Goal: Task Accomplishment & Management: Use online tool/utility

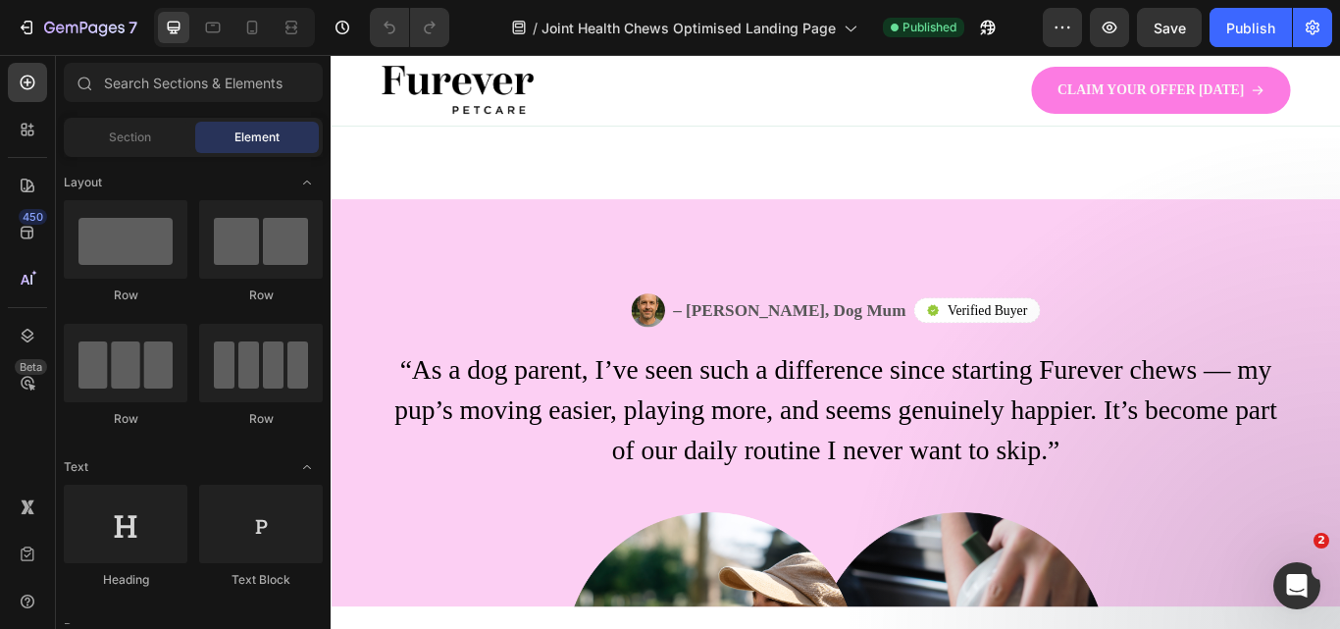
scroll to position [2638, 0]
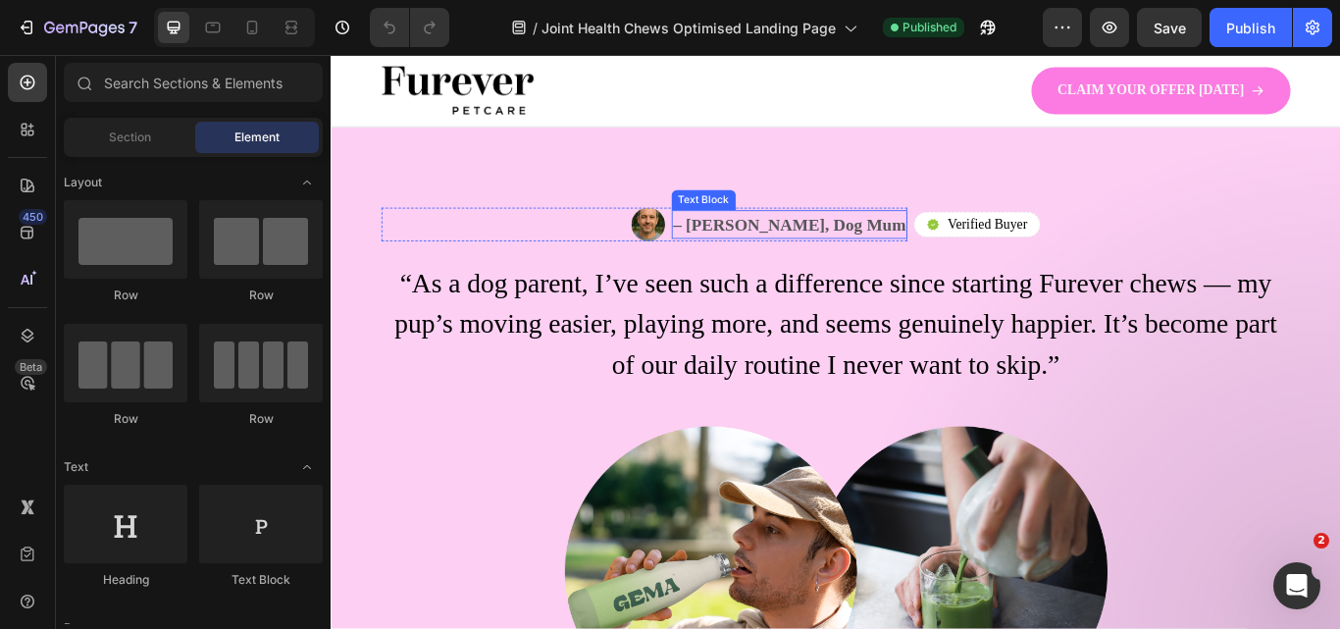
click at [850, 268] on p "– Emma L., Dog Mum" at bounding box center [866, 252] width 272 height 29
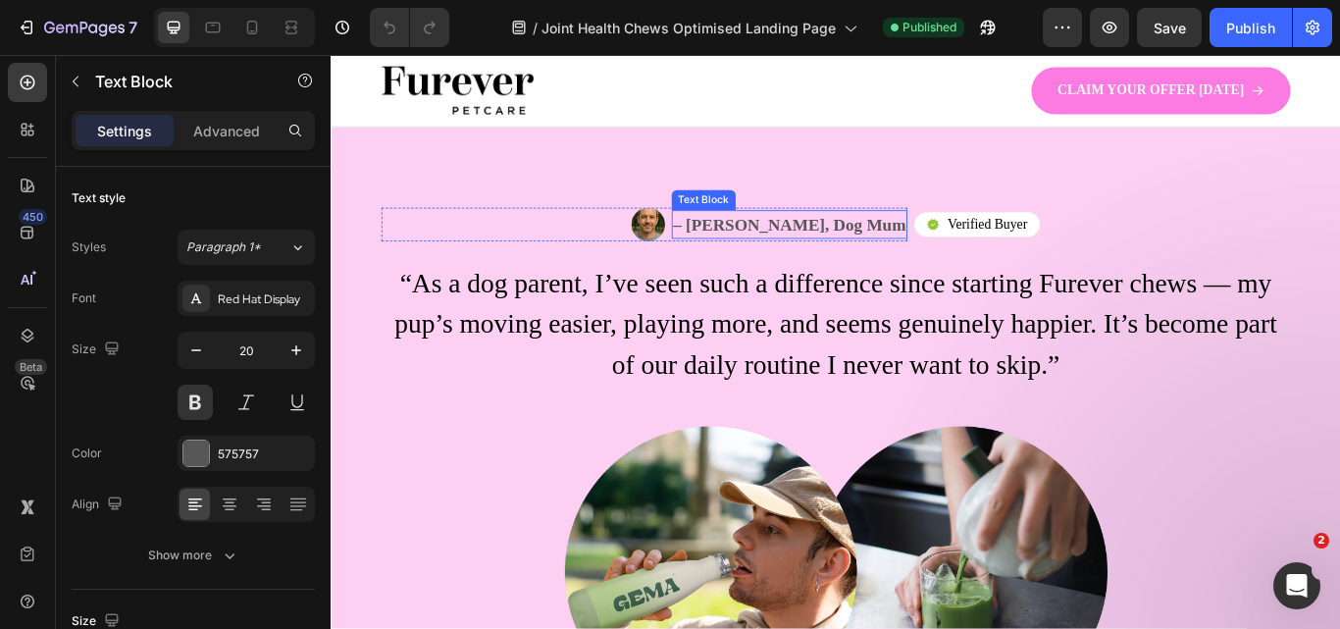
click at [850, 268] on p "– Emma L., Dog Mum" at bounding box center [866, 252] width 272 height 29
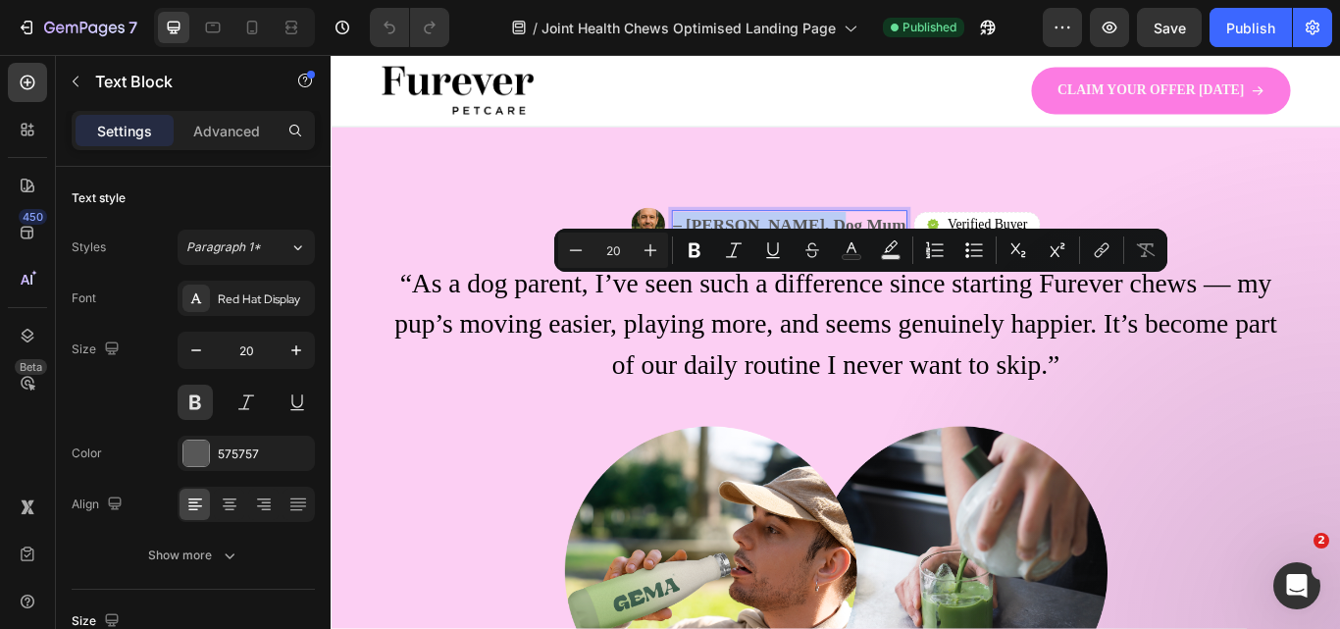
click at [884, 268] on p "– Emma L., Dog Mum" at bounding box center [866, 252] width 272 height 29
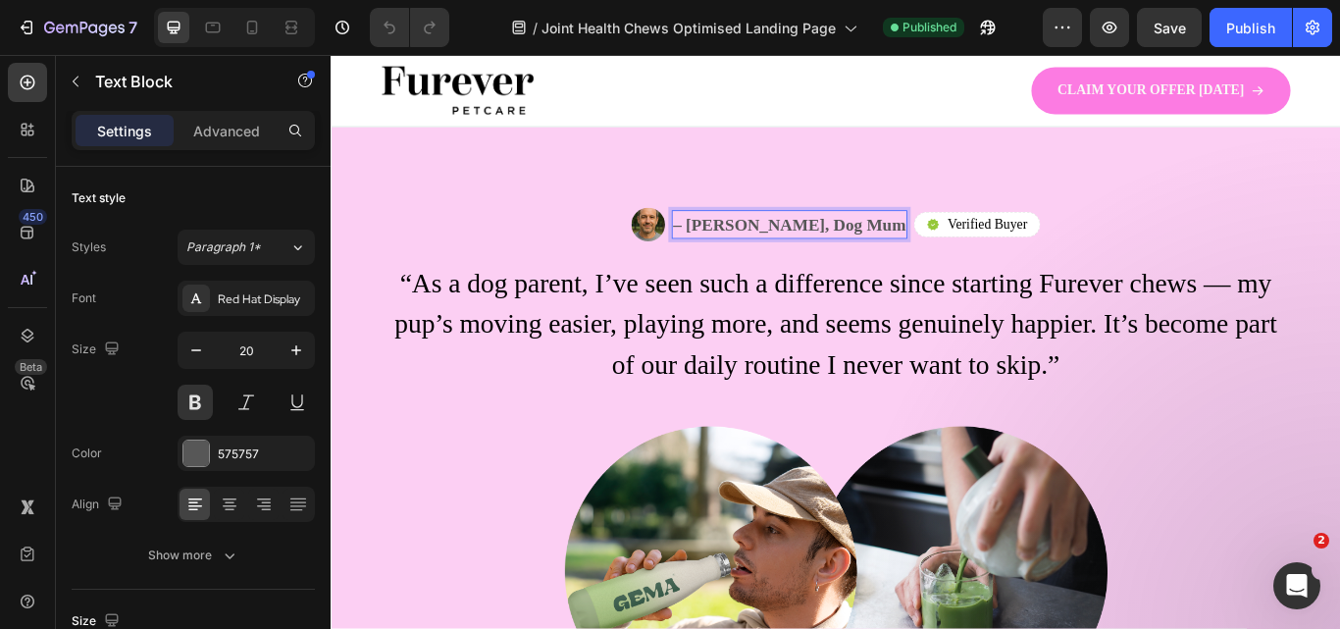
click at [897, 268] on p "– Emma L., Dog Mum" at bounding box center [866, 252] width 272 height 29
click at [966, 268] on p "– Steven H, Dog Mum" at bounding box center [866, 252] width 272 height 29
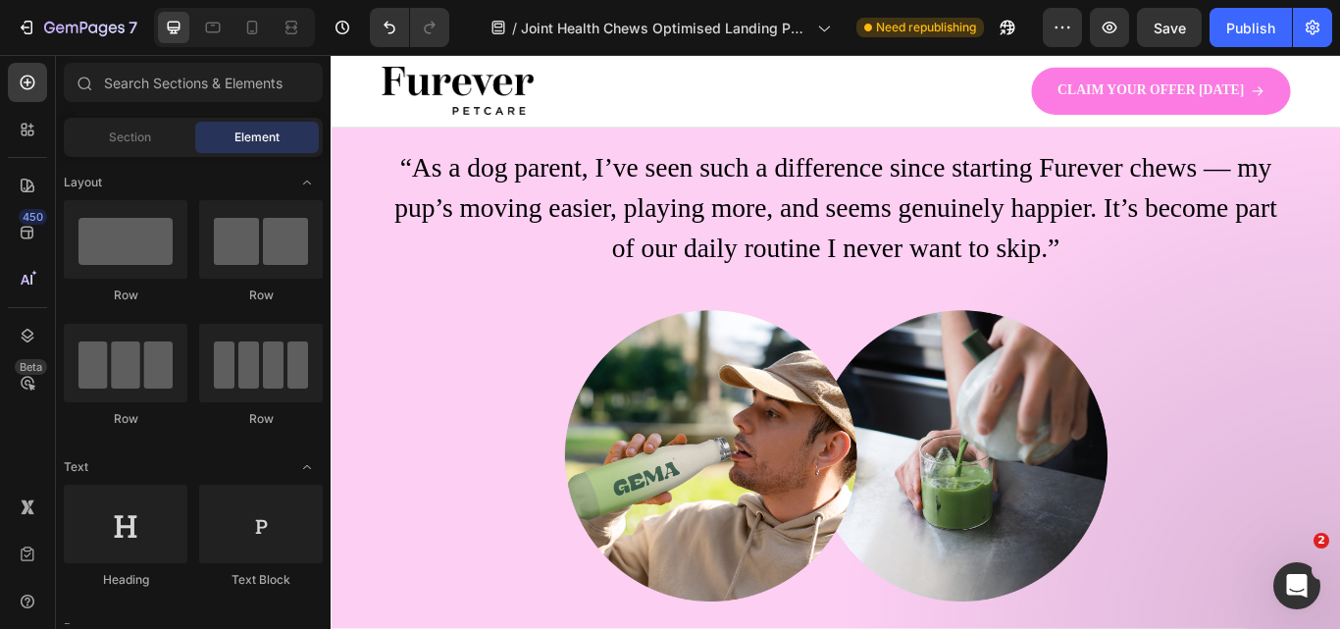
scroll to position [2788, 0]
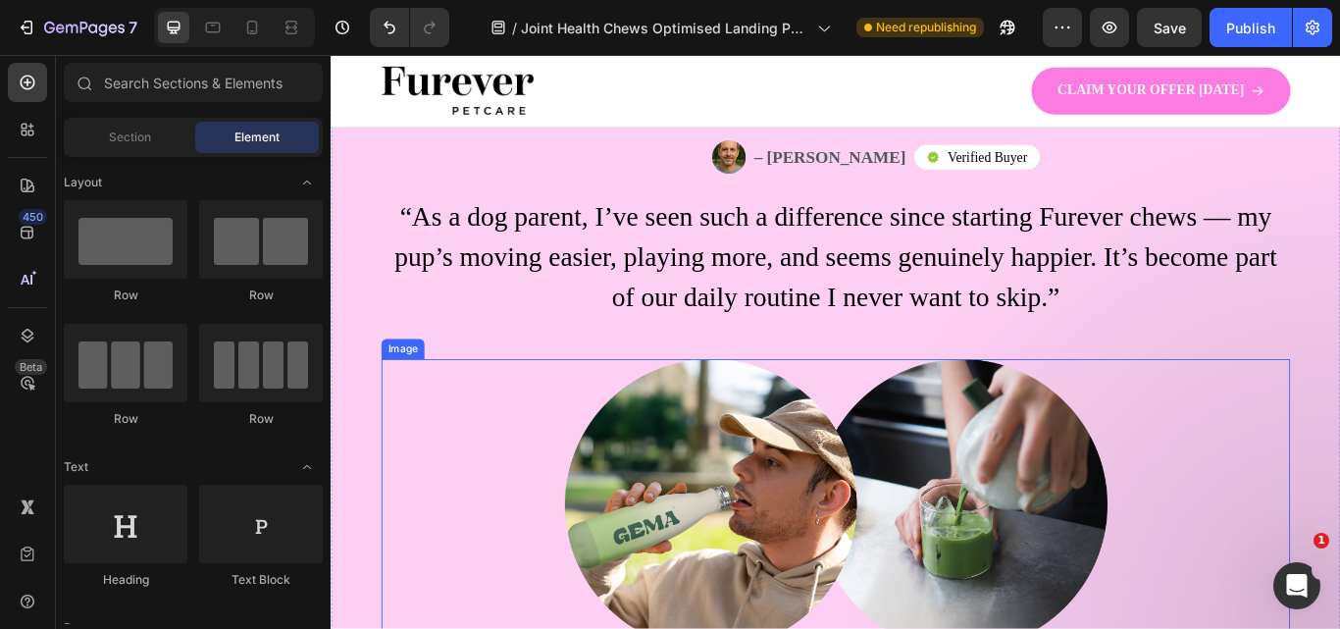
click at [723, 599] on img at bounding box center [919, 579] width 633 height 339
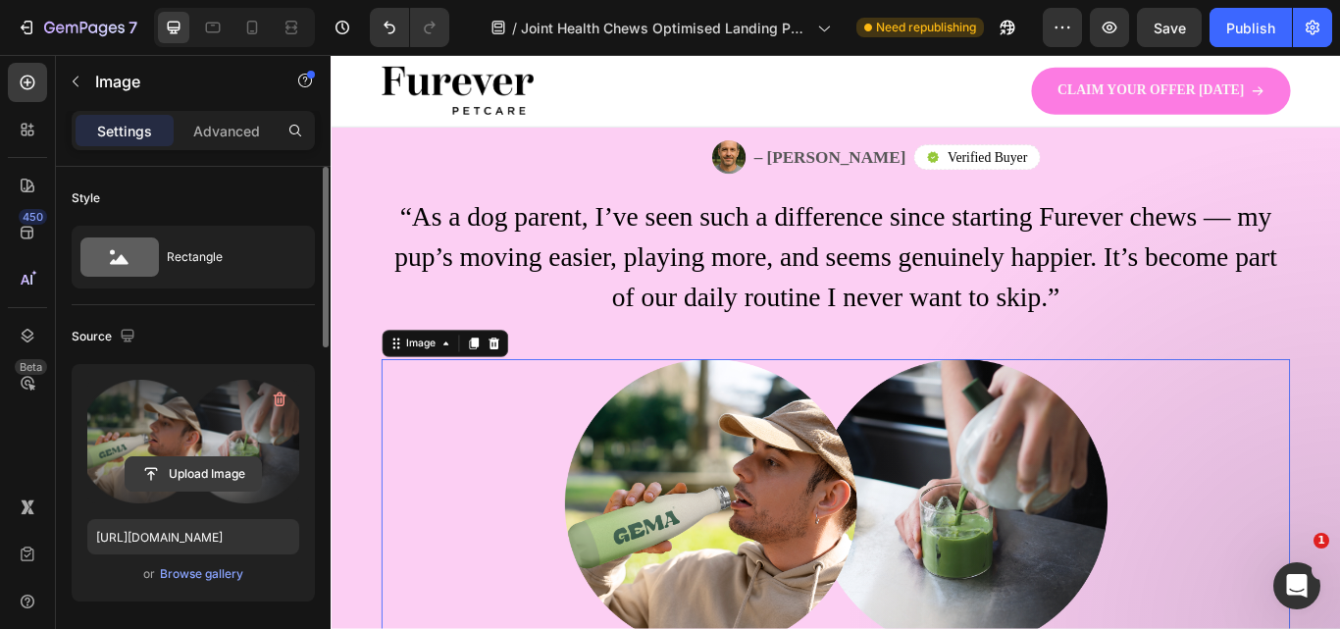
click at [178, 470] on input "file" at bounding box center [193, 473] width 135 height 33
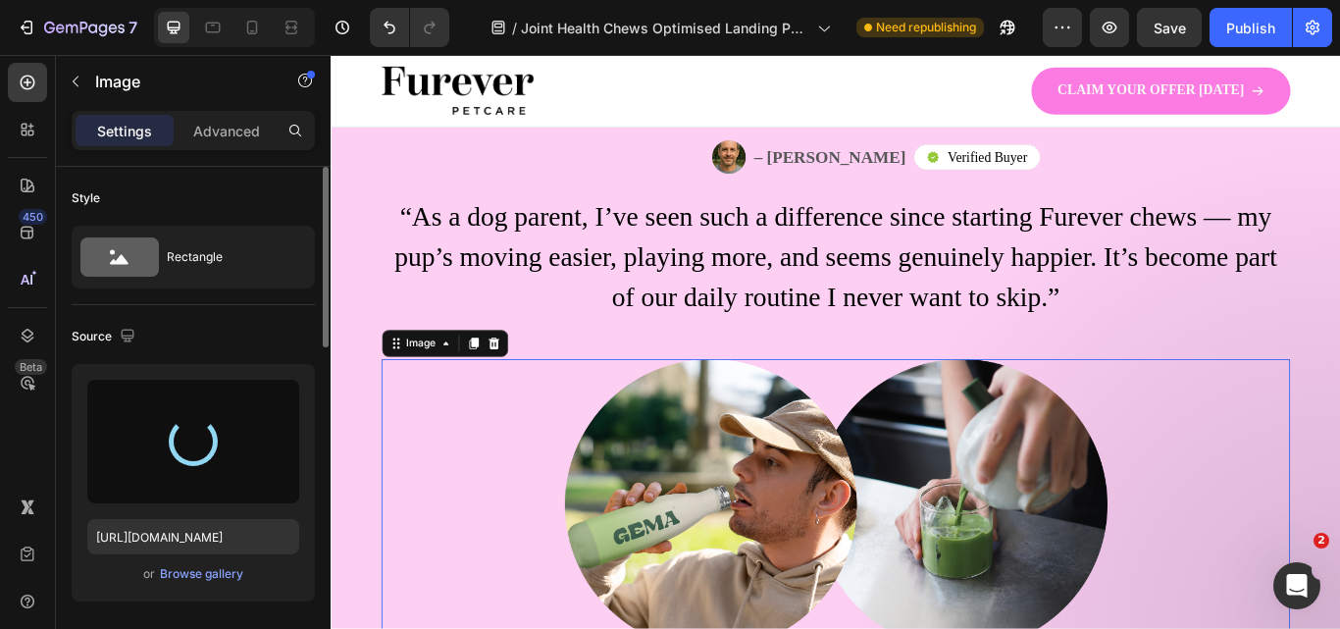
type input "[URL][DOMAIN_NAME]"
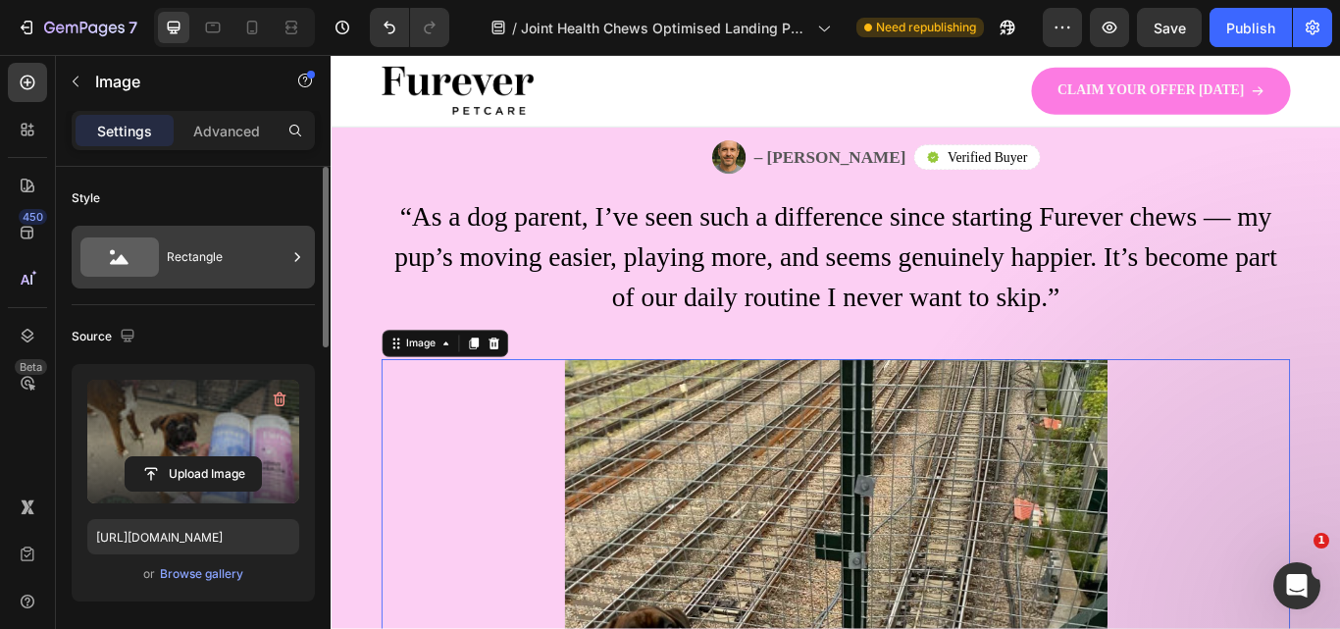
click at [199, 268] on div "Rectangle" at bounding box center [227, 256] width 120 height 45
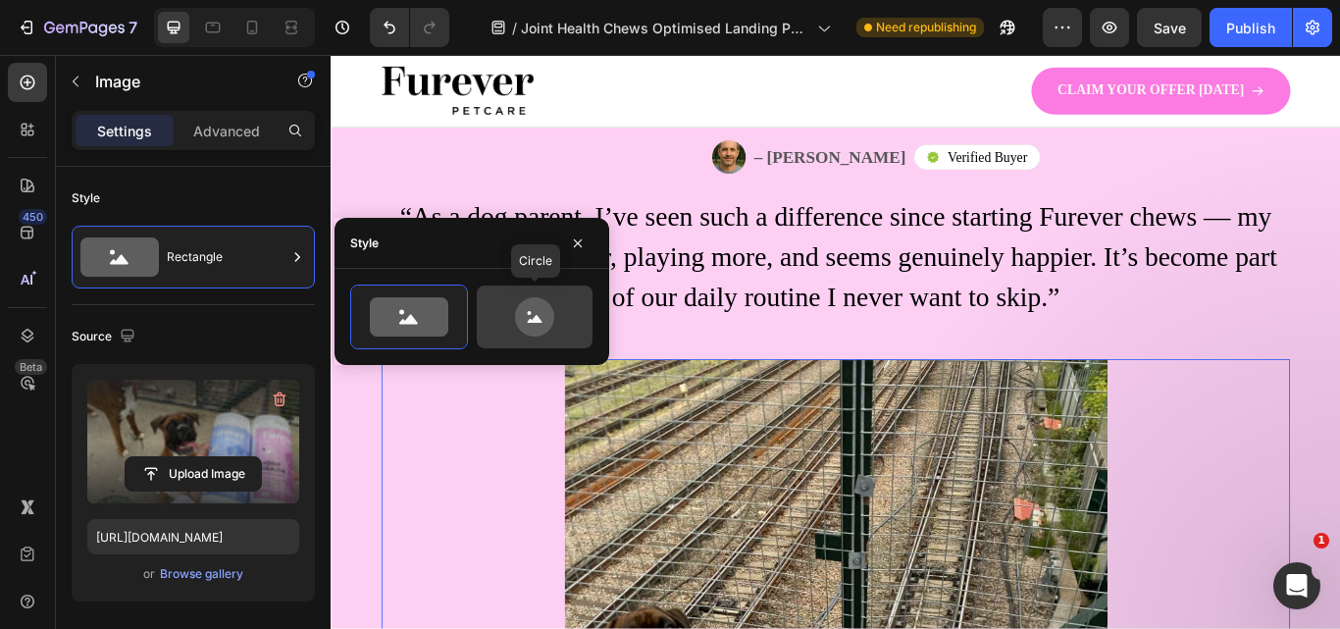
click at [537, 333] on icon at bounding box center [534, 316] width 39 height 39
type input "80"
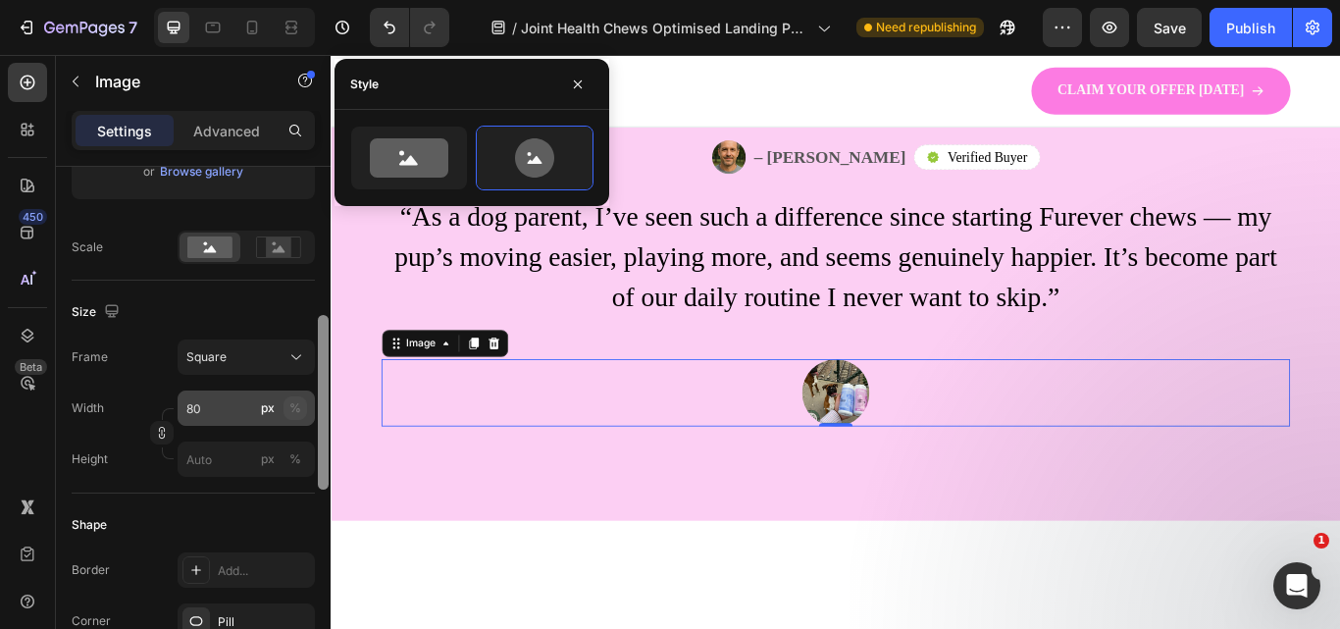
scroll to position [390, 0]
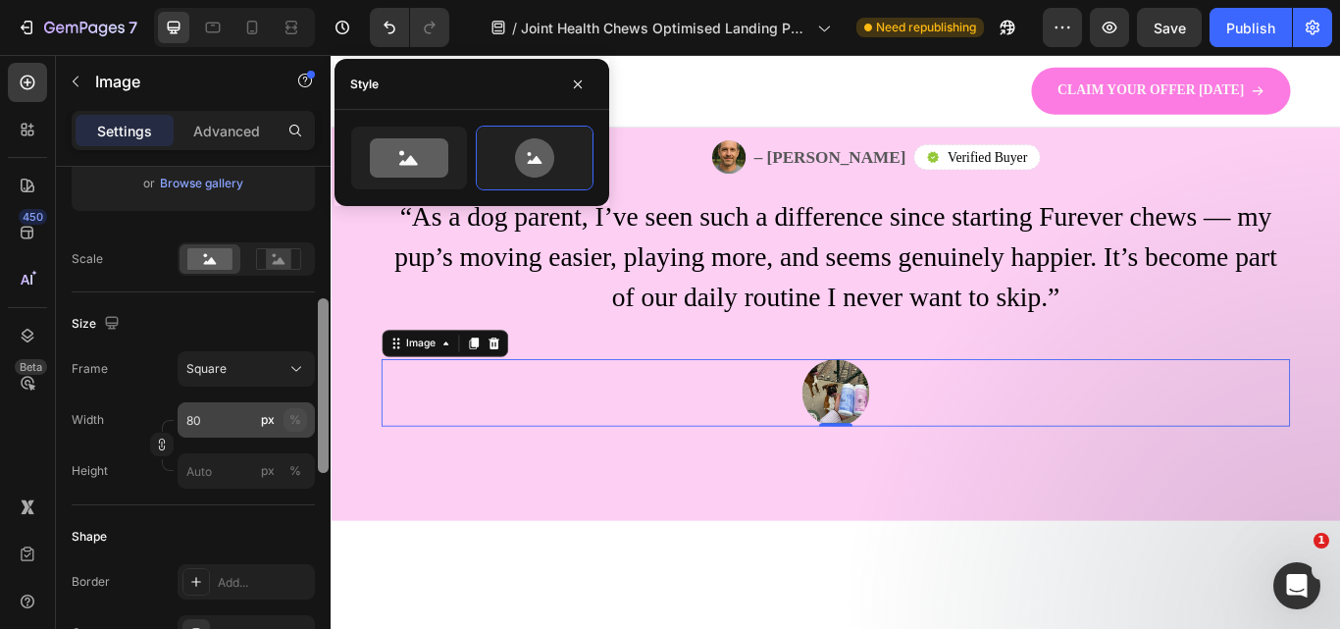
drag, startPoint x: 318, startPoint y: 293, endPoint x: 301, endPoint y: 426, distance: 133.5
click at [301, 426] on div "Style Circle Source Upload Image https://cdn.shopify.com/s/files/1/0910/8753/64…" at bounding box center [193, 426] width 275 height 518
click at [214, 428] on input "80" at bounding box center [246, 419] width 137 height 35
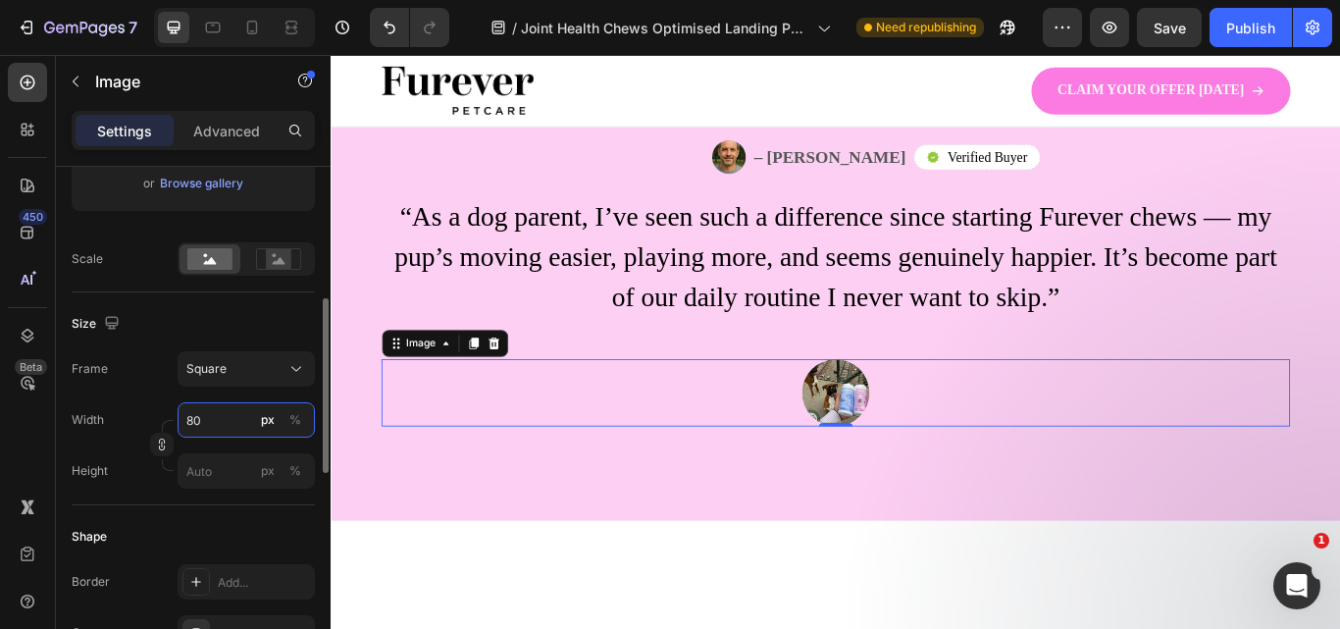
click at [214, 428] on input "80" at bounding box center [246, 419] width 137 height 35
click at [926, 464] on img at bounding box center [919, 449] width 78 height 78
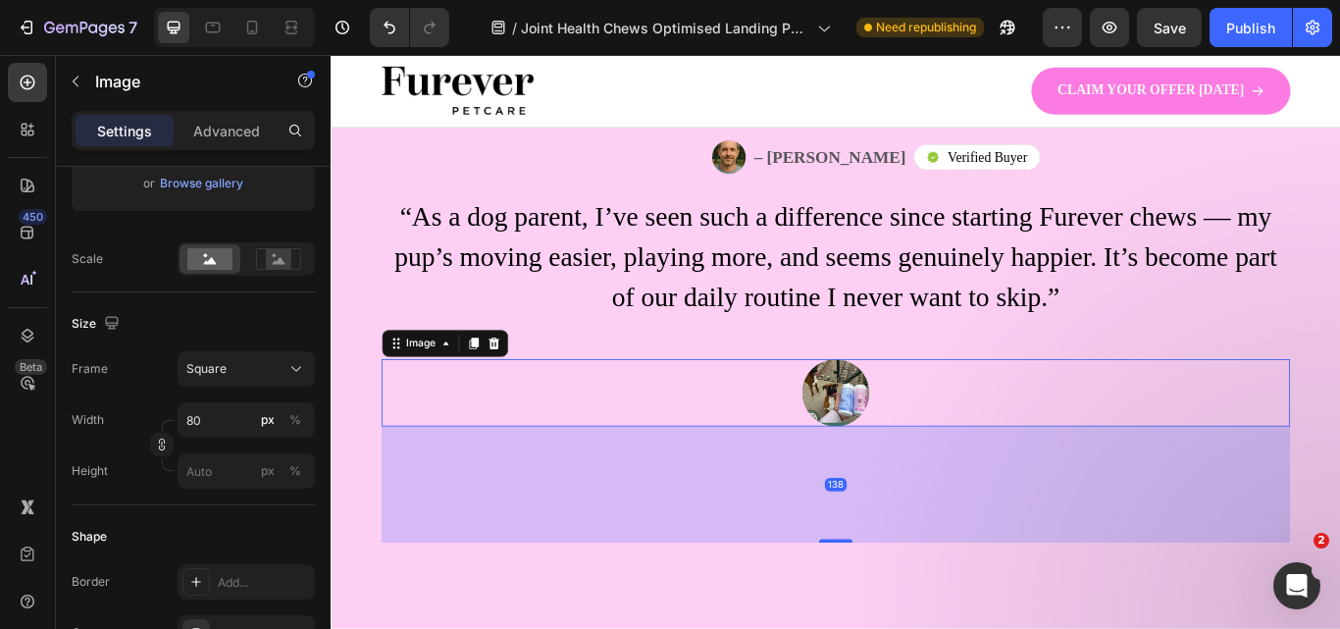
drag, startPoint x: 914, startPoint y: 486, endPoint x: 900, endPoint y: 621, distance: 136.0
click at [900, 621] on div at bounding box center [918, 622] width 39 height 4
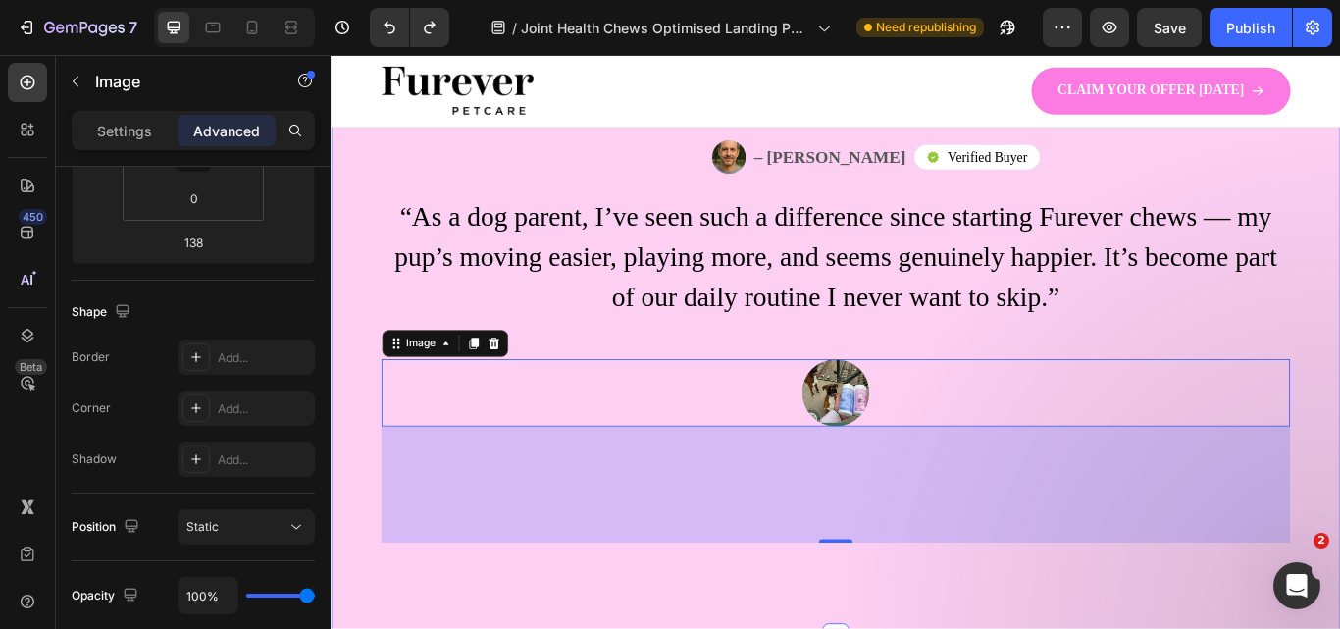
click at [794, 628] on div "Image – Steven H Text Block Row Icon Verified Buyer Text Block Row Row Row “As …" at bounding box center [919, 389] width 1177 height 689
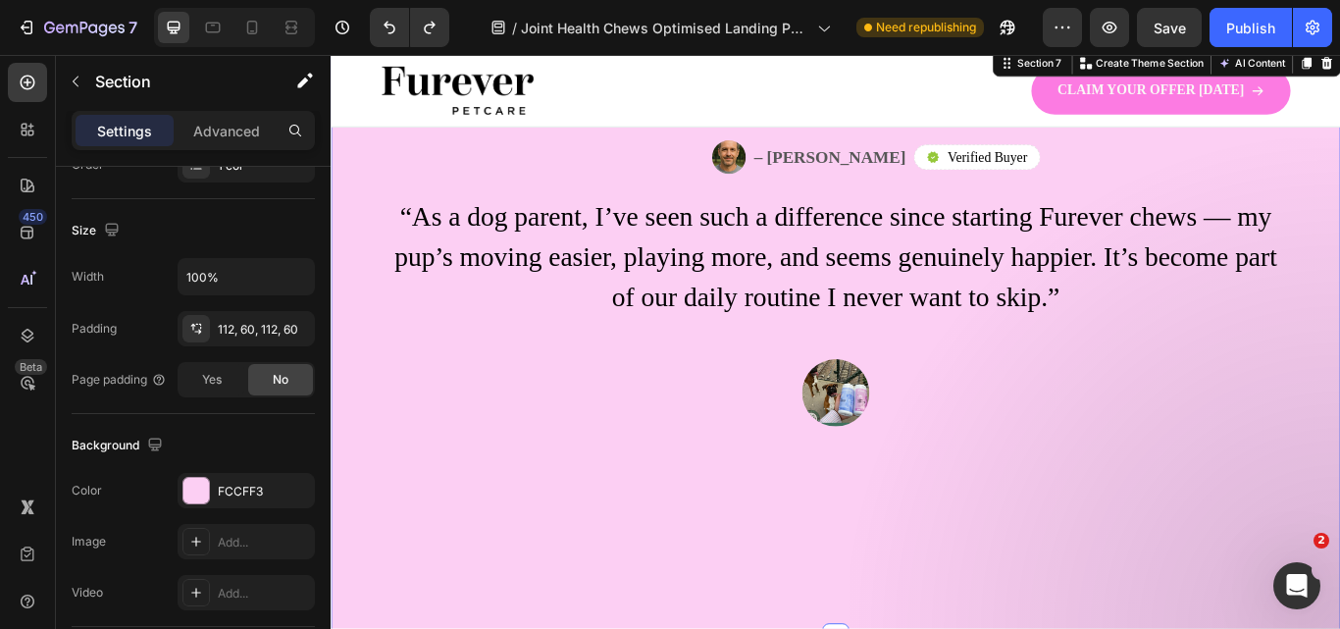
scroll to position [0, 0]
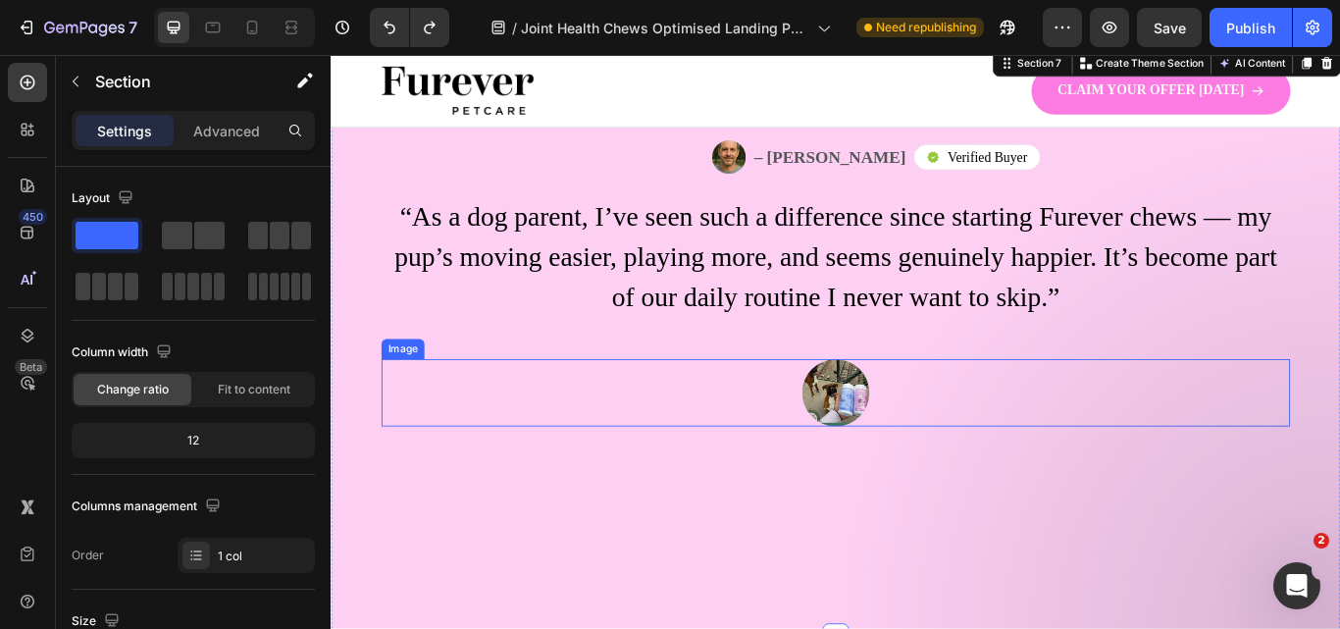
click at [947, 462] on img at bounding box center [919, 449] width 78 height 78
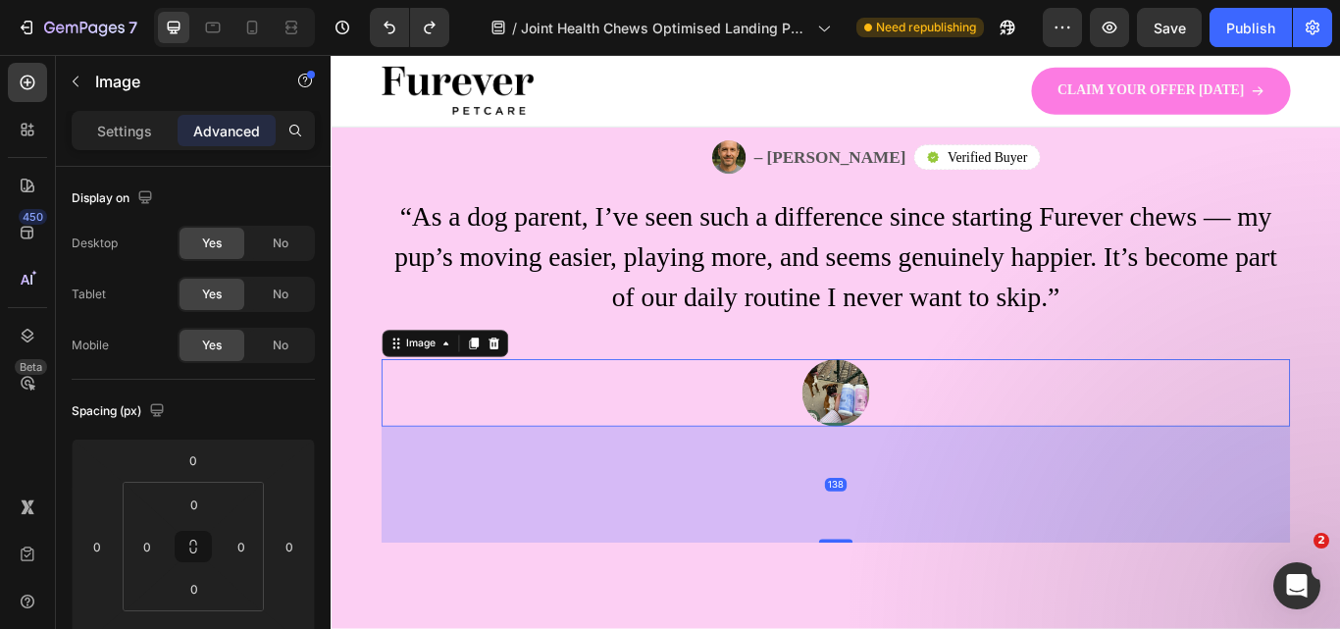
click at [914, 449] on img at bounding box center [919, 449] width 78 height 78
drag, startPoint x: 325, startPoint y: 351, endPoint x: 321, endPoint y: 281, distance: 70.7
click at [321, 281] on div at bounding box center [323, 269] width 11 height 204
click at [150, 132] on p "Settings" at bounding box center [124, 131] width 55 height 21
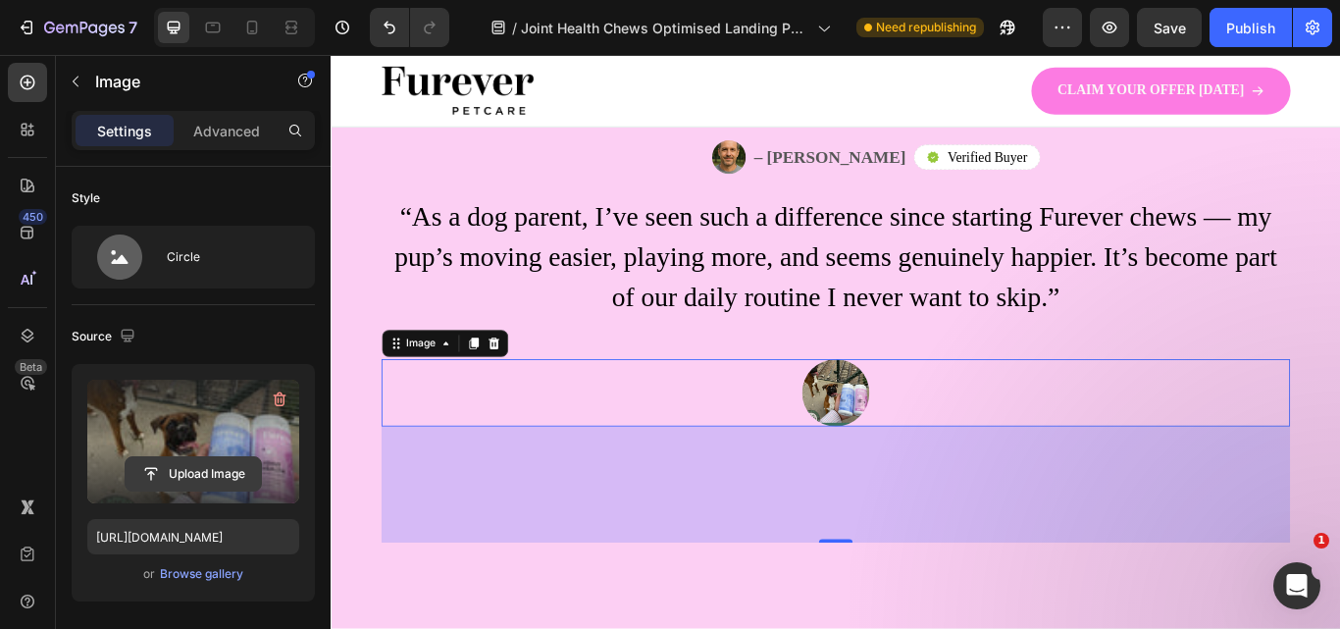
click at [211, 460] on input "file" at bounding box center [193, 473] width 135 height 33
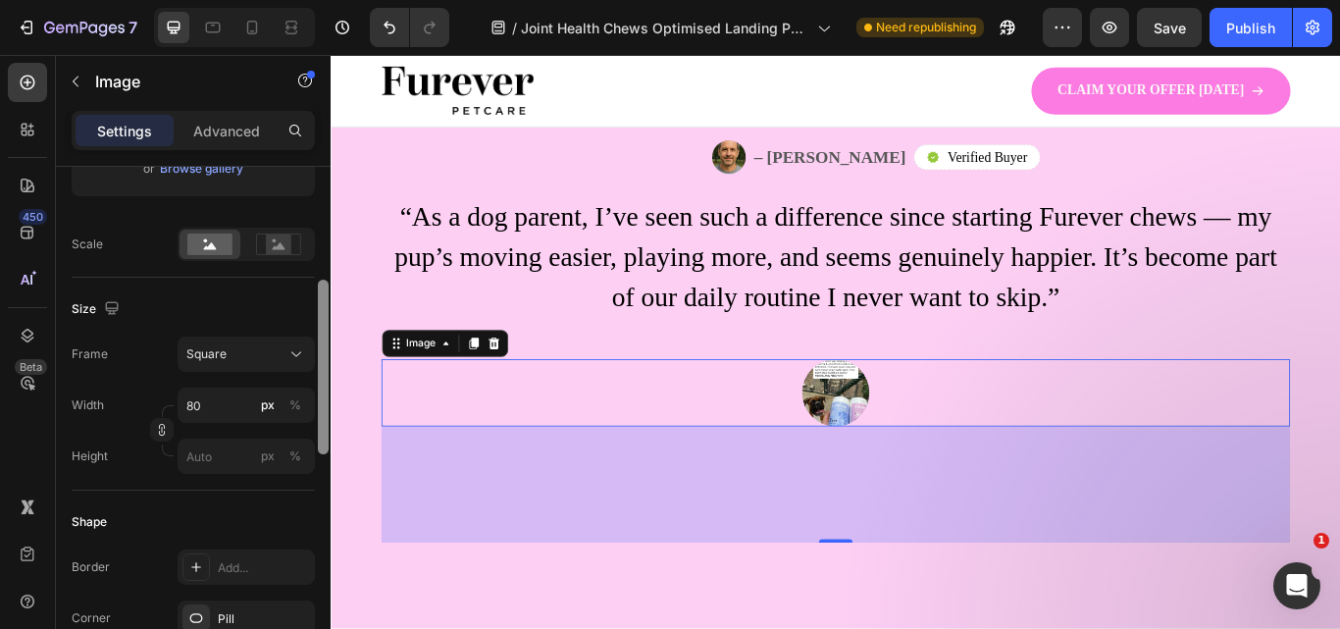
scroll to position [382, 0]
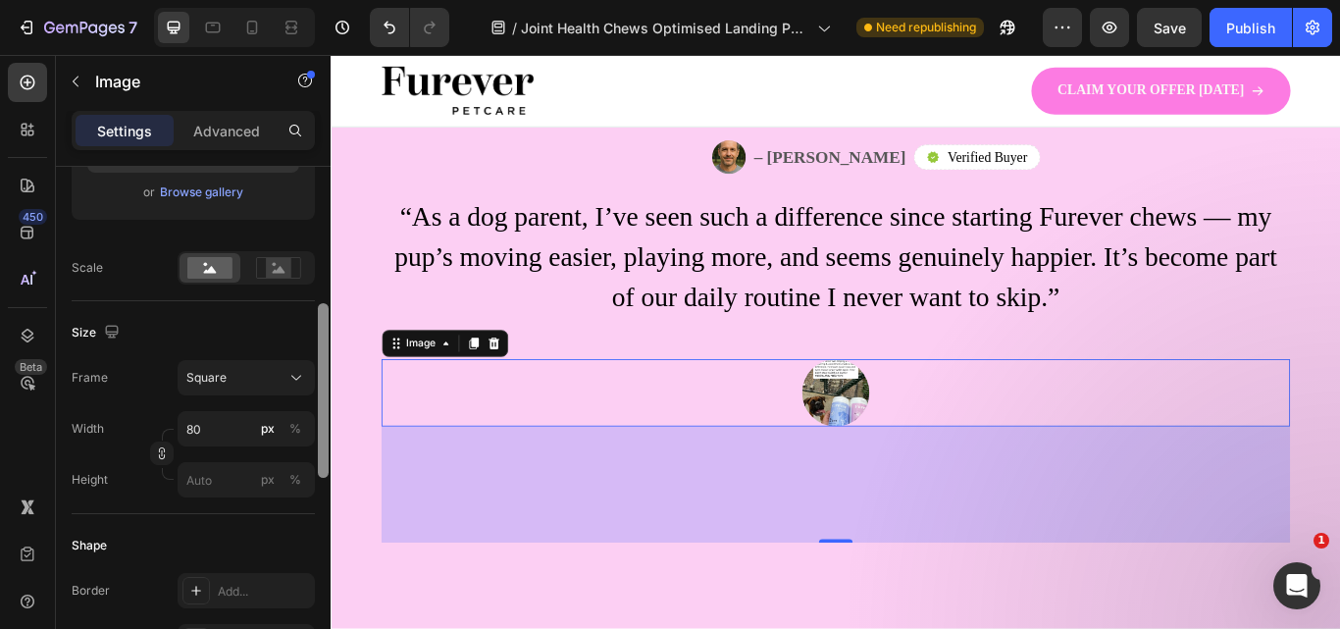
drag, startPoint x: 323, startPoint y: 298, endPoint x: 317, endPoint y: 428, distance: 129.6
click at [317, 428] on div at bounding box center [323, 432] width 15 height 518
type input "[URL][DOMAIN_NAME]"
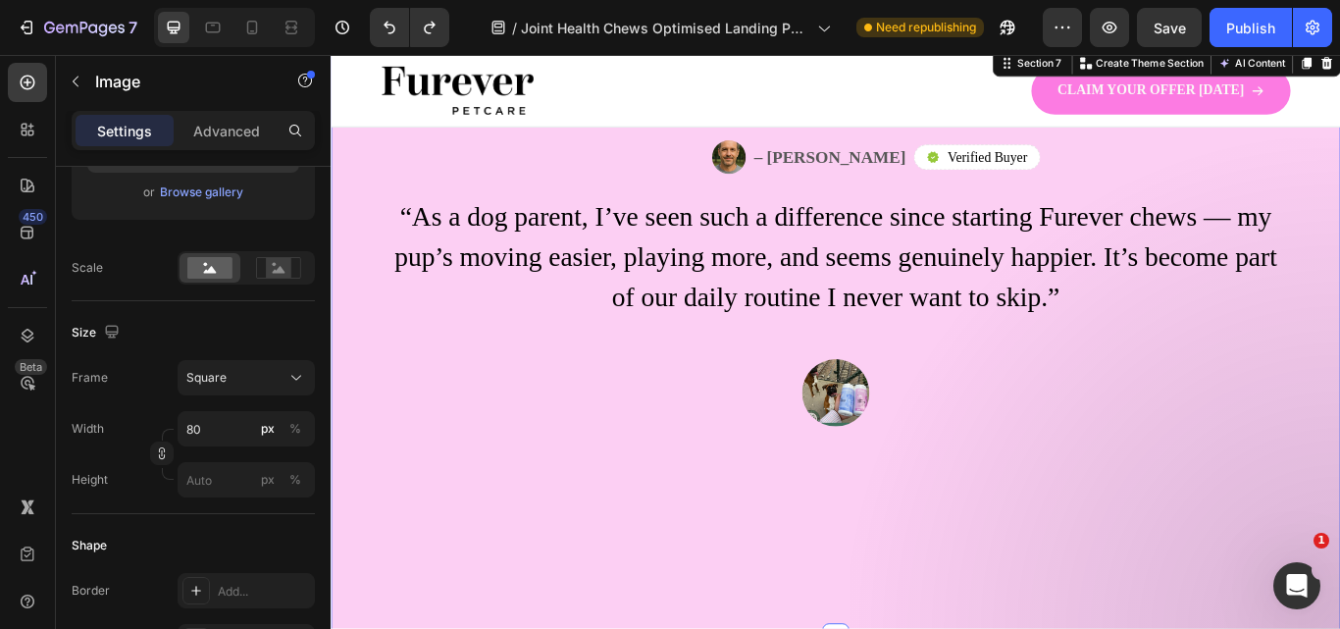
click at [696, 628] on div "Image – Steven H Text Block Row Icon Verified Buyer Text Block Row Row Row “As …" at bounding box center [919, 389] width 1177 height 689
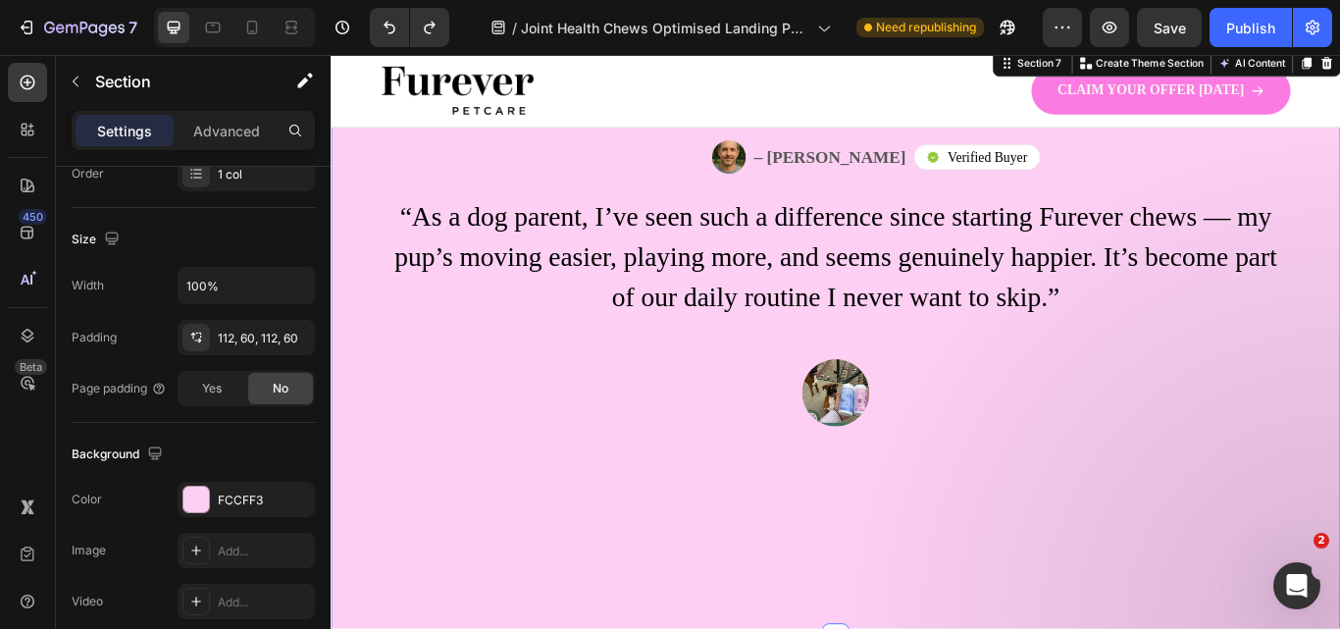
scroll to position [0, 0]
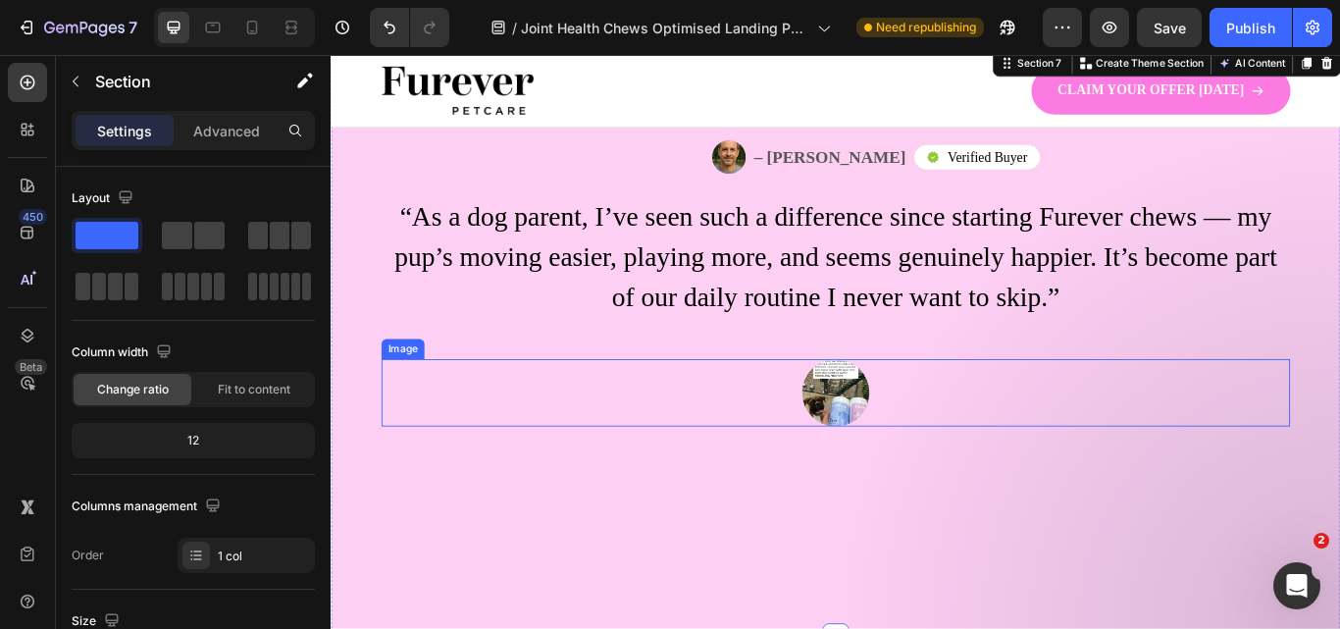
click at [920, 457] on img at bounding box center [919, 449] width 78 height 78
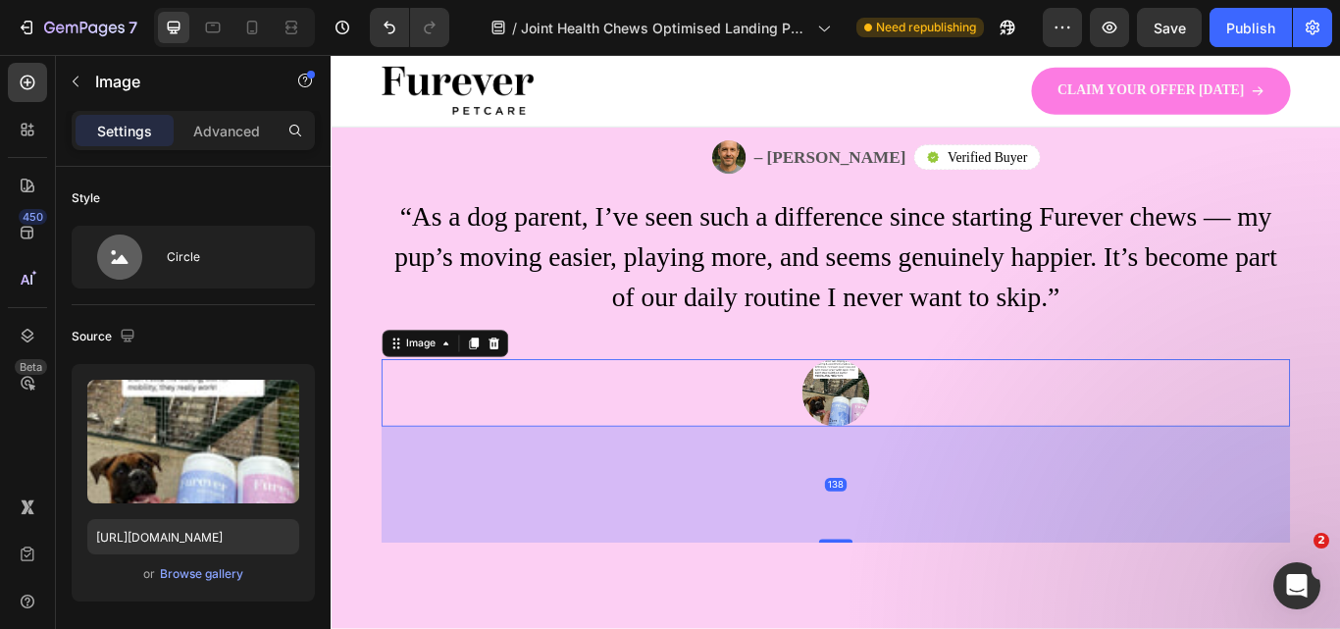
click at [927, 446] on img at bounding box center [919, 449] width 78 height 78
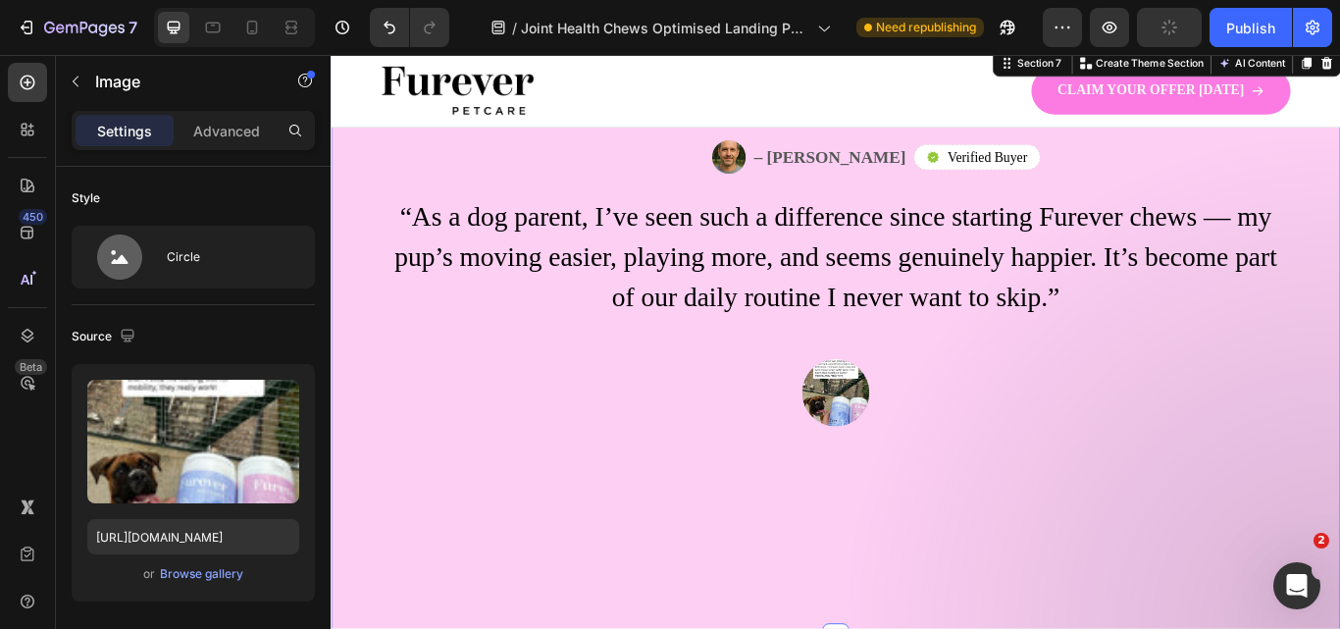
click at [918, 624] on div "Image – Steven H Text Block Row Icon Verified Buyer Text Block Row Row Row “As …" at bounding box center [919, 389] width 1177 height 689
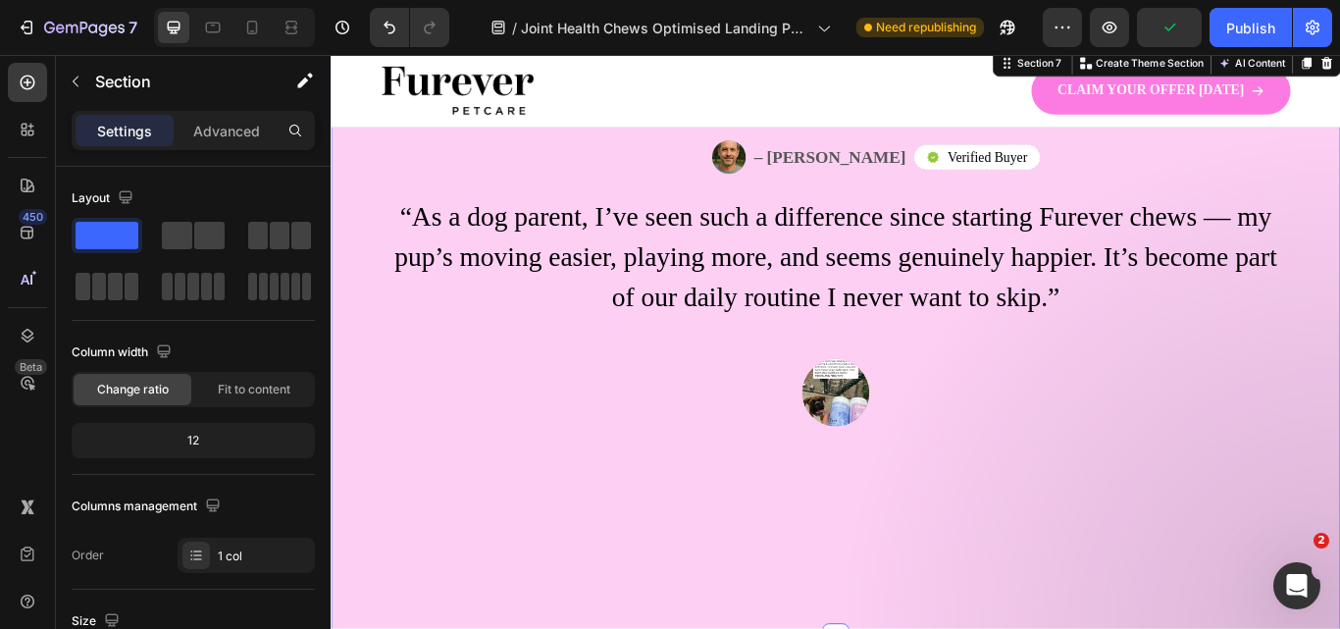
click at [932, 442] on img at bounding box center [919, 449] width 78 height 78
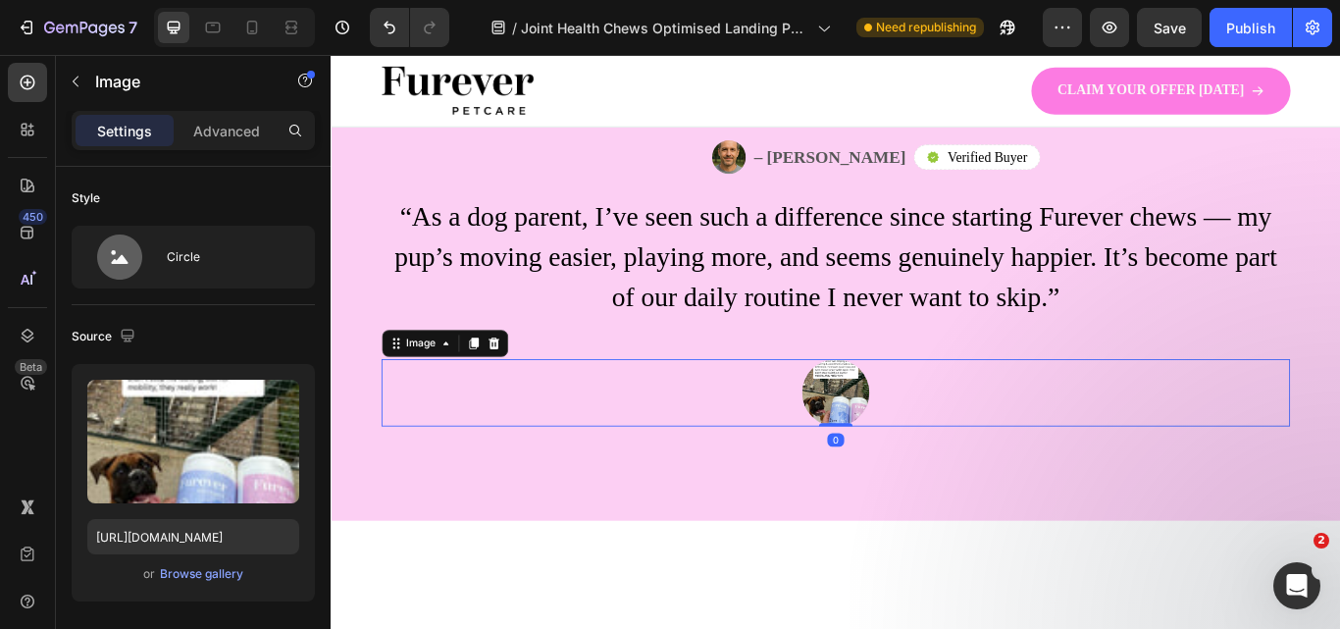
drag, startPoint x: 910, startPoint y: 621, endPoint x: 652, endPoint y: 408, distance: 334.4
click at [907, 472] on div "Image 0" at bounding box center [918, 449] width 1059 height 78
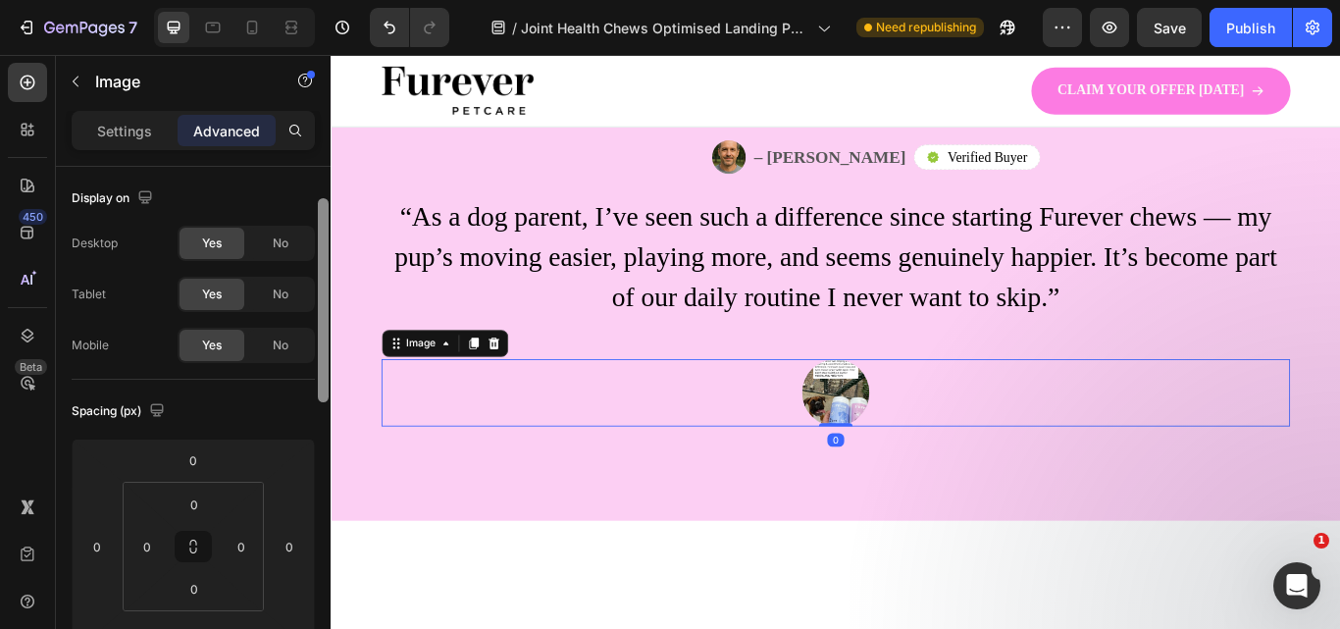
scroll to position [200, 0]
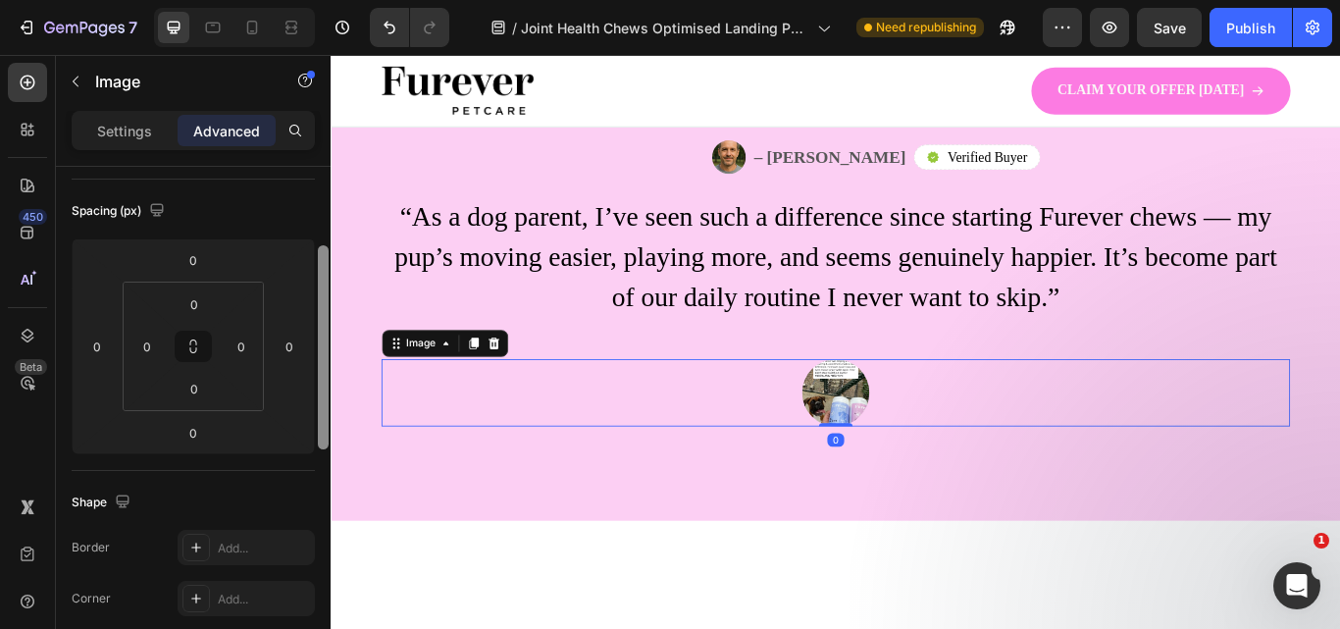
drag, startPoint x: 322, startPoint y: 327, endPoint x: 327, endPoint y: 406, distance: 79.6
click at [327, 406] on div at bounding box center [323, 347] width 11 height 204
click at [127, 140] on p "Settings" at bounding box center [124, 131] width 55 height 21
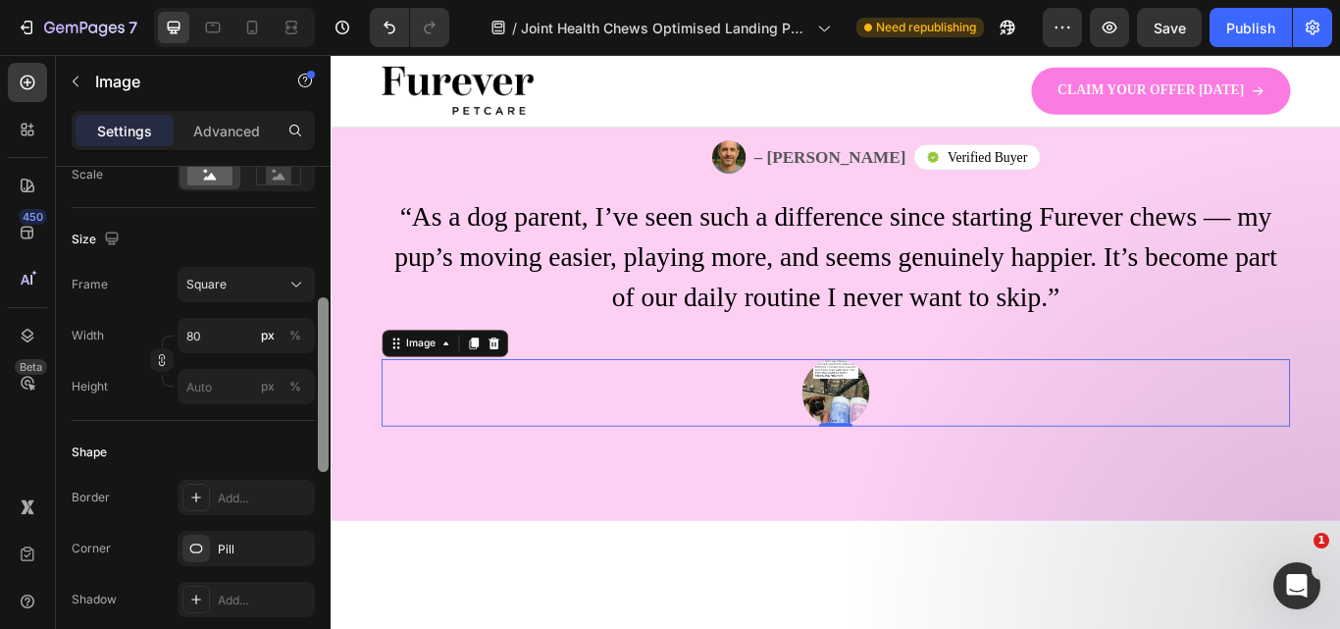
scroll to position [478, 0]
drag, startPoint x: 322, startPoint y: 392, endPoint x: 318, endPoint y: 471, distance: 78.6
click at [318, 471] on div at bounding box center [323, 416] width 11 height 175
click at [234, 272] on button "Square" at bounding box center [246, 281] width 137 height 35
click at [113, 360] on div "Width 80 px % Height px %" at bounding box center [193, 358] width 243 height 86
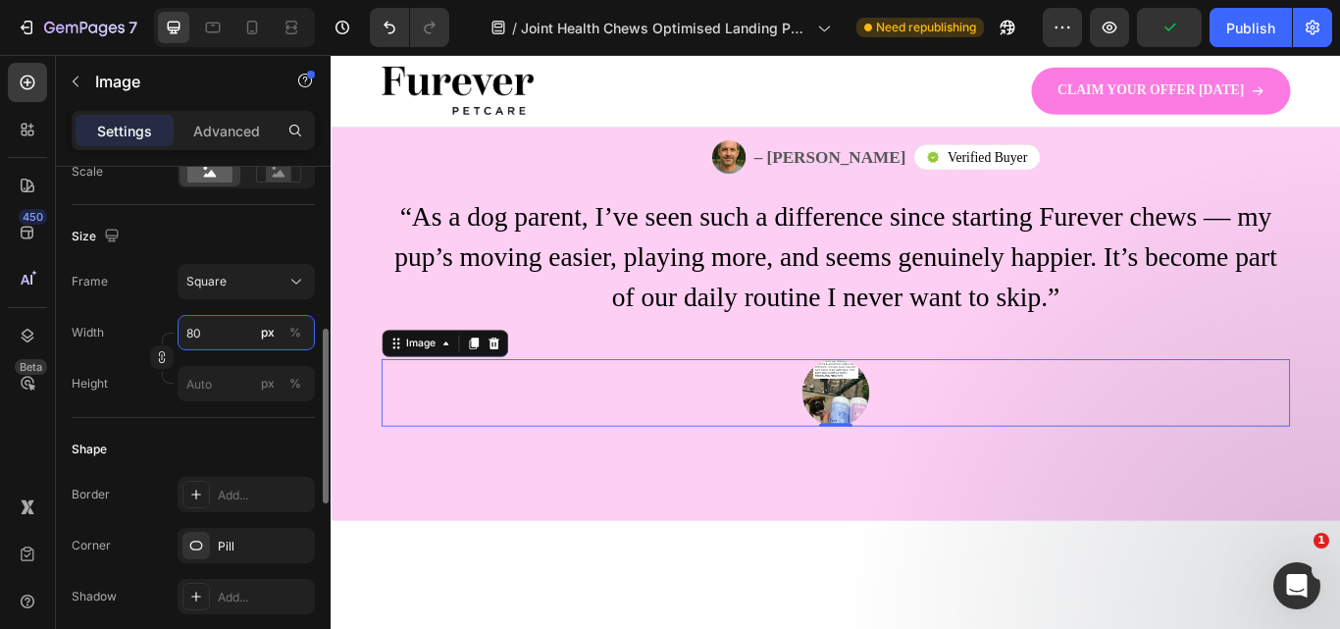
click at [198, 333] on input "80" at bounding box center [246, 332] width 137 height 35
type input "5"
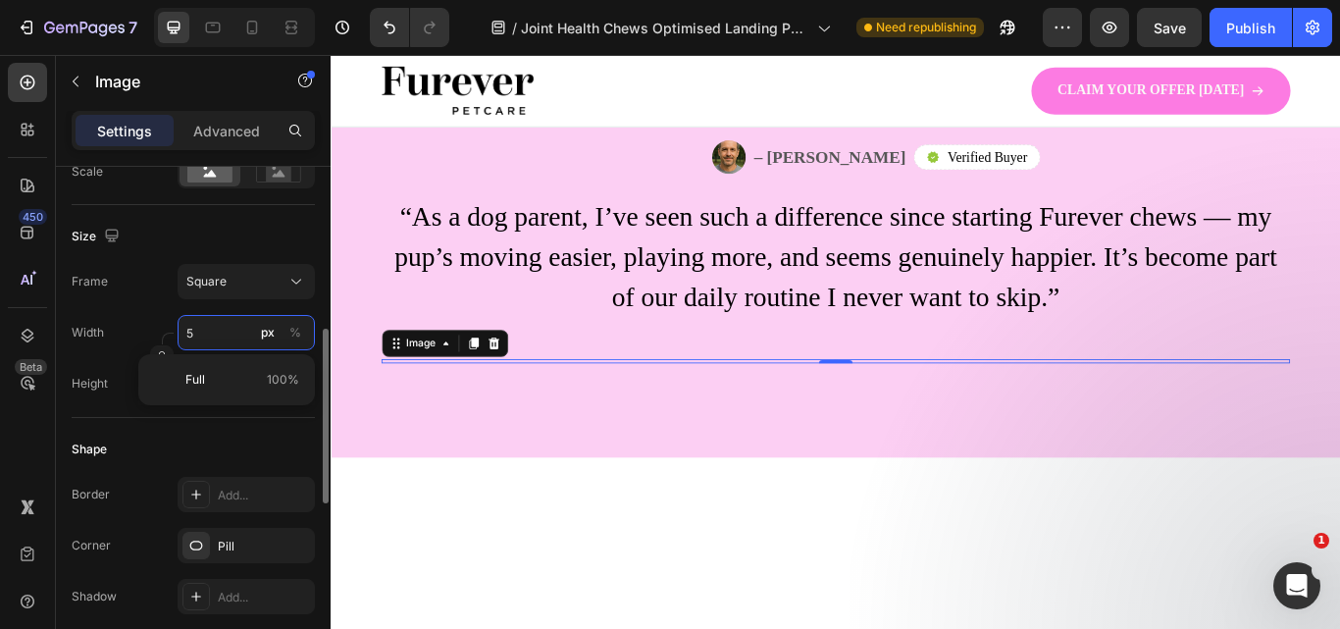
type input "50"
type input "500"
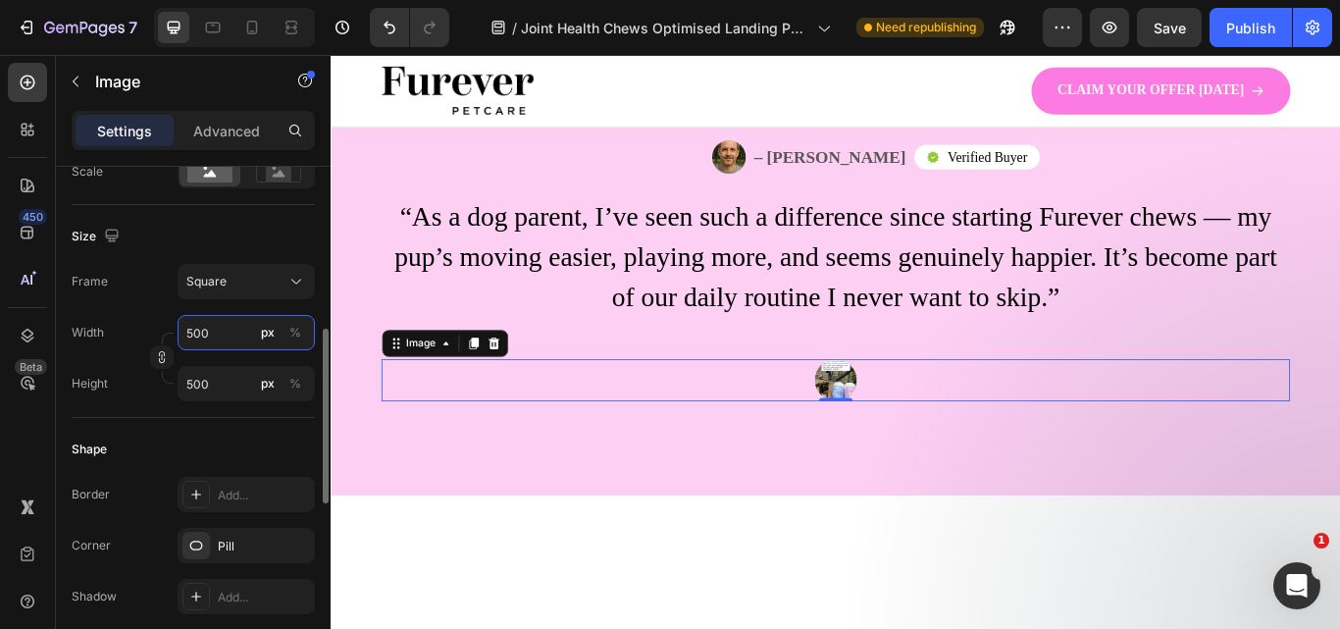
type input "50"
type input "5"
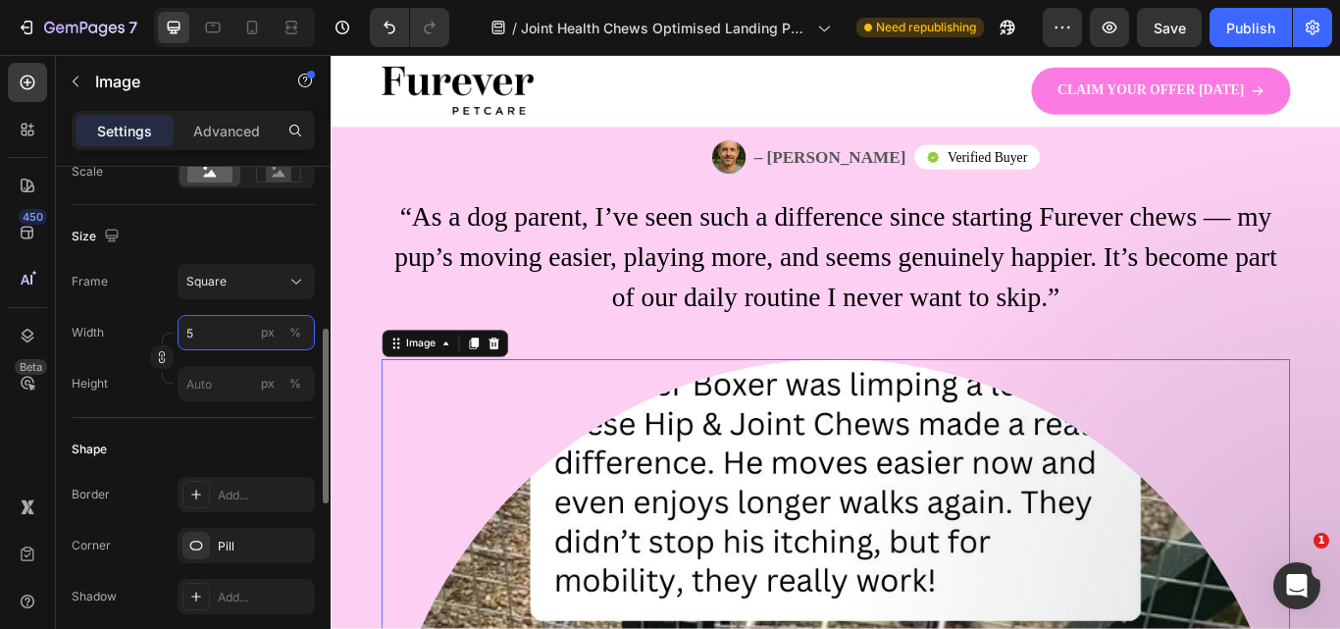
type input "59"
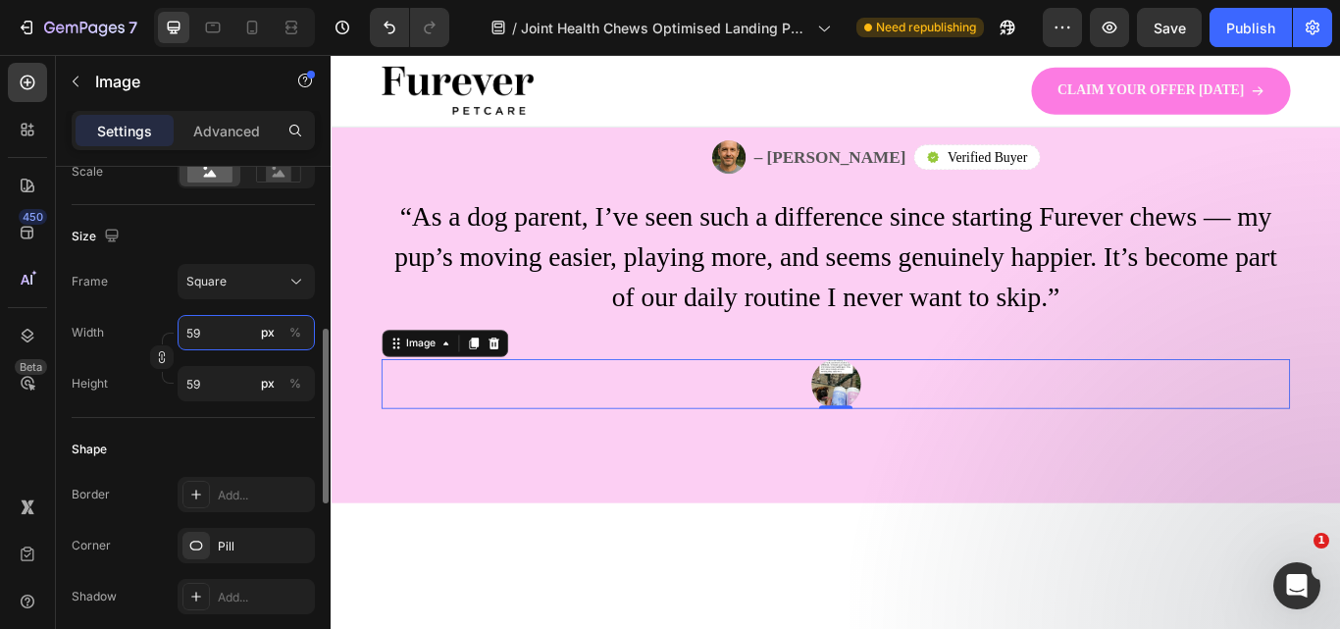
type input "590"
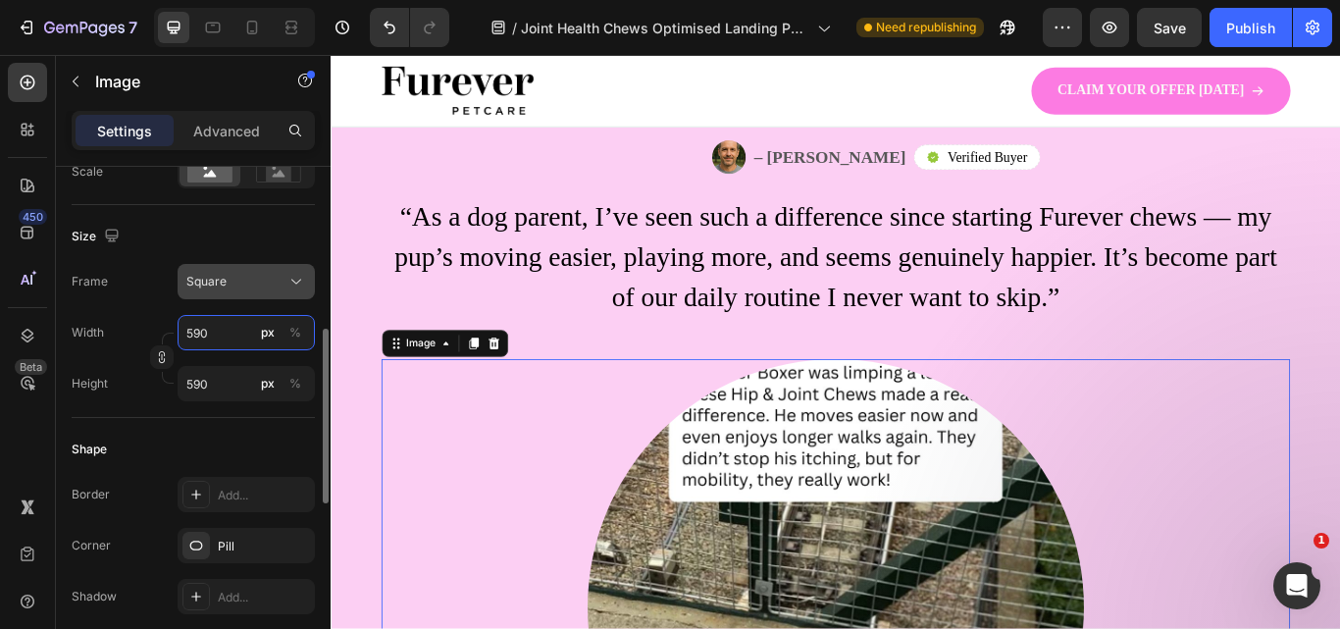
type input "590"
click at [223, 284] on span "Square" at bounding box center [206, 282] width 40 height 18
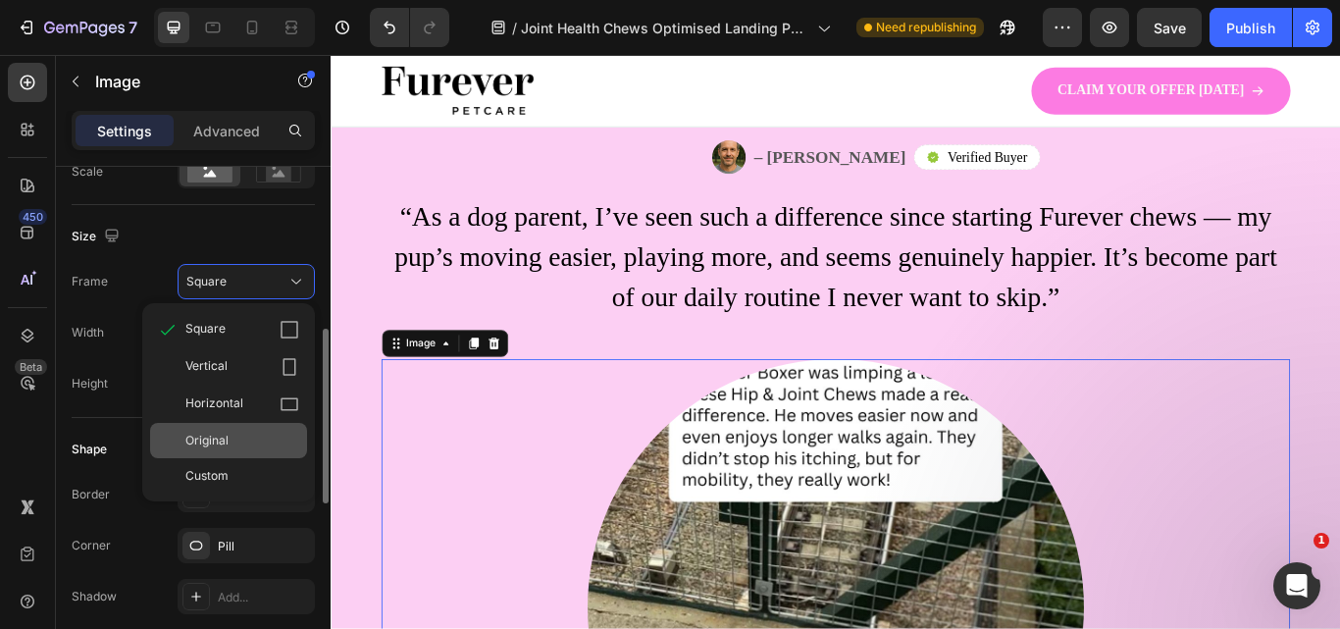
click at [264, 433] on div "Original" at bounding box center [242, 441] width 114 height 18
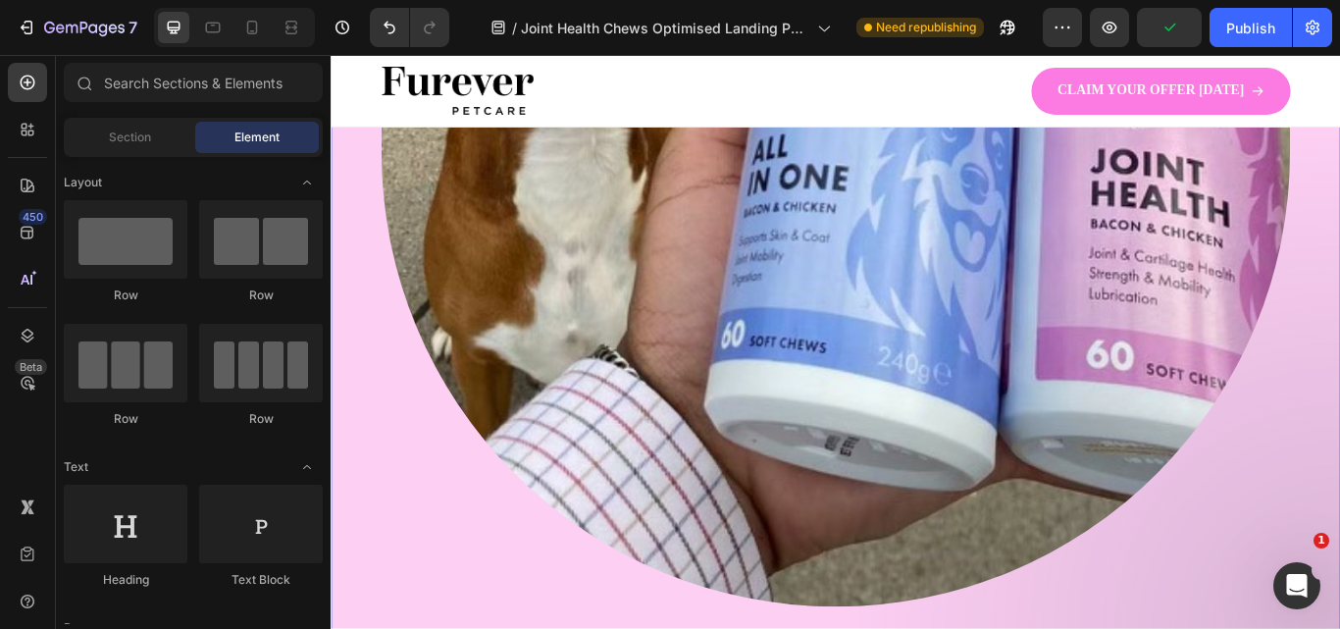
scroll to position [4578, 0]
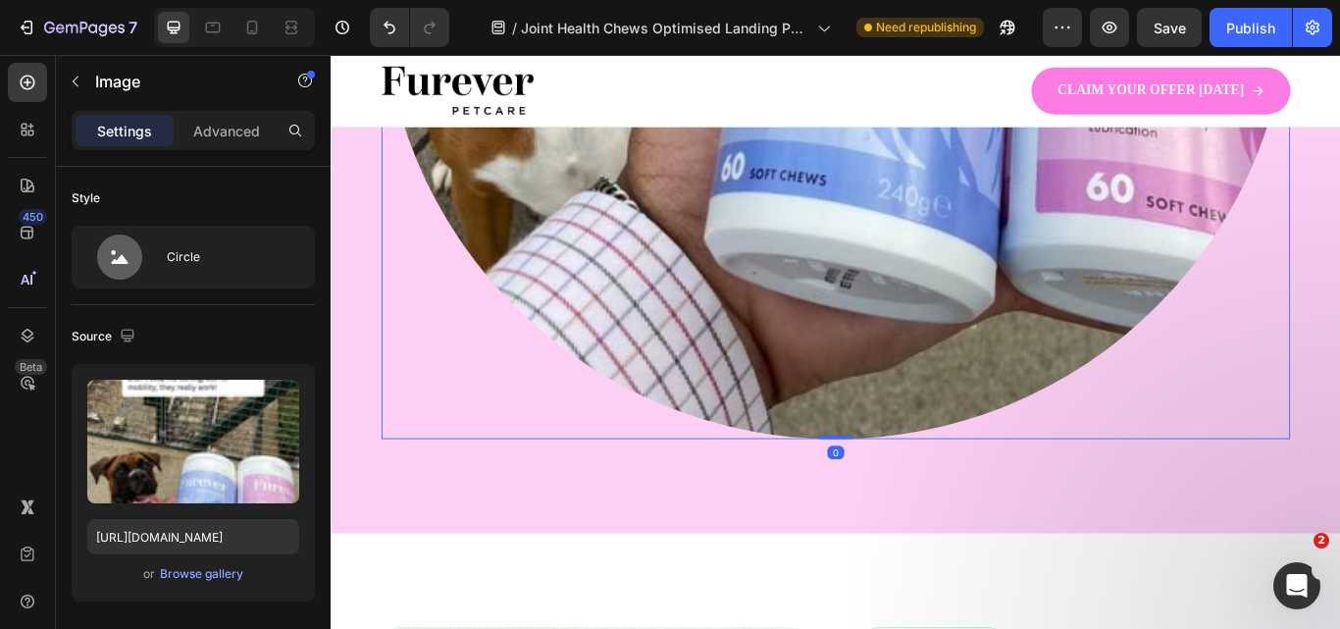
drag, startPoint x: 925, startPoint y: 476, endPoint x: 913, endPoint y: 470, distance: 13.2
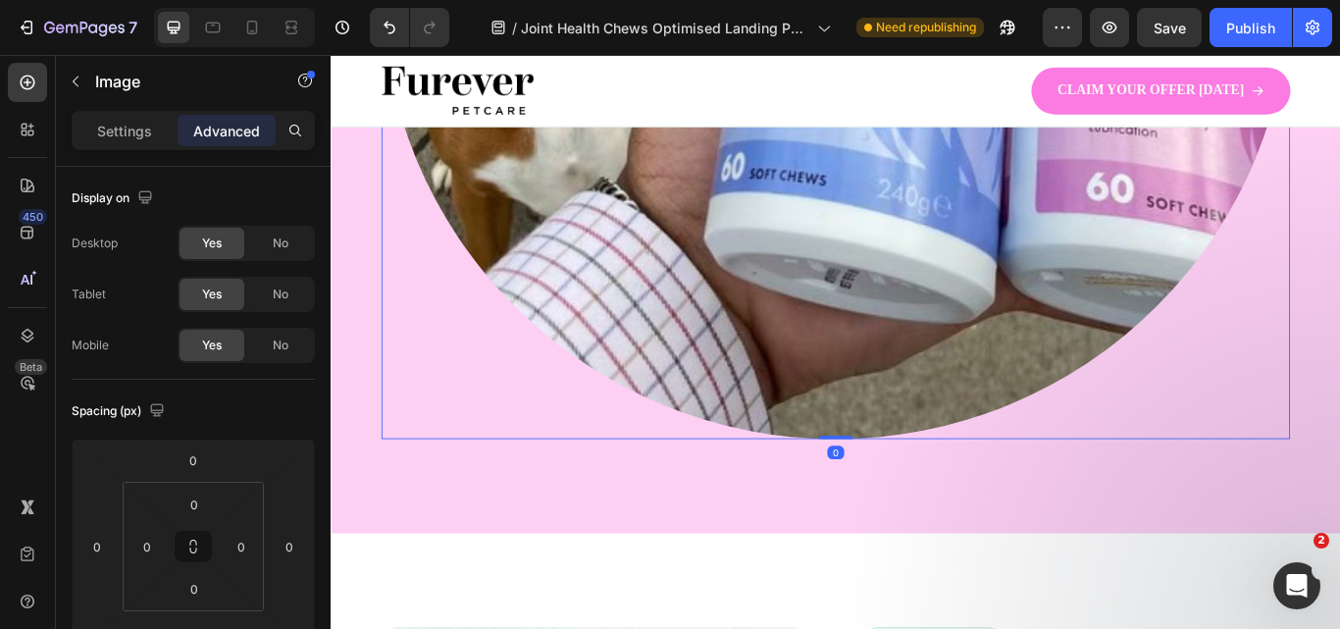
drag, startPoint x: 913, startPoint y: 476, endPoint x: 910, endPoint y: 508, distance: 32.5
click at [120, 134] on p "Settings" at bounding box center [124, 131] width 55 height 21
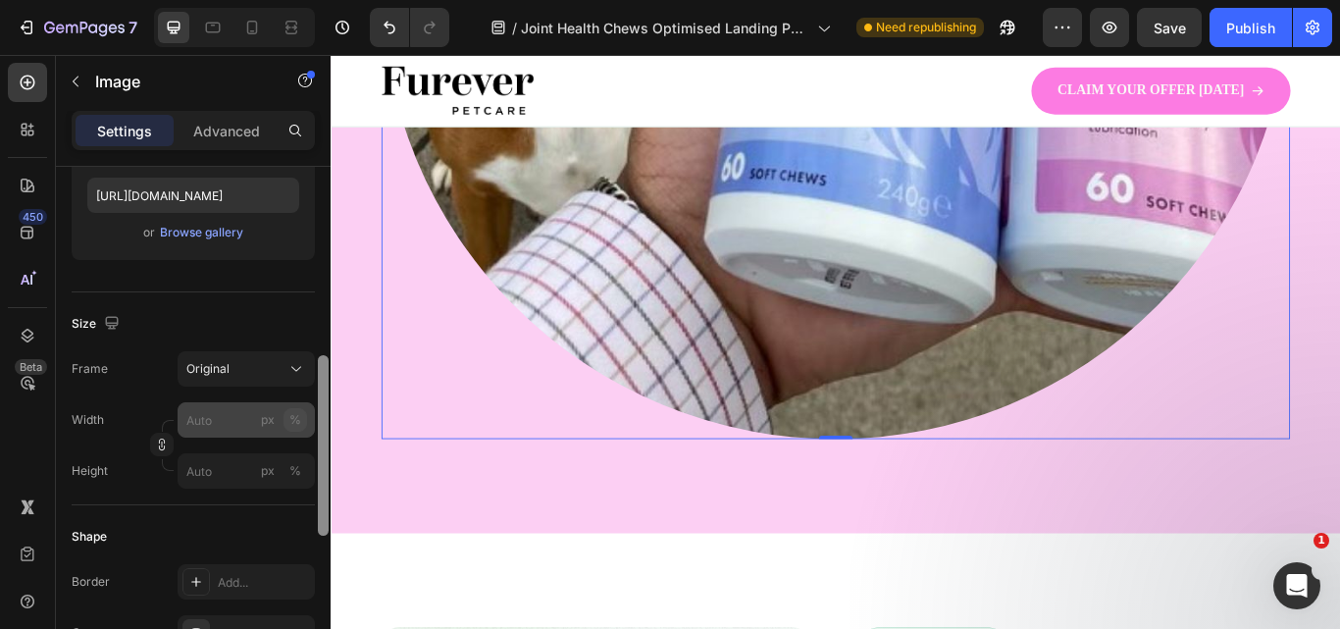
scroll to position [338, 0]
drag, startPoint x: 327, startPoint y: 300, endPoint x: 293, endPoint y: 419, distance: 123.3
click at [293, 419] on div "Style Circle Source Upload Image https://cdn.shopify.com/s/files/1/0910/8753/64…" at bounding box center [193, 426] width 275 height 518
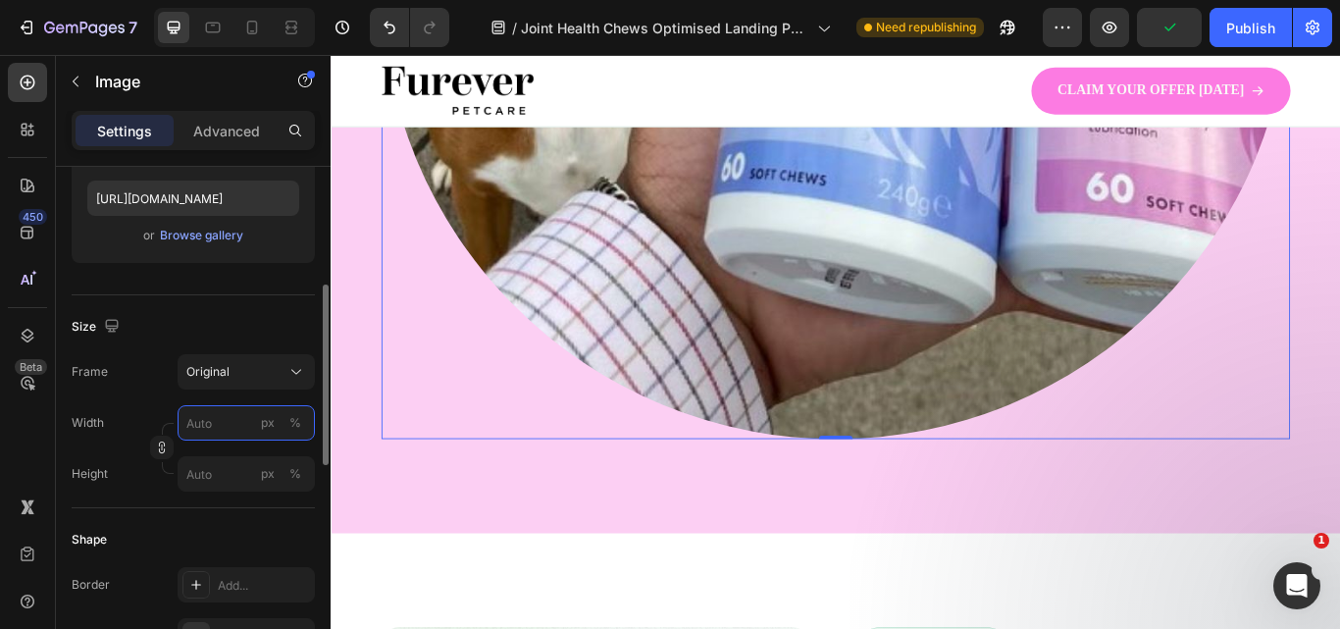
click at [242, 418] on input "px %" at bounding box center [246, 422] width 137 height 35
click at [296, 429] on div "%" at bounding box center [295, 423] width 12 height 18
click at [244, 426] on input "px %" at bounding box center [246, 422] width 137 height 35
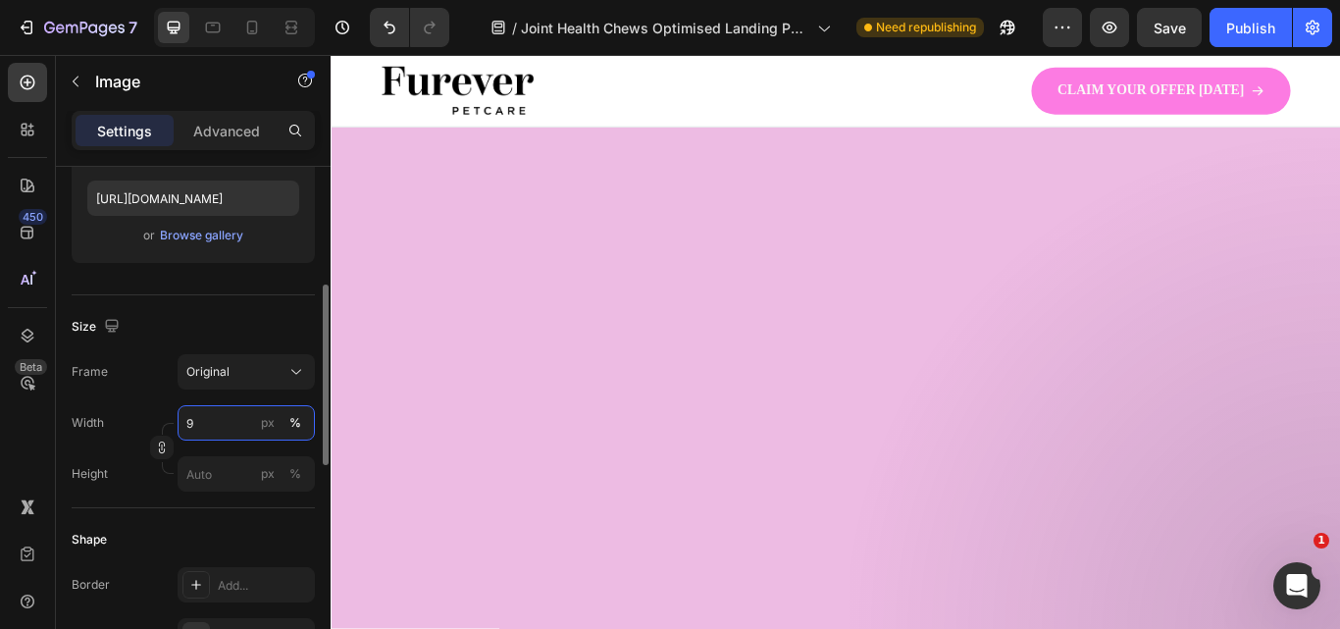
type input "90"
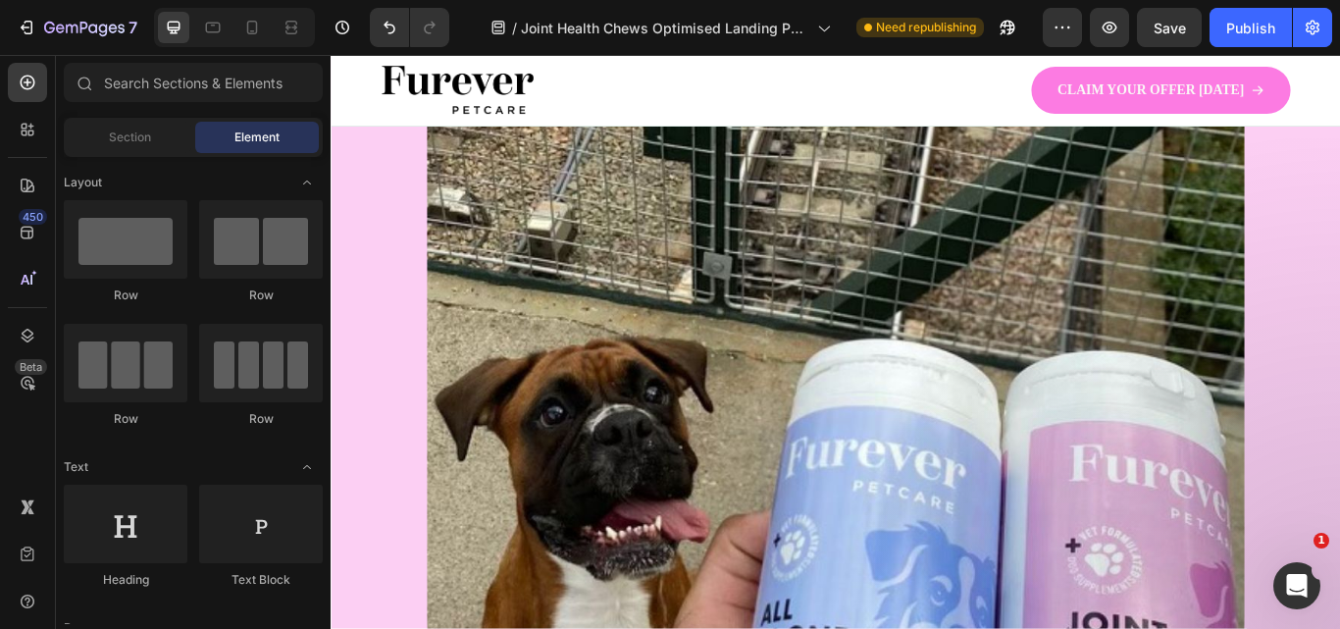
scroll to position [3657, 0]
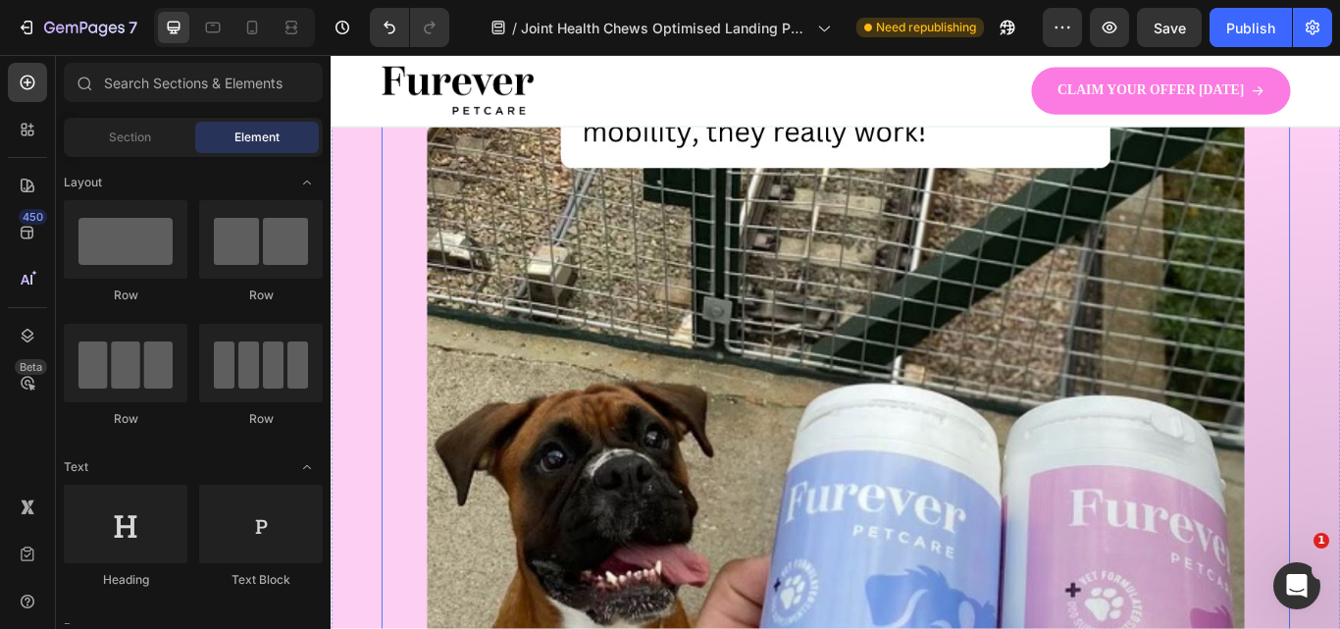
click at [683, 459] on img at bounding box center [918, 389] width 953 height 1695
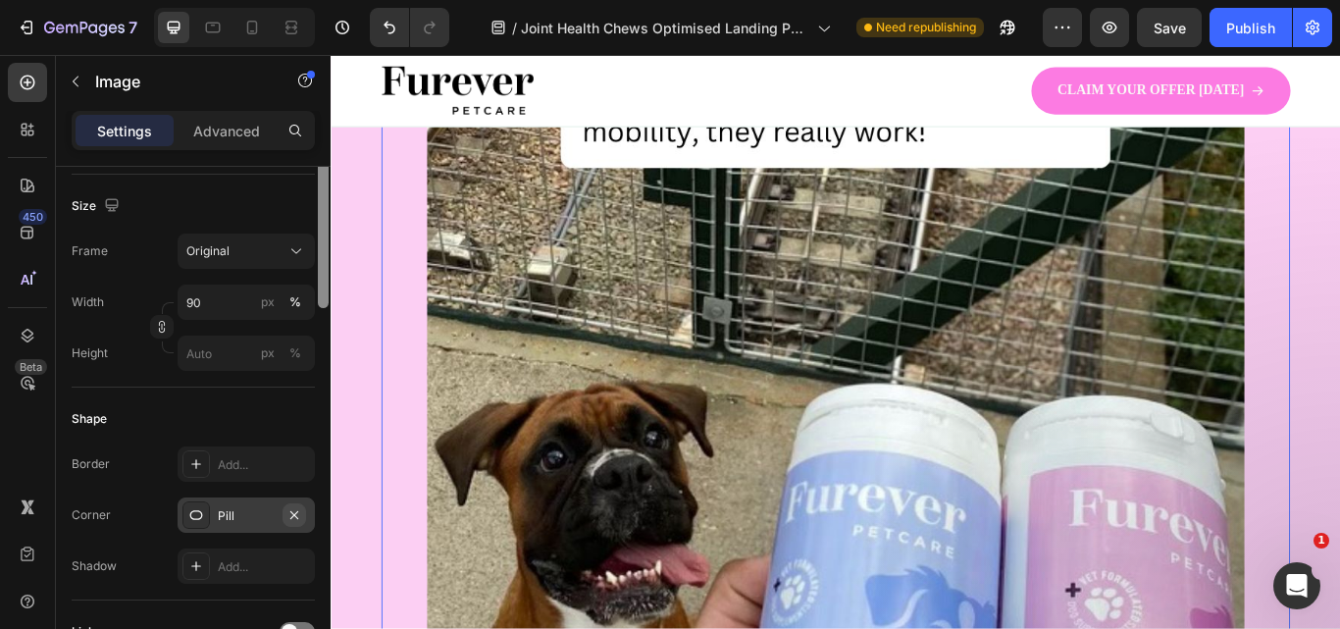
scroll to position [501, 0]
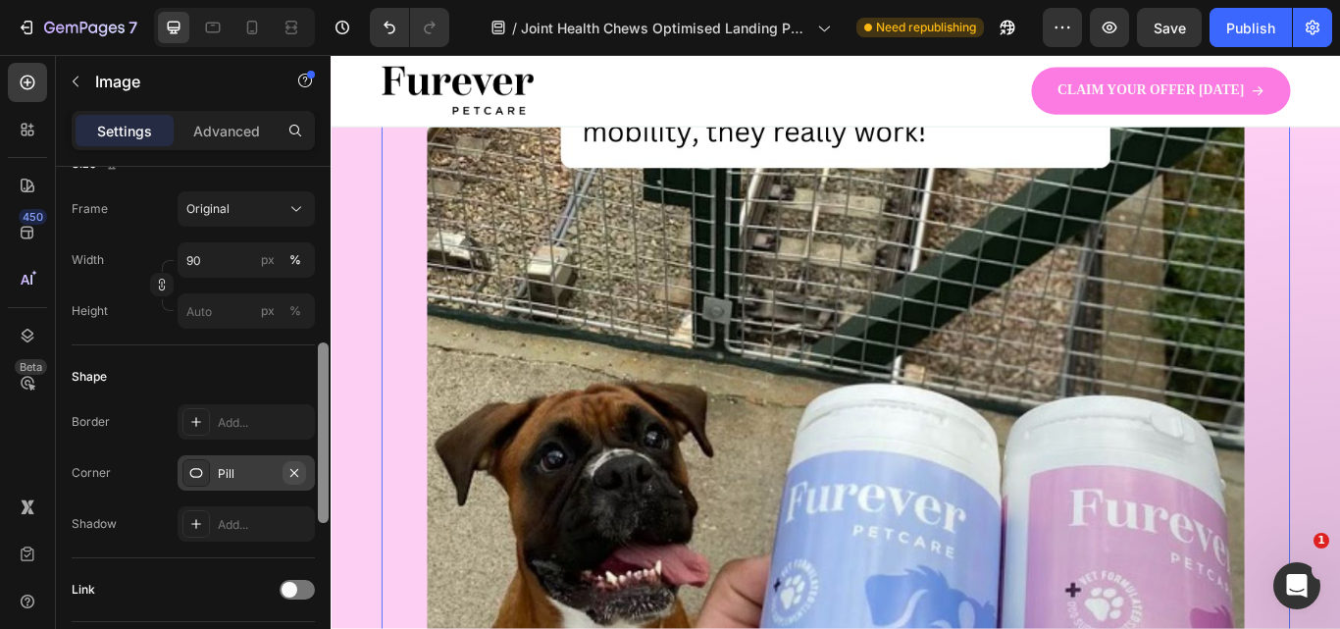
drag, startPoint x: 328, startPoint y: 315, endPoint x: 283, endPoint y: 490, distance: 181.0
click at [283, 490] on div "Style Circle Source Upload Image https://cdn.shopify.com/s/files/1/0910/8753/64…" at bounding box center [193, 426] width 275 height 518
click at [200, 239] on div "Frame Original Width 90 px % Height px %" at bounding box center [193, 259] width 243 height 137
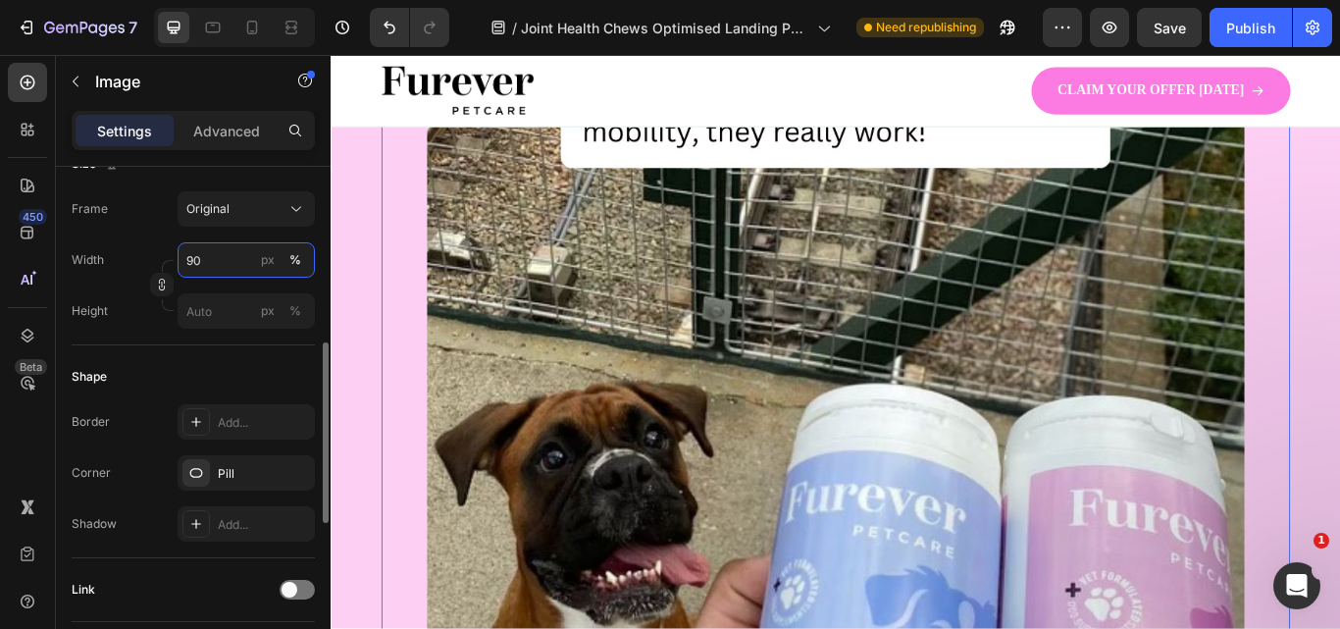
click at [200, 255] on input "90" at bounding box center [246, 259] width 137 height 35
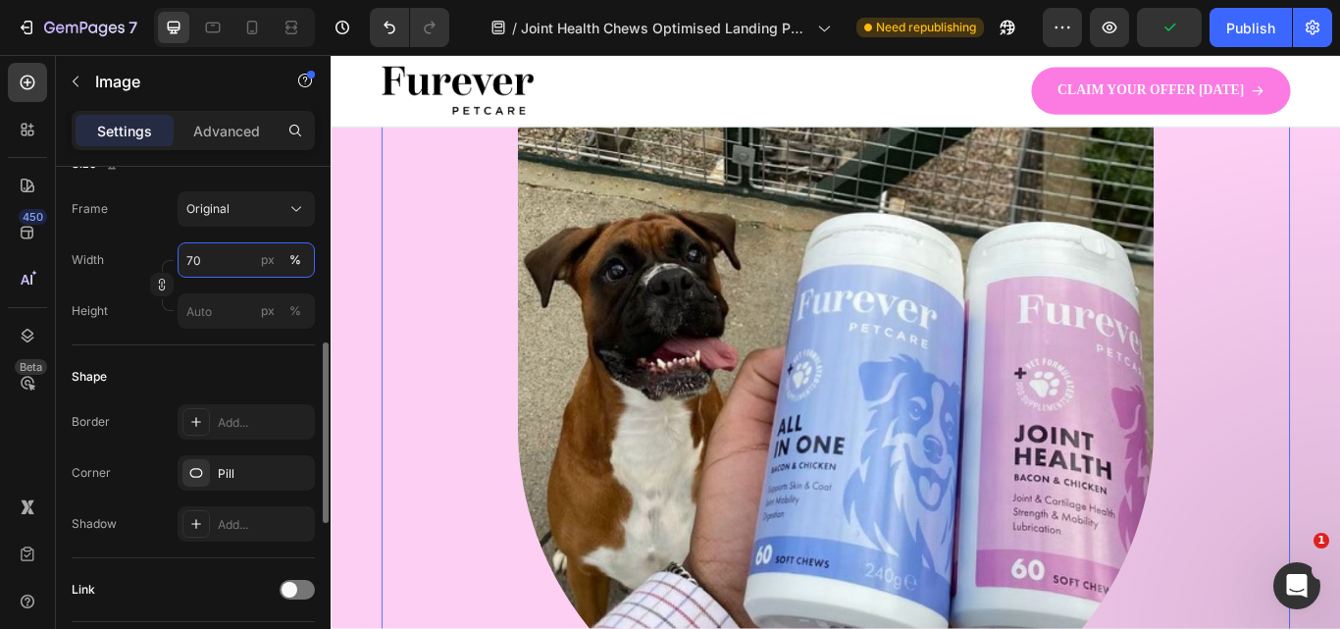
type input "7"
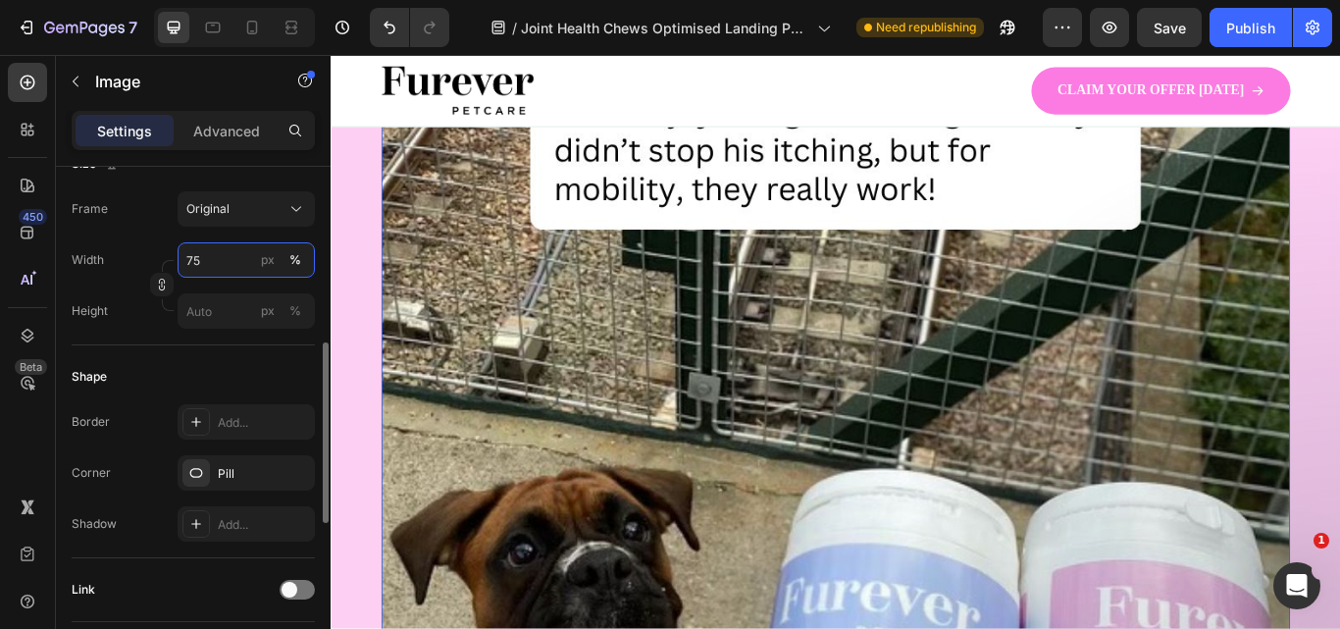
type input "7"
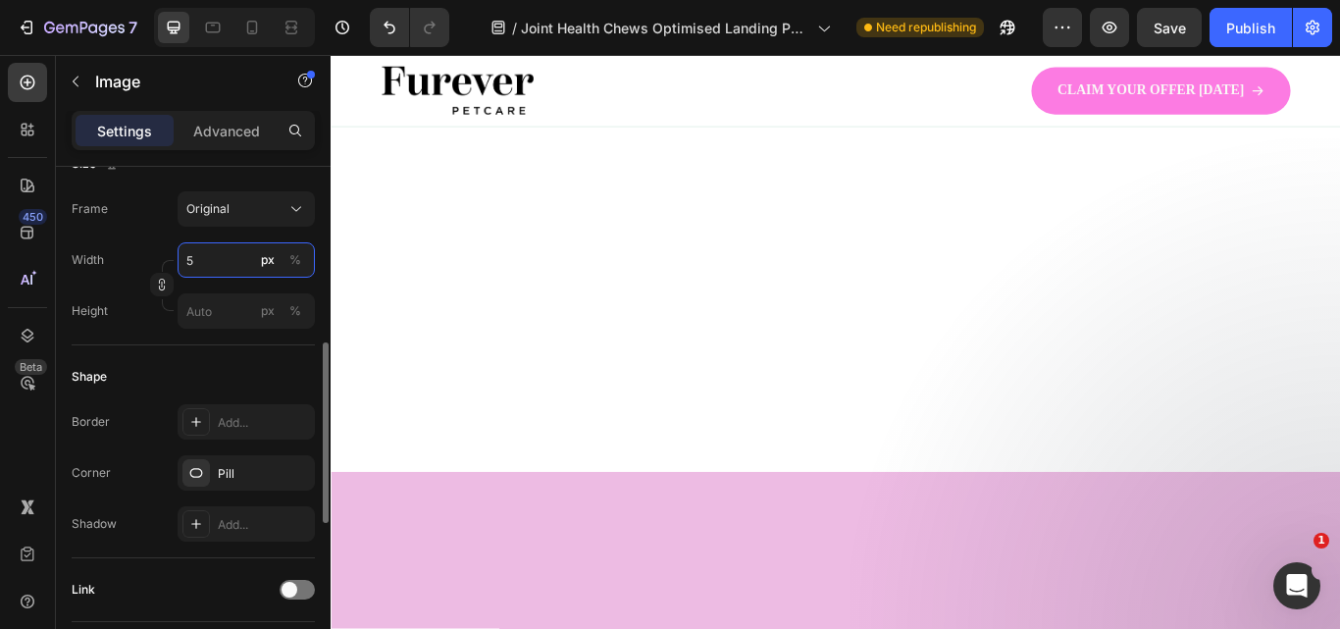
type input "50"
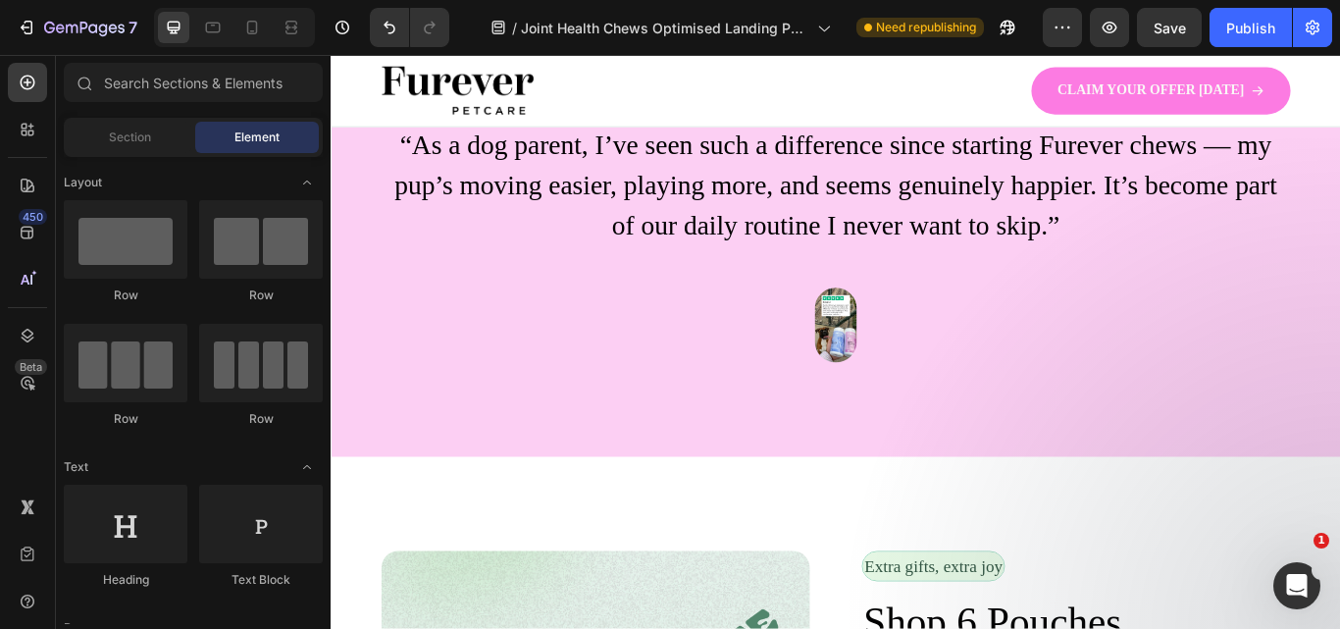
scroll to position [2900, 0]
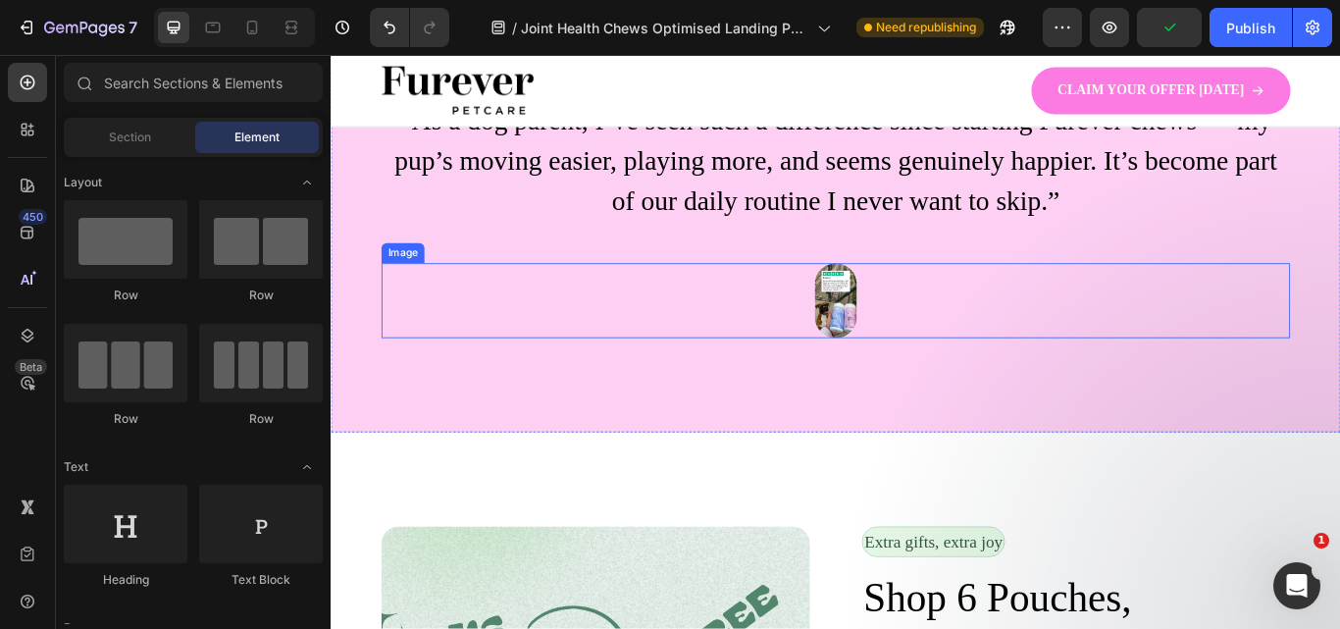
click at [928, 334] on img at bounding box center [919, 341] width 49 height 87
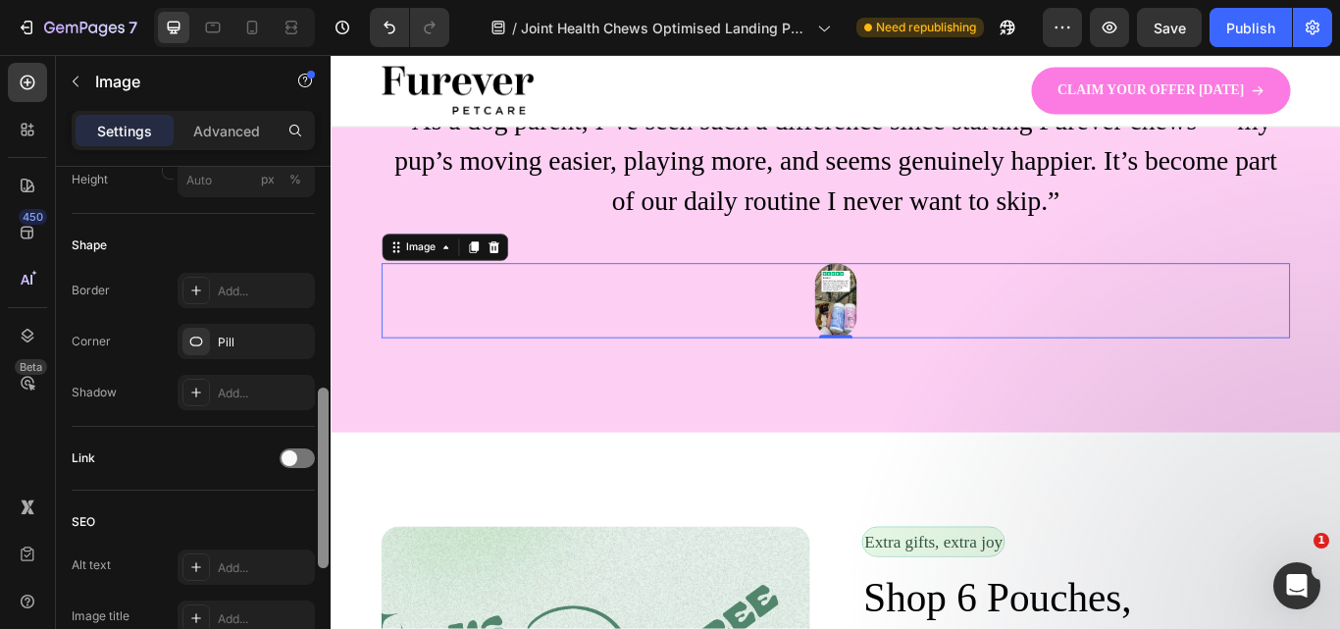
drag, startPoint x: 320, startPoint y: 301, endPoint x: 293, endPoint y: 511, distance: 211.6
click at [304, 522] on div "Style Circle Source Upload Image https://cdn.shopify.com/s/files/1/0910/8753/64…" at bounding box center [193, 426] width 275 height 518
click at [216, 357] on div "Pill" at bounding box center [246, 344] width 137 height 35
click at [295, 237] on div "Shape" at bounding box center [193, 247] width 243 height 31
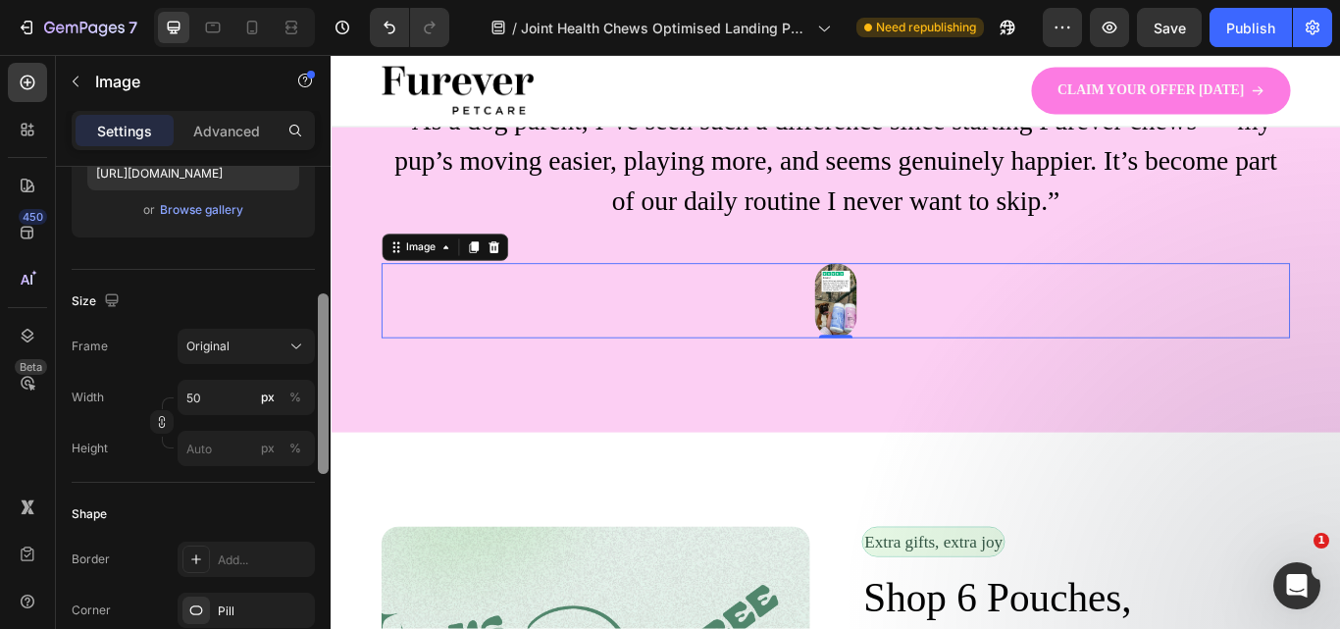
drag, startPoint x: 323, startPoint y: 392, endPoint x: 305, endPoint y: 303, distance: 91.0
click at [305, 303] on div "Style Circle Source Upload Image https://cdn.shopify.com/s/files/1/0910/8753/64…" at bounding box center [193, 426] width 275 height 518
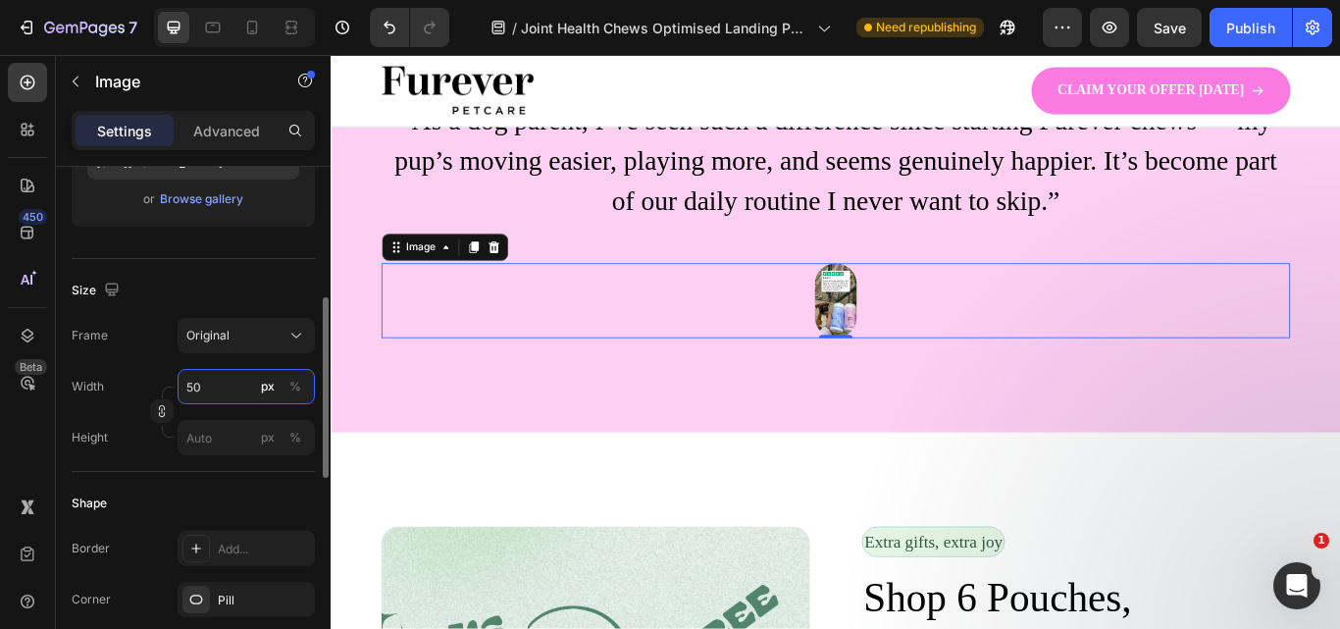
click at [228, 385] on input "50" at bounding box center [246, 386] width 137 height 35
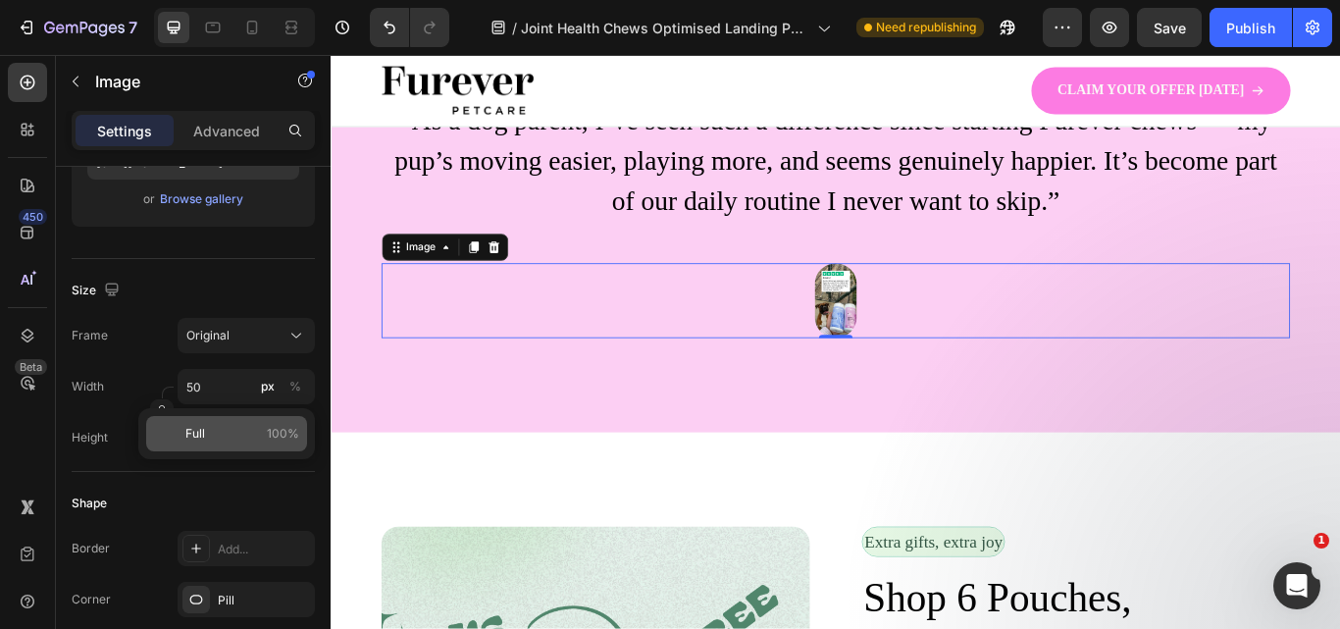
click at [228, 430] on p "Full 100%" at bounding box center [242, 434] width 114 height 18
type input "100"
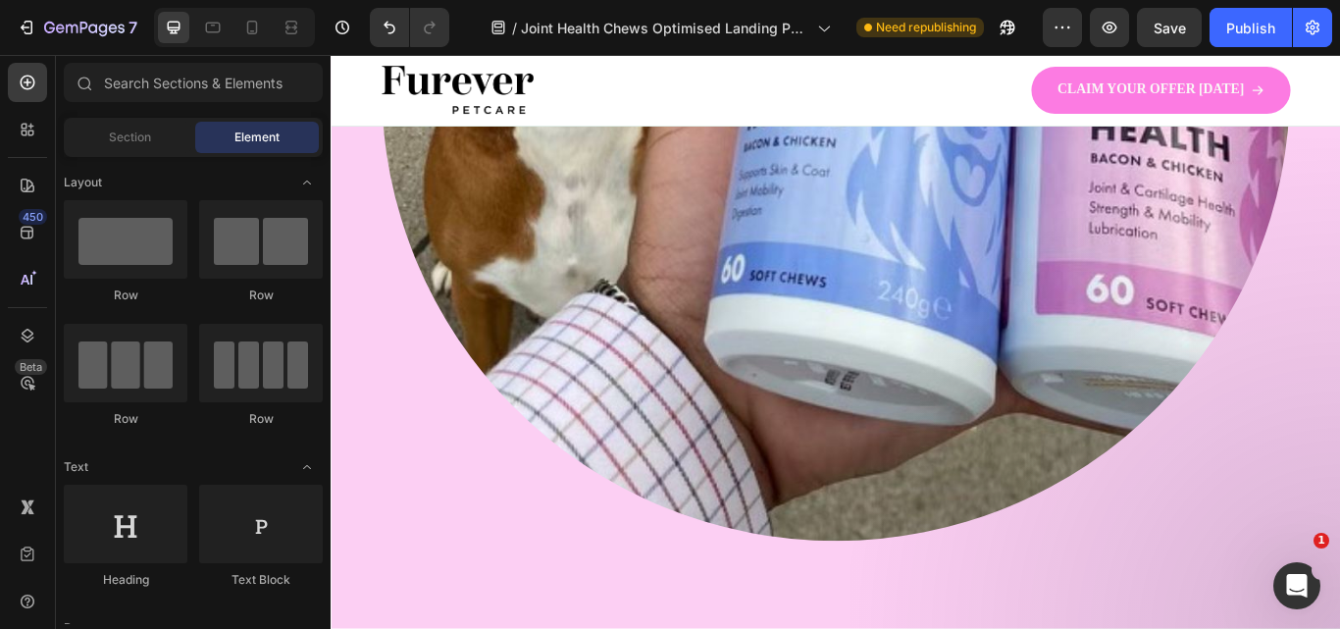
scroll to position [4159, 0]
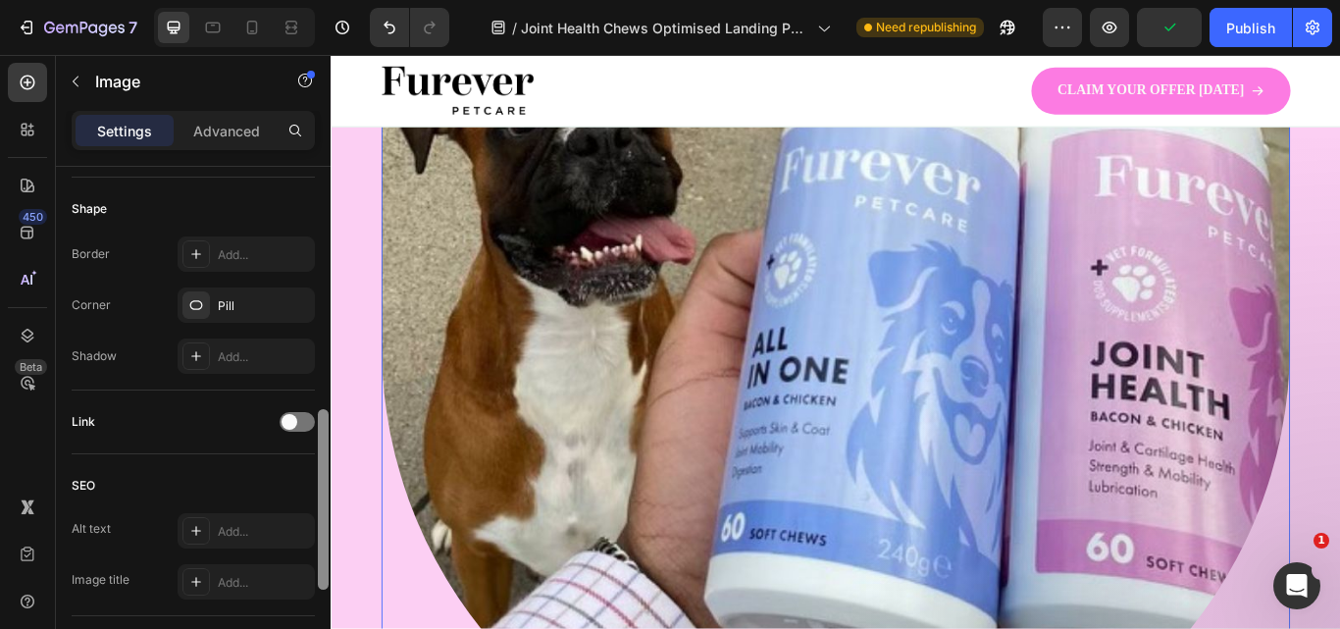
drag, startPoint x: 323, startPoint y: 312, endPoint x: 311, endPoint y: 549, distance: 237.7
click at [311, 549] on div "Style Circle Source Upload Image https://cdn.shopify.com/s/files/1/0910/8753/64…" at bounding box center [193, 426] width 275 height 518
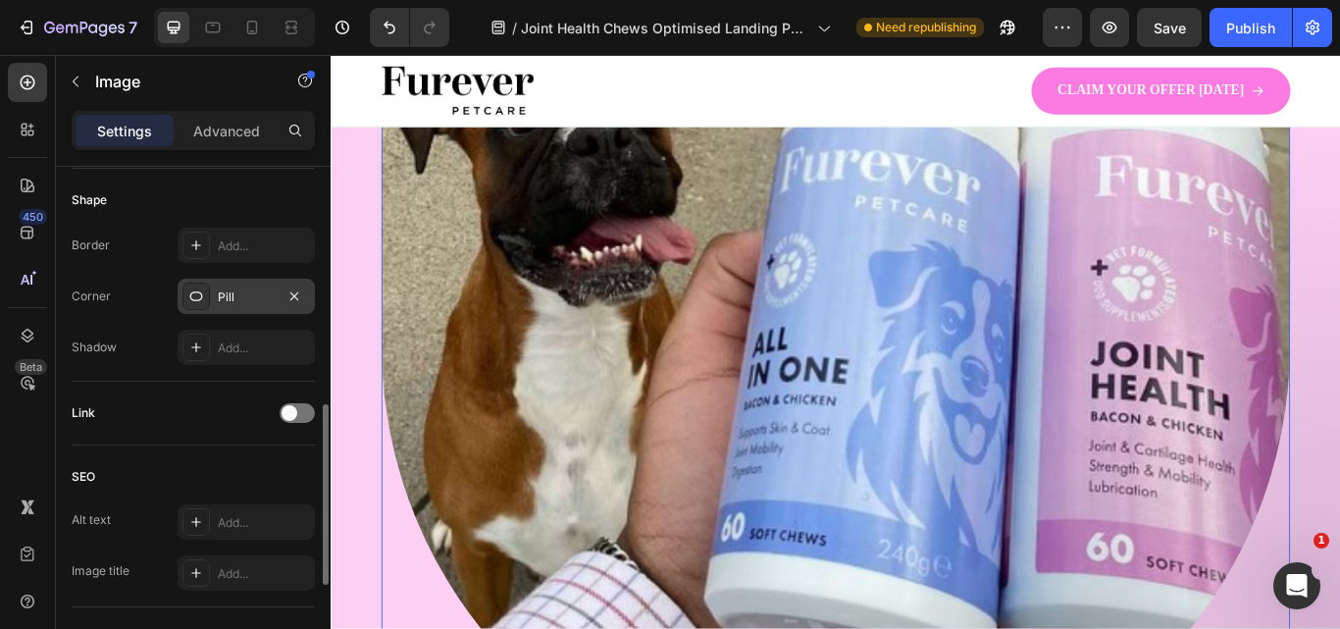
click at [184, 301] on div at bounding box center [195, 295] width 27 height 27
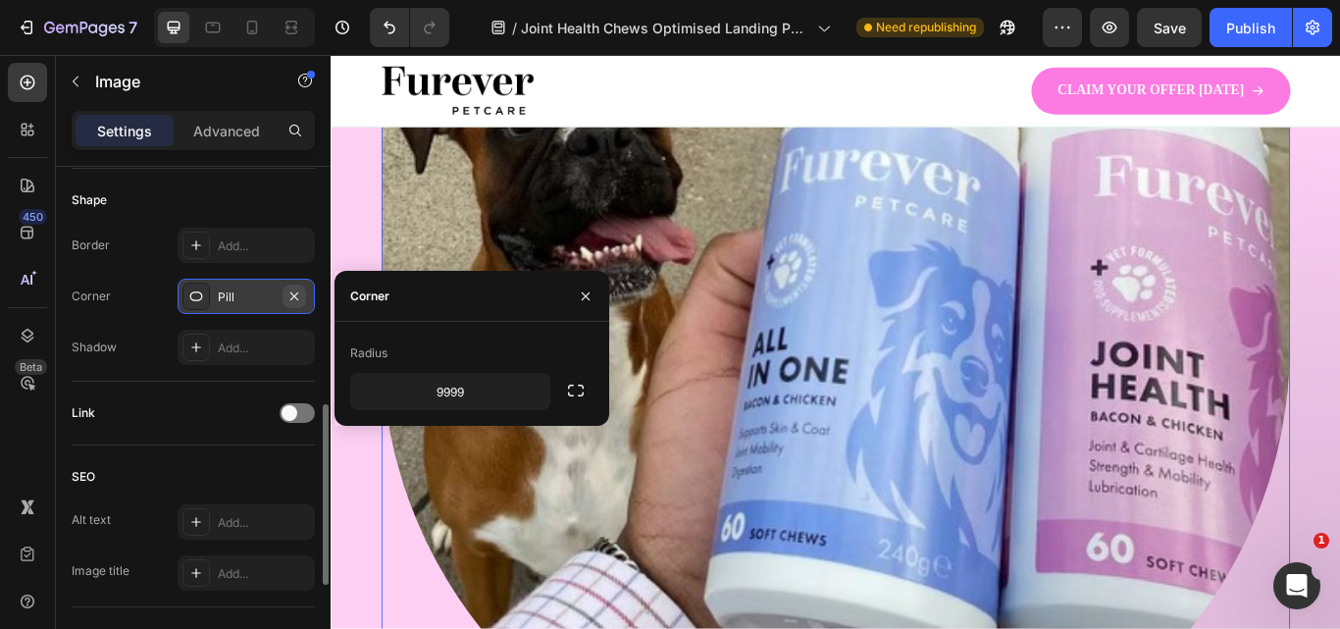
click at [293, 293] on icon "button" at bounding box center [294, 296] width 16 height 16
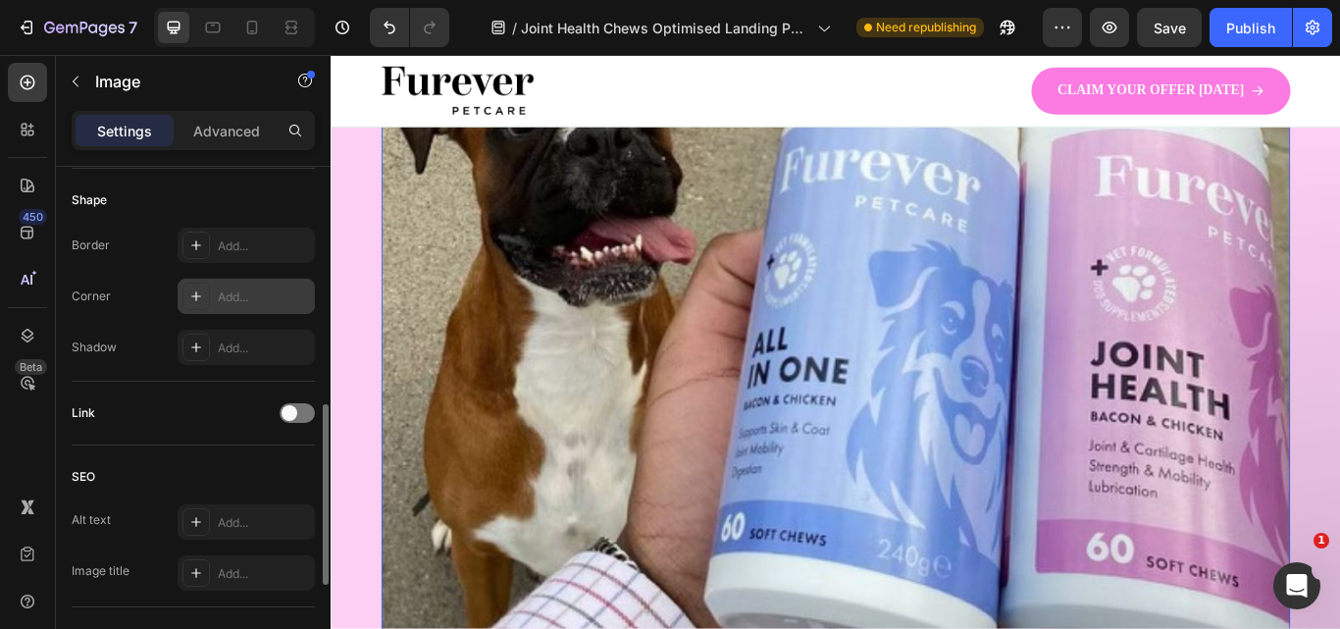
click at [254, 286] on div "Add..." at bounding box center [246, 296] width 137 height 35
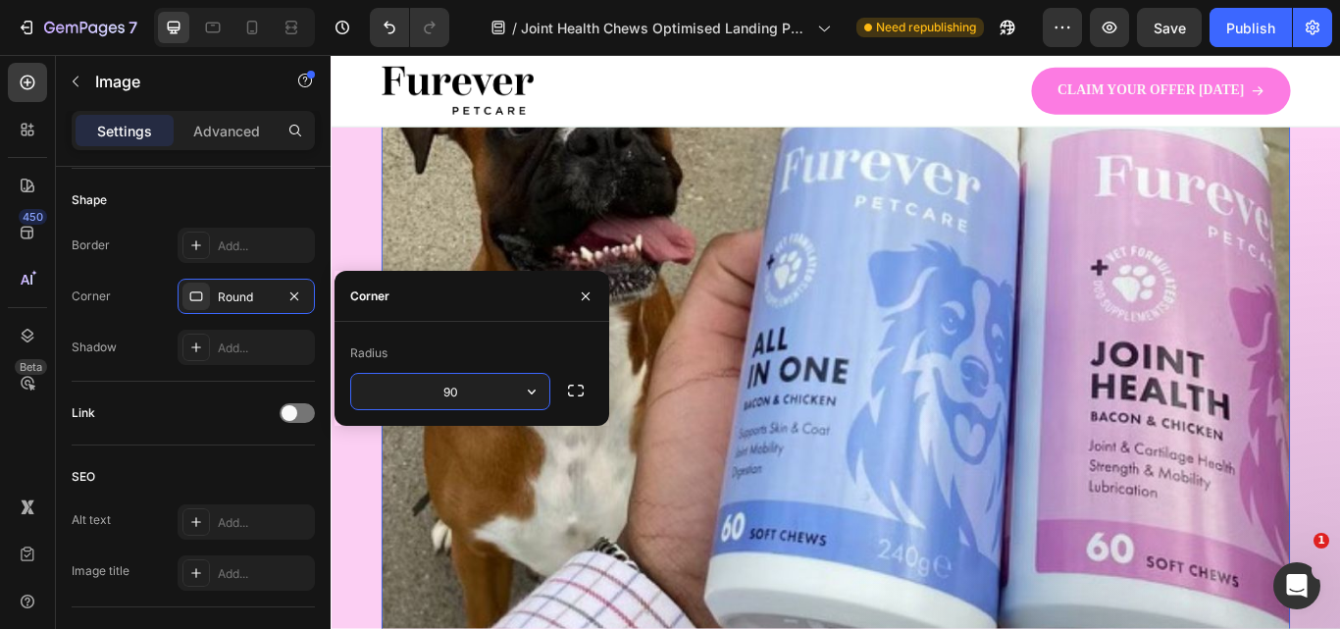
type input "9"
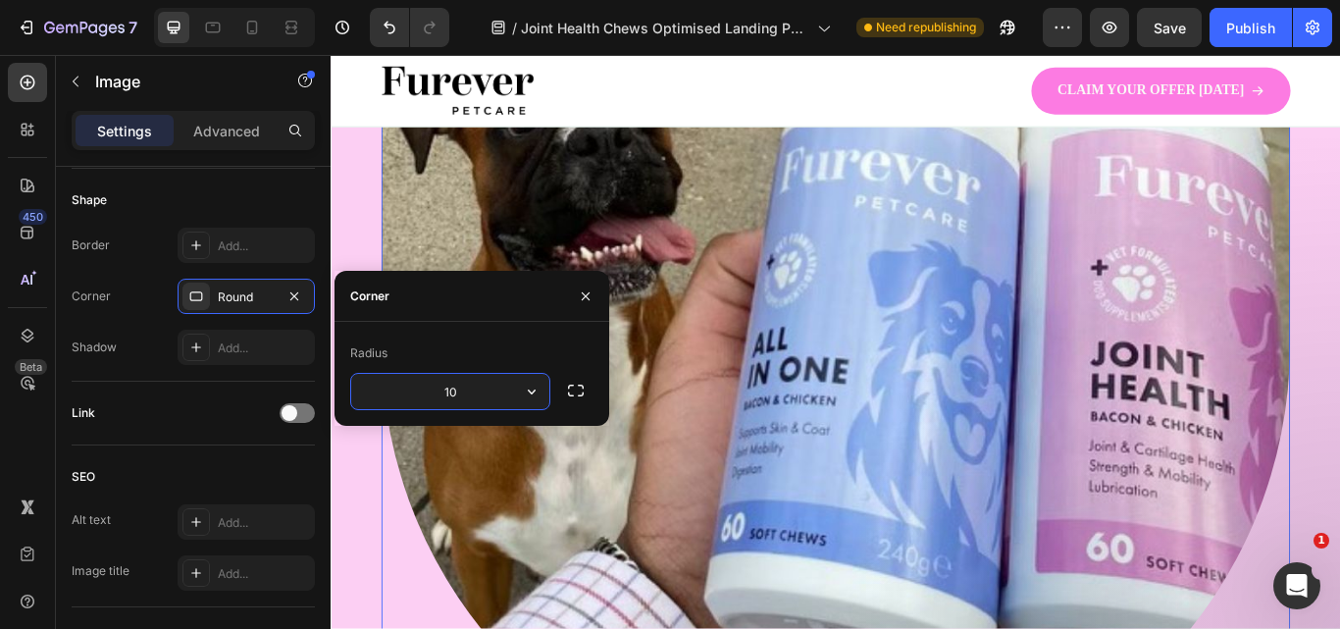
type input "1"
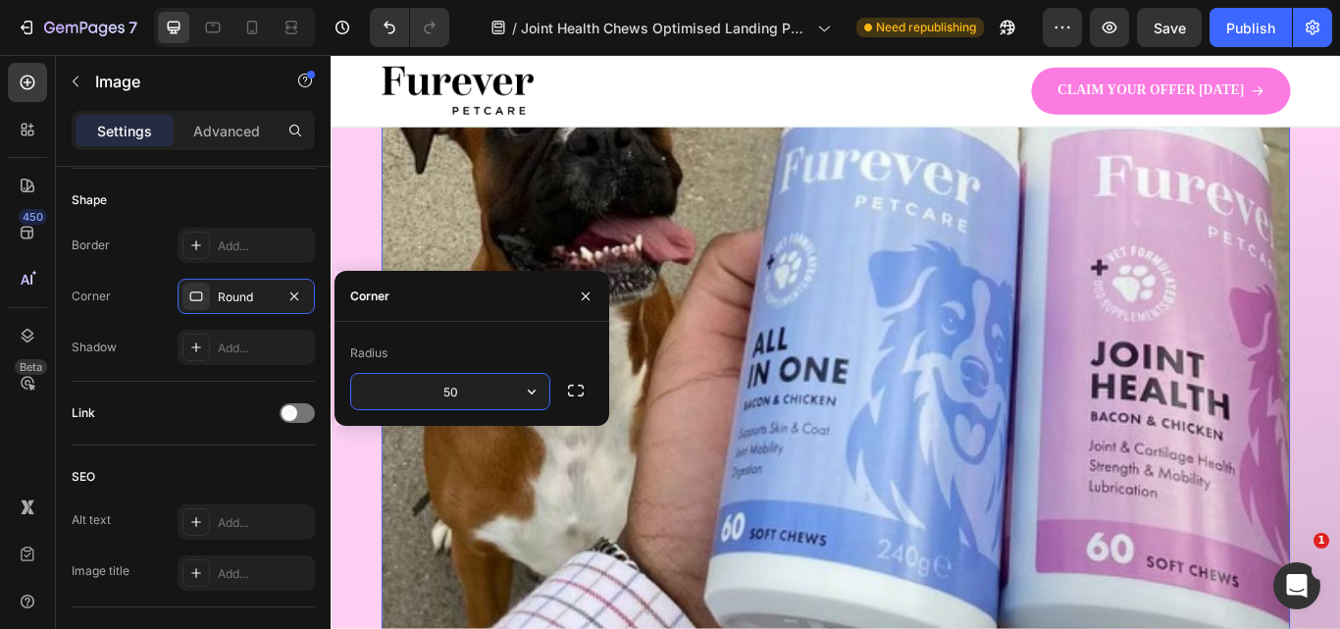
type input "5"
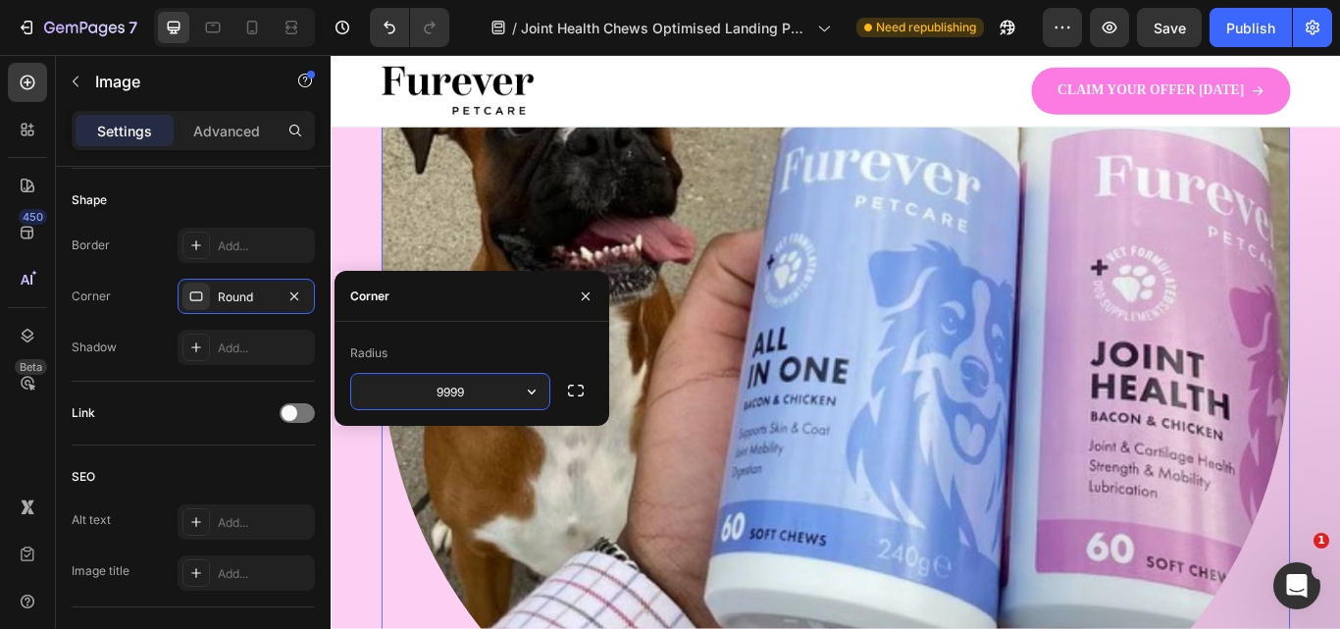
type input "99999"
click at [283, 208] on div "Shape" at bounding box center [193, 199] width 243 height 31
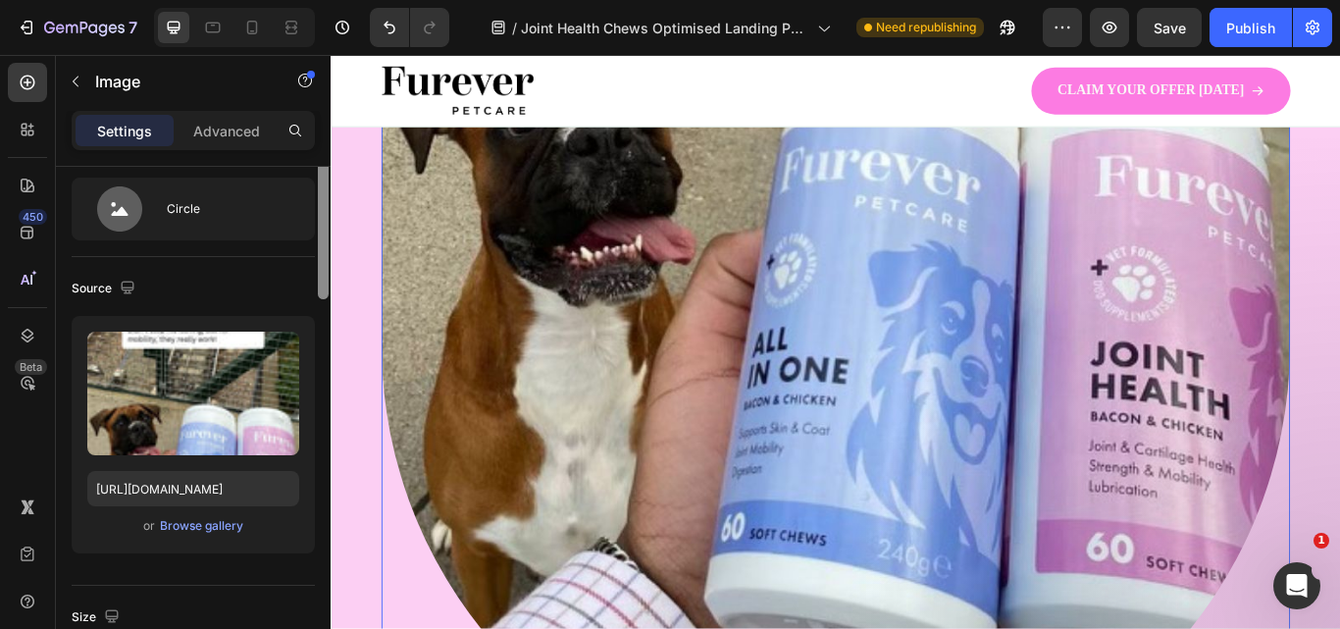
scroll to position [0, 0]
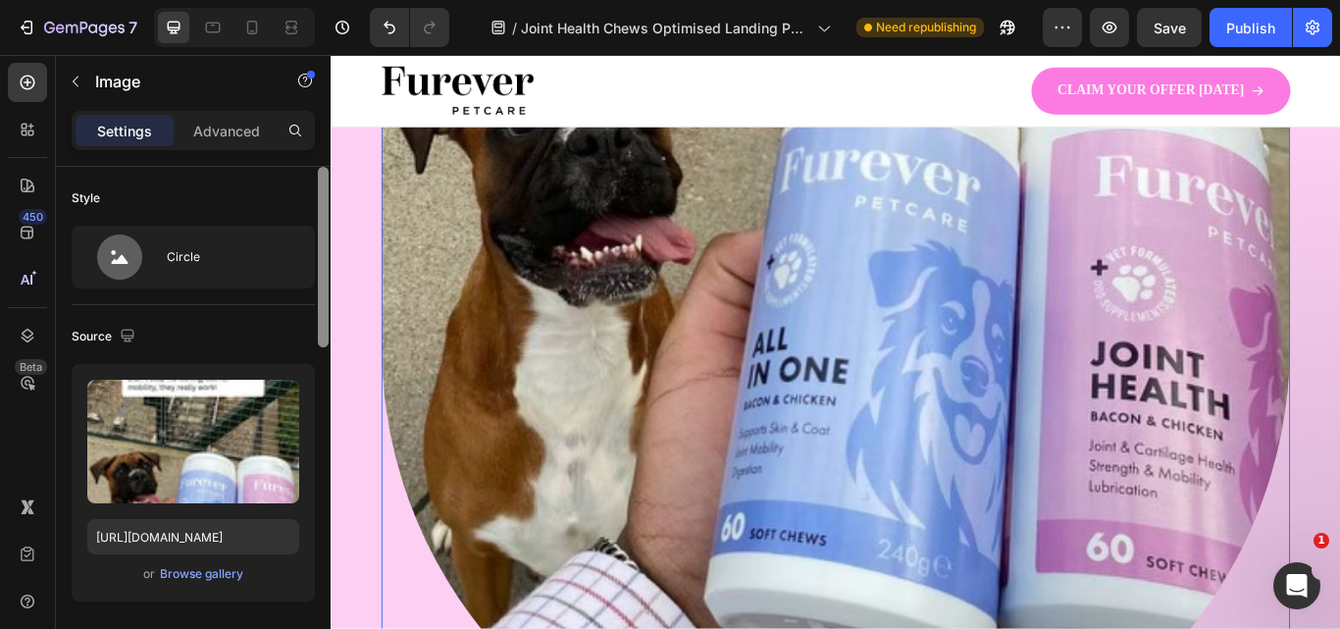
drag, startPoint x: 322, startPoint y: 436, endPoint x: 291, endPoint y: 184, distance: 253.9
click at [291, 184] on div "Style Circle Source Upload Image https://cdn.shopify.com/s/files/1/0910/8753/64…" at bounding box center [193, 426] width 275 height 518
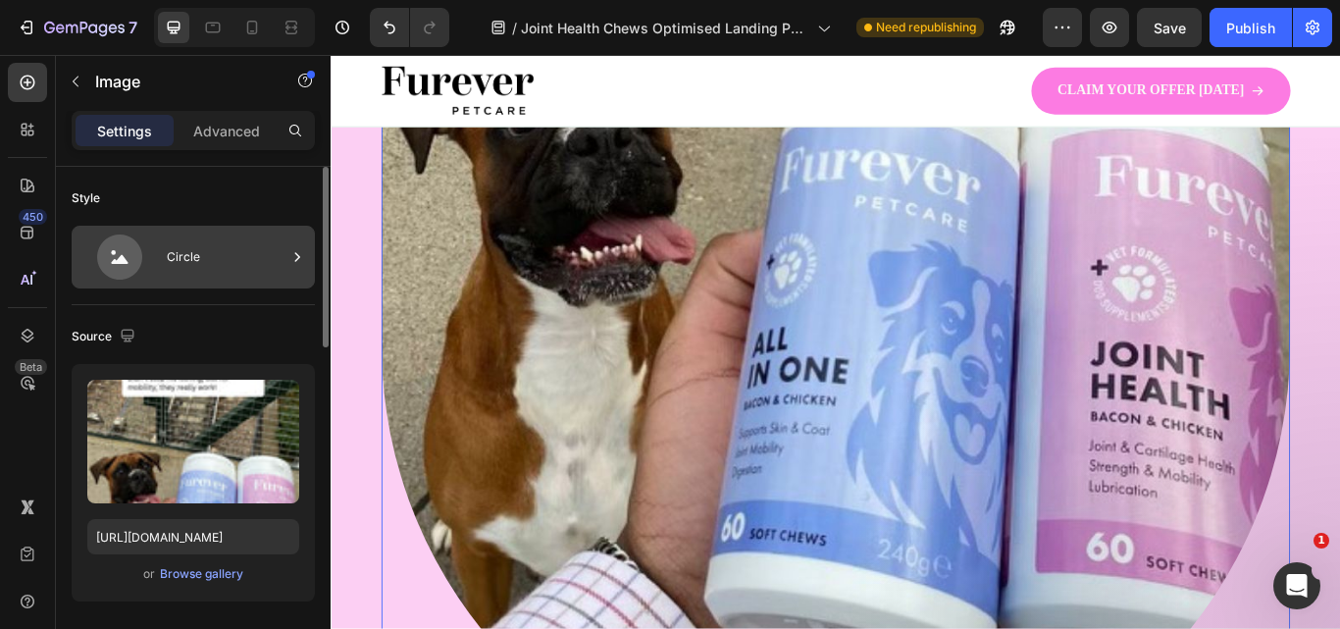
click at [268, 252] on div "Circle" at bounding box center [227, 256] width 120 height 45
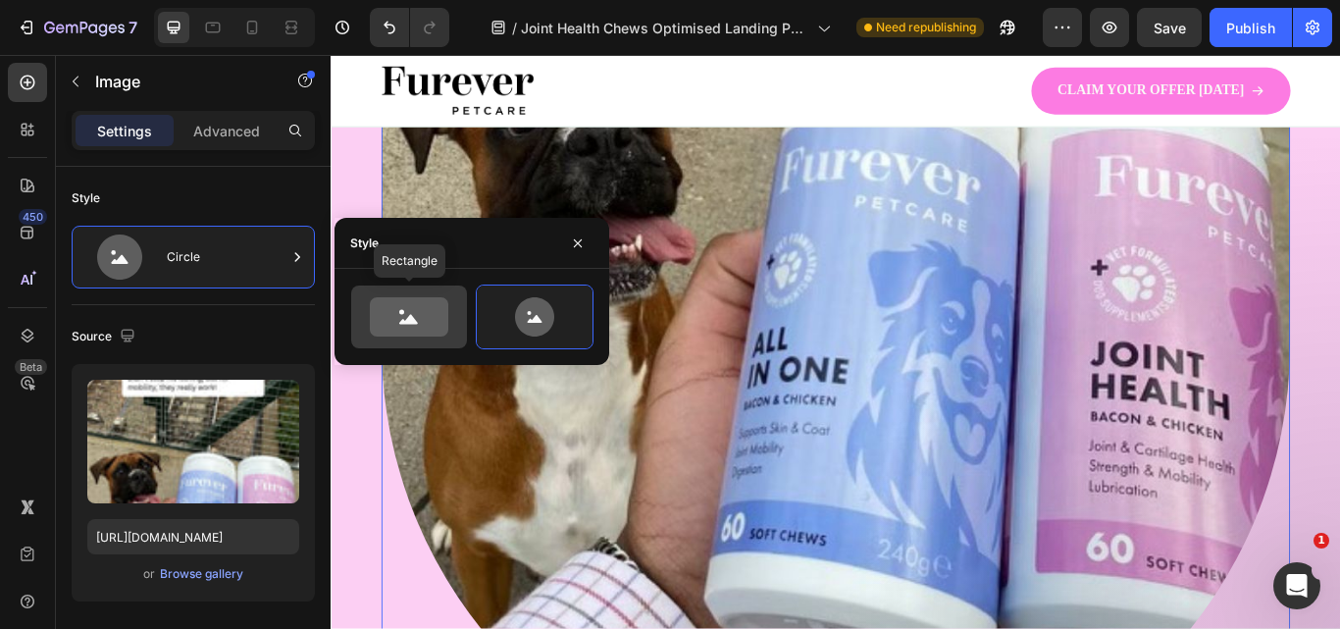
click at [435, 317] on icon at bounding box center [409, 316] width 78 height 39
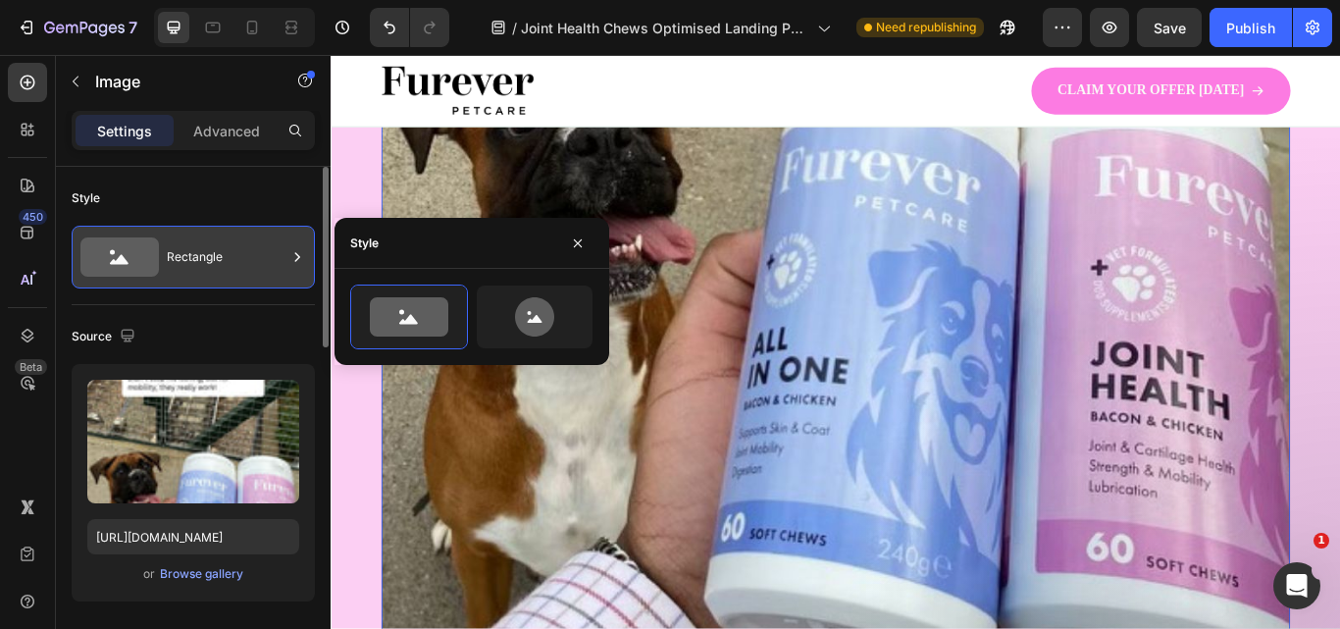
click at [186, 284] on div "Rectangle" at bounding box center [193, 257] width 243 height 63
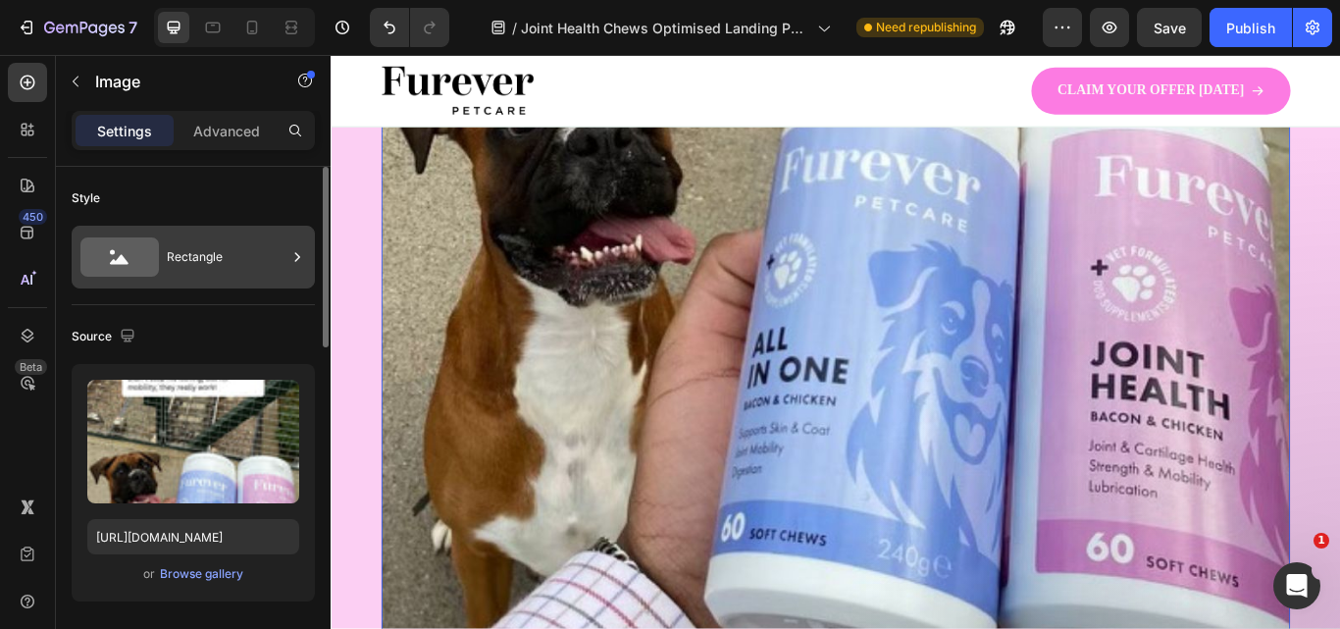
click at [209, 246] on div "Rectangle" at bounding box center [227, 256] width 120 height 45
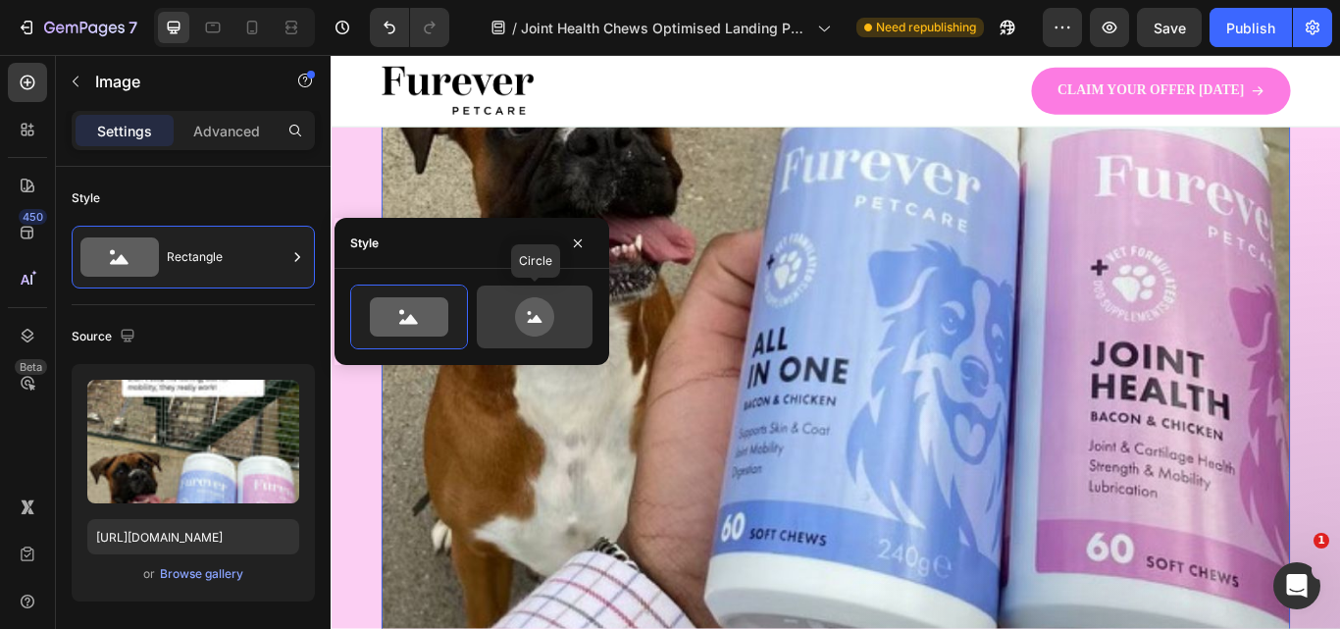
click at [497, 304] on icon at bounding box center [534, 316] width 92 height 39
type input "80"
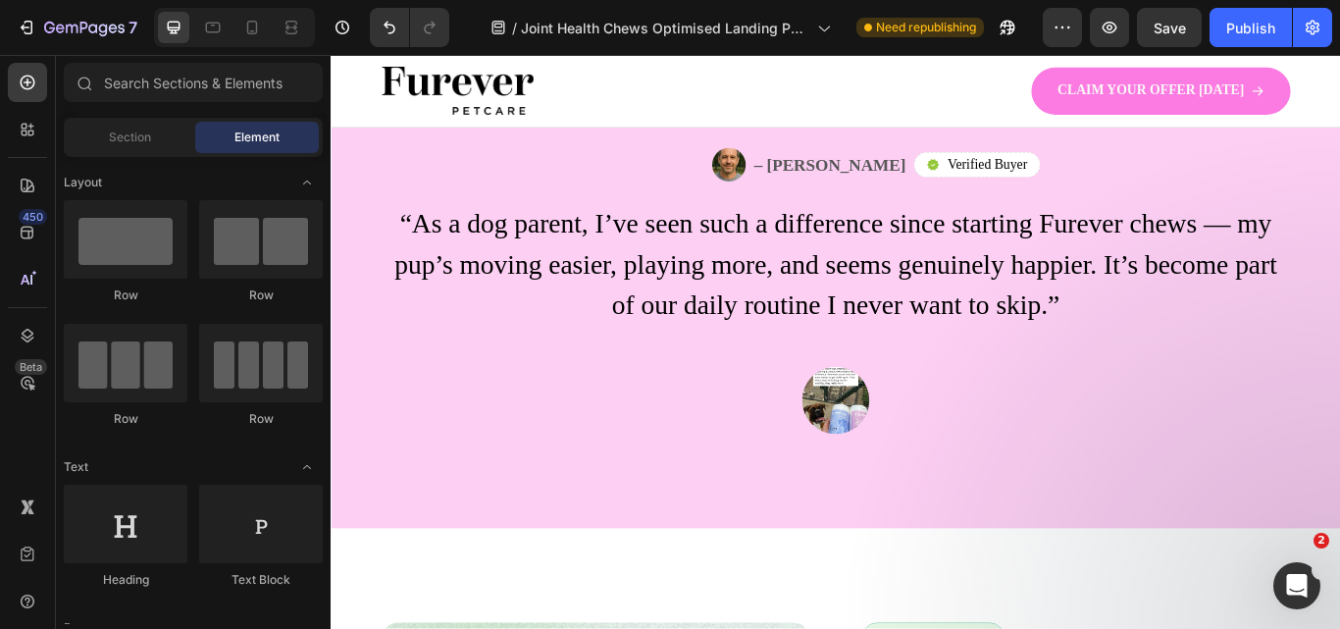
scroll to position [2736, 0]
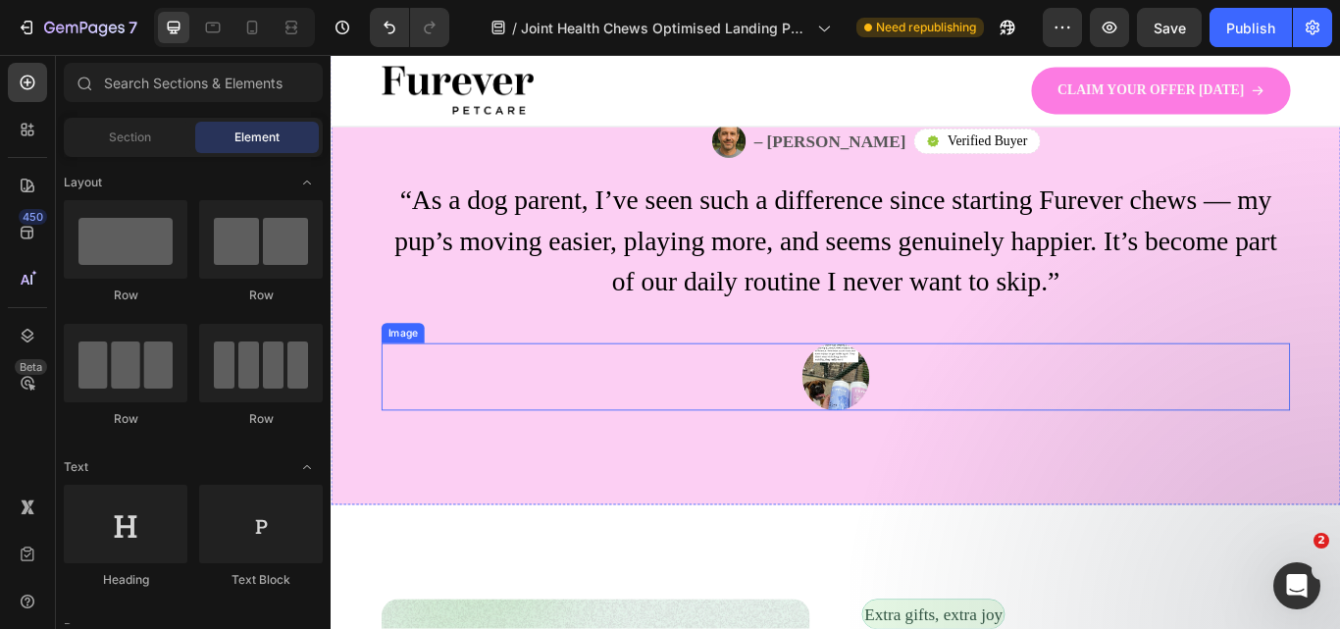
click at [882, 470] on img at bounding box center [919, 430] width 78 height 78
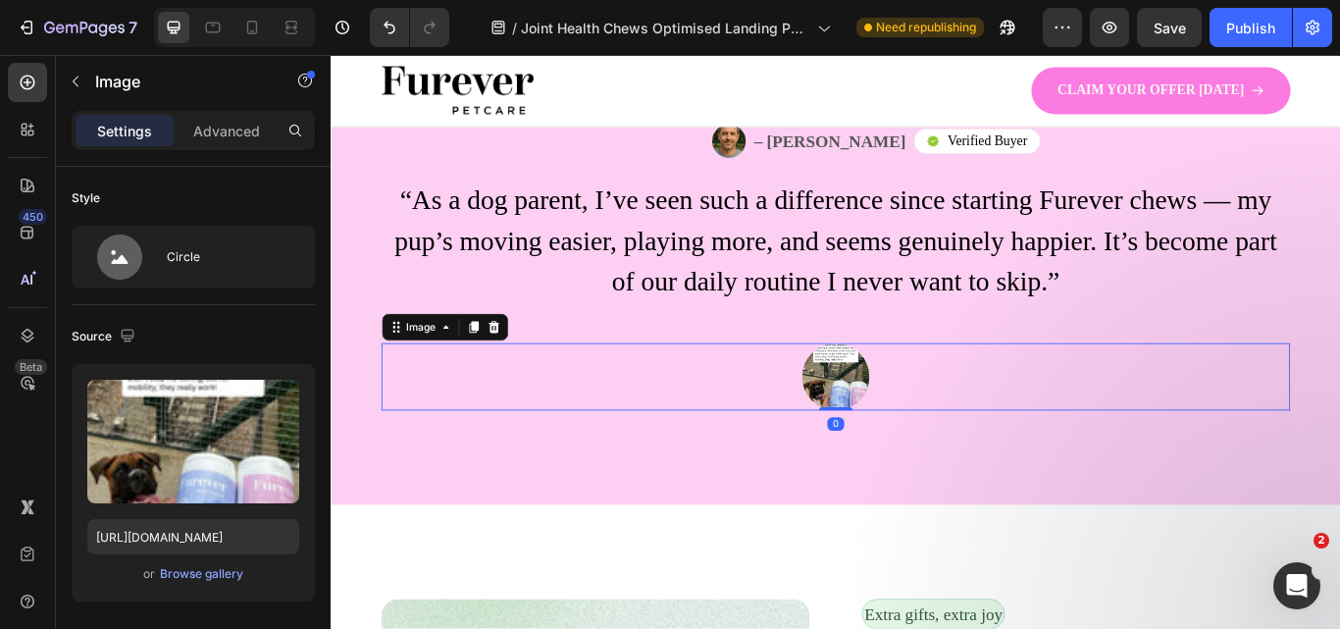
drag, startPoint x: 918, startPoint y: 538, endPoint x: 903, endPoint y: 532, distance: 16.2
click at [903, 470] on div "Image 0" at bounding box center [918, 430] width 1059 height 78
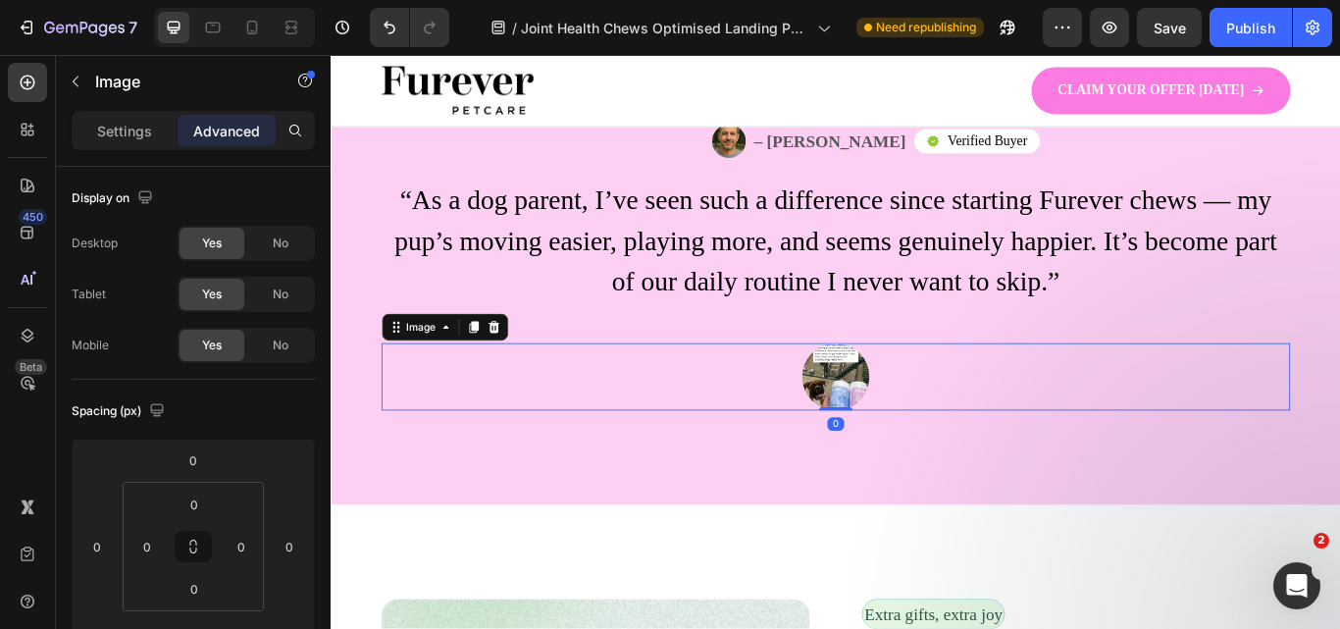
click at [905, 470] on img at bounding box center [919, 430] width 78 height 78
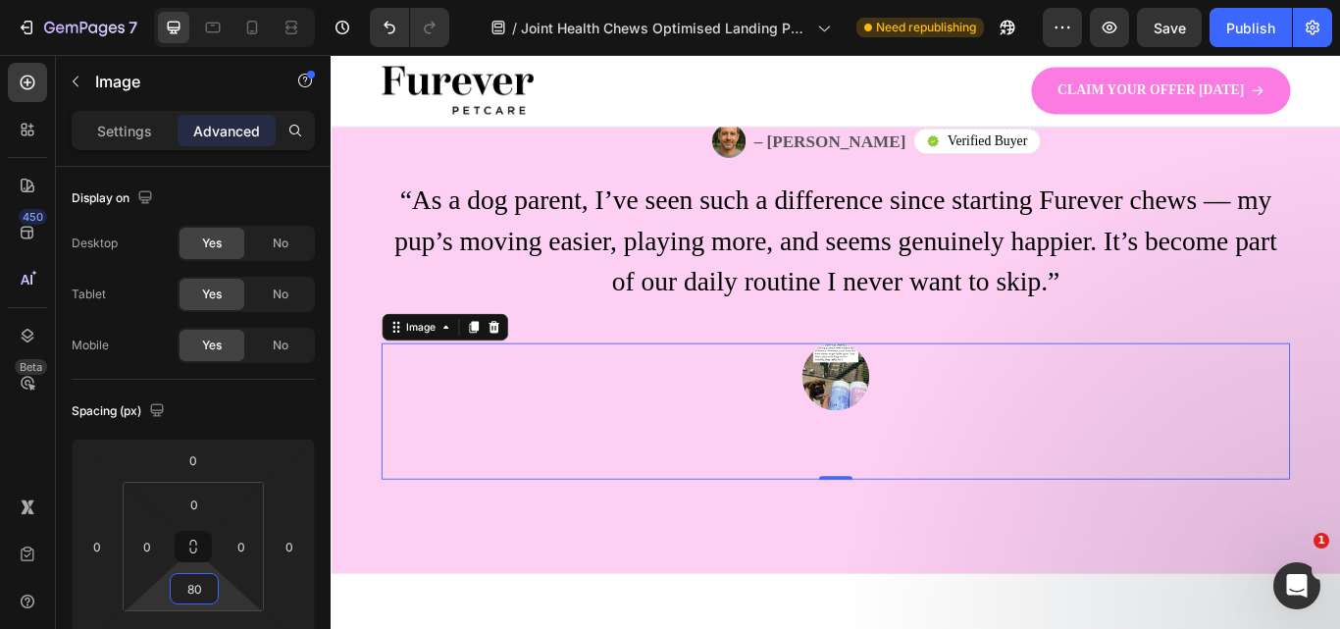
type input "0"
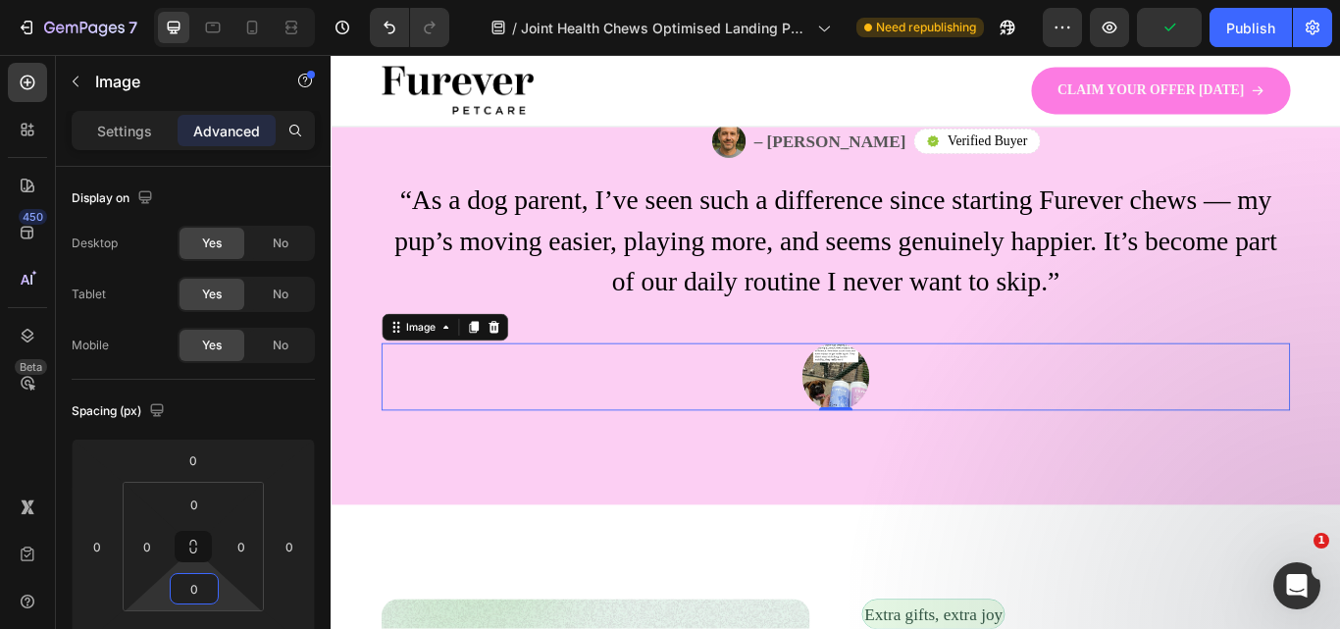
drag, startPoint x: 213, startPoint y: 609, endPoint x: 191, endPoint y: 653, distance: 49.1
click at [191, 367] on html "7 Version history / Joint Health Chews Optimised Landing Page Need republishing…" at bounding box center [670, 183] width 1340 height 367
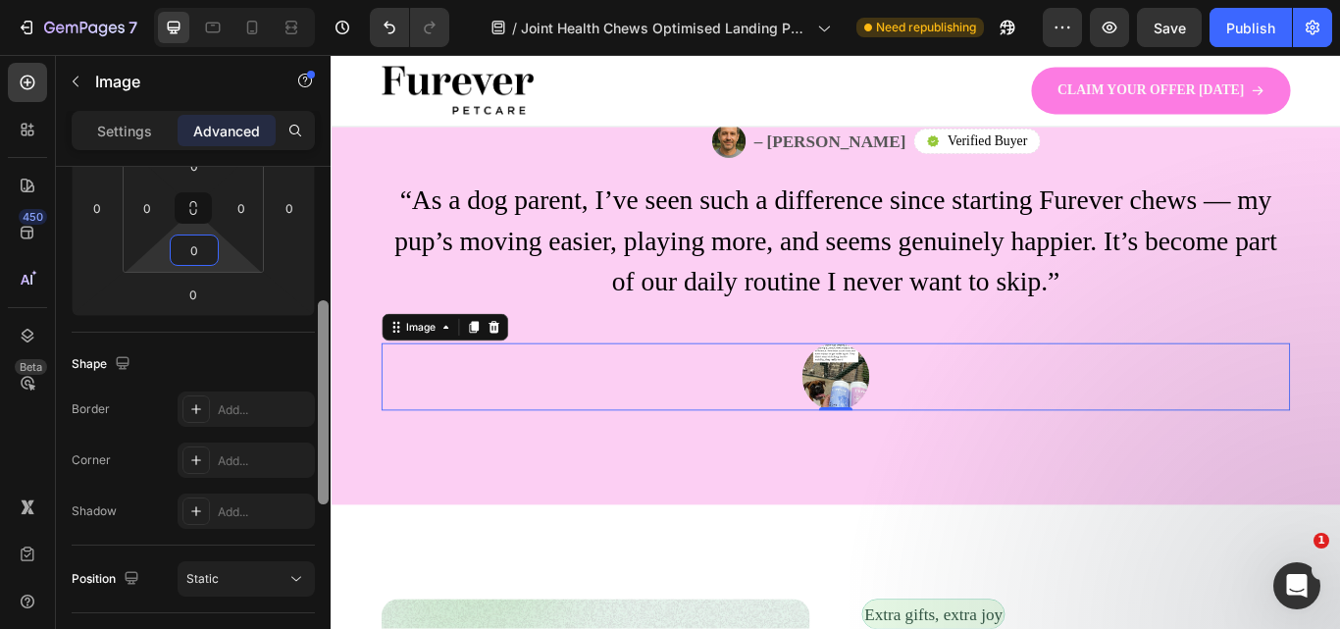
scroll to position [326, 0]
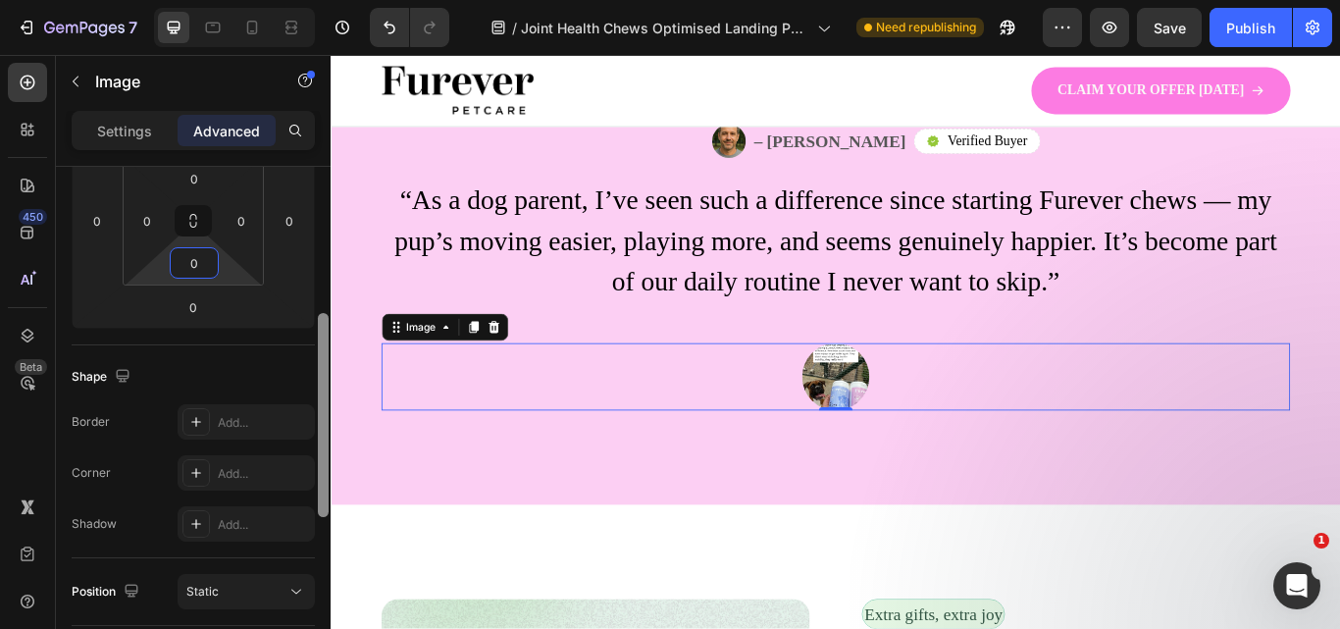
drag, startPoint x: 326, startPoint y: 215, endPoint x: 303, endPoint y: 344, distance: 131.4
click at [303, 344] on div "Display on Desktop Yes No Tablet Yes No Mobile Yes No Spacing (px) 0 0 0 0 0 0 …" at bounding box center [193, 426] width 275 height 518
click at [119, 137] on p "Settings" at bounding box center [124, 131] width 55 height 21
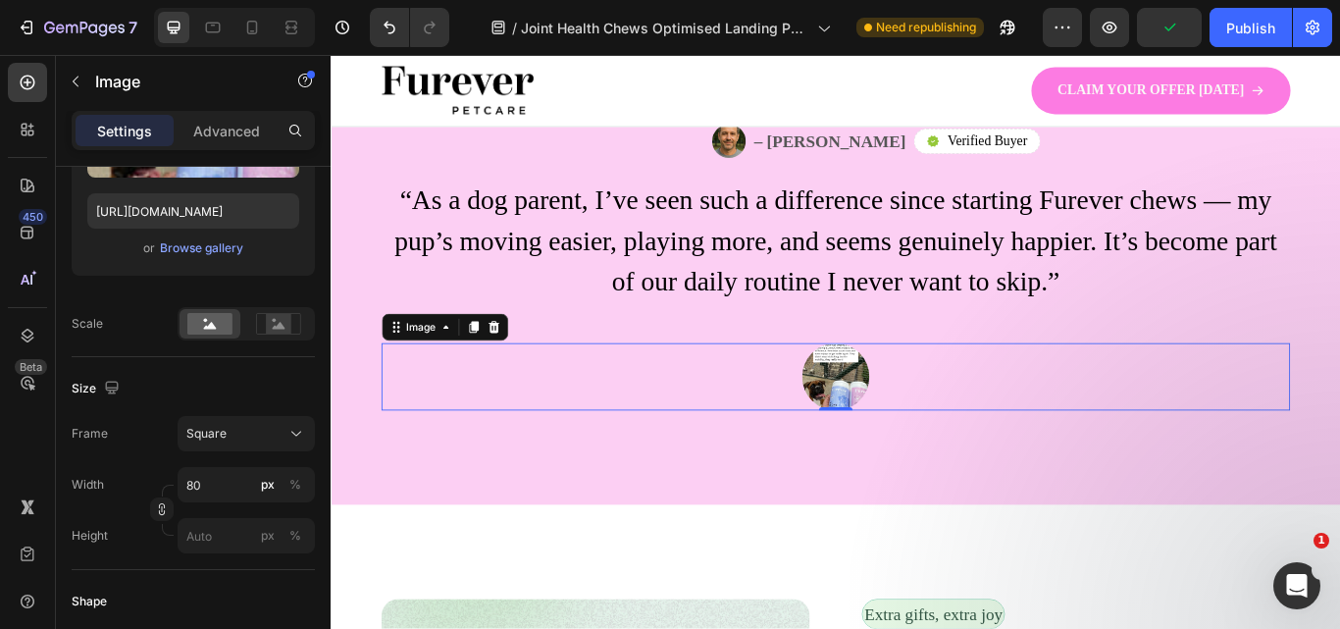
scroll to position [844, 0]
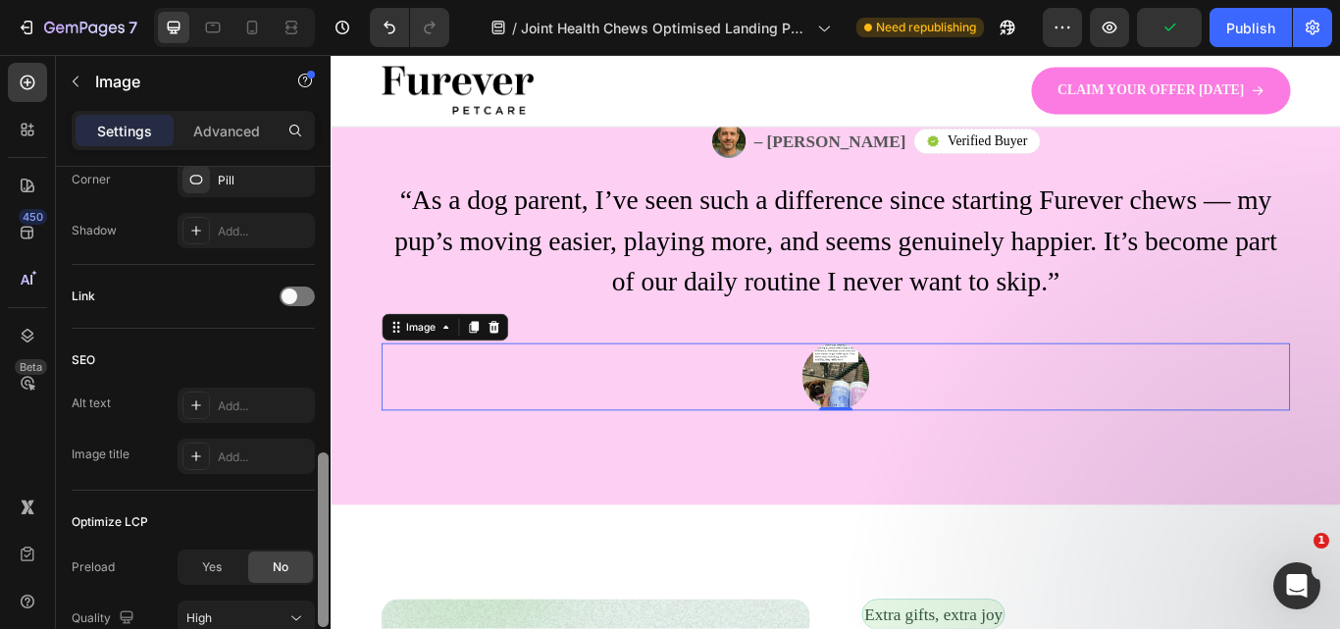
drag, startPoint x: 317, startPoint y: 357, endPoint x: 321, endPoint y: 378, distance: 21.0
click at [321, 378] on div at bounding box center [323, 426] width 15 height 518
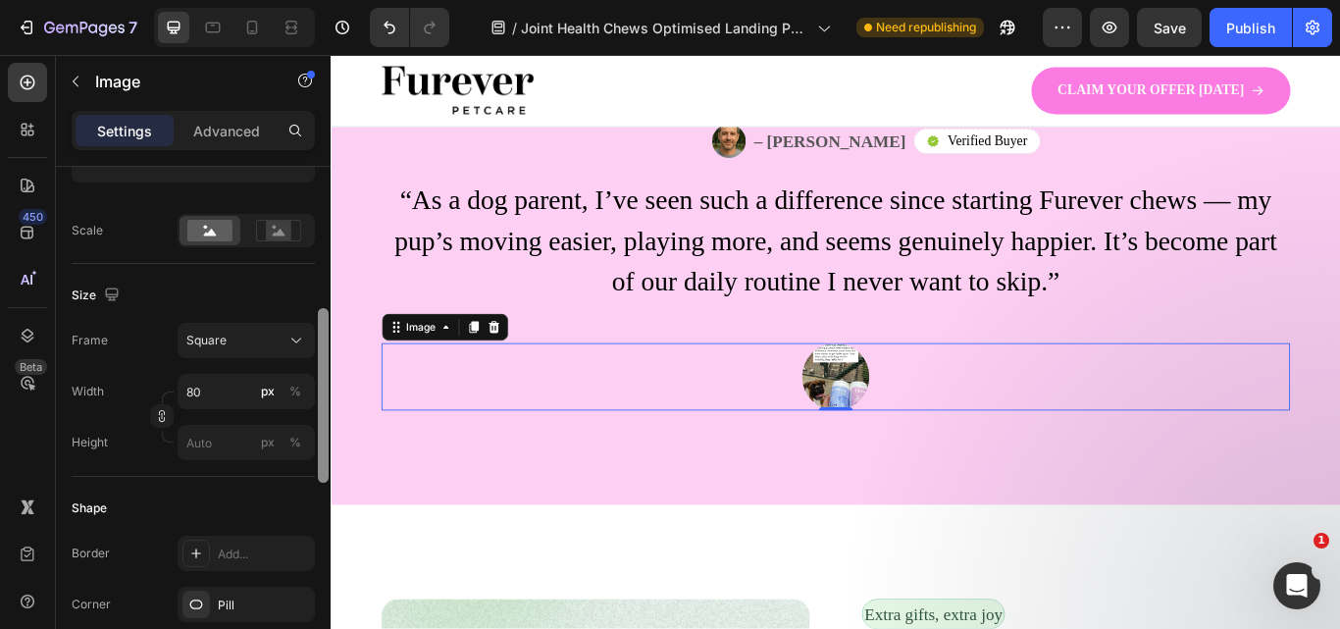
scroll to position [410, 0]
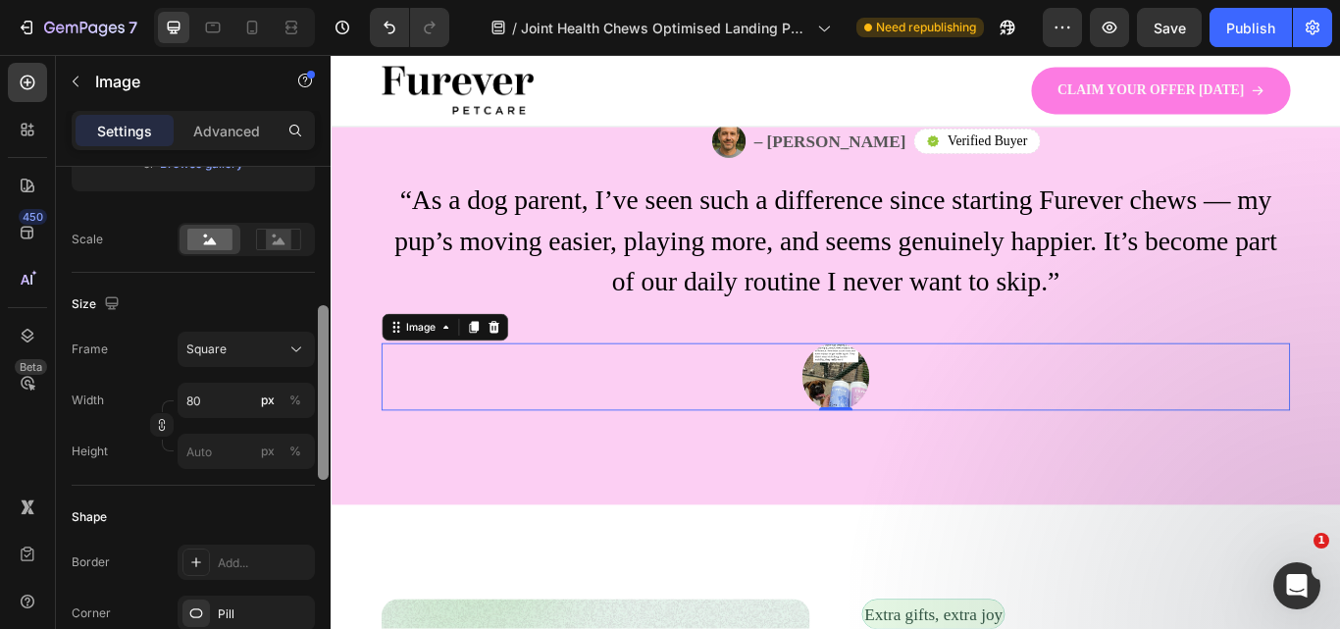
drag, startPoint x: 325, startPoint y: 480, endPoint x: 316, endPoint y: 332, distance: 147.4
click at [316, 332] on div at bounding box center [323, 426] width 15 height 518
click at [214, 405] on input "80" at bounding box center [246, 400] width 137 height 35
type input "9"
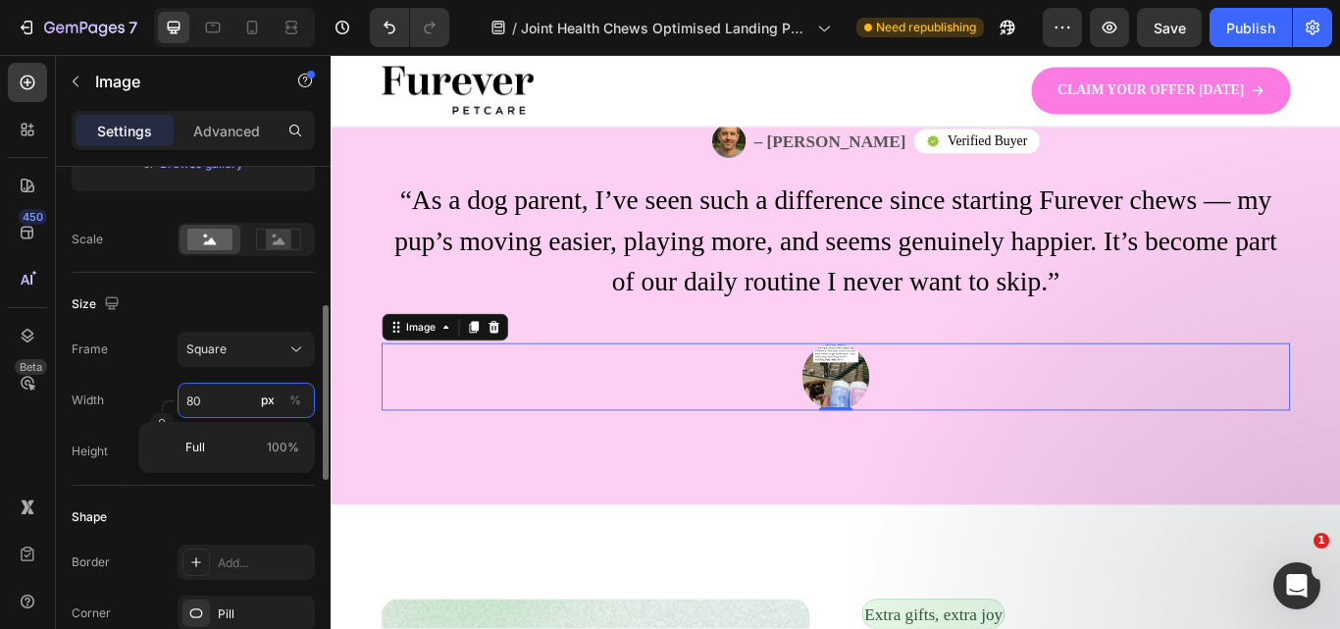
type input "9"
type input "90"
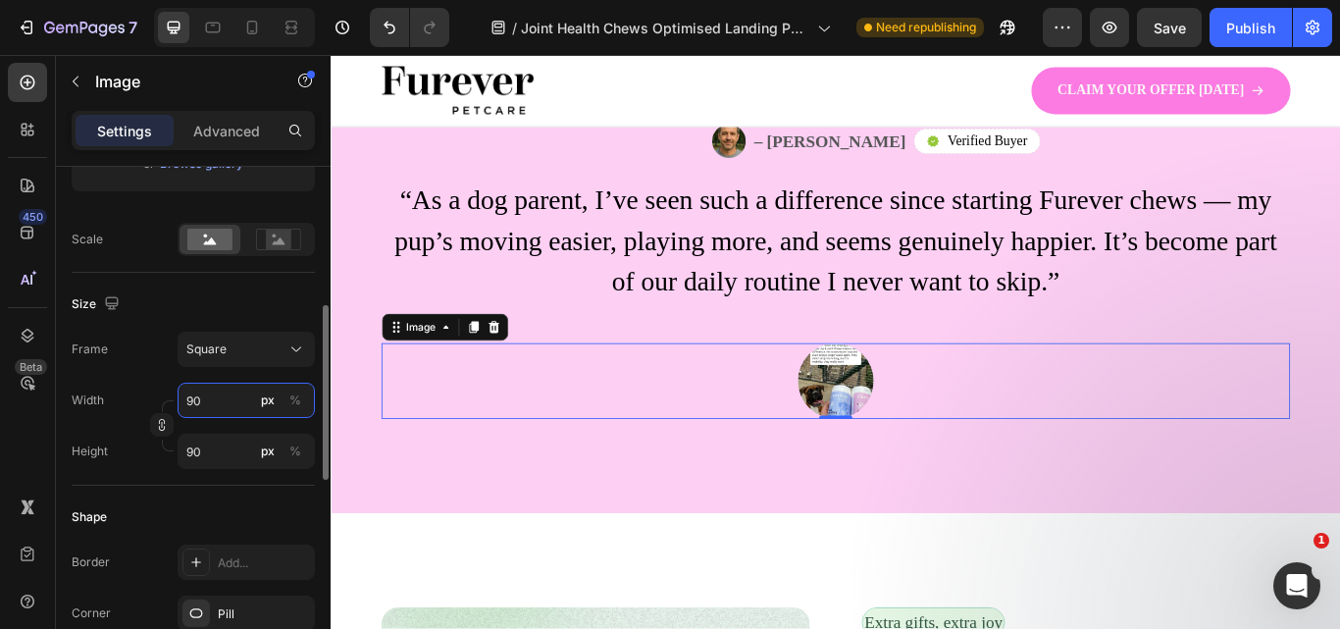
type input "9"
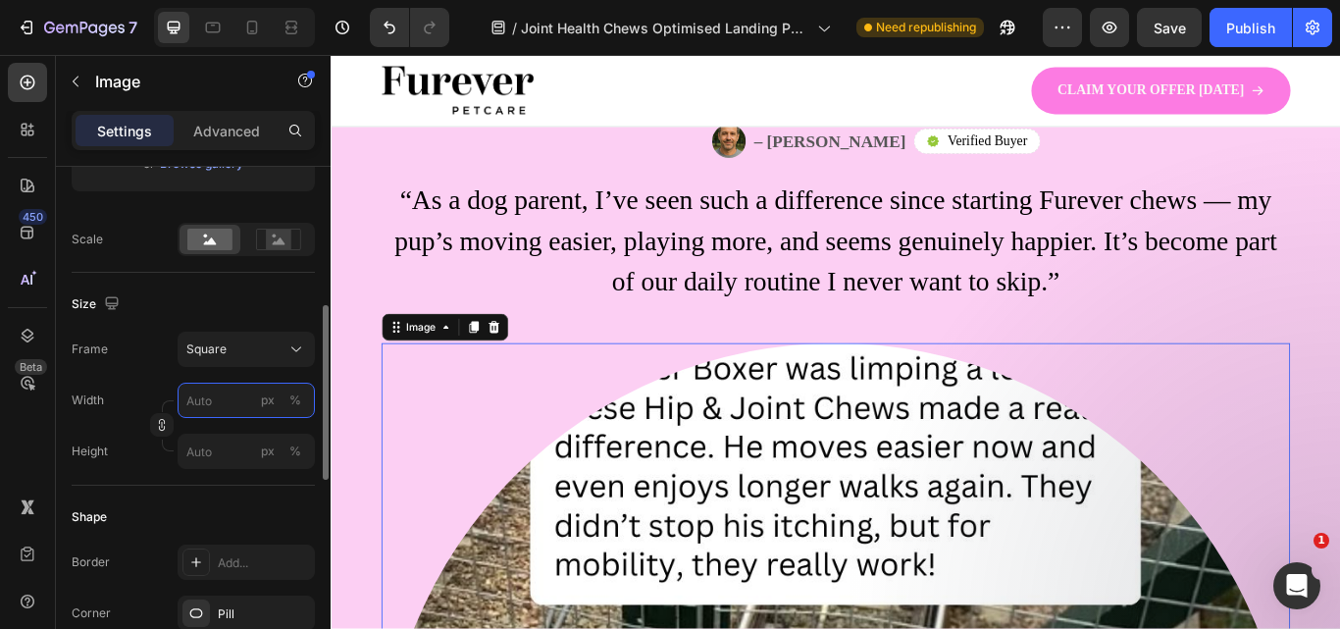
type input "1"
type input "10"
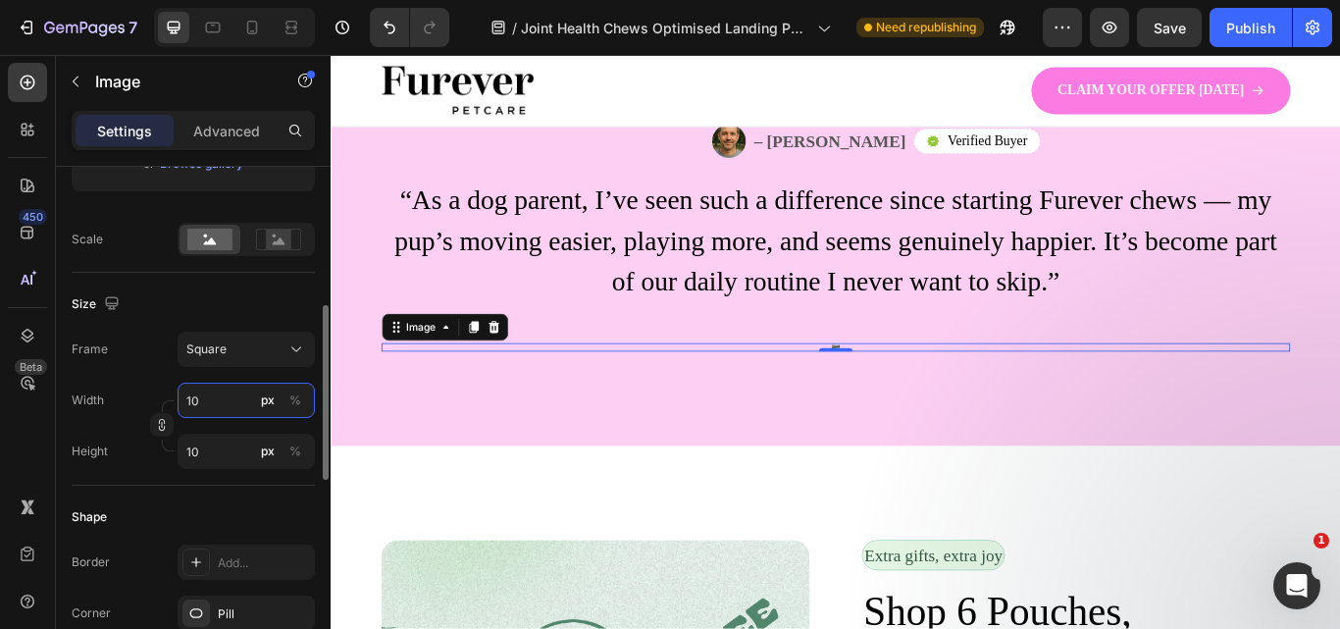
type input "100"
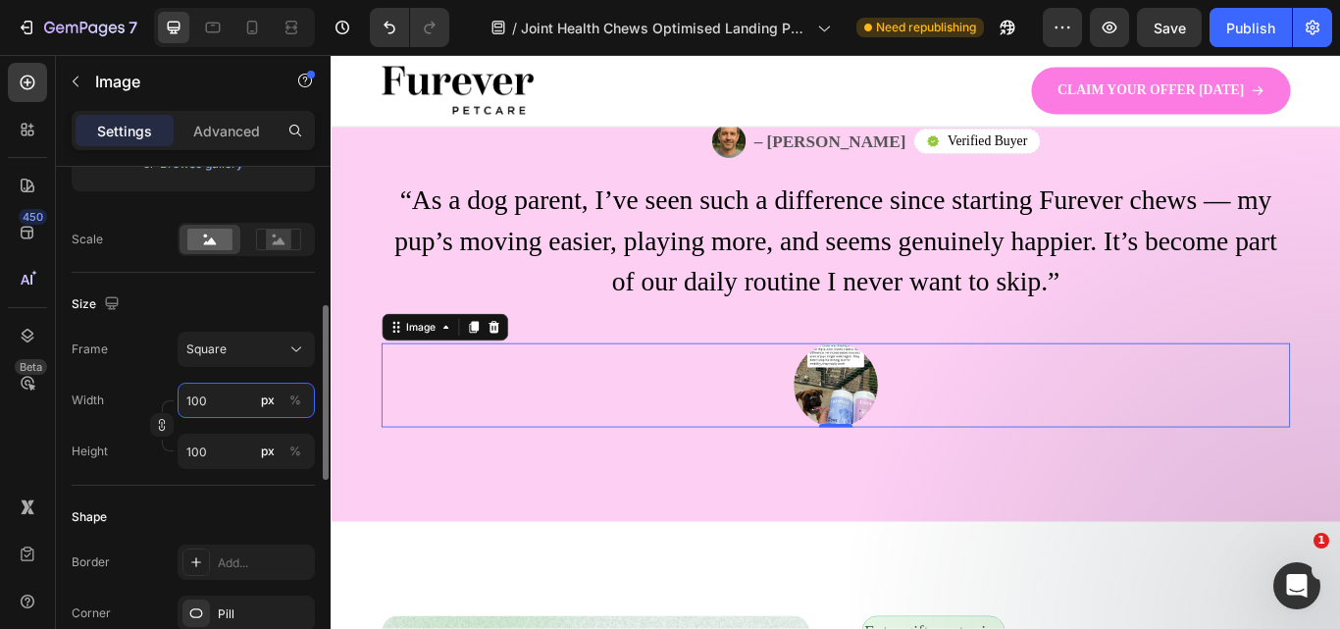
type input "10"
type input "1"
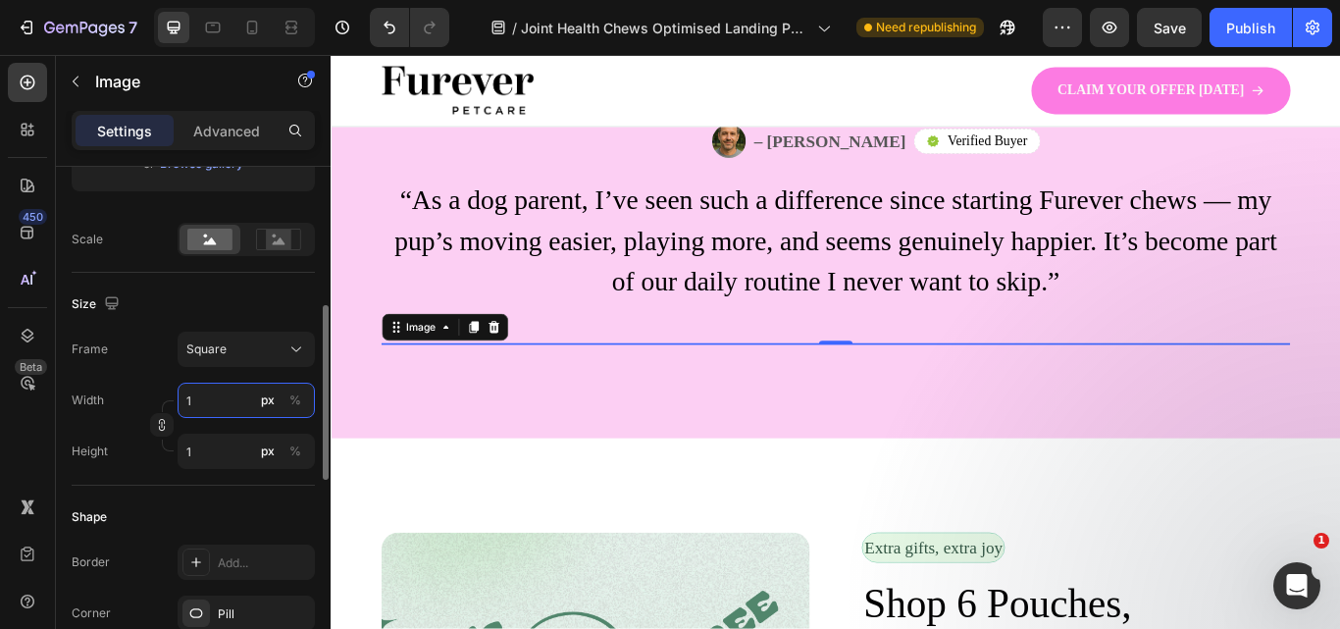
type input "15"
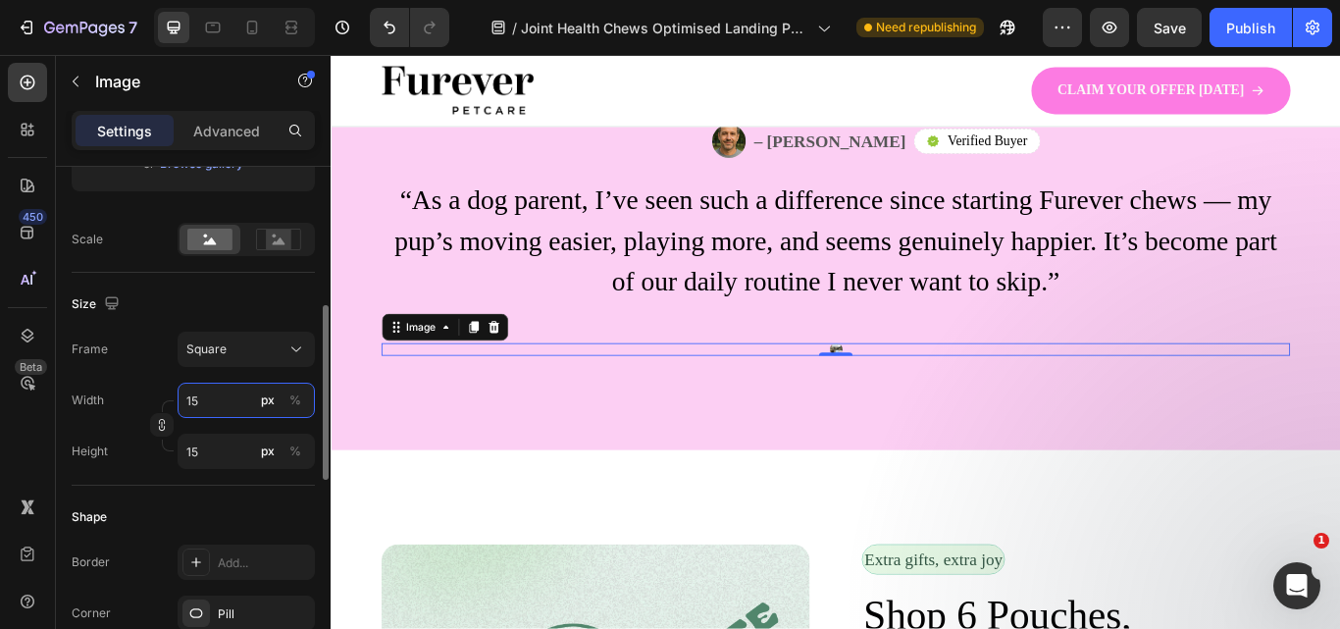
type input "150"
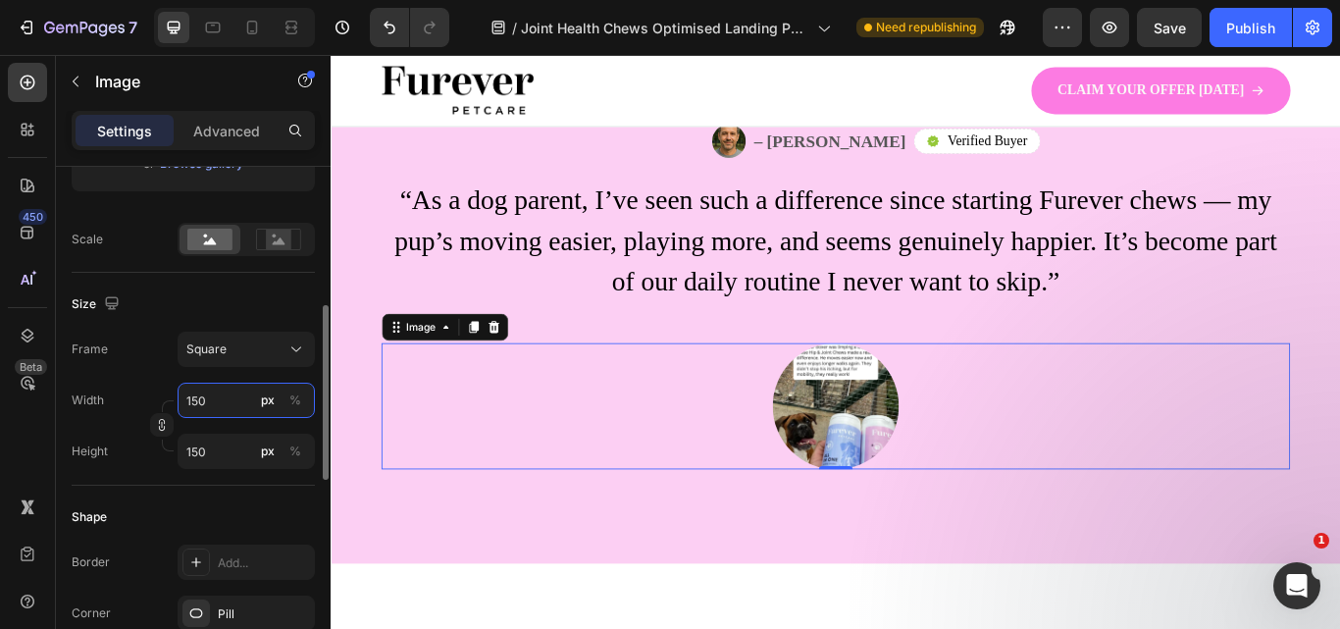
type input "15"
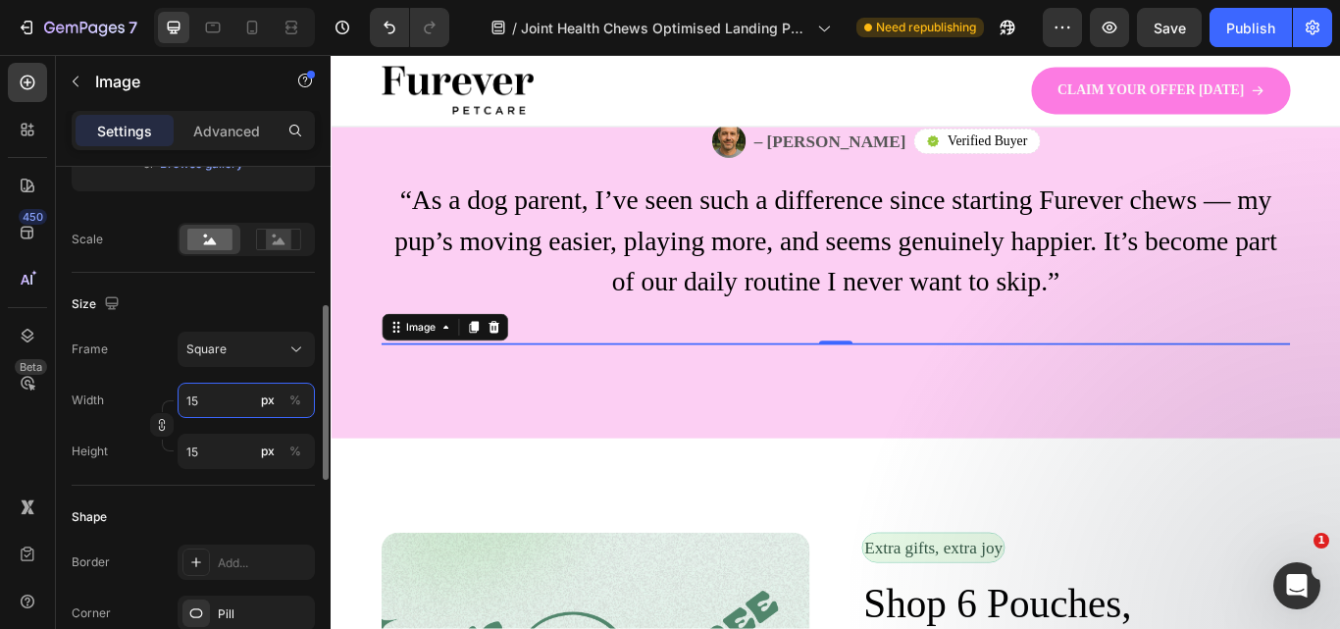
type input "1"
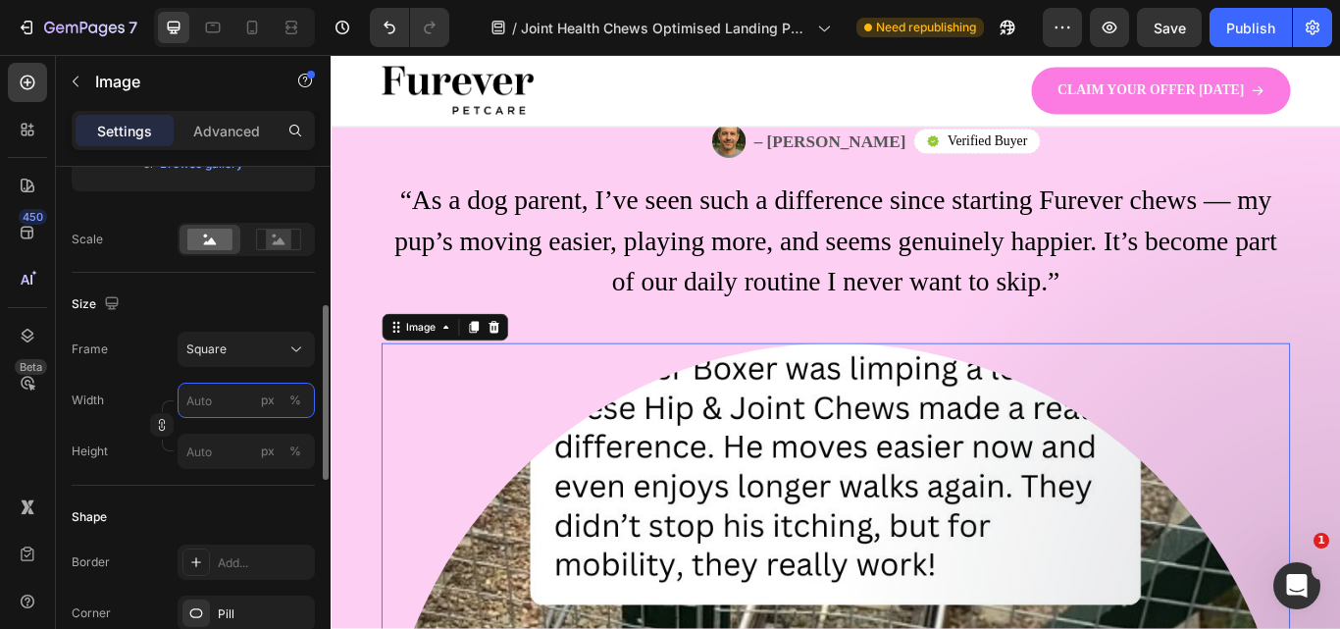
type input "2"
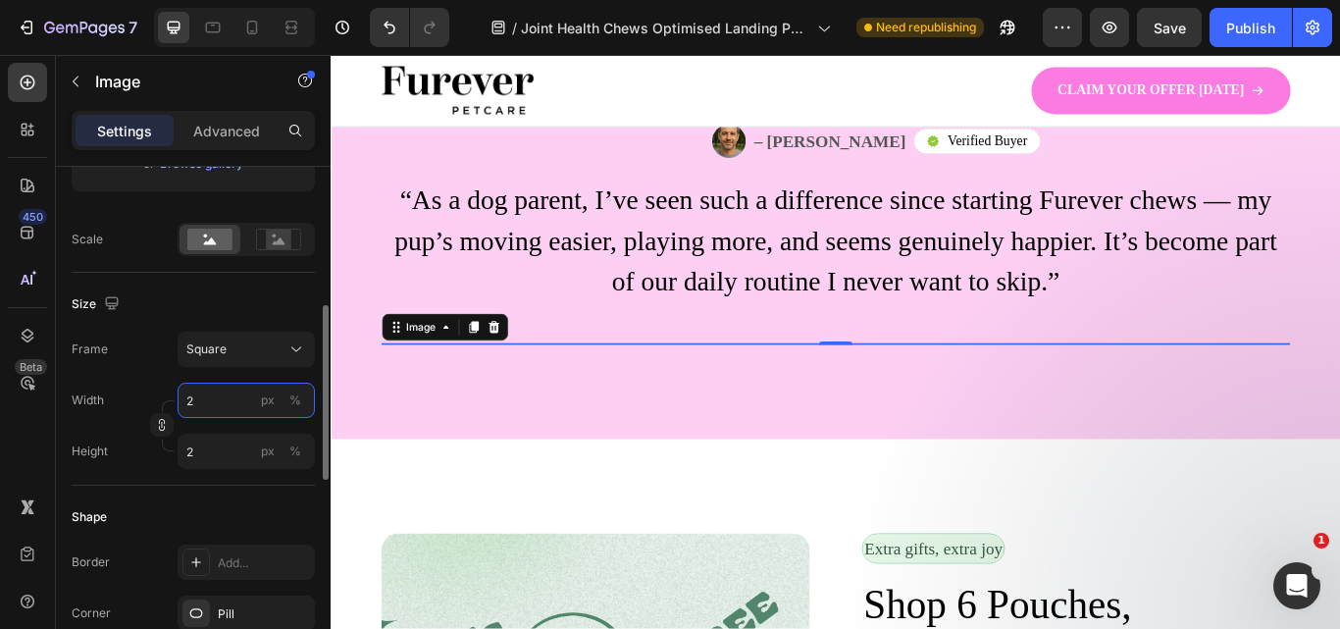
type input "20"
type input "200"
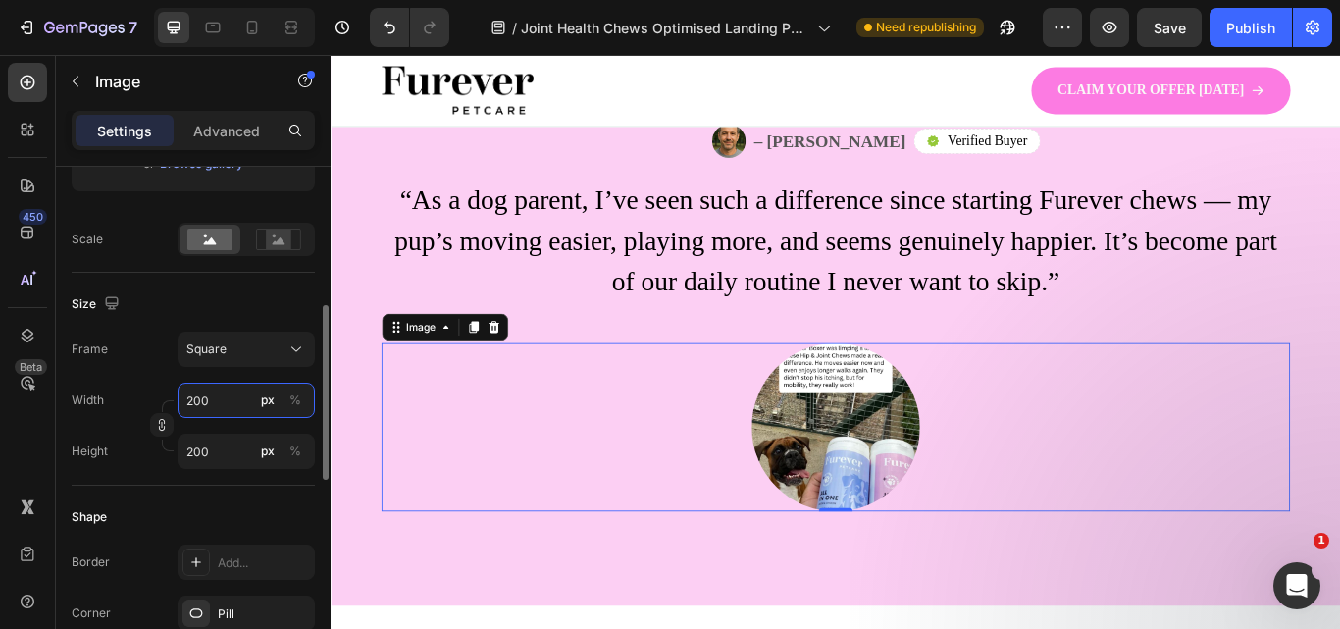
type input "20"
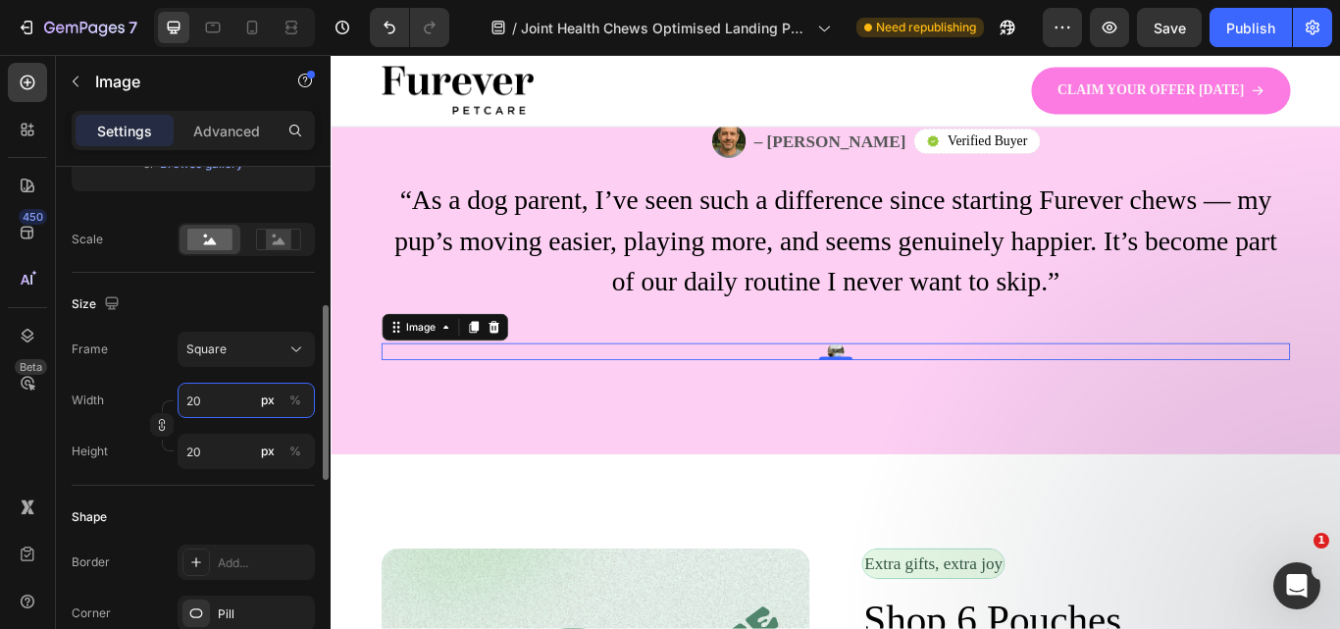
type input "2"
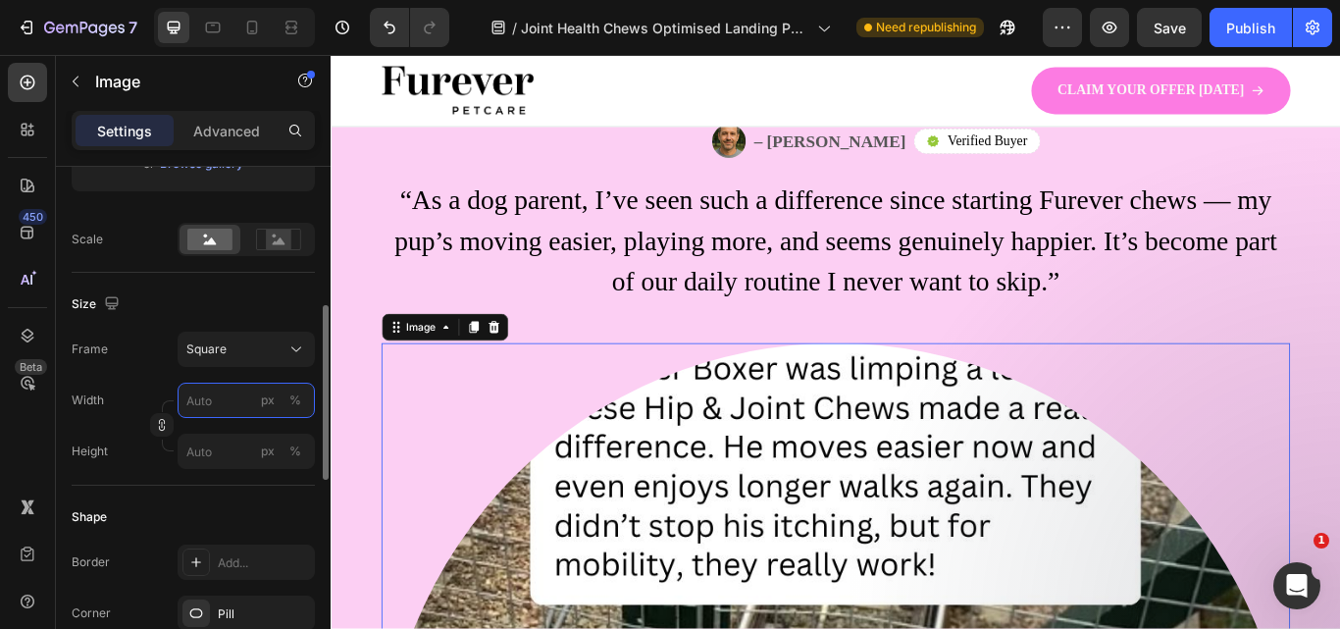
type input "2"
type input "4"
type input "45"
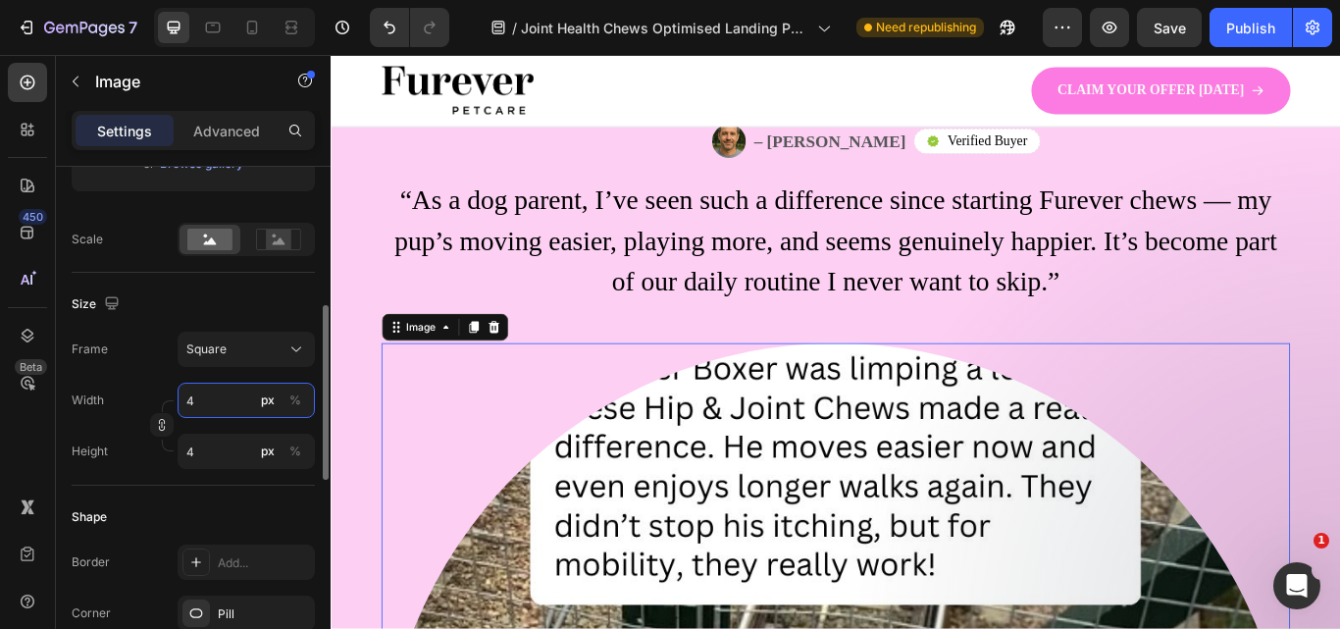
type input "45"
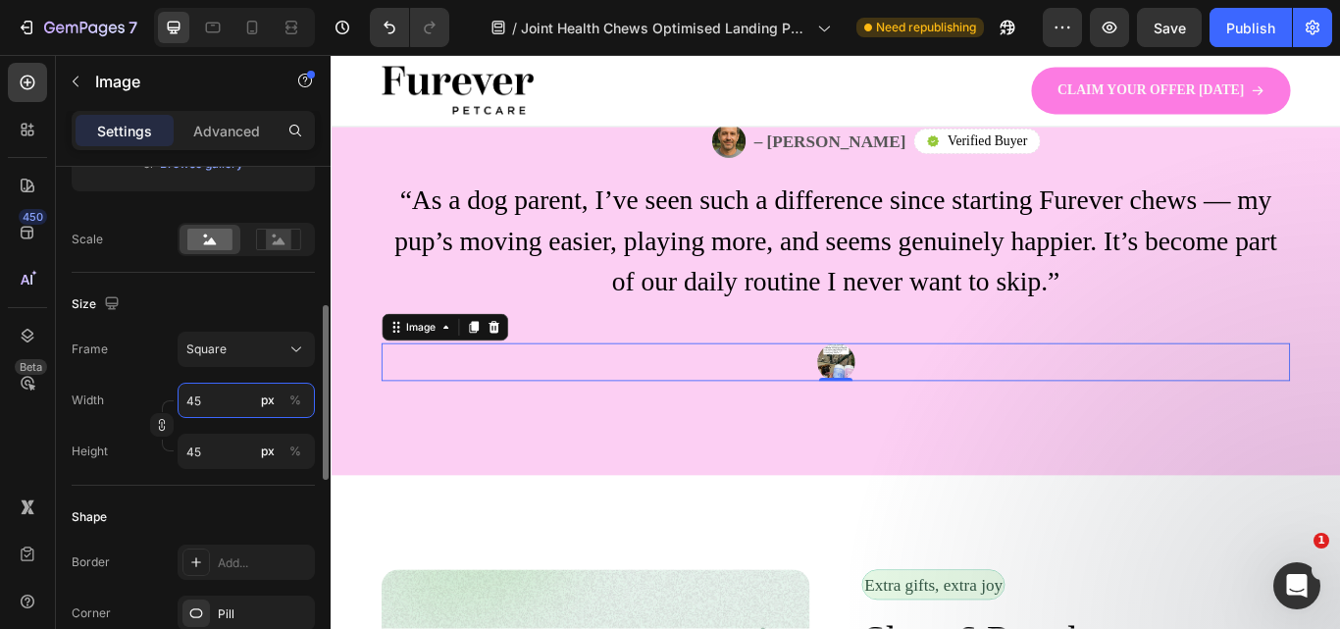
type input "450"
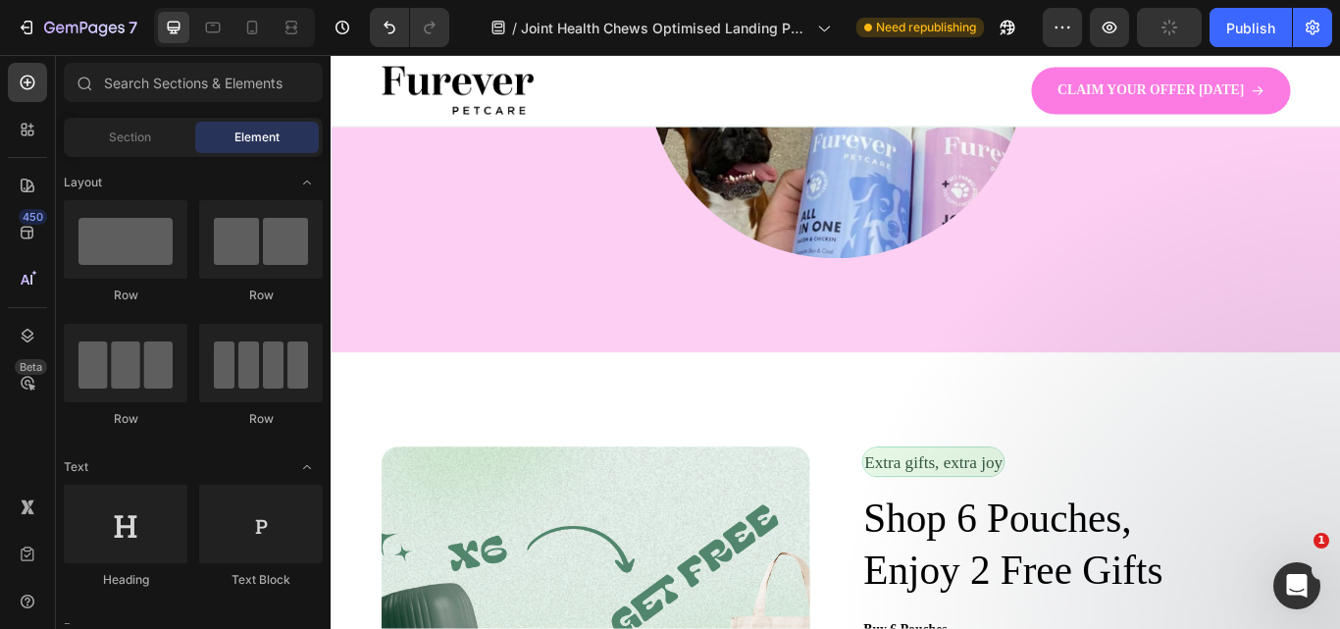
scroll to position [3179, 0]
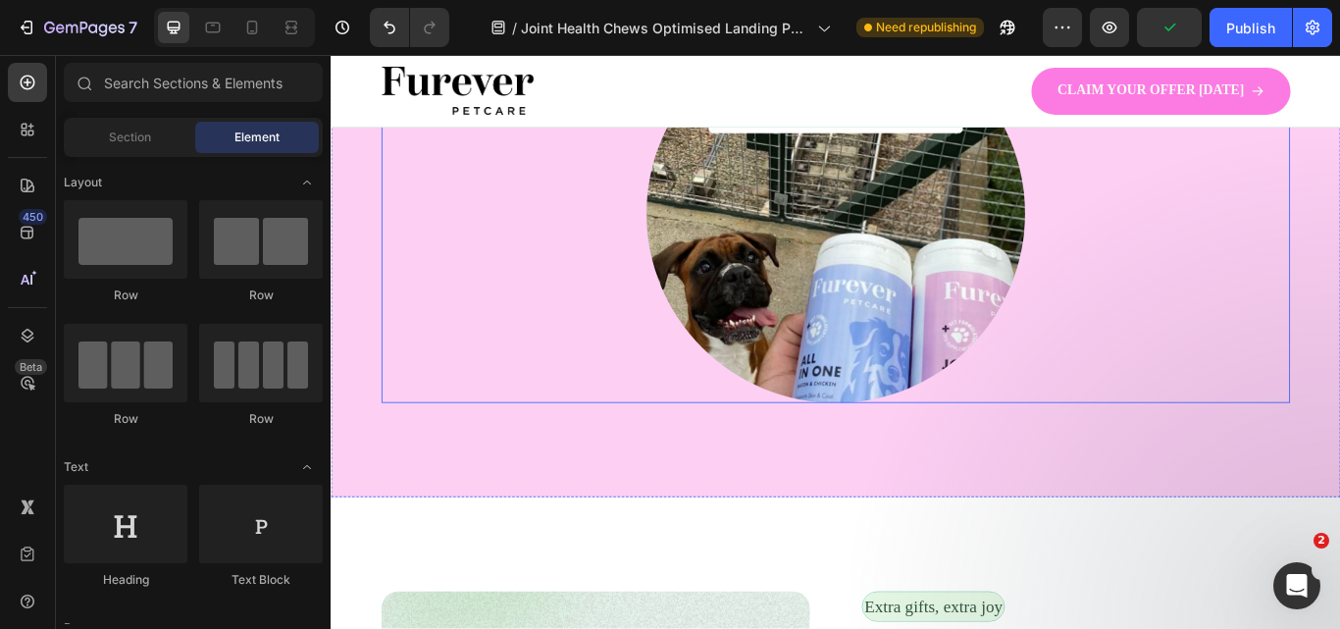
click at [985, 334] on img at bounding box center [918, 240] width 441 height 441
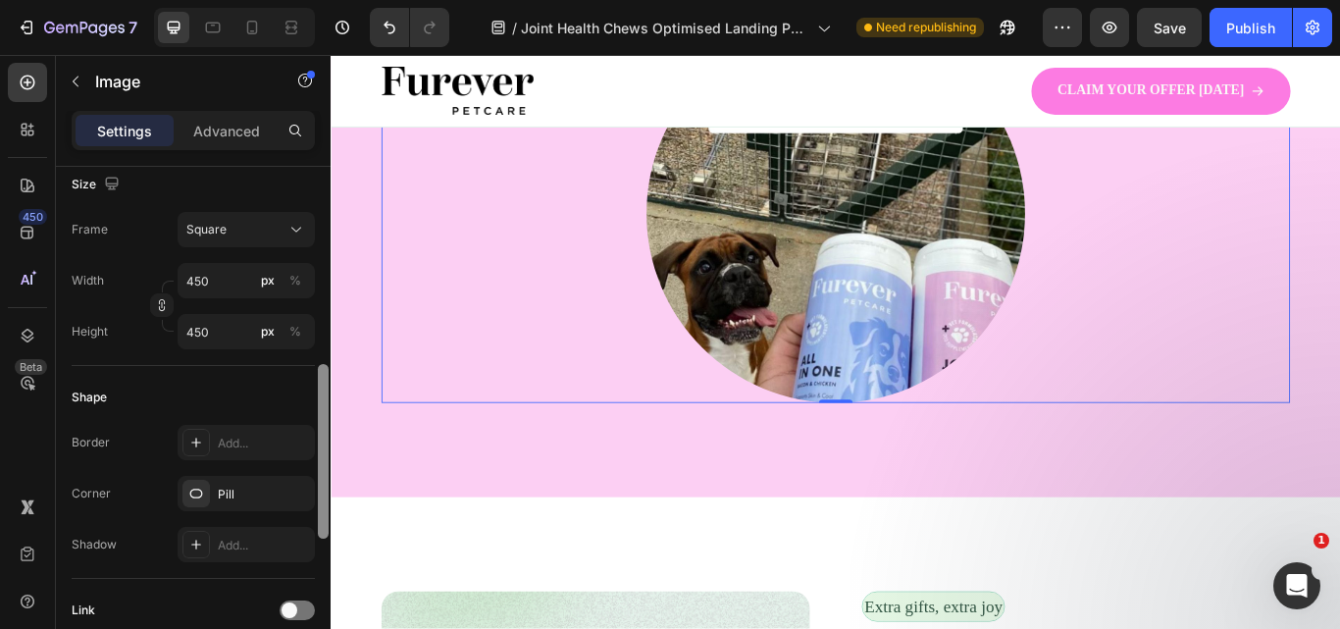
scroll to position [543, 0]
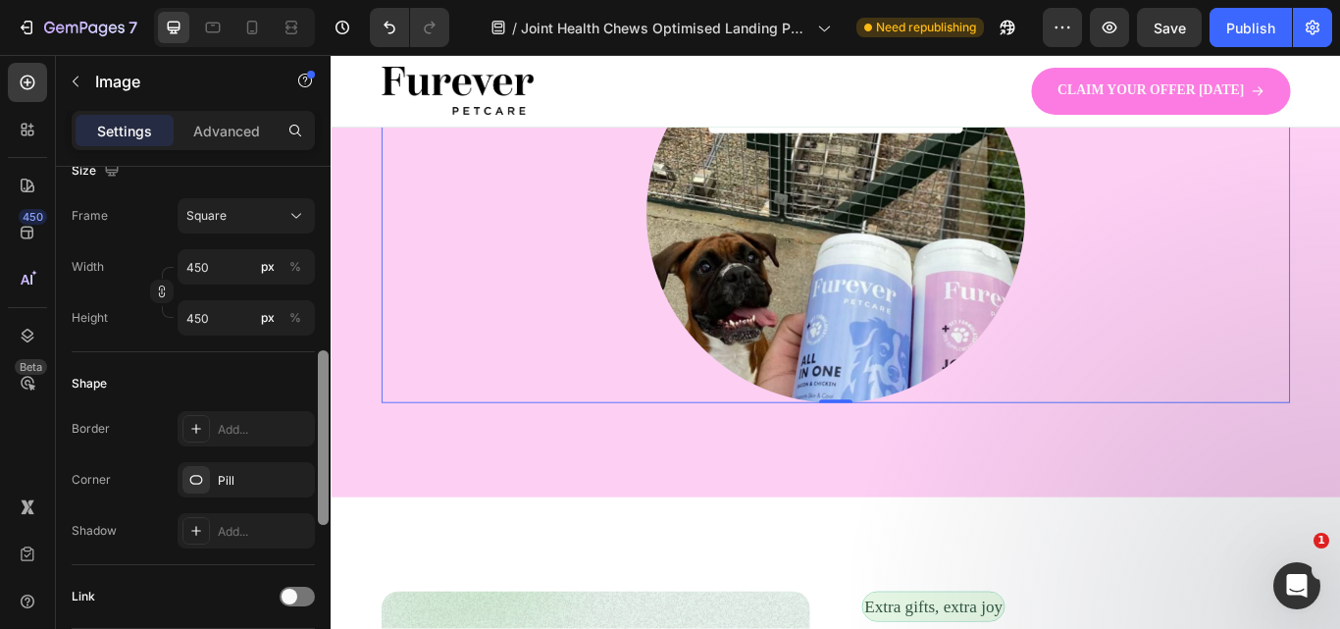
drag, startPoint x: 321, startPoint y: 303, endPoint x: 327, endPoint y: 483, distance: 179.6
click at [327, 483] on div at bounding box center [323, 437] width 11 height 175
click at [255, 211] on div "Square" at bounding box center [234, 216] width 96 height 18
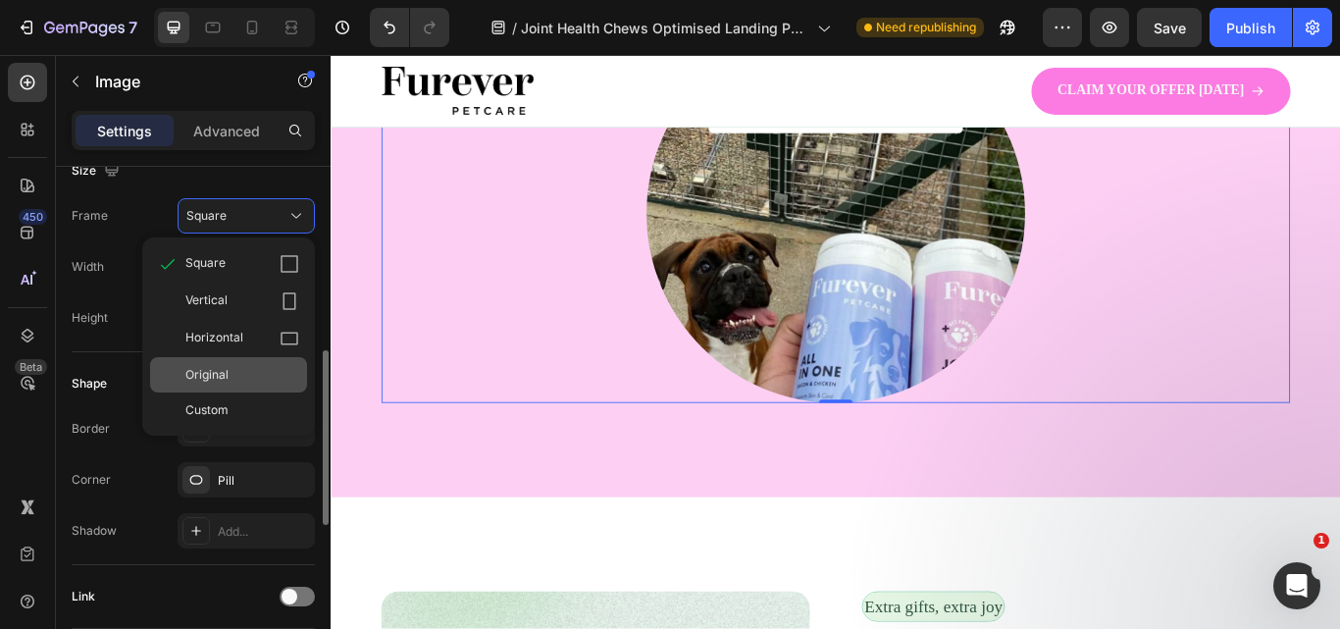
click at [254, 370] on div "Original" at bounding box center [242, 375] width 114 height 18
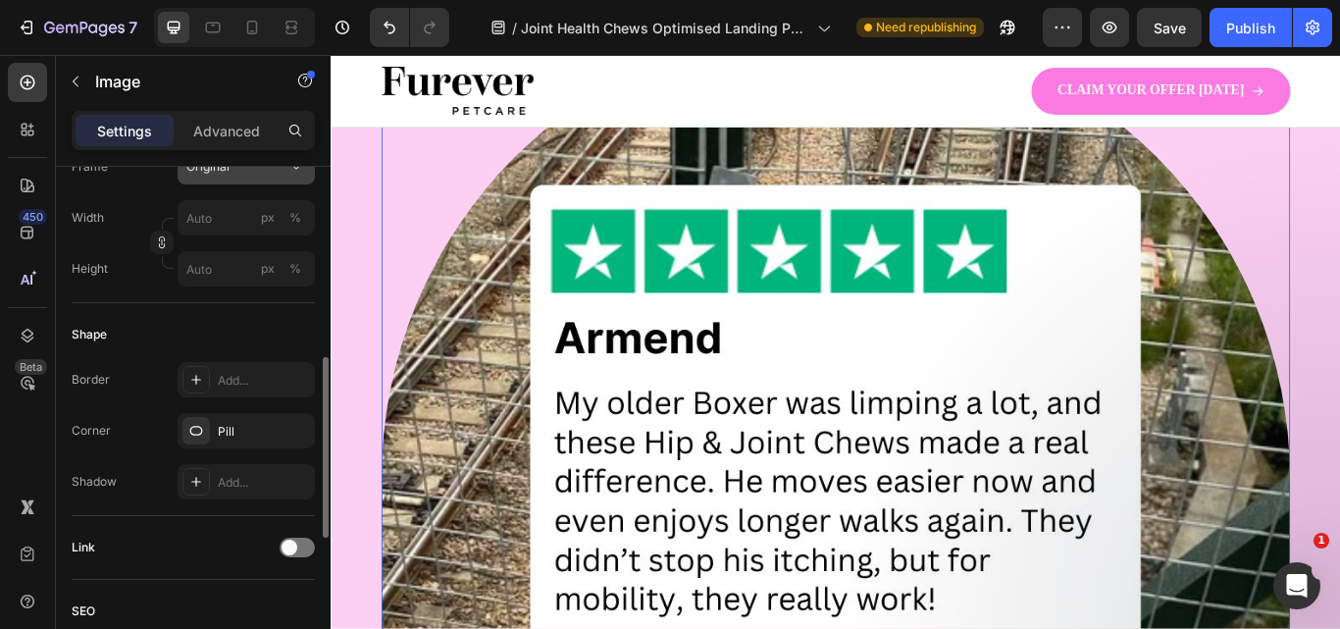
click at [289, 171] on icon at bounding box center [296, 167] width 20 height 20
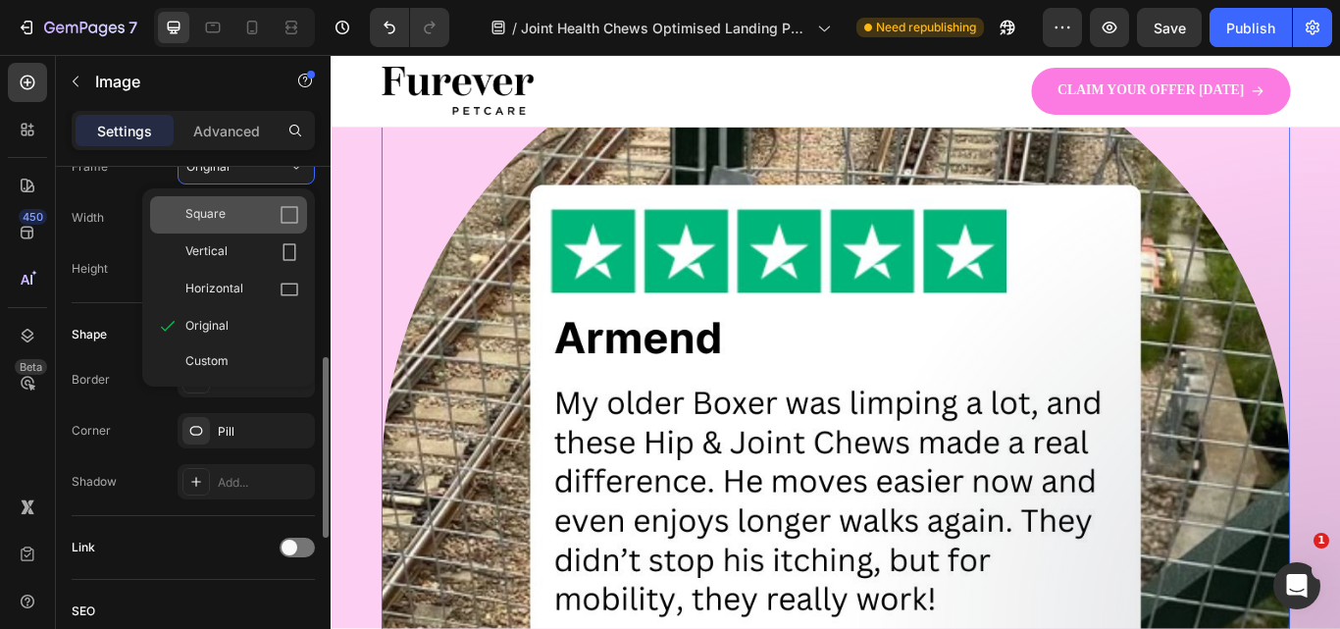
click at [222, 218] on span "Square" at bounding box center [205, 215] width 40 height 20
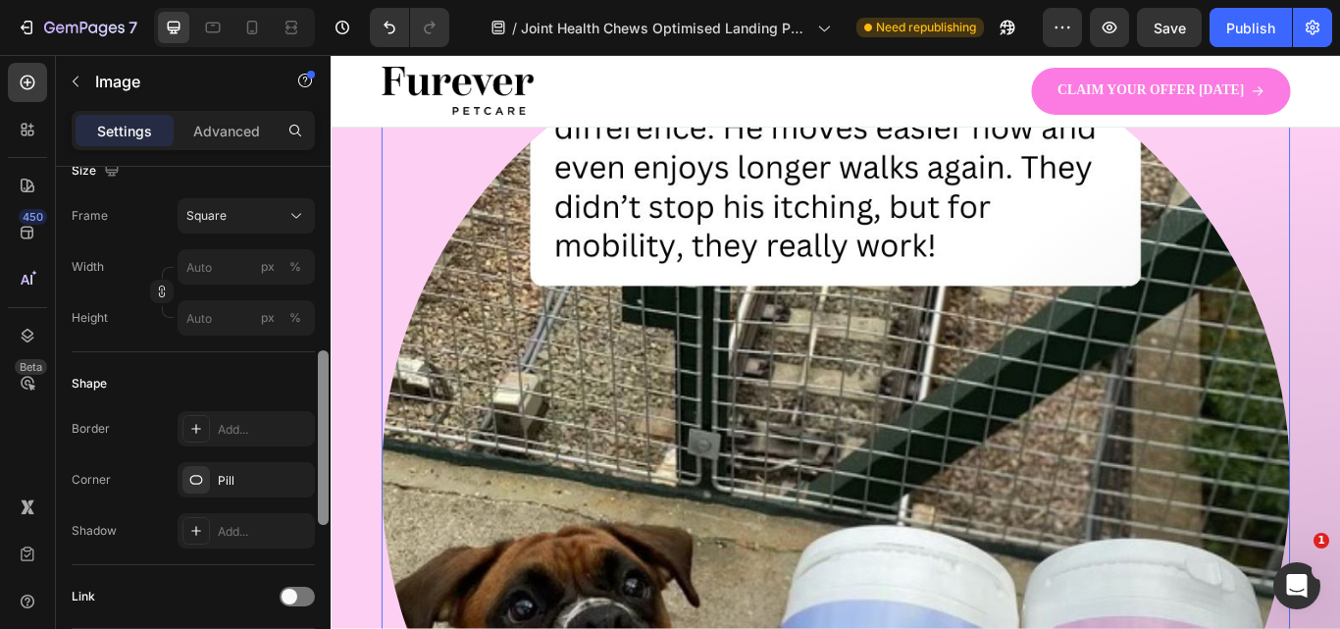
click at [318, 378] on div at bounding box center [323, 437] width 11 height 175
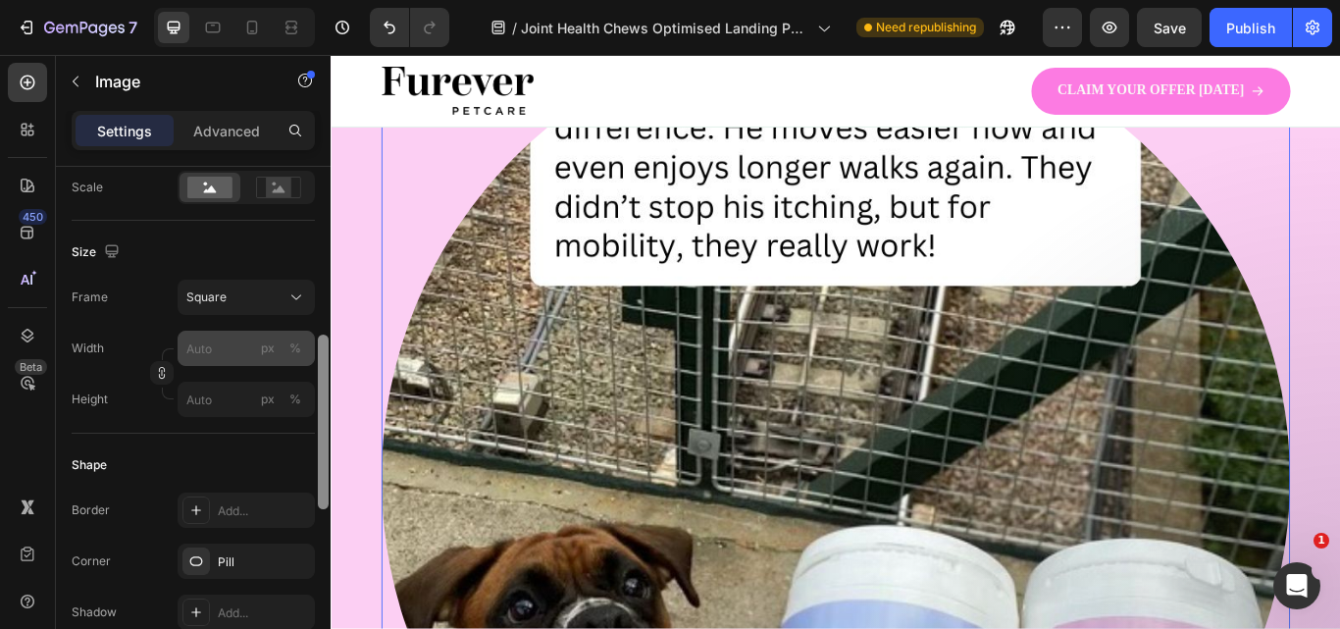
drag, startPoint x: 318, startPoint y: 378, endPoint x: 310, endPoint y: 345, distance: 33.3
click at [316, 349] on div at bounding box center [323, 435] width 15 height 518
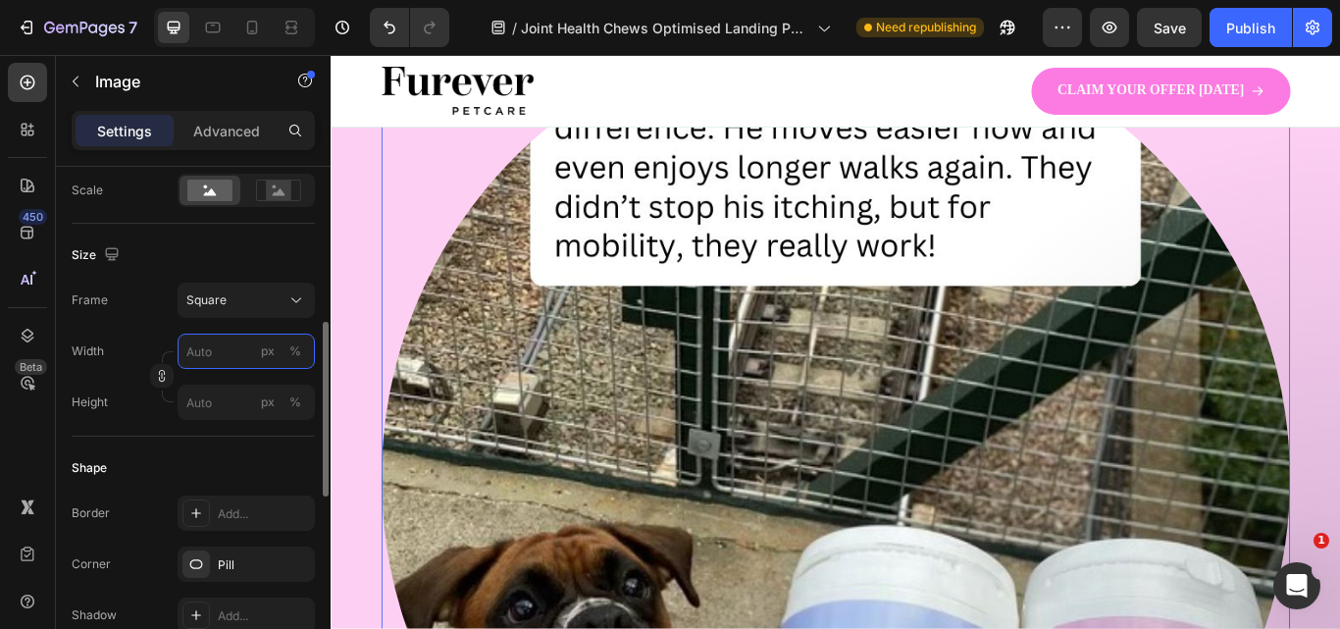
click at [244, 342] on input "px %" at bounding box center [246, 350] width 137 height 35
type input "3"
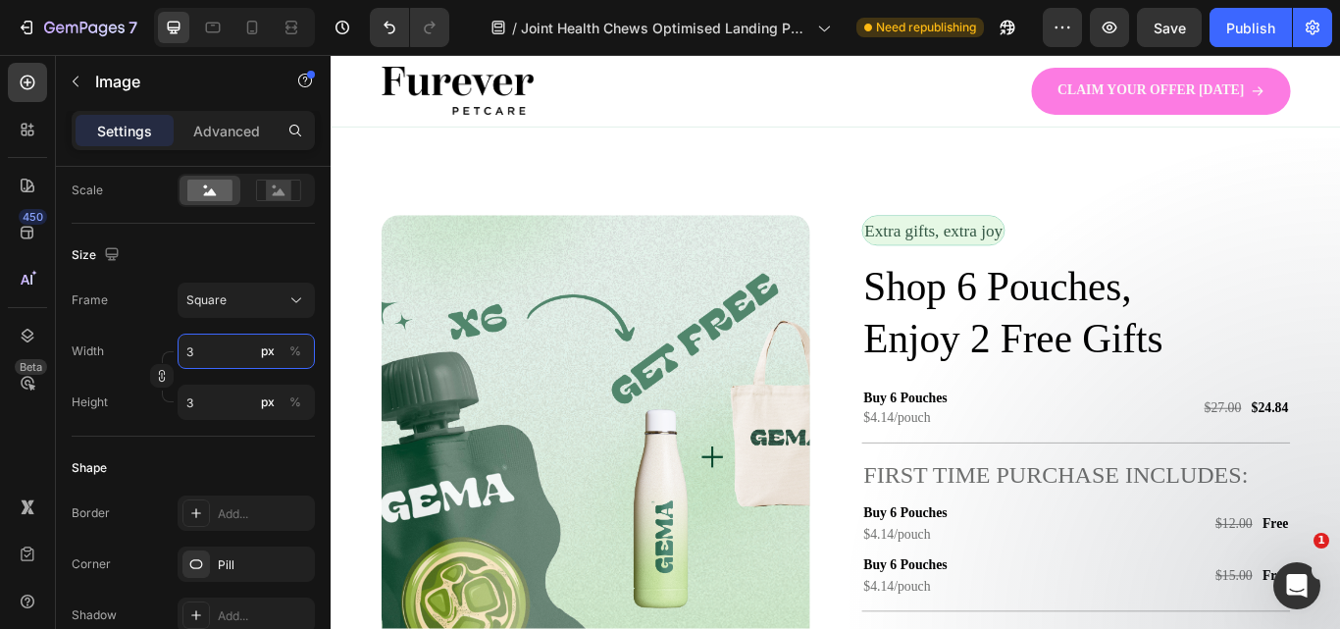
type input "35"
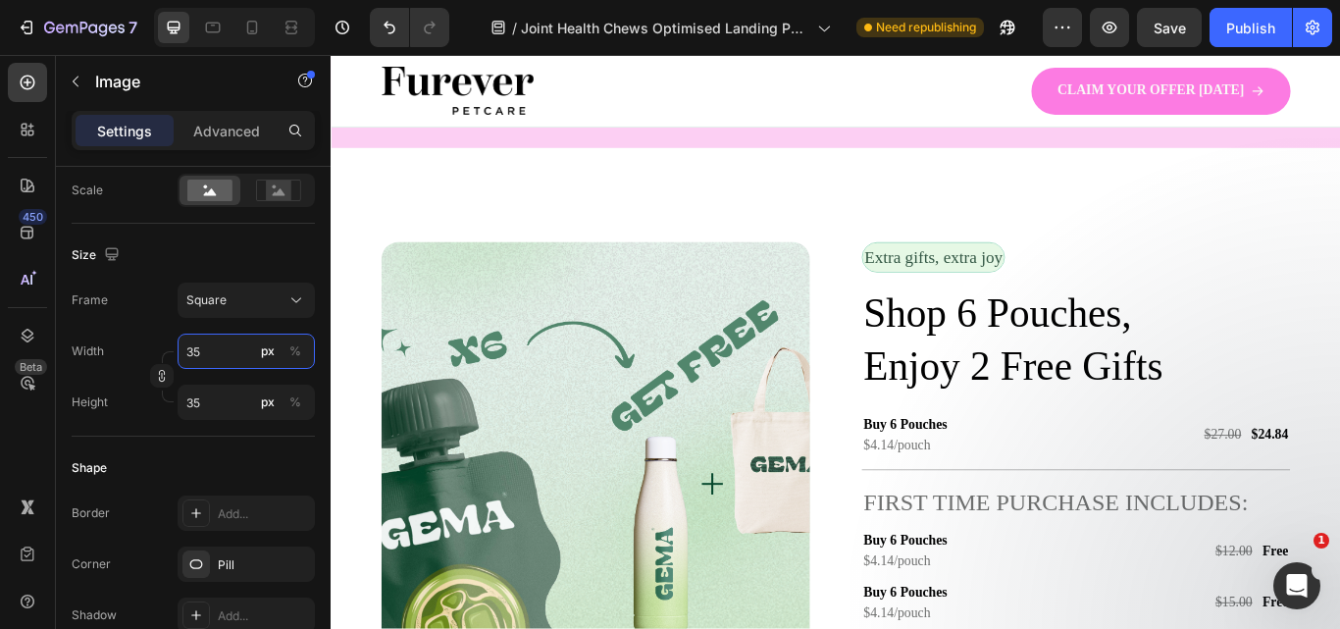
type input "350"
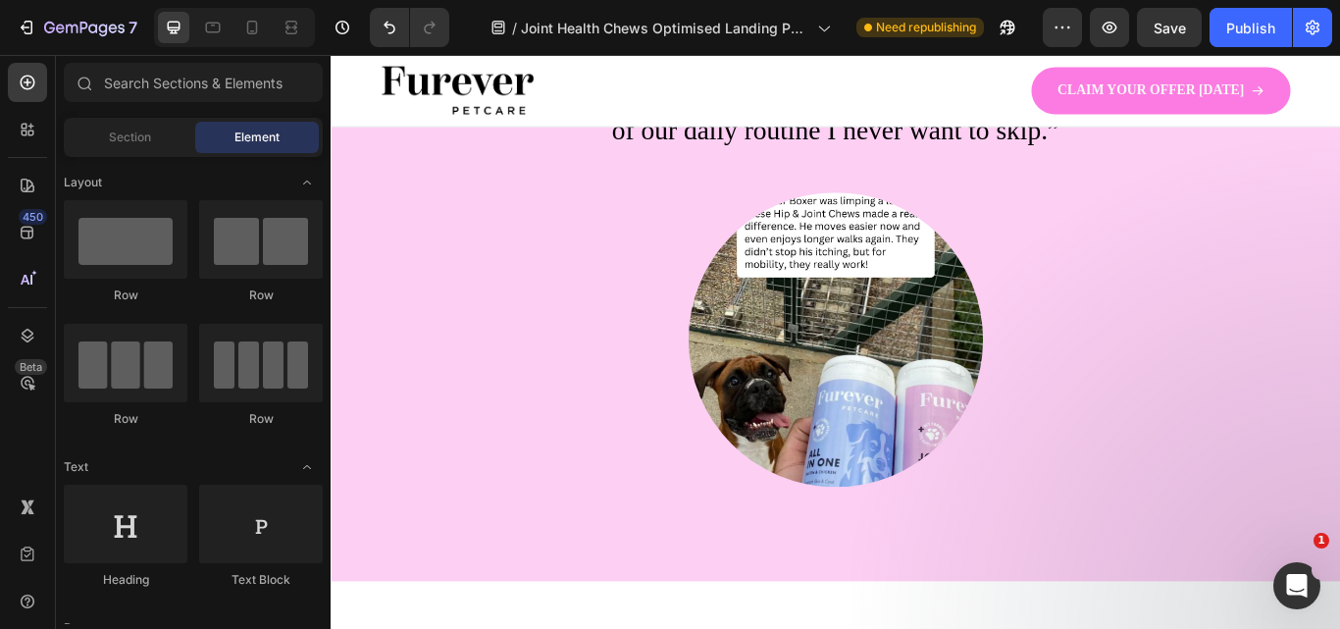
scroll to position [2967, 0]
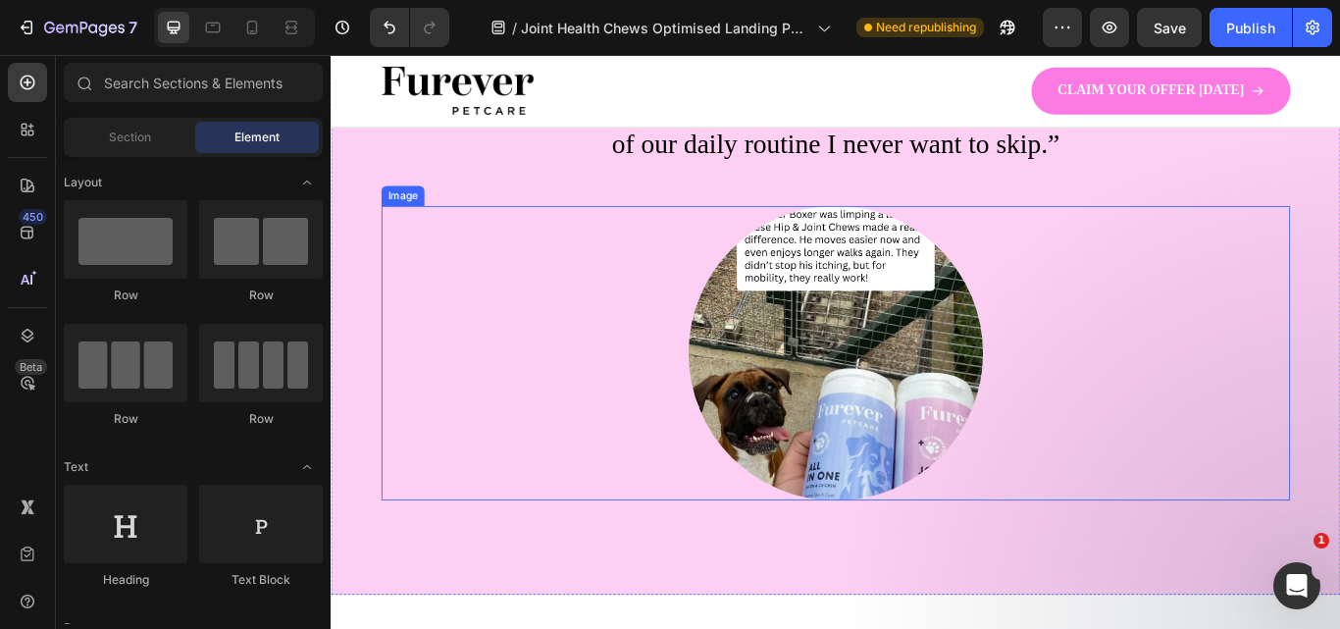
click at [839, 374] on img at bounding box center [918, 402] width 343 height 343
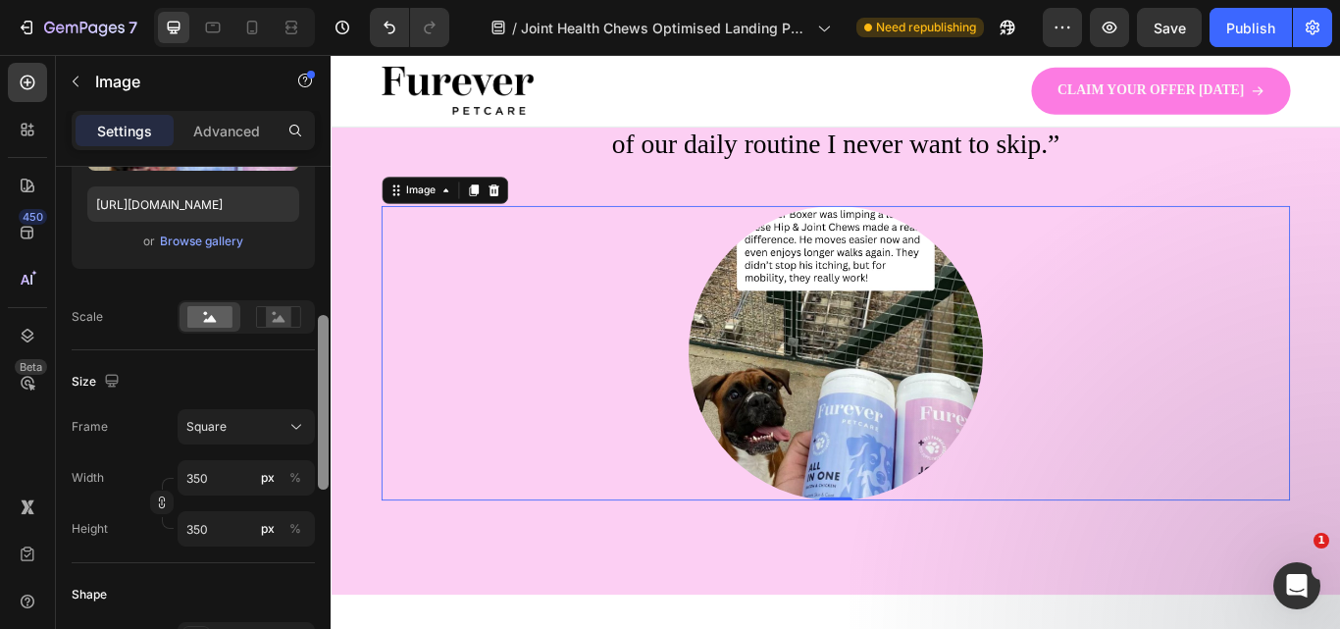
scroll to position [370, 0]
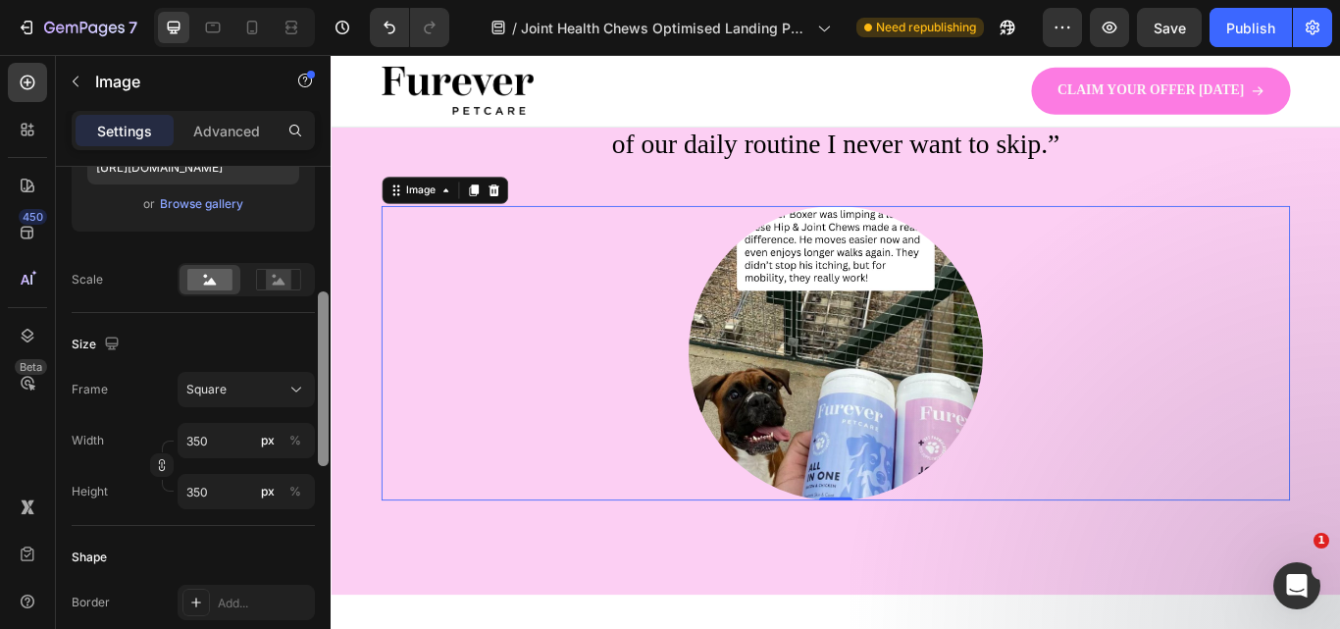
drag, startPoint x: 322, startPoint y: 336, endPoint x: 321, endPoint y: 462, distance: 125.5
click at [321, 462] on div at bounding box center [323, 378] width 11 height 175
click at [213, 443] on input "350" at bounding box center [246, 440] width 137 height 35
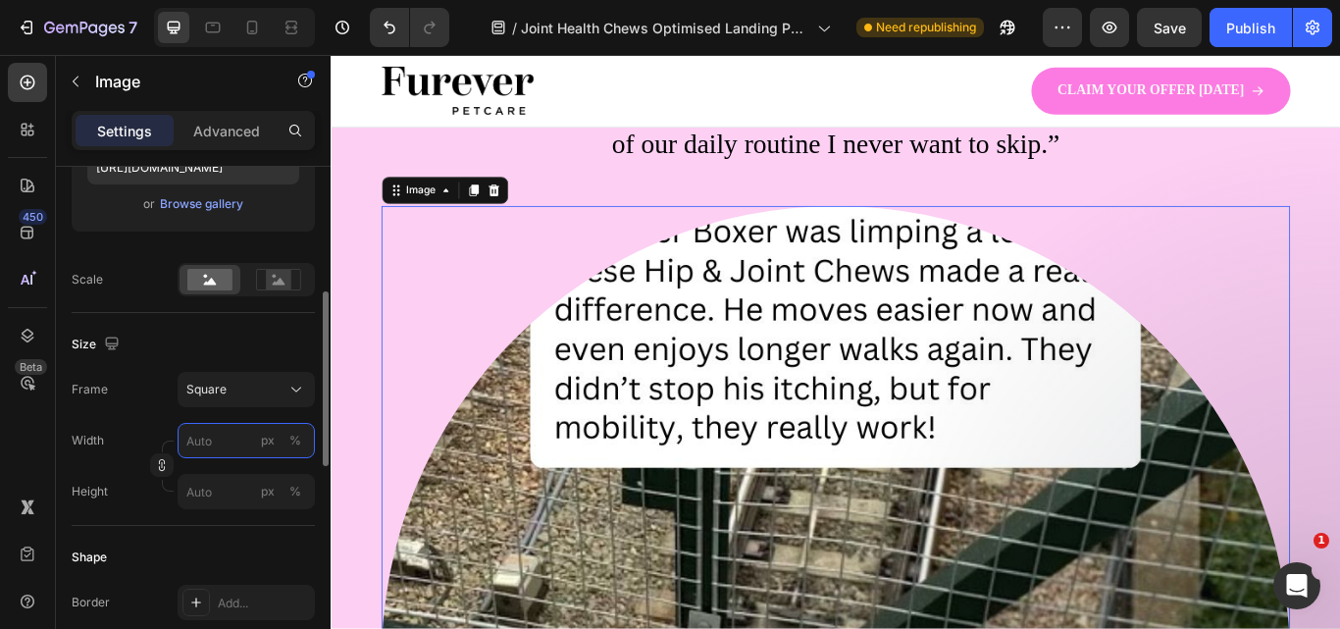
type input "3"
type input "30"
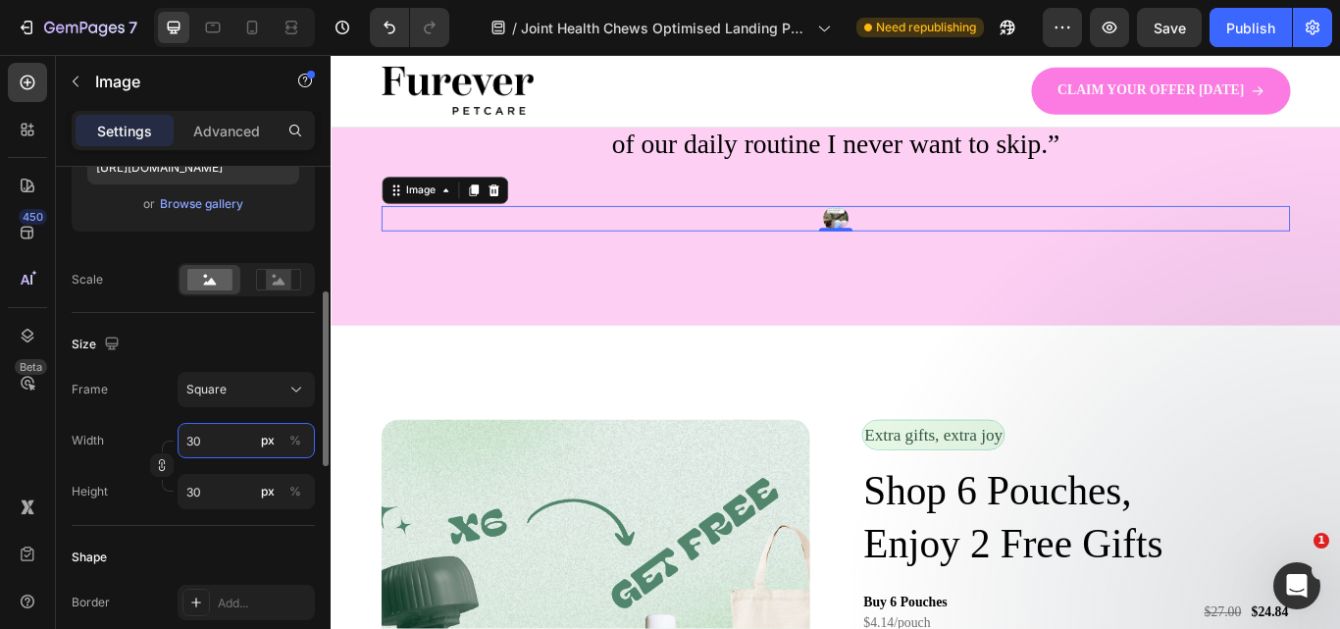
type input "300"
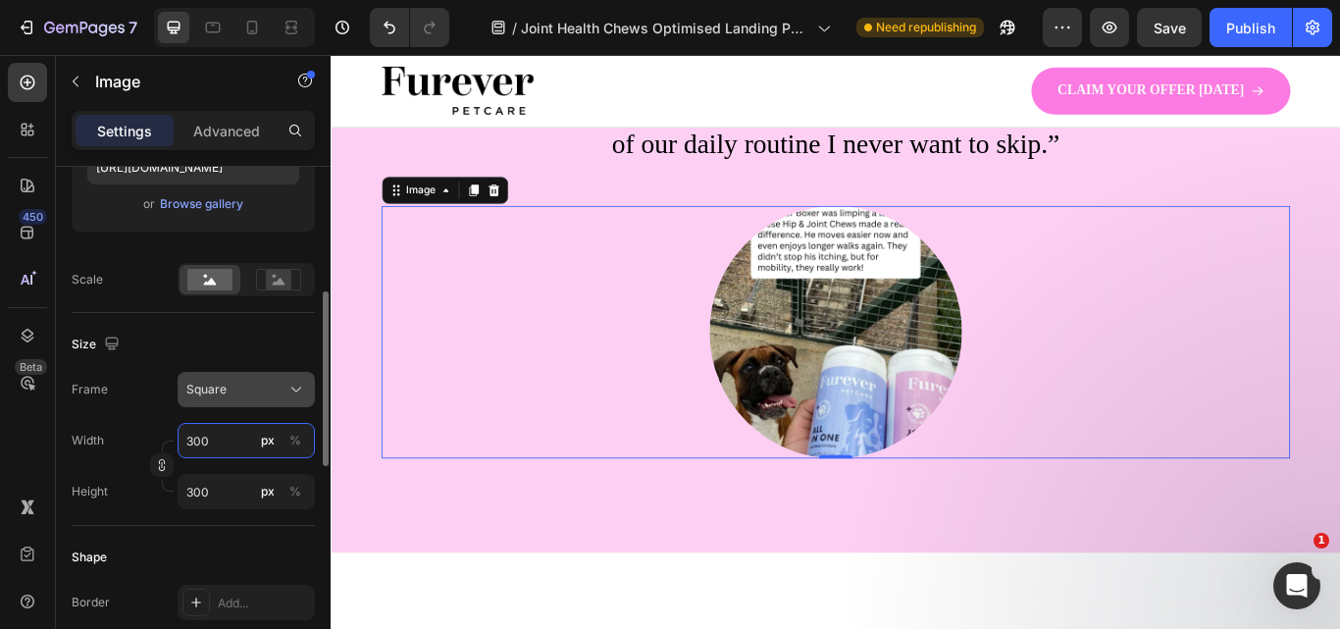
type input "300"
click at [225, 384] on span "Square" at bounding box center [206, 390] width 40 height 18
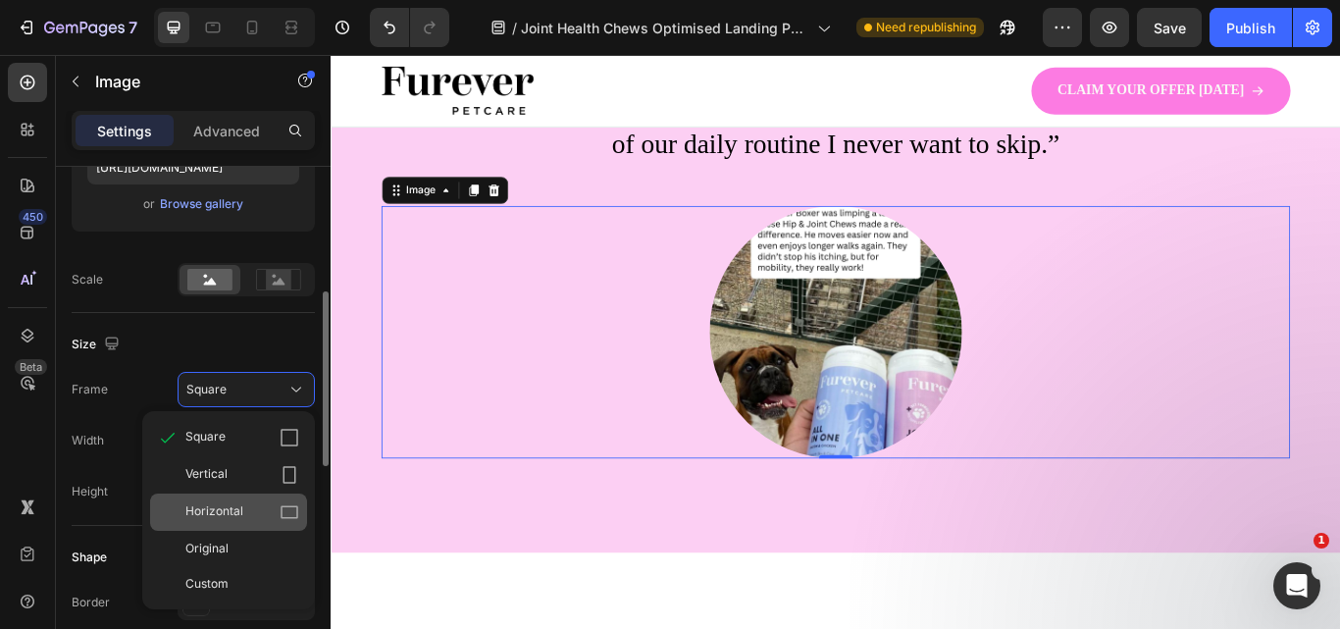
click at [241, 512] on span "Horizontal" at bounding box center [214, 512] width 58 height 20
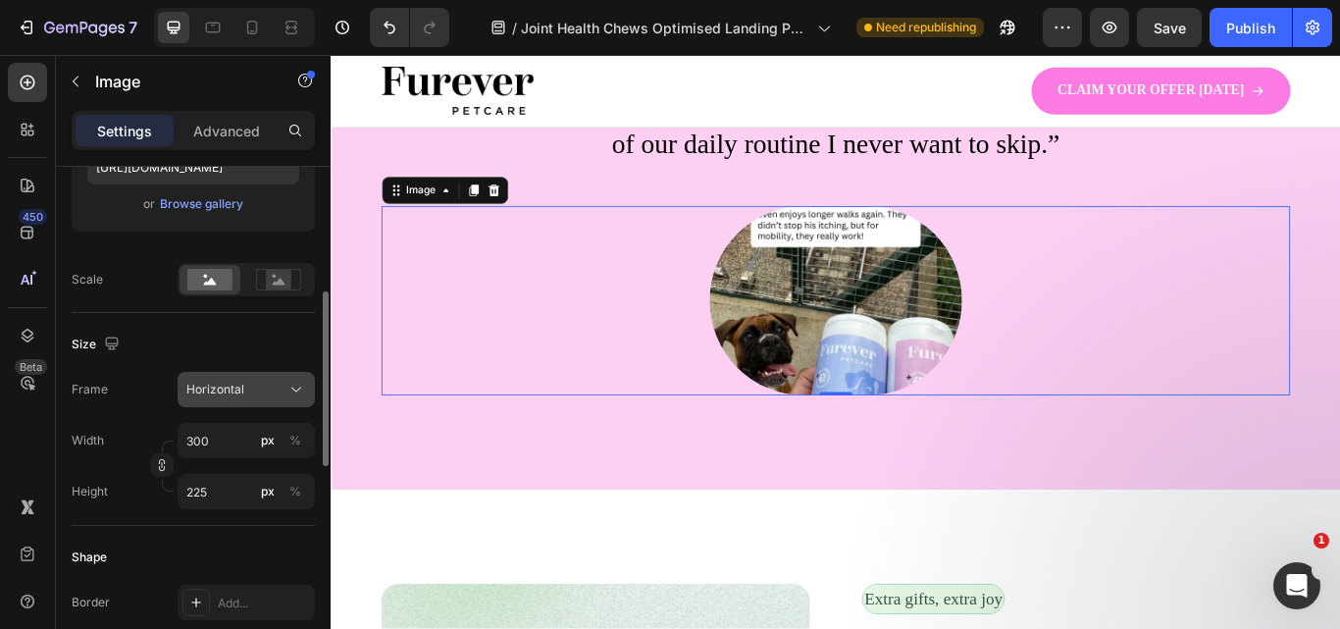
click at [263, 391] on div "Horizontal" at bounding box center [234, 390] width 96 height 18
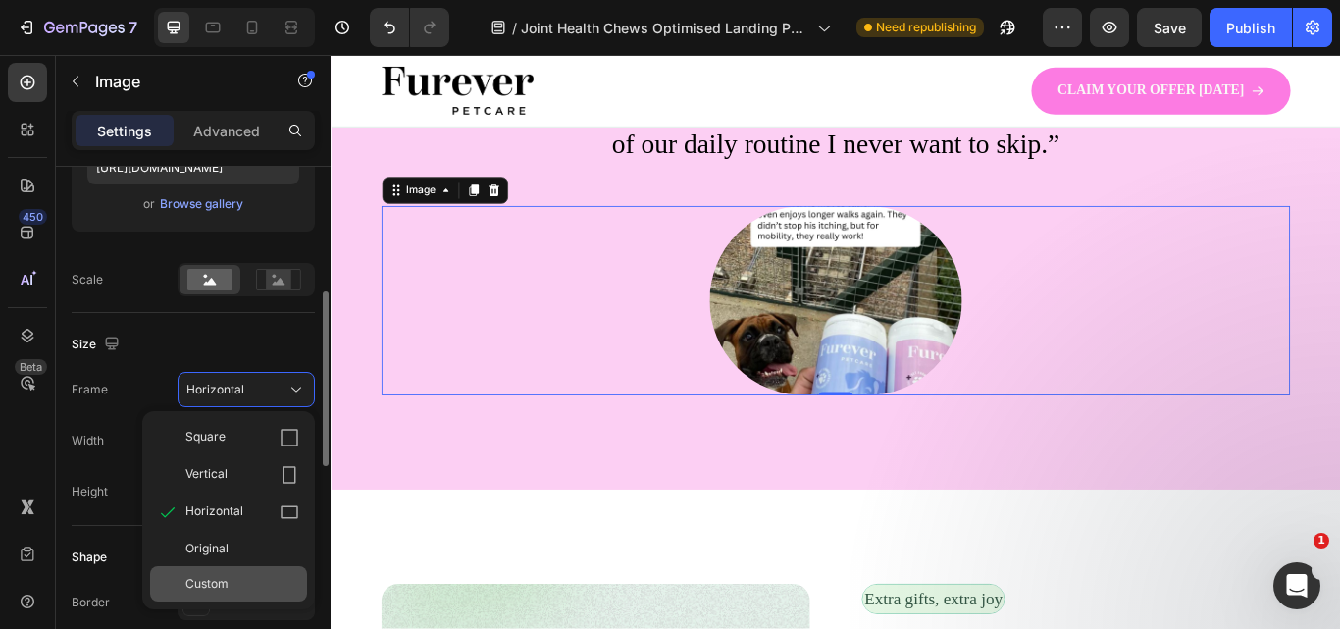
click at [244, 568] on div "Custom" at bounding box center [228, 583] width 157 height 35
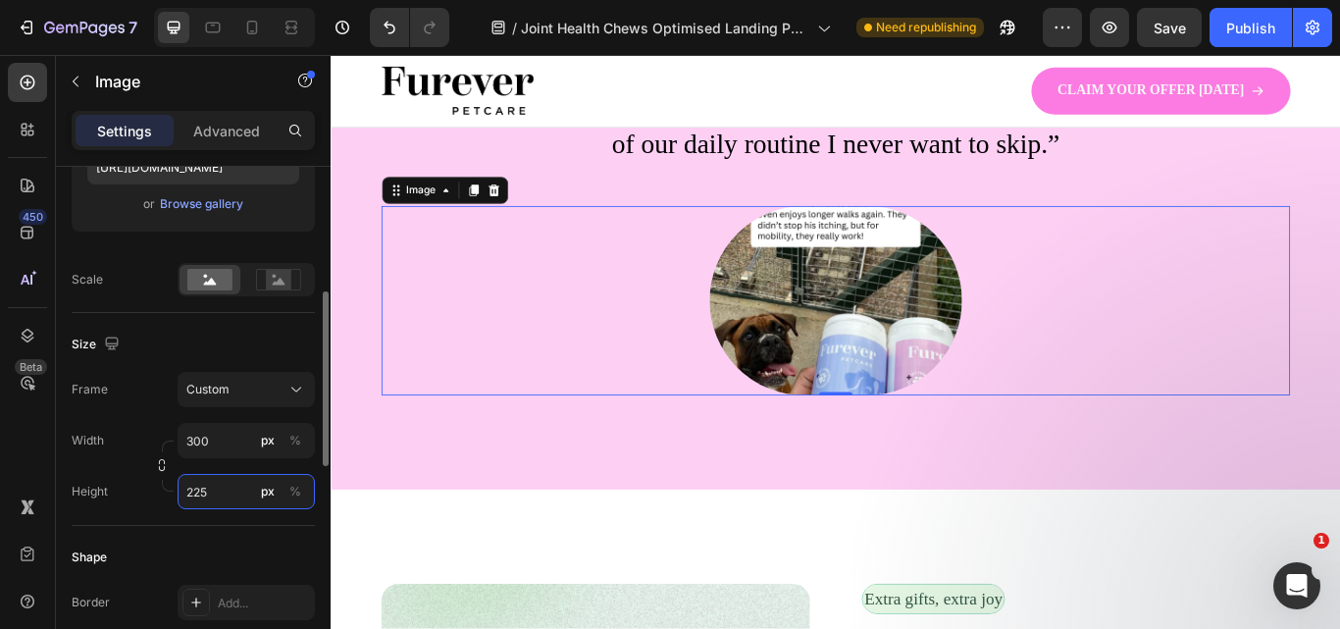
click at [227, 497] on input "225" at bounding box center [246, 491] width 137 height 35
type input "2"
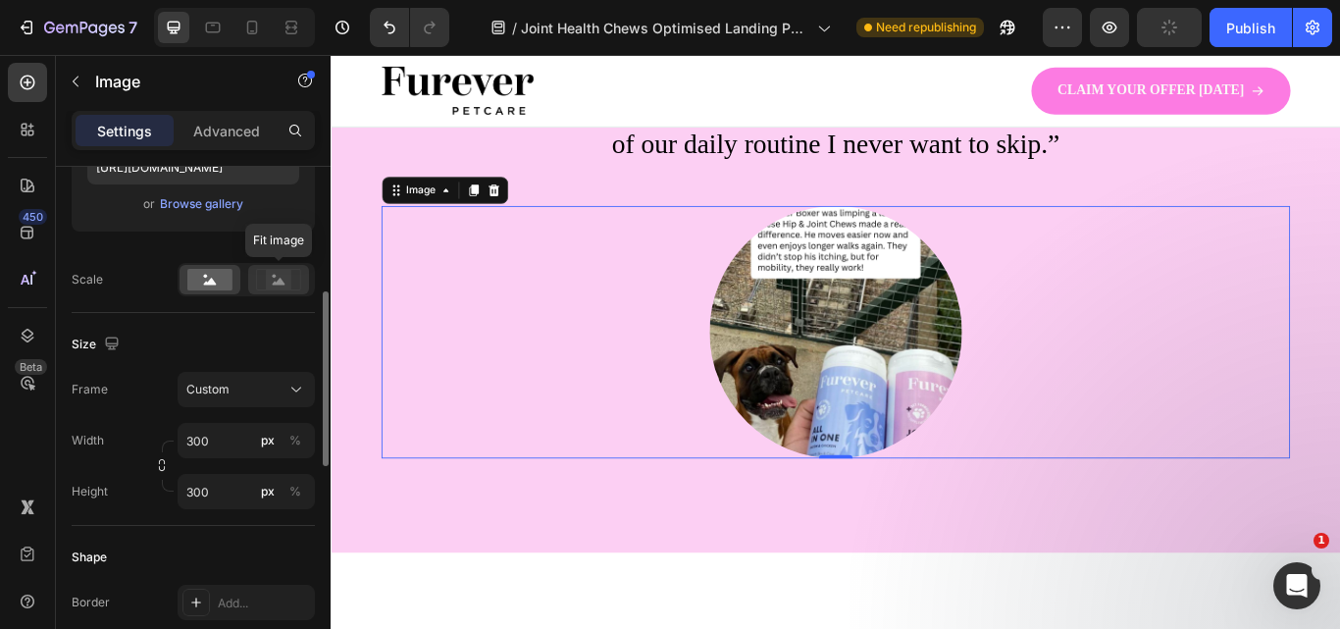
click at [287, 286] on rect at bounding box center [279, 280] width 26 height 20
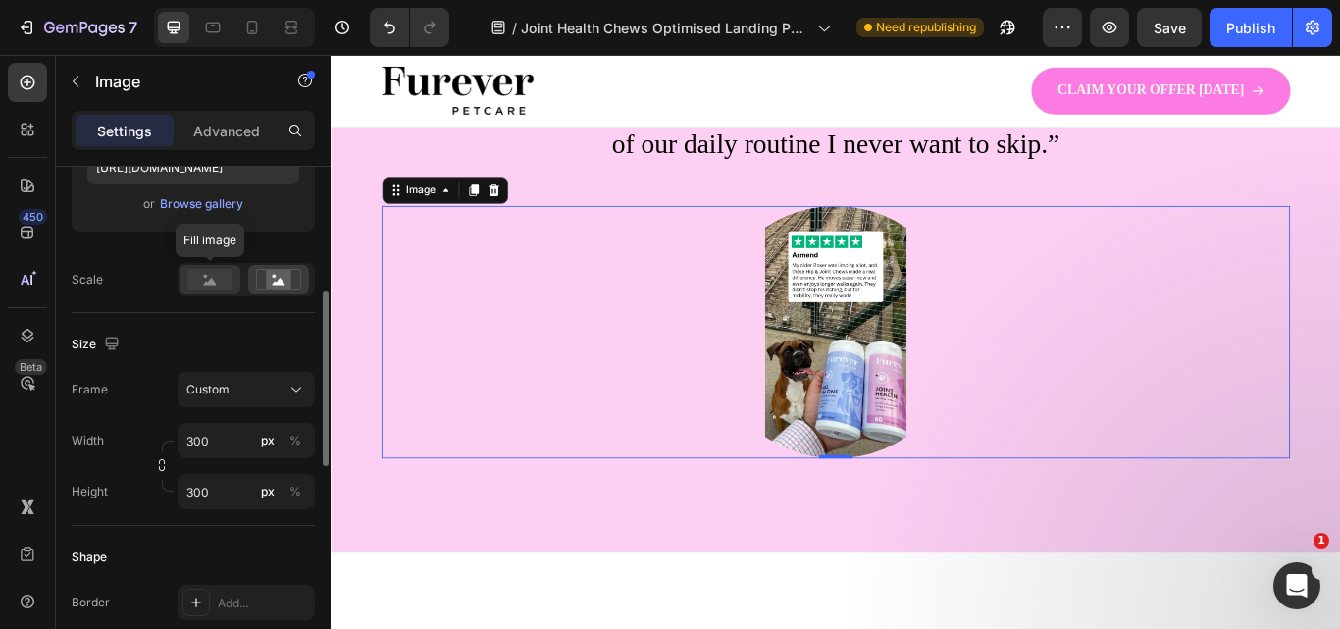
click at [207, 273] on rect at bounding box center [209, 280] width 45 height 22
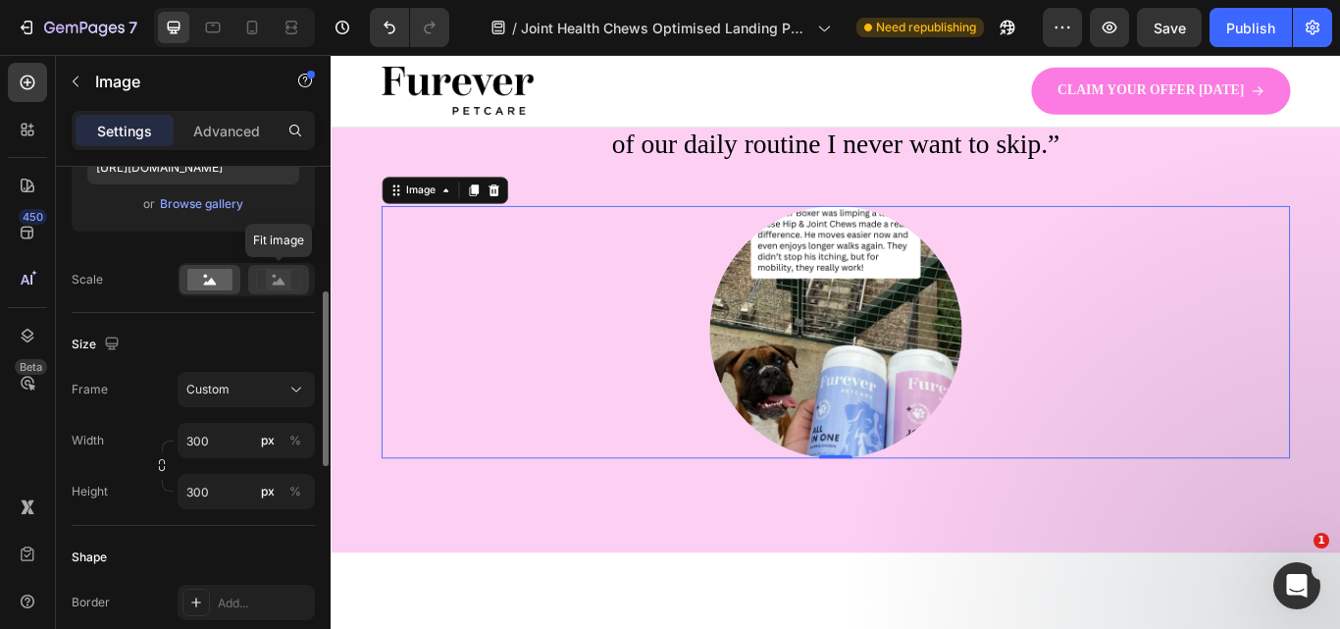
click at [281, 280] on icon at bounding box center [279, 281] width 13 height 7
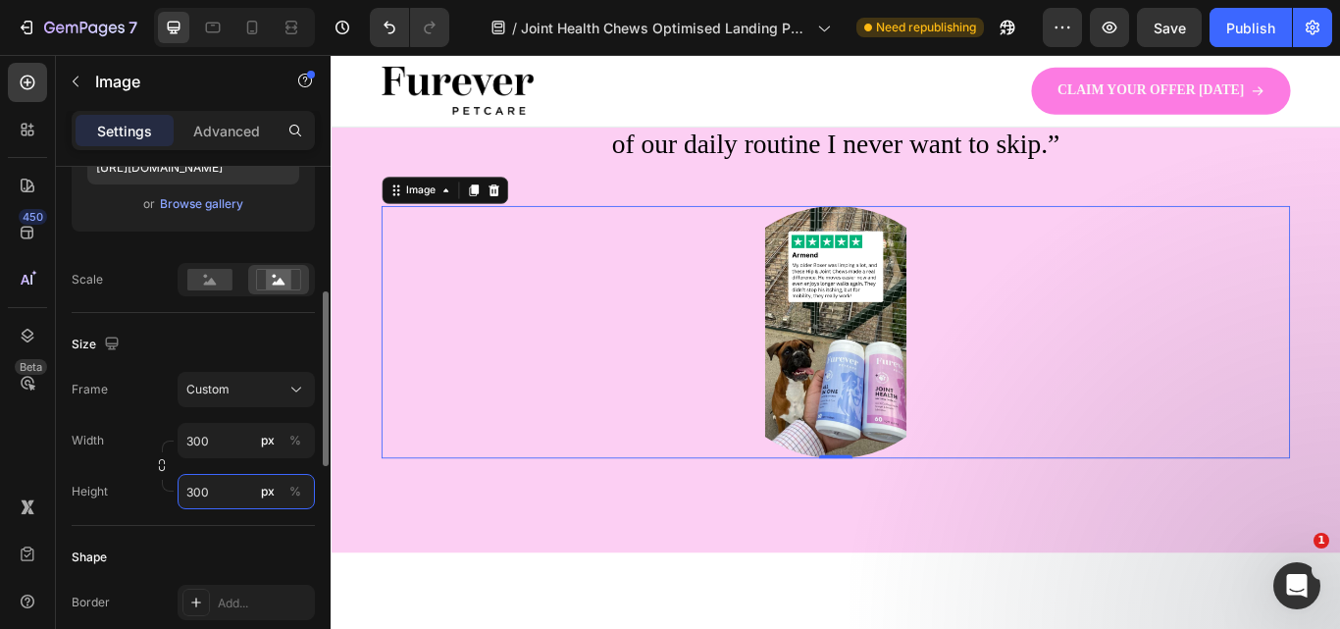
click at [227, 490] on input "300" at bounding box center [246, 491] width 137 height 35
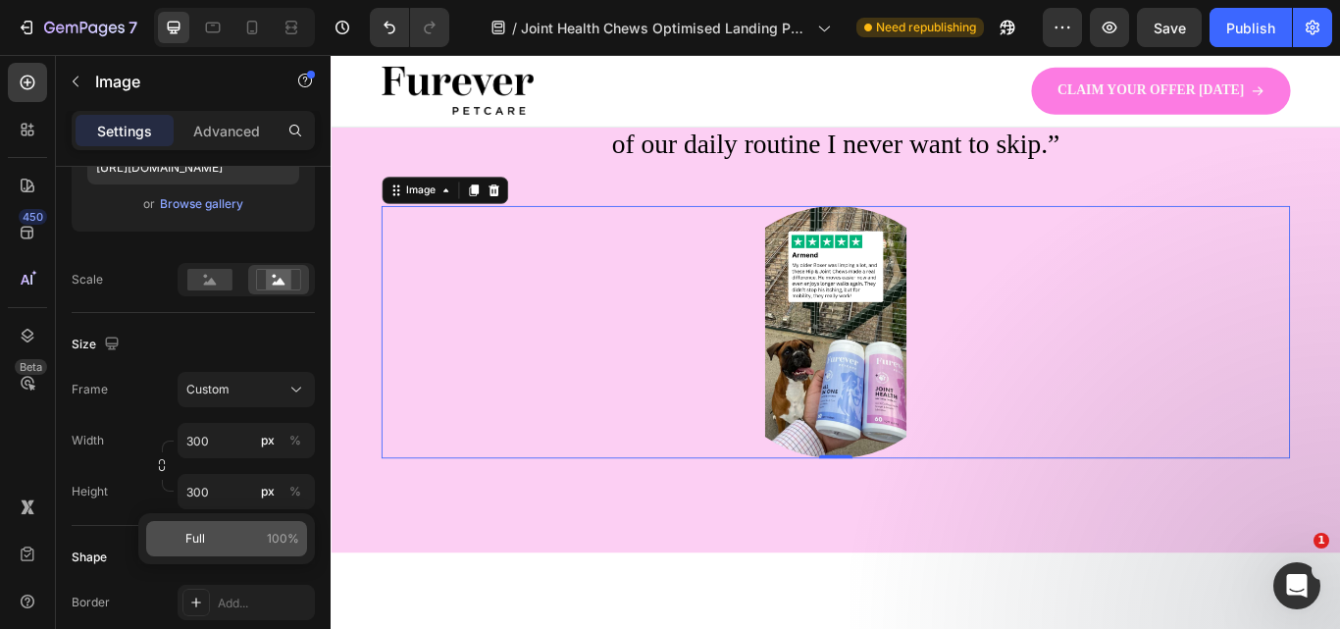
click at [221, 537] on p "Full 100%" at bounding box center [242, 539] width 114 height 18
type input "100"
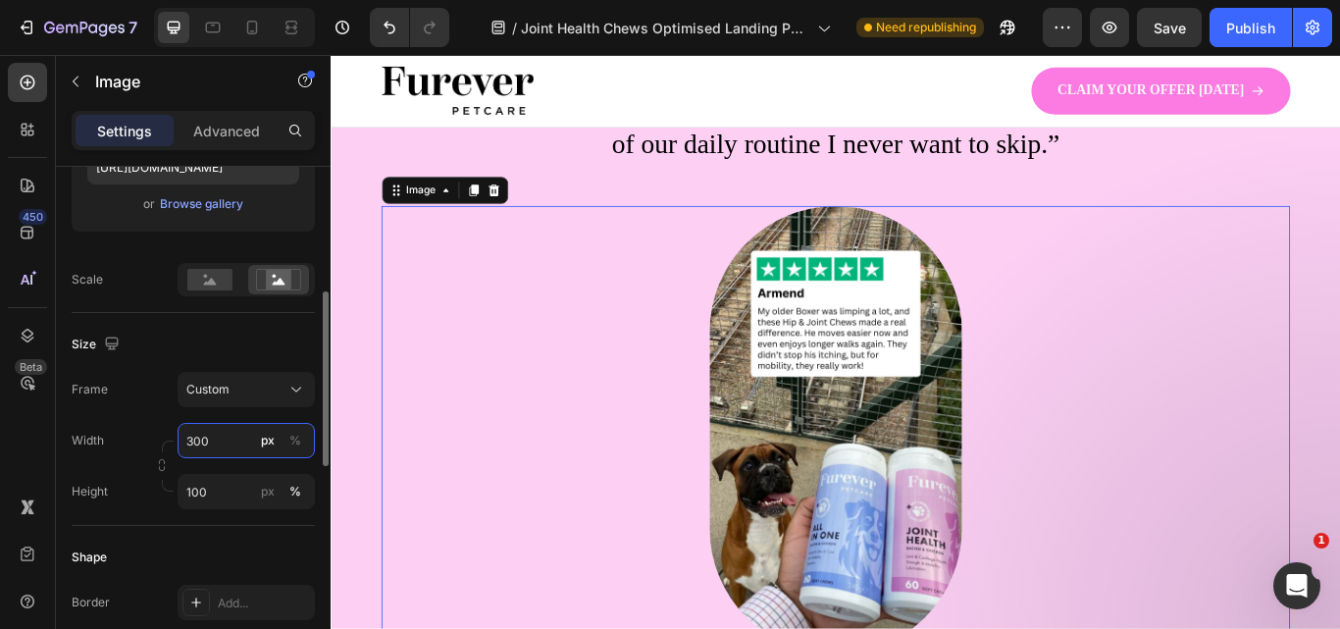
click at [227, 442] on input "300" at bounding box center [246, 440] width 137 height 35
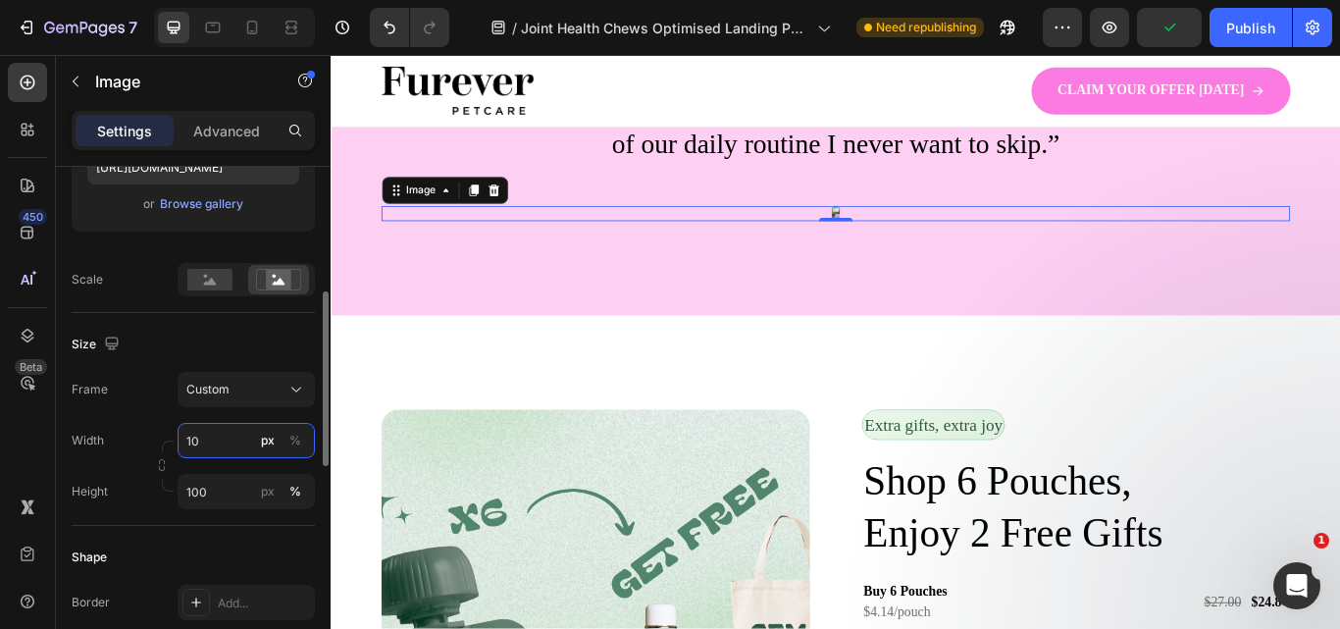
type input "1"
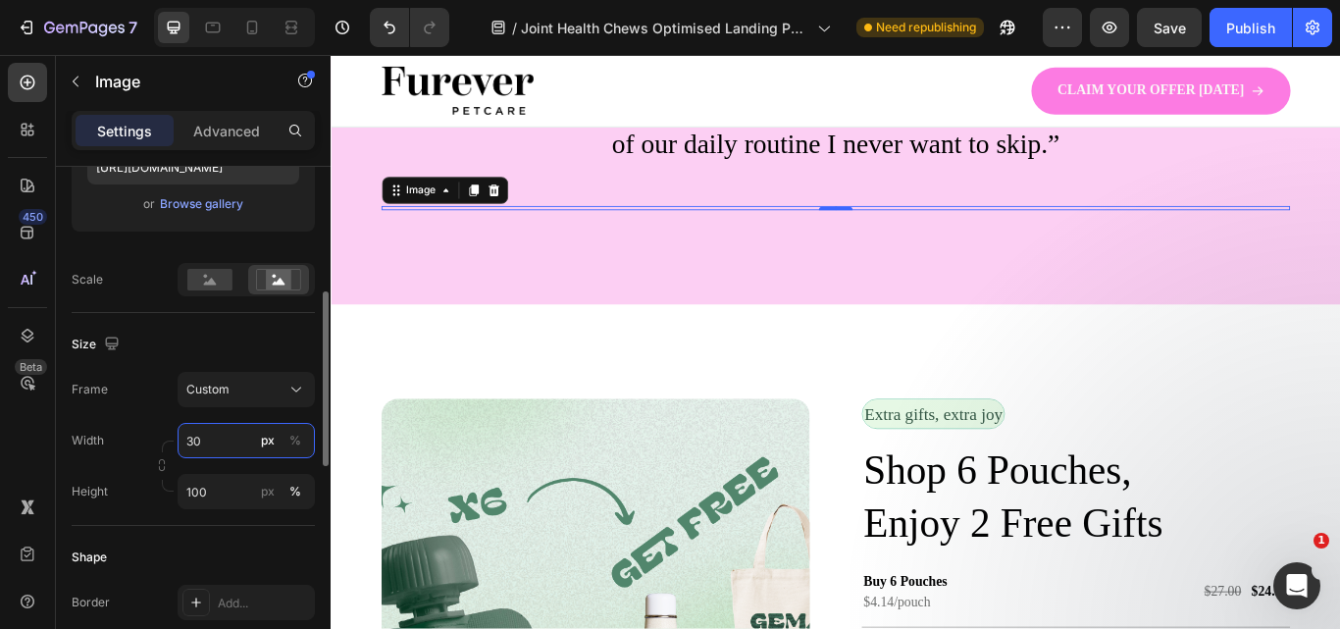
type input "300"
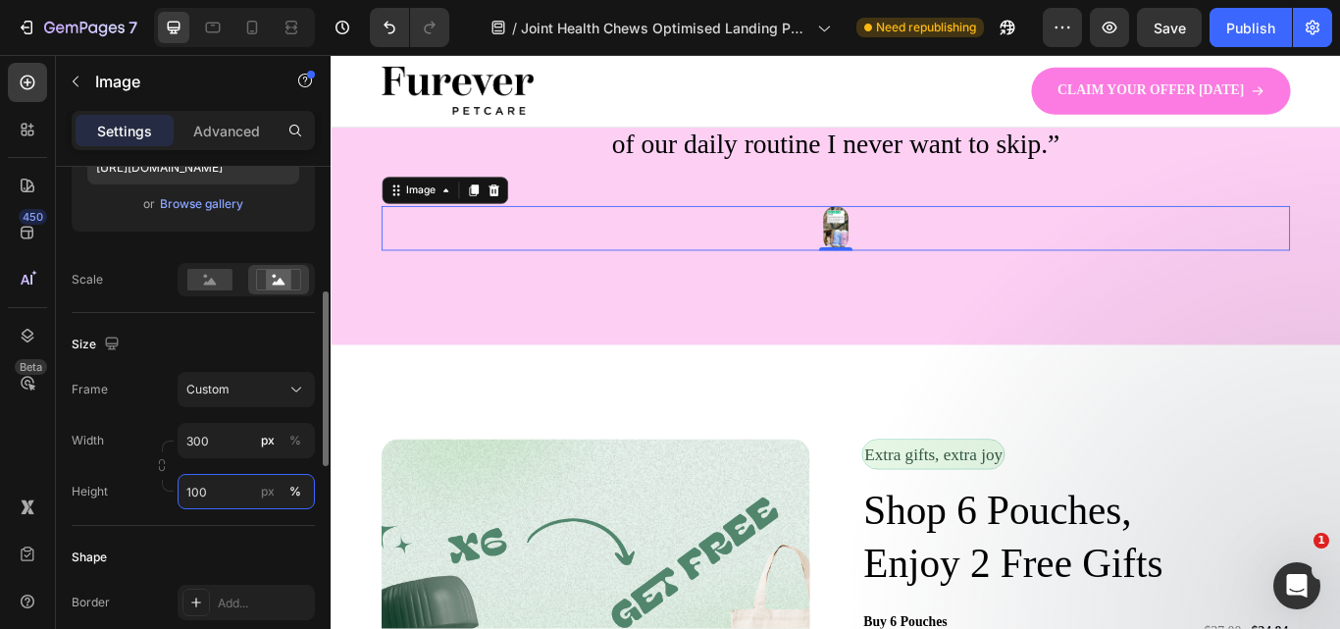
click at [215, 486] on input "100" at bounding box center [246, 491] width 137 height 35
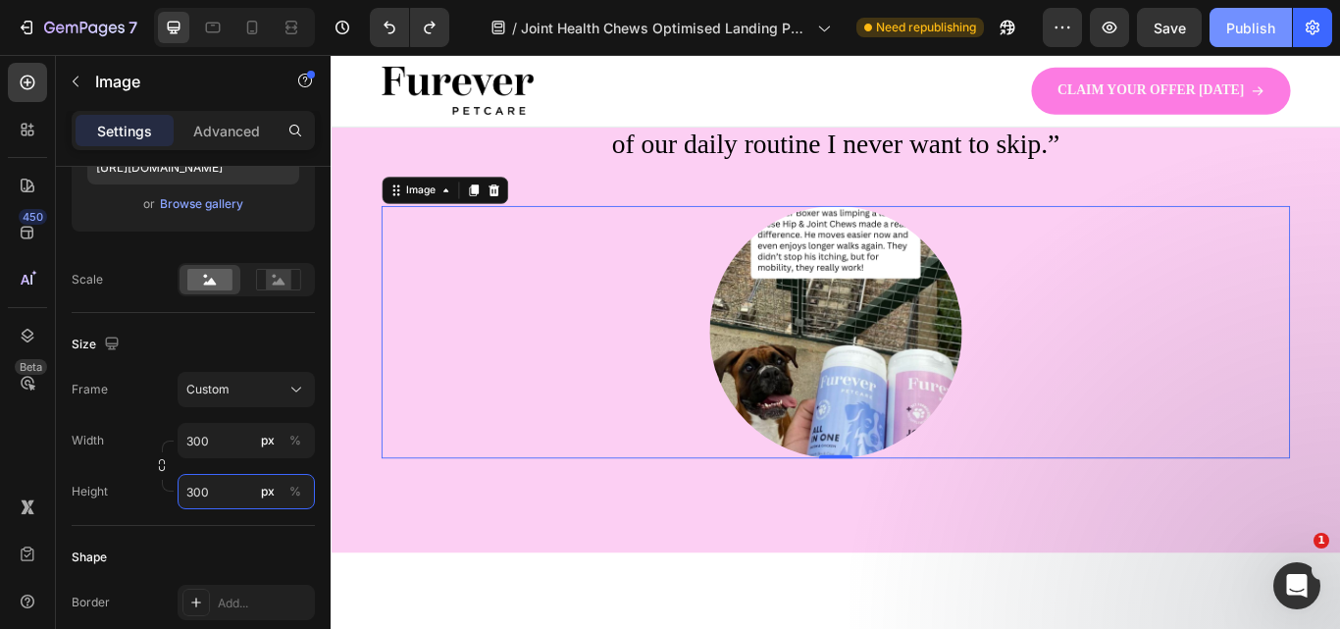
type input "300"
click at [1263, 37] on div "Publish" at bounding box center [1250, 28] width 49 height 21
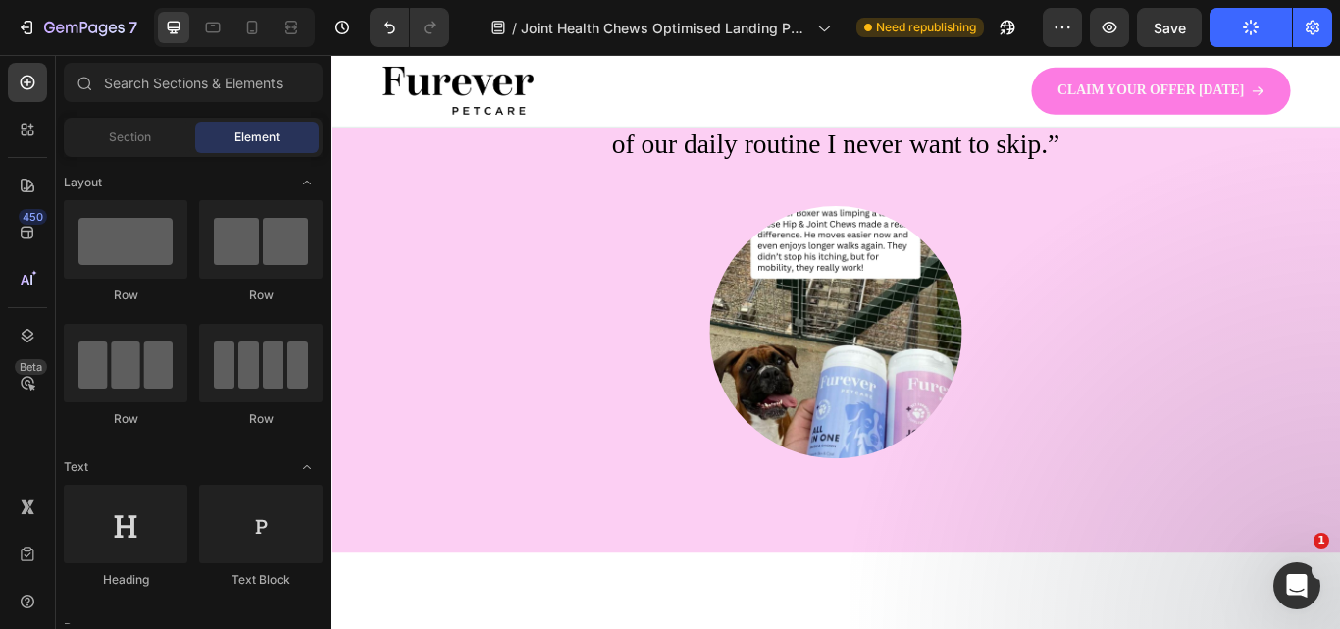
scroll to position [3043, 0]
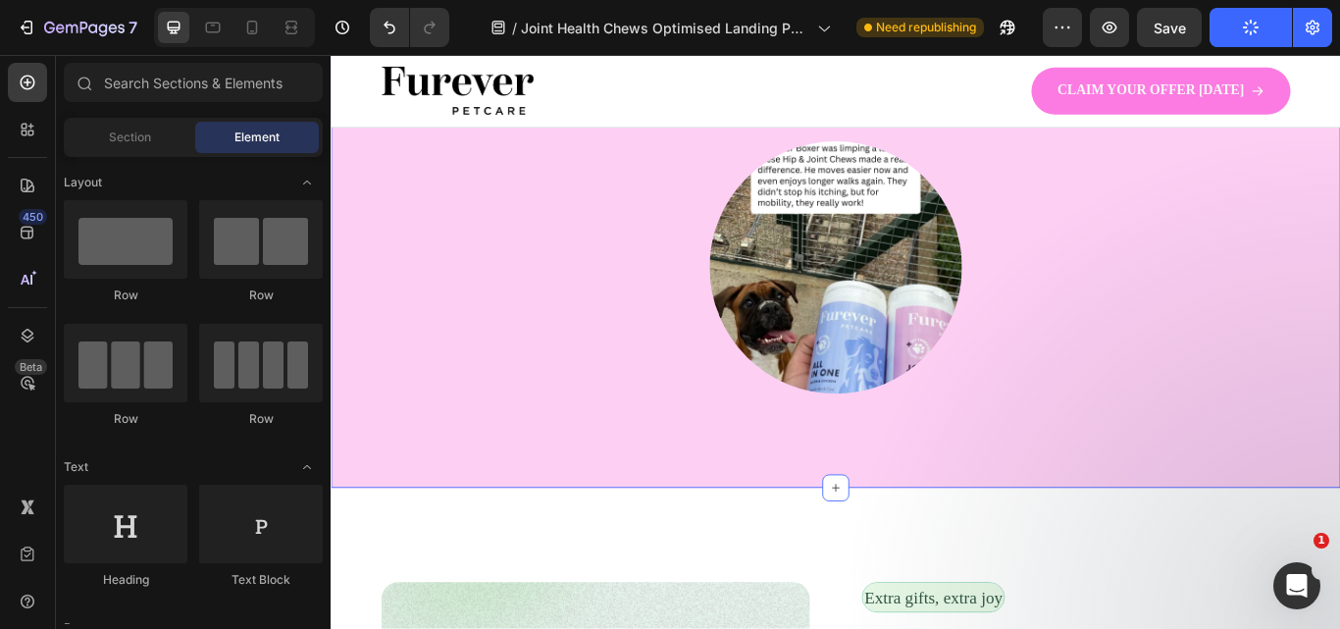
click at [1164, 507] on div "Image – Steven H Text Block Row Icon Verified Buyer Text Block Row Row Row “As …" at bounding box center [919, 175] width 1177 height 769
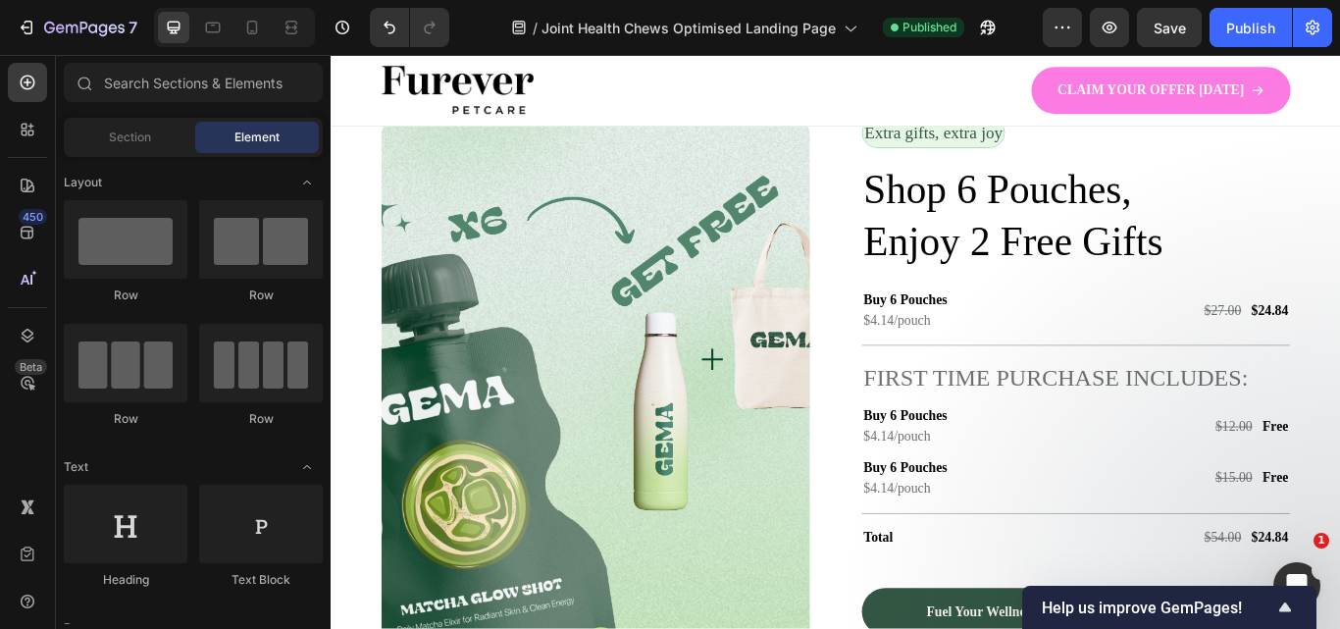
scroll to position [3614, 0]
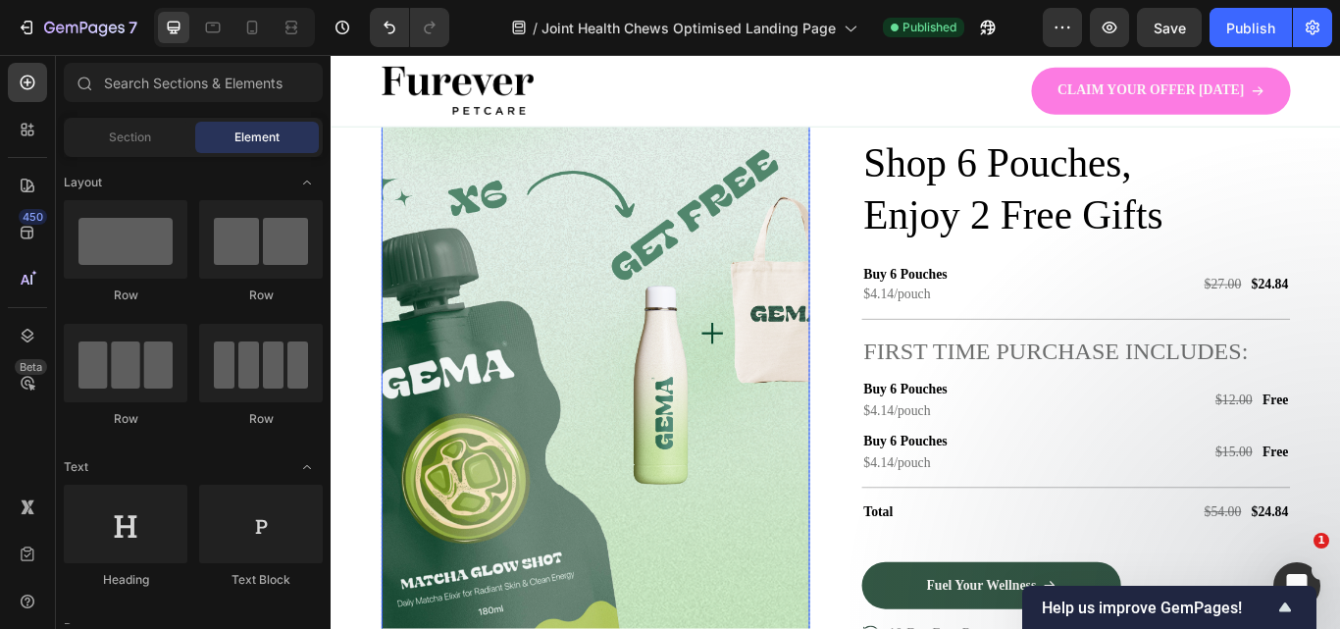
click at [746, 503] on img at bounding box center [638, 420] width 499 height 645
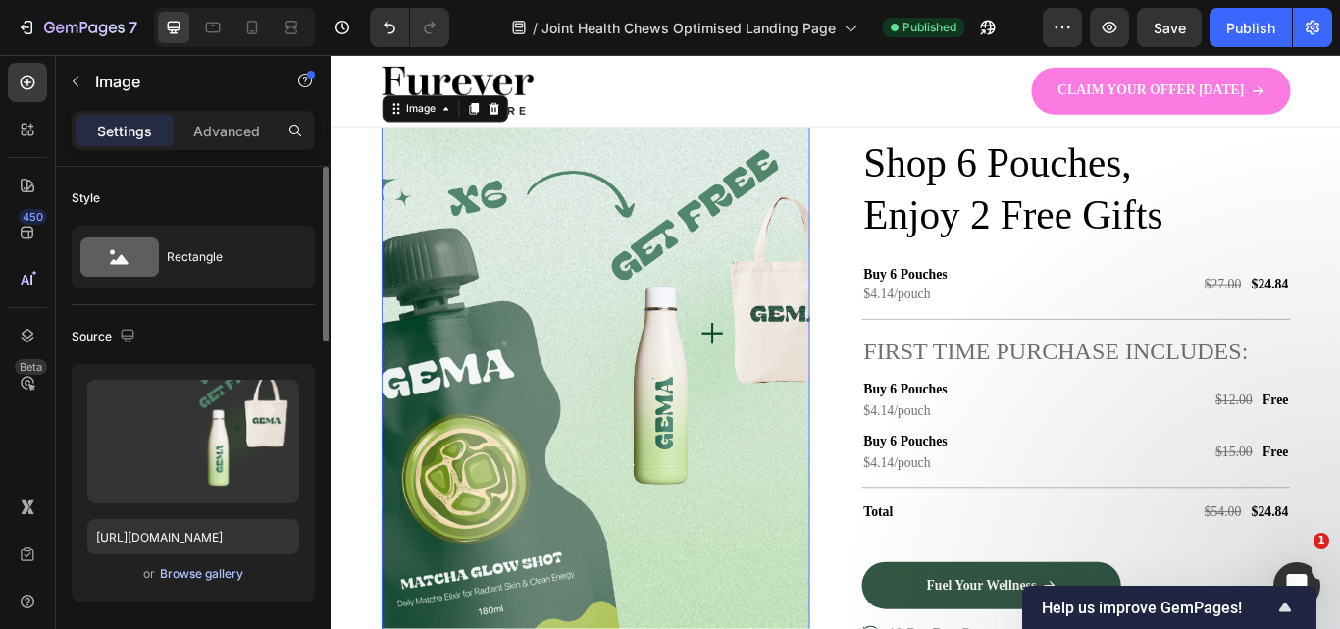
click at [197, 578] on div "Browse gallery" at bounding box center [201, 574] width 83 height 18
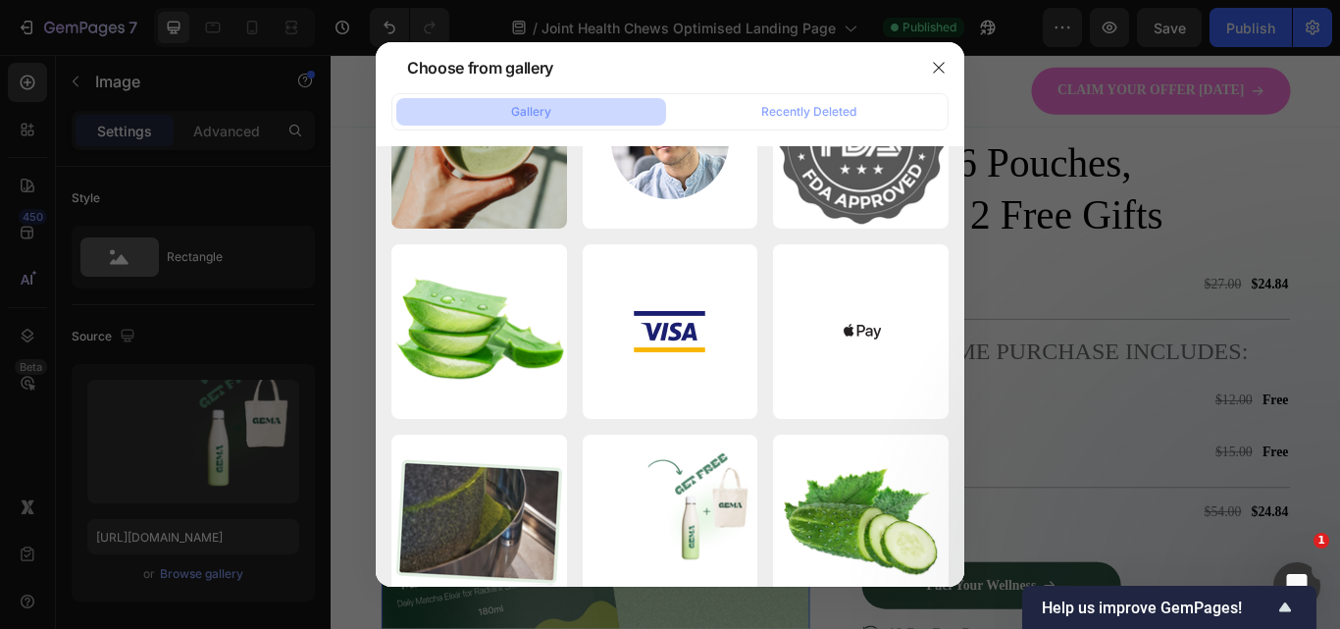
scroll to position [1357, 0]
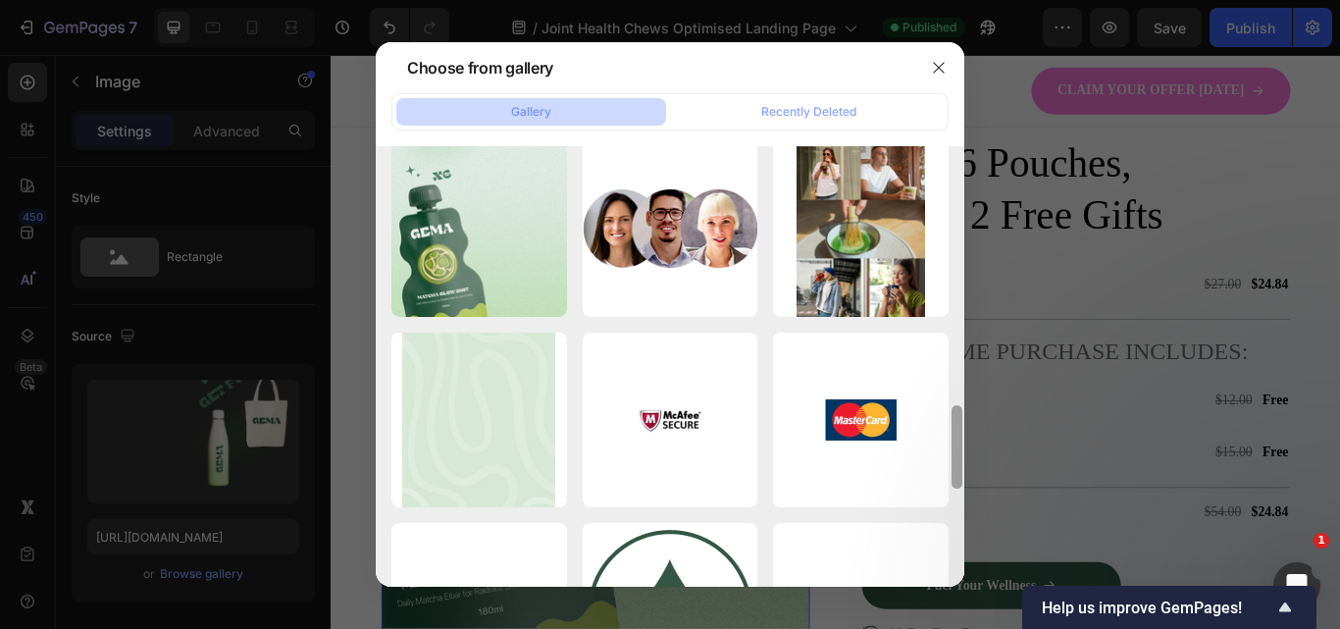
drag, startPoint x: 957, startPoint y: 225, endPoint x: 944, endPoint y: 667, distance: 442.6
click at [944, 367] on html "7 Version history / Joint Health Chews Optimised Landing Page Published Preview…" at bounding box center [670, 183] width 1340 height 367
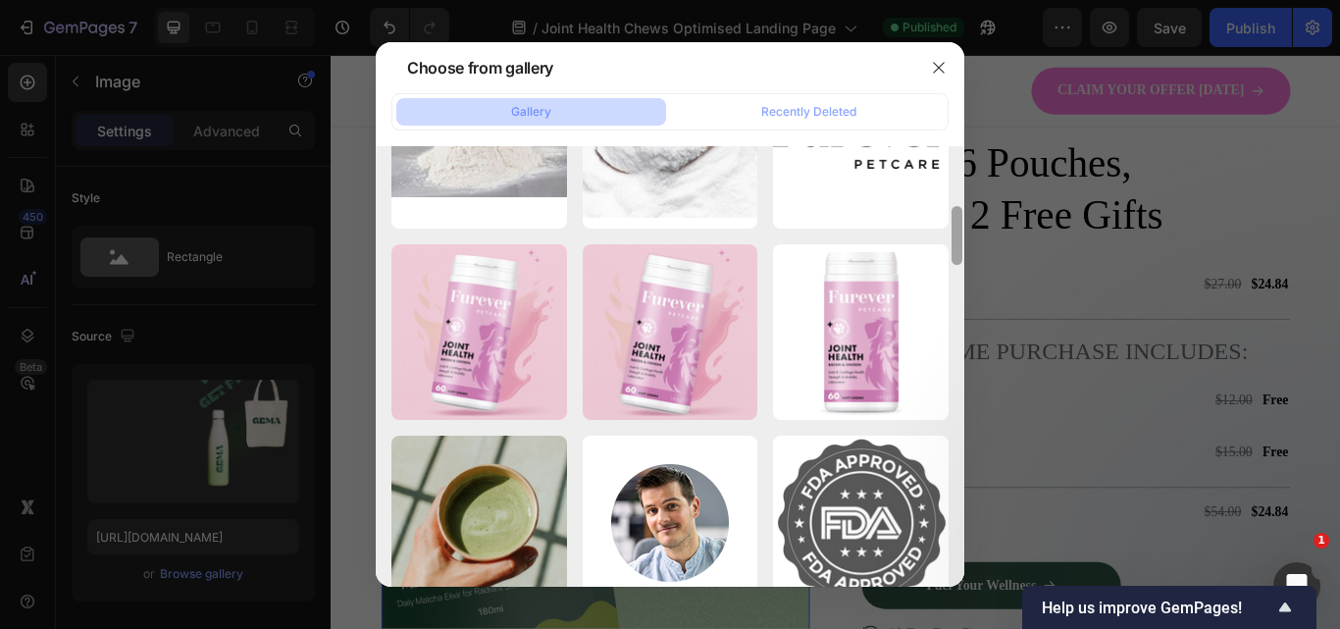
scroll to position [486, 0]
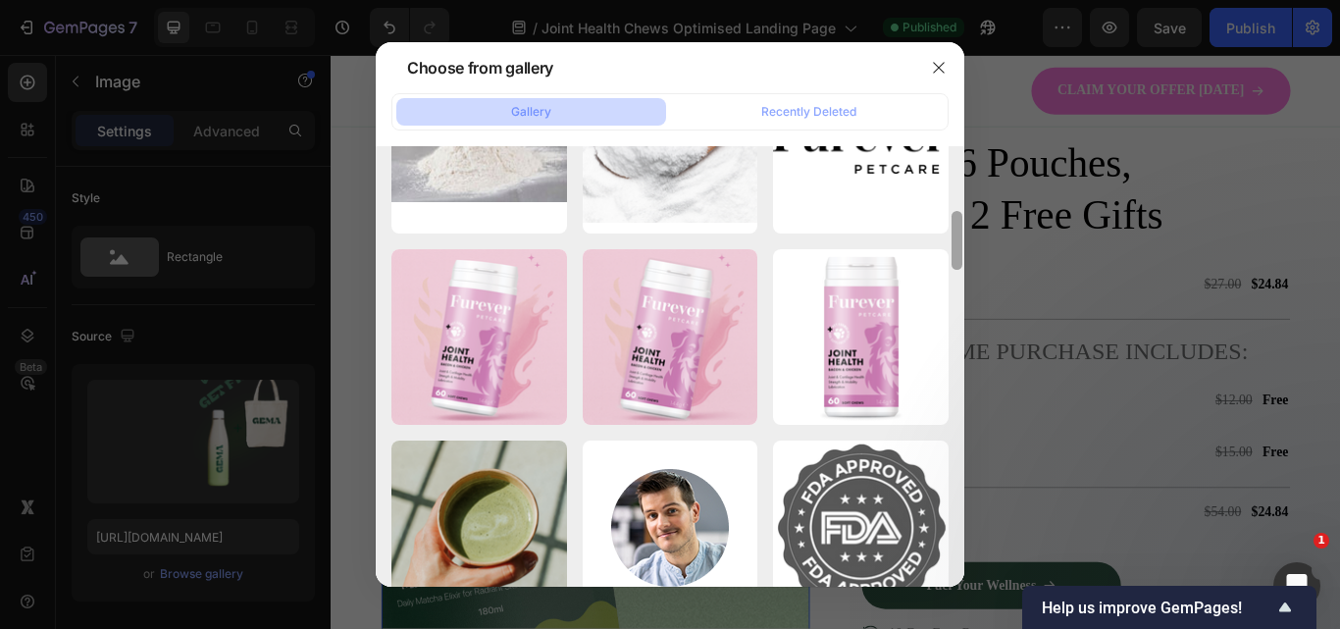
drag, startPoint x: 959, startPoint y: 477, endPoint x: 954, endPoint y: 310, distance: 166.8
click at [954, 310] on div at bounding box center [956, 366] width 15 height 440
click at [1071, 269] on div at bounding box center [670, 314] width 1340 height 629
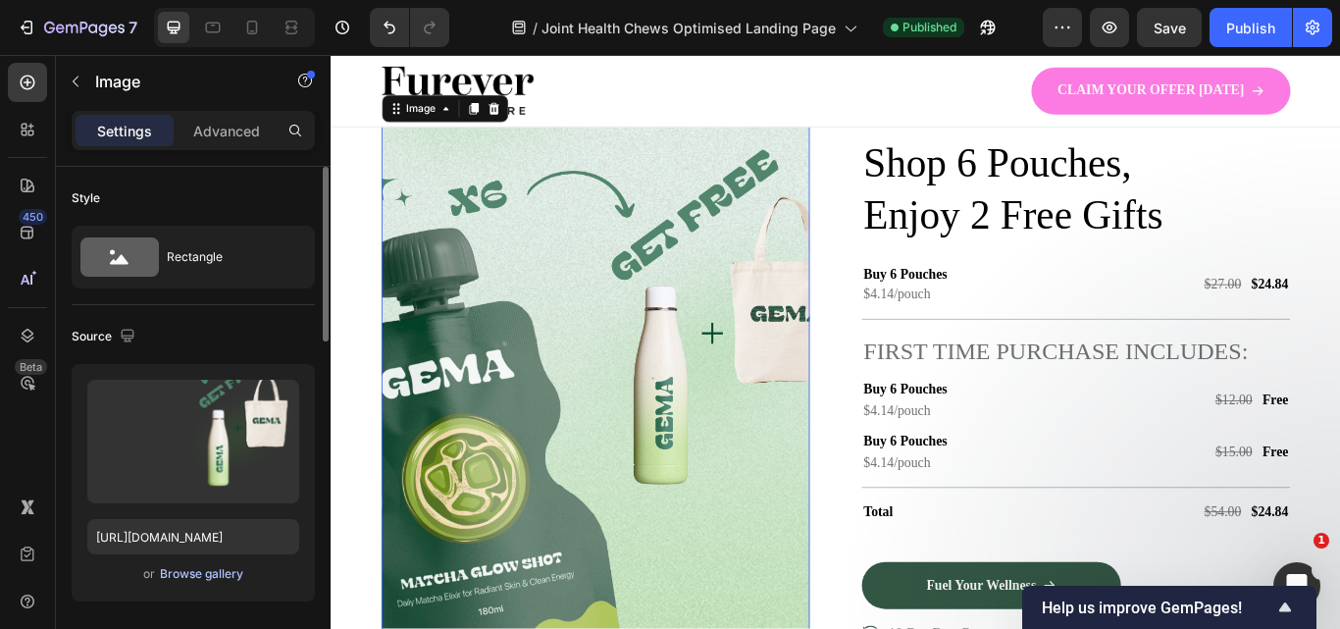
click at [182, 571] on div "Browse gallery" at bounding box center [201, 574] width 83 height 18
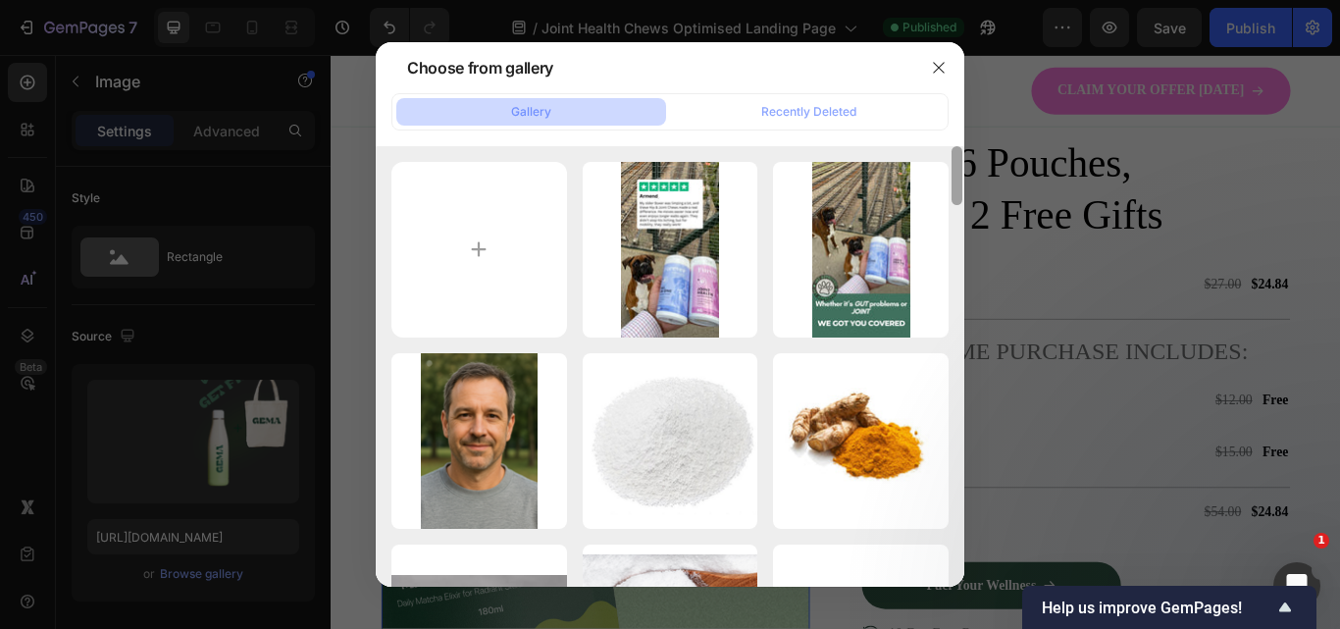
click at [958, 300] on div at bounding box center [956, 366] width 15 height 440
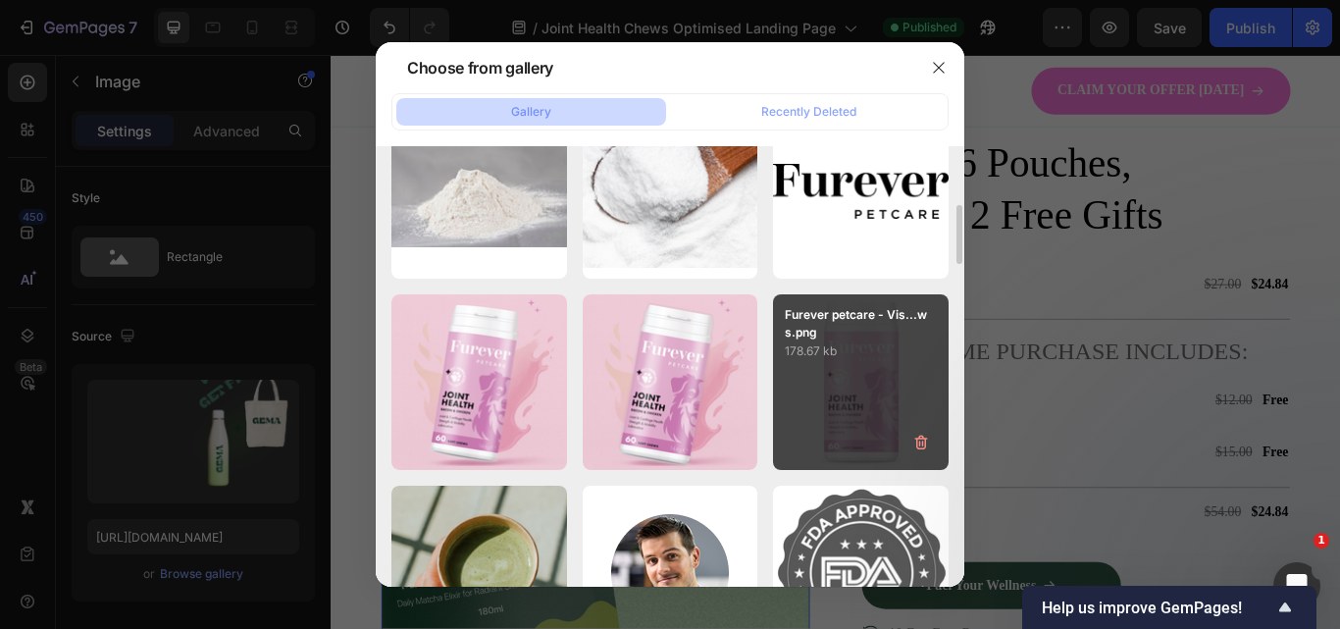
click at [885, 344] on p "178.67 kb" at bounding box center [861, 351] width 152 height 20
type input "https://cdn.shopify.com/s/files/1/0910/8753/6473/files/gempages_577334473004155…"
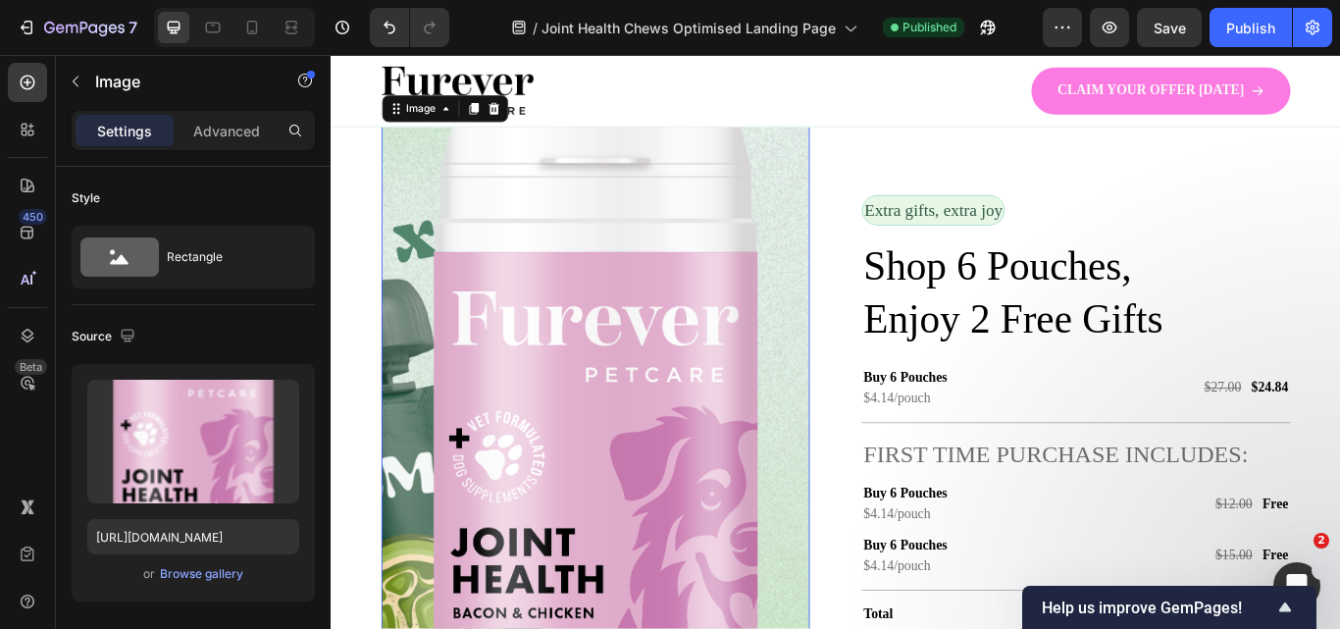
click at [873, 341] on img at bounding box center [638, 541] width 499 height 887
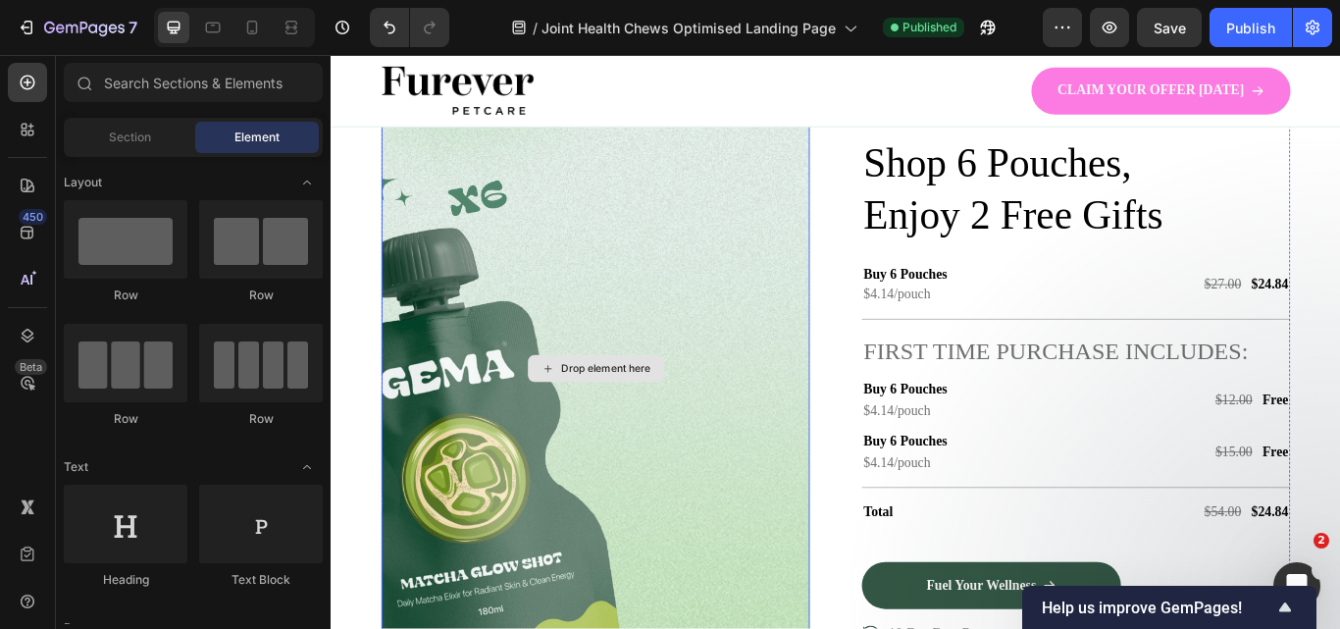
click at [603, 332] on div "Drop element here" at bounding box center [638, 420] width 499 height 645
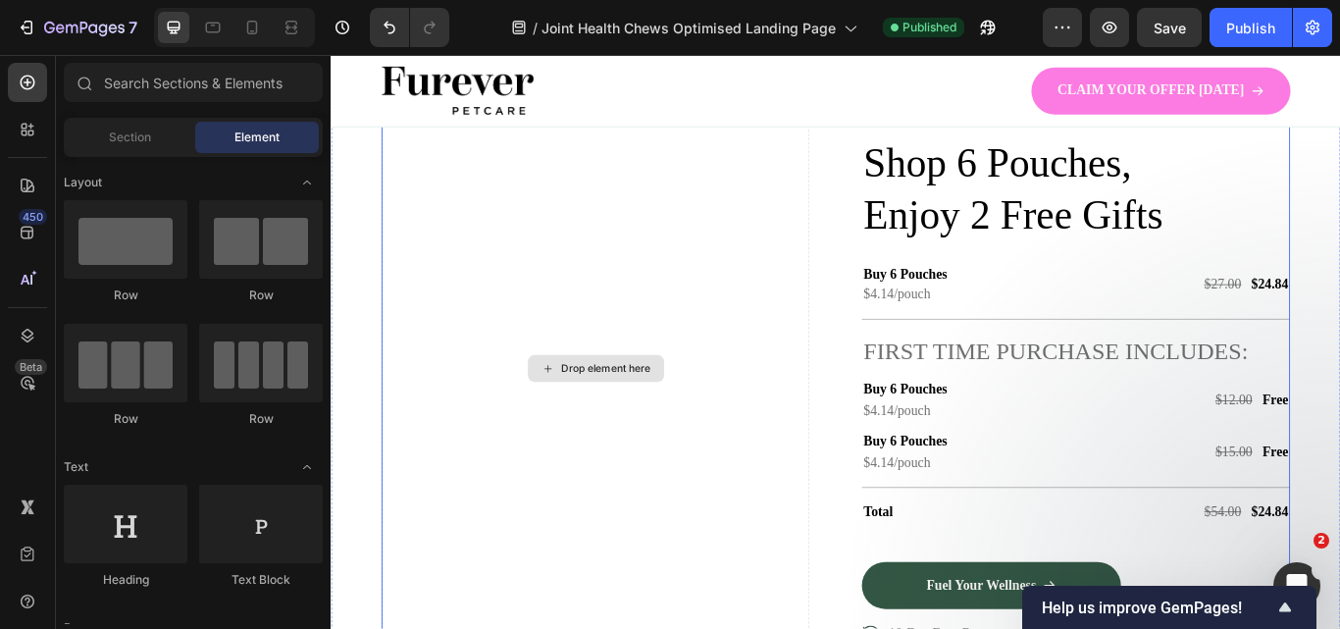
click at [618, 432] on div "Drop element here" at bounding box center [639, 420] width 159 height 31
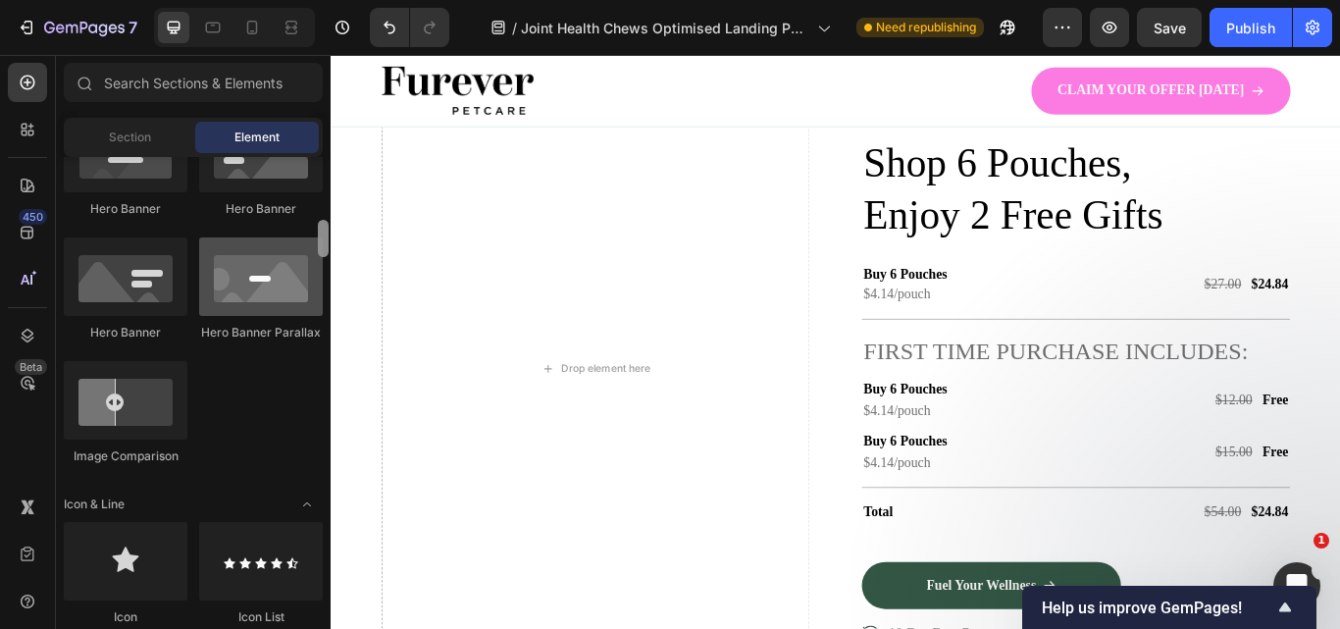
scroll to position [928, 0]
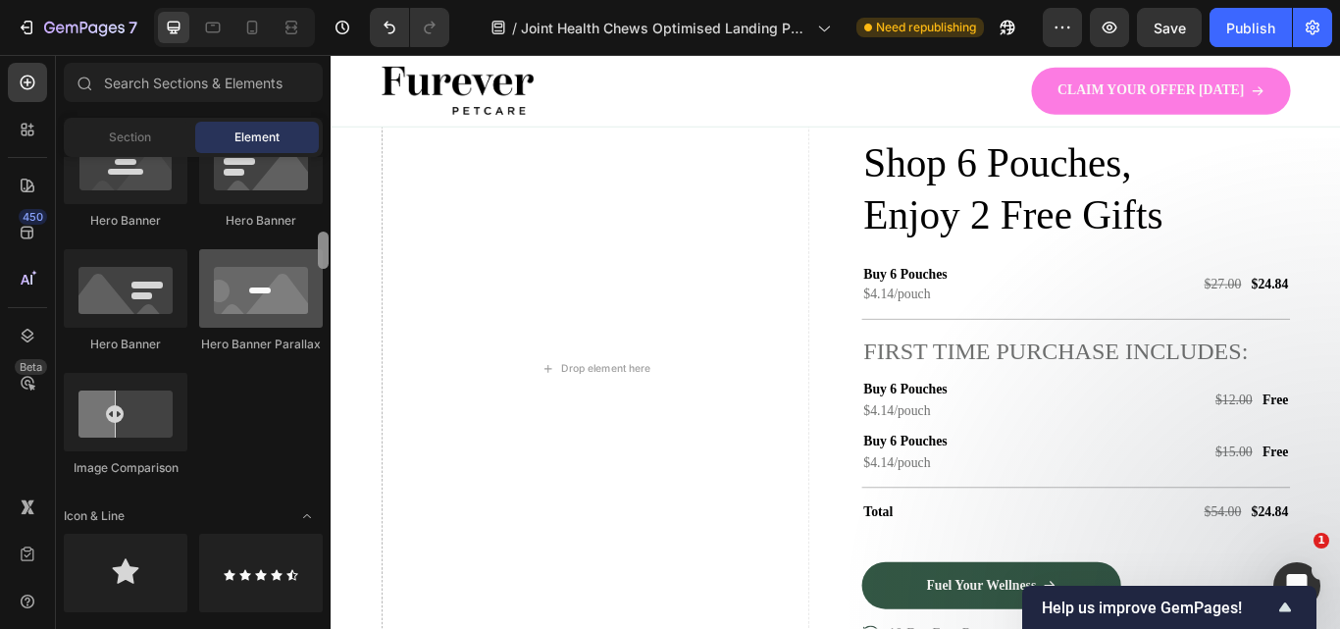
drag, startPoint x: 327, startPoint y: 183, endPoint x: 297, endPoint y: 258, distance: 80.1
click at [297, 258] on div "Layout Row Row Row Row Text Heading Text Block Button Button Button Media Image…" at bounding box center [193, 390] width 275 height 467
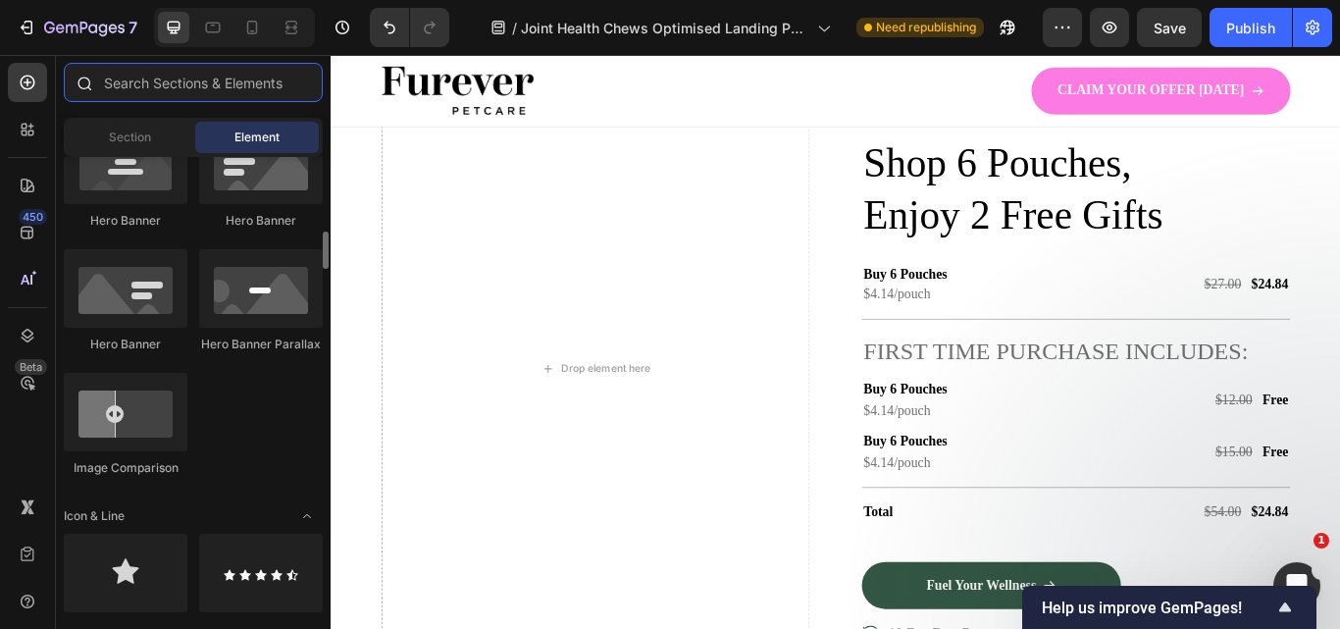
click at [186, 71] on input "text" at bounding box center [193, 82] width 259 height 39
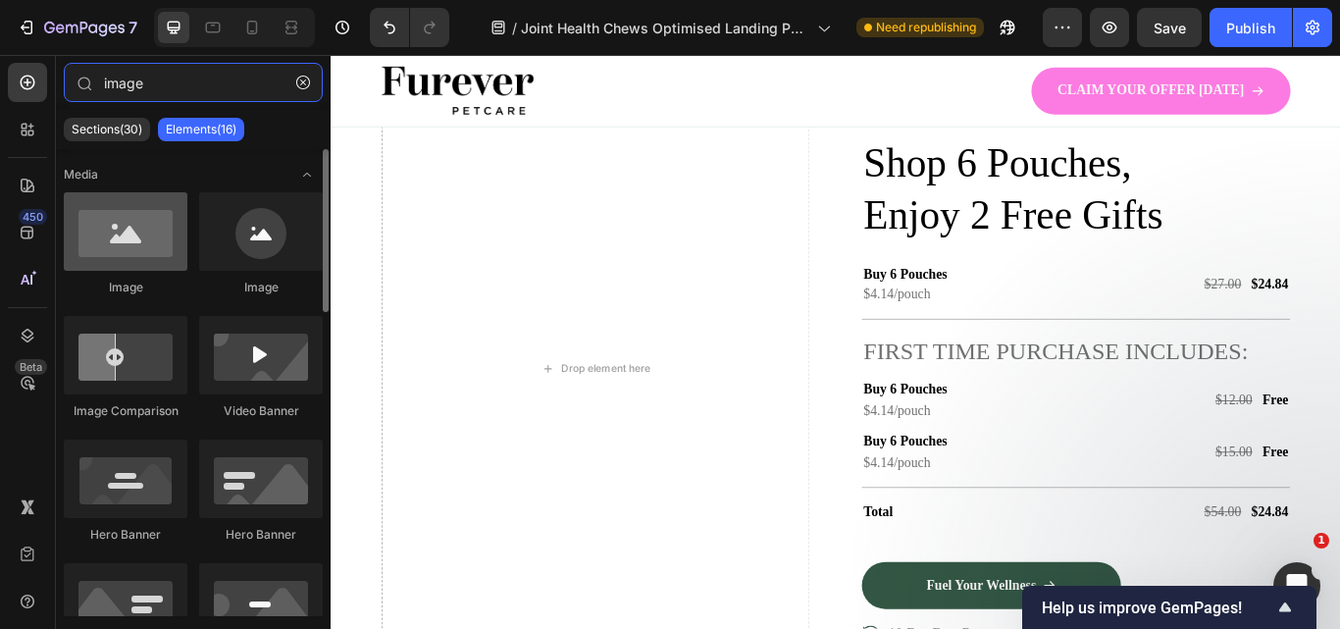
type input "image"
click at [129, 263] on div at bounding box center [126, 231] width 124 height 78
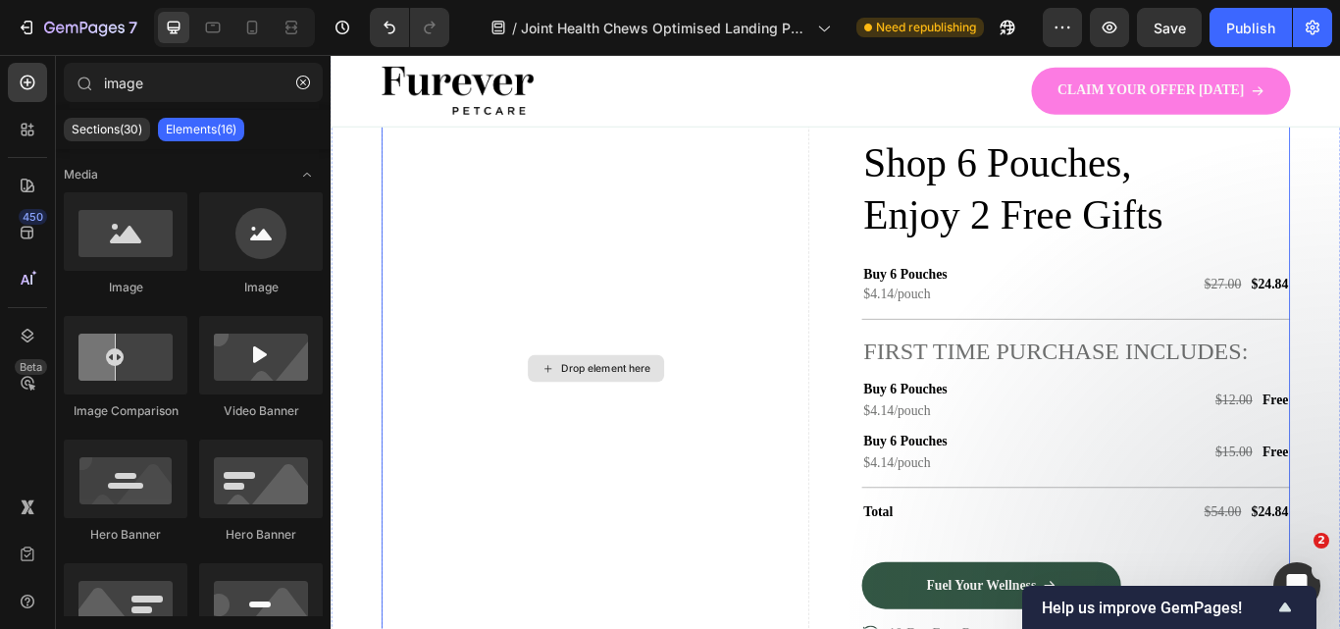
click at [620, 417] on div "Drop element here" at bounding box center [651, 421] width 104 height 16
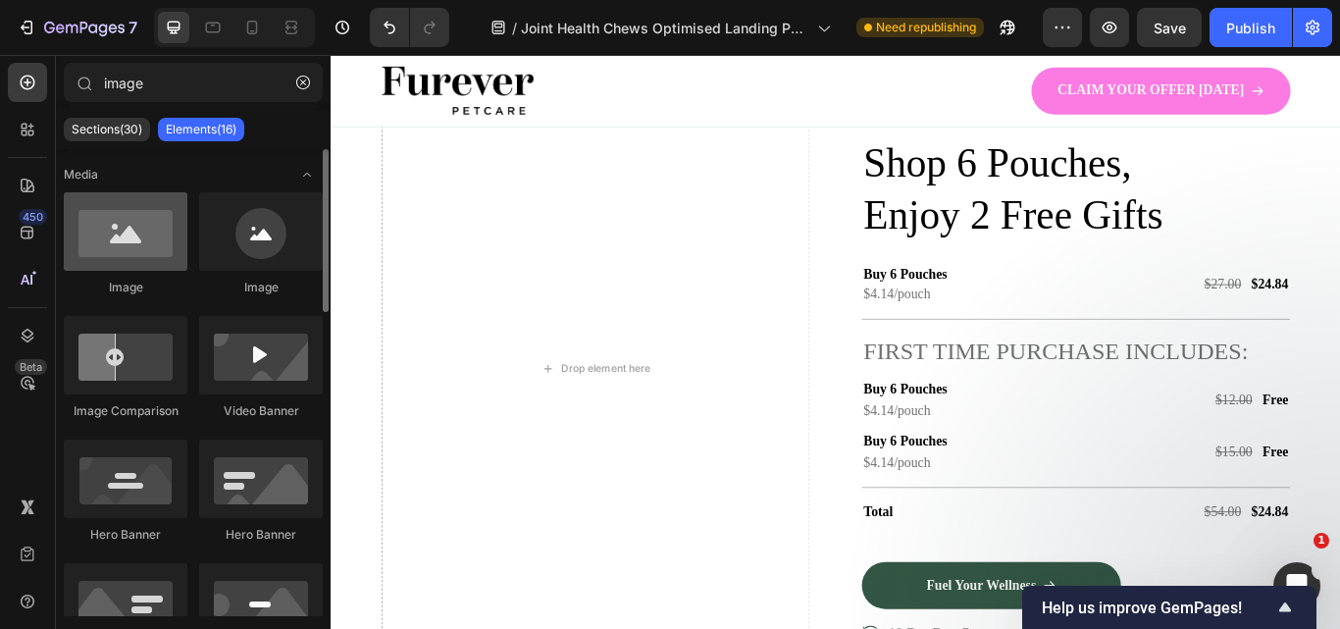
click at [79, 245] on div at bounding box center [126, 231] width 124 height 78
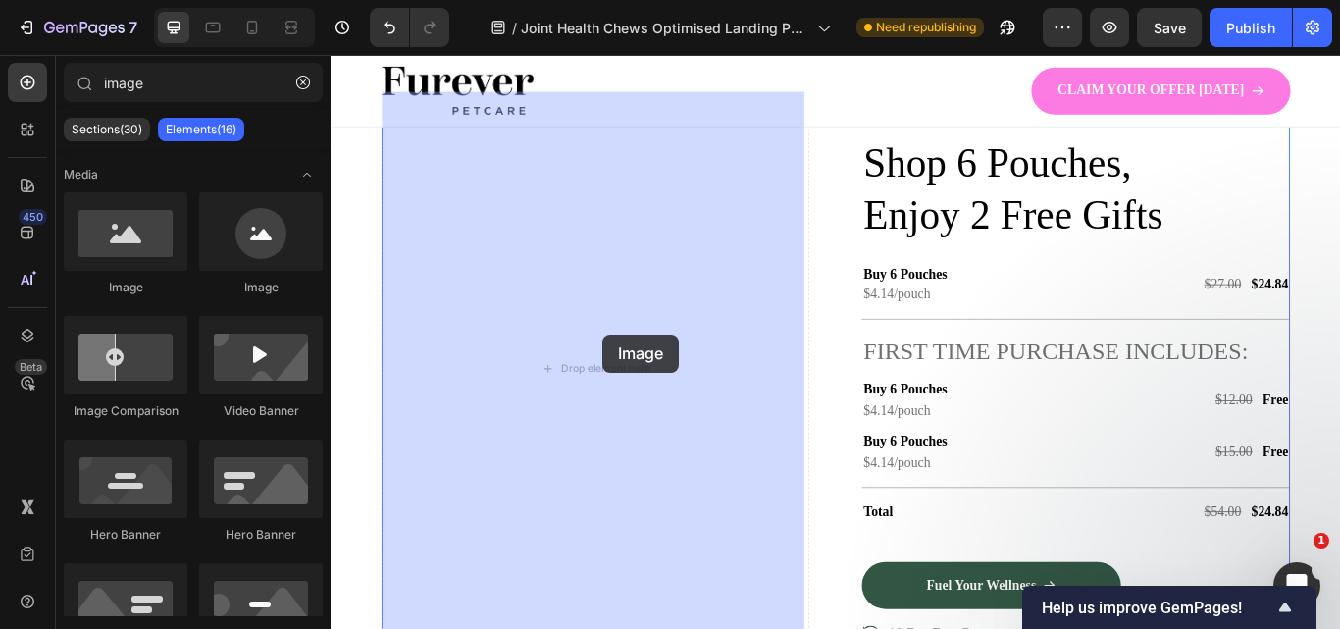
drag, startPoint x: 427, startPoint y: 300, endPoint x: 648, endPoint y: 383, distance: 236.5
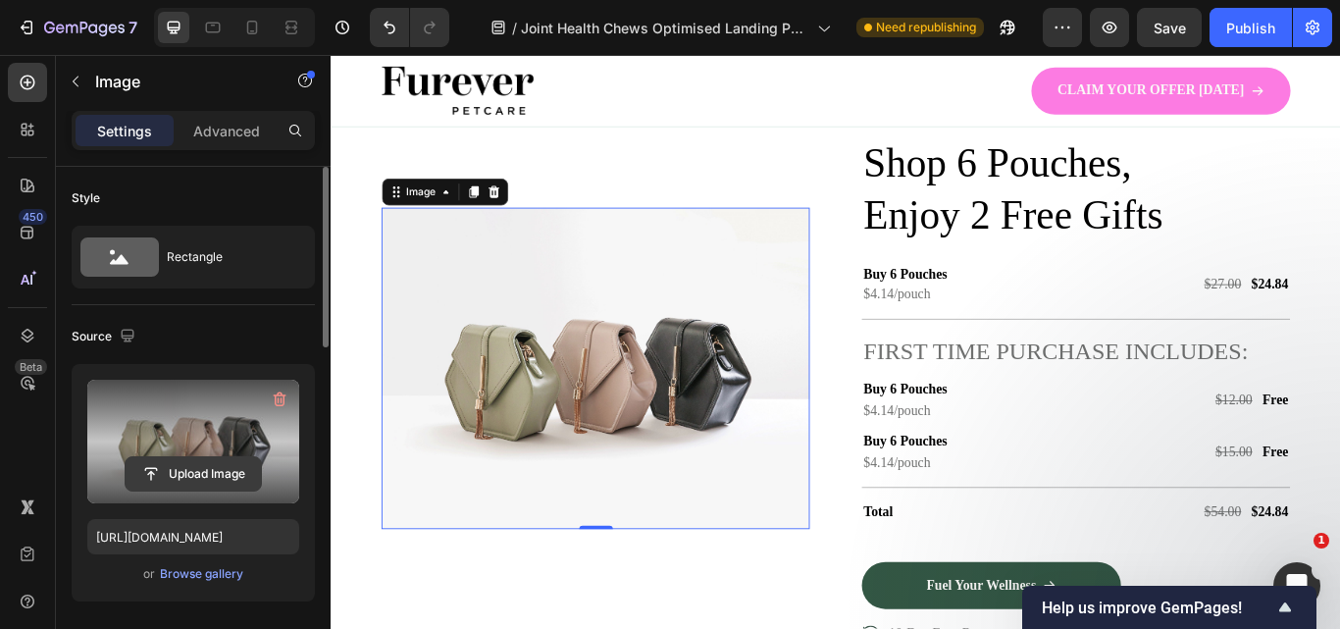
click at [193, 473] on input "file" at bounding box center [193, 473] width 135 height 33
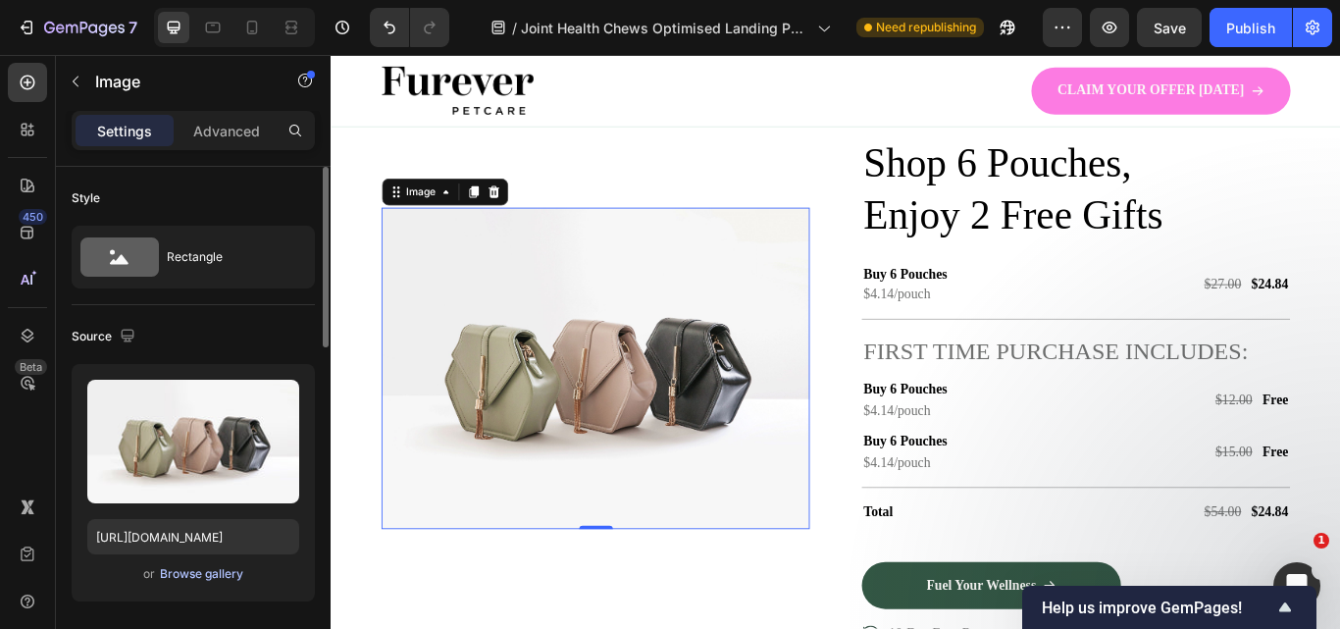
click at [225, 565] on div "Browse gallery" at bounding box center [201, 574] width 83 height 18
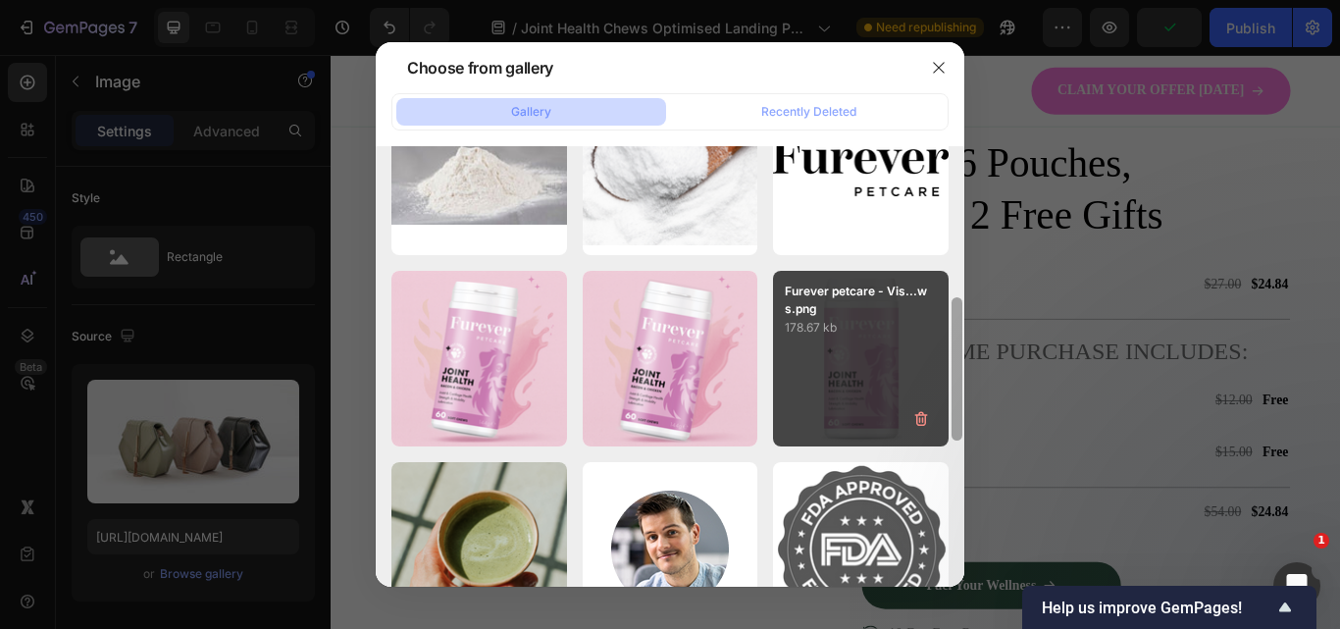
drag, startPoint x: 957, startPoint y: 217, endPoint x: 934, endPoint y: 366, distance: 150.9
click at [934, 369] on div "WhatsApp Image 2025-...45.jpeg 326.32 kb WhatsApp Image 2025-...47.jpeg 380.73 …" at bounding box center [670, 366] width 588 height 440
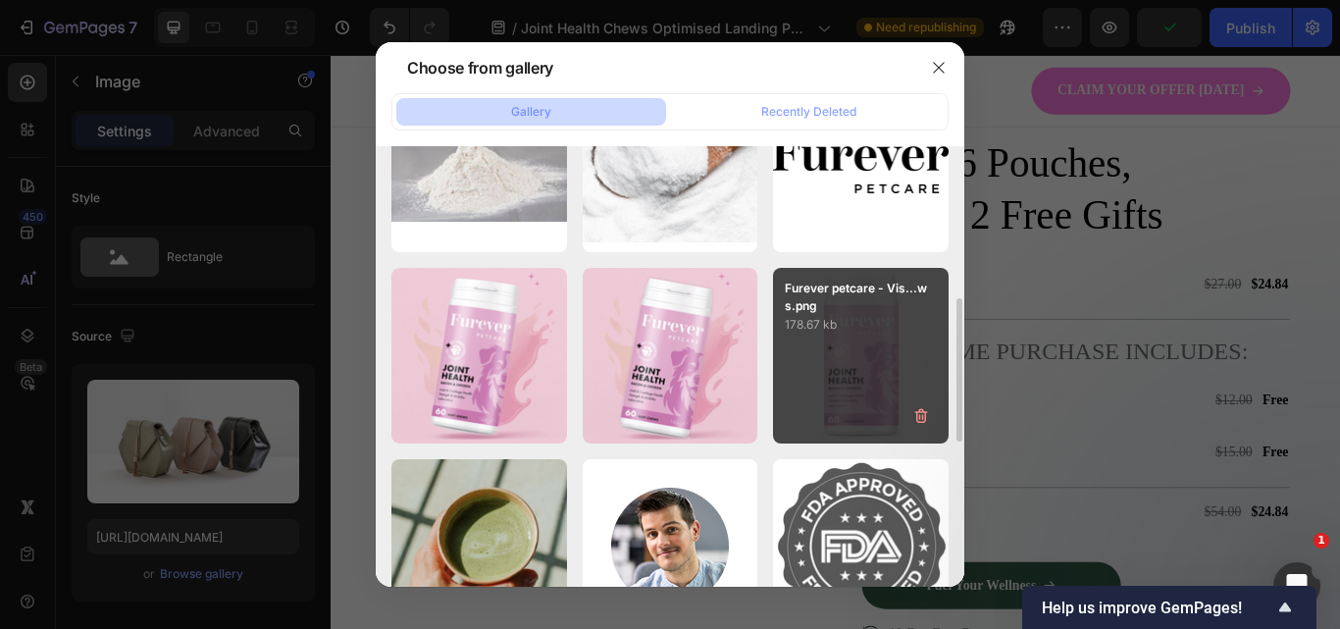
click at [880, 353] on div "Furever petcare - Vis...ws.png 178.67 kb" at bounding box center [861, 356] width 176 height 176
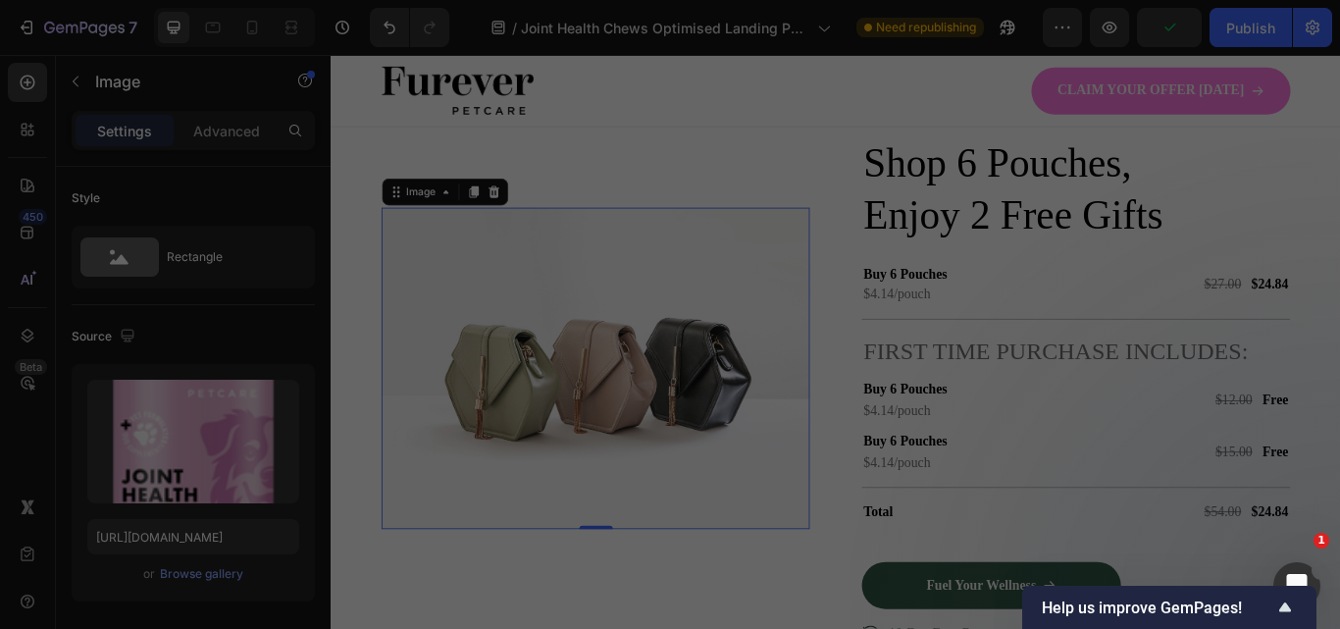
type input "https://cdn.shopify.com/s/files/1/0910/8753/6473/files/gempages_577334473004155…"
click at [880, 353] on div "Furever petcare - Vis...ws.png 178.67 kb" at bounding box center [861, 356] width 176 height 176
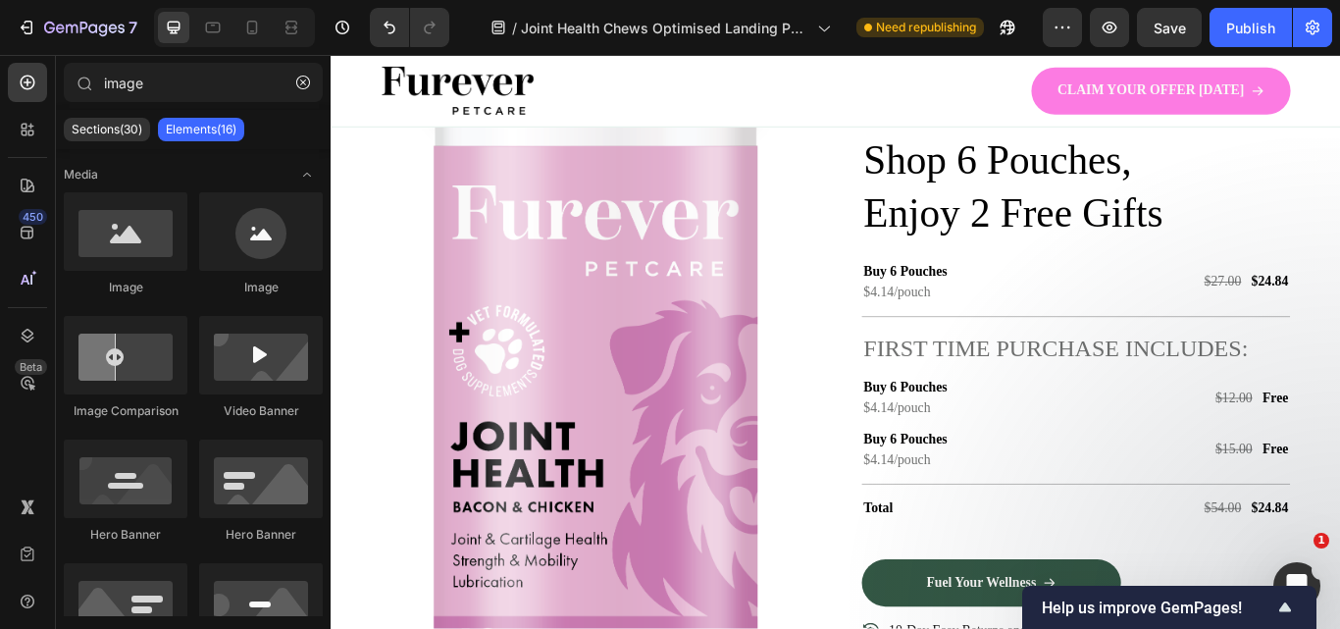
scroll to position [3583, 0]
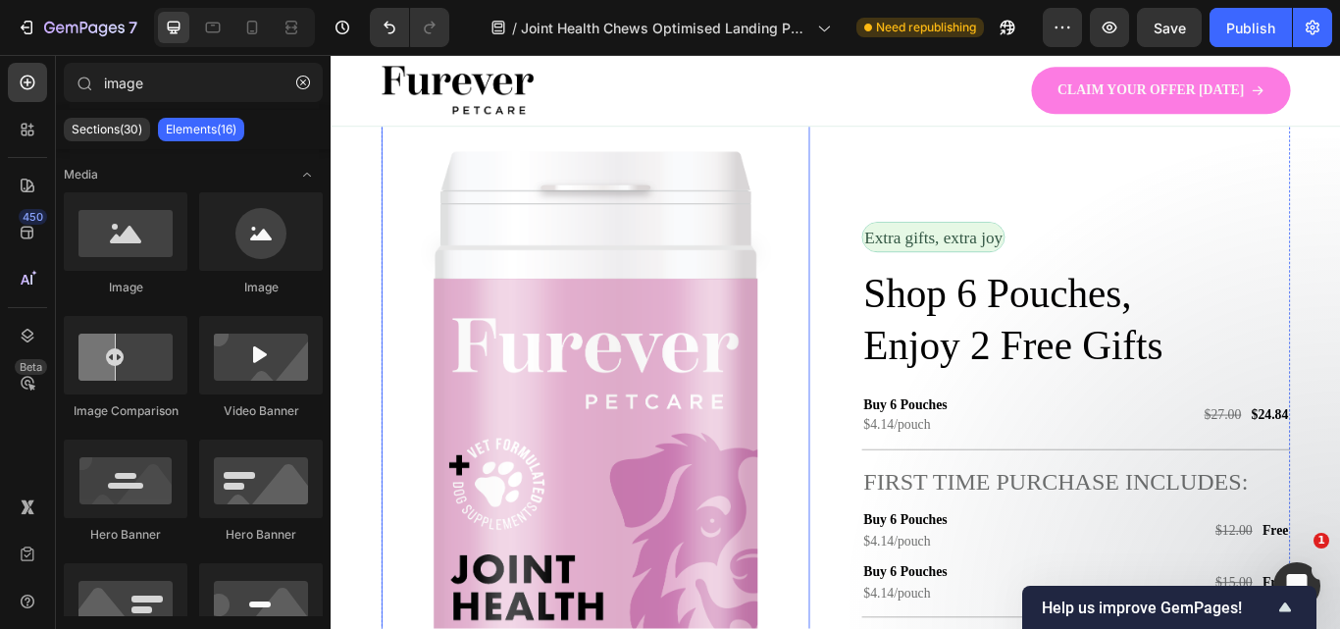
click at [679, 464] on img at bounding box center [638, 572] width 499 height 887
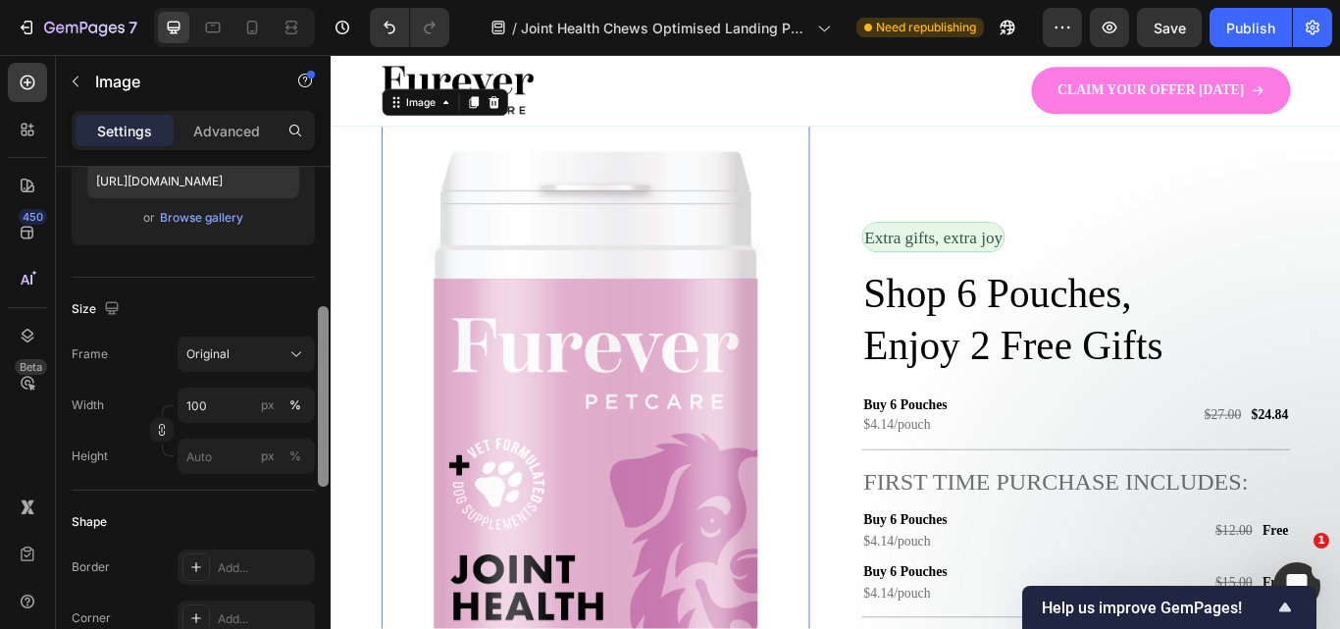
scroll to position [429, 0]
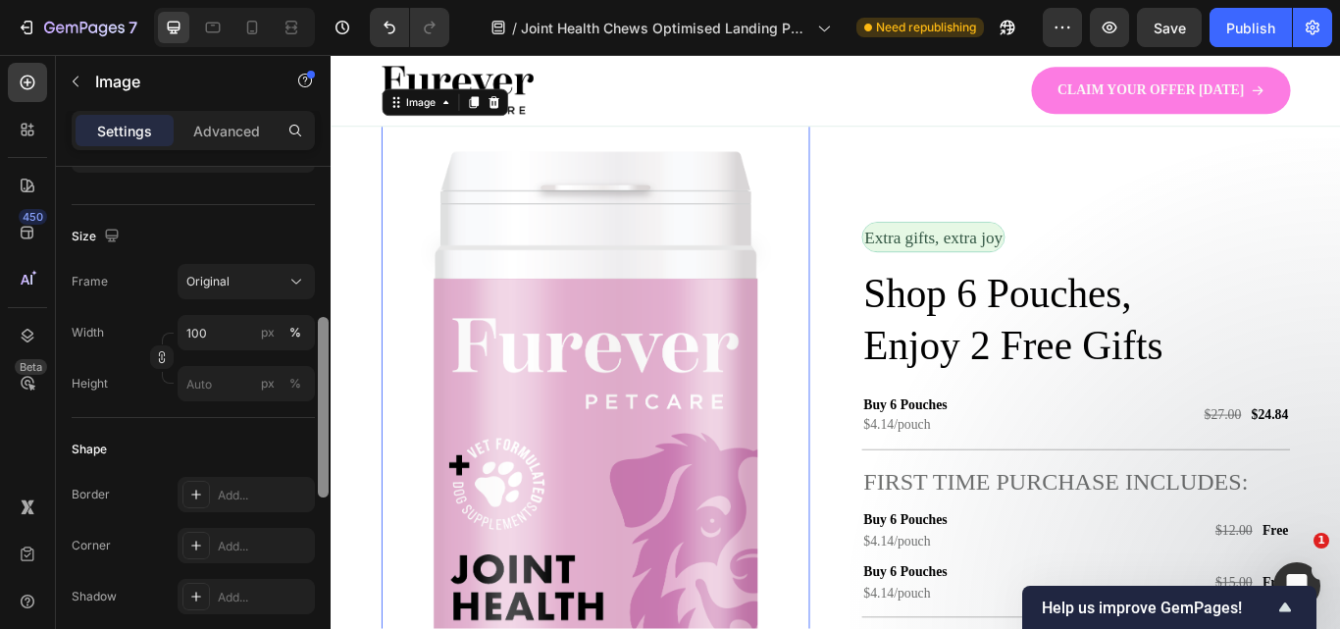
drag, startPoint x: 324, startPoint y: 345, endPoint x: 320, endPoint y: 480, distance: 134.4
click at [320, 480] on div at bounding box center [323, 407] width 11 height 180
click at [215, 333] on input "100" at bounding box center [246, 332] width 137 height 35
type input "90"
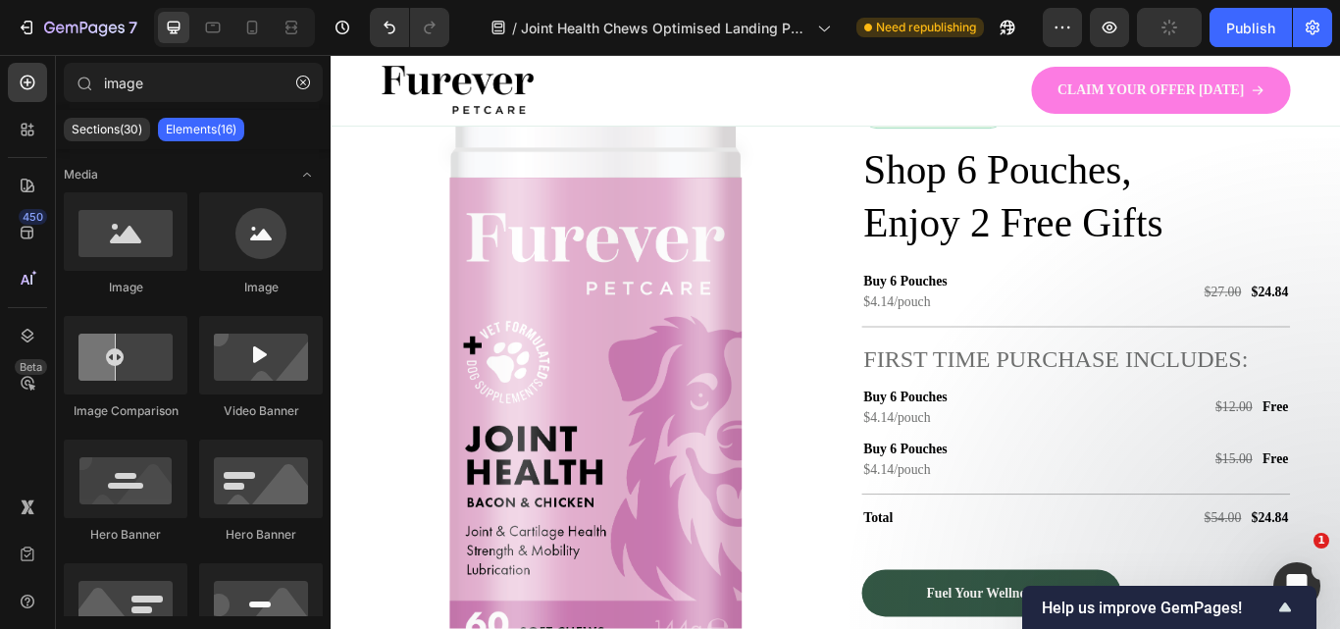
scroll to position [3666, 0]
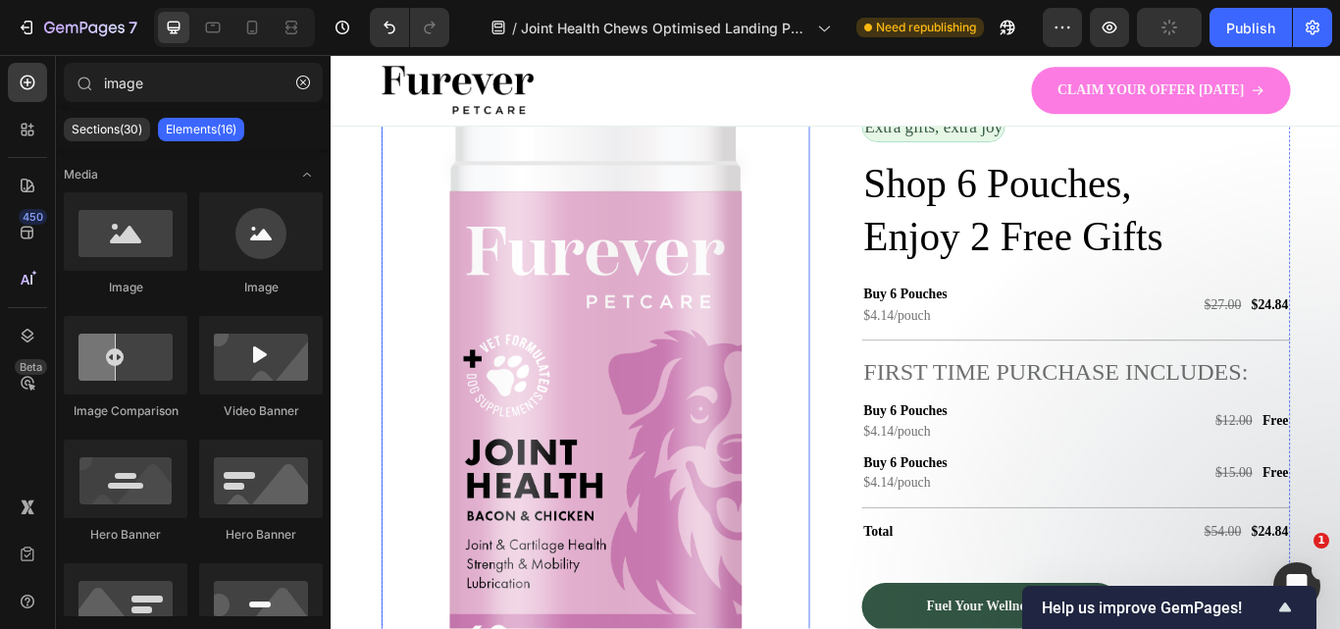
click at [669, 384] on img at bounding box center [638, 445] width 449 height 798
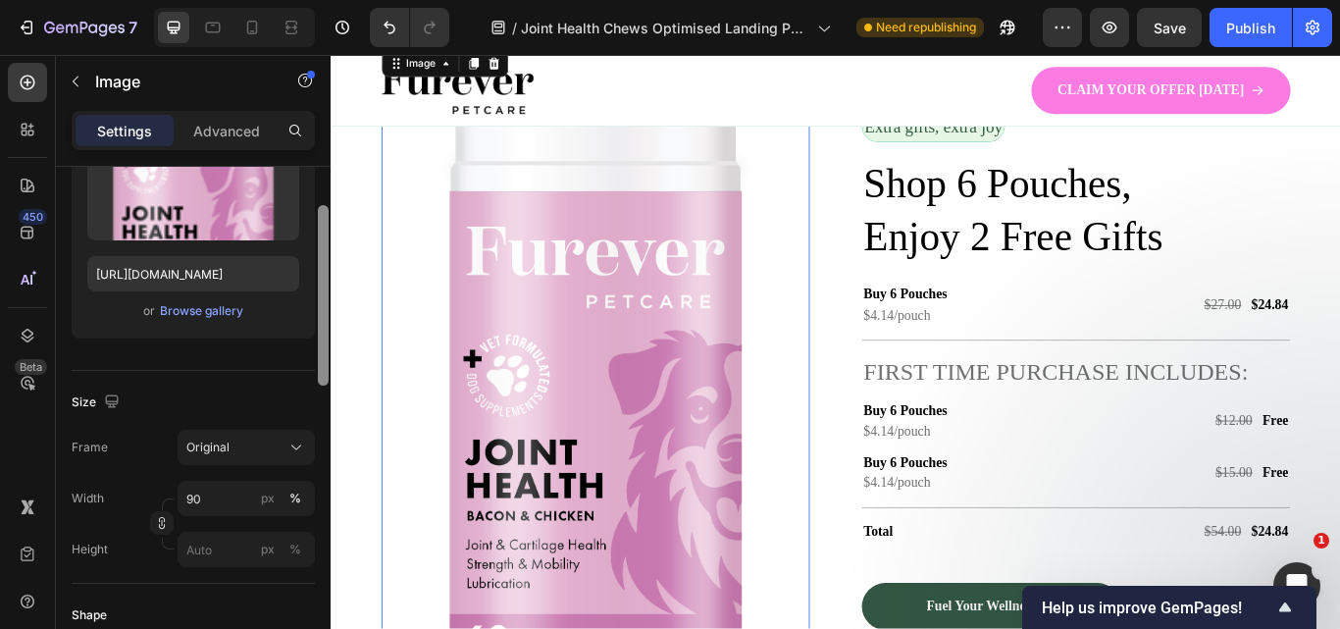
scroll to position [278, 0]
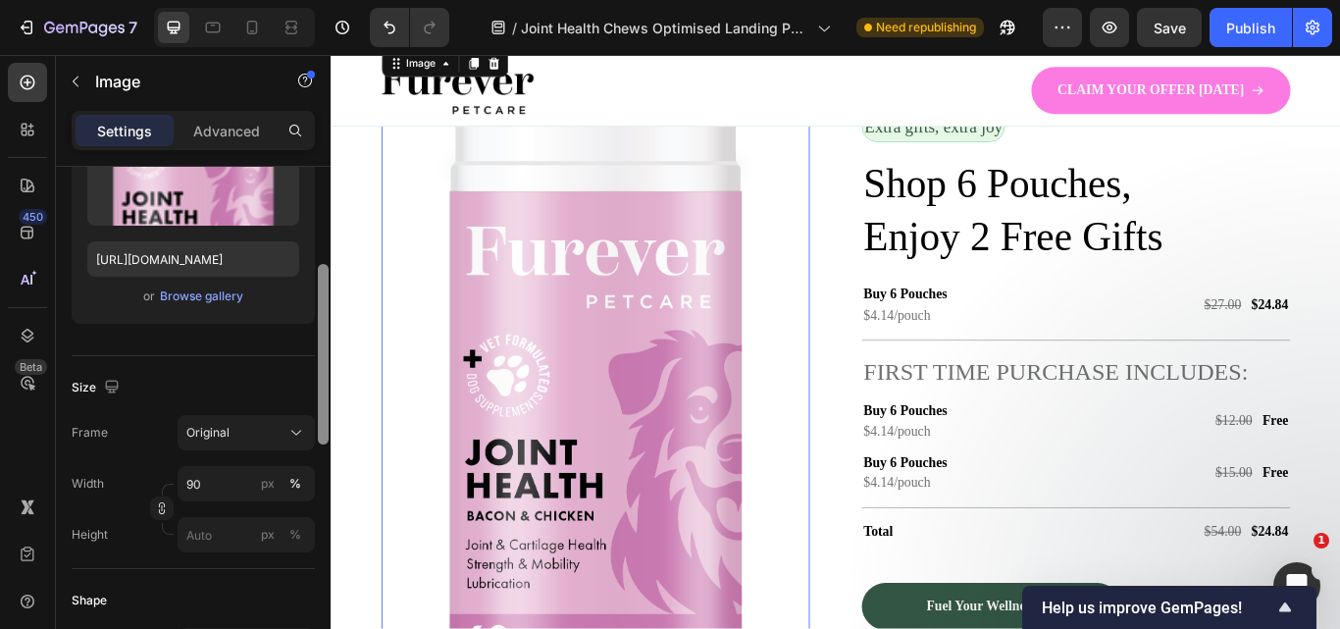
drag, startPoint x: 319, startPoint y: 247, endPoint x: 300, endPoint y: 344, distance: 98.9
click at [300, 344] on div "Style Rectangle Source Upload Image https://cdn.shopify.com/s/files/1/0910/8753…" at bounding box center [193, 426] width 275 height 518
click at [225, 479] on input "90" at bounding box center [246, 483] width 137 height 35
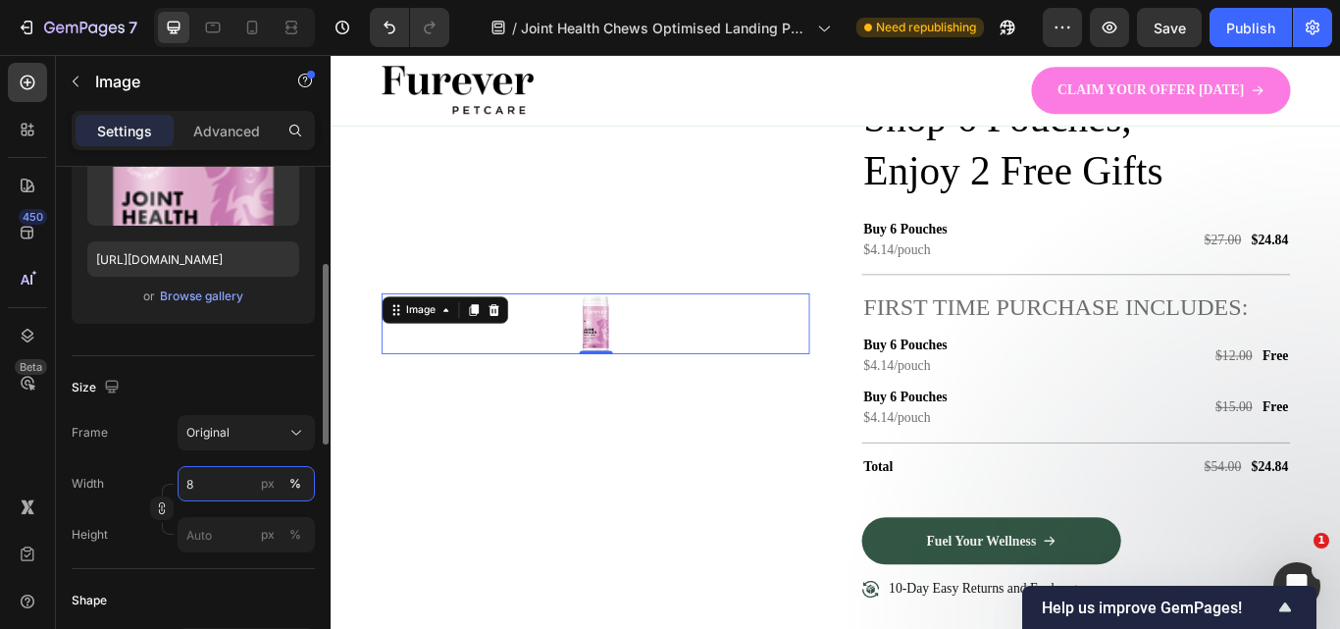
type input "80"
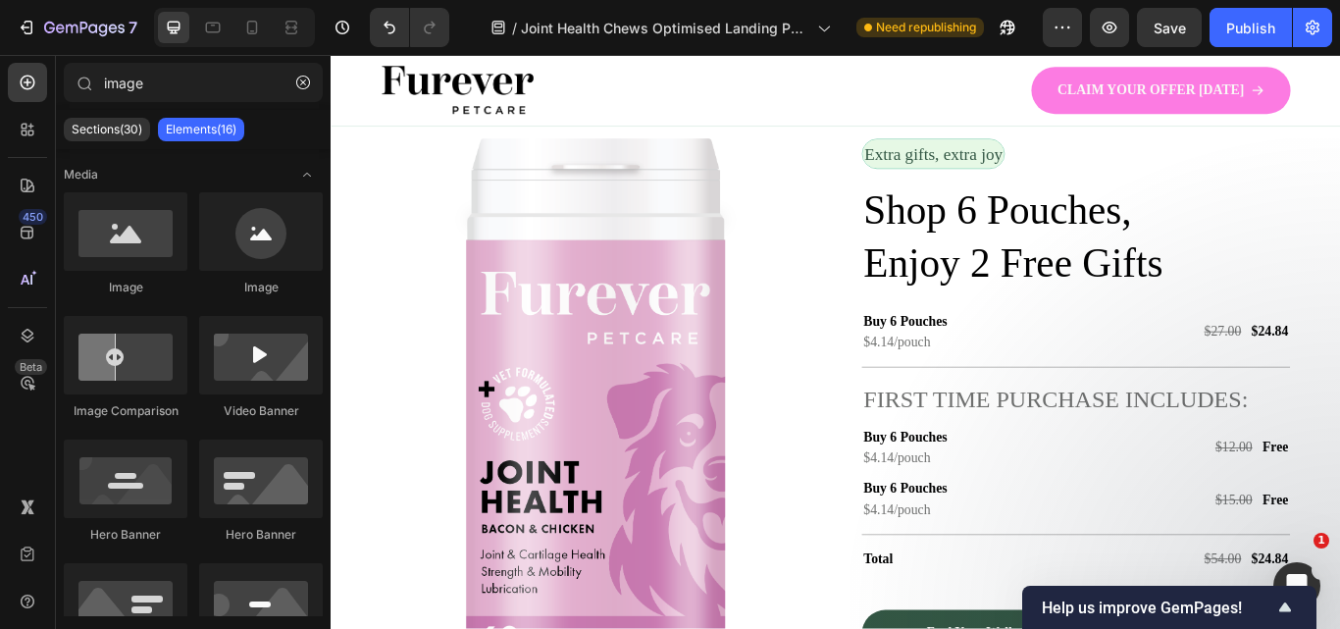
scroll to position [3576, 0]
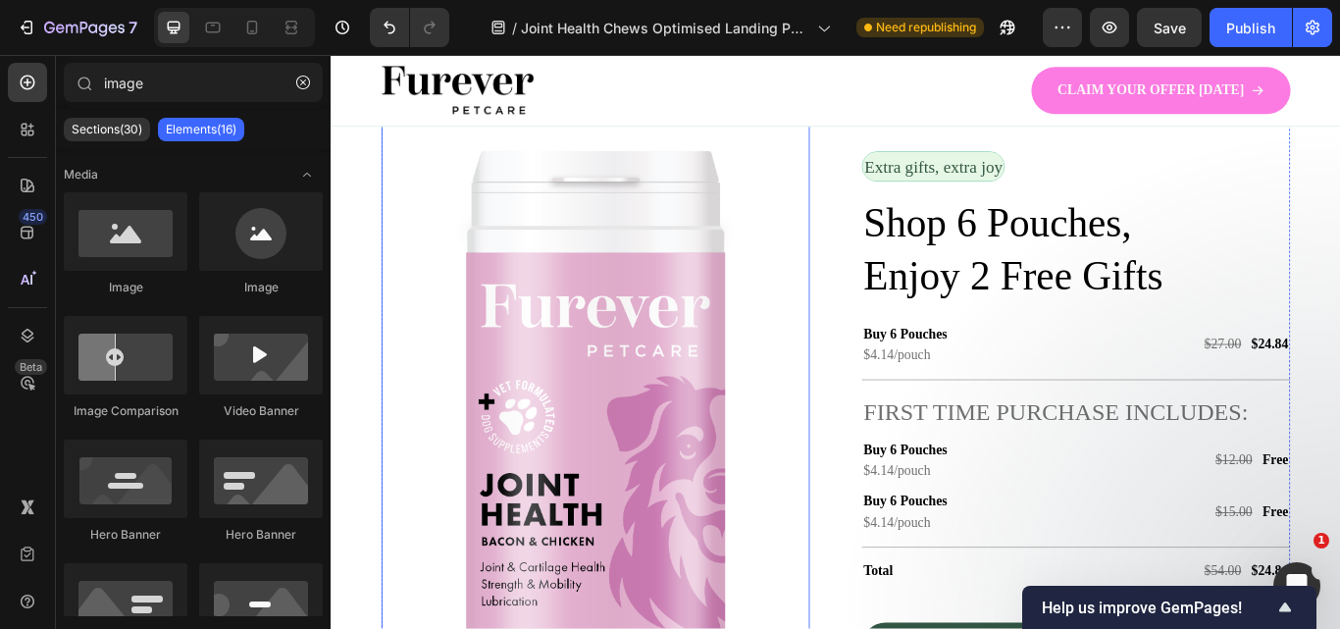
click at [555, 424] on img at bounding box center [638, 490] width 399 height 709
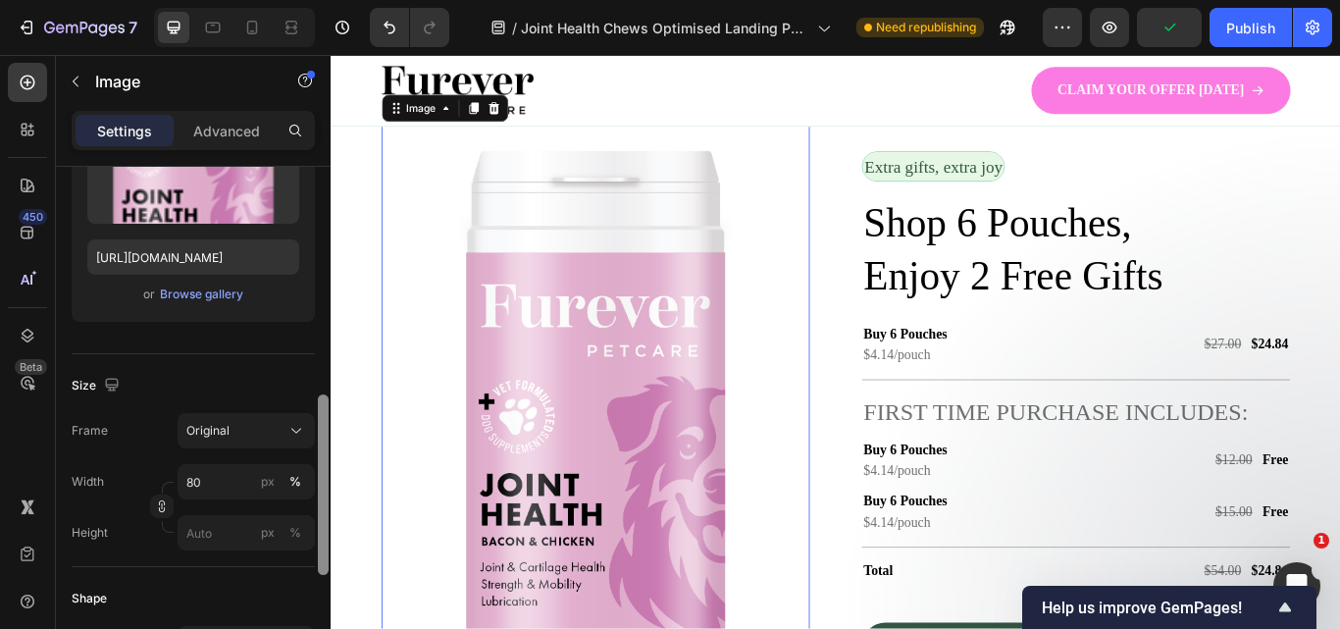
scroll to position [381, 0]
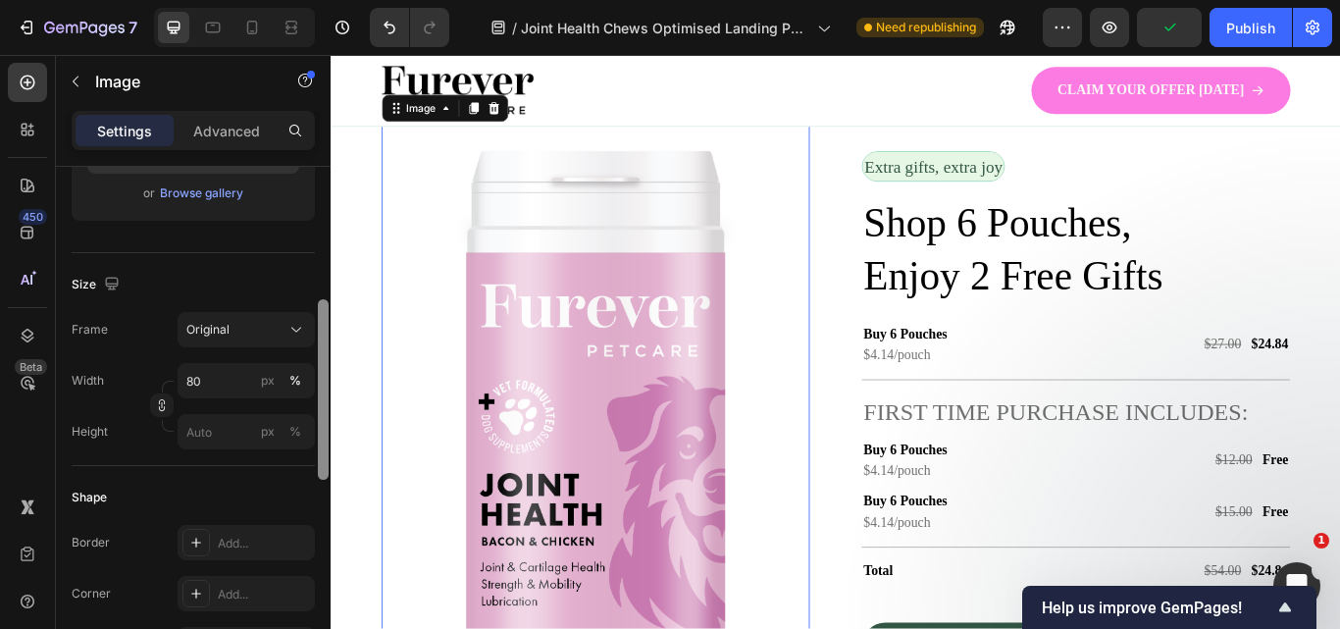
drag, startPoint x: 322, startPoint y: 318, endPoint x: 325, endPoint y: 411, distance: 93.2
click at [325, 411] on div at bounding box center [323, 389] width 11 height 180
click at [209, 371] on input "80" at bounding box center [246, 380] width 137 height 35
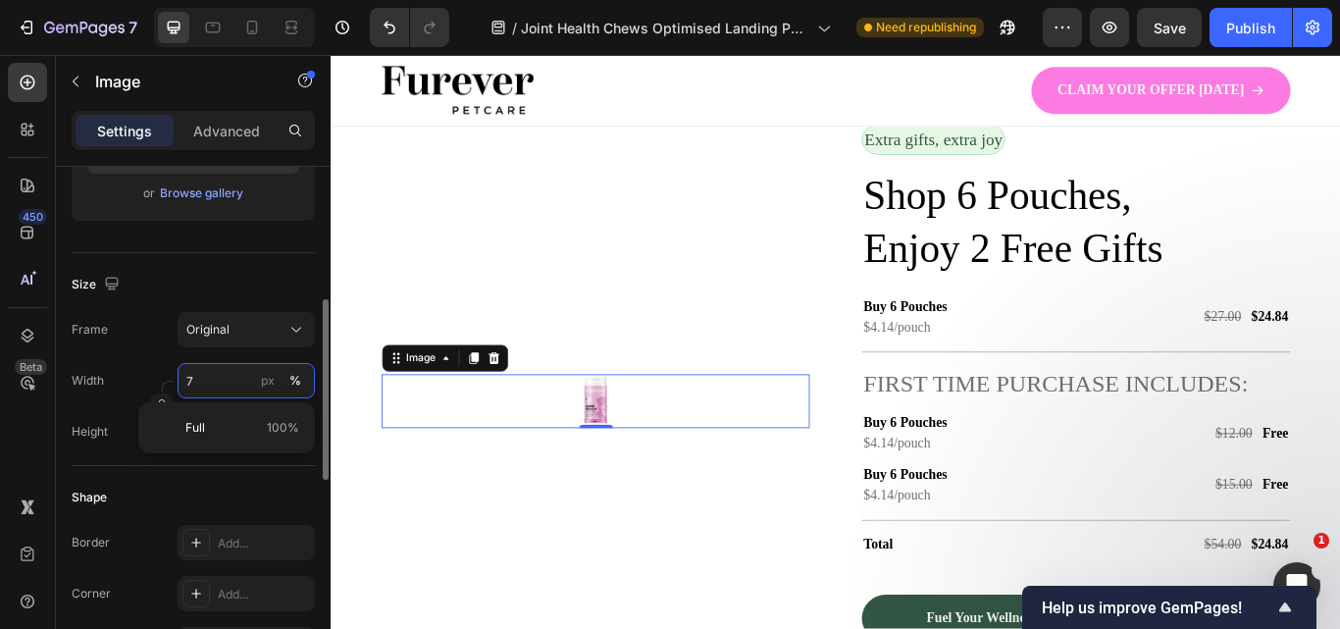
type input "75"
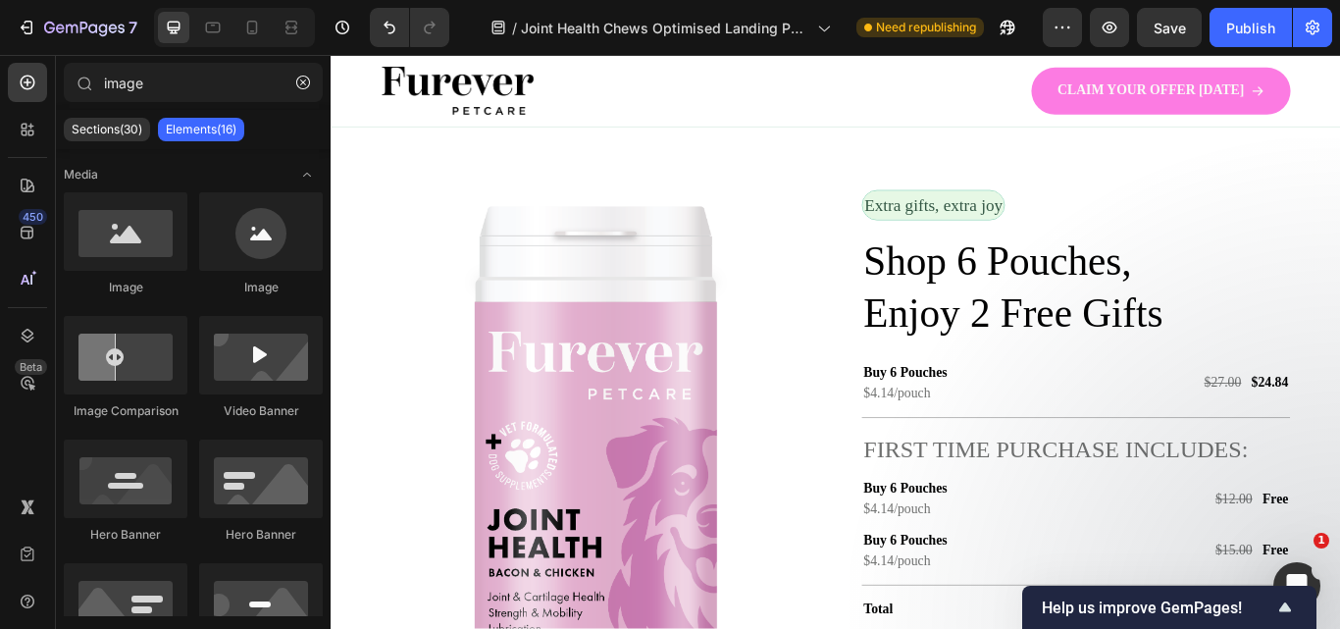
scroll to position [3524, 0]
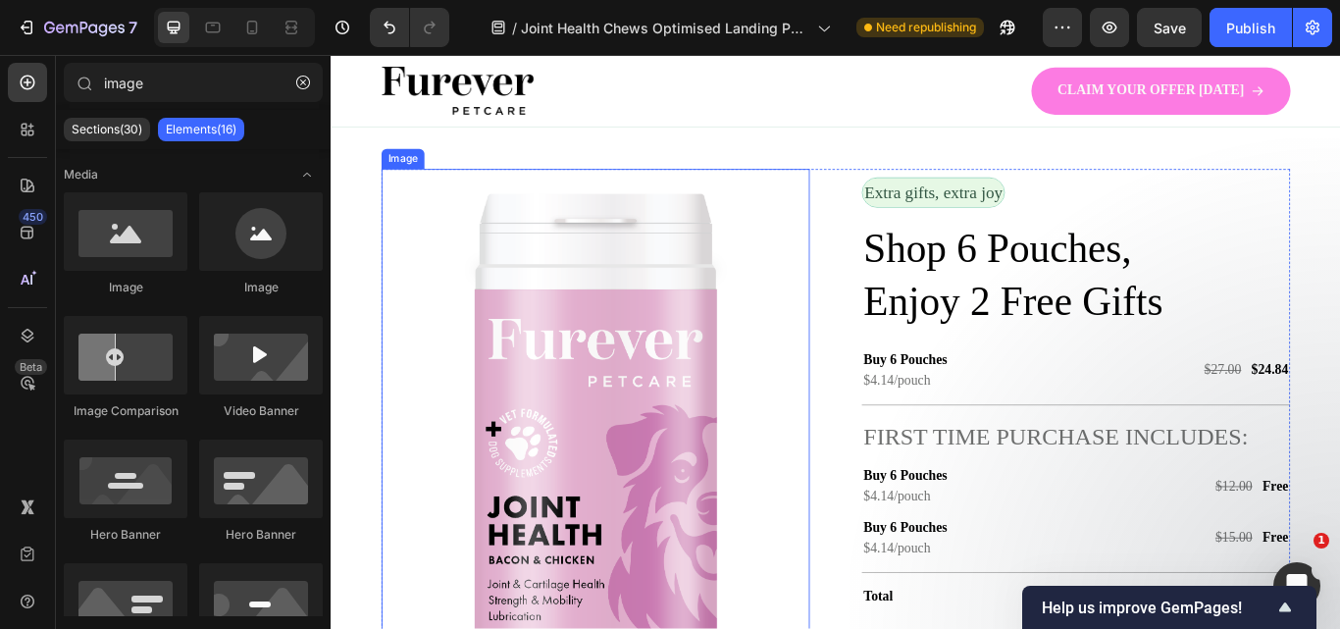
click at [721, 442] on img at bounding box center [639, 520] width 375 height 665
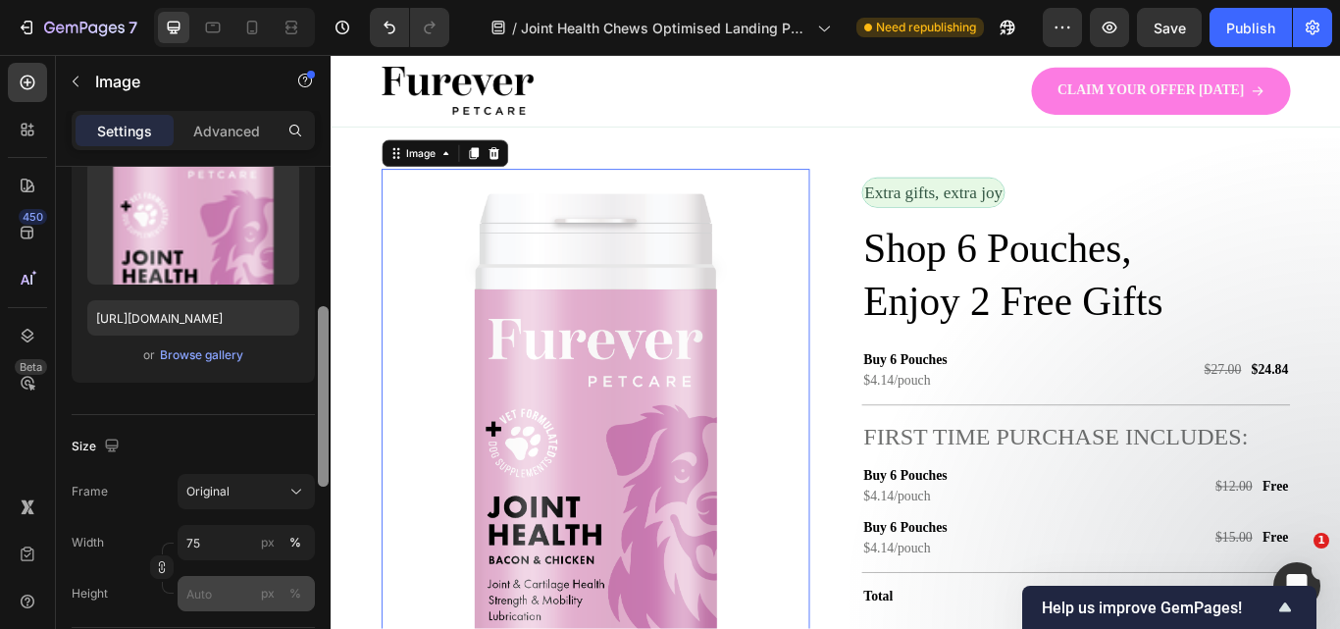
scroll to position [364, 0]
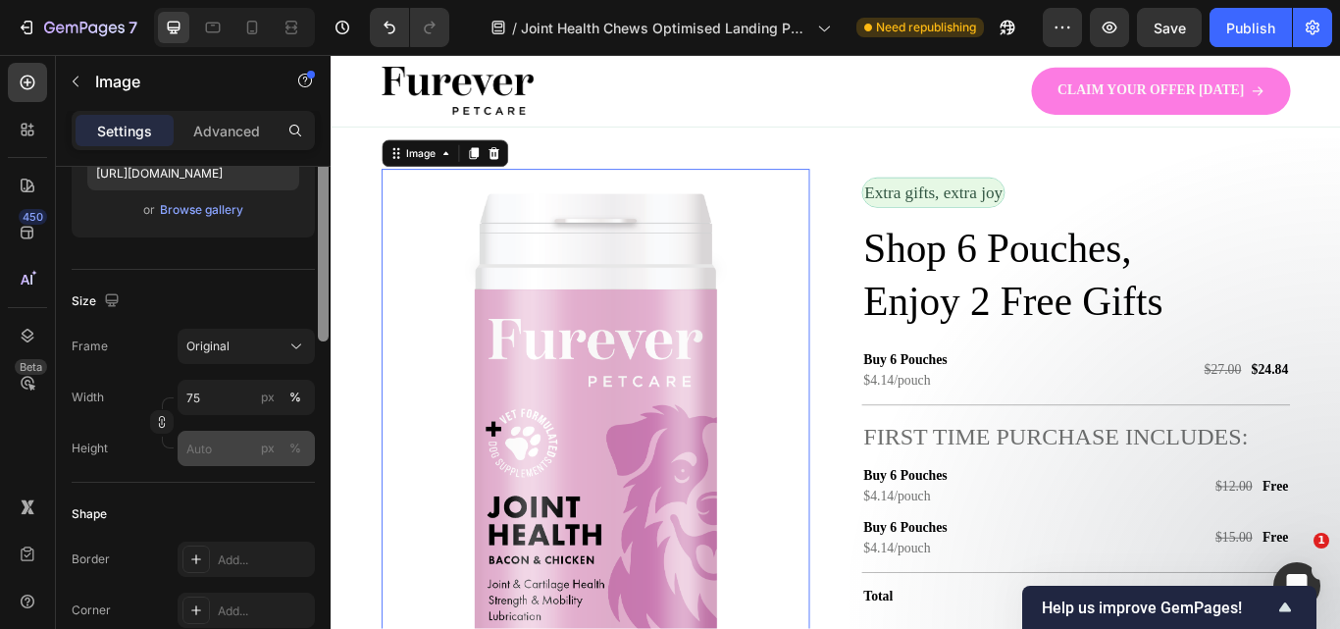
drag, startPoint x: 323, startPoint y: 326, endPoint x: 311, endPoint y: 453, distance: 128.0
click at [311, 453] on div "Style Rectangle Source Upload Image https://cdn.shopify.com/s/files/1/0910/8753…" at bounding box center [193, 426] width 275 height 518
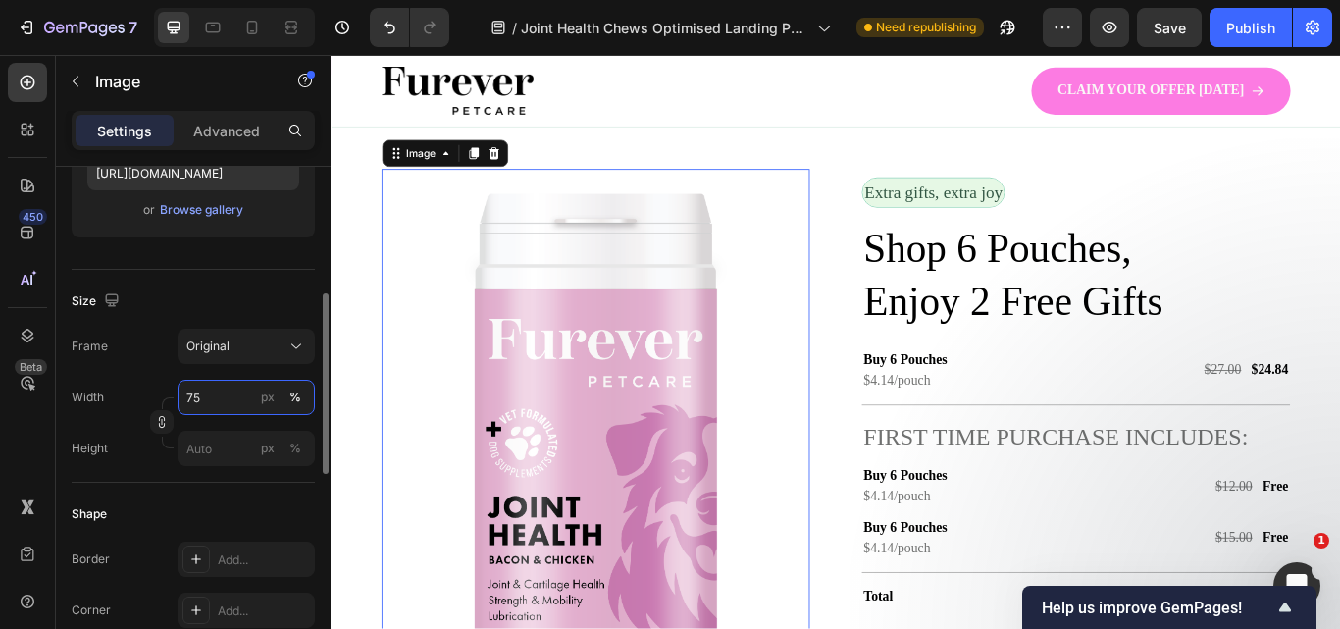
click at [229, 404] on input "75" at bounding box center [246, 397] width 137 height 35
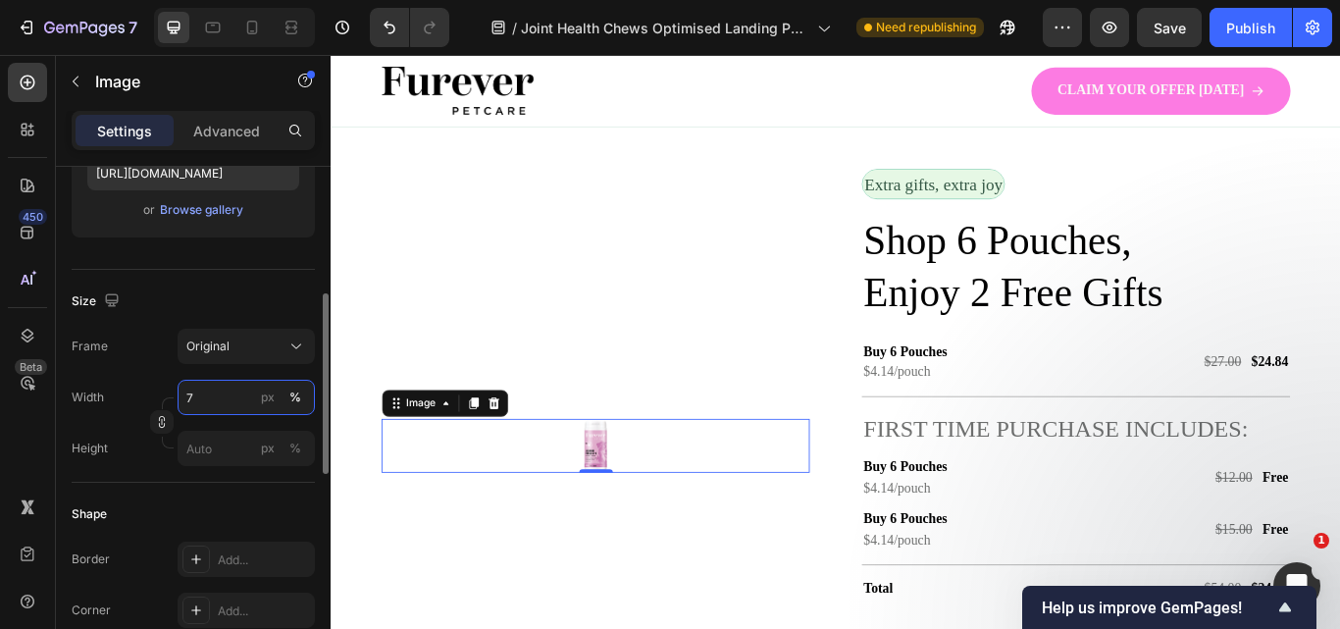
type input "70"
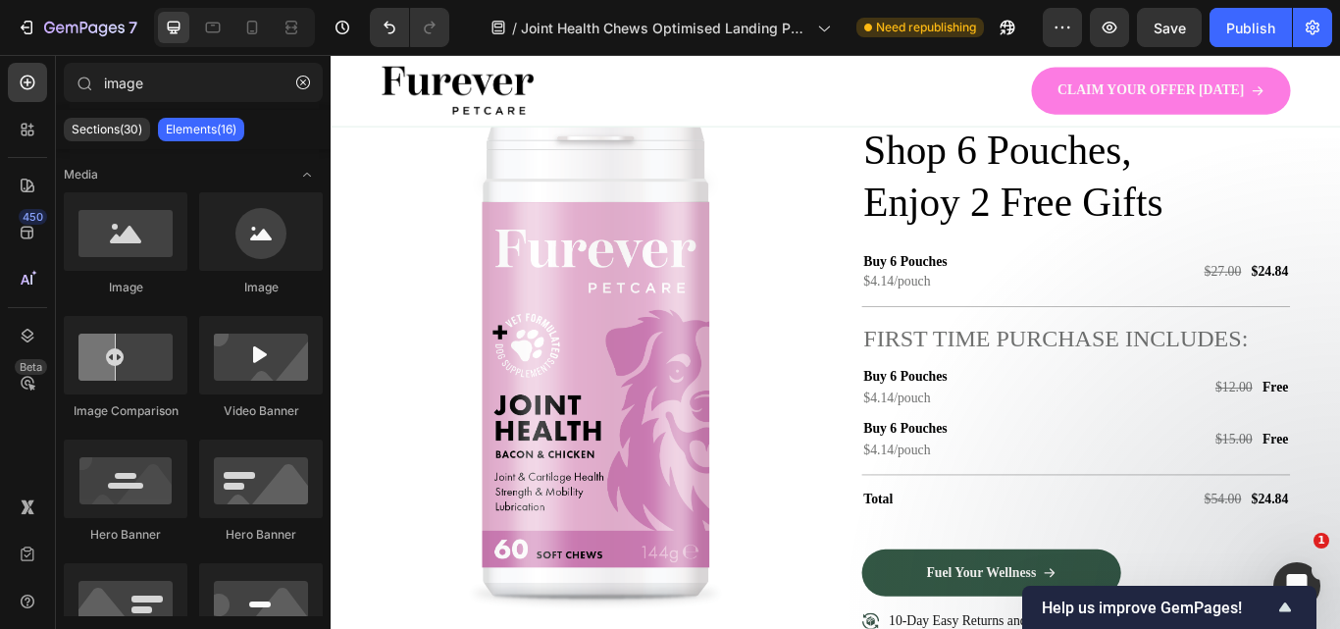
scroll to position [3614, 0]
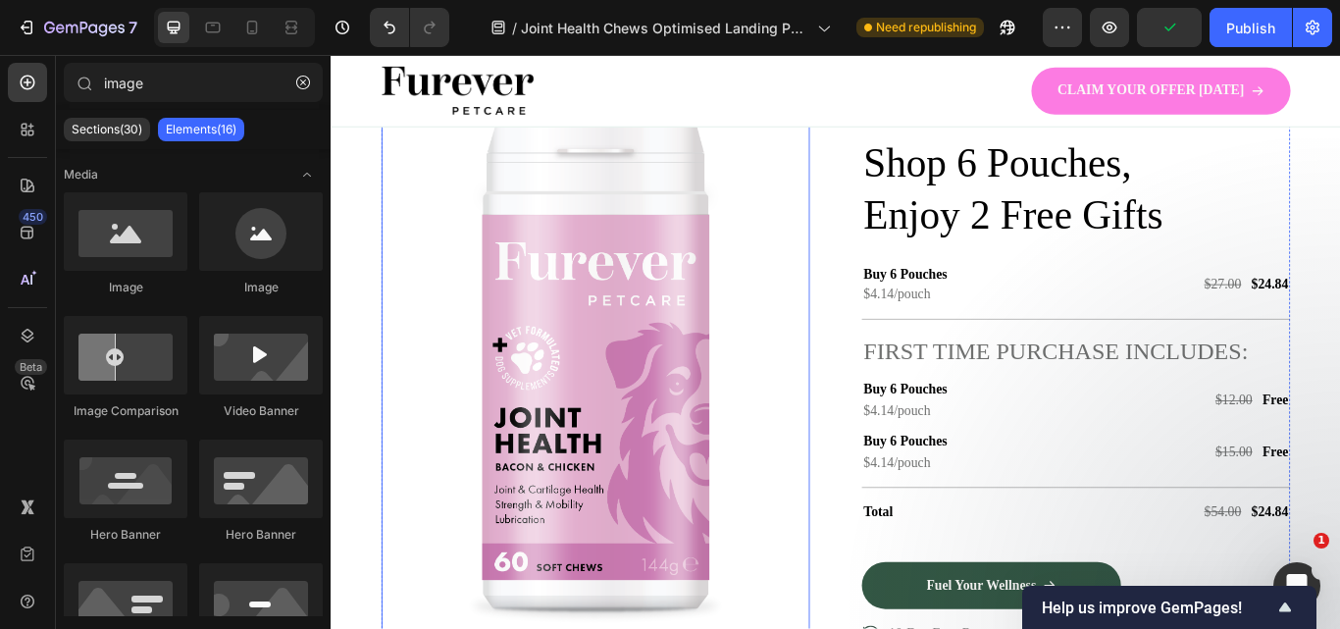
click at [713, 367] on img at bounding box center [638, 421] width 349 height 621
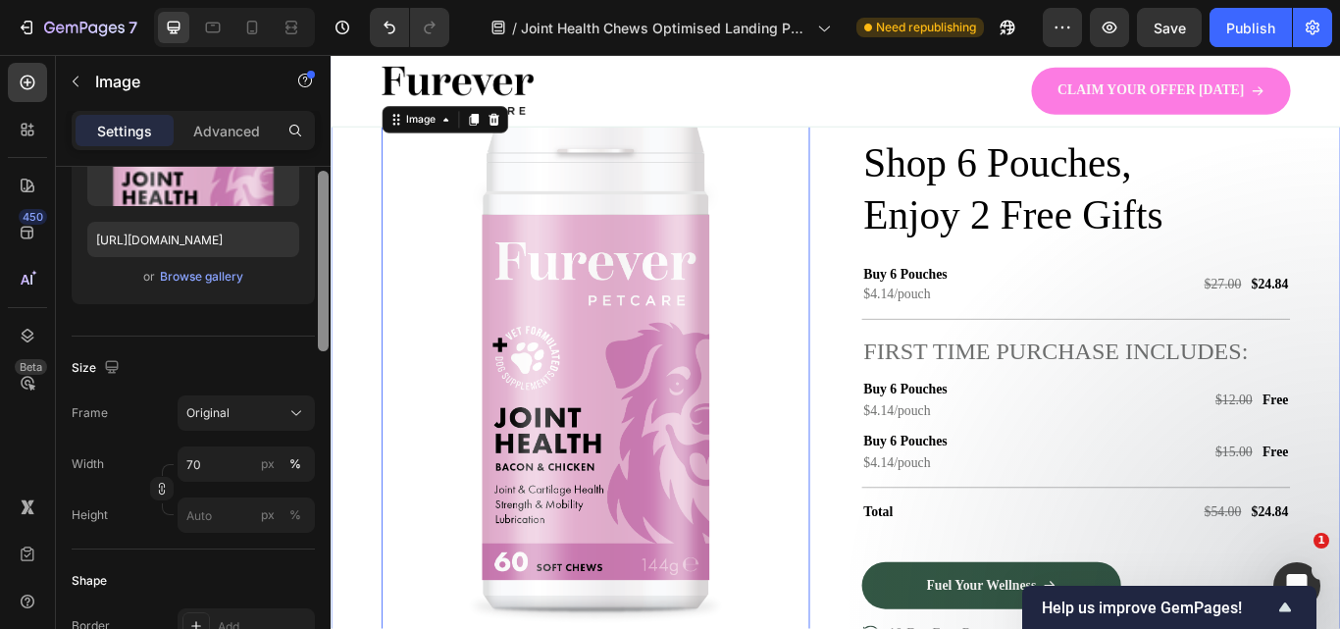
drag, startPoint x: 652, startPoint y: 393, endPoint x: 332, endPoint y: 518, distance: 344.1
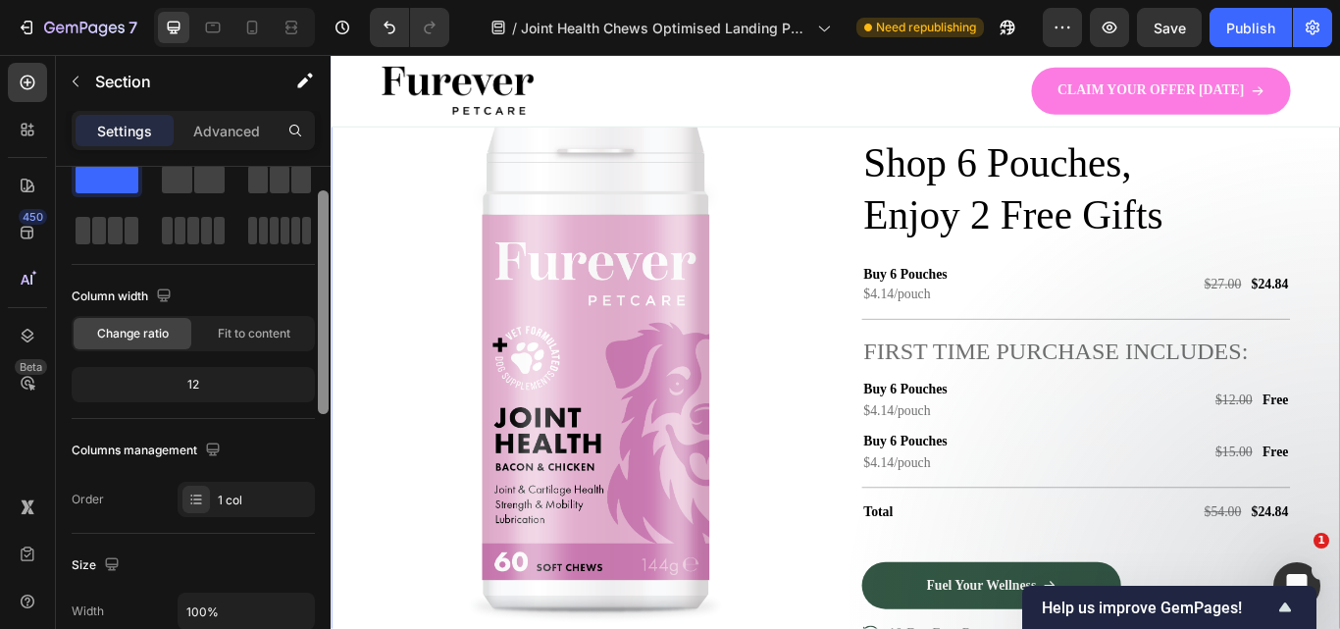
click at [317, 358] on div at bounding box center [323, 426] width 15 height 518
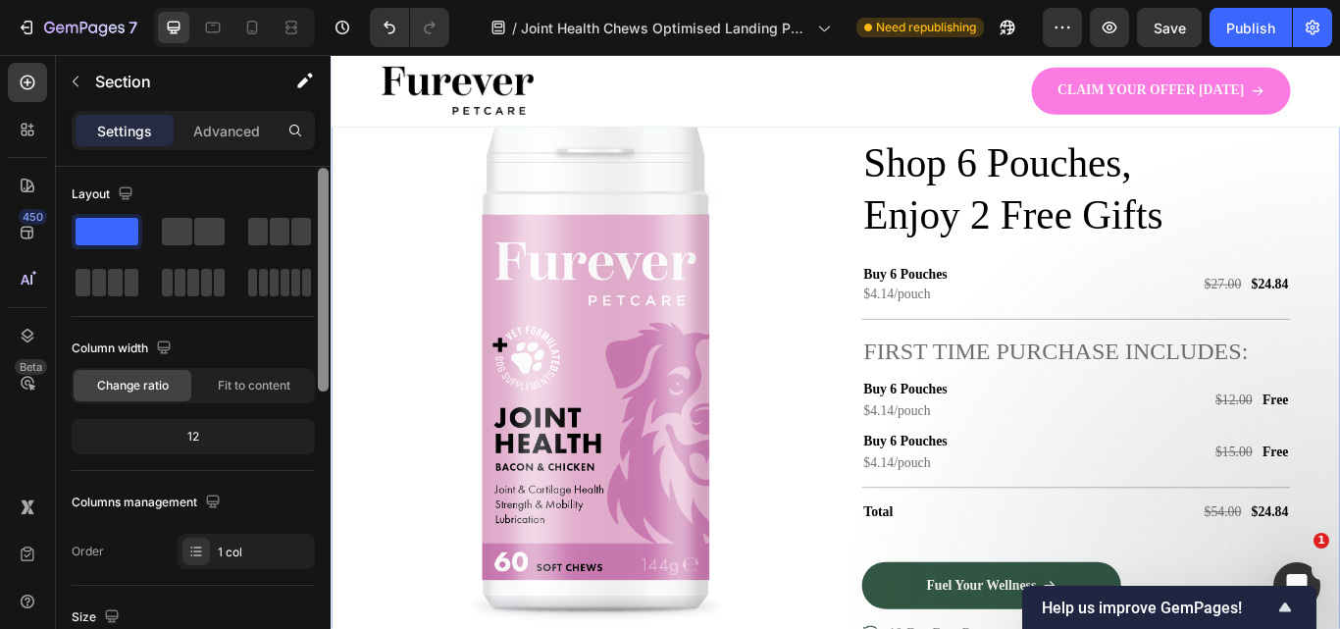
scroll to position [0, 0]
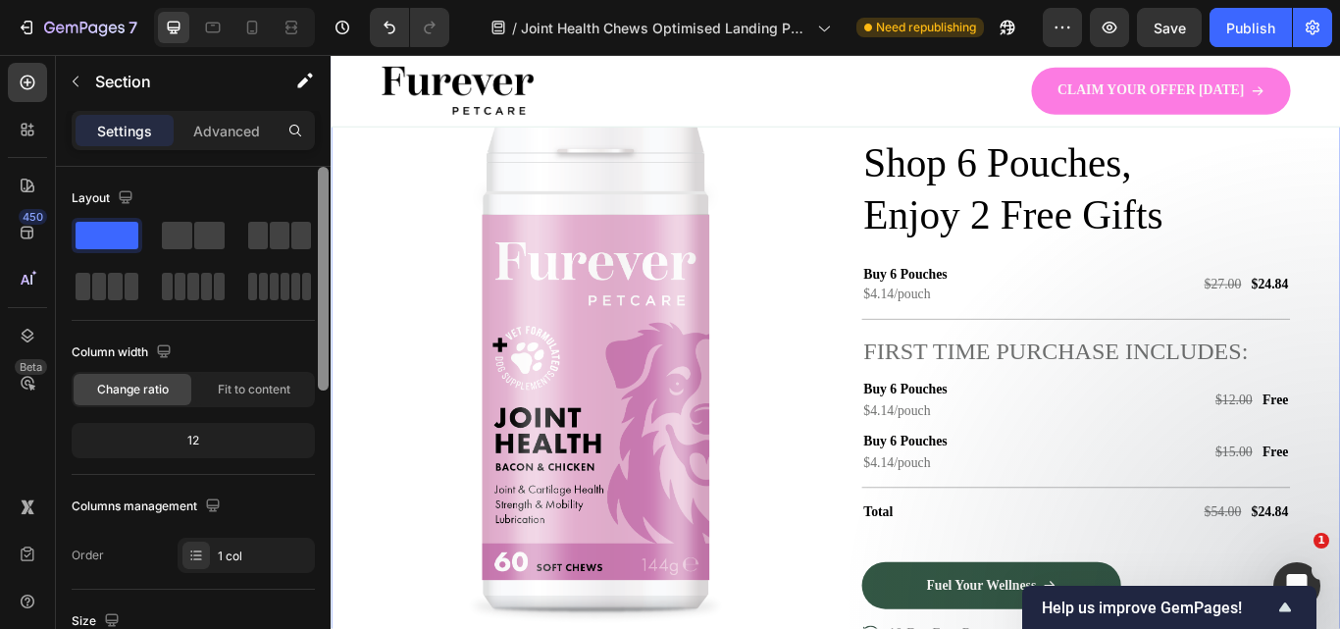
drag, startPoint x: 327, startPoint y: 452, endPoint x: 313, endPoint y: 138, distance: 314.2
click at [313, 138] on div "Settings Advanced Layout Column width Change ratio Fit to content 12 Columns ma…" at bounding box center [193, 398] width 275 height 574
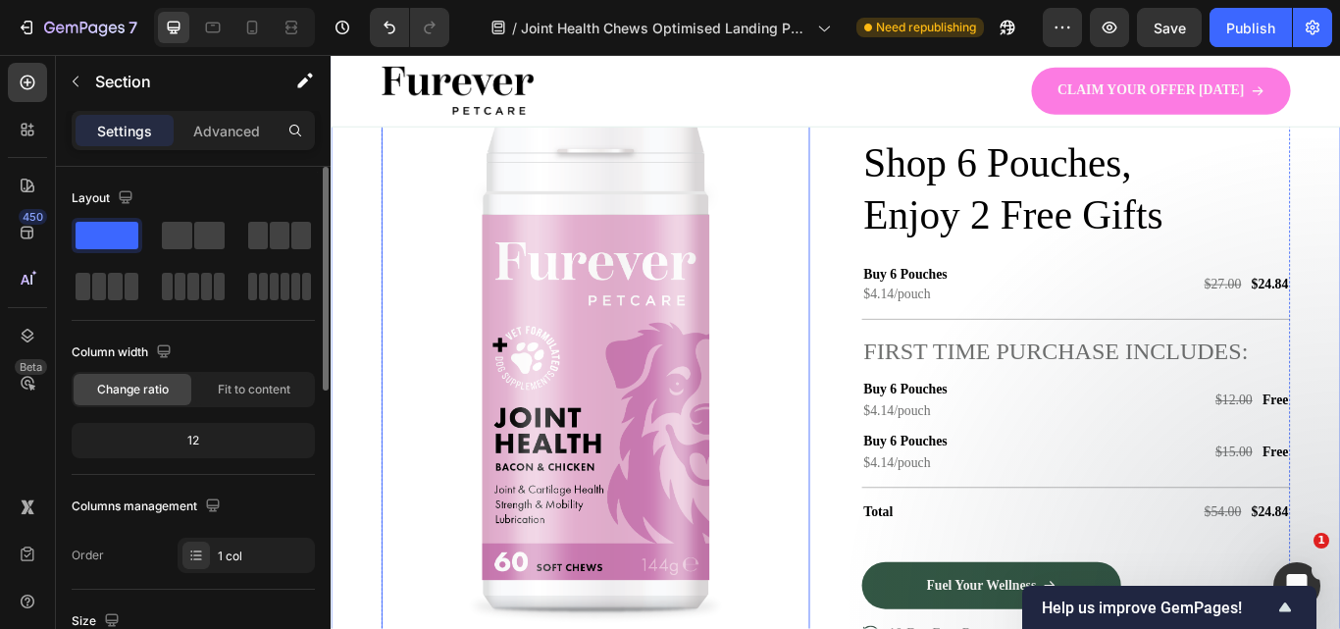
click at [522, 311] on img at bounding box center [638, 421] width 349 height 621
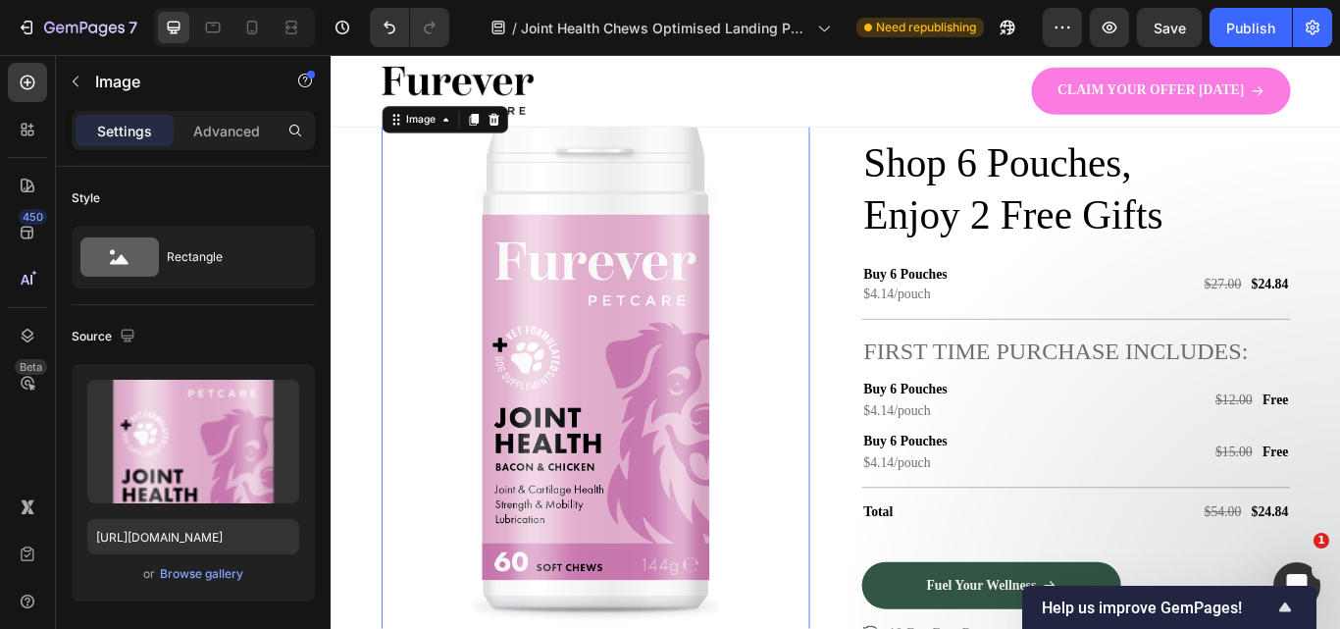
scroll to position [518, 0]
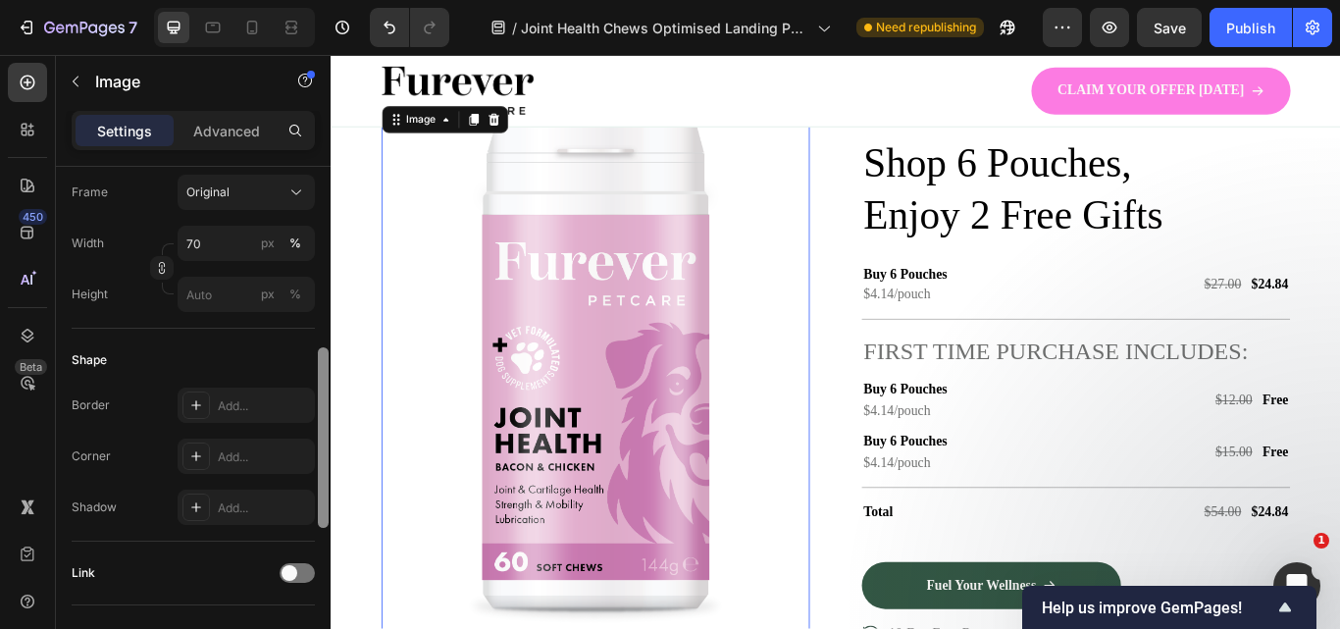
click at [317, 303] on div at bounding box center [323, 426] width 15 height 518
click at [228, 238] on input "70" at bounding box center [246, 243] width 137 height 35
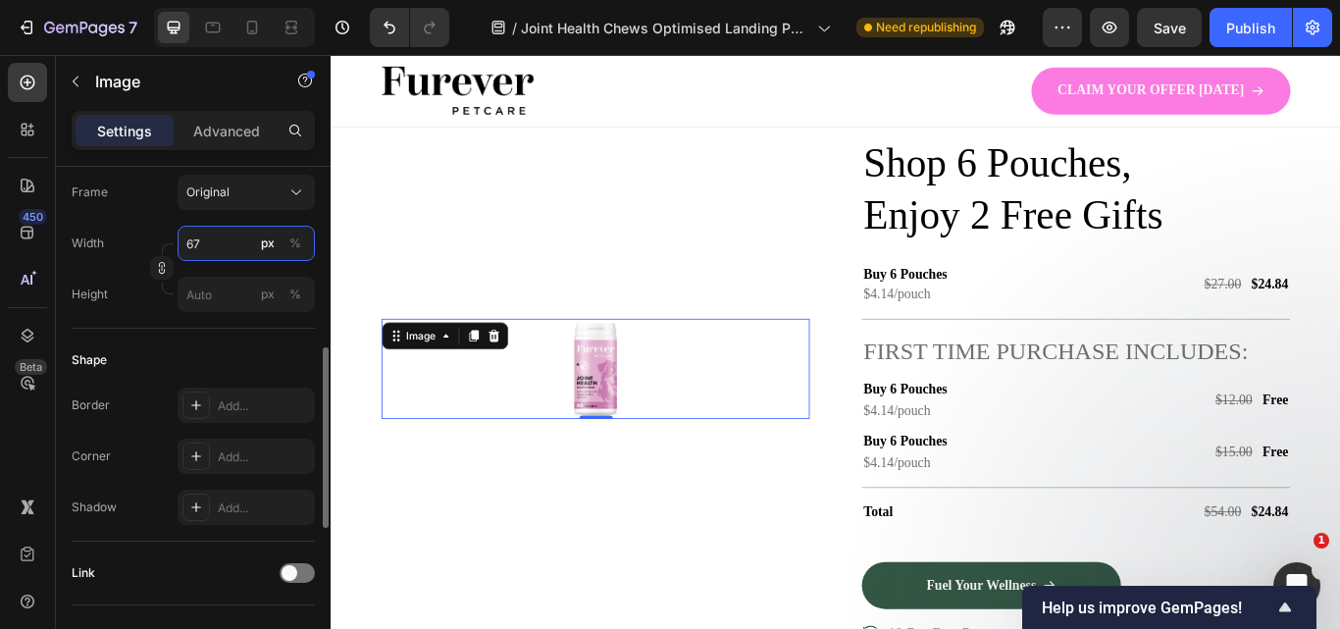
scroll to position [3561, 0]
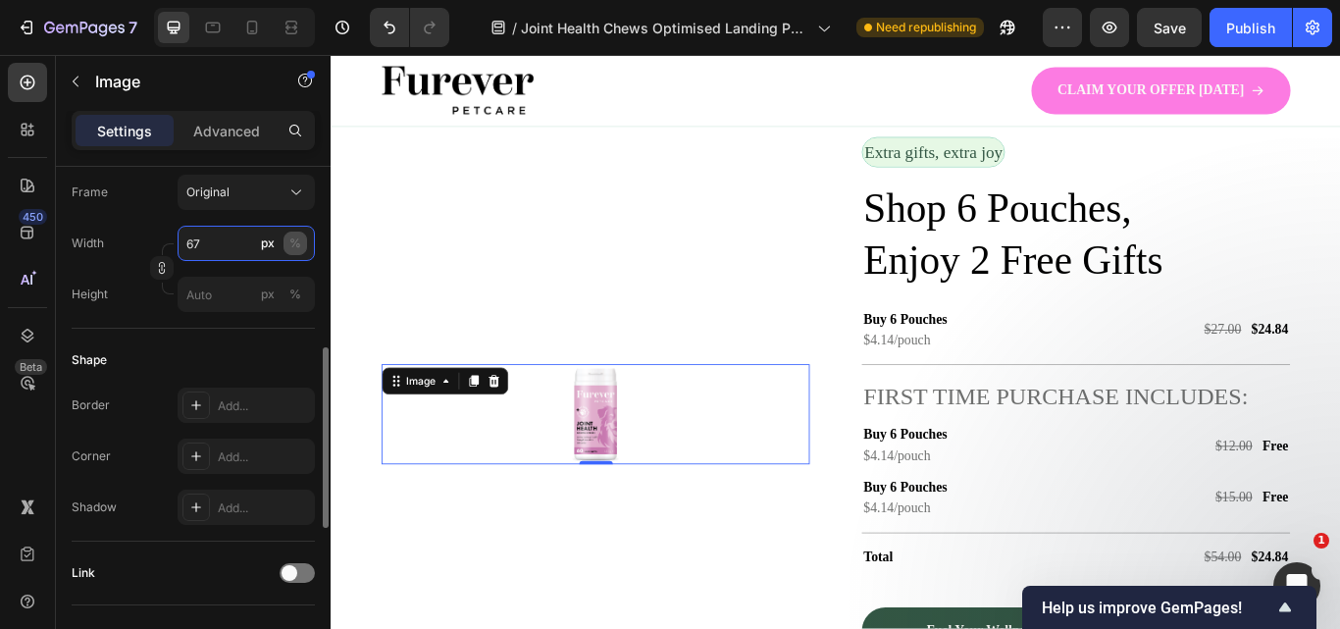
type input "67"
click at [292, 233] on button "%" at bounding box center [295, 243] width 24 height 24
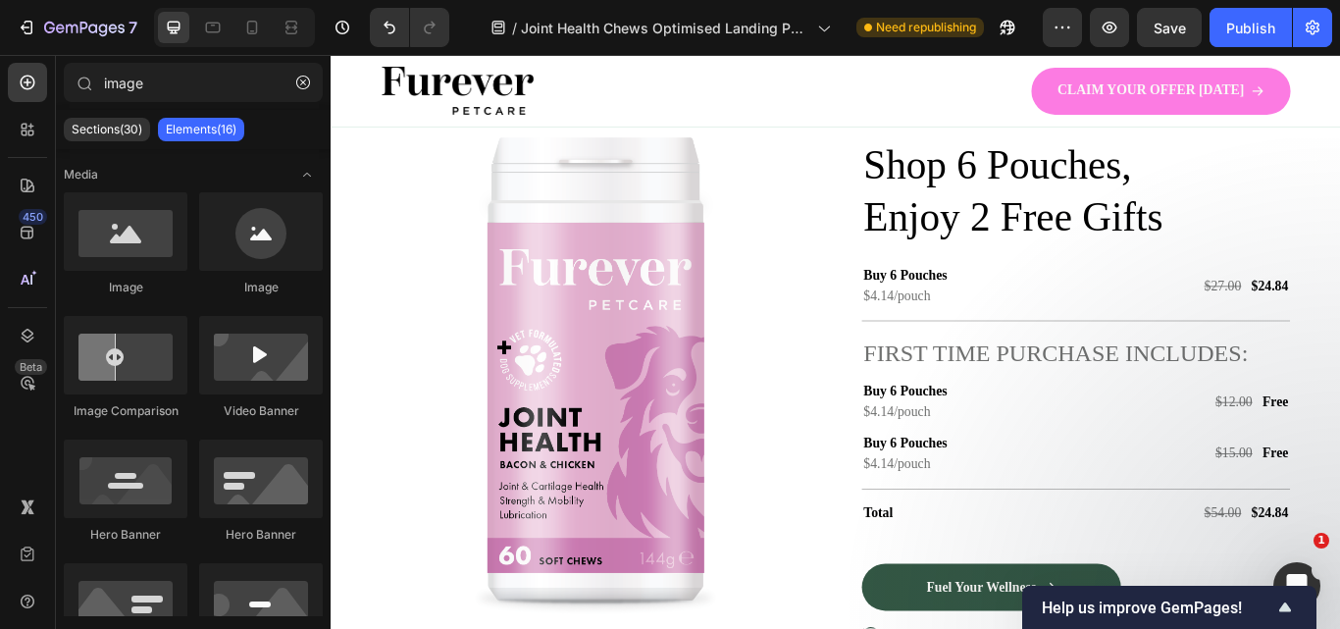
scroll to position [3583, 0]
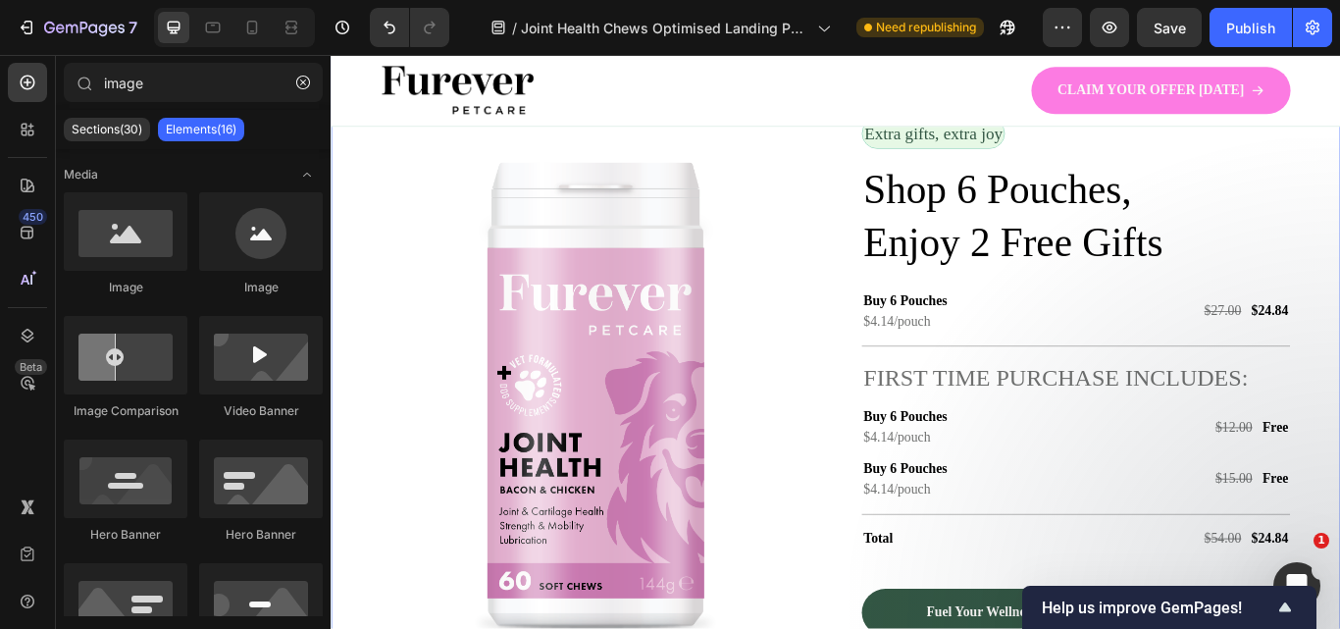
click at [357, 297] on div "Image Extra gifts, extra joy Text Block Row Shop 6 Pouches, Enjoy 2 Free Gifts …" at bounding box center [919, 460] width 1177 height 881
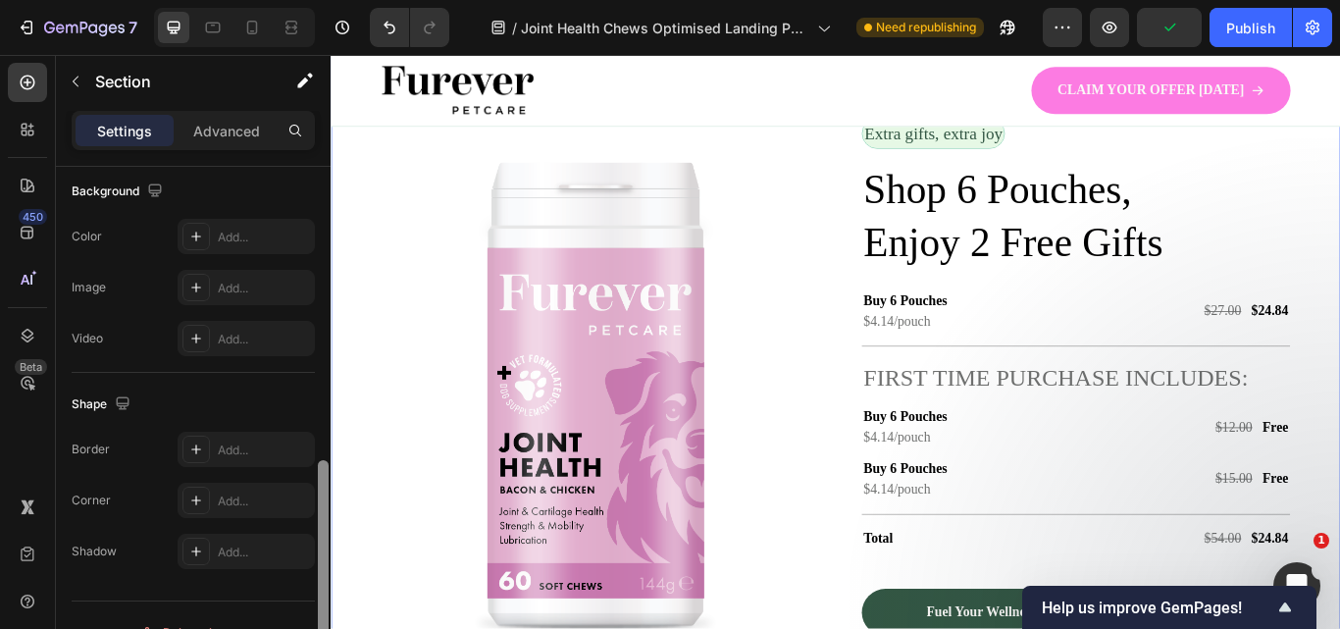
drag, startPoint x: 318, startPoint y: 257, endPoint x: 311, endPoint y: 533, distance: 275.7
click at [311, 533] on div "Layout Column width Change ratio Fit to content 12 Columns management Order 1 c…" at bounding box center [193, 426] width 275 height 518
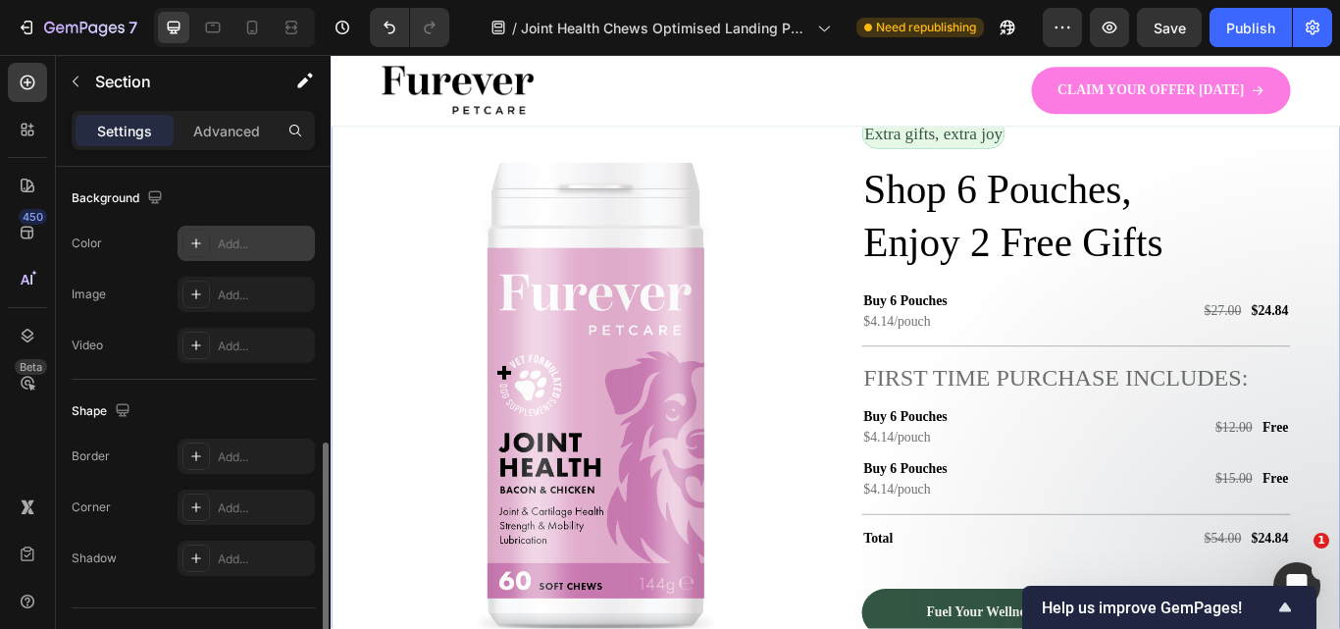
click at [198, 232] on div at bounding box center [195, 243] width 27 height 27
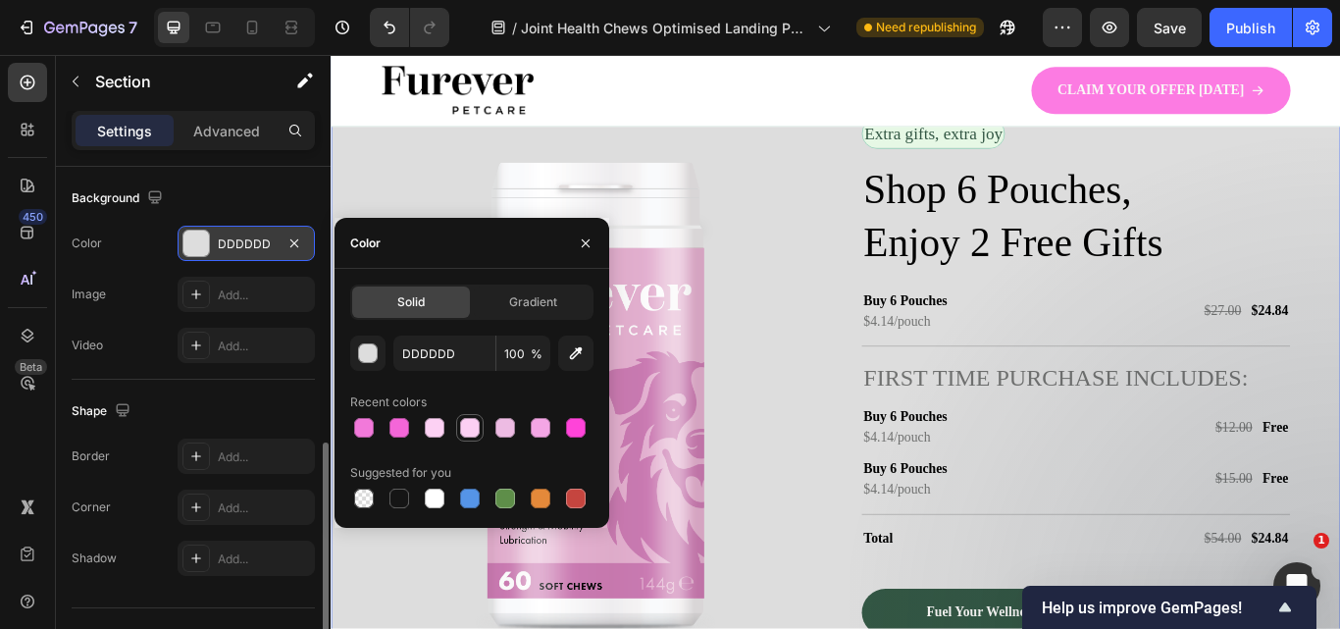
click at [480, 427] on div at bounding box center [470, 428] width 24 height 24
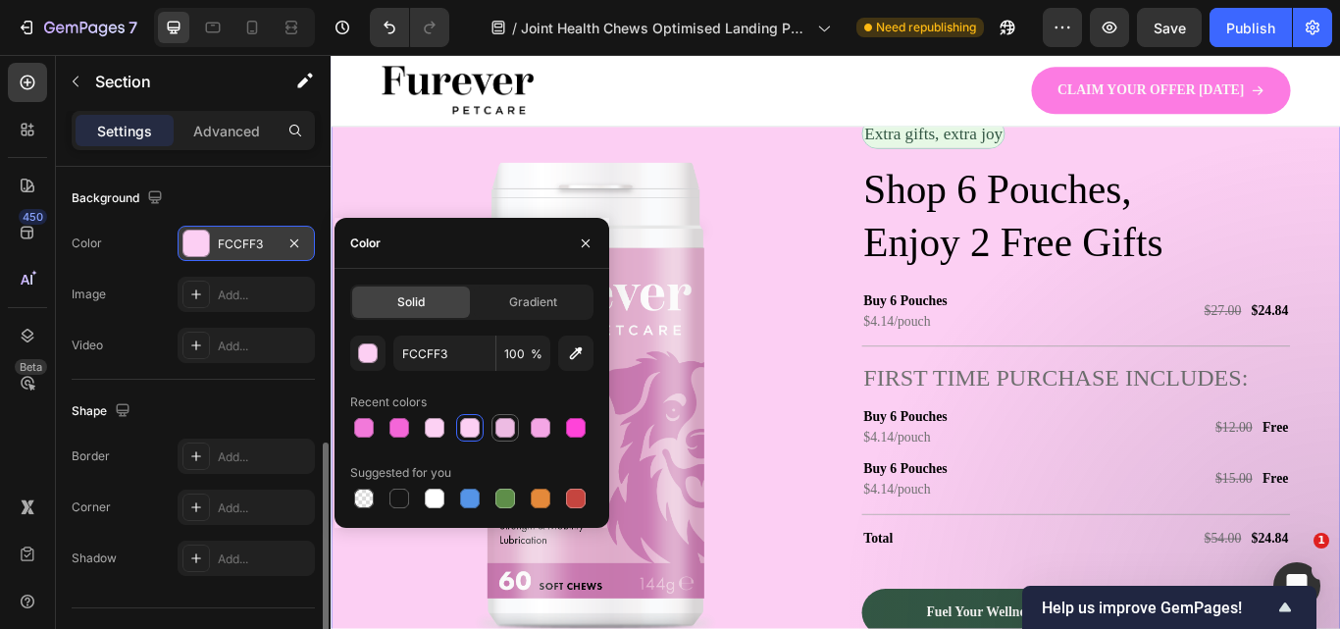
click at [506, 426] on div at bounding box center [505, 428] width 20 height 20
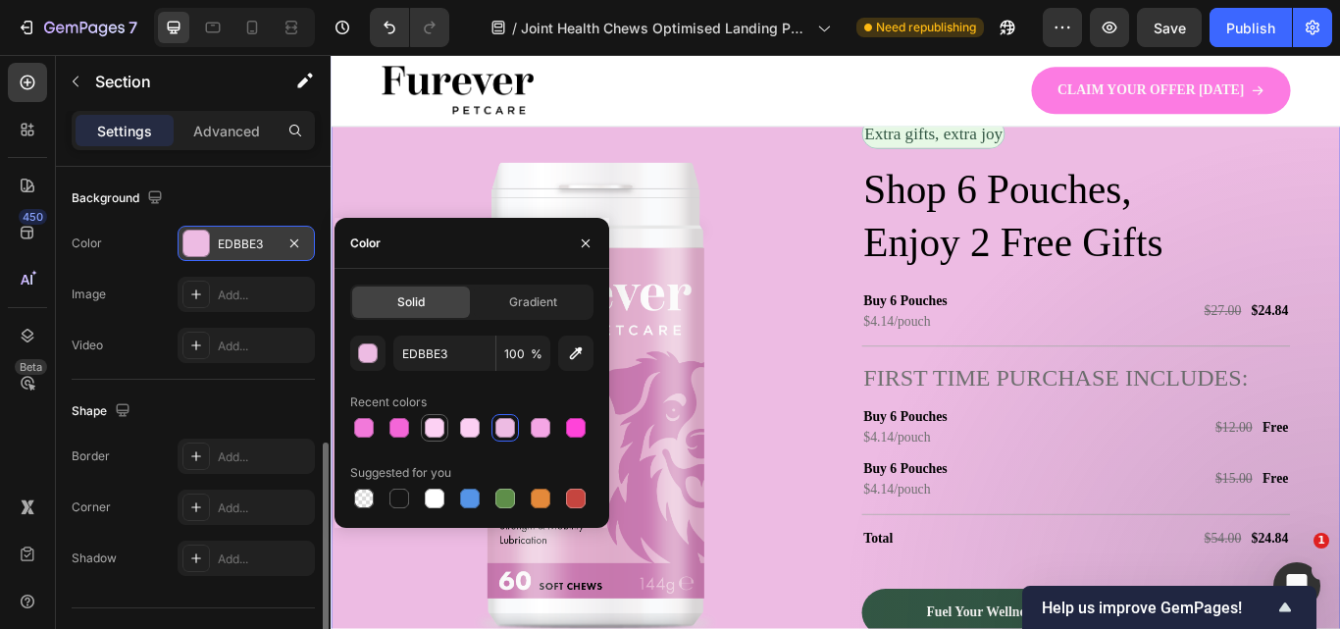
click at [435, 428] on div at bounding box center [435, 428] width 20 height 20
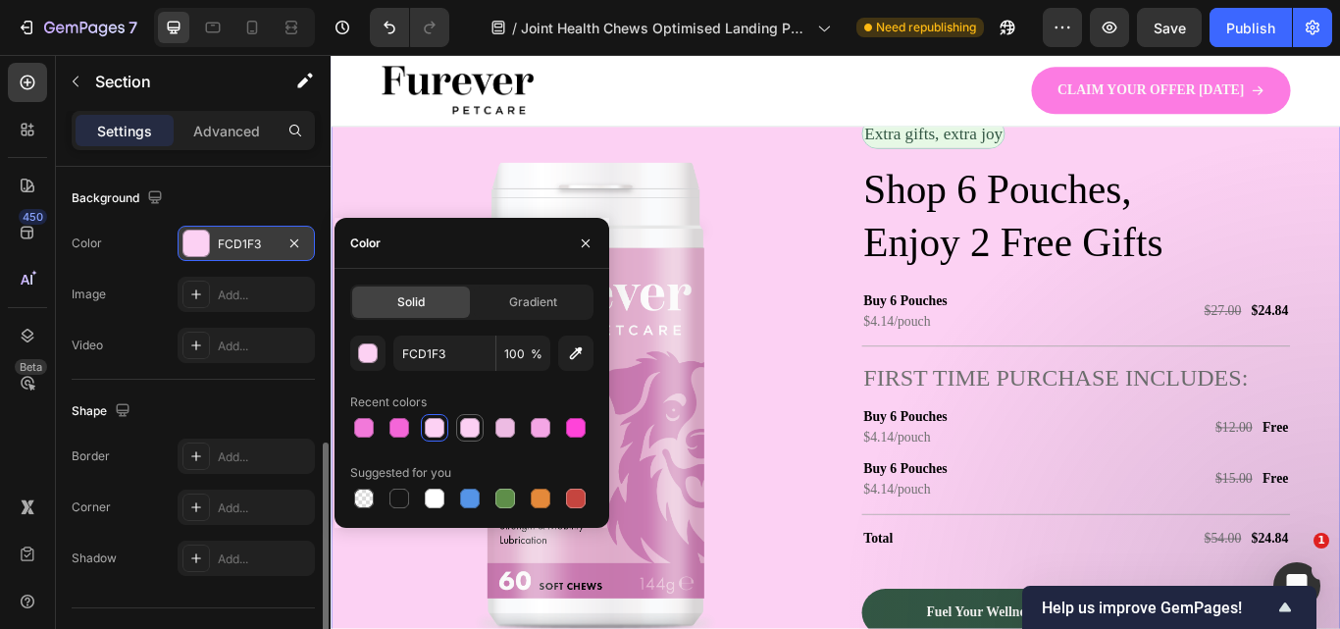
click at [469, 428] on div at bounding box center [470, 428] width 20 height 20
click at [443, 425] on div at bounding box center [435, 428] width 20 height 20
click at [496, 425] on div at bounding box center [505, 428] width 20 height 20
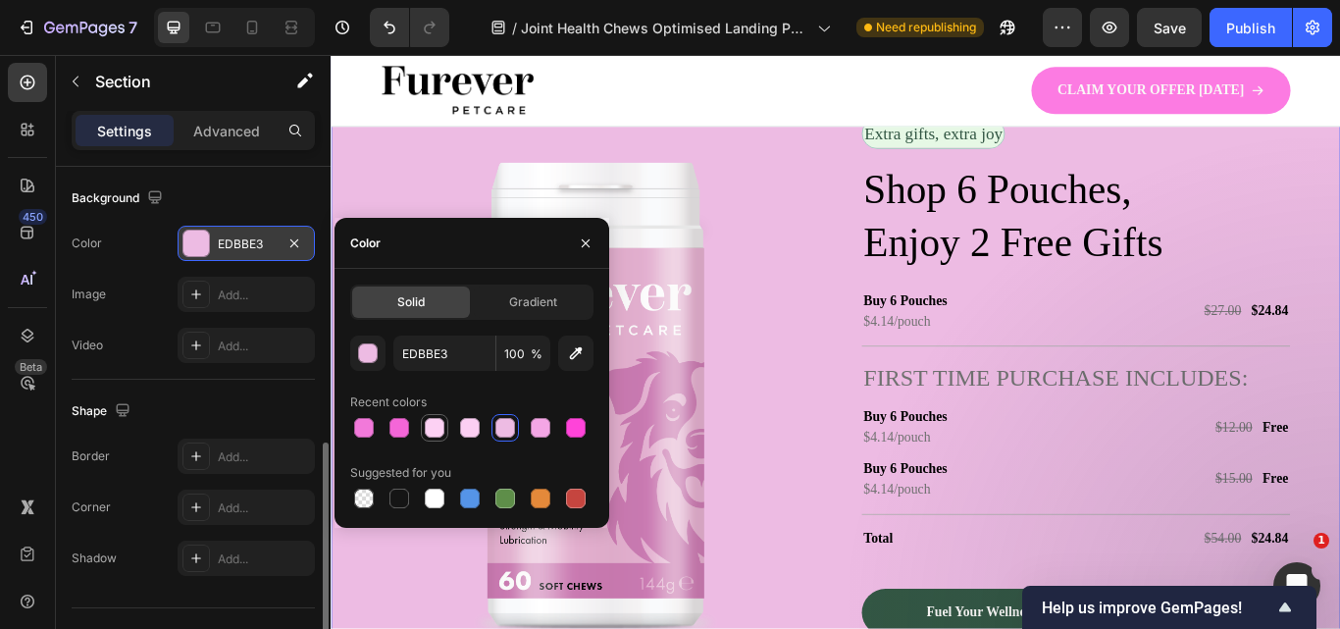
click at [435, 427] on div at bounding box center [435, 428] width 20 height 20
type input "FCD1F3"
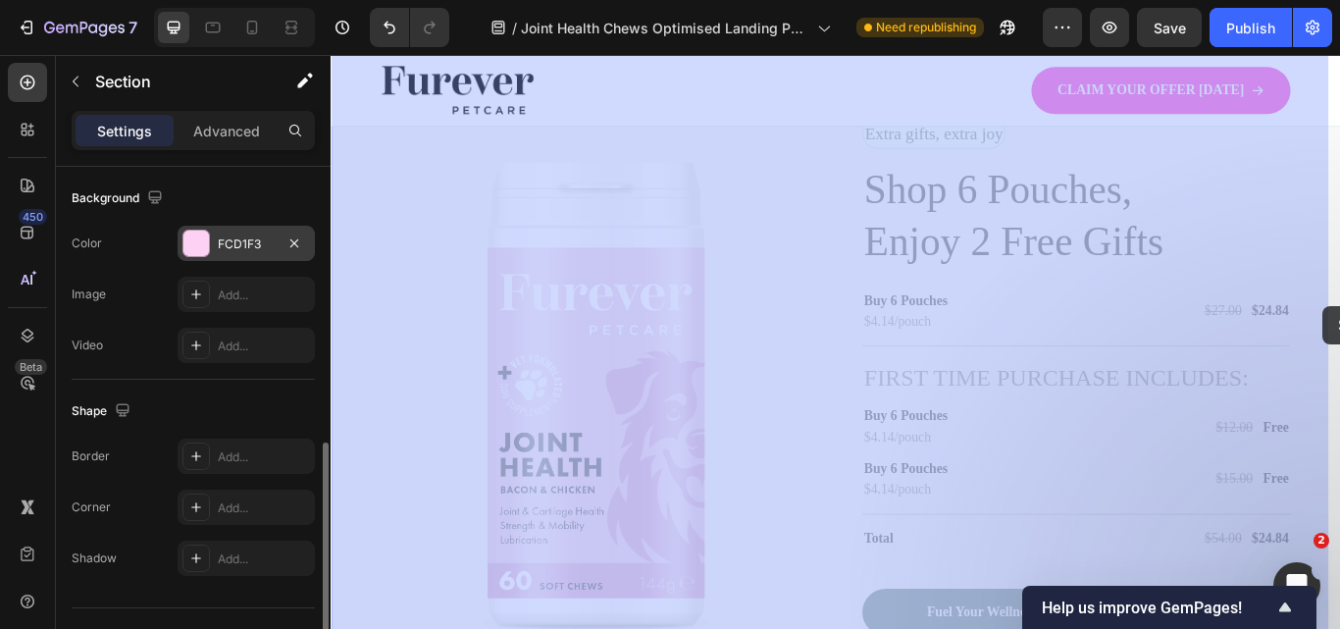
drag, startPoint x: 1491, startPoint y: 362, endPoint x: 1487, endPoint y: 347, distance: 15.2
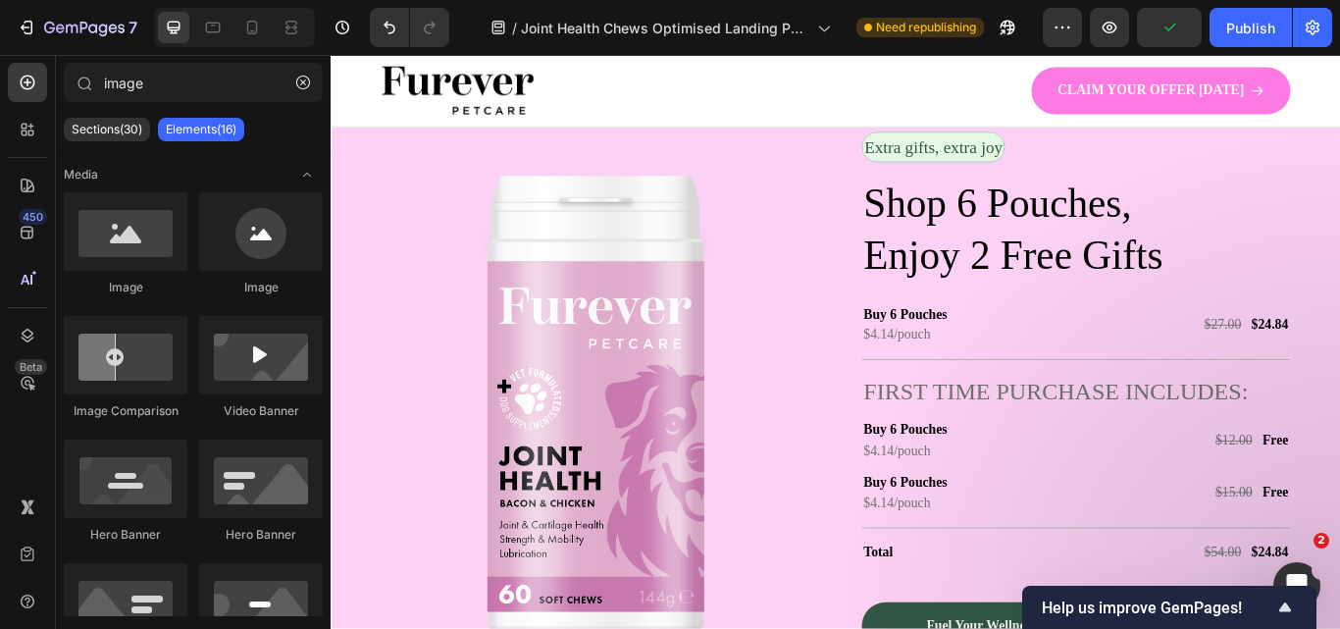
scroll to position [3583, 0]
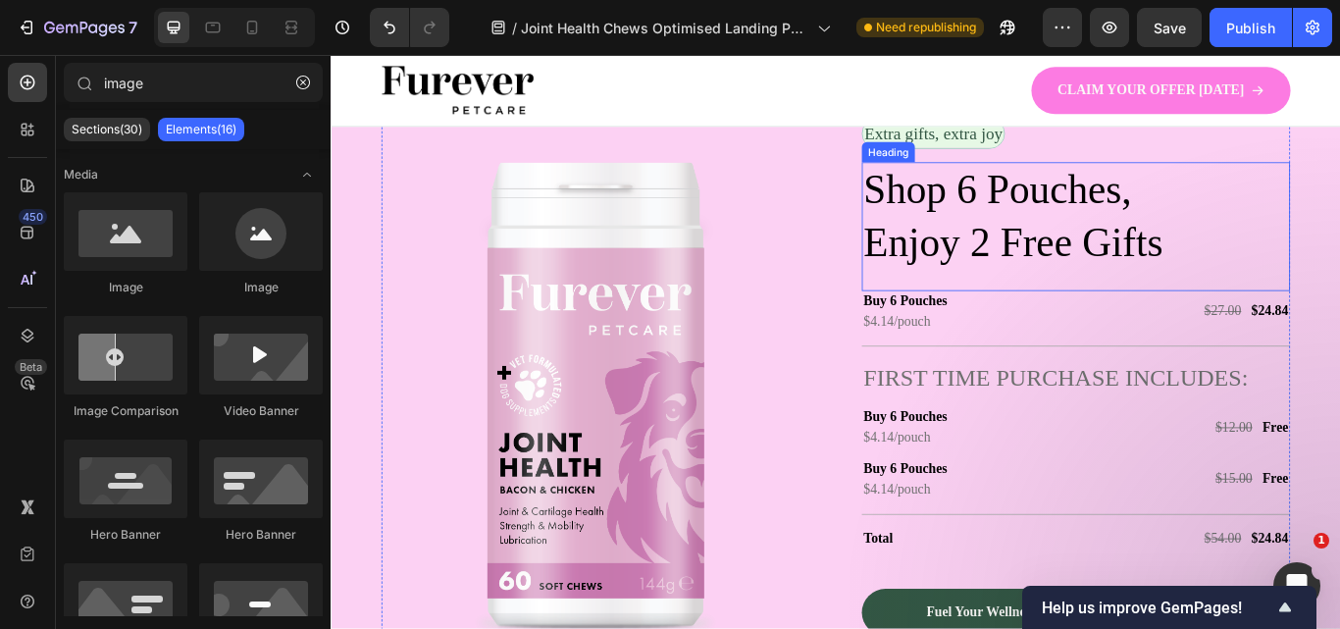
click at [1208, 260] on h2 "Shop 6 Pouches, Enjoy 2 Free Gifts" at bounding box center [1198, 243] width 499 height 127
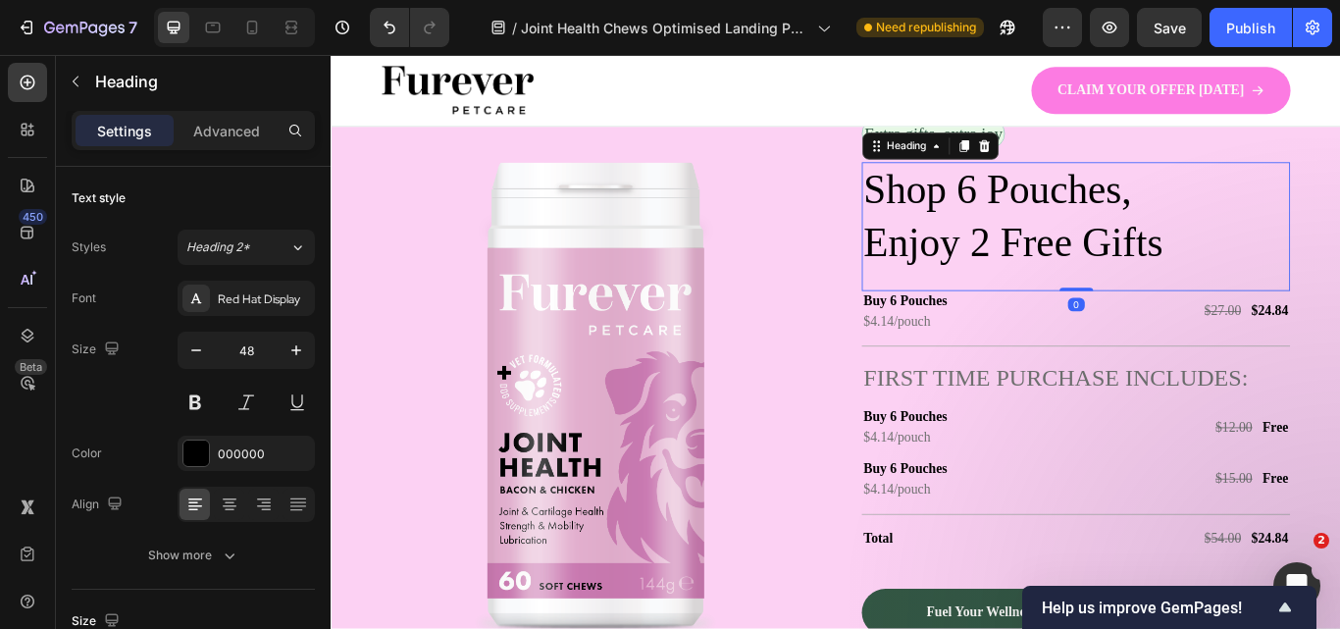
click at [1208, 260] on h2 "Shop 6 Pouches, Enjoy 2 Free Gifts" at bounding box center [1198, 243] width 499 height 127
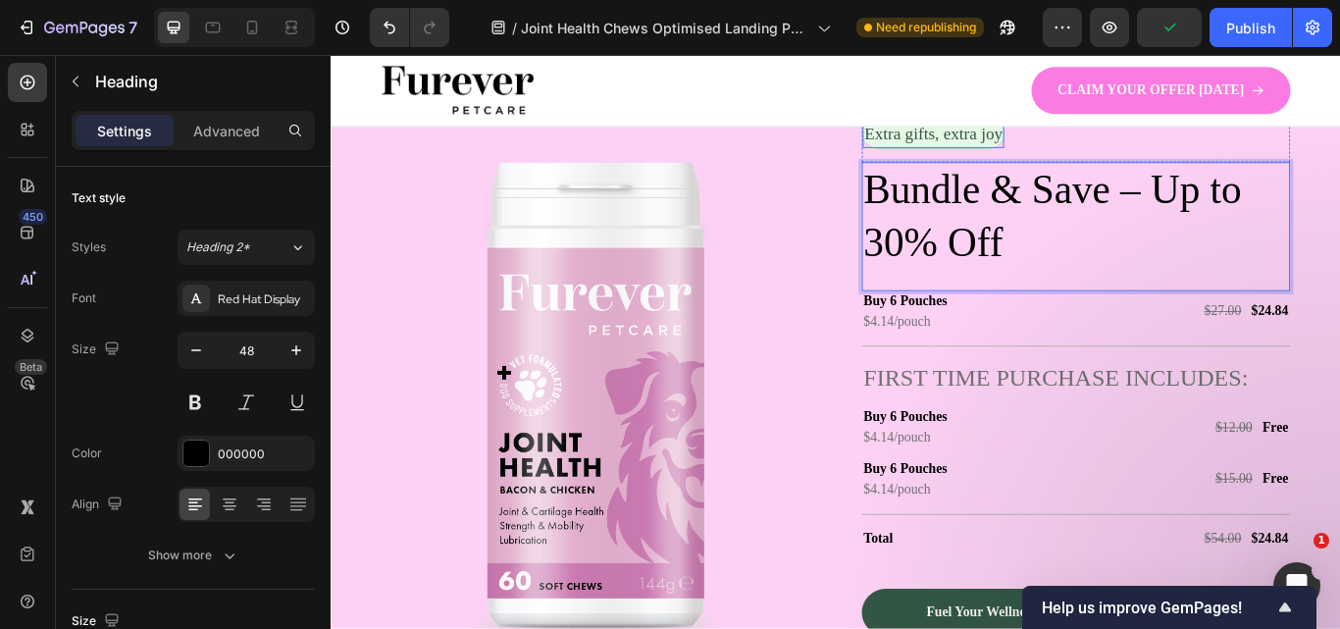
click at [1028, 148] on p "Extra gifts, extra joy" at bounding box center [1032, 146] width 161 height 29
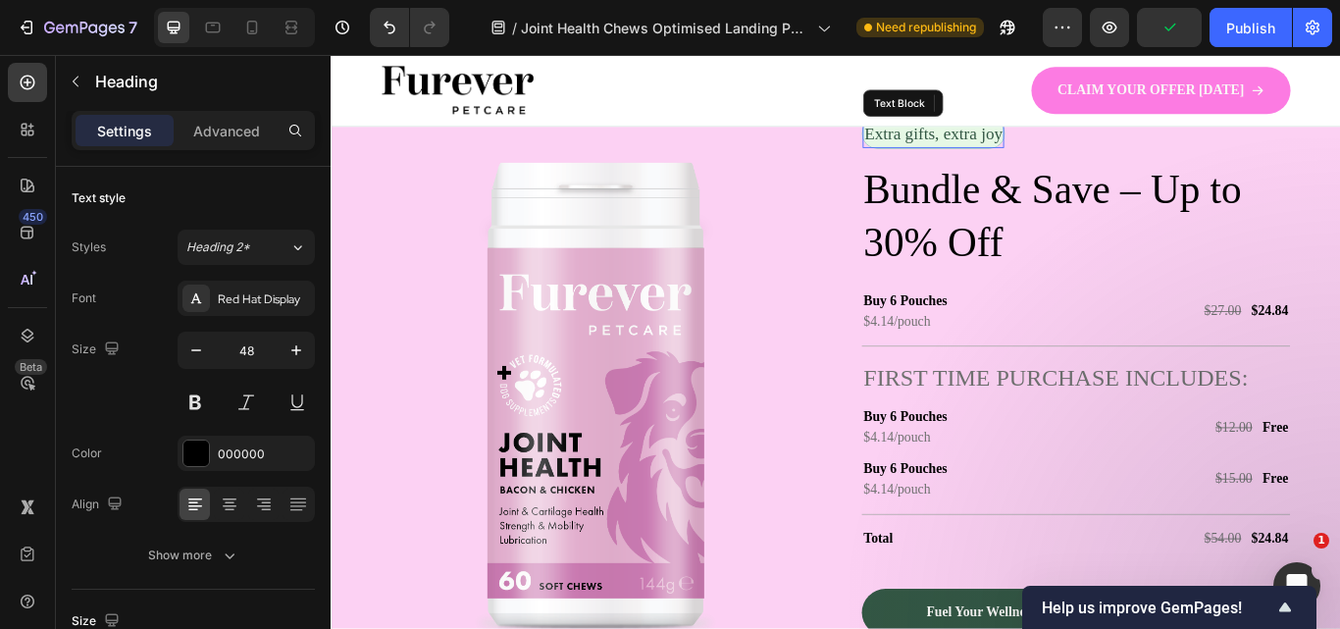
click at [1028, 148] on p "Extra gifts, extra joy" at bounding box center [1032, 146] width 161 height 29
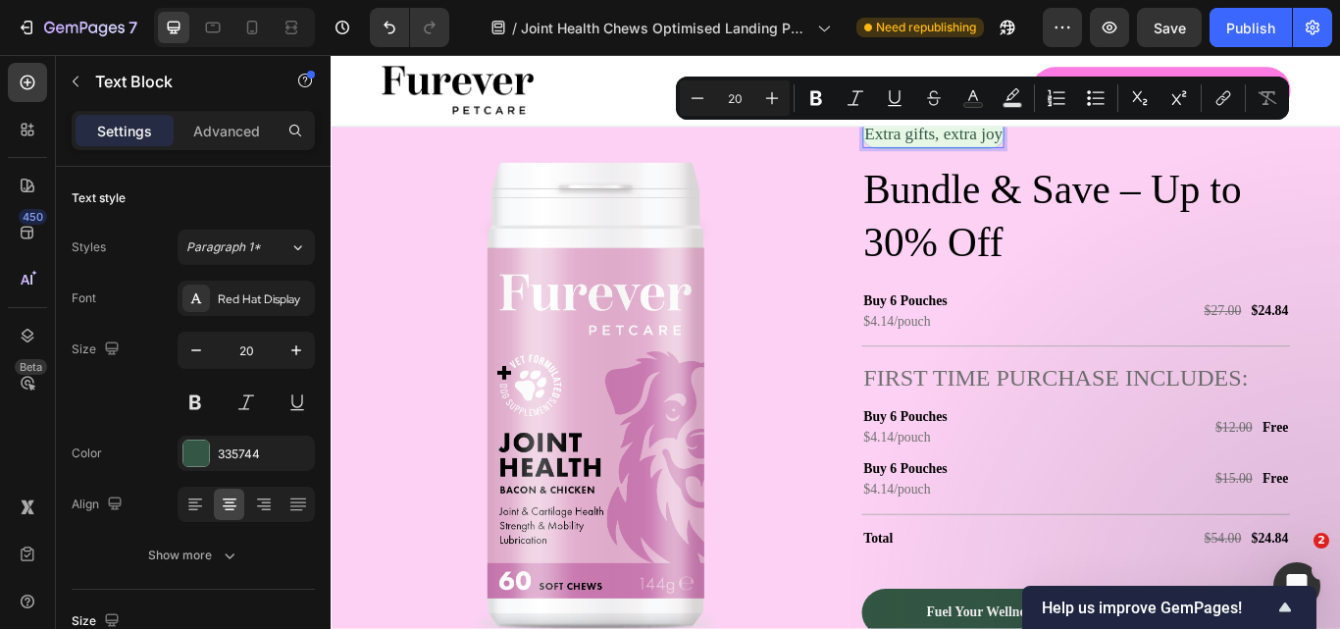
click at [1053, 153] on p "Extra gifts, extra joy" at bounding box center [1032, 146] width 161 height 29
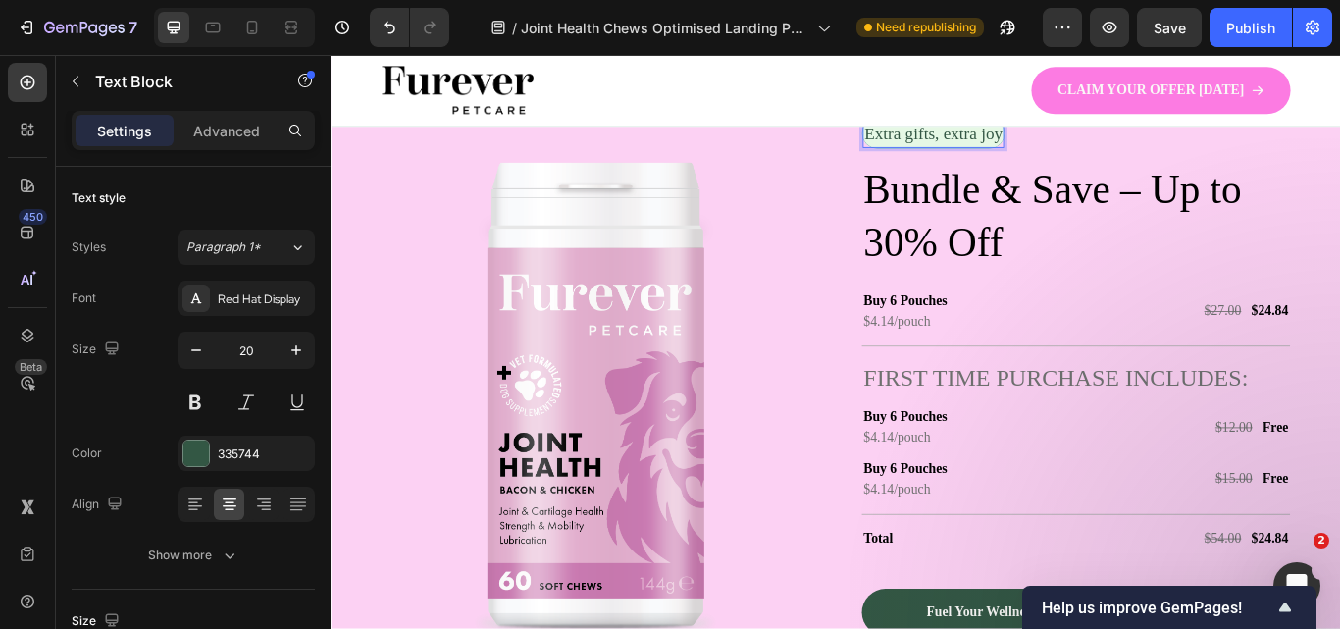
click at [1113, 152] on p "Extra gifts, extra joy" at bounding box center [1032, 146] width 161 height 29
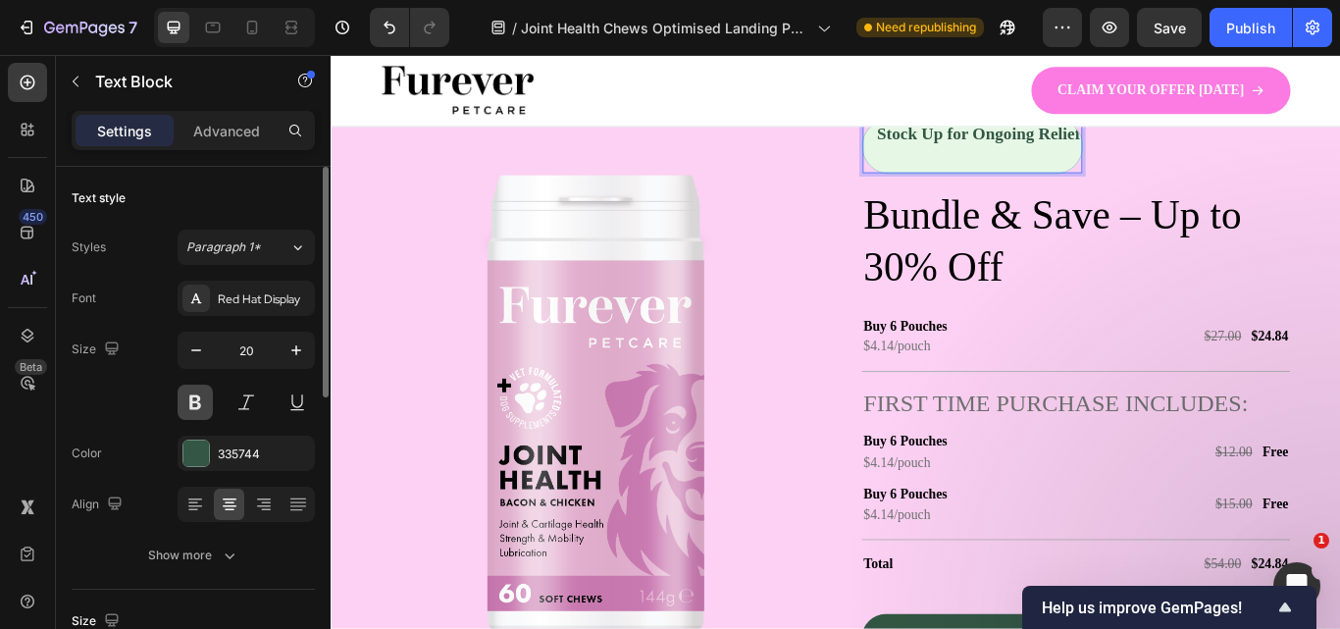
click at [201, 391] on button at bounding box center [195, 401] width 35 height 35
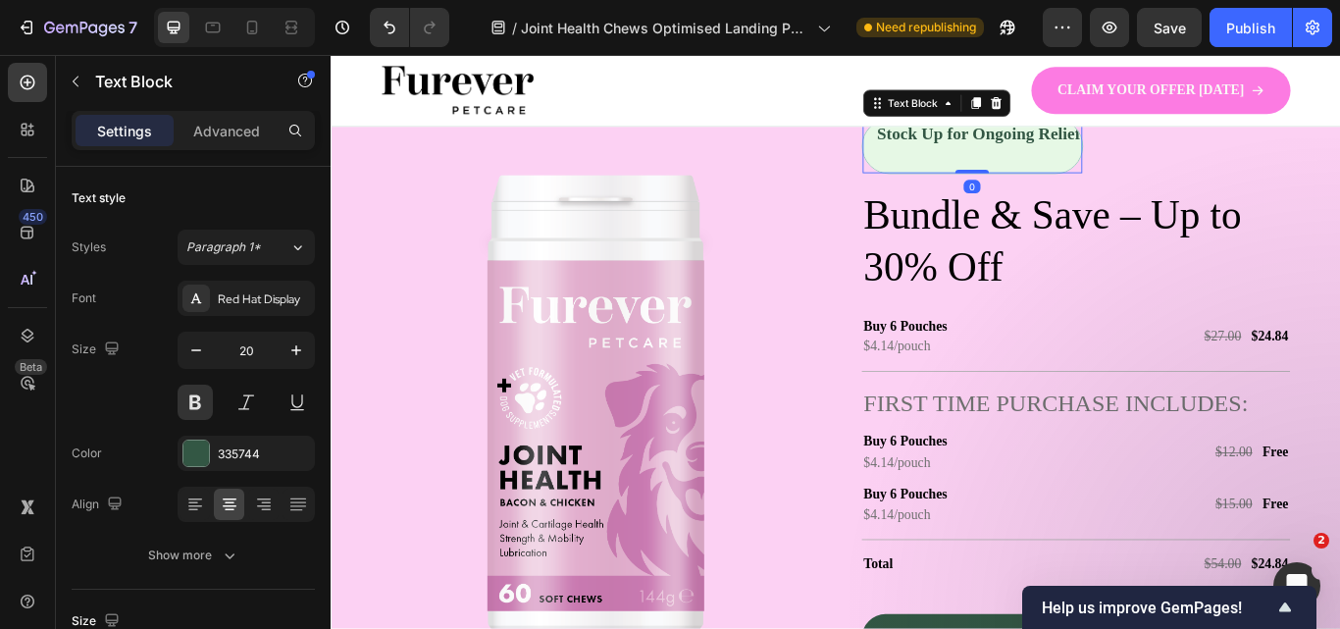
drag, startPoint x: 1078, startPoint y: 187, endPoint x: 1071, endPoint y: 179, distance: 10.4
click at [1071, 159] on div "Stock Up for Ongoing Relief Text Block 0" at bounding box center [1078, 161] width 258 height 65
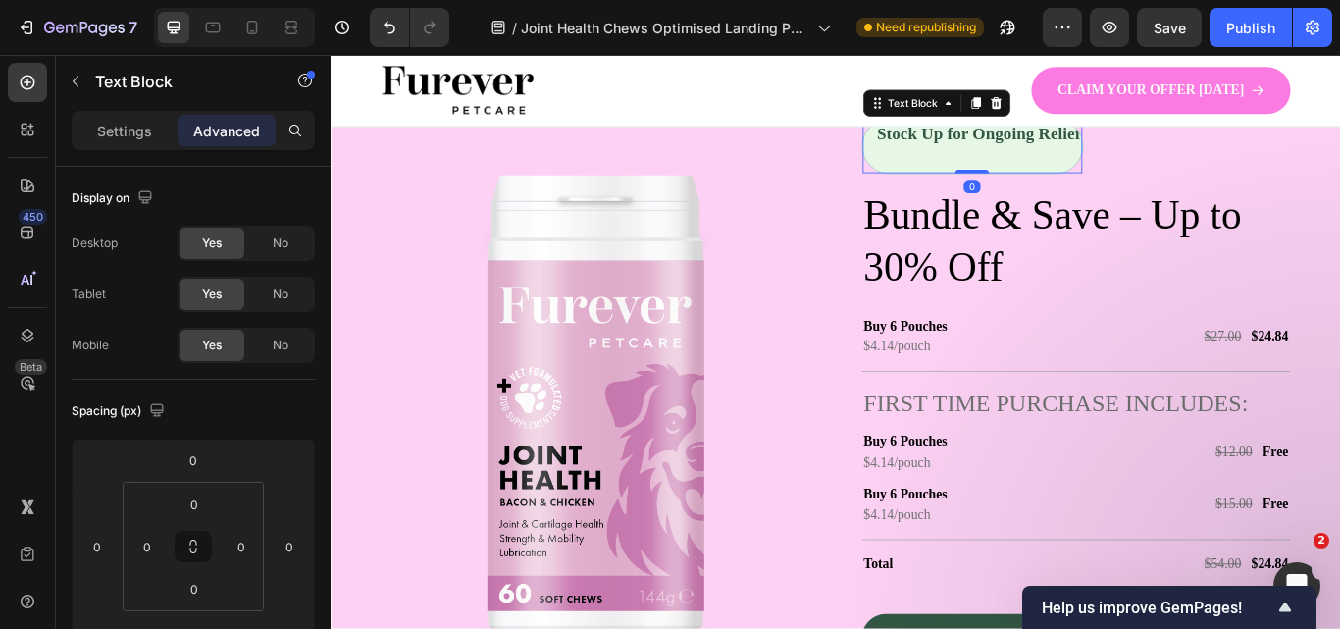
drag, startPoint x: 1071, startPoint y: 193, endPoint x: 1068, endPoint y: 159, distance: 34.5
click at [1068, 159] on div "Stock Up for Ongoing Relief Text Block 0" at bounding box center [1078, 161] width 258 height 65
click at [1250, 171] on div "Stock Up for Ongoing Relief Text Block 0 Row" at bounding box center [1198, 169] width 499 height 80
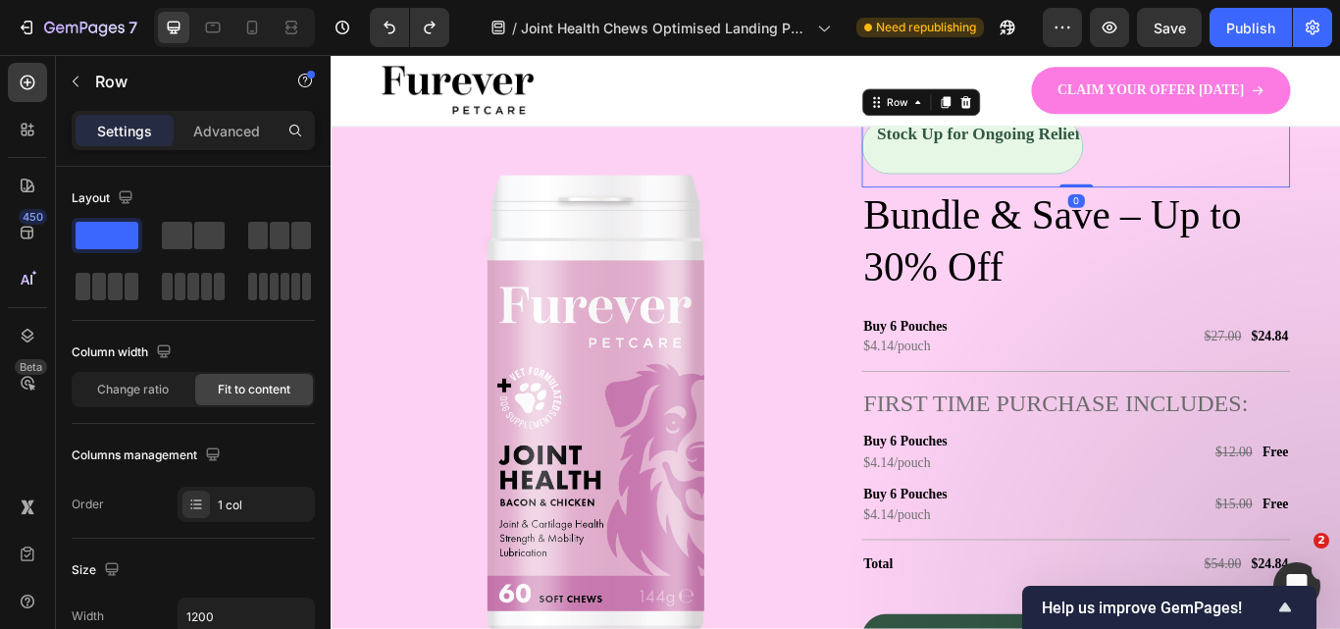
click at [1339, 201] on div "Image Stock Up for Ongoing Relief Text Block Row 0 Bundle & Save – Up to 30% Of…" at bounding box center [919, 475] width 1177 height 910
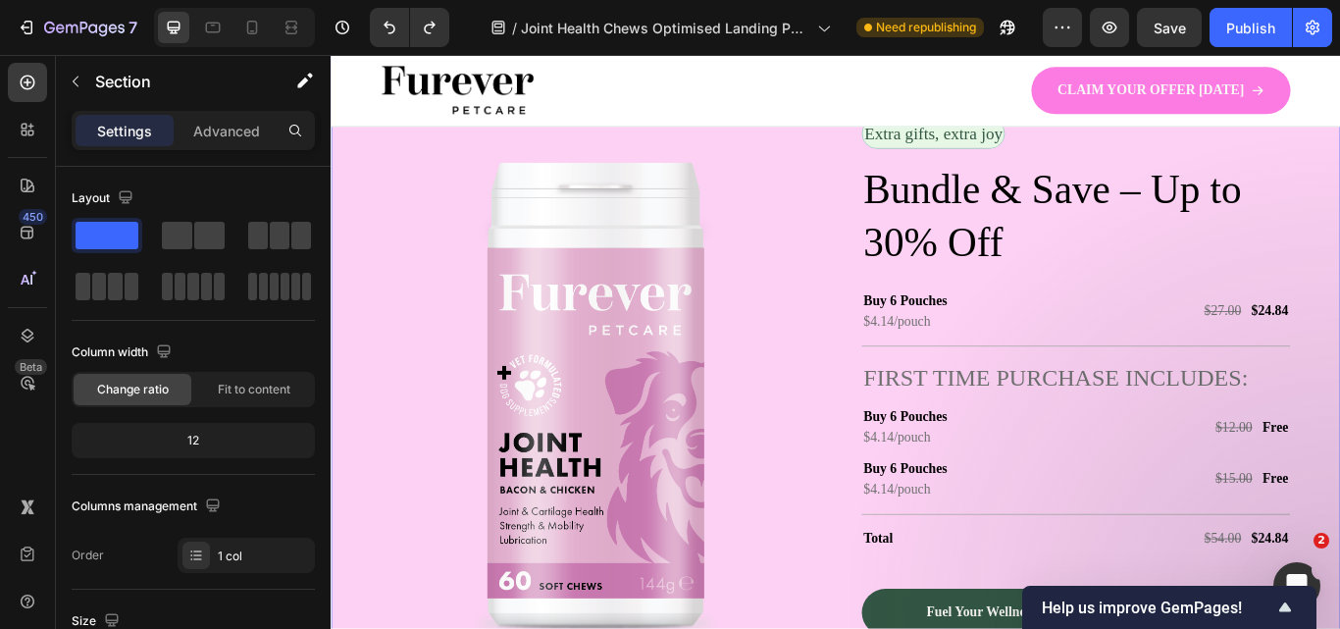
scroll to position [3568, 0]
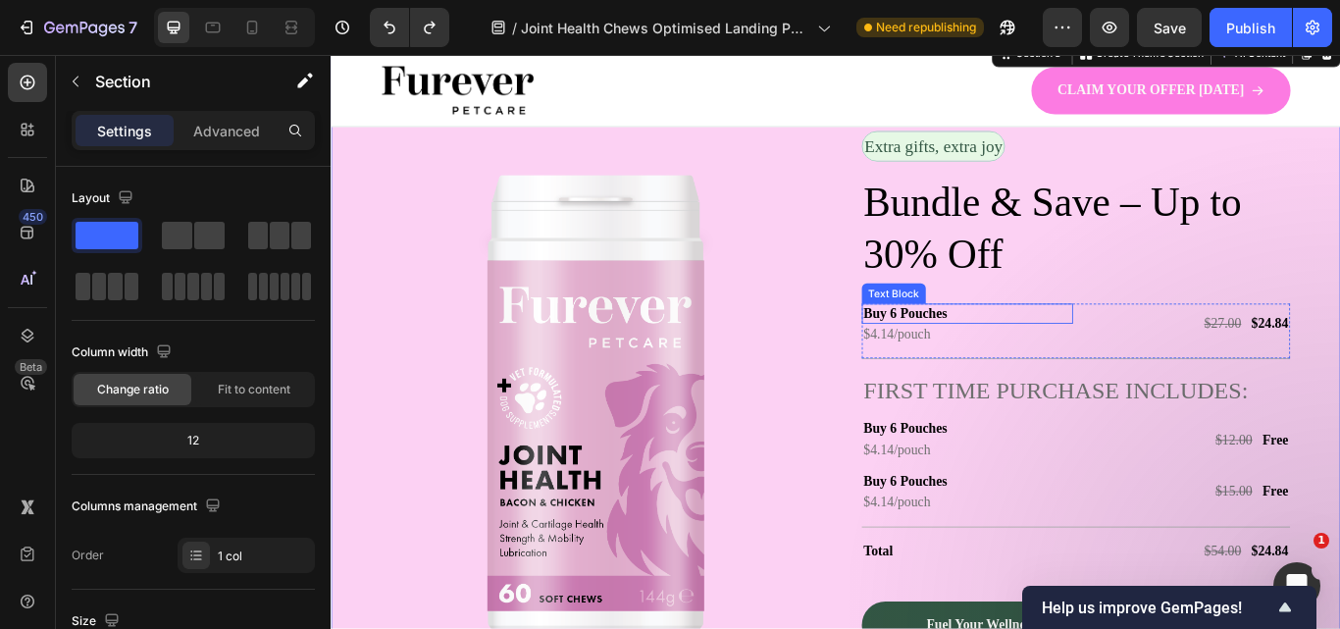
click at [1007, 355] on p "Buy 6 Pouches" at bounding box center [1072, 357] width 242 height 21
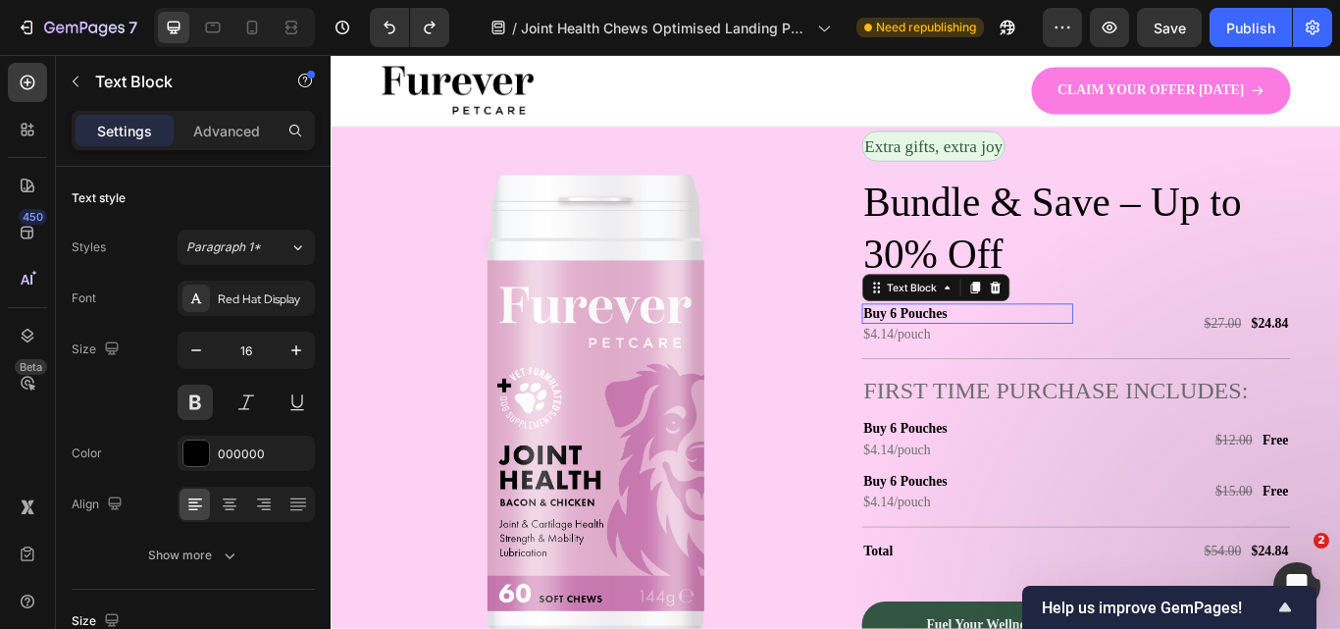
click at [1007, 355] on p "Buy 6 Pouches" at bounding box center [1072, 357] width 242 height 21
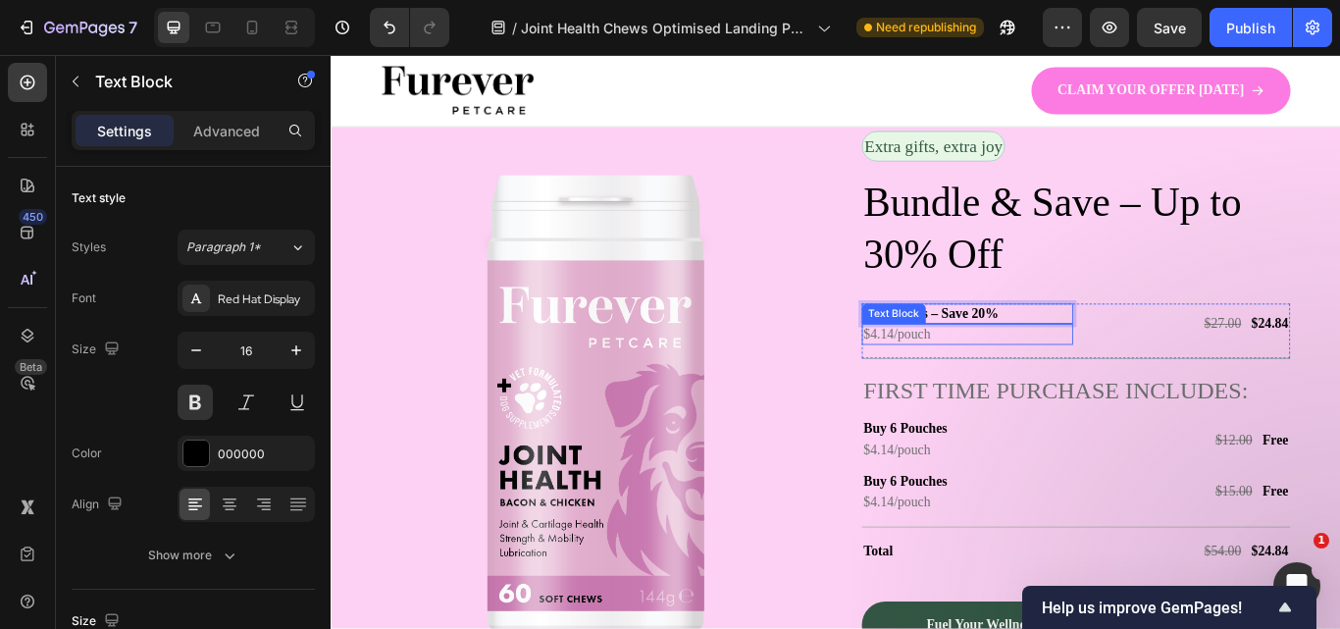
click at [962, 384] on p "$4.14/pouch" at bounding box center [1072, 381] width 242 height 21
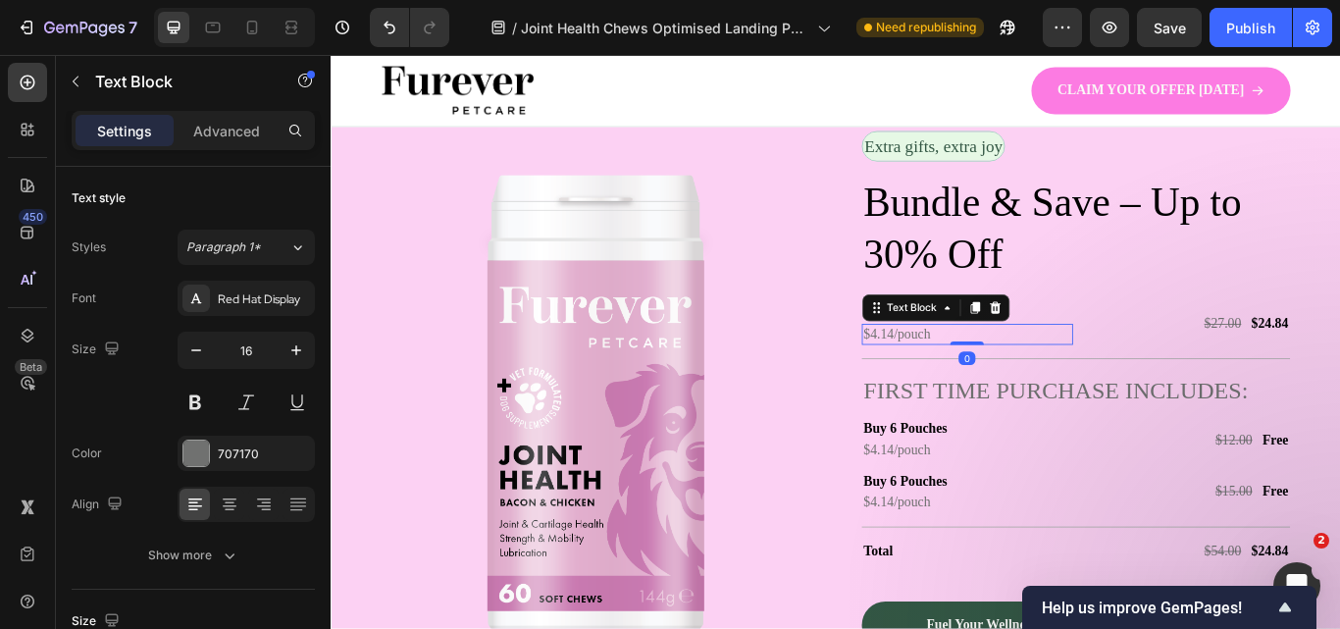
click at [962, 384] on p "$4.14/pouch" at bounding box center [1072, 381] width 242 height 21
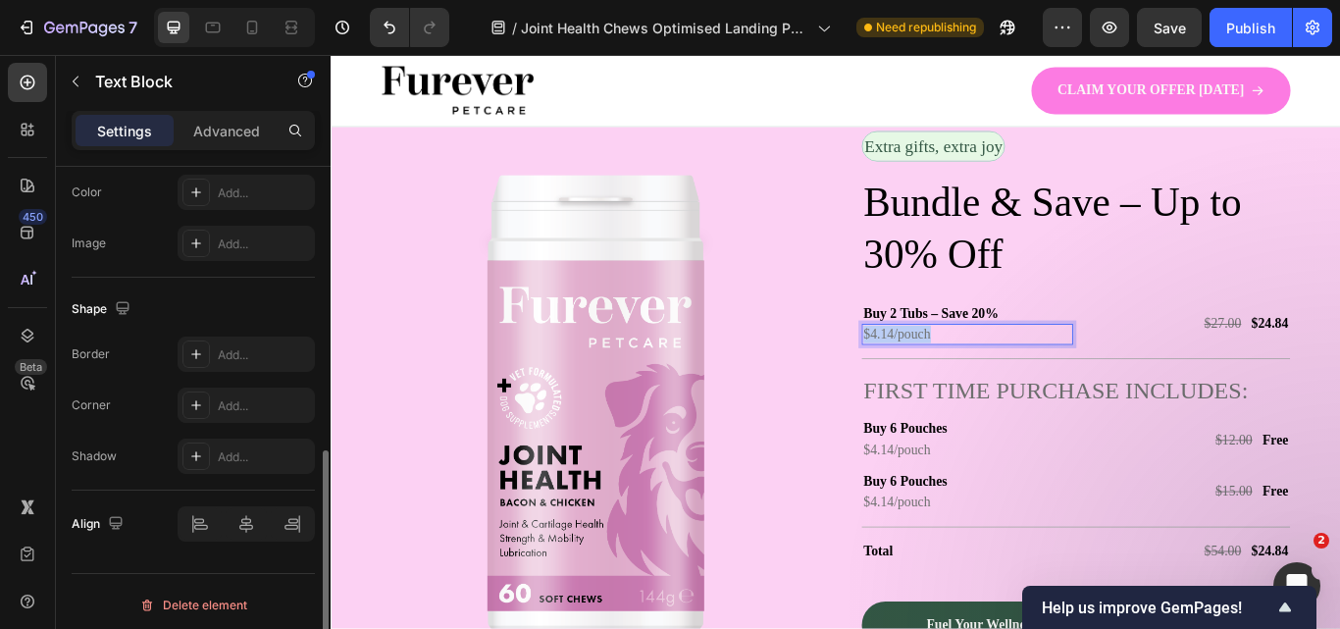
click at [962, 384] on p "$4.14/pouch" at bounding box center [1072, 381] width 242 height 21
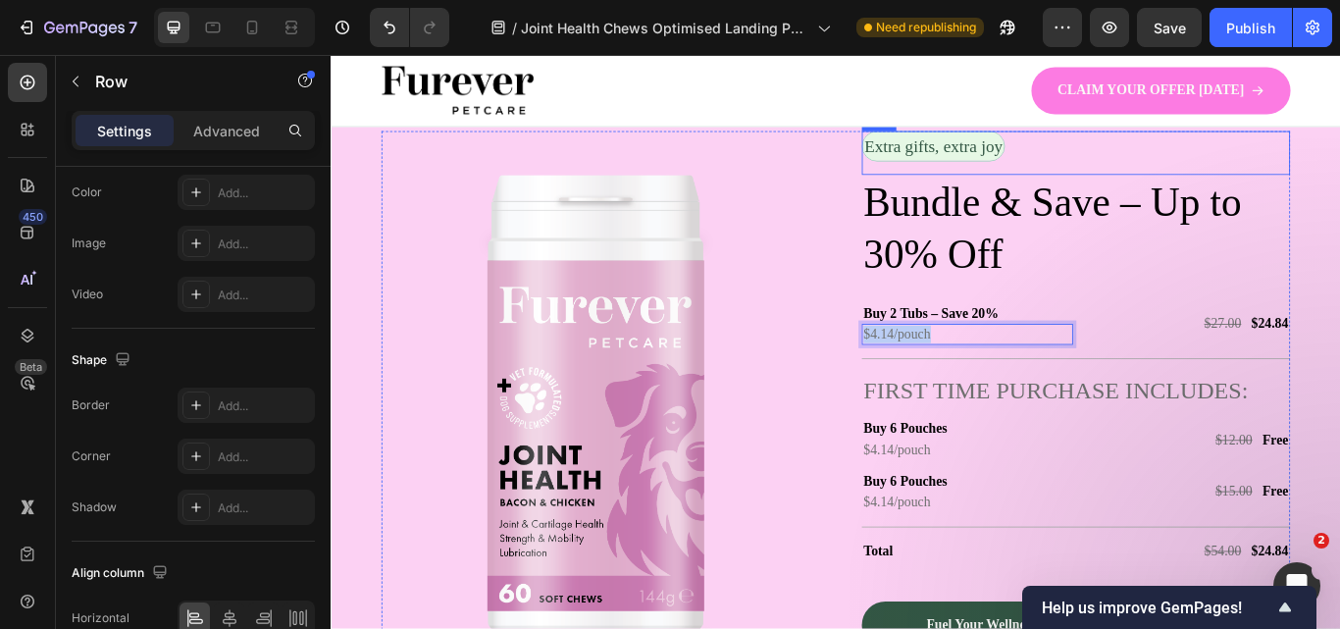
click at [1339, 152] on div "Extra gifts, extra joy Text Block Row" at bounding box center [1198, 169] width 499 height 51
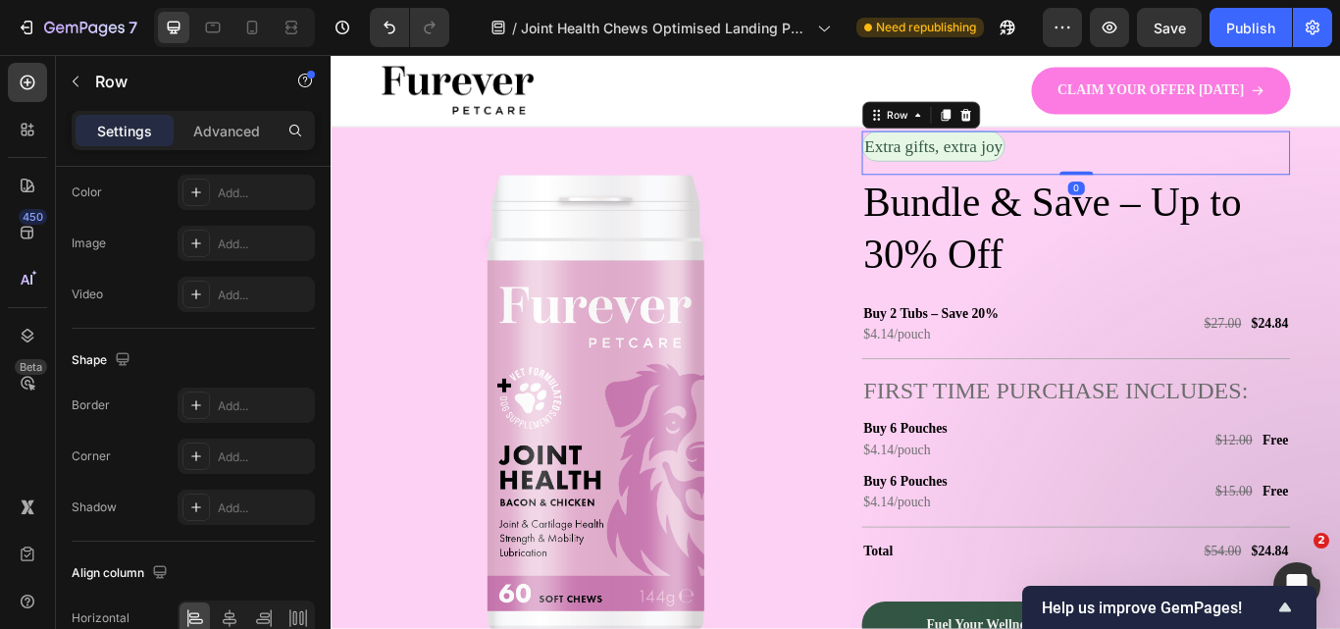
scroll to position [0, 0]
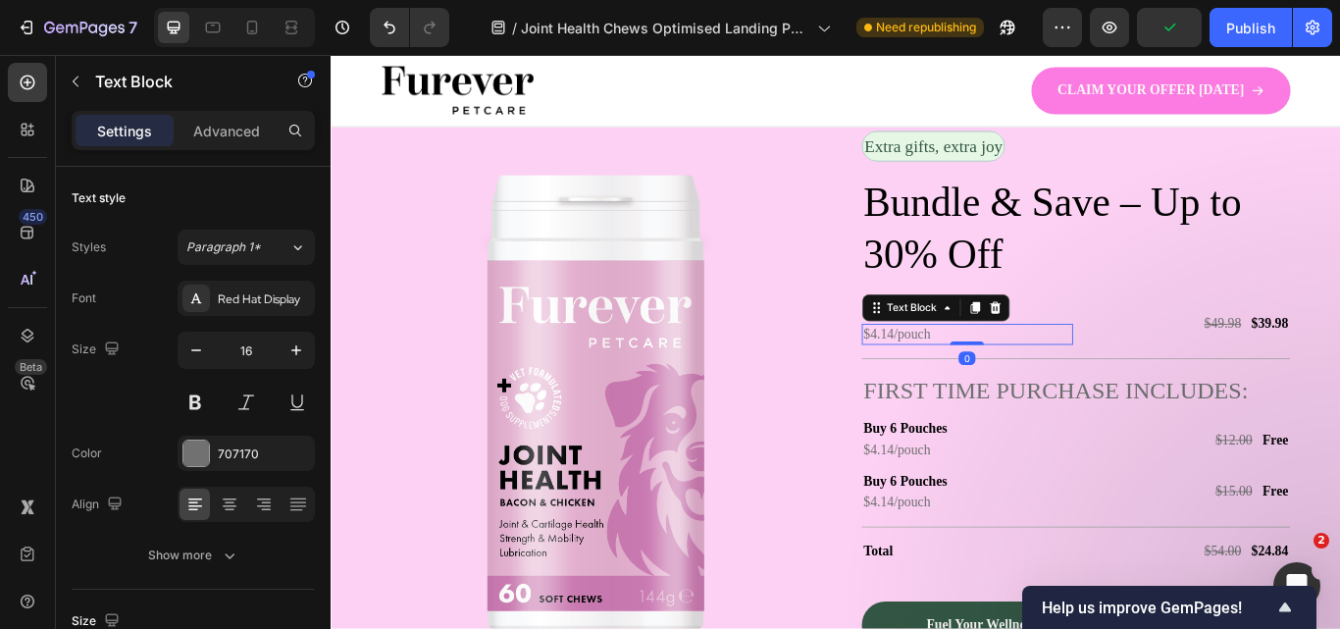
click at [961, 383] on p "$4.14/pouch" at bounding box center [1072, 381] width 242 height 21
click at [967, 382] on p "$4.14/pouch" at bounding box center [1072, 381] width 242 height 21
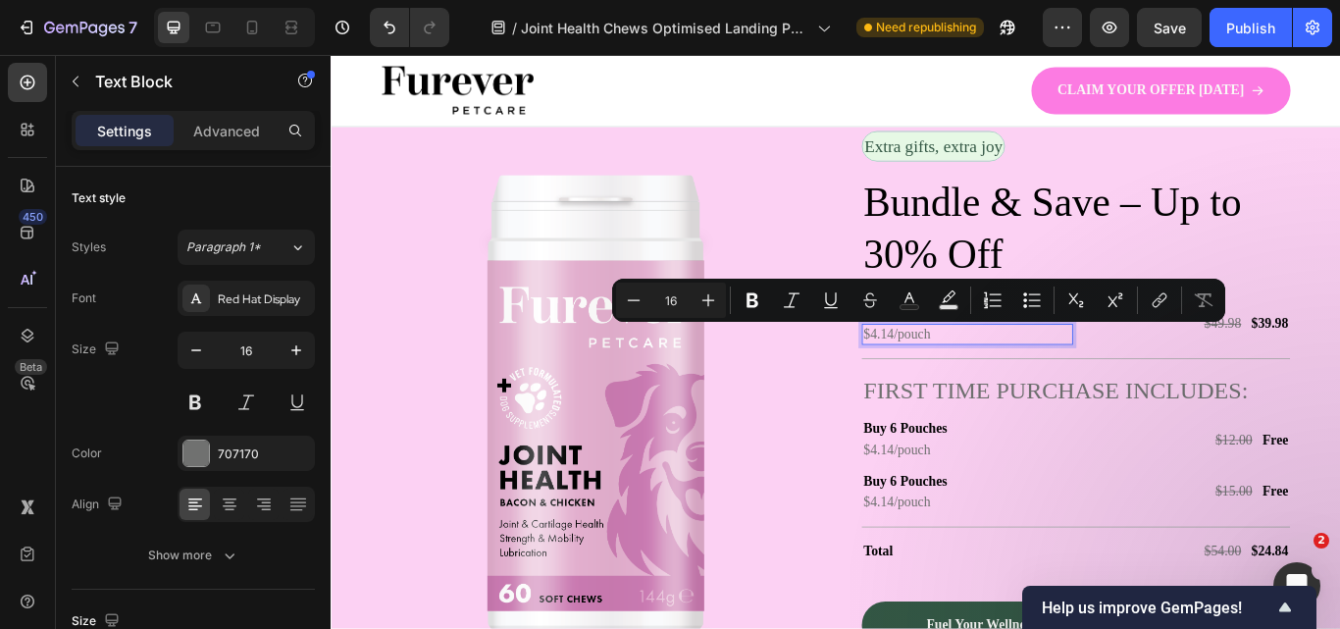
click at [1005, 374] on p "$4.14/pouch" at bounding box center [1072, 381] width 242 height 21
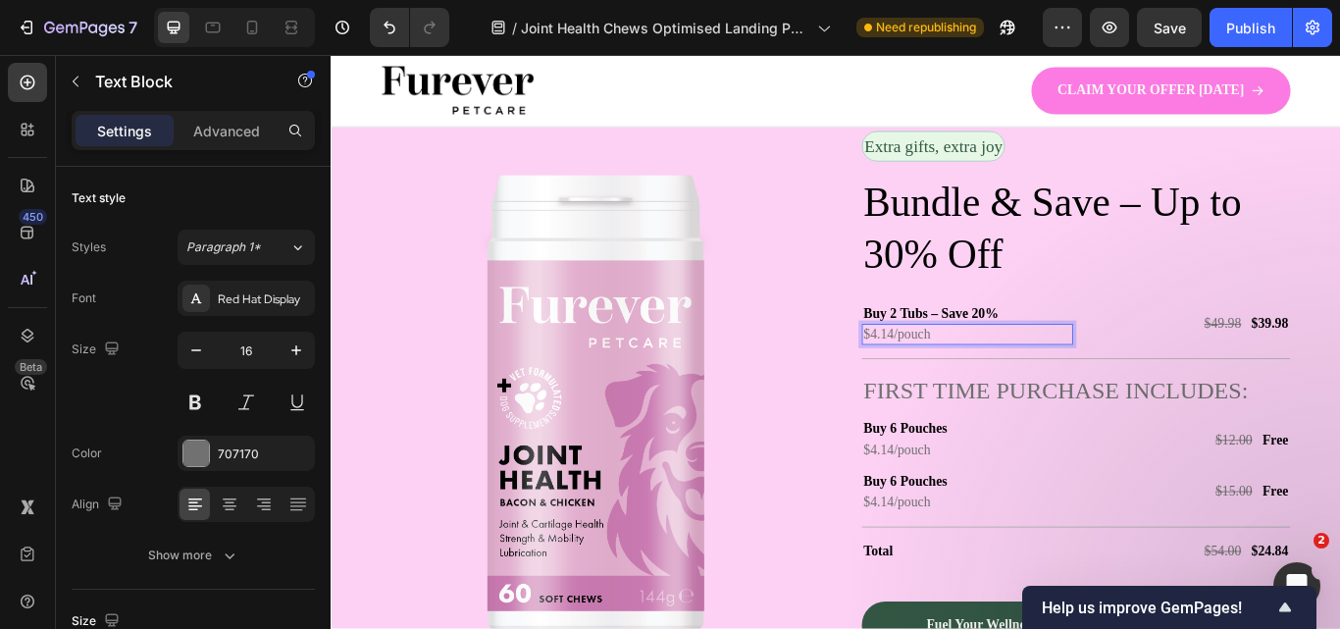
click at [1005, 374] on p "$4.14/pouch" at bounding box center [1072, 381] width 242 height 21
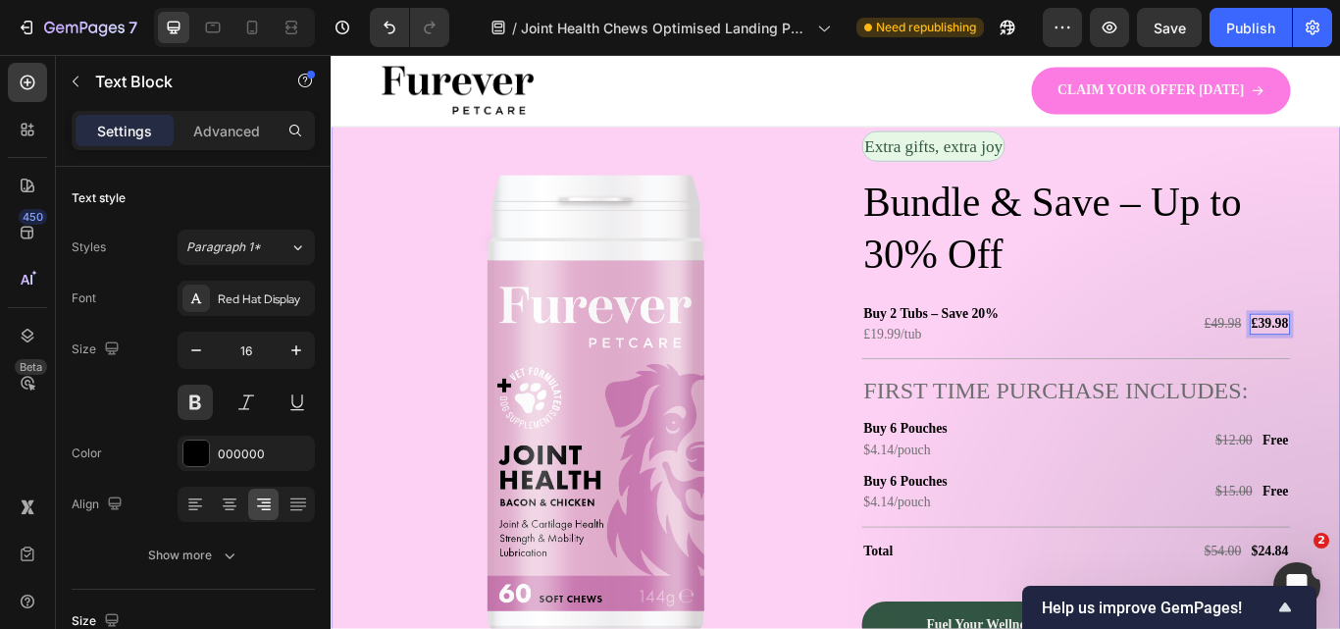
click at [1339, 259] on div "Image Extra gifts, extra joy Text Block Row Bundle & Save – Up to 30% Off Headi…" at bounding box center [919, 474] width 1177 height 881
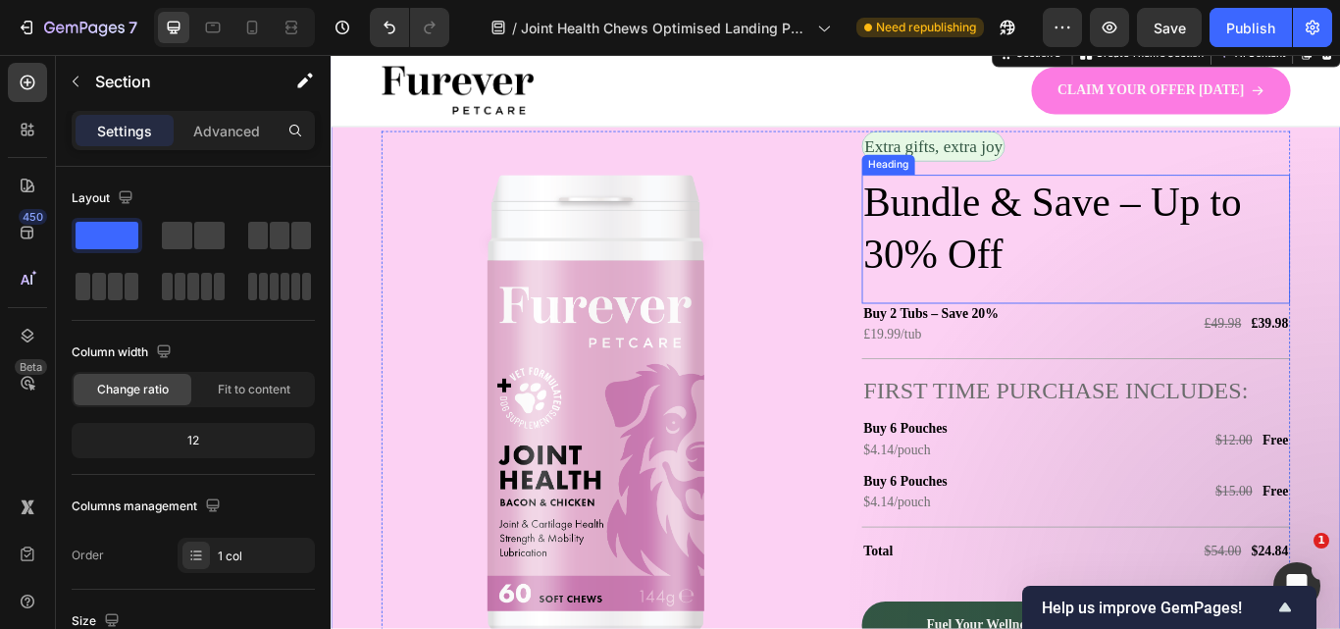
click at [985, 252] on h2 "Bundle & Save – Up to 30% Off" at bounding box center [1198, 258] width 499 height 127
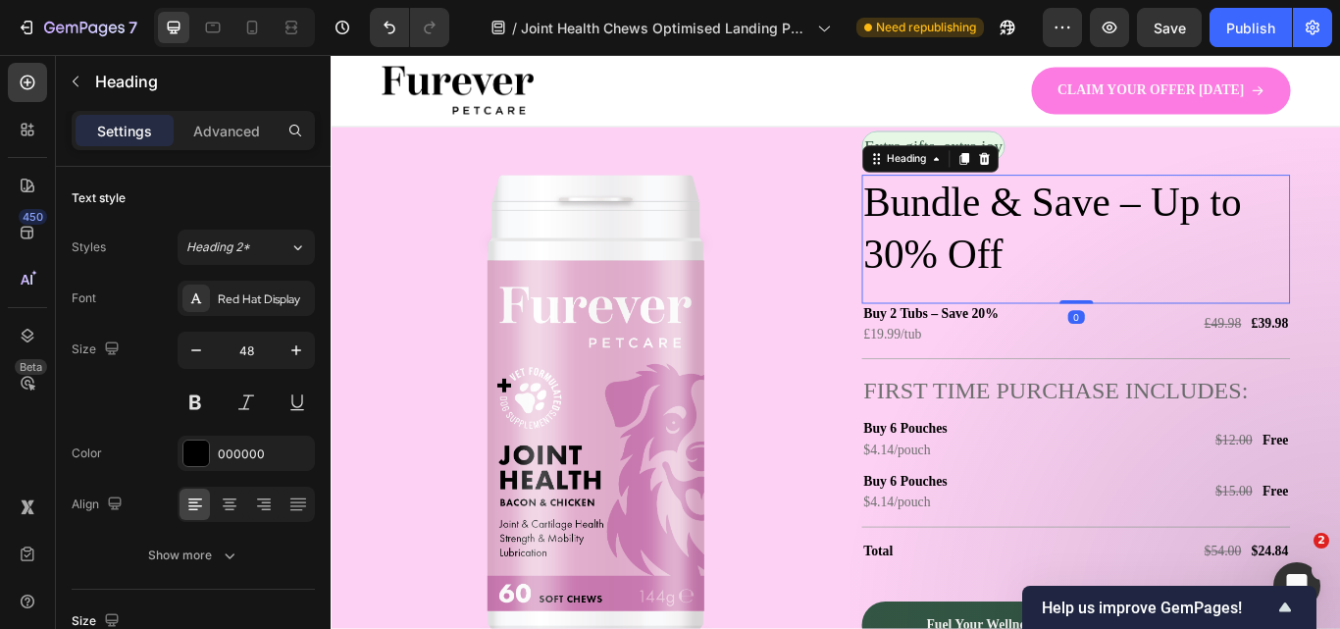
click at [1112, 289] on h2 "Bundle & Save – Up to 30% Off" at bounding box center [1198, 258] width 499 height 127
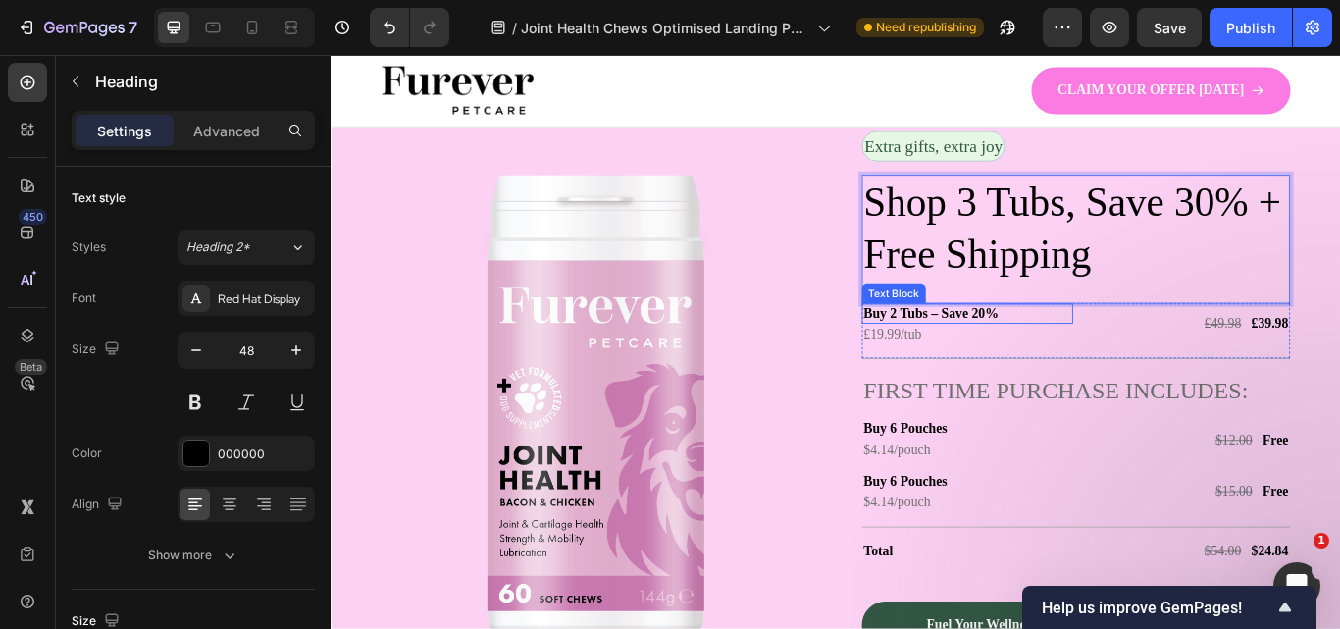
click at [1126, 355] on p "Buy 2 Tubs – Save 20%" at bounding box center [1072, 357] width 242 height 21
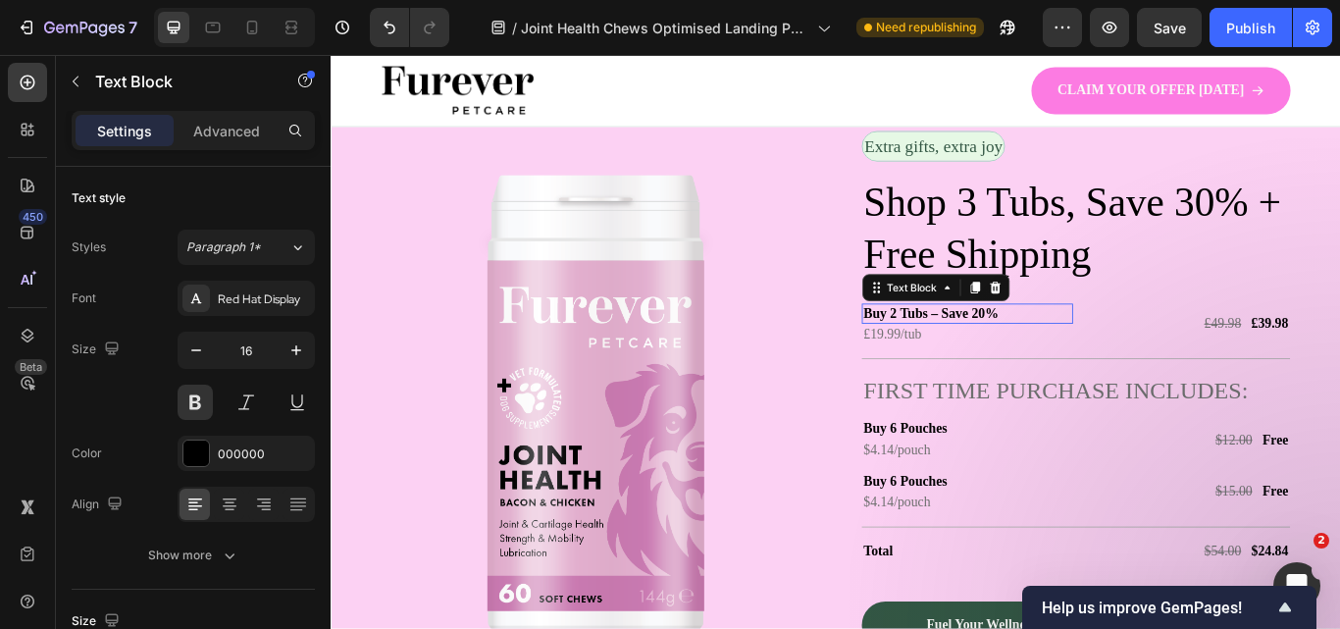
click at [1126, 355] on p "Buy 2 Tubs – Save 20%" at bounding box center [1072, 357] width 242 height 21
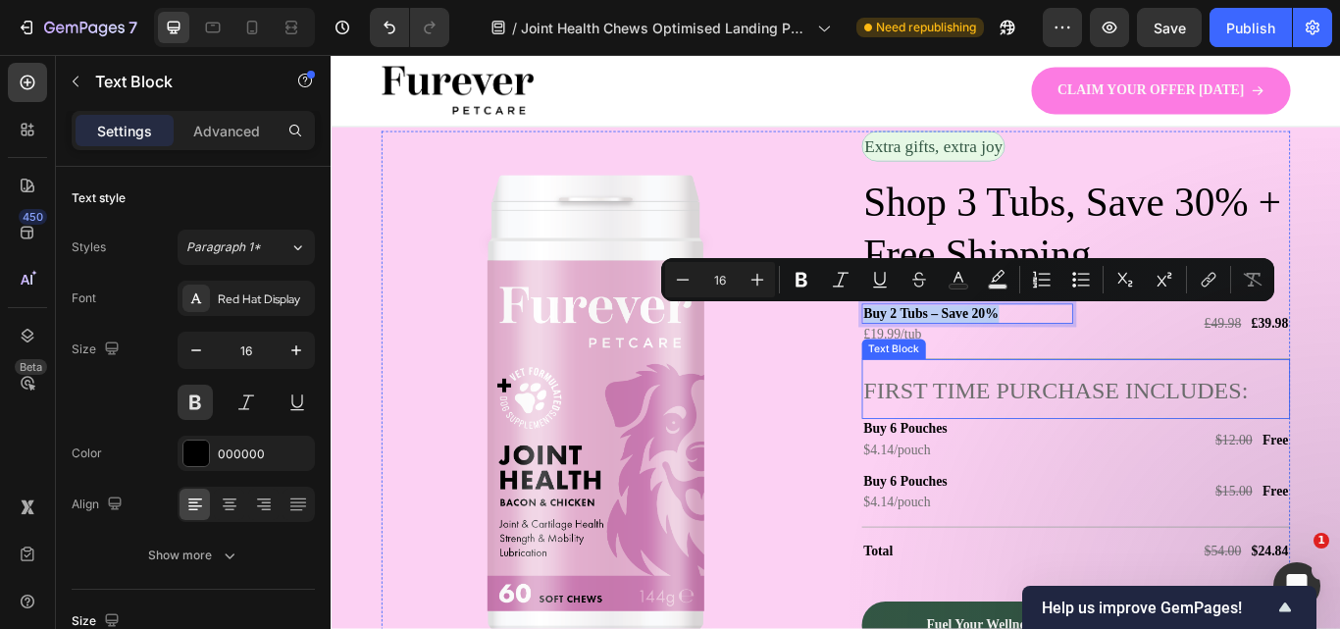
click at [1162, 436] on p "FIRST TIME PURCHASE INCLUDES:" at bounding box center [1198, 447] width 495 height 38
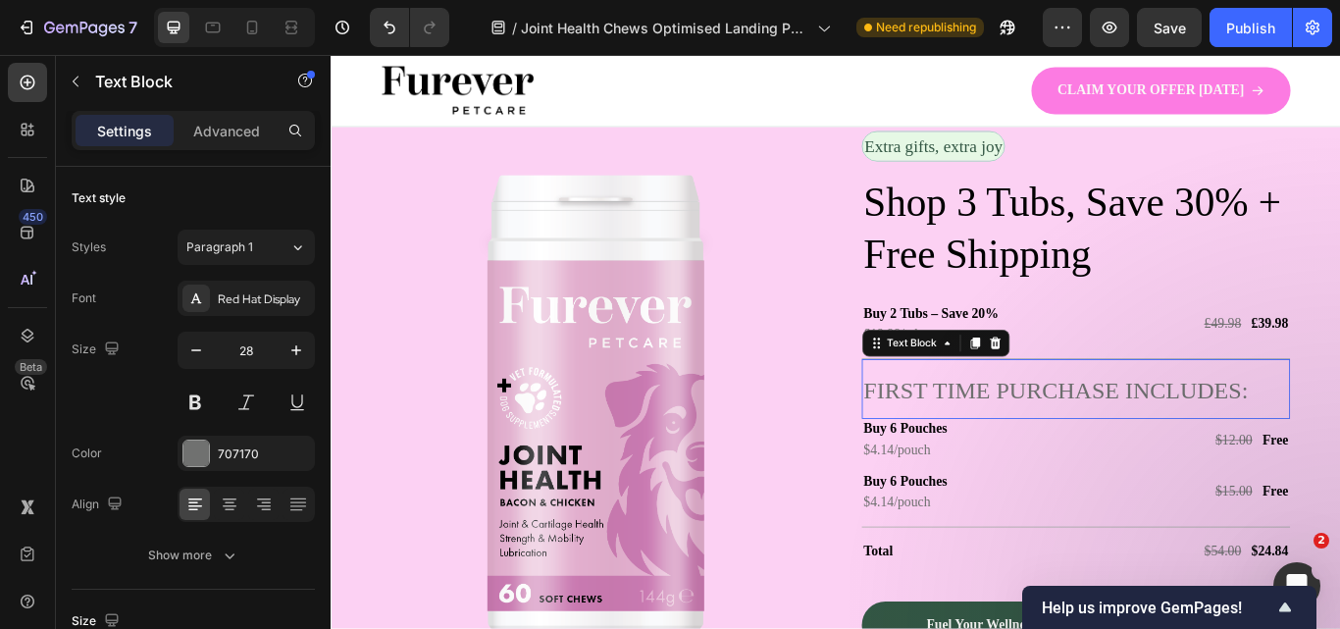
click at [1162, 436] on p "FIRST TIME PURCHASE INCLUDES:" at bounding box center [1198, 447] width 495 height 38
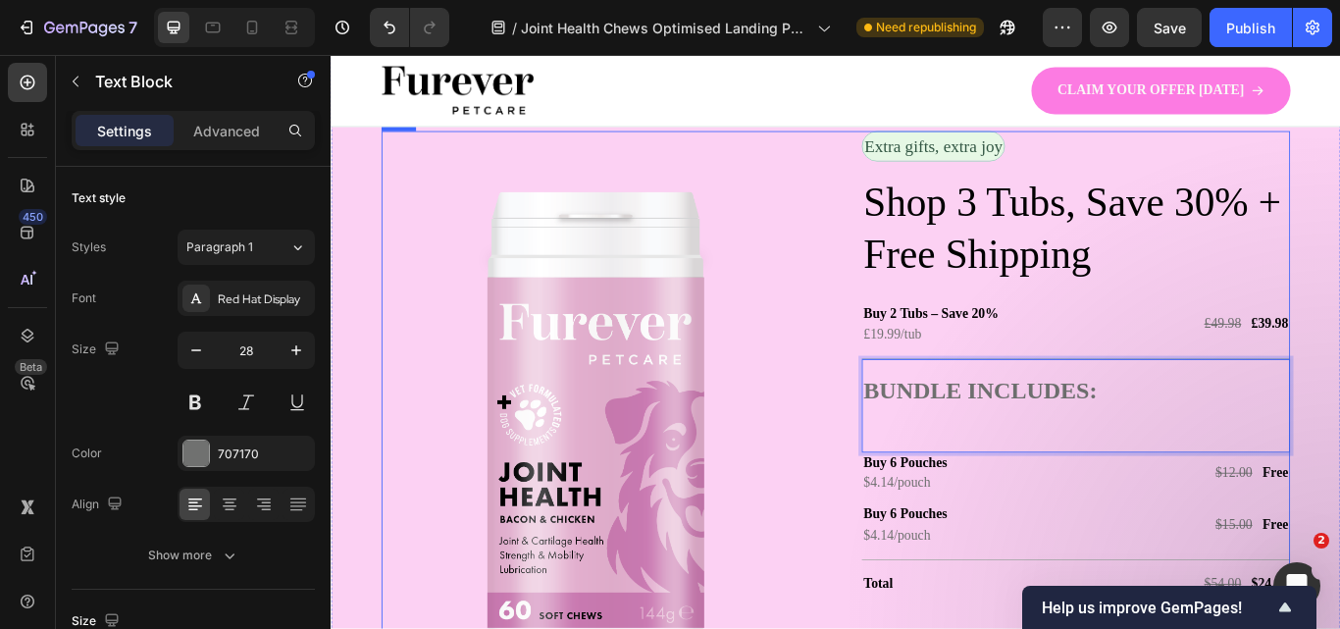
click at [886, 438] on div "Image Extra gifts, extra joy Text Block Row Shop 3 Tubs, Save 30% + Free Shippi…" at bounding box center [918, 486] width 1059 height 685
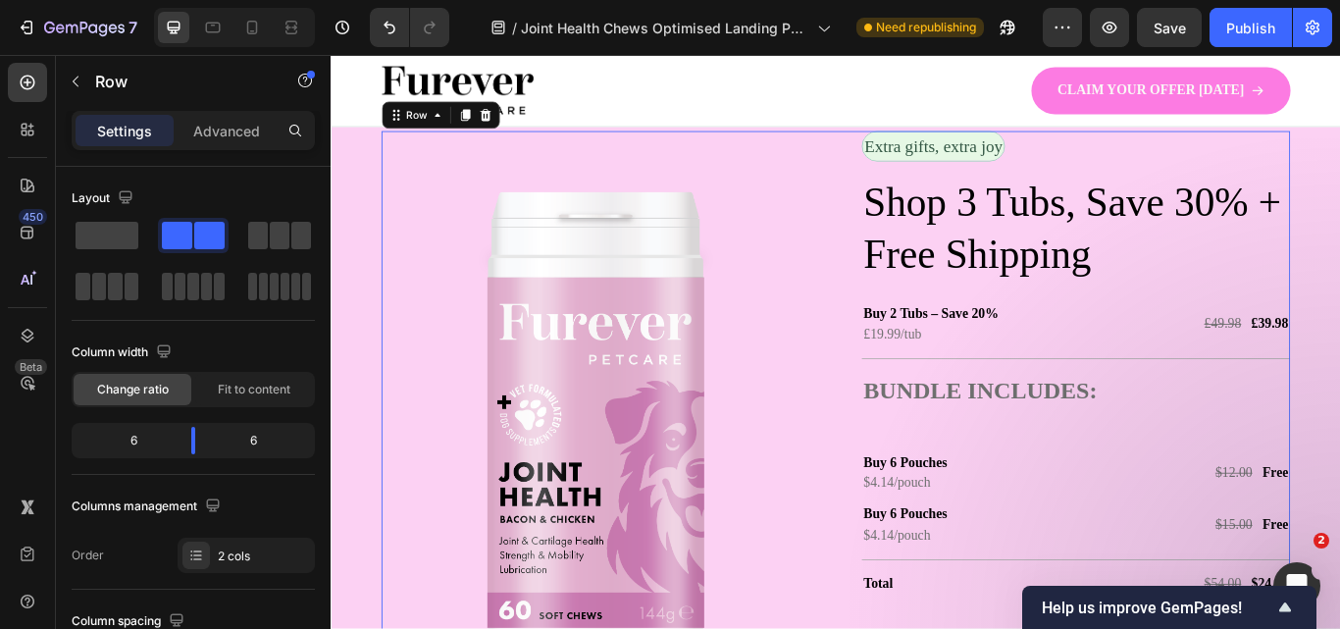
click at [954, 486] on p "Rich Text Editor. Editing area: main" at bounding box center [1198, 485] width 495 height 38
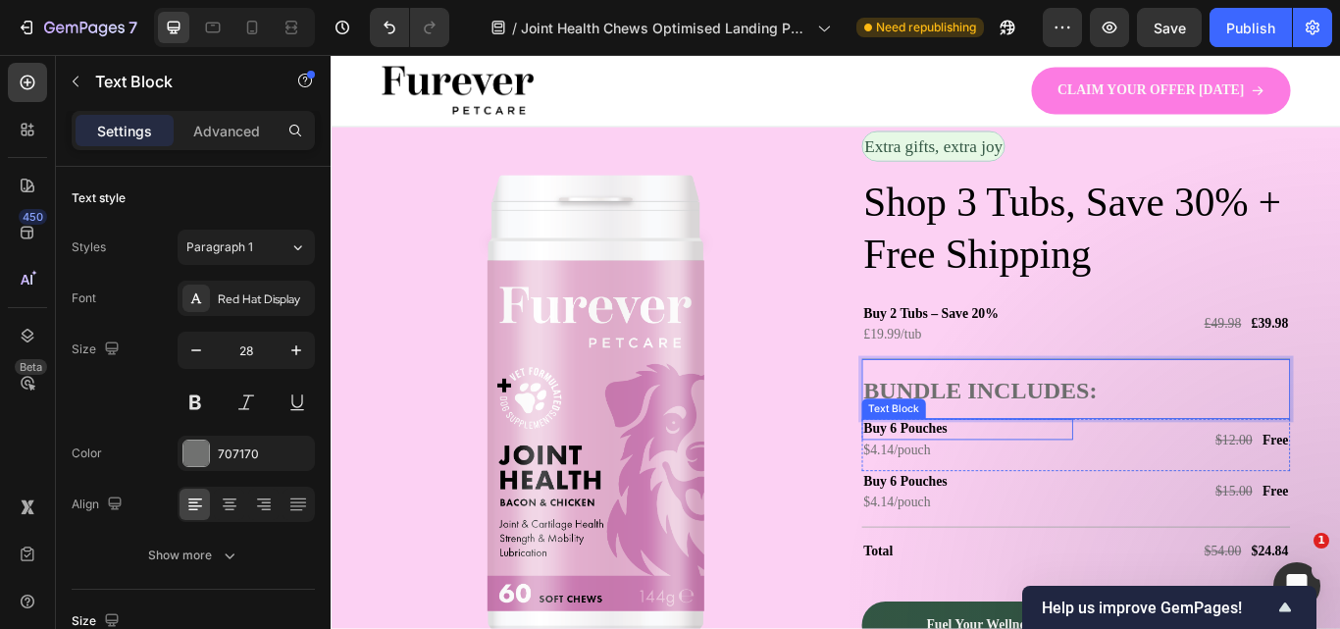
click at [989, 494] on p "Buy 6 Pouches" at bounding box center [1072, 492] width 242 height 21
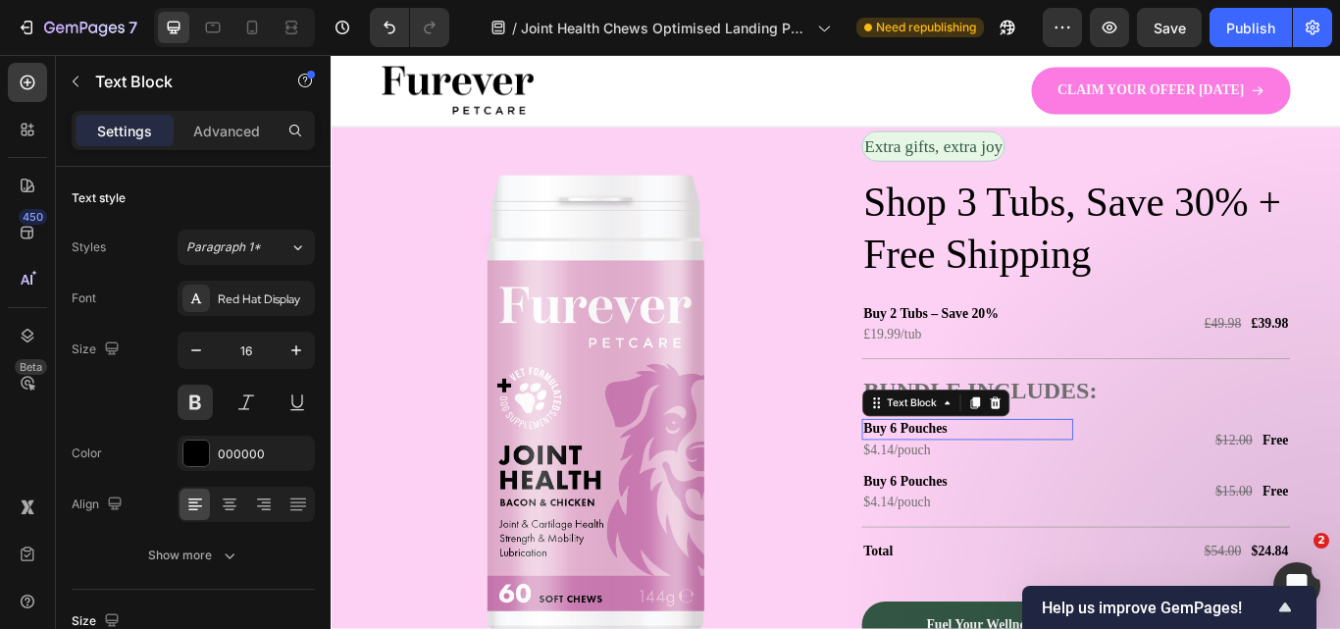
click at [989, 494] on p "Buy 6 Pouches" at bounding box center [1072, 492] width 242 height 21
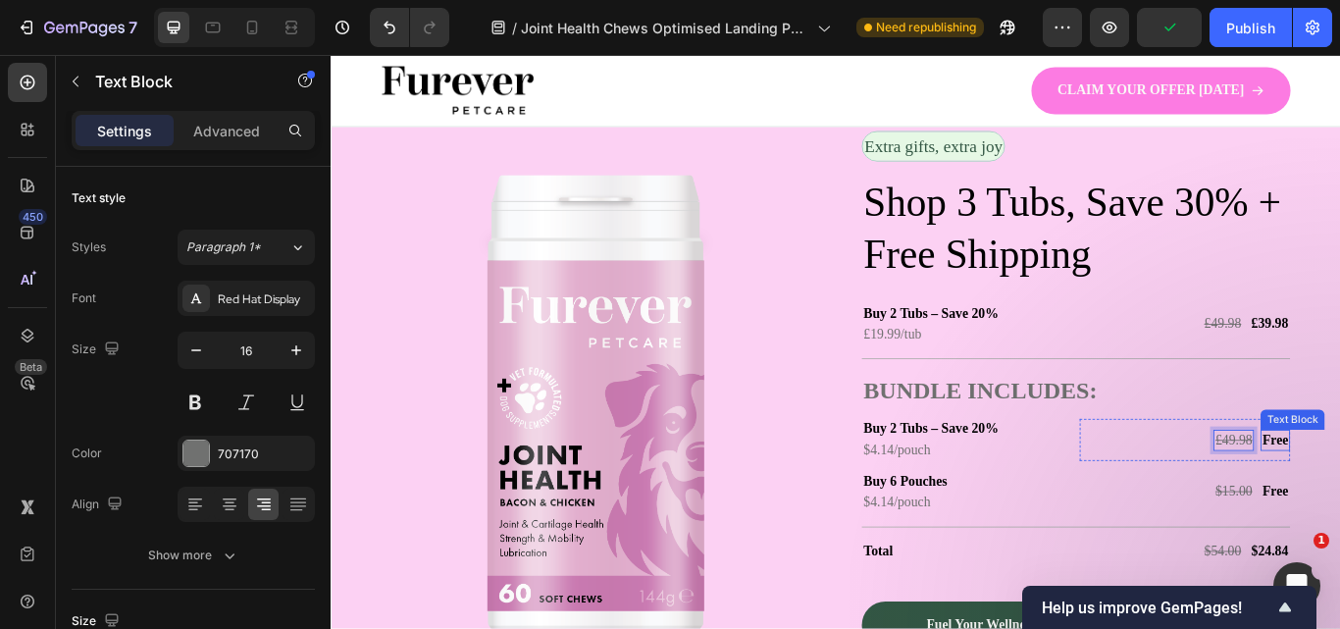
click at [1292, 528] on div "£49.98 Text Block £39.98 Text Block 0 Row" at bounding box center [1326, 504] width 246 height 49
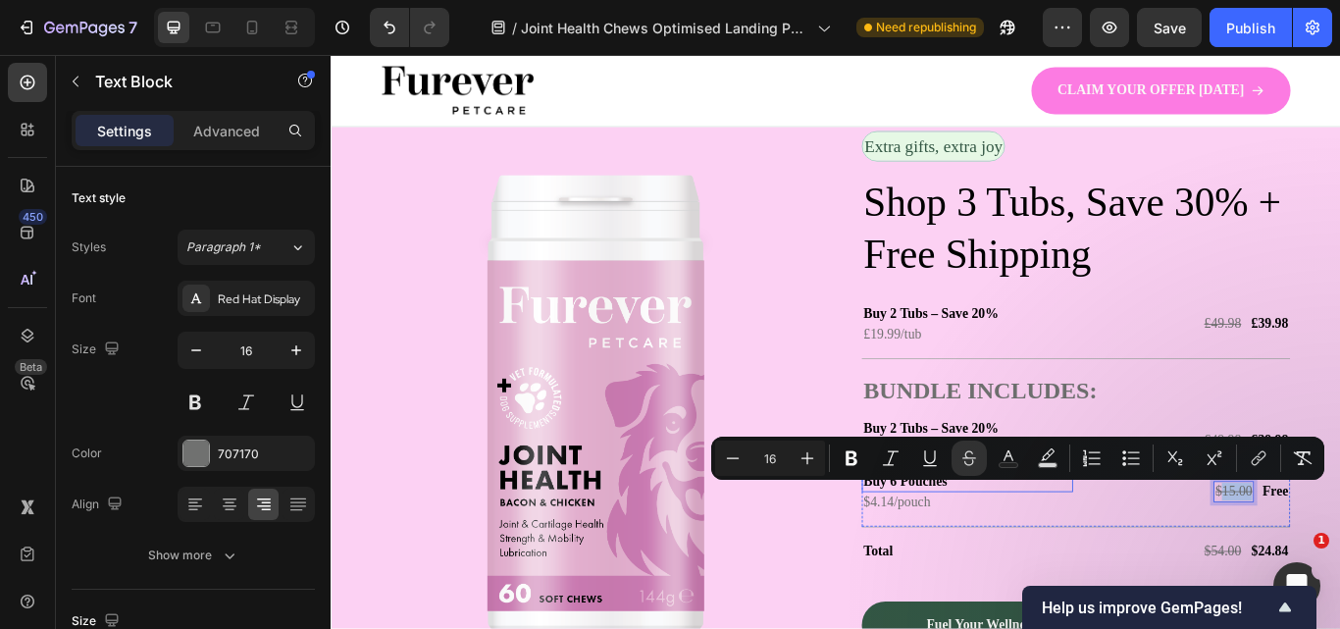
click at [1002, 554] on p "Buy 6 Pouches" at bounding box center [1072, 552] width 242 height 21
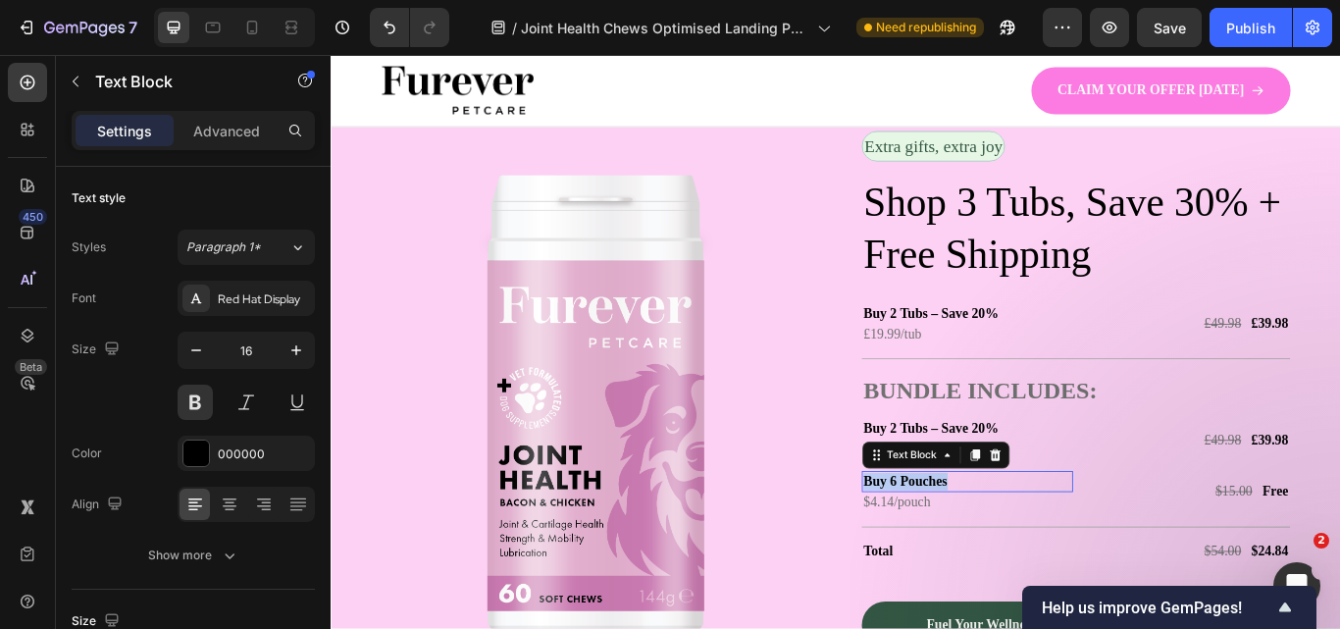
click at [1002, 554] on p "Buy 6 Pouches" at bounding box center [1072, 552] width 242 height 21
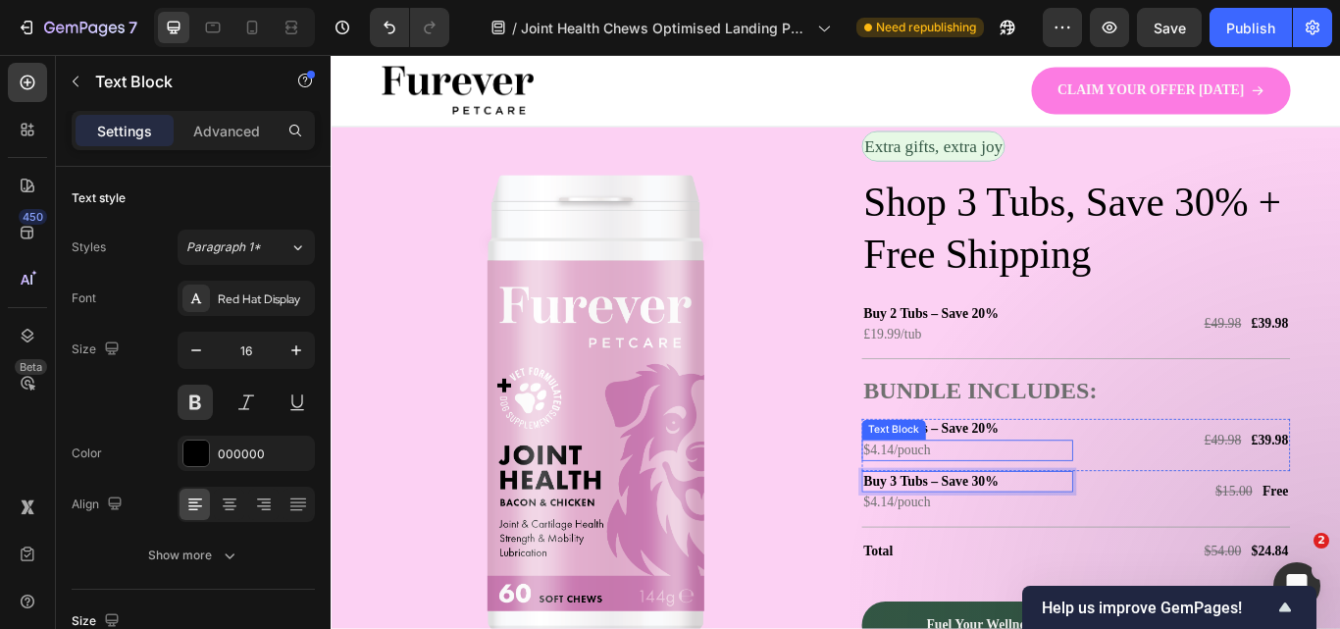
click at [1022, 513] on p "$4.14/pouch" at bounding box center [1072, 516] width 242 height 21
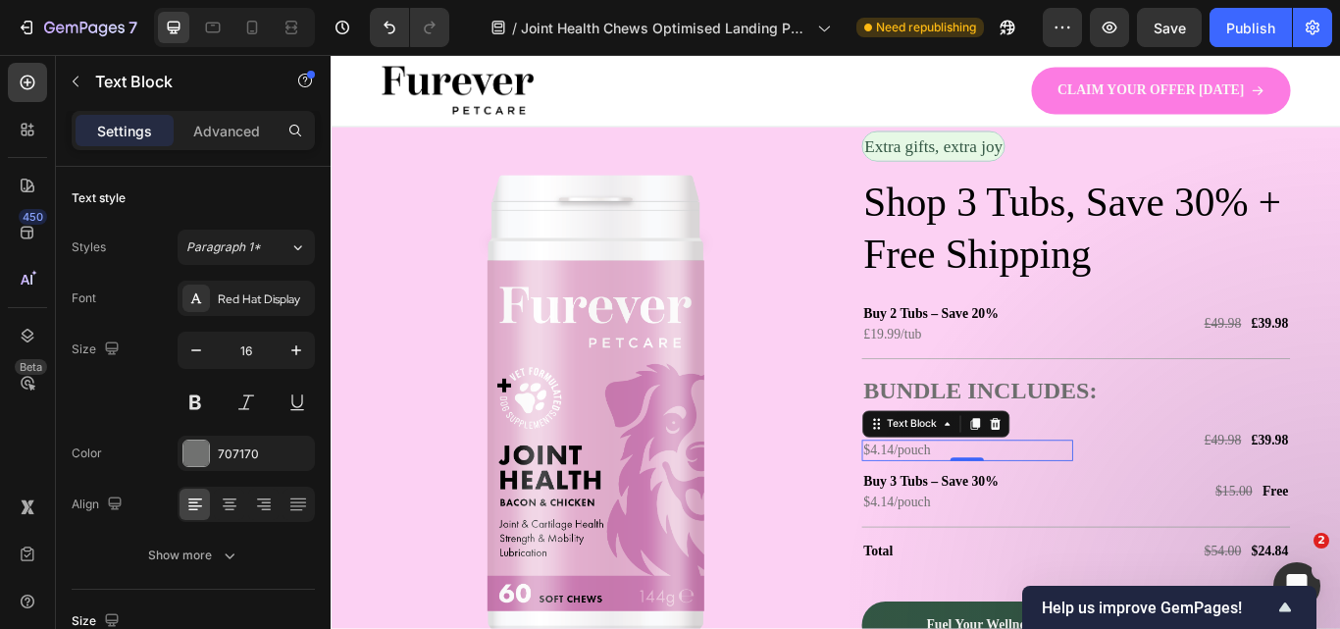
click at [1022, 513] on p "$4.14/pouch" at bounding box center [1072, 516] width 242 height 21
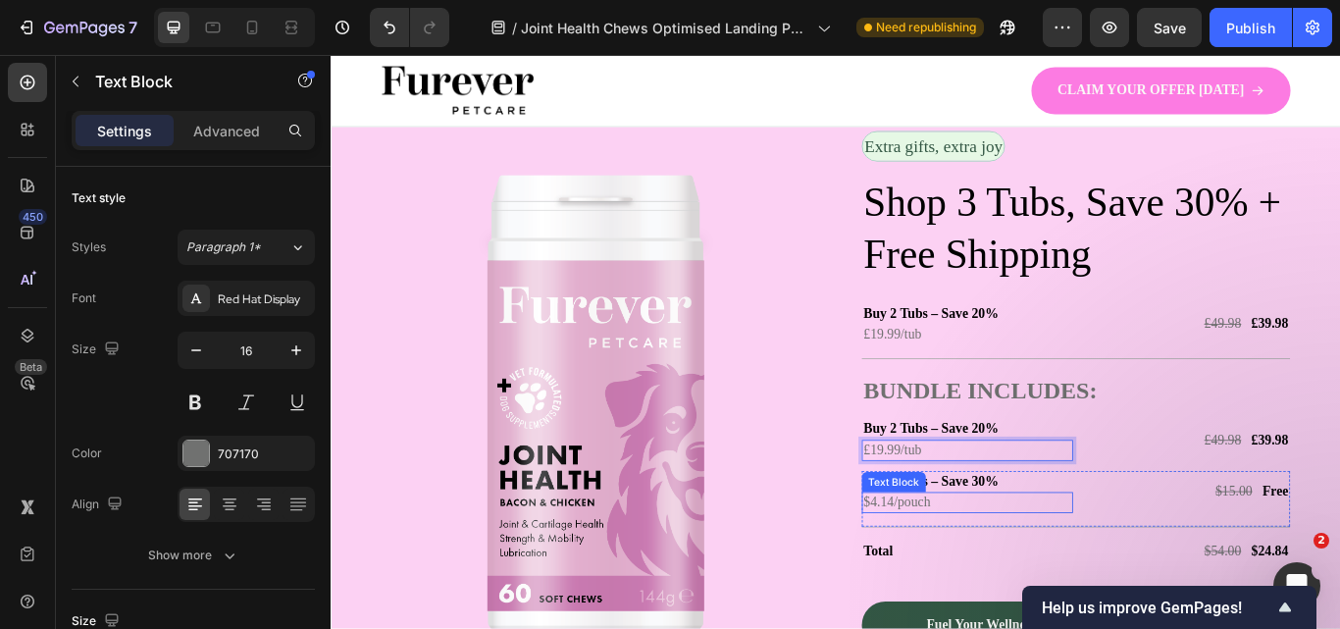
click at [974, 575] on p "$4.14/pouch" at bounding box center [1072, 577] width 242 height 21
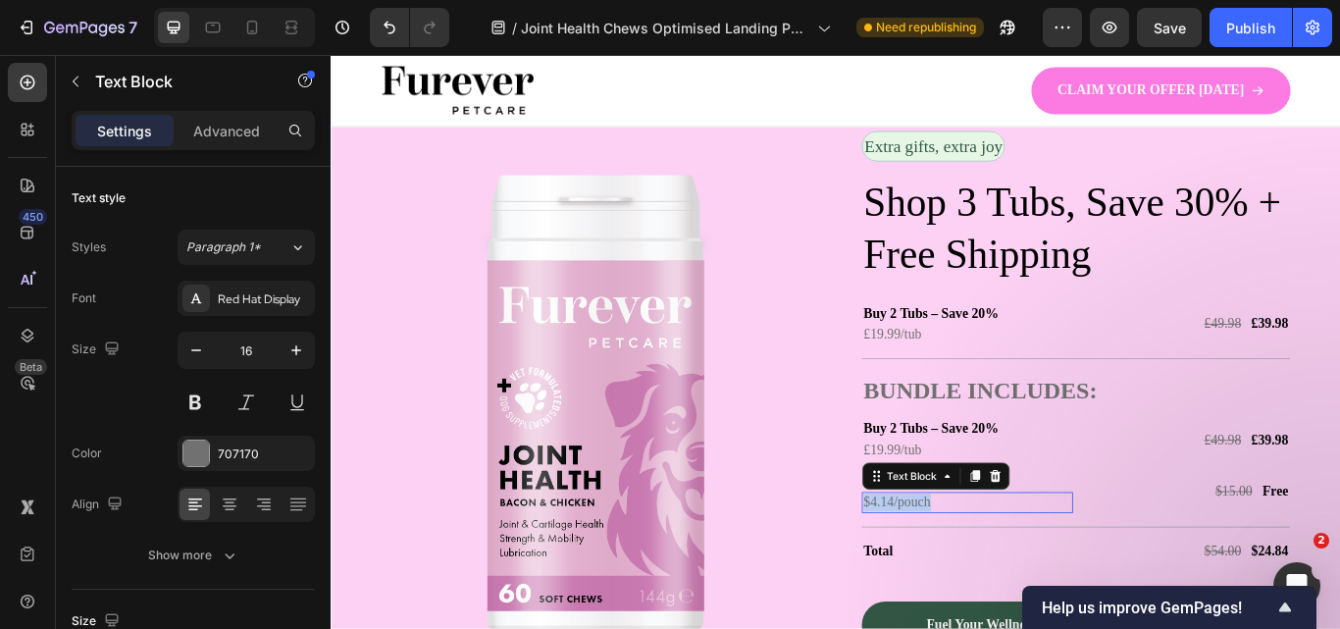
click at [974, 575] on p "$4.14/pouch" at bounding box center [1072, 577] width 242 height 21
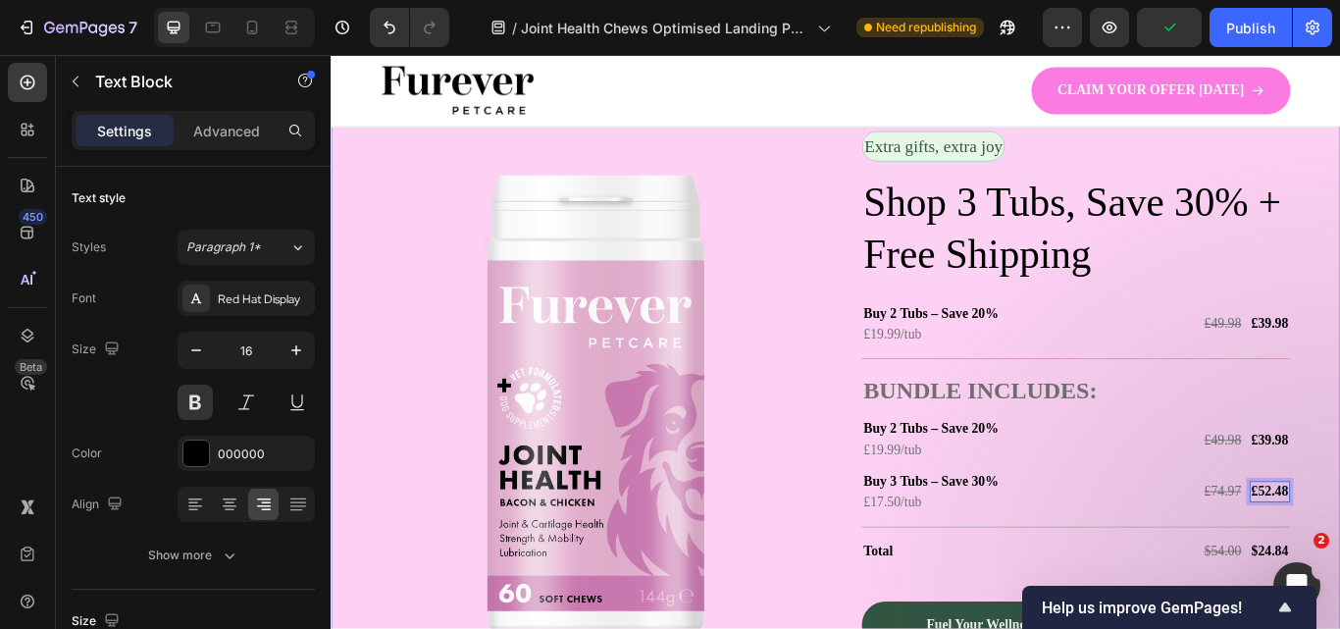
click at [1339, 406] on div "Image Extra gifts, extra joy Text Block Row Shop 3 Tubs, Save 30% + Free Shippi…" at bounding box center [919, 474] width 1177 height 881
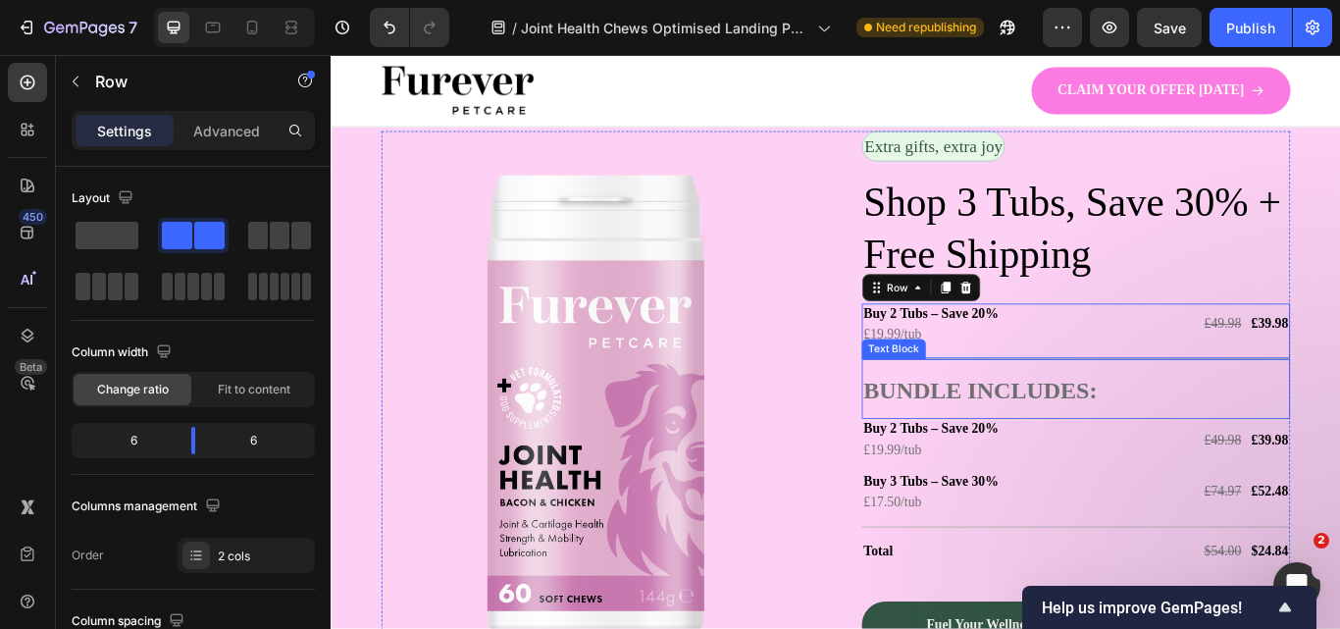
click at [1267, 414] on div "Extra gifts, extra joy Text Block Row Shop 3 Tubs, Save 30% + Free Shipping Hea…" at bounding box center [1198, 466] width 499 height 645
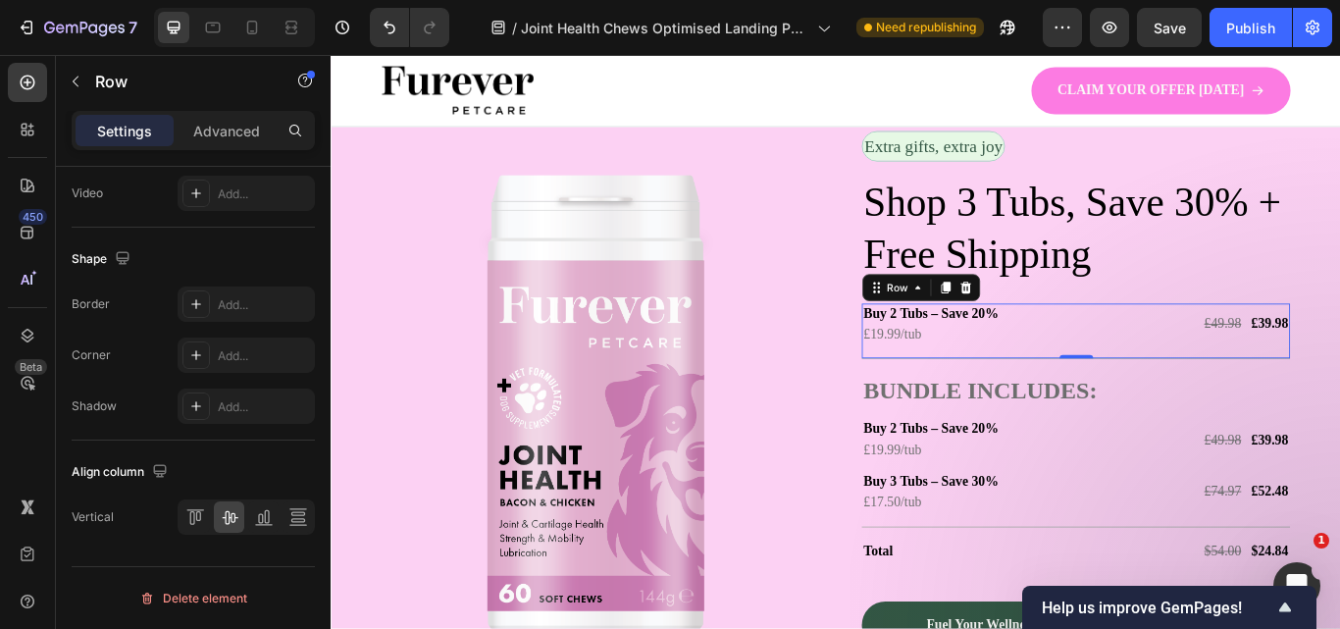
scroll to position [0, 0]
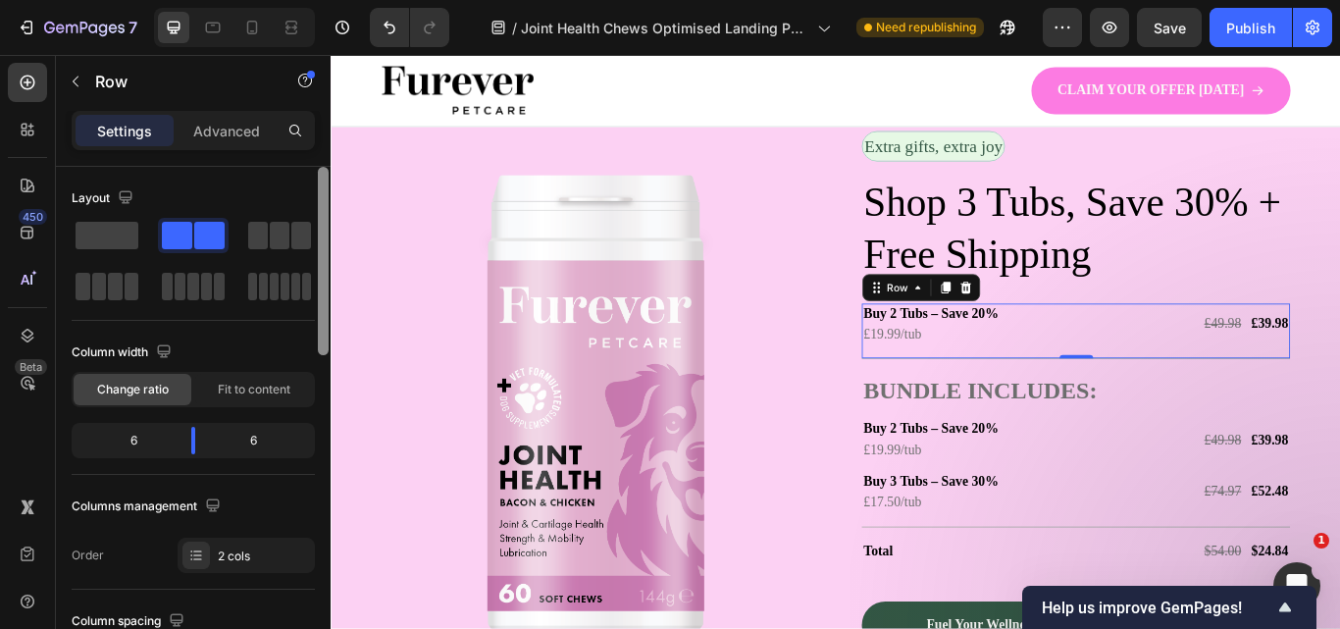
drag, startPoint x: 323, startPoint y: 278, endPoint x: 276, endPoint y: 127, distance: 158.2
click at [276, 127] on div "Settings Advanced Layout Column width Change ratio Fit to content 6 6 Columns m…" at bounding box center [193, 398] width 275 height 574
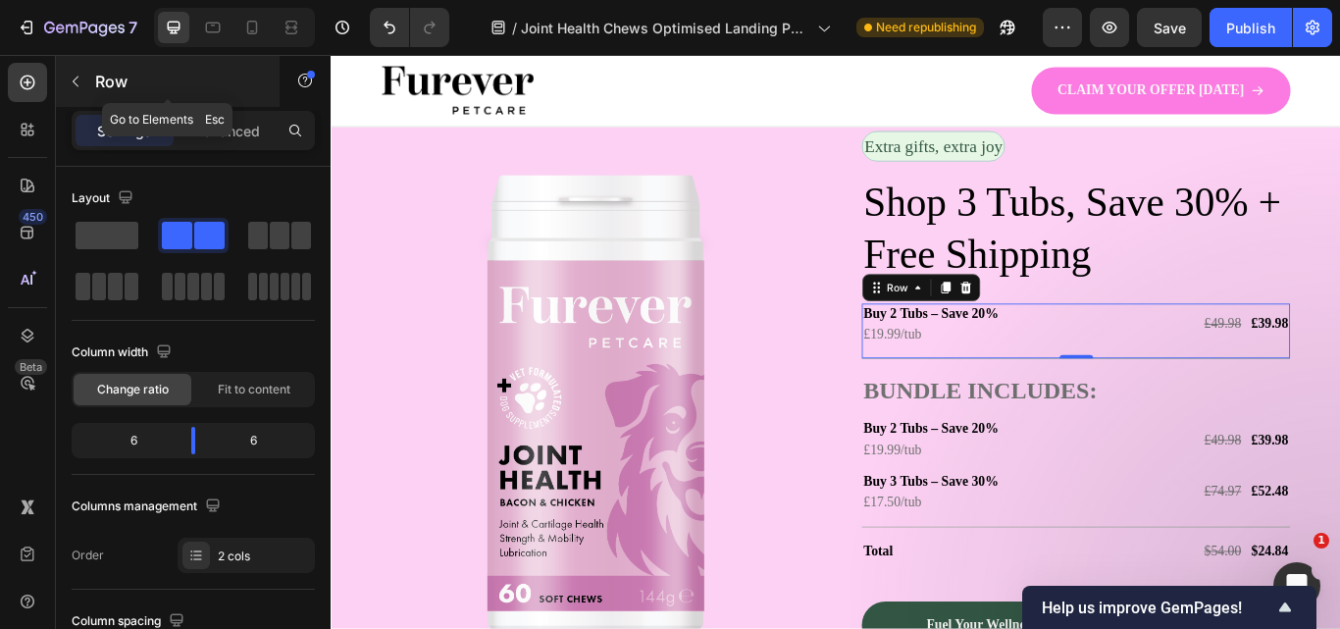
click at [78, 83] on icon "button" at bounding box center [76, 82] width 16 height 16
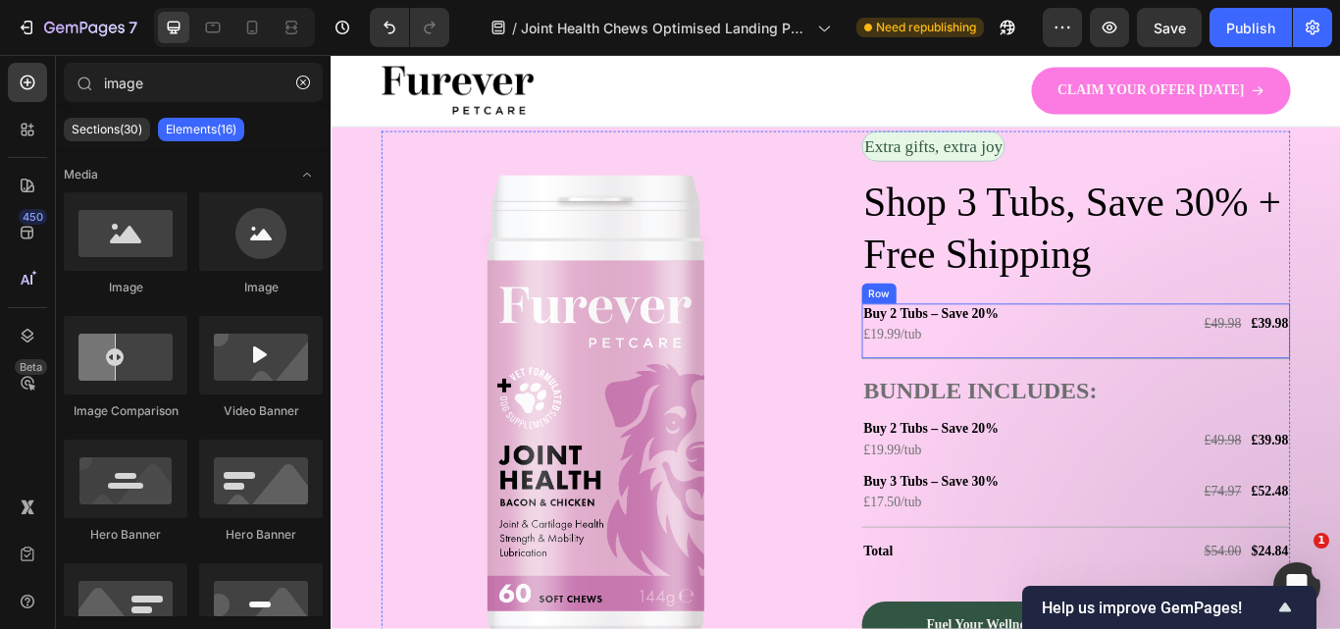
click at [1197, 404] on div "Buy 2 Tubs – Save 20% Text Block £19.99/tub Text Block £49.98 Text Block £39.98…" at bounding box center [1198, 377] width 499 height 65
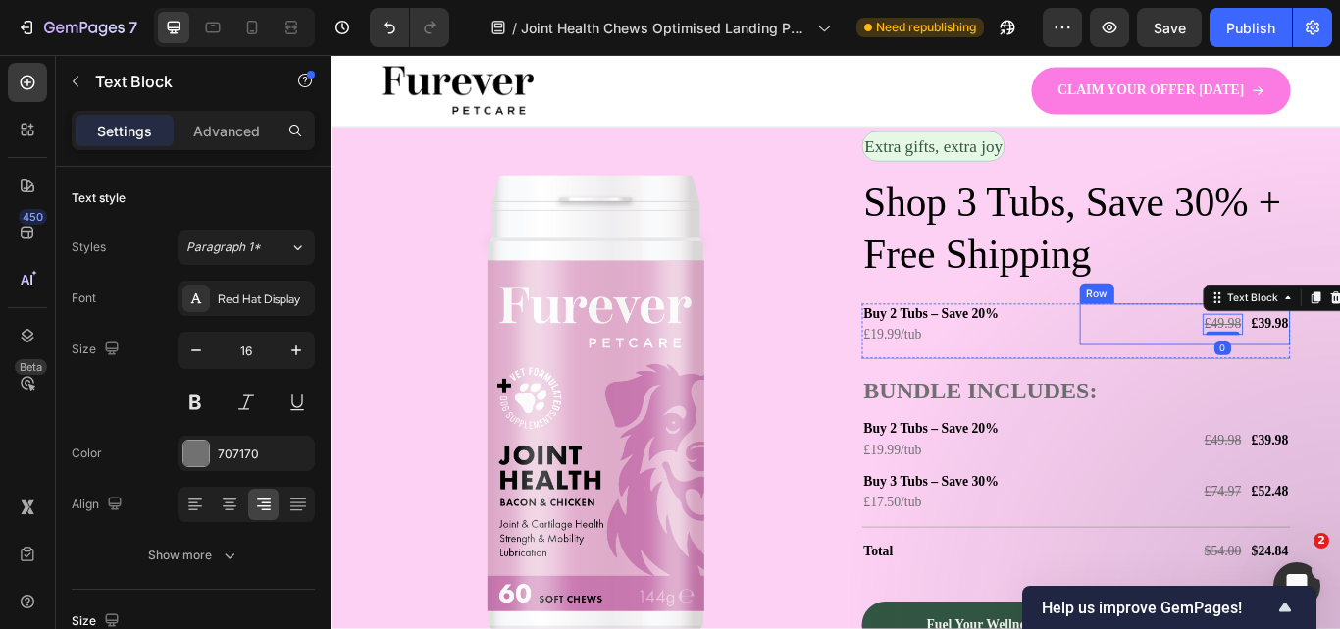
click at [1308, 348] on div "£49.98 Text Block 0 £39.98 Text Block Row" at bounding box center [1326, 369] width 246 height 49
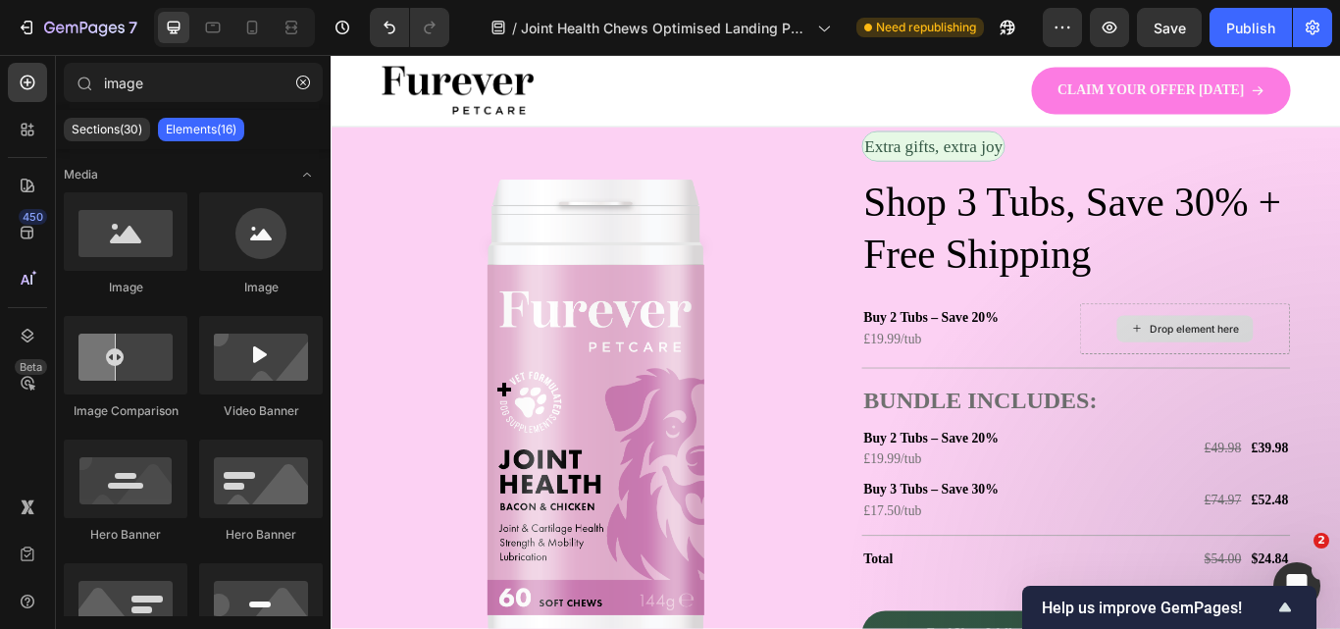
scroll to position [3573, 0]
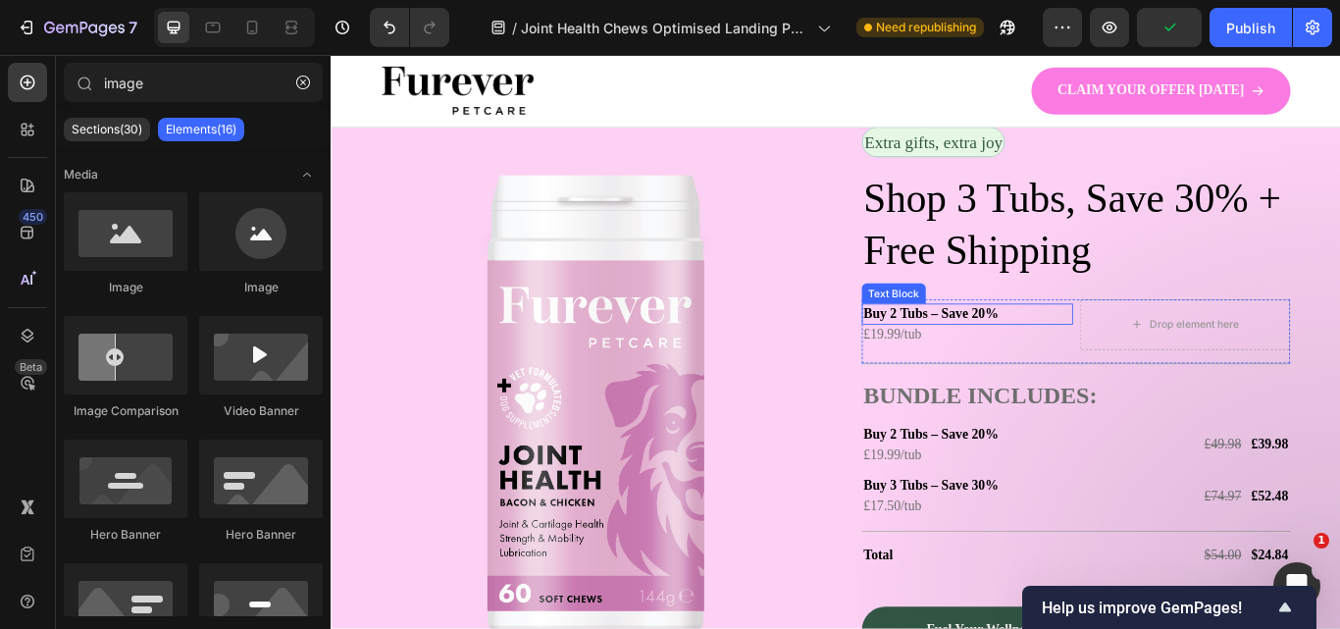
click at [1070, 352] on p "Buy 2 Tubs – Save 20%" at bounding box center [1072, 357] width 242 height 21
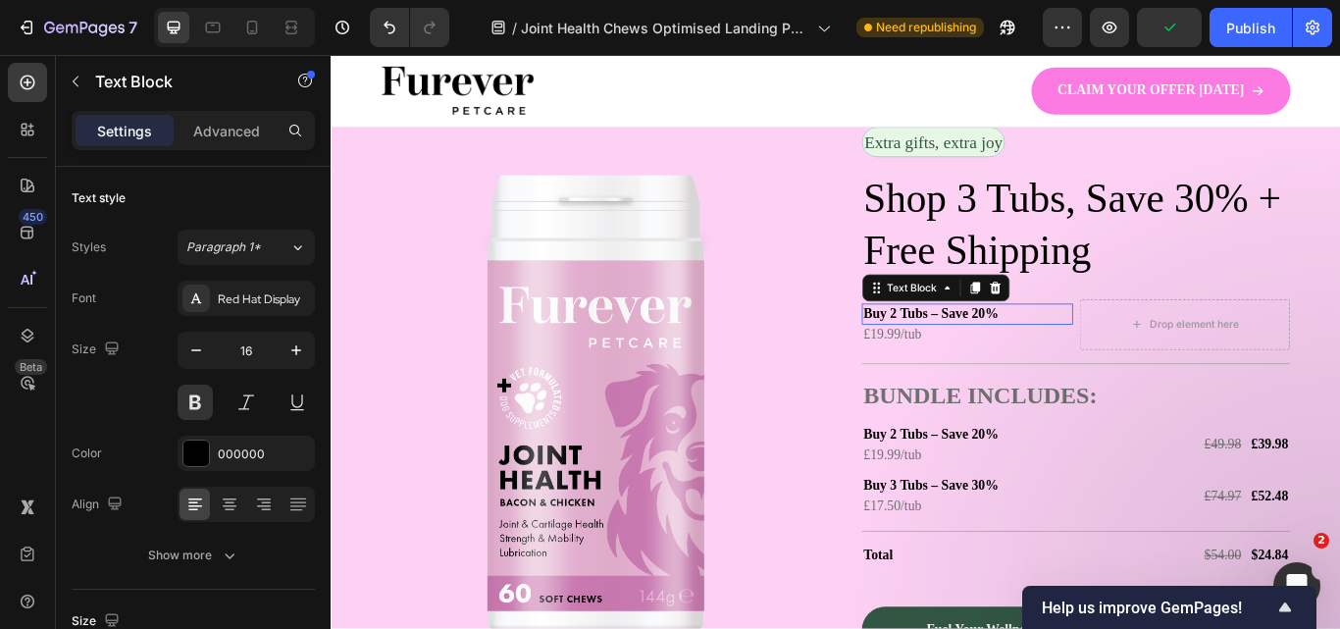
click at [1070, 352] on p "Buy 2 Tubs – Save 20%" at bounding box center [1072, 357] width 242 height 21
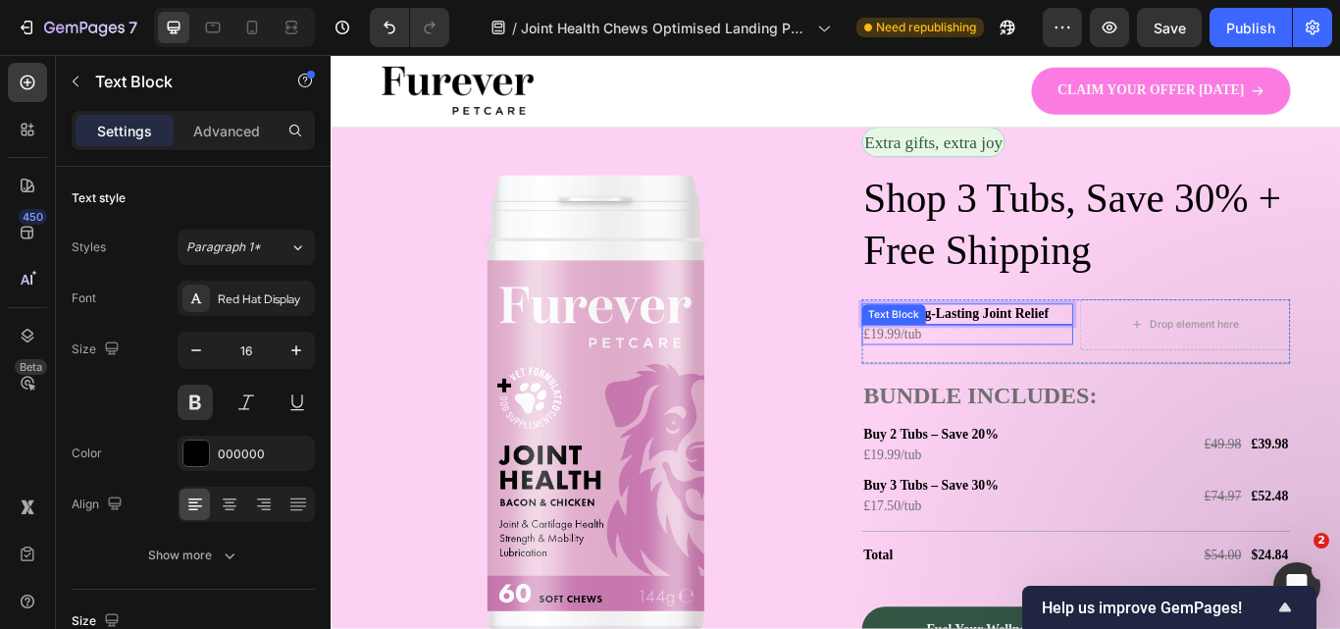
click at [992, 377] on p "£19.99/tub" at bounding box center [1072, 382] width 242 height 21
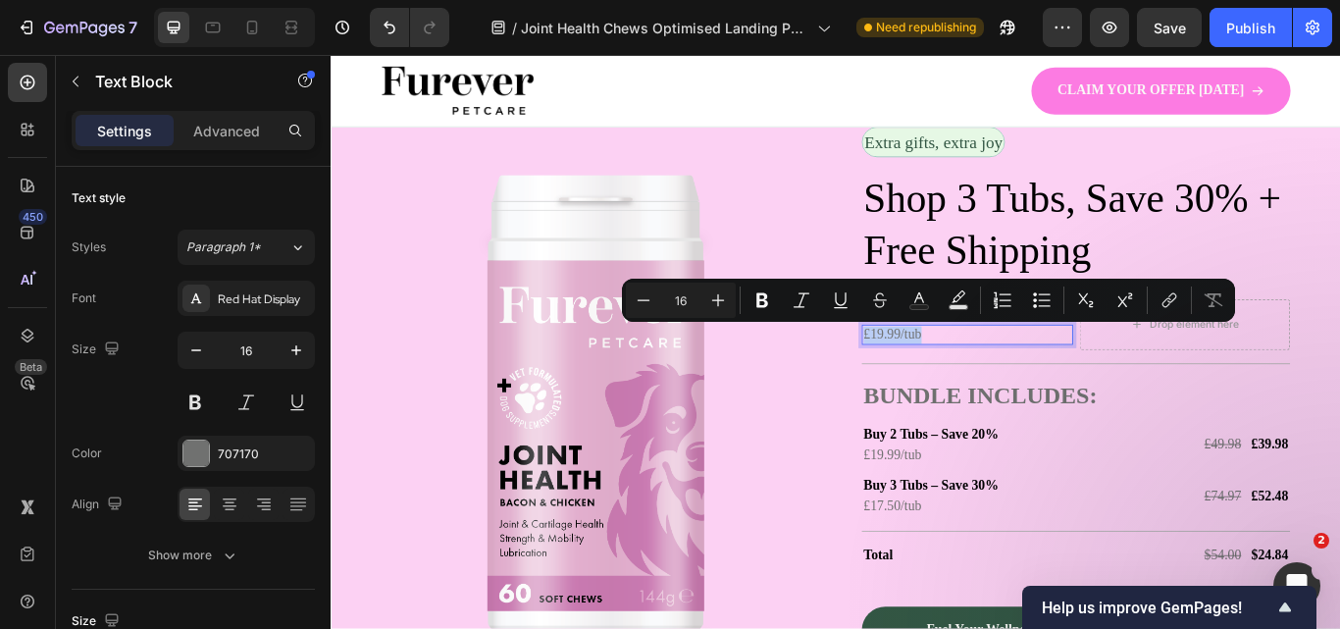
click at [1098, 382] on p "£19.99/tub" at bounding box center [1072, 382] width 242 height 21
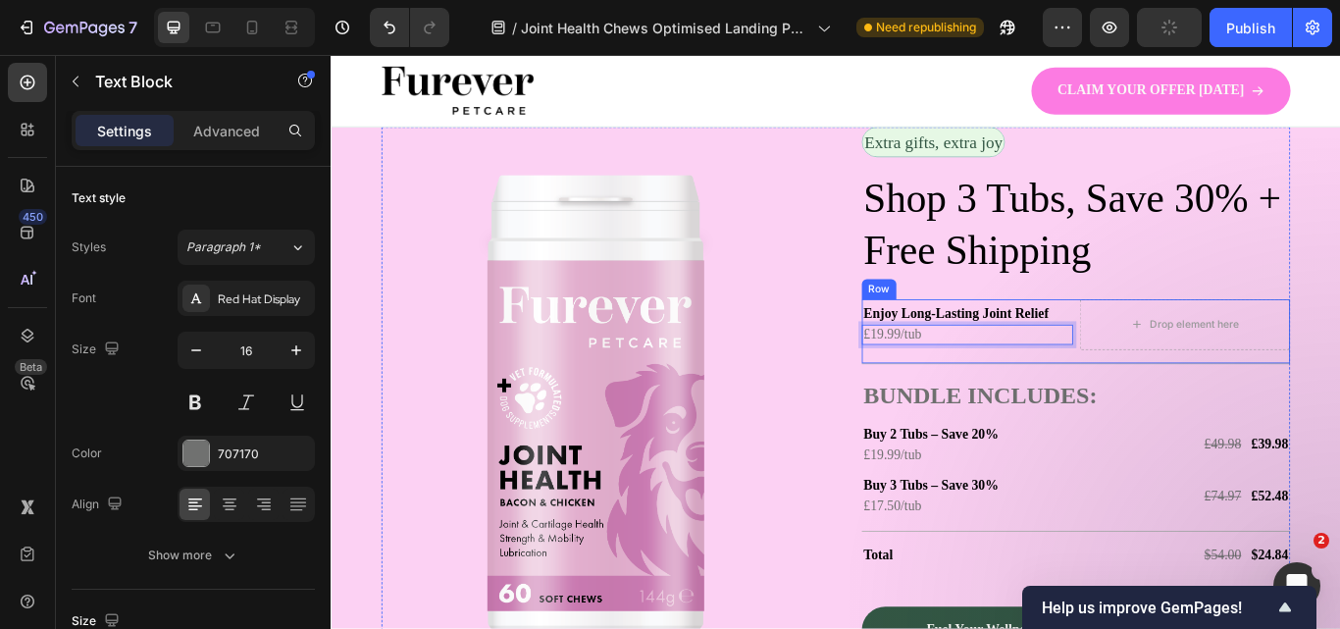
click at [1181, 341] on div "Enjoy Long-Lasting Joint Relief Text Block £19.99/tub Text Block 0" at bounding box center [1072, 369] width 246 height 59
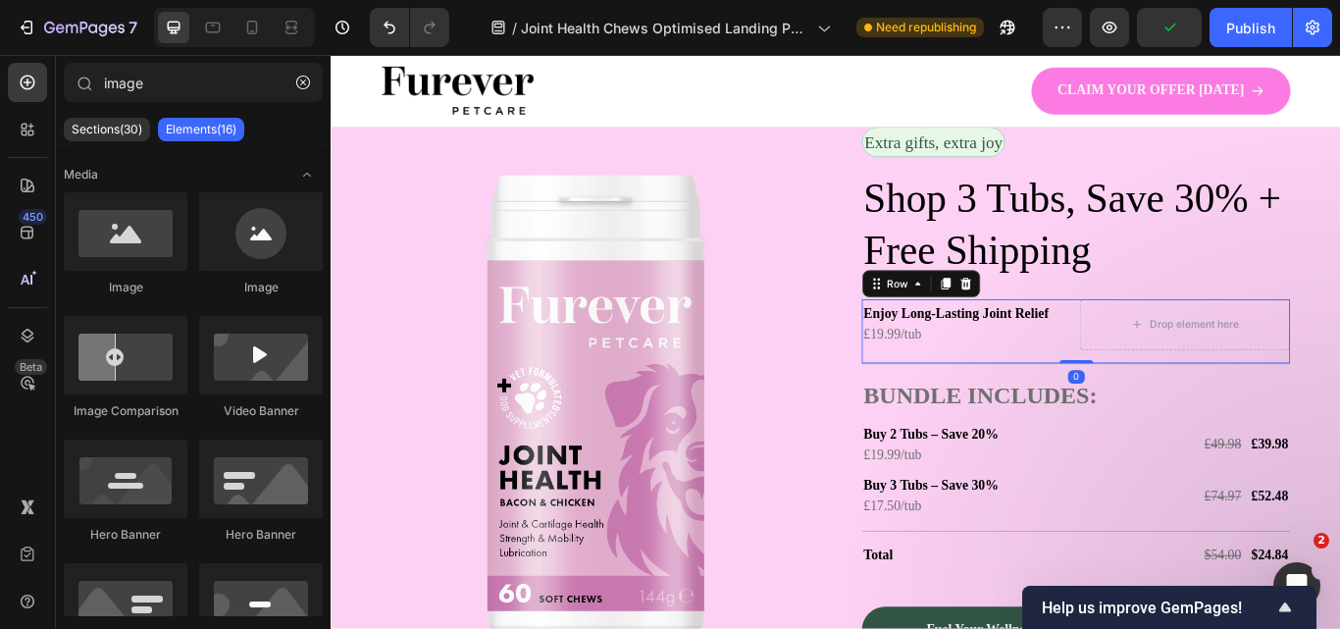
scroll to position [3538, 0]
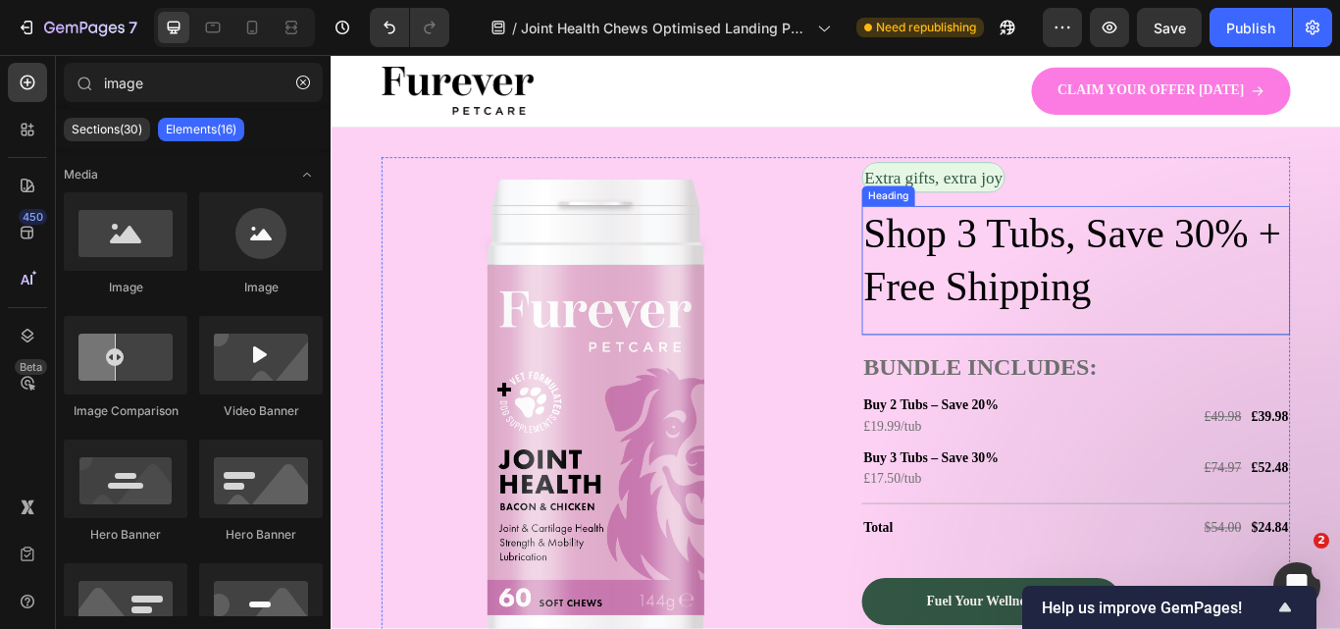
click at [1220, 326] on p "Shop 3 Tubs, Save 30% + Free Shipping" at bounding box center [1198, 294] width 495 height 123
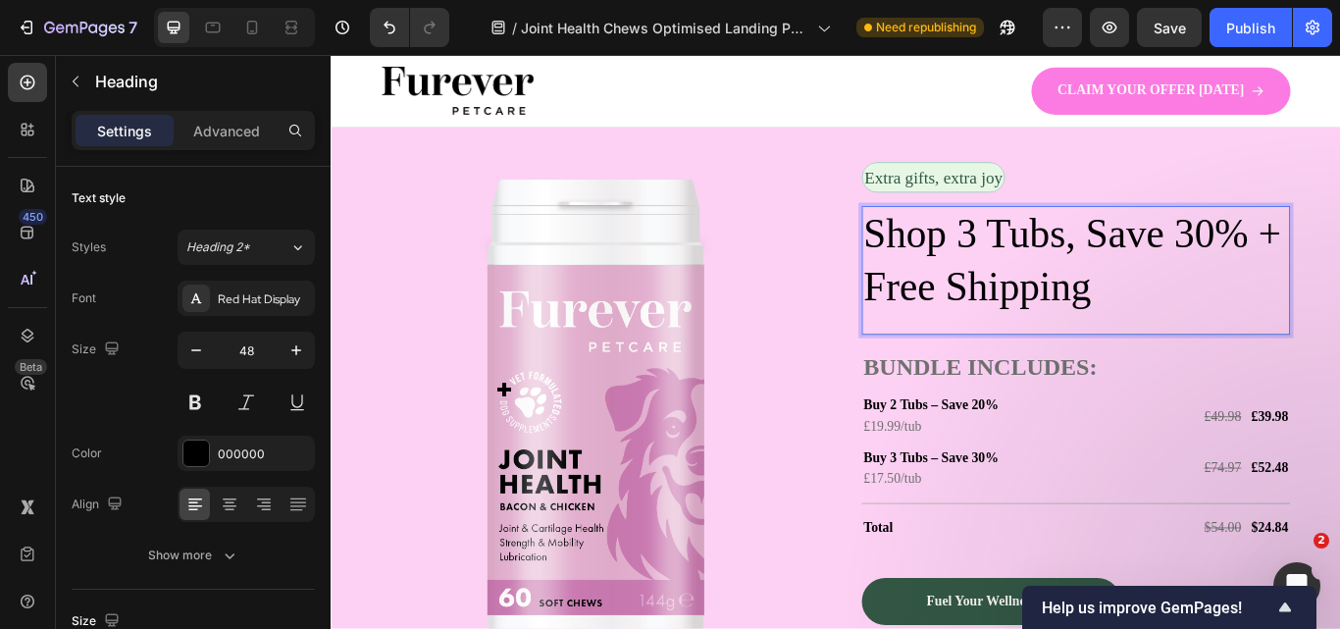
click at [1228, 320] on p "Shop 3 Tubs, Save 30% + Free Shipping" at bounding box center [1198, 294] width 495 height 123
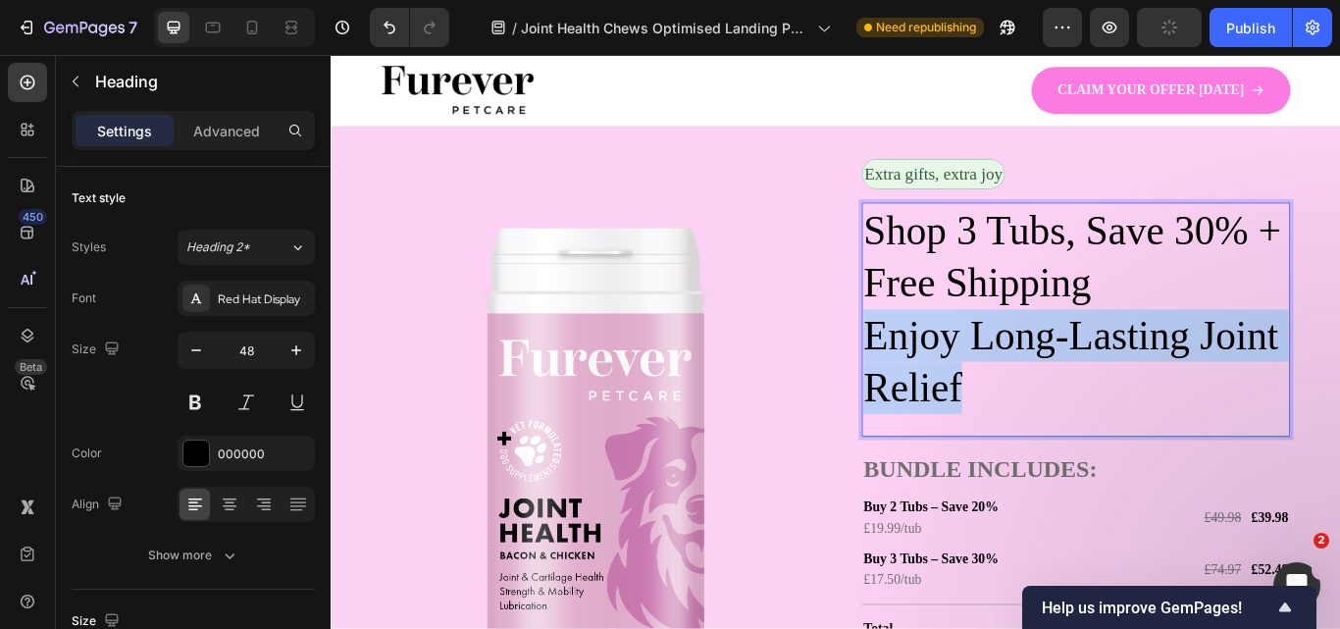
drag, startPoint x: 1092, startPoint y: 433, endPoint x: 945, endPoint y: 373, distance: 158.8
click at [951, 373] on p "Shop 3 Tubs, Save 30% + Free Shipping Enjoy Long-Lasting Joint Relief" at bounding box center [1198, 352] width 495 height 245
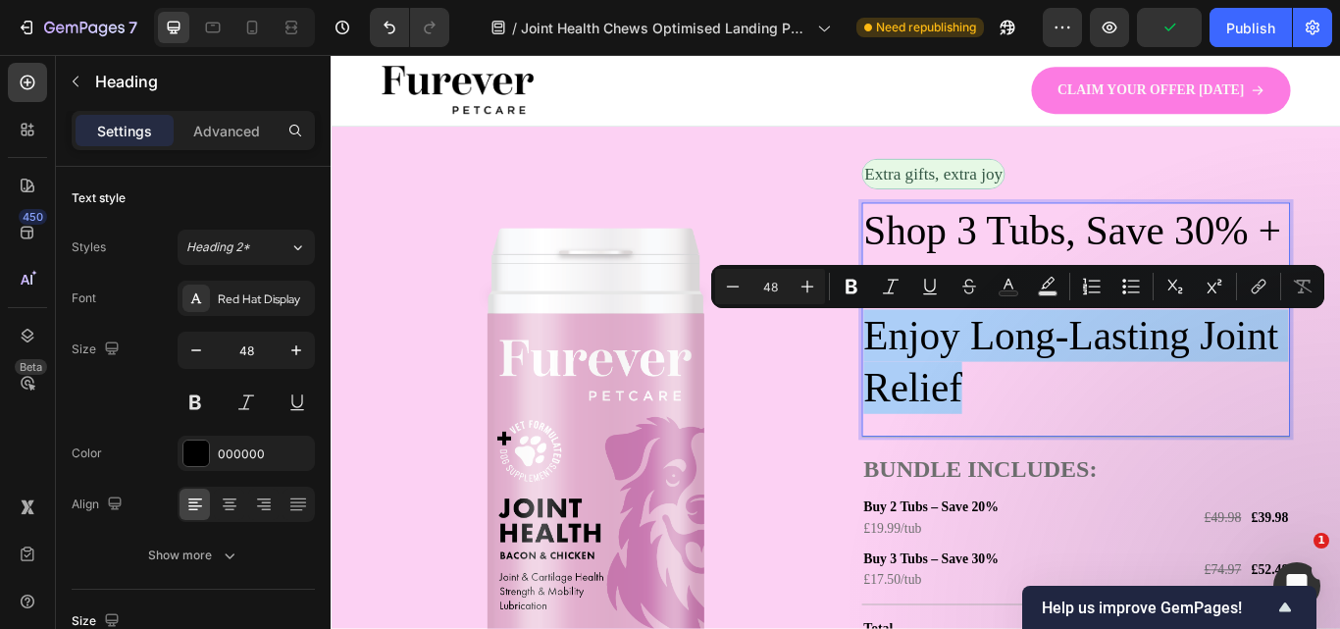
click at [774, 281] on input "48" at bounding box center [769, 287] width 39 height 24
type input "24"
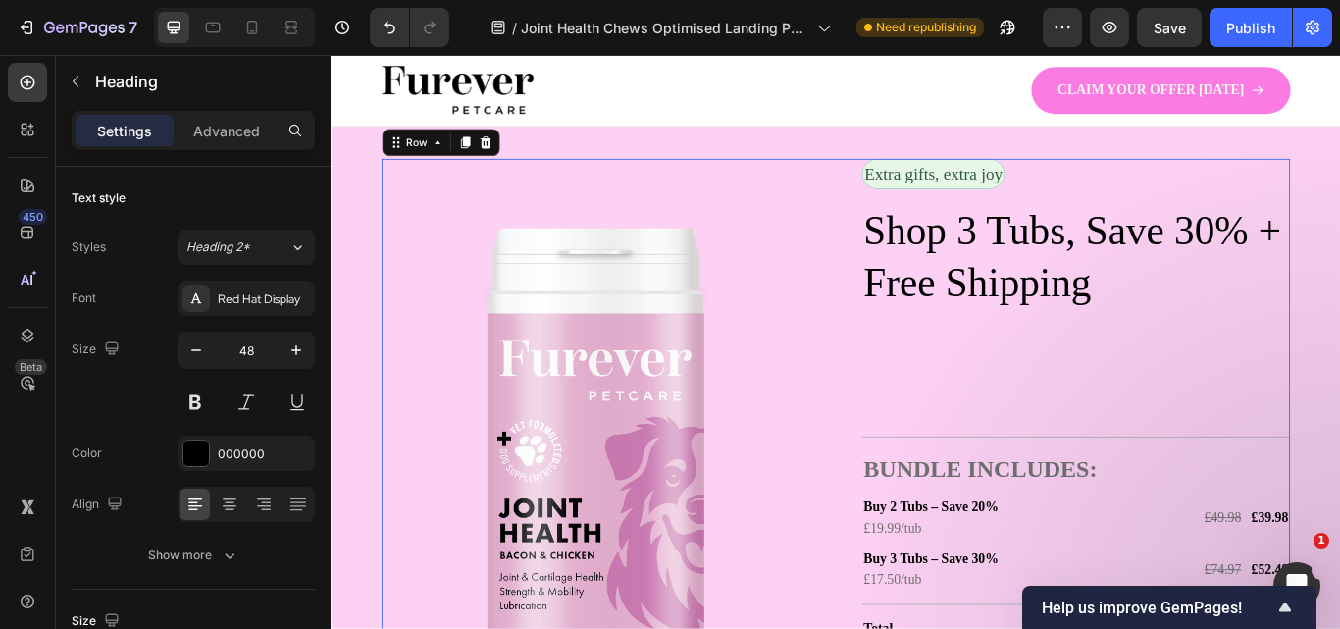
click at [896, 436] on div "Image Extra gifts, extra joy Text Block Row Shop 3 Tubs, Save 30% + Free Shippi…" at bounding box center [918, 529] width 1059 height 704
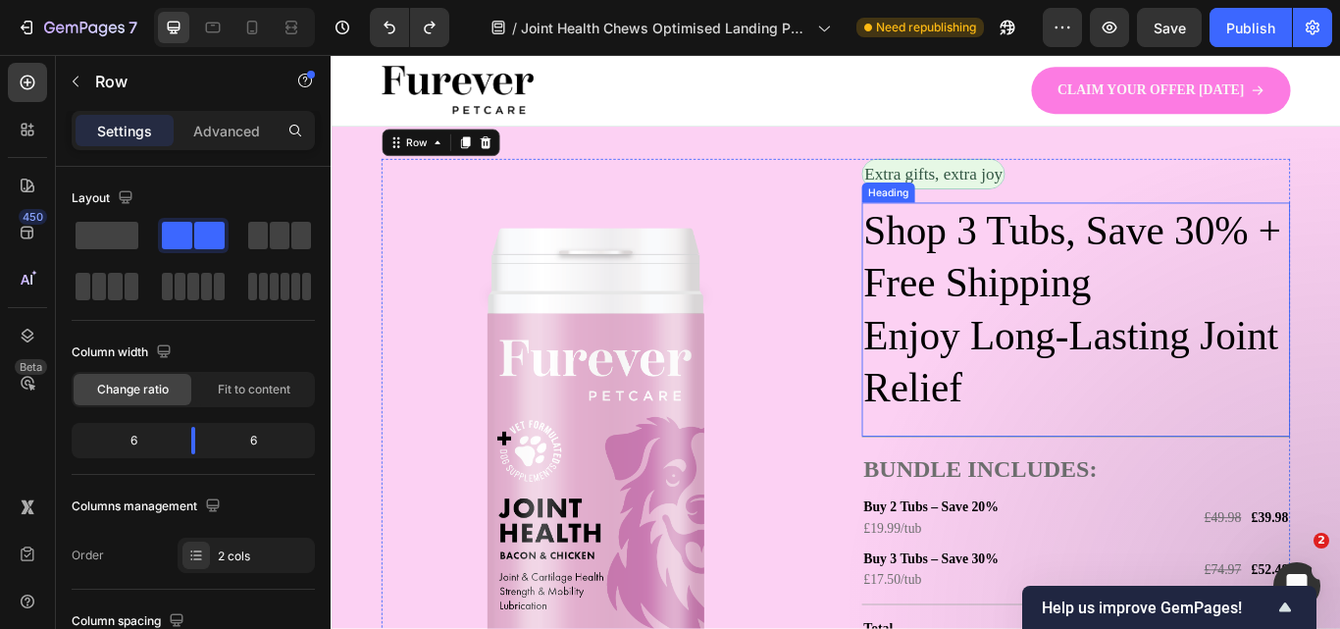
click at [968, 365] on h2 "Shop 3 Tubs, Save 30% + Free Shipping Enjoy Long-Lasting Joint Relief" at bounding box center [1198, 352] width 499 height 249
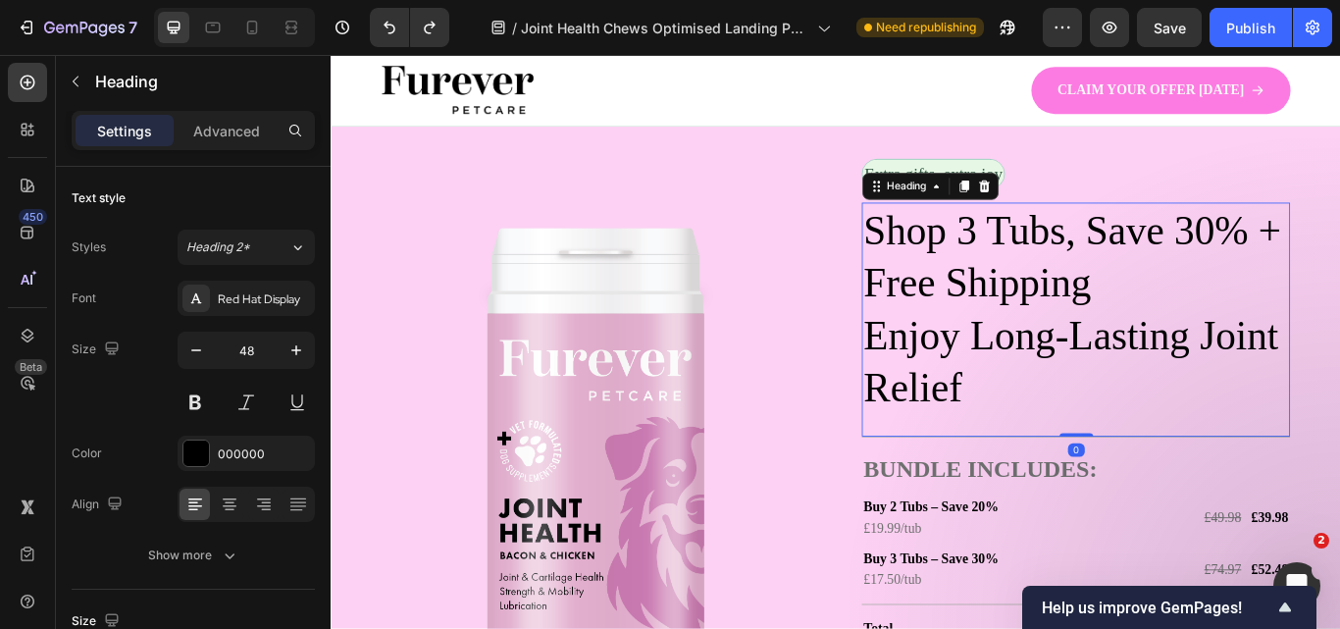
click at [968, 365] on h2 "Shop 3 Tubs, Save 30% + Free Shipping Enjoy Long-Lasting Joint Relief" at bounding box center [1198, 352] width 499 height 249
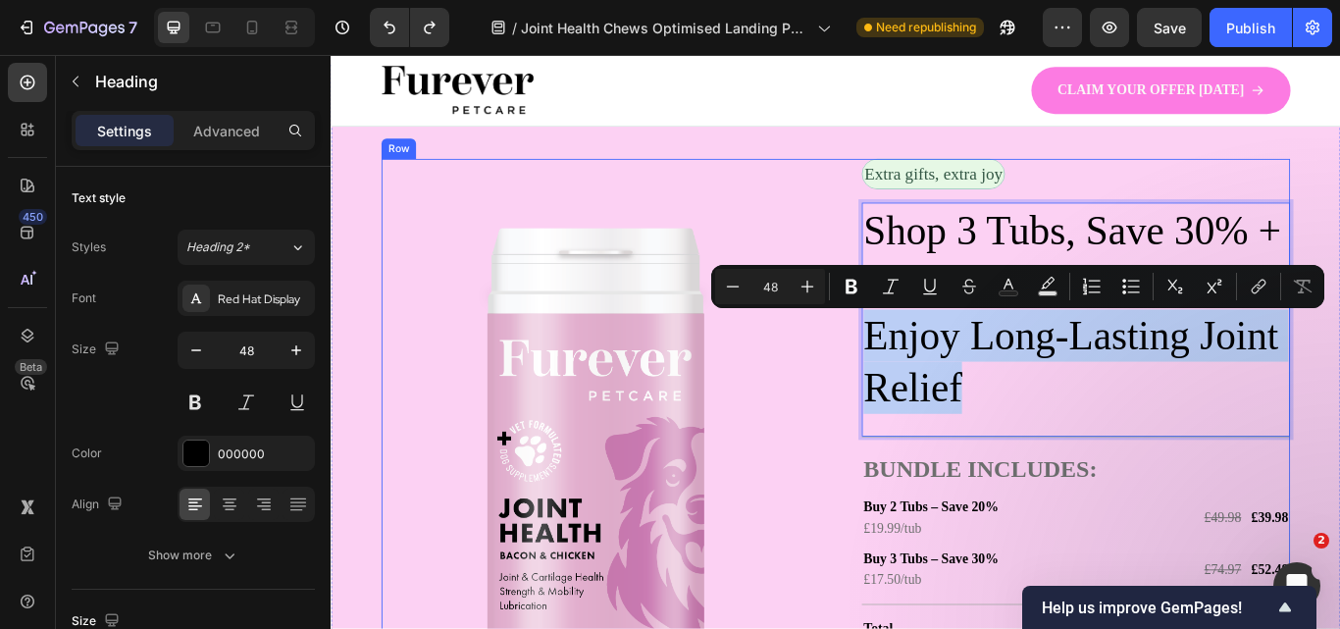
drag, startPoint x: 1082, startPoint y: 438, endPoint x: 925, endPoint y: 380, distance: 167.6
click at [925, 380] on div "Image Extra gifts, extra joy Text Block Row Shop 3 Tubs, Save 30% + Free Shippi…" at bounding box center [918, 529] width 1059 height 704
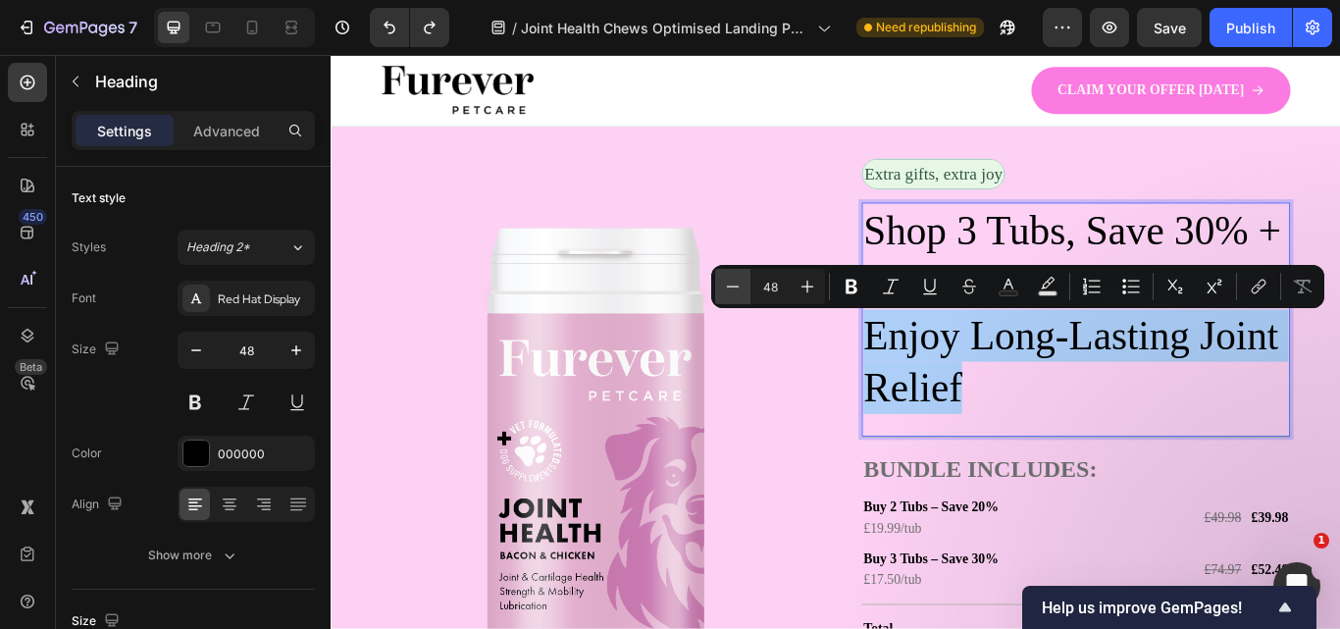
click at [737, 283] on icon "Editor contextual toolbar" at bounding box center [733, 287] width 20 height 20
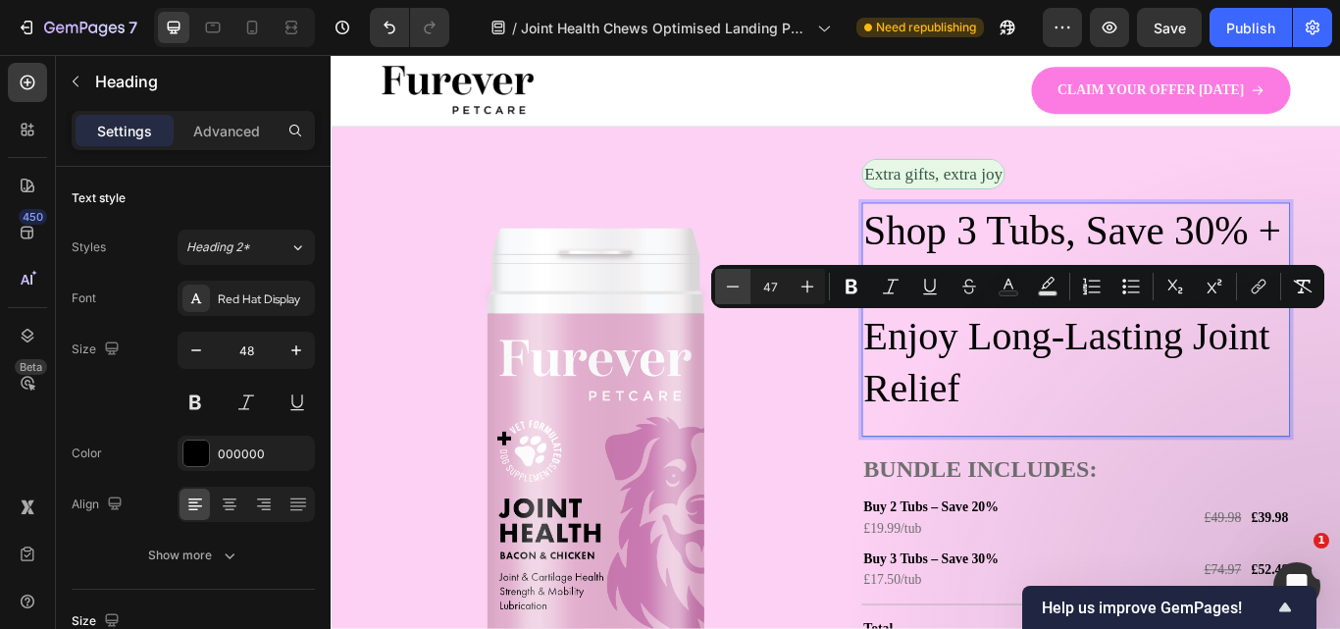
click at [737, 283] on icon "Editor contextual toolbar" at bounding box center [733, 287] width 20 height 20
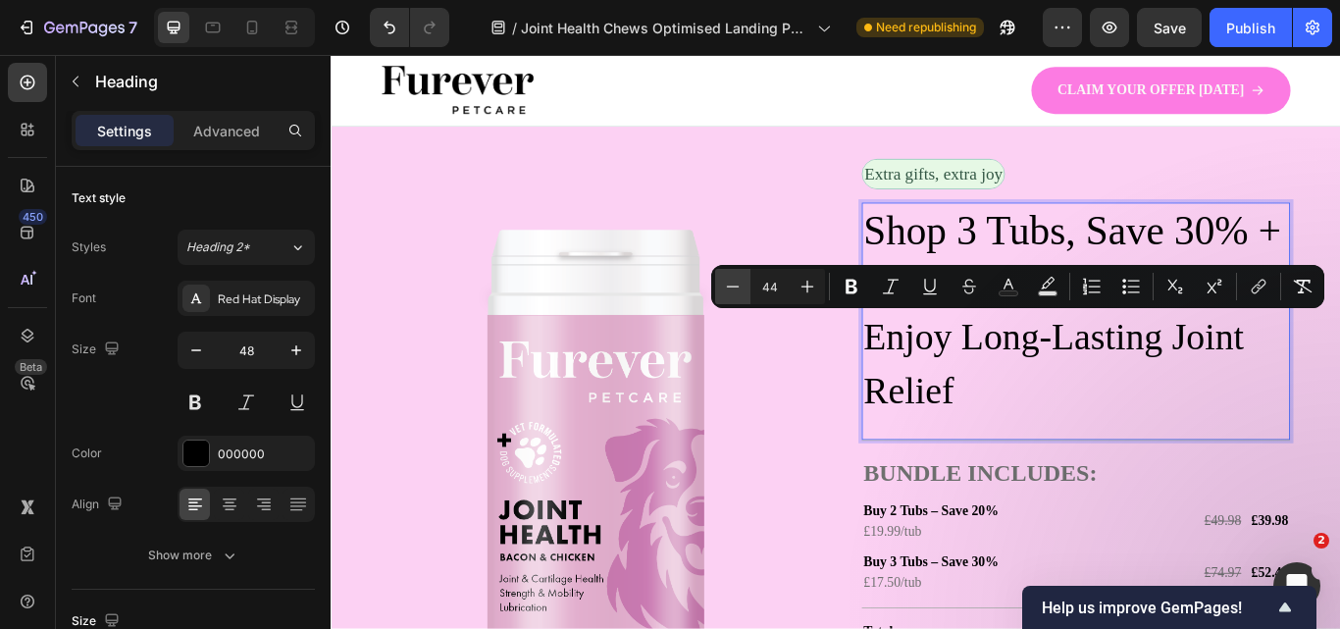
click at [737, 283] on icon "Editor contextual toolbar" at bounding box center [733, 287] width 20 height 20
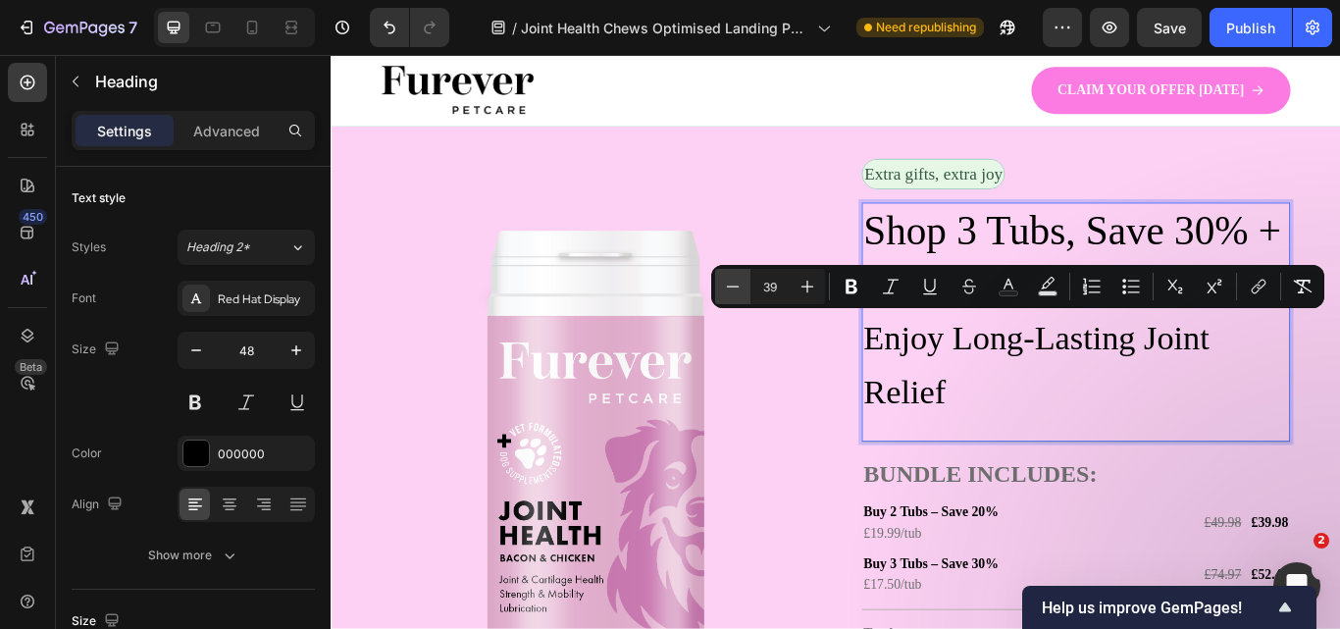
click at [737, 283] on icon "Editor contextual toolbar" at bounding box center [733, 287] width 20 height 20
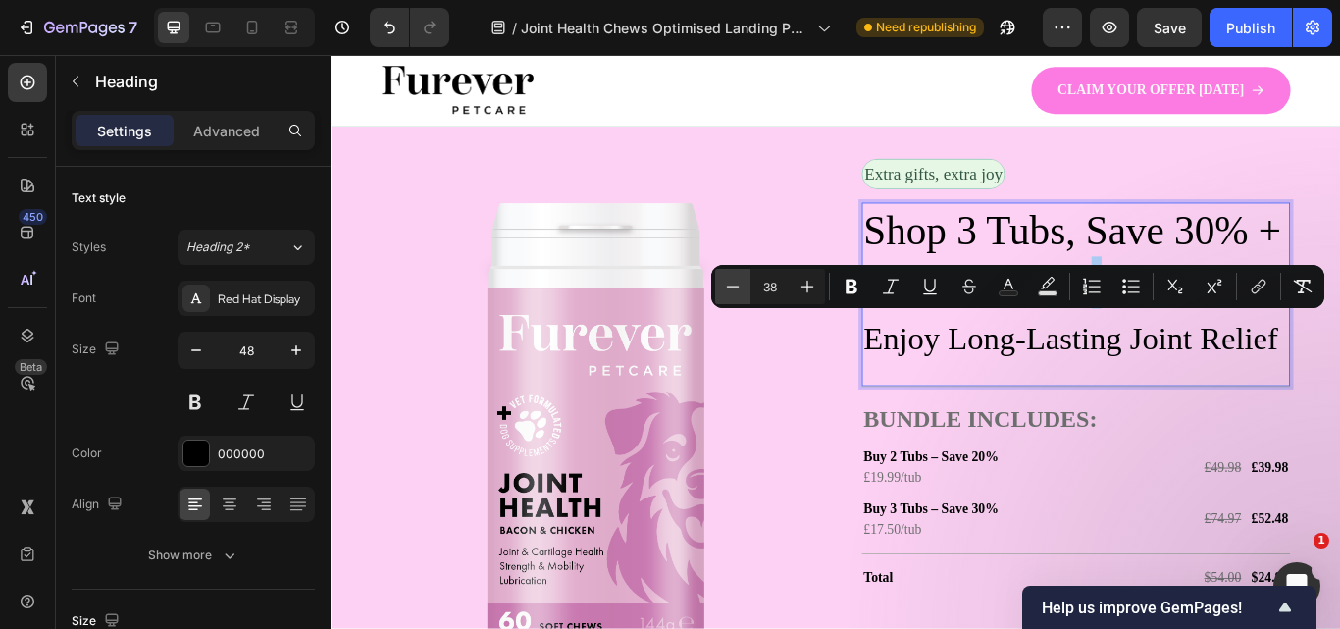
click at [737, 283] on icon "Editor contextual toolbar" at bounding box center [733, 287] width 20 height 20
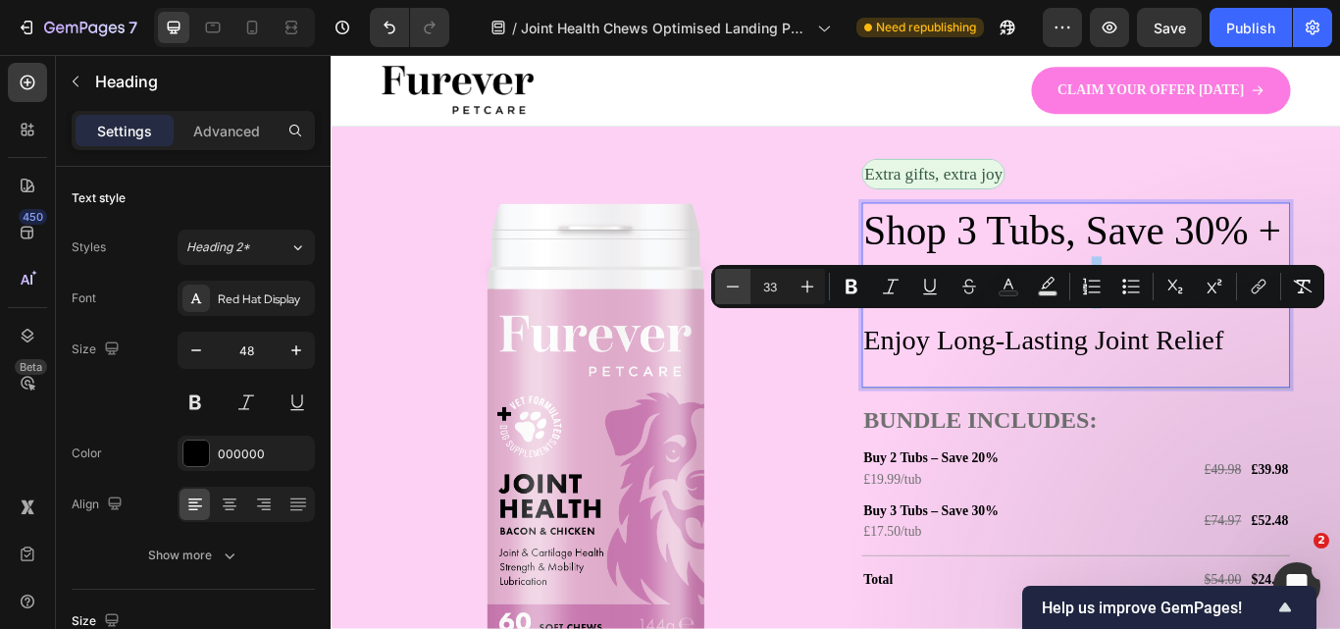
click at [737, 283] on icon "Editor contextual toolbar" at bounding box center [733, 287] width 20 height 20
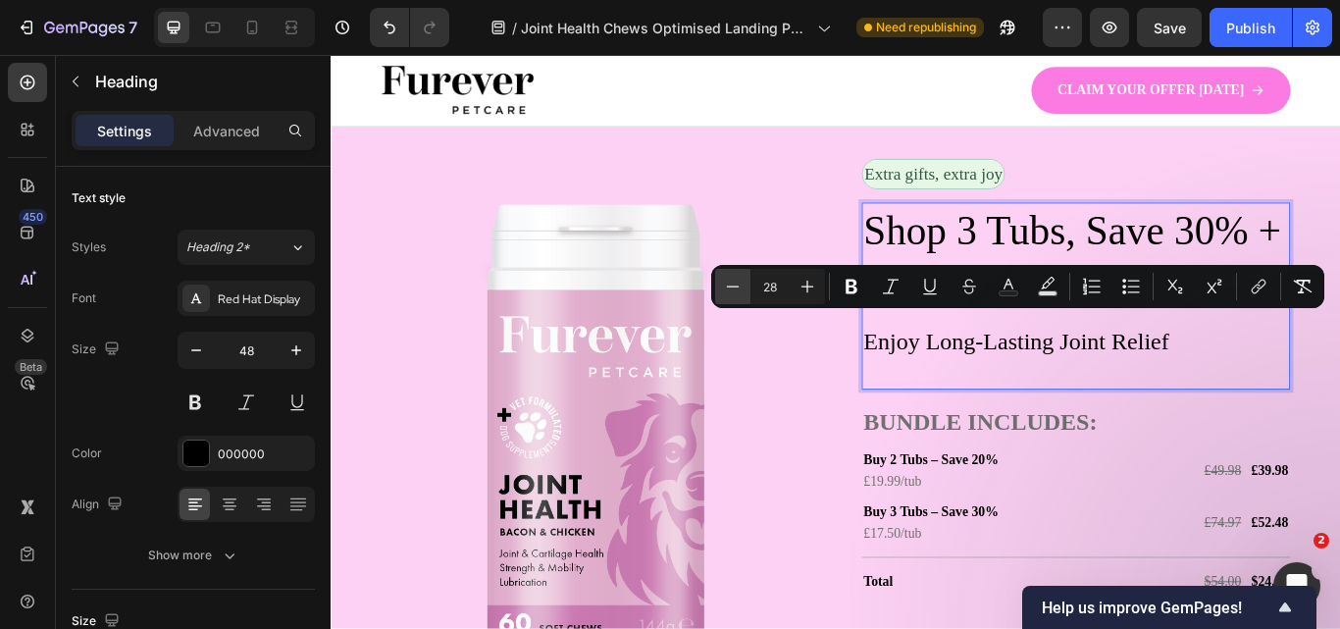
click at [737, 283] on icon "Editor contextual toolbar" at bounding box center [733, 287] width 20 height 20
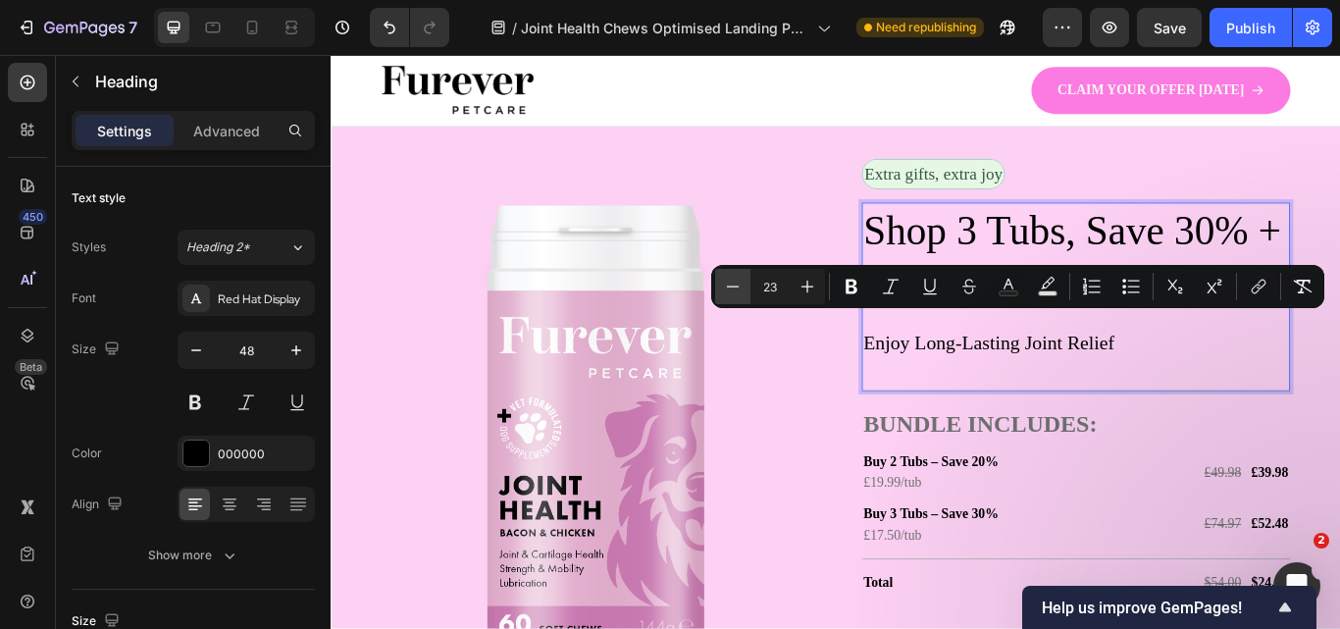
click at [737, 283] on icon "Editor contextual toolbar" at bounding box center [733, 287] width 20 height 20
type input "20"
click at [198, 399] on button at bounding box center [195, 401] width 35 height 35
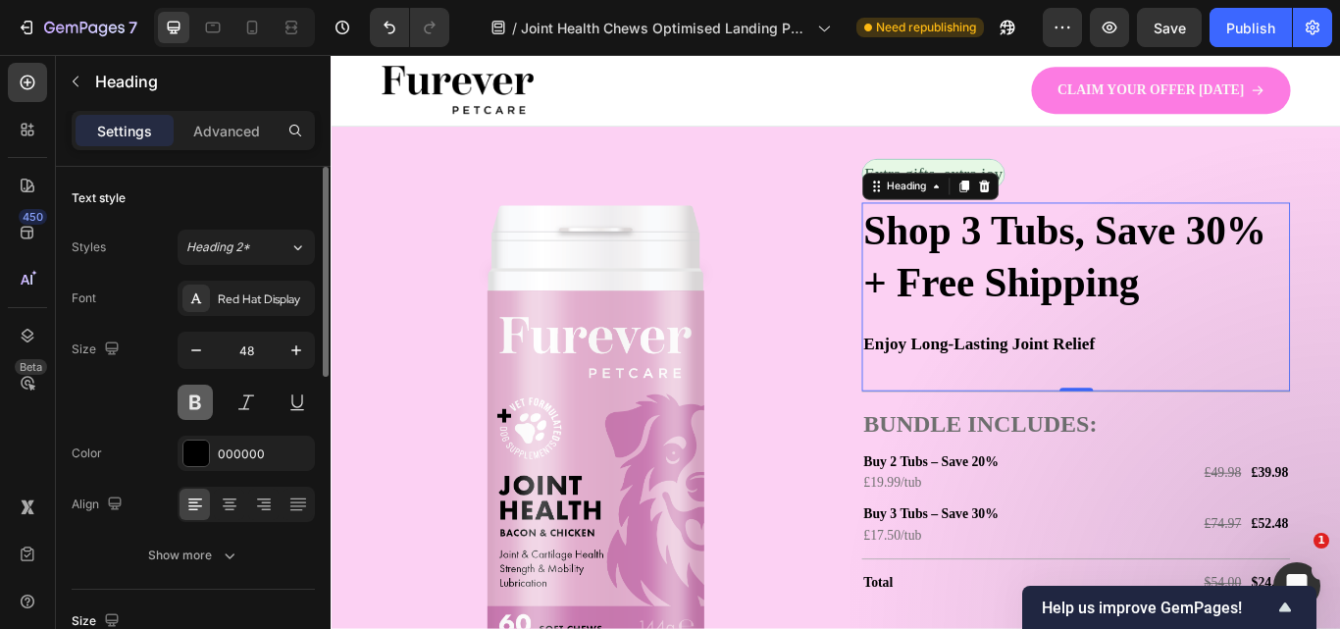
click at [198, 399] on button at bounding box center [195, 401] width 35 height 35
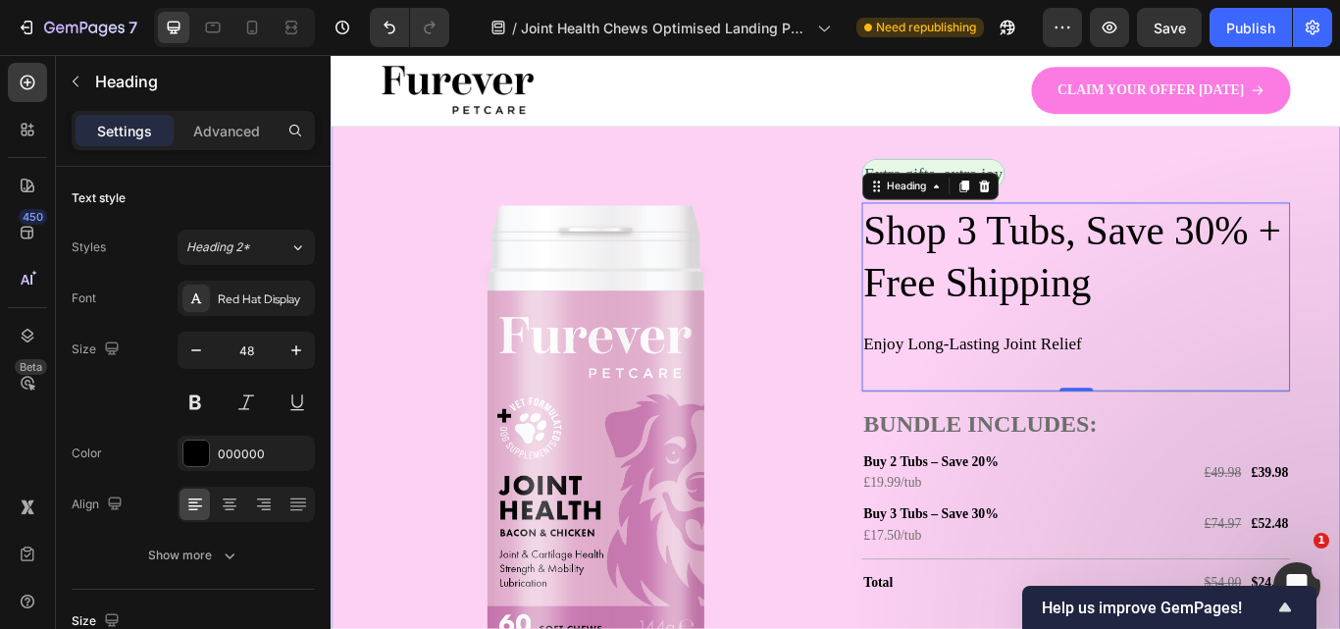
click at [1339, 214] on div "Image Extra gifts, extra joy Text Block Row Shop 3 Tubs, Save 30% + Free Shippi…" at bounding box center [919, 510] width 1177 height 887
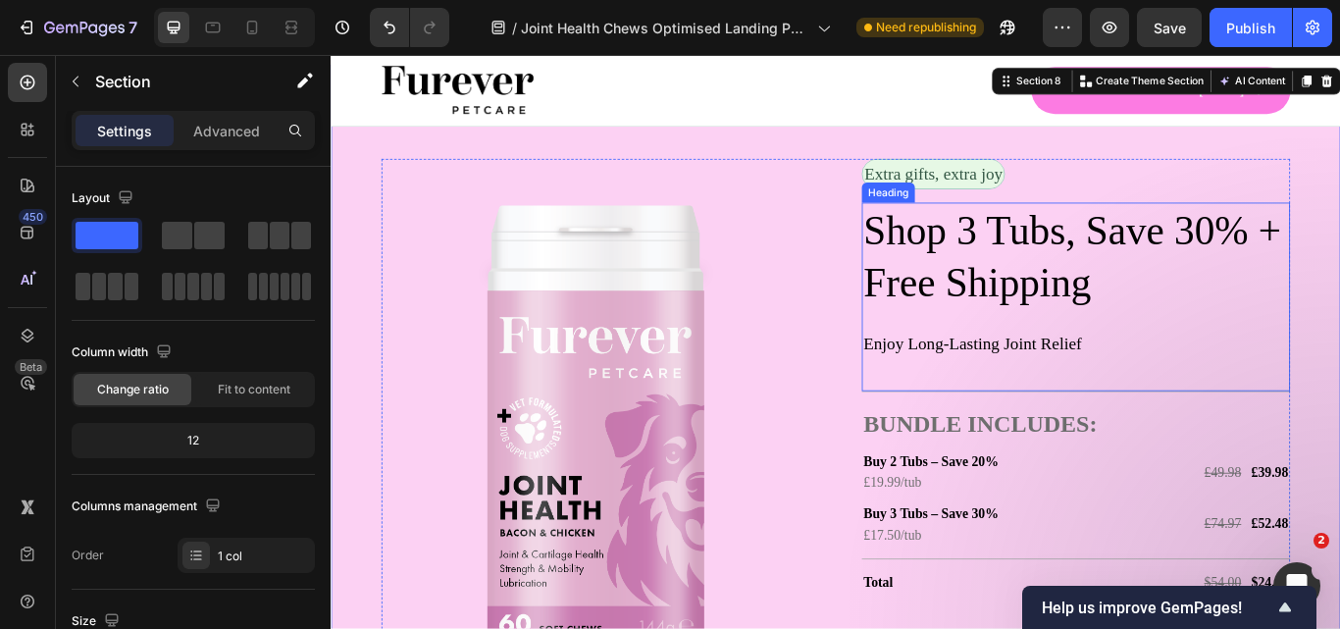
click at [1072, 400] on span "Enjoy Long-Lasting Joint Relief" at bounding box center [1078, 392] width 254 height 22
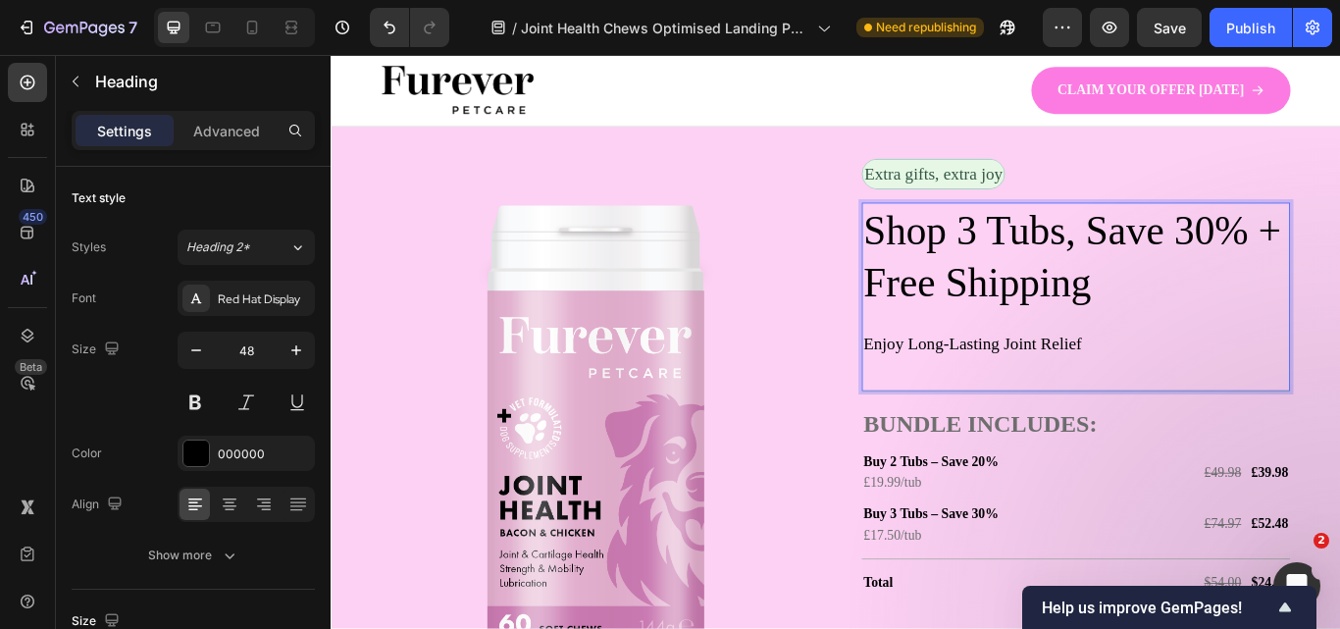
click at [938, 389] on div "Image Extra gifts, extra joy Text Block Row Shop 3 Tubs, Save 30% + Free Shippi…" at bounding box center [918, 502] width 1059 height 651
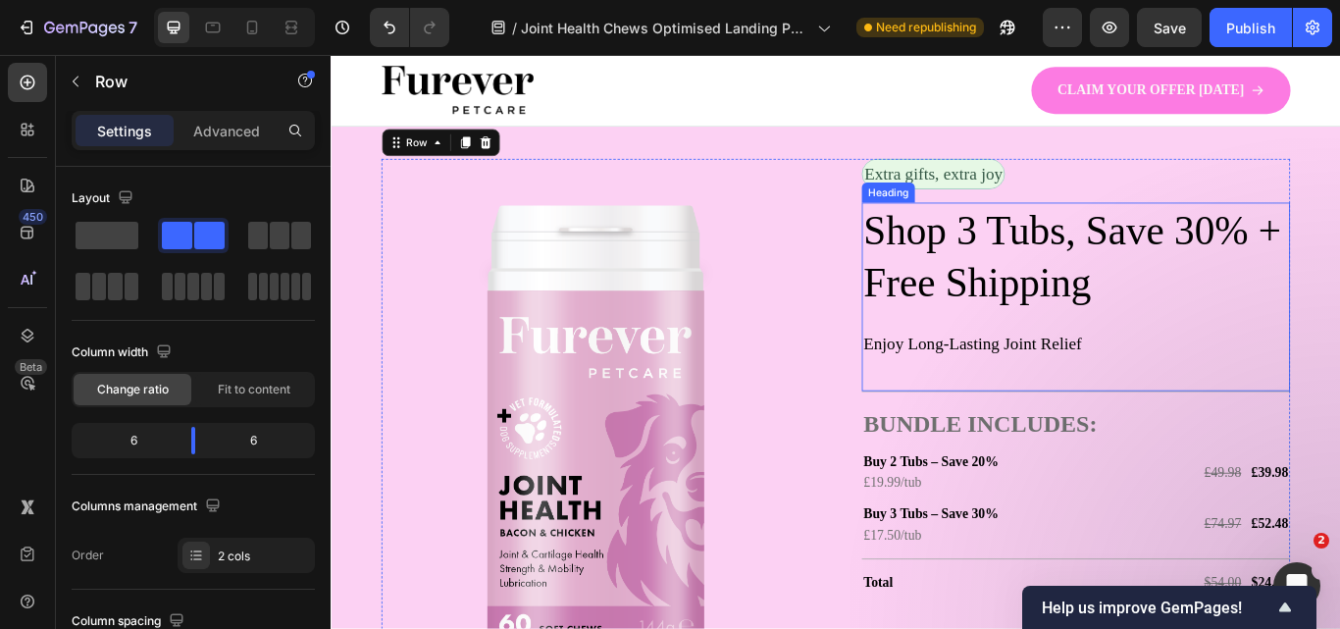
click at [951, 389] on span "Enjoy Long-Lasting Joint Relief" at bounding box center [1078, 392] width 254 height 22
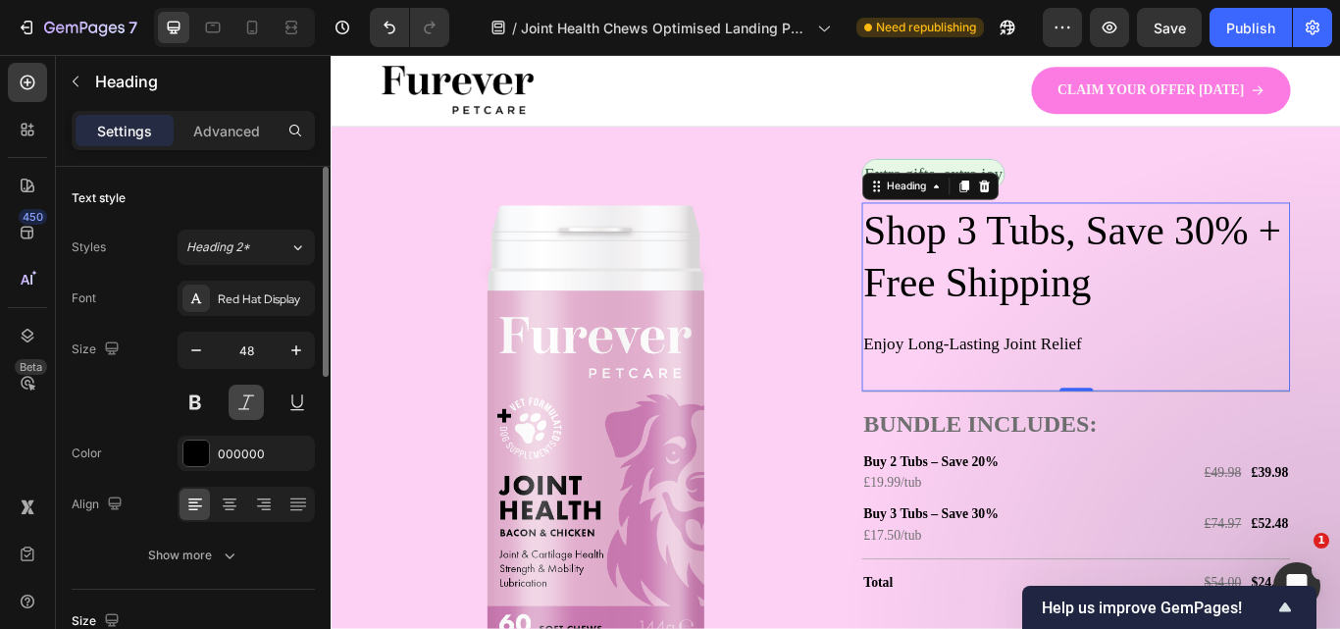
click at [235, 405] on button at bounding box center [246, 401] width 35 height 35
click at [997, 379] on p "Shop 3 Tubs, Save 30% + Free Shipping Enjoy Long-Lasting Joint Relief" at bounding box center [1198, 326] width 495 height 192
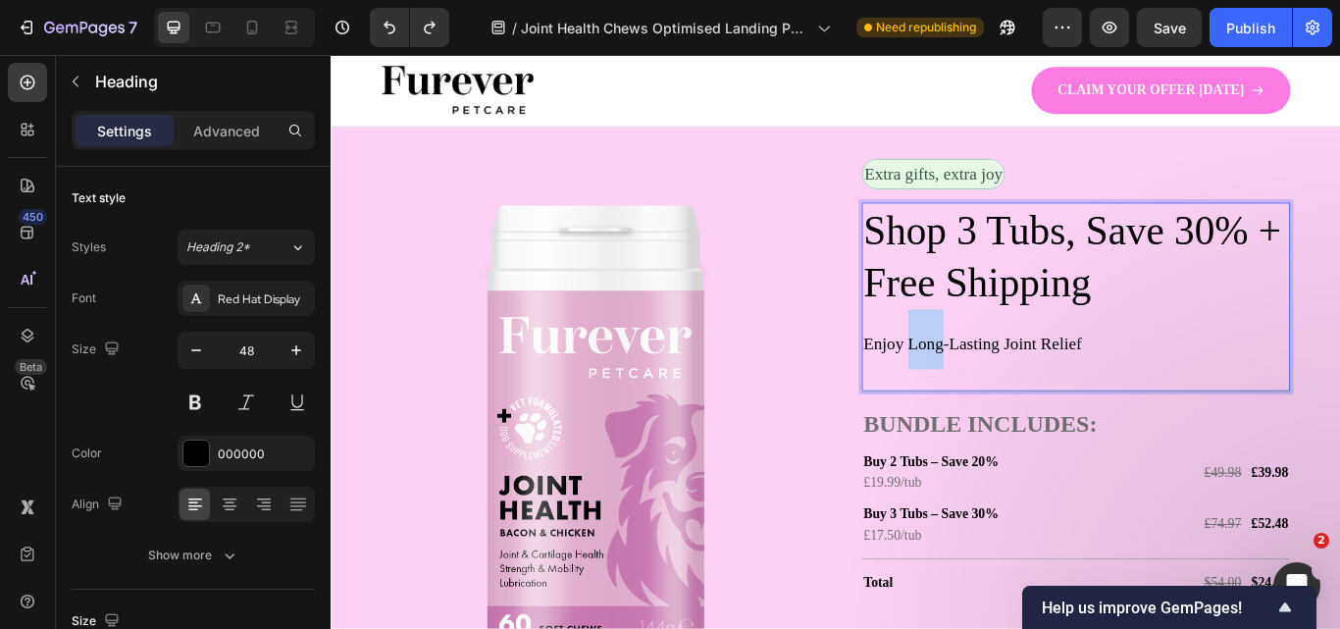
click at [997, 379] on p "Shop 3 Tubs, Save 30% + Free Shipping Enjoy Long-Lasting Joint Relief" at bounding box center [1198, 326] width 495 height 192
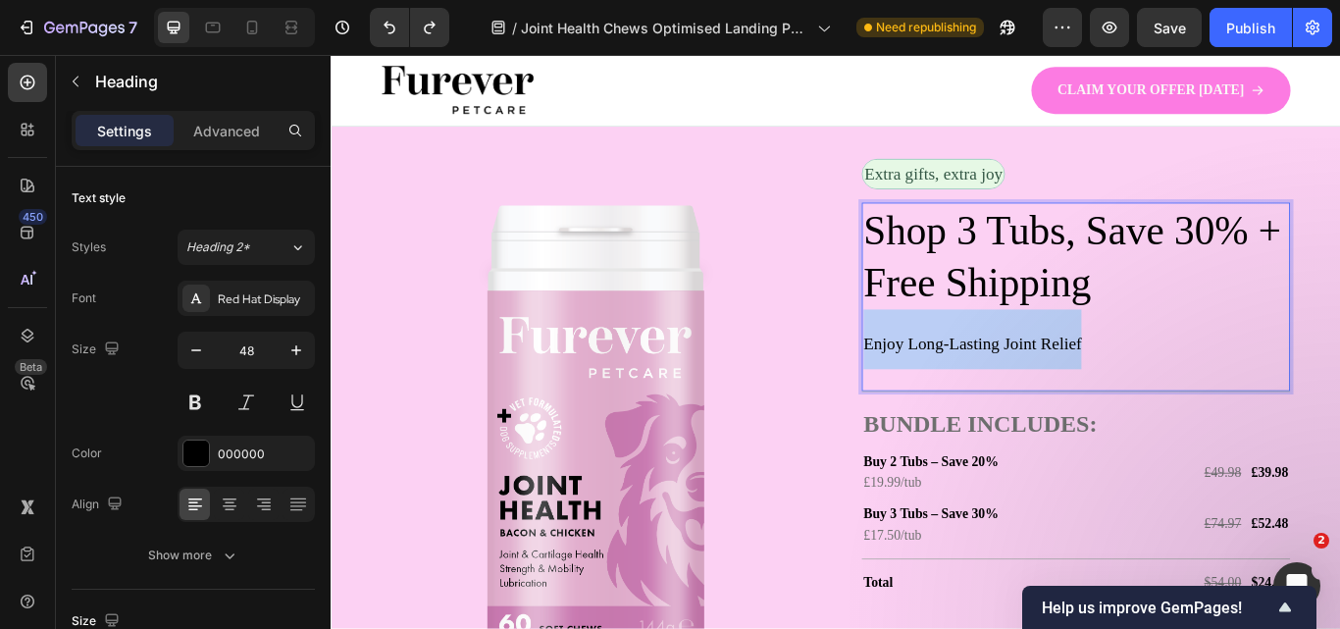
click at [997, 379] on p "Shop 3 Tubs, Save 30% + Free Shipping Enjoy Long-Lasting Joint Relief" at bounding box center [1198, 326] width 495 height 192
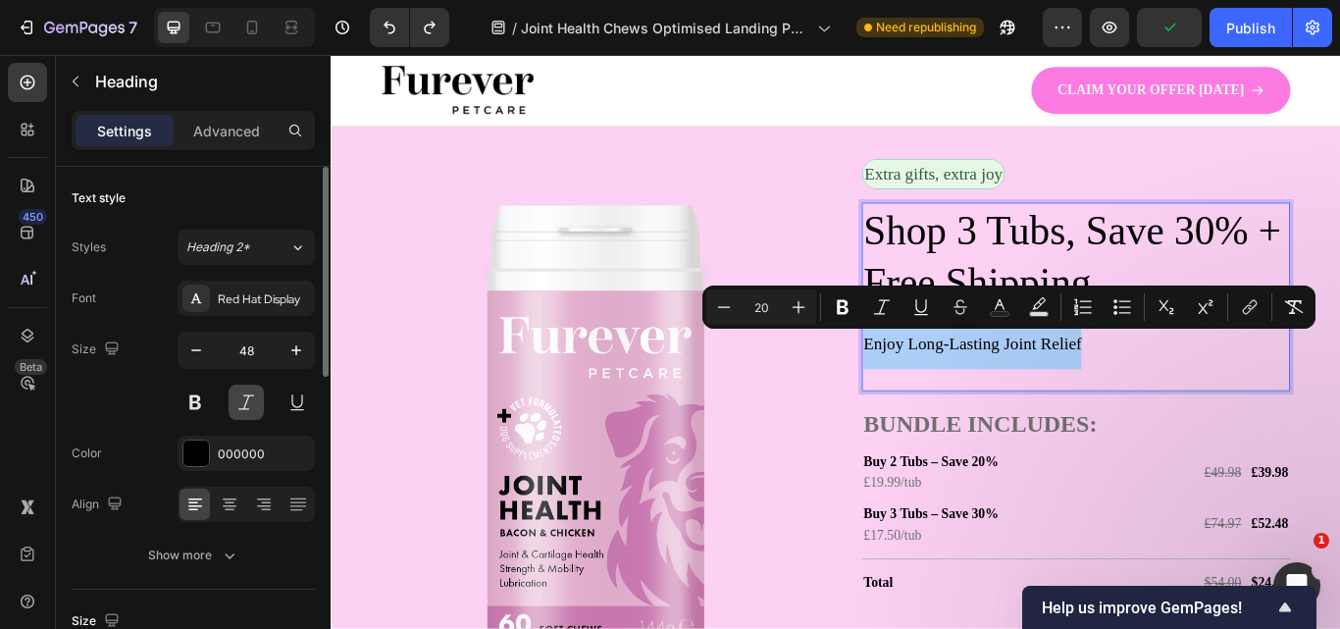
click at [235, 410] on button at bounding box center [246, 401] width 35 height 35
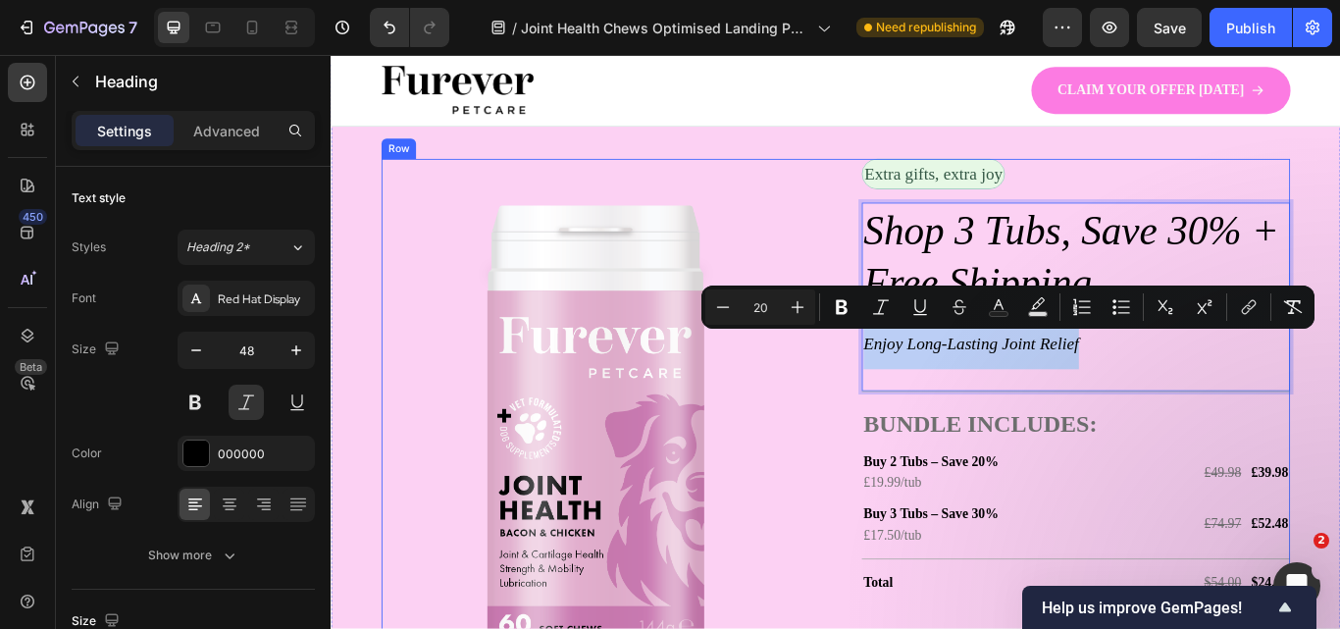
drag, startPoint x: 1228, startPoint y: 381, endPoint x: 928, endPoint y: 411, distance: 301.7
click at [928, 411] on div "Image Extra gifts, extra joy Text Block Row Shop 3 Tubs, Save 30% + Free Shippi…" at bounding box center [918, 502] width 1059 height 651
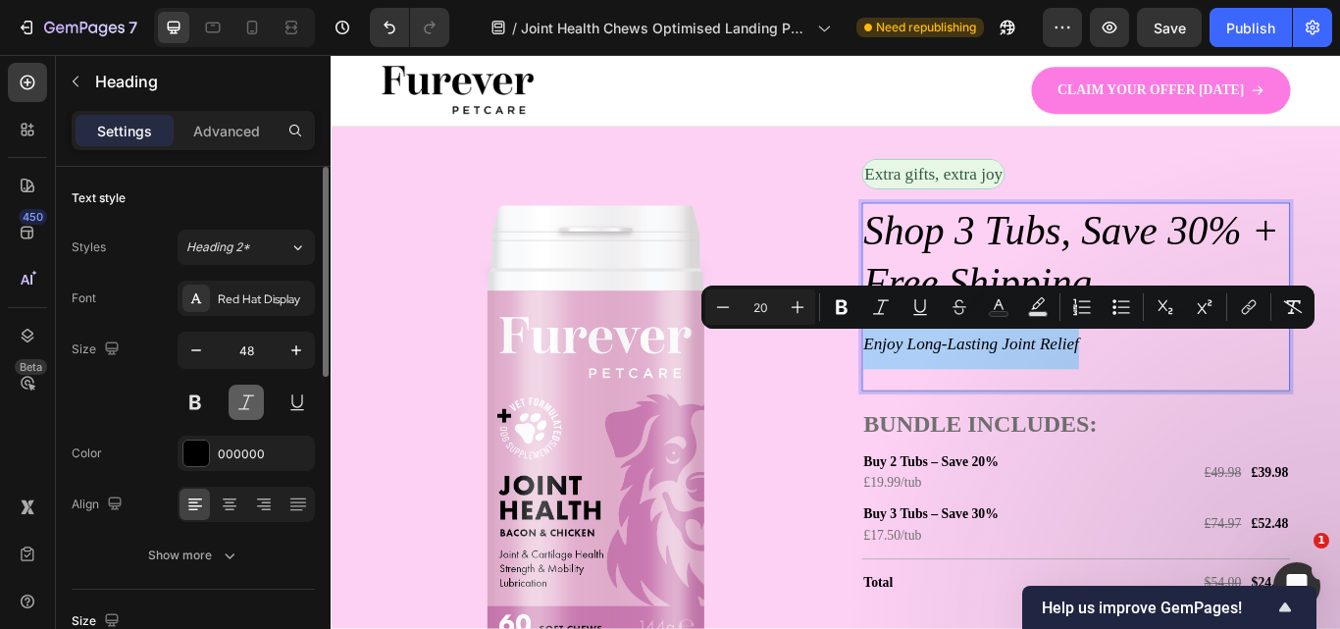
click at [251, 404] on button at bounding box center [246, 401] width 35 height 35
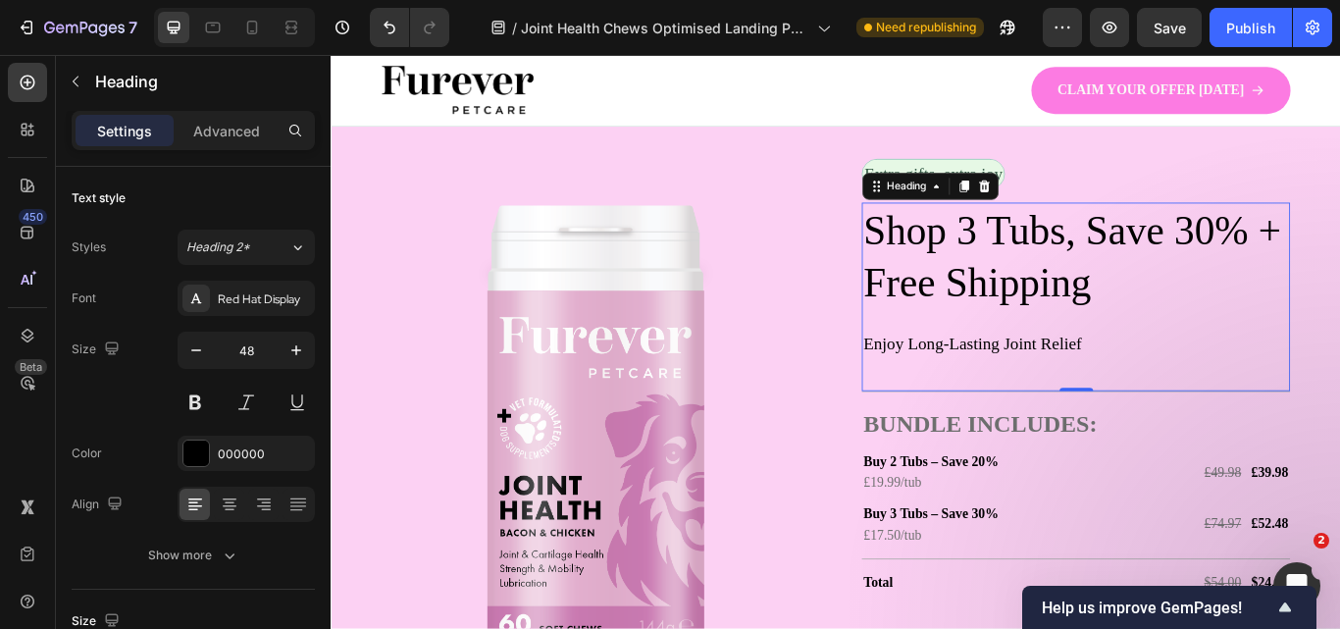
click at [1109, 377] on p "Shop 3 Tubs, Save 30% + Free Shipping Enjoy Long-Lasting Joint Relief" at bounding box center [1198, 326] width 495 height 192
click at [1109, 379] on p "Shop 3 Tubs, Save 30% + Free Shipping Enjoy Long-Lasting Joint Relief" at bounding box center [1198, 326] width 495 height 192
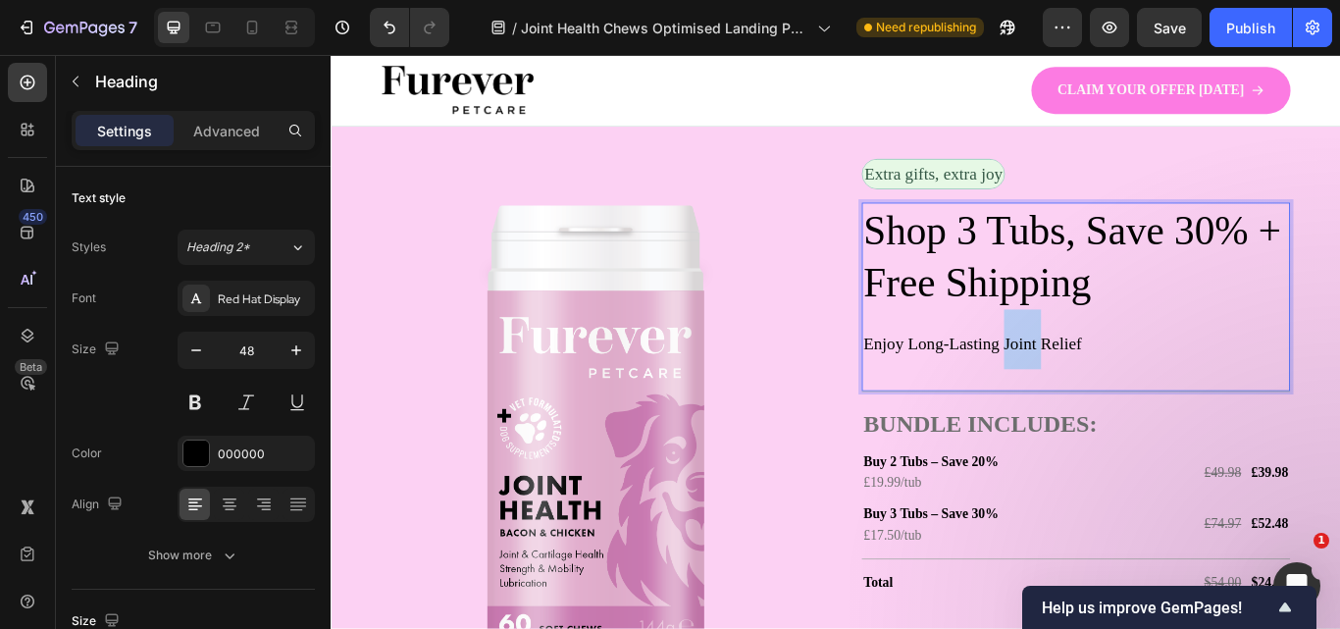
click at [1109, 379] on p "Shop 3 Tubs, Save 30% + Free Shipping Enjoy Long-Lasting Joint Relief" at bounding box center [1198, 326] width 495 height 192
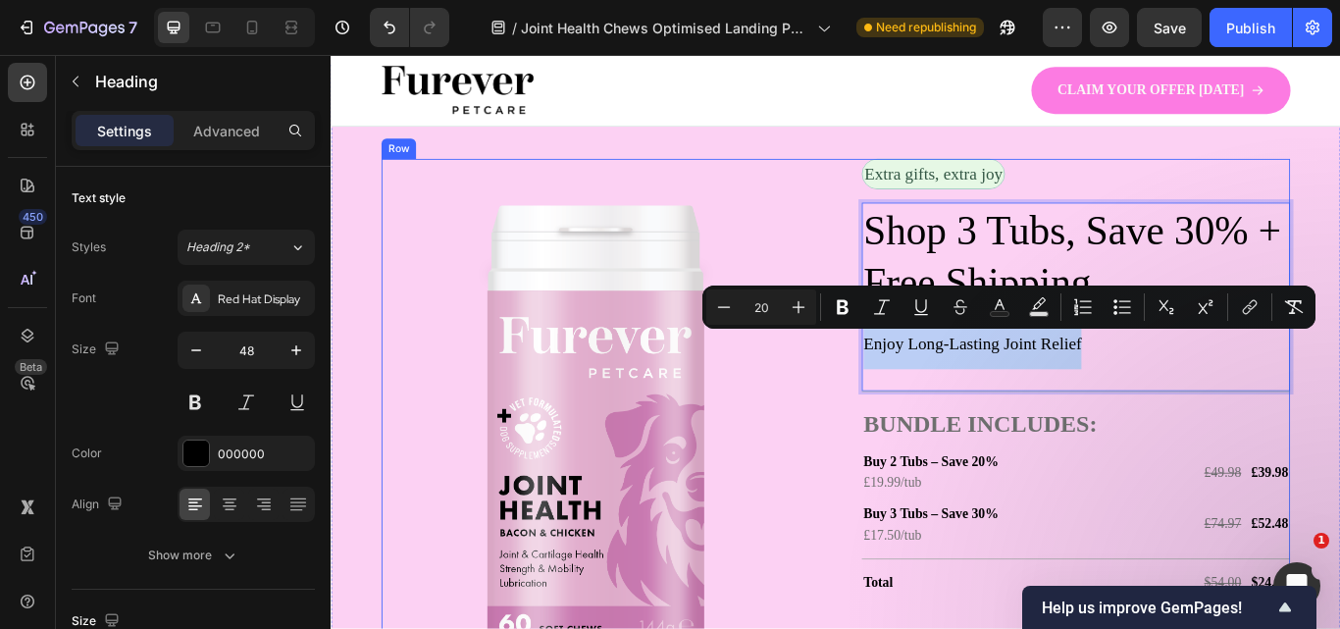
drag, startPoint x: 1231, startPoint y: 379, endPoint x: 940, endPoint y: 400, distance: 292.1
click at [940, 400] on div "Image Extra gifts, extra joy Text Block Row Shop 3 Tubs, Save 30% + Free Shippi…" at bounding box center [918, 502] width 1059 height 651
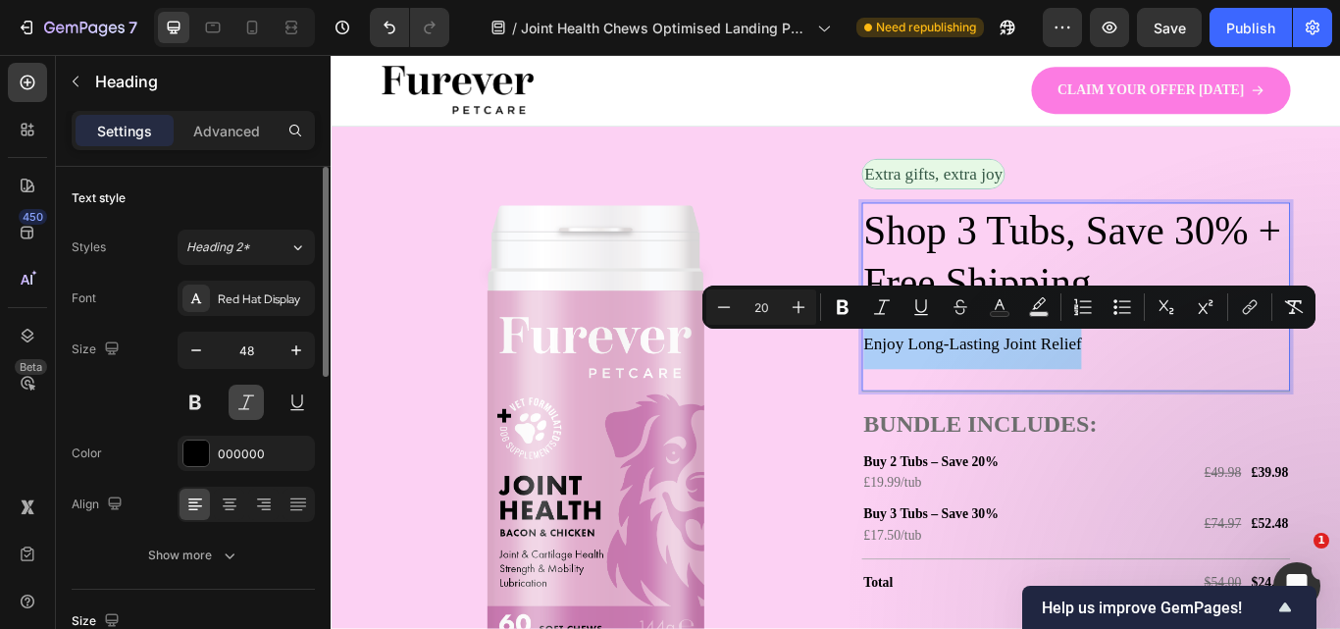
click at [249, 396] on button at bounding box center [246, 401] width 35 height 35
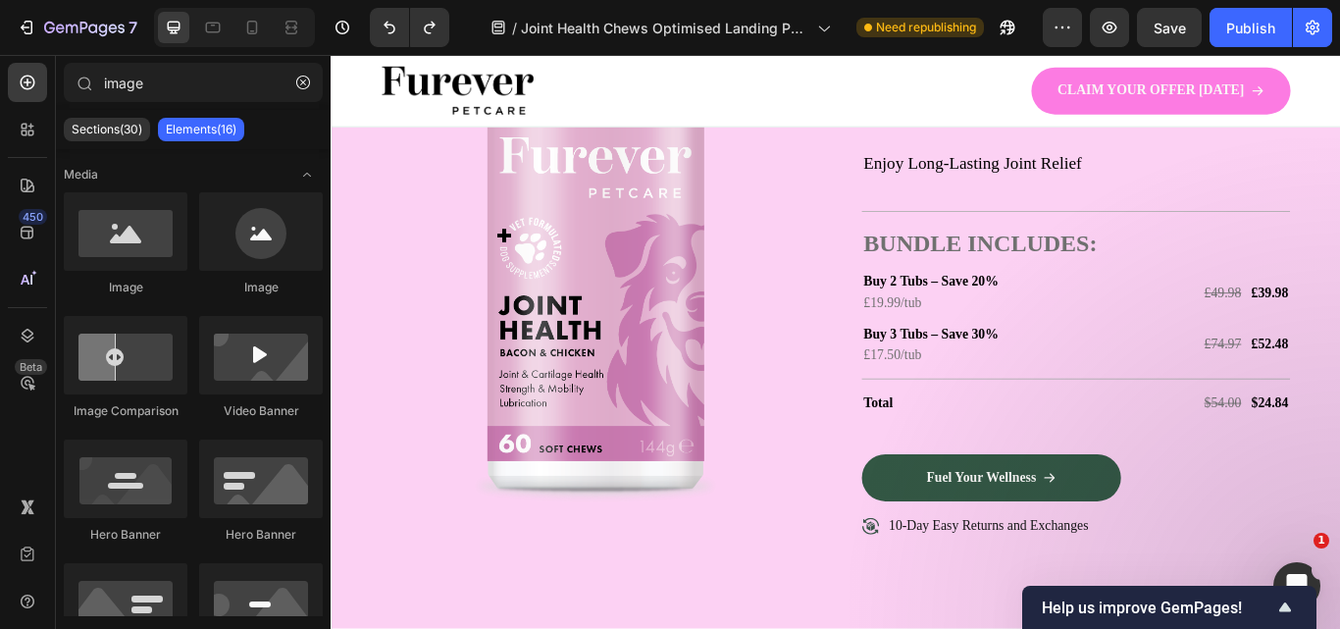
scroll to position [3701, 0]
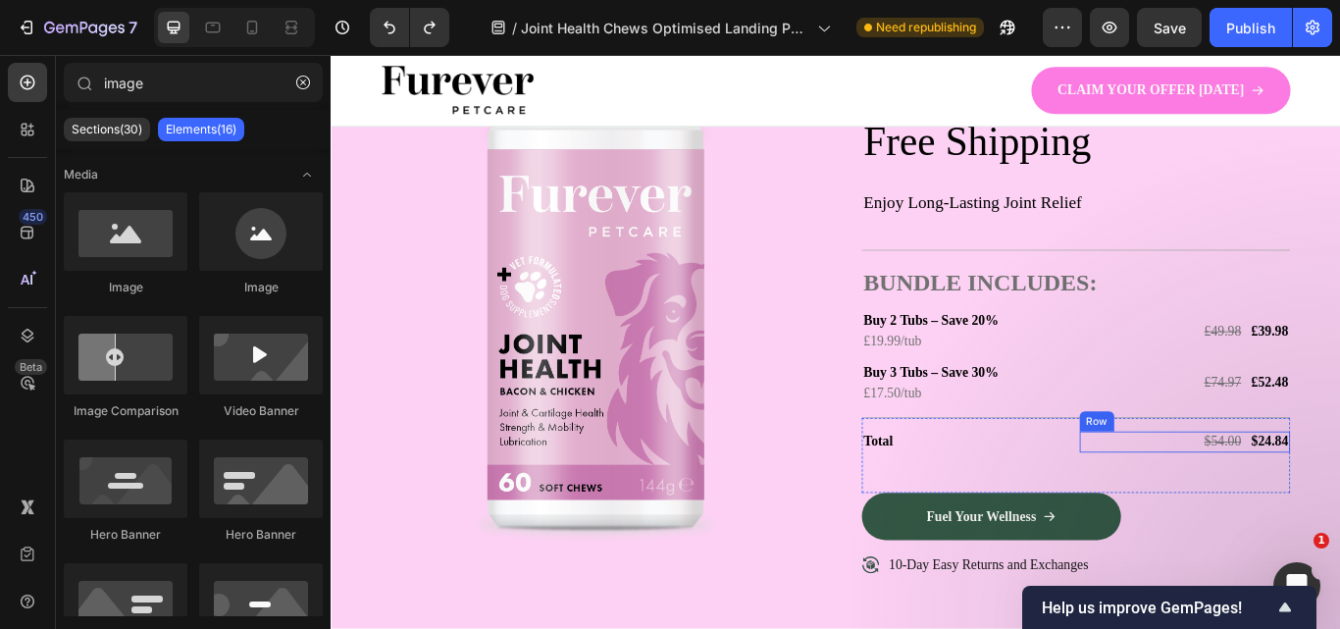
click at [1281, 507] on div "$54.00 Text Block $24.84 Text Block Row" at bounding box center [1326, 506] width 246 height 25
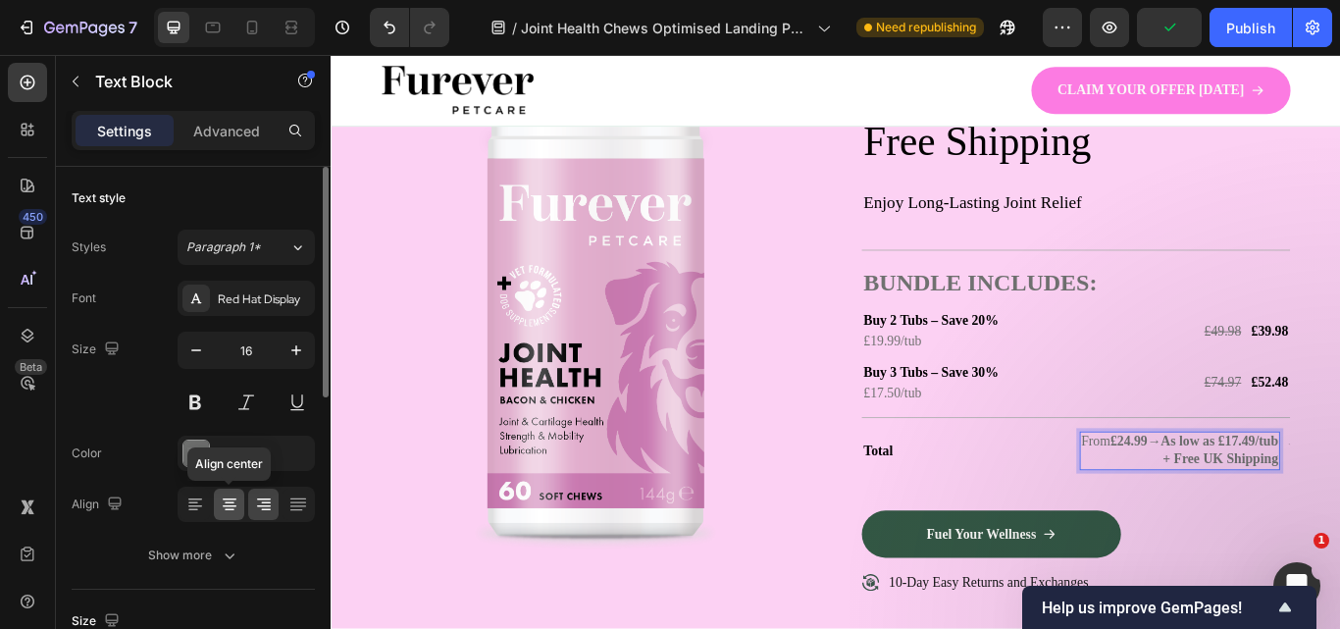
click at [230, 501] on icon at bounding box center [230, 504] width 20 height 20
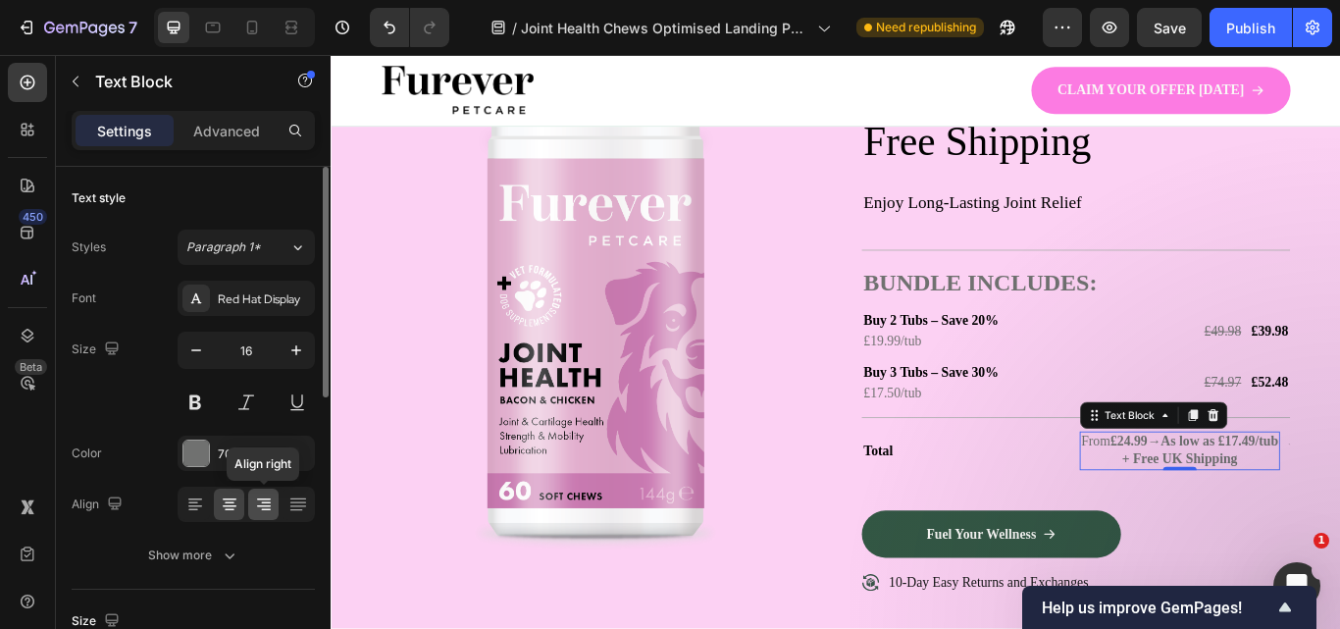
click at [260, 505] on icon at bounding box center [264, 506] width 14 height 2
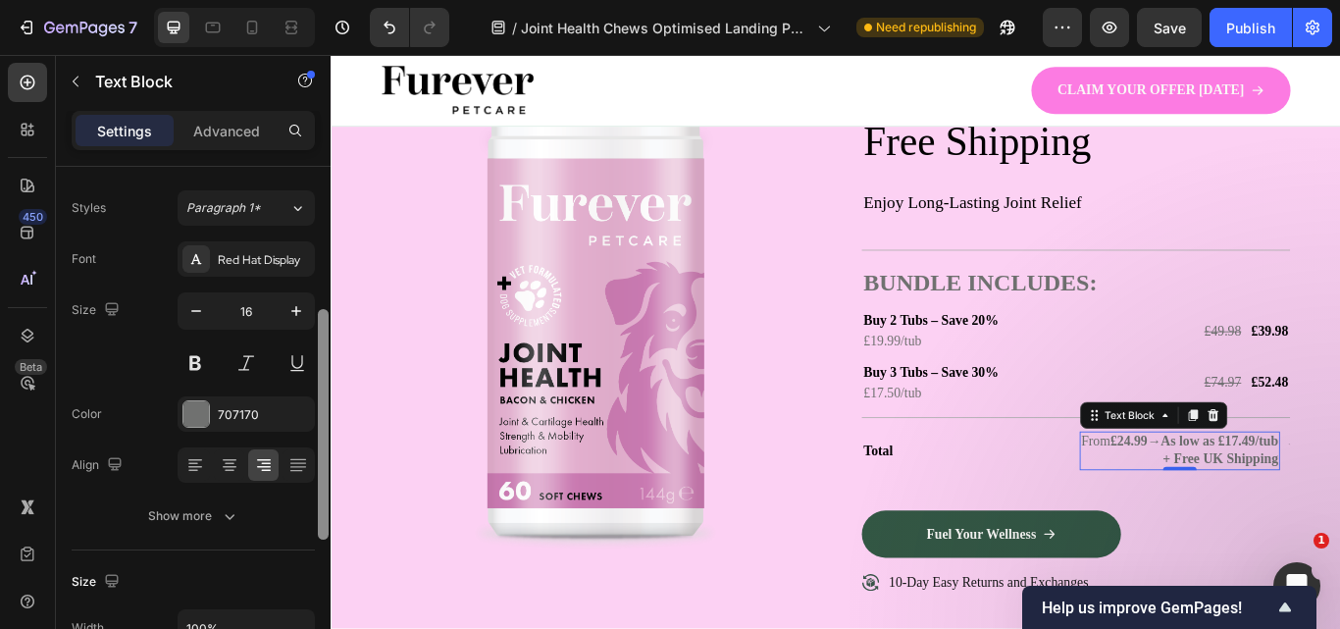
scroll to position [176, 0]
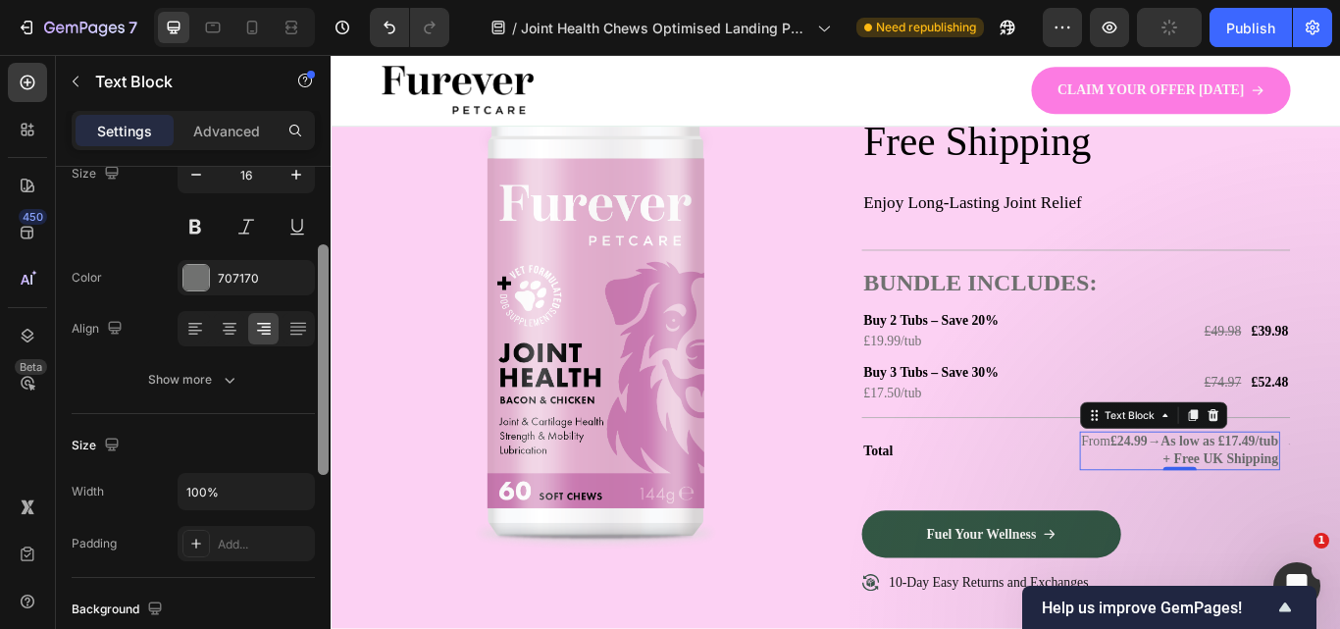
drag, startPoint x: 321, startPoint y: 376, endPoint x: 316, endPoint y: 454, distance: 78.6
click at [316, 454] on div at bounding box center [323, 426] width 15 height 518
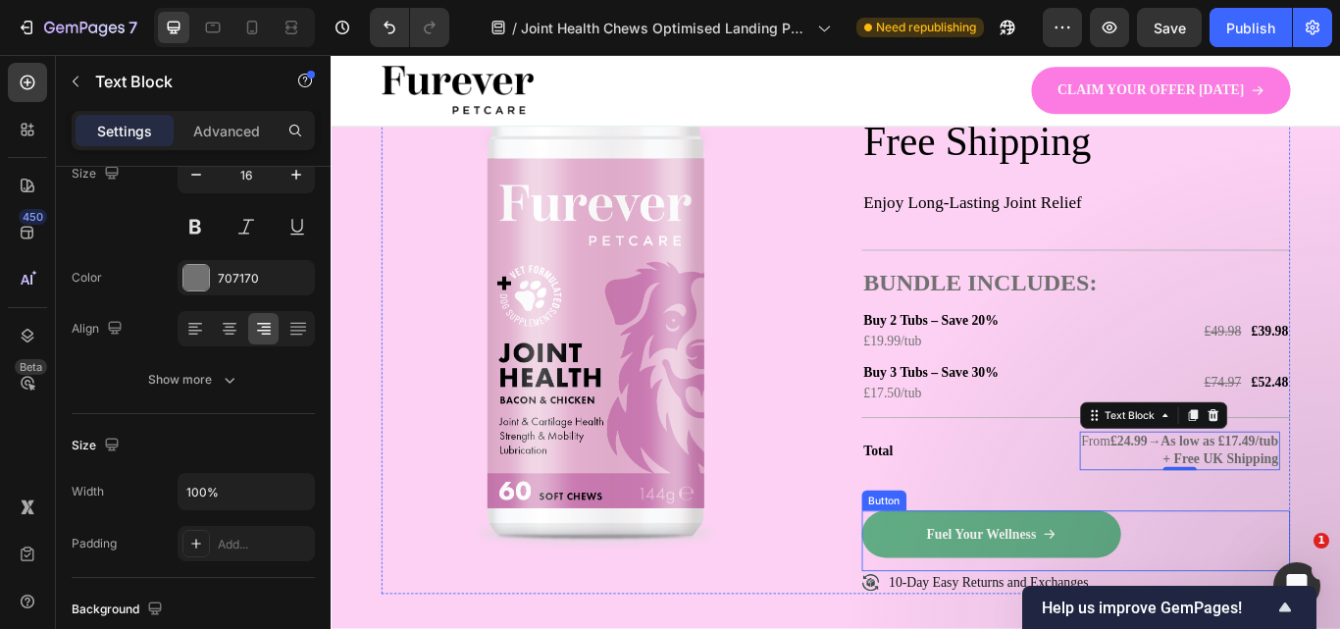
click at [1031, 620] on link "Fuel Your Wellness" at bounding box center [1100, 614] width 302 height 55
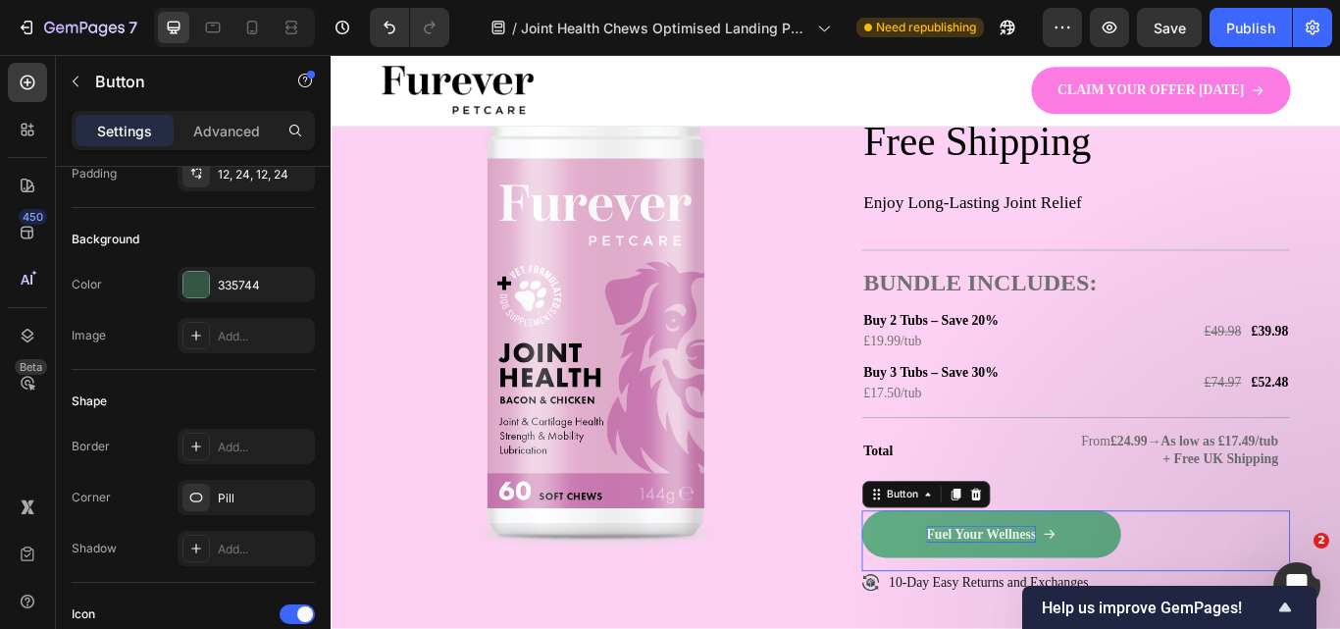
scroll to position [0, 0]
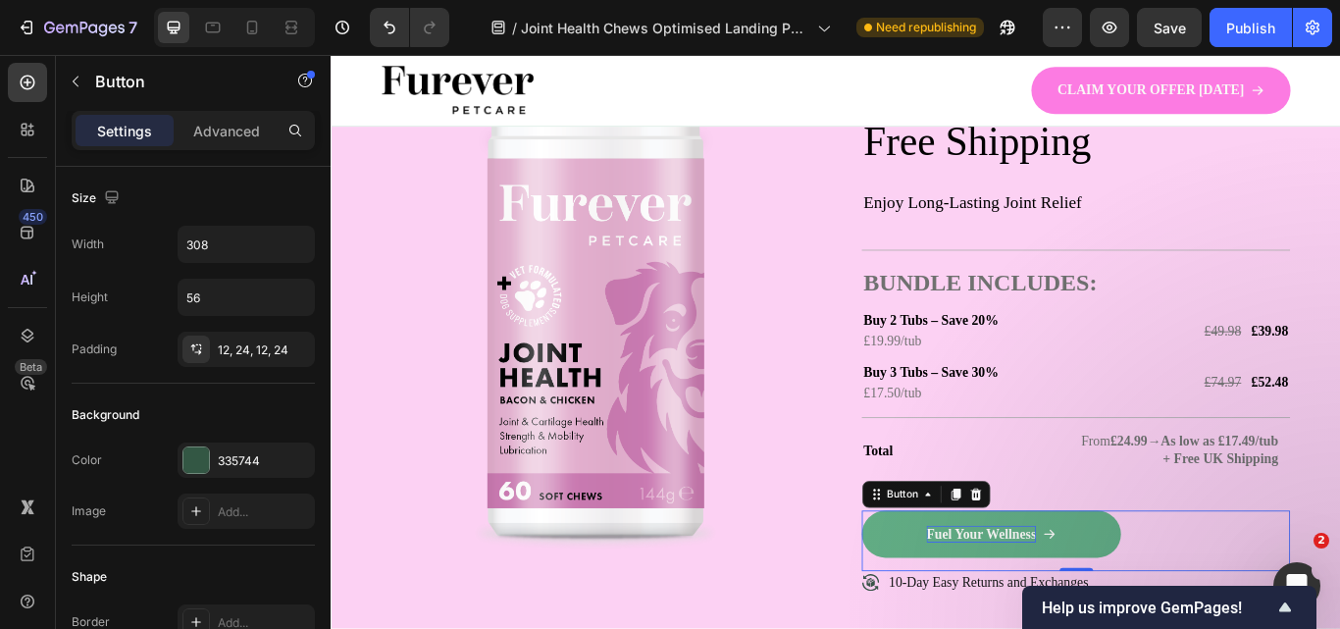
click at [1075, 625] on p "Fuel Your Wellness" at bounding box center [1089, 614] width 128 height 21
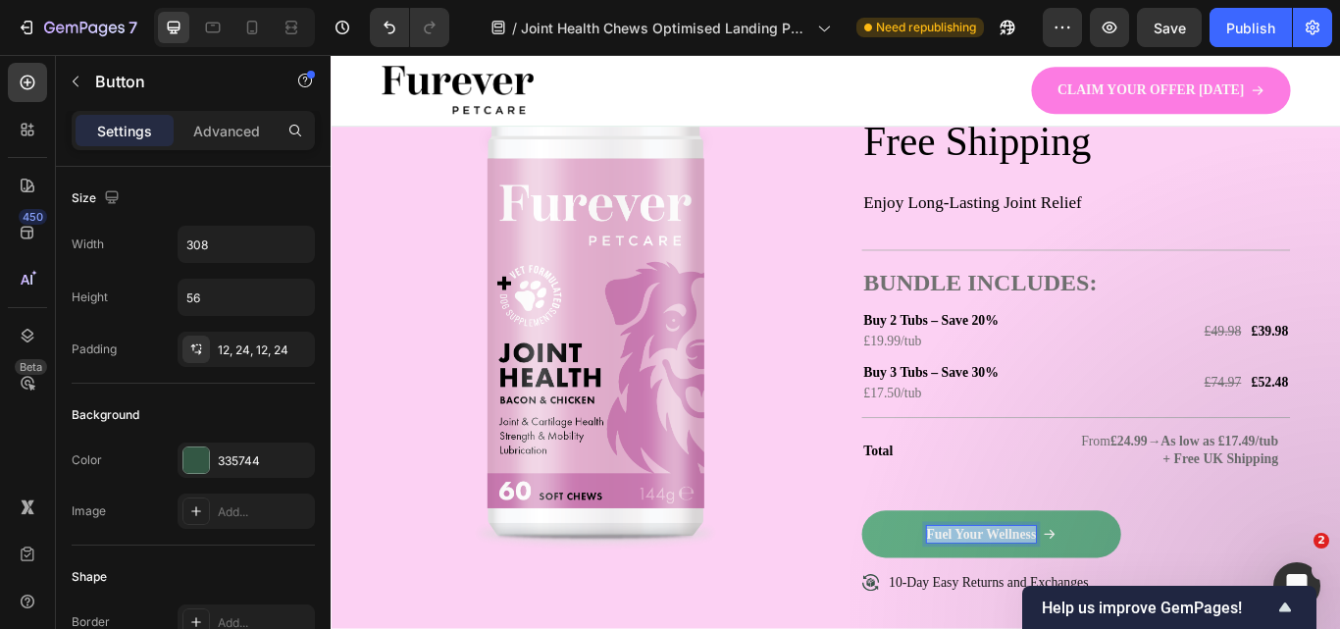
click at [1075, 625] on p "Fuel Your Wellness" at bounding box center [1089, 614] width 128 height 21
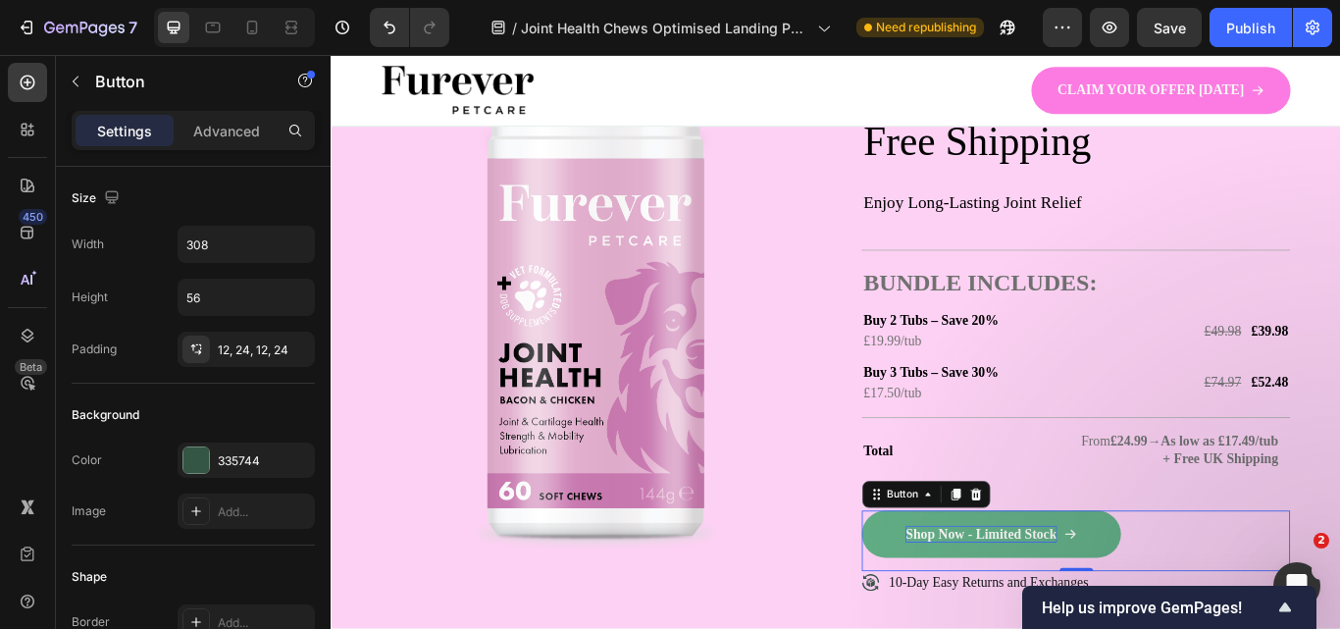
click at [953, 628] on link "Shop Now - Limited Stock" at bounding box center [1100, 614] width 302 height 55
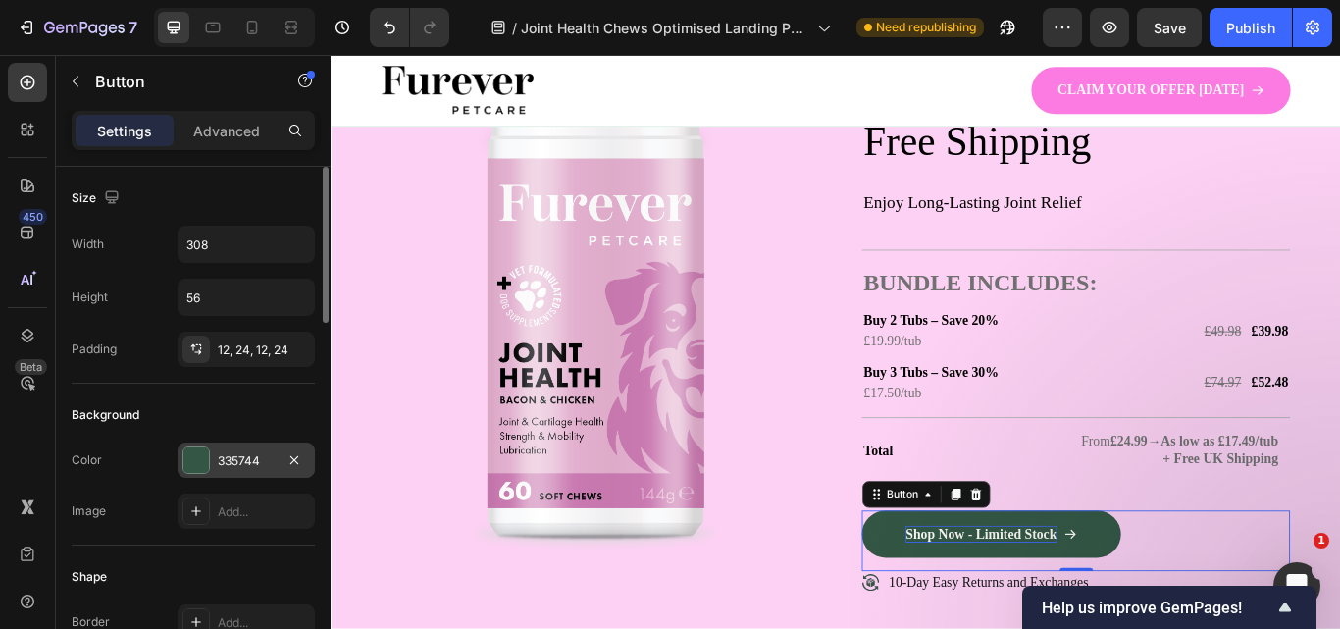
click at [210, 458] on div "335744" at bounding box center [246, 459] width 137 height 35
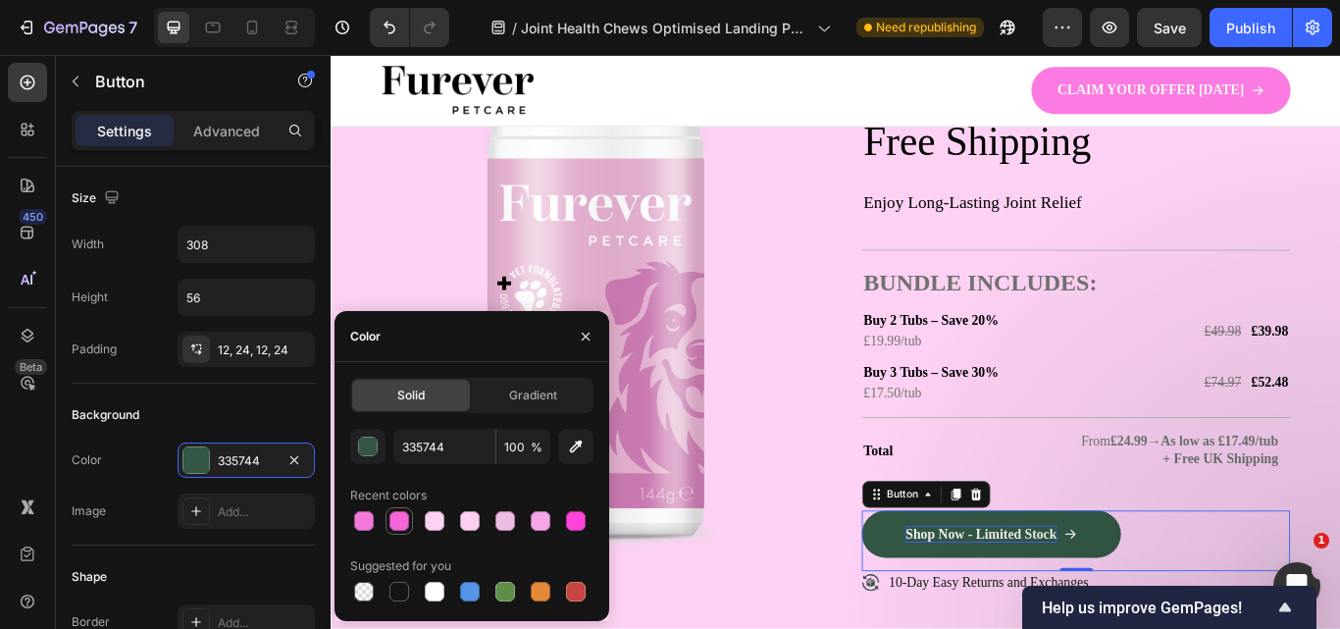
click at [405, 522] on div at bounding box center [399, 521] width 20 height 20
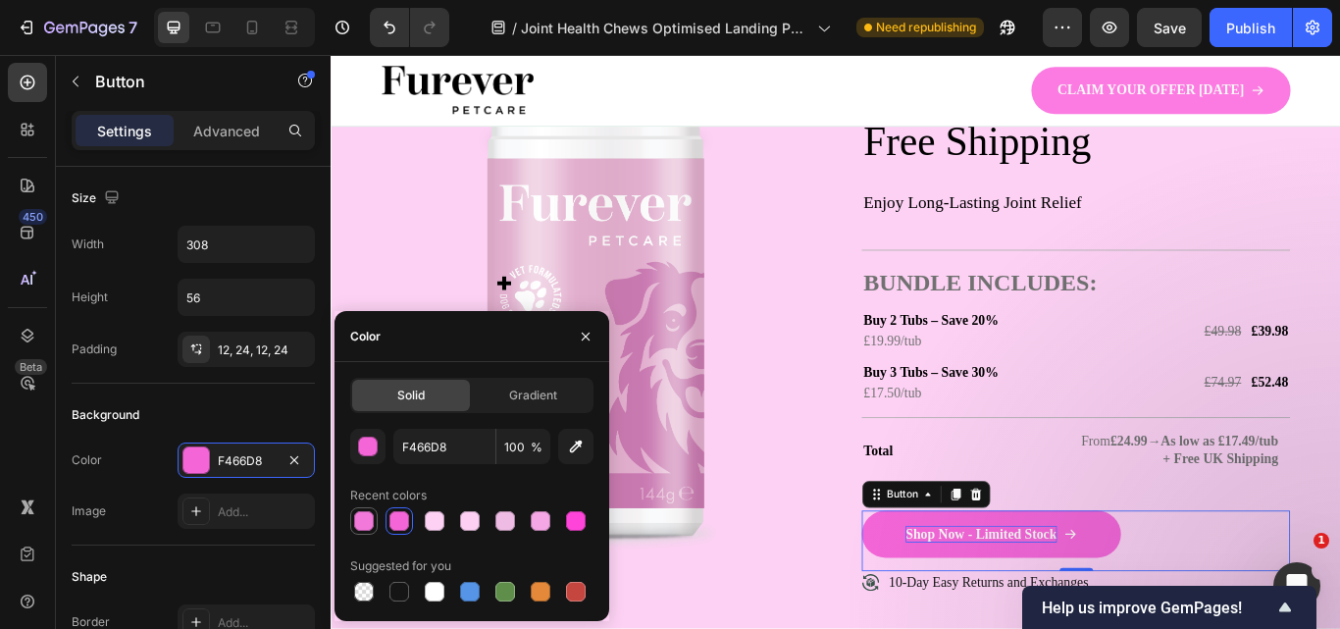
click at [370, 521] on div at bounding box center [364, 521] width 20 height 20
type input "F279DA"
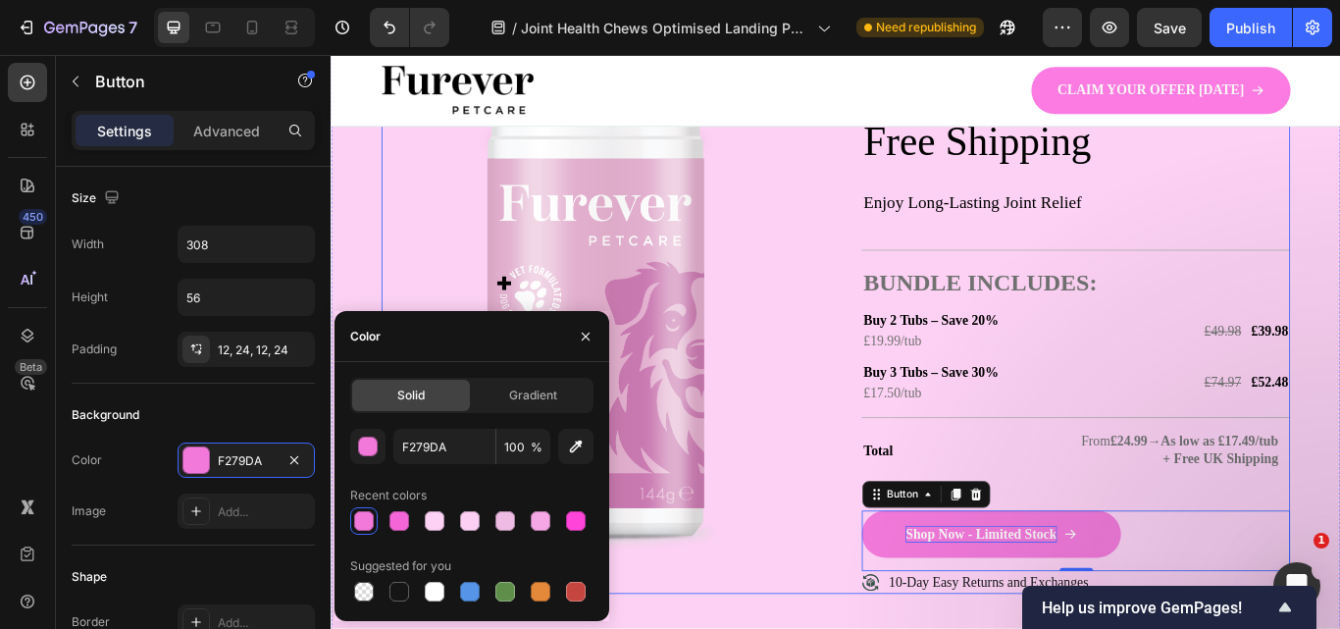
click at [852, 628] on div "Image" at bounding box center [638, 348] width 499 height 672
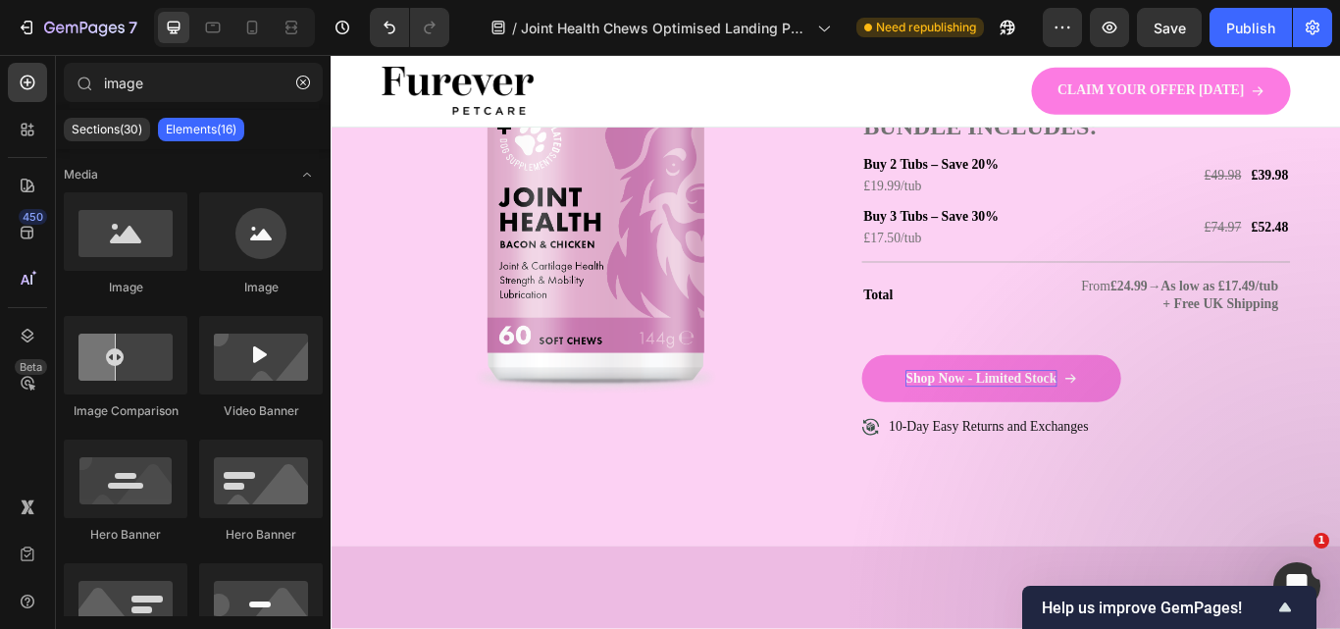
scroll to position [3898, 0]
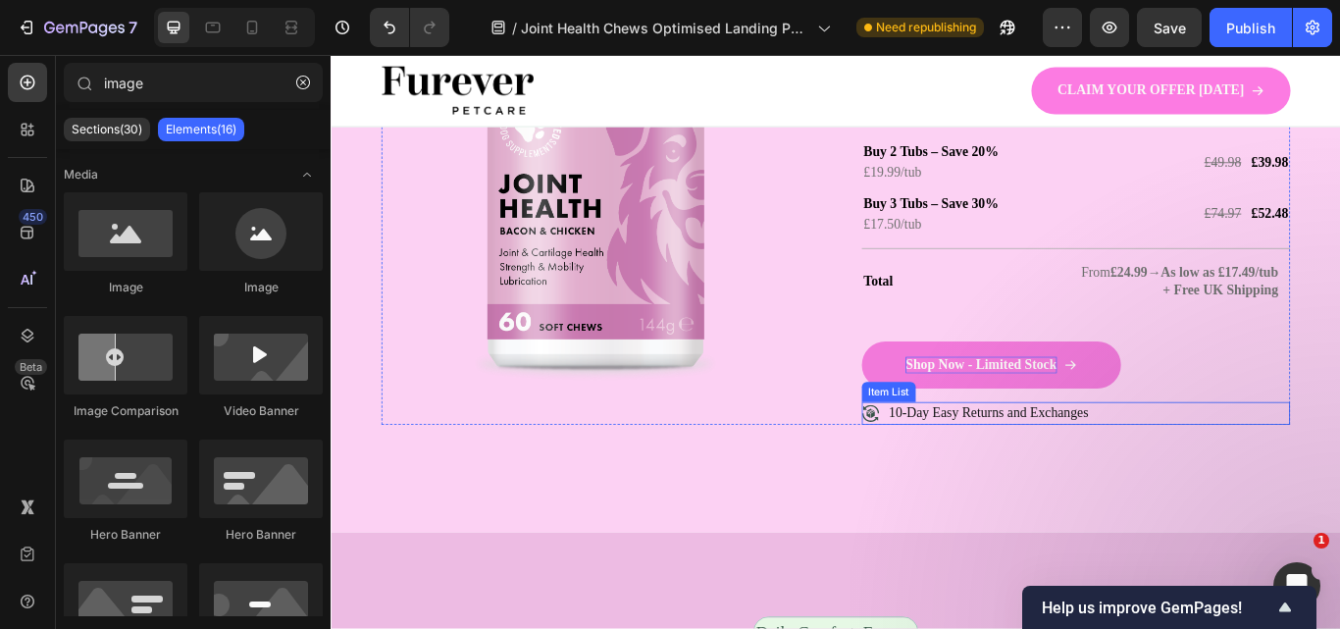
click at [981, 484] on p "10-Day Easy Returns and Exchanges" at bounding box center [1097, 473] width 232 height 21
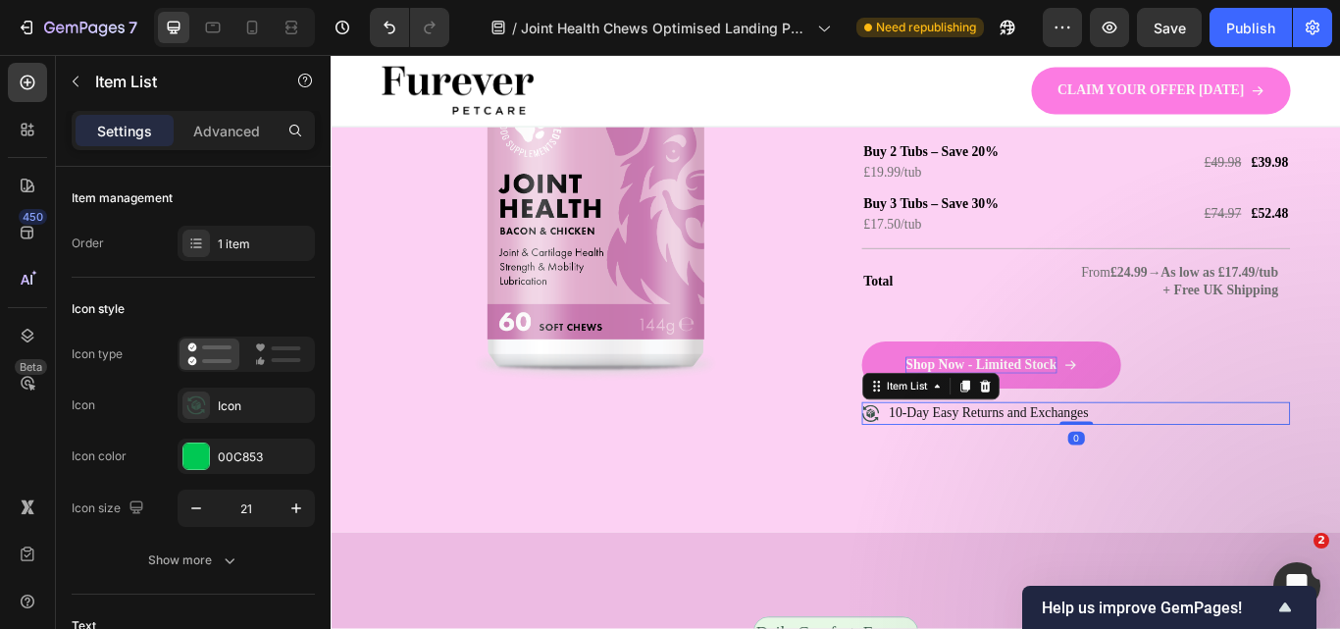
click at [986, 484] on p "10-Day Easy Returns and Exchanges" at bounding box center [1097, 473] width 232 height 21
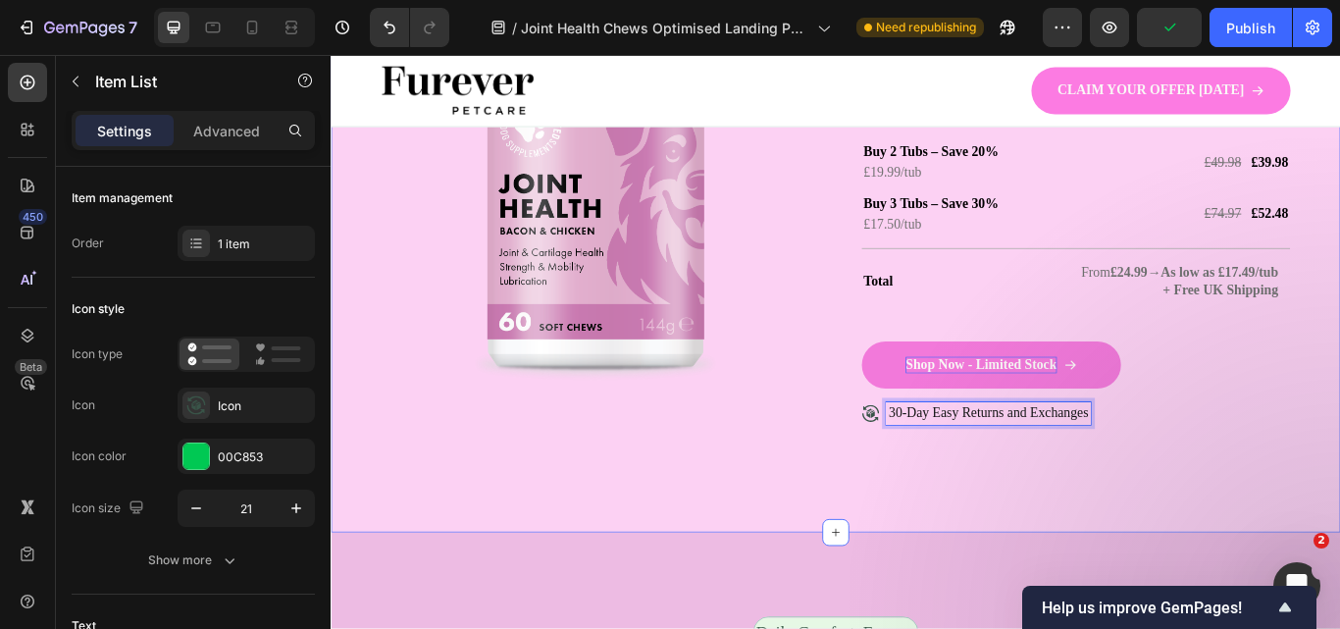
click at [1339, 411] on div "Image Extra gifts, extra joy Text Block Row Shop 3 Tubs, Save 30% + Free Shippi…" at bounding box center [919, 158] width 1177 height 907
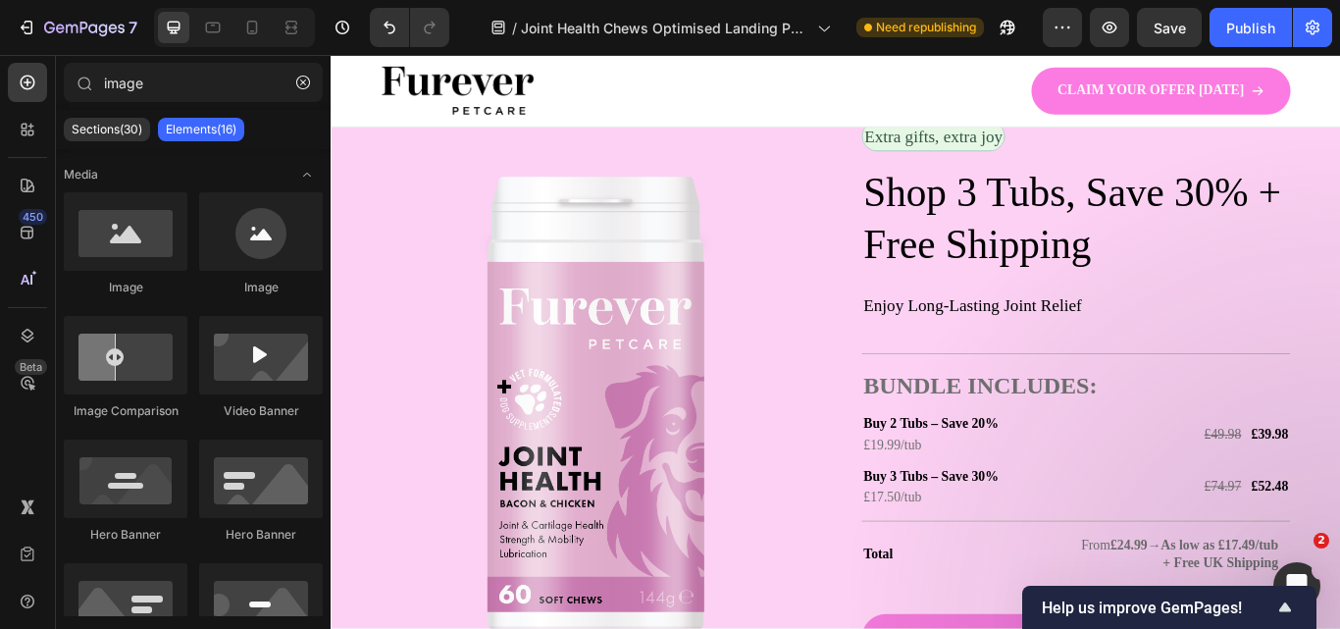
scroll to position [3338, 0]
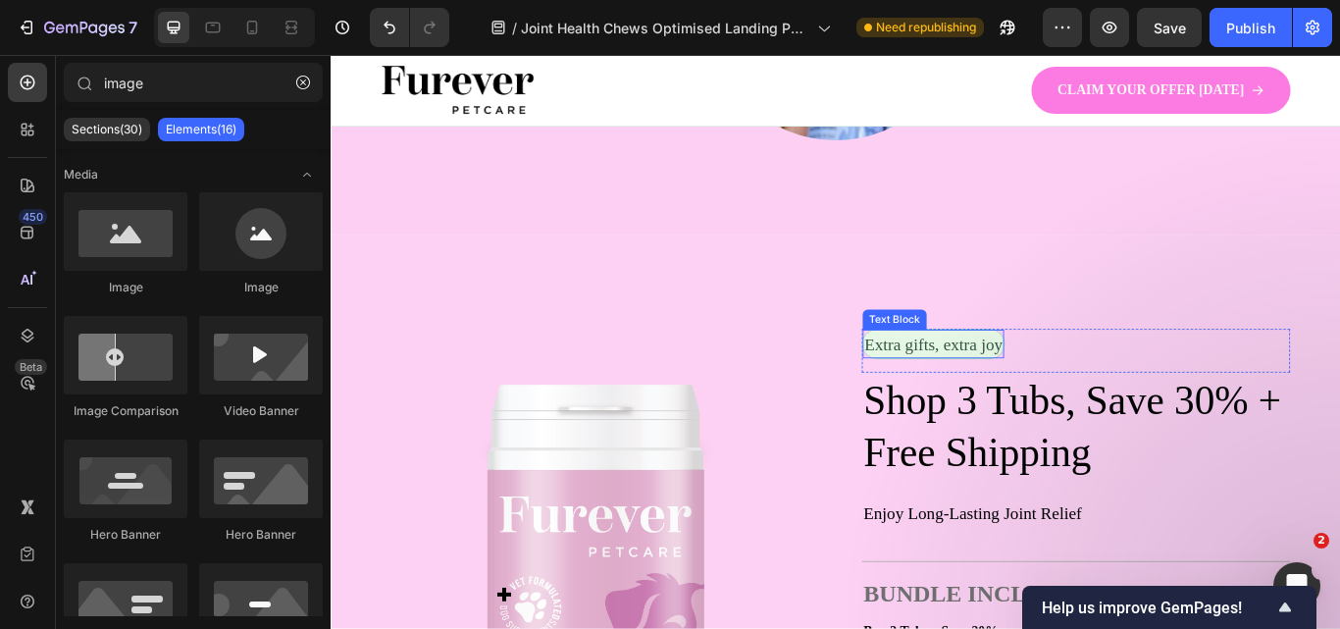
click at [1057, 396] on p "Extra gifts, extra joy" at bounding box center [1032, 392] width 161 height 29
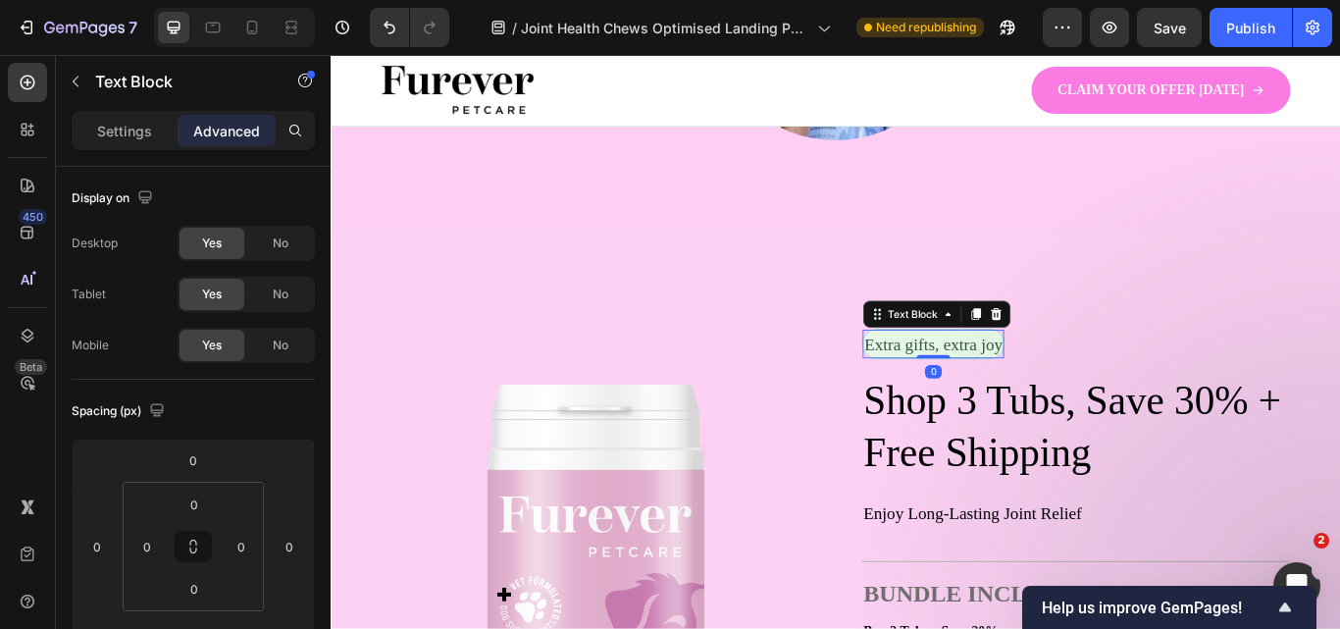
click at [1057, 396] on p "Extra gifts, extra joy" at bounding box center [1032, 392] width 161 height 29
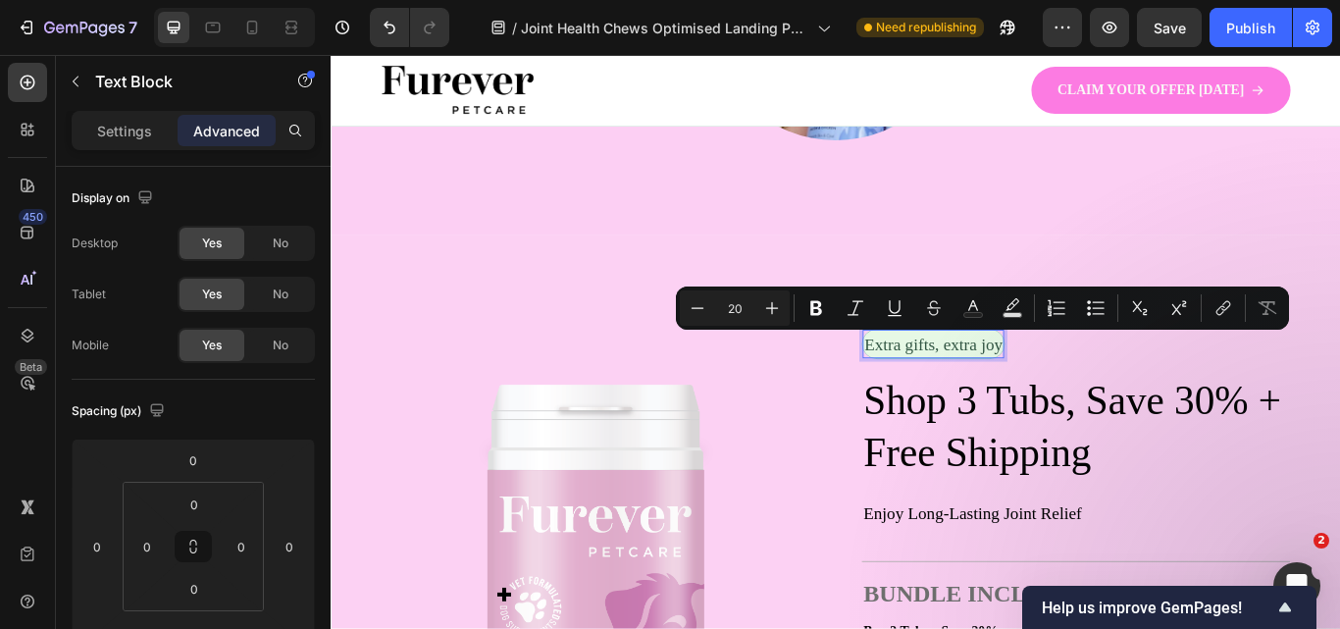
click at [1057, 396] on p "Extra gifts, extra joy" at bounding box center [1032, 392] width 161 height 29
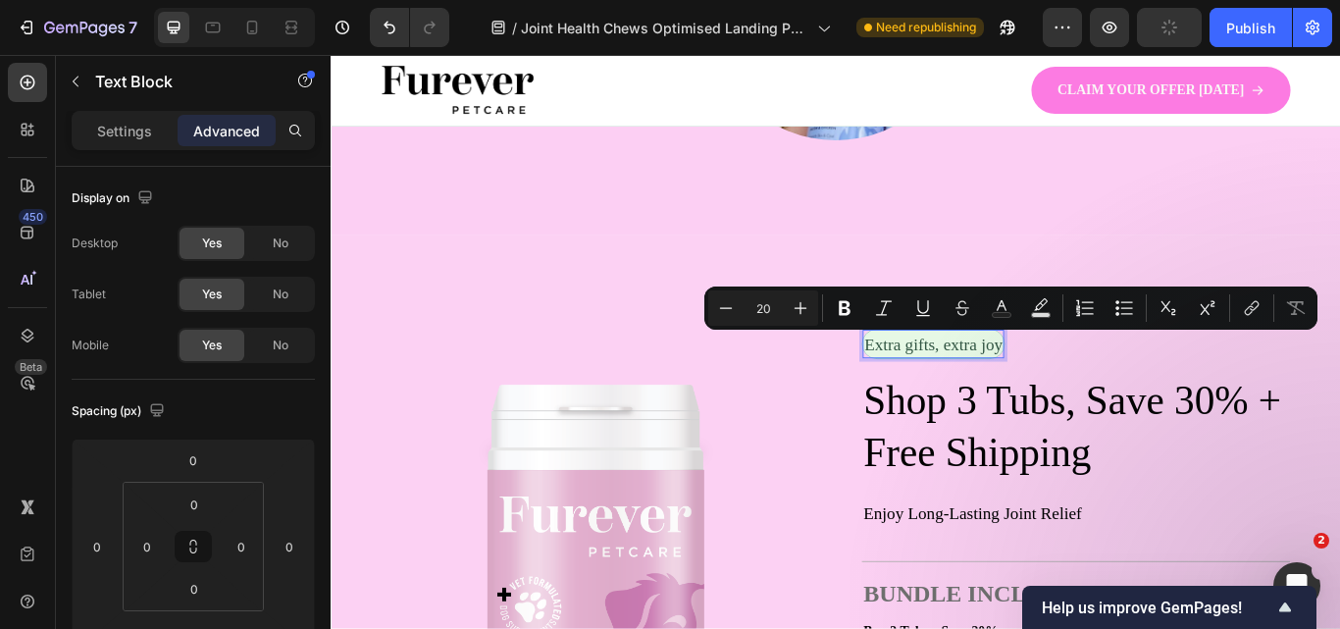
click at [1065, 395] on p "Extra gifts, extra joy" at bounding box center [1032, 392] width 161 height 29
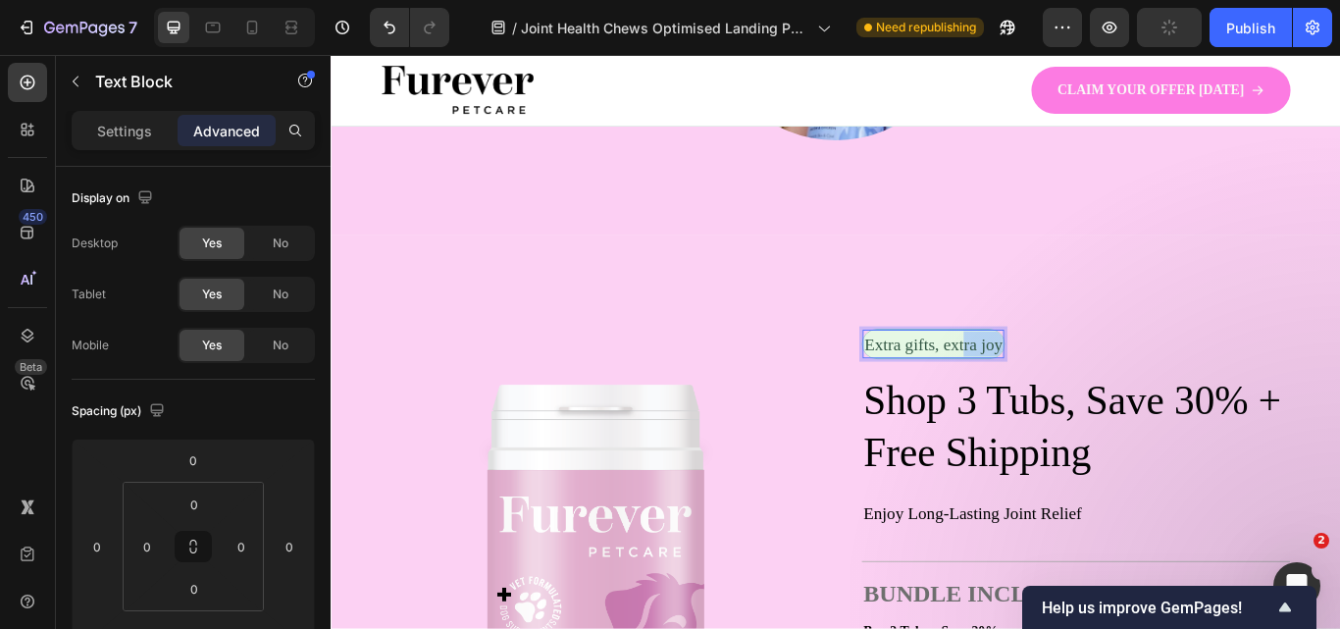
click at [1065, 395] on p "Extra gifts, extra joy" at bounding box center [1032, 392] width 161 height 29
click at [1058, 393] on p "Extra gifts, extra joy" at bounding box center [1032, 392] width 161 height 29
click at [1113, 389] on p "Extra gifts, extra joy" at bounding box center [1032, 392] width 161 height 29
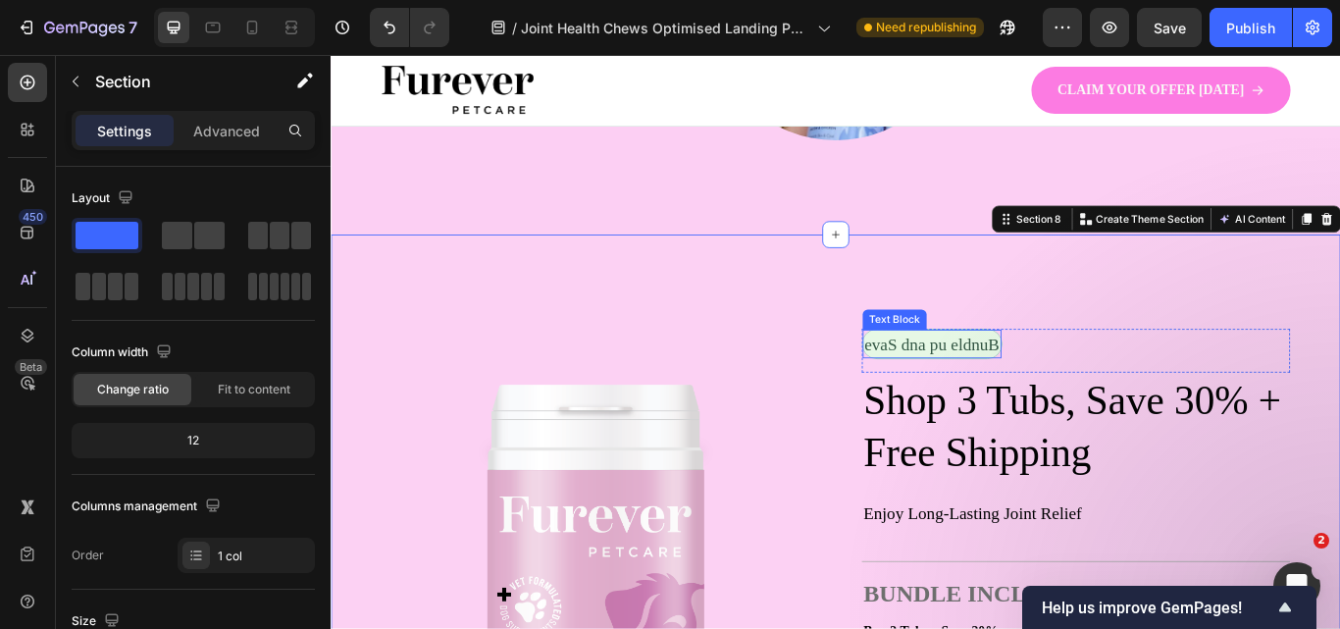
click at [1078, 393] on p "evaS dna pu eldnuB" at bounding box center [1031, 392] width 158 height 29
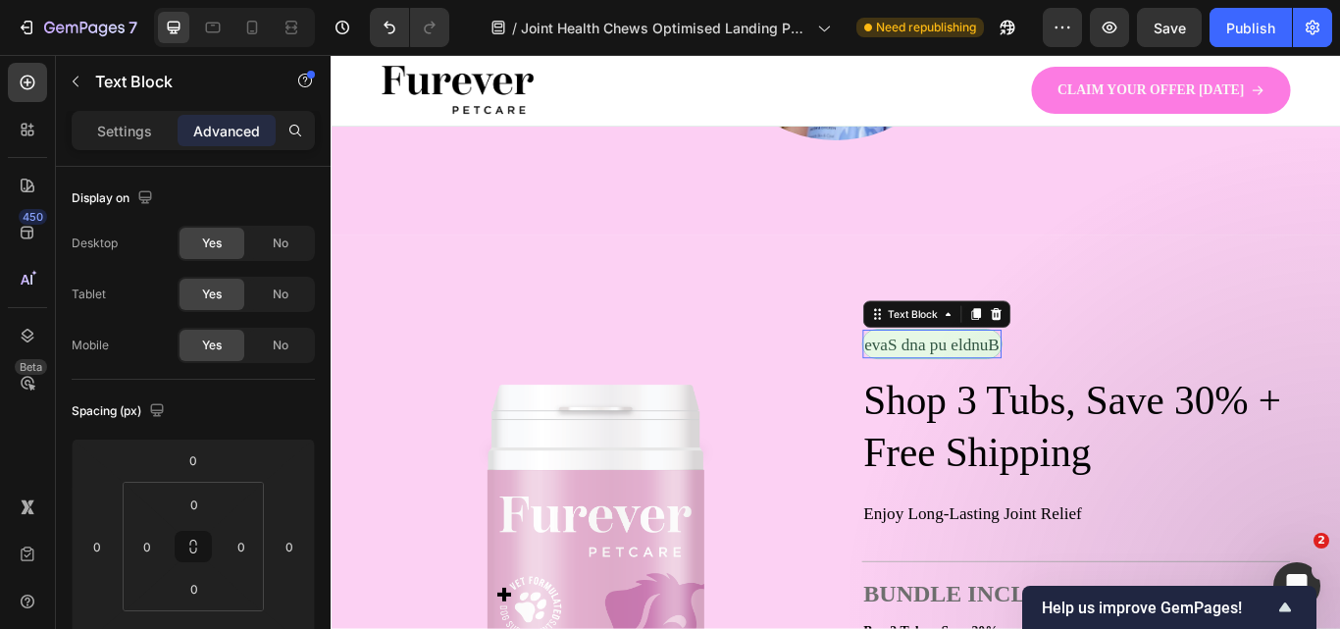
click at [1078, 393] on p "evaS dna pu eldnuB" at bounding box center [1031, 392] width 158 height 29
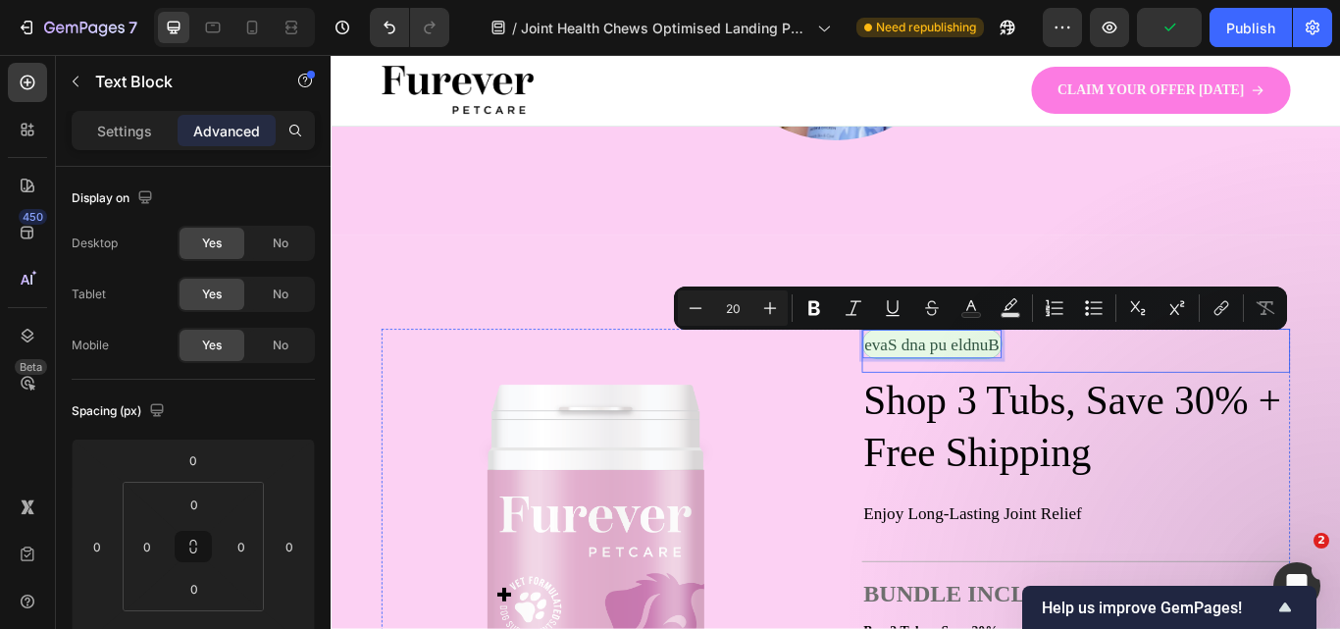
click at [1199, 393] on div "evaS dna pu eldnuB Text Block 0 Row" at bounding box center [1198, 400] width 499 height 51
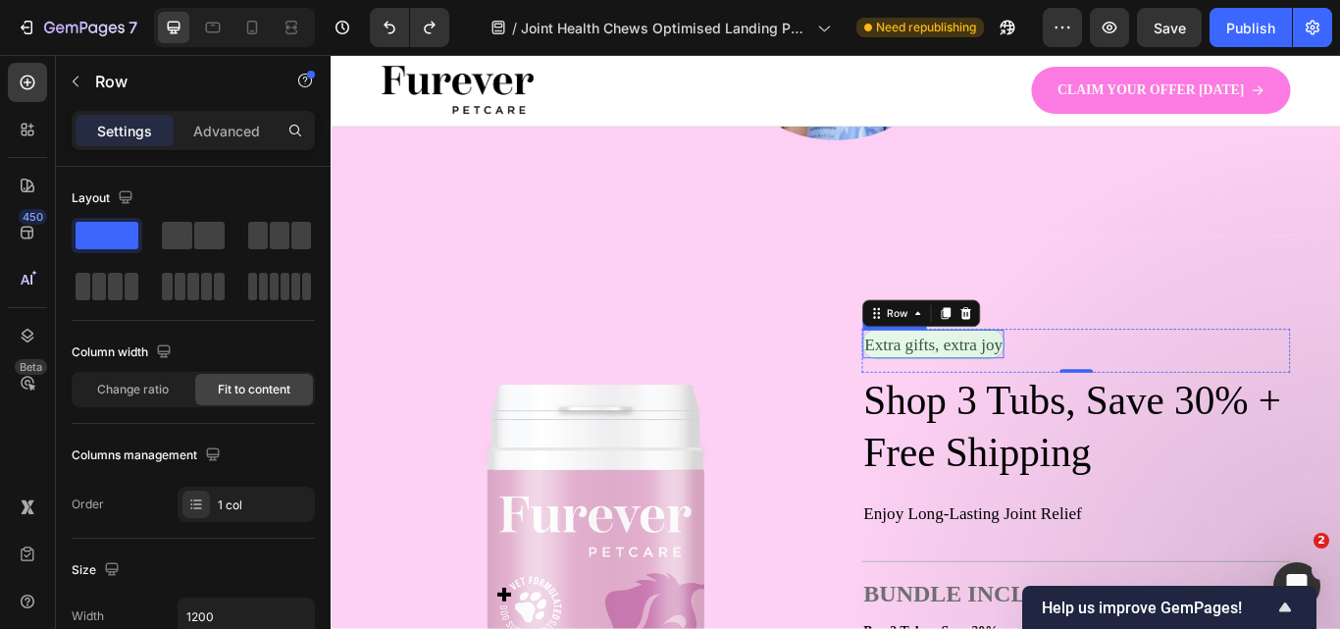
click at [960, 388] on p "Extra gifts, extra joy" at bounding box center [1032, 392] width 161 height 29
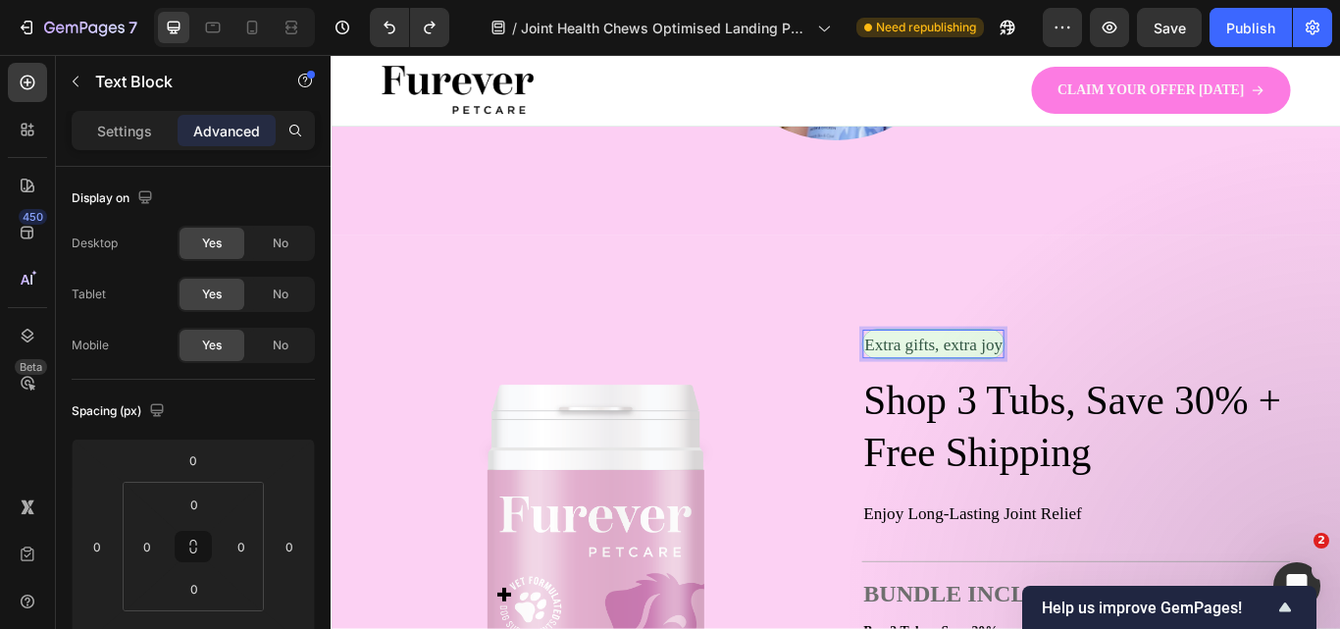
click at [960, 390] on p "Extra gifts, extra joy" at bounding box center [1032, 392] width 161 height 29
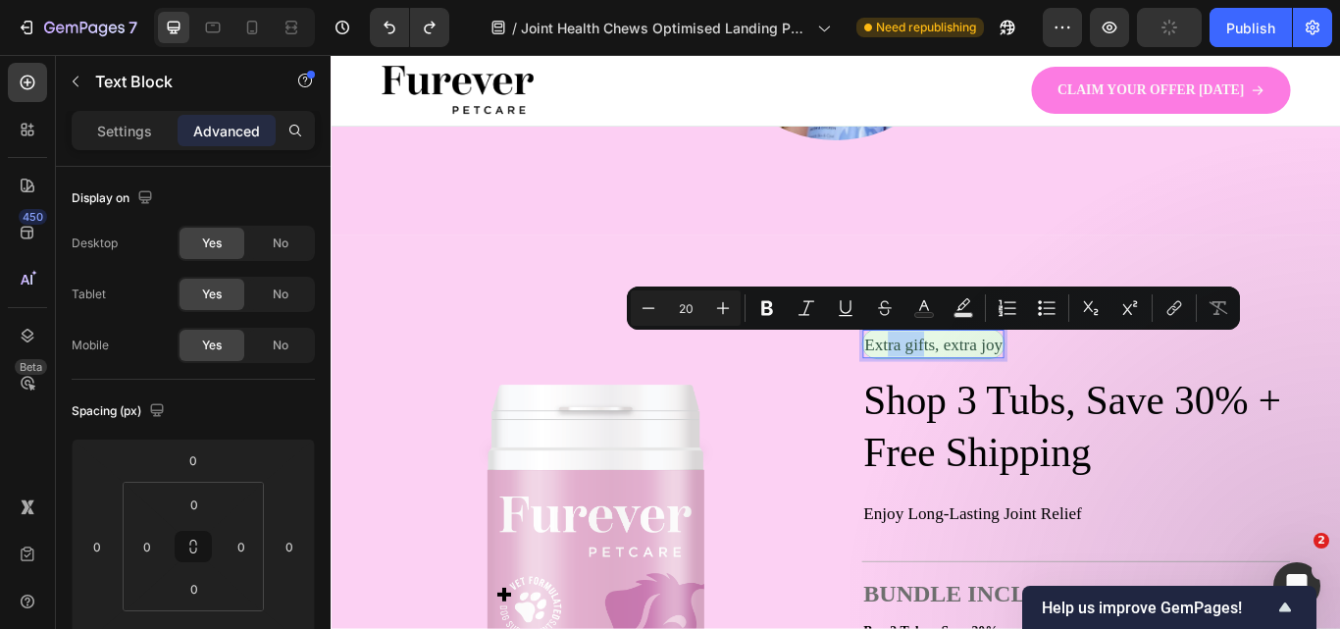
click at [960, 392] on p "Extra gifts, extra joy" at bounding box center [1032, 392] width 161 height 29
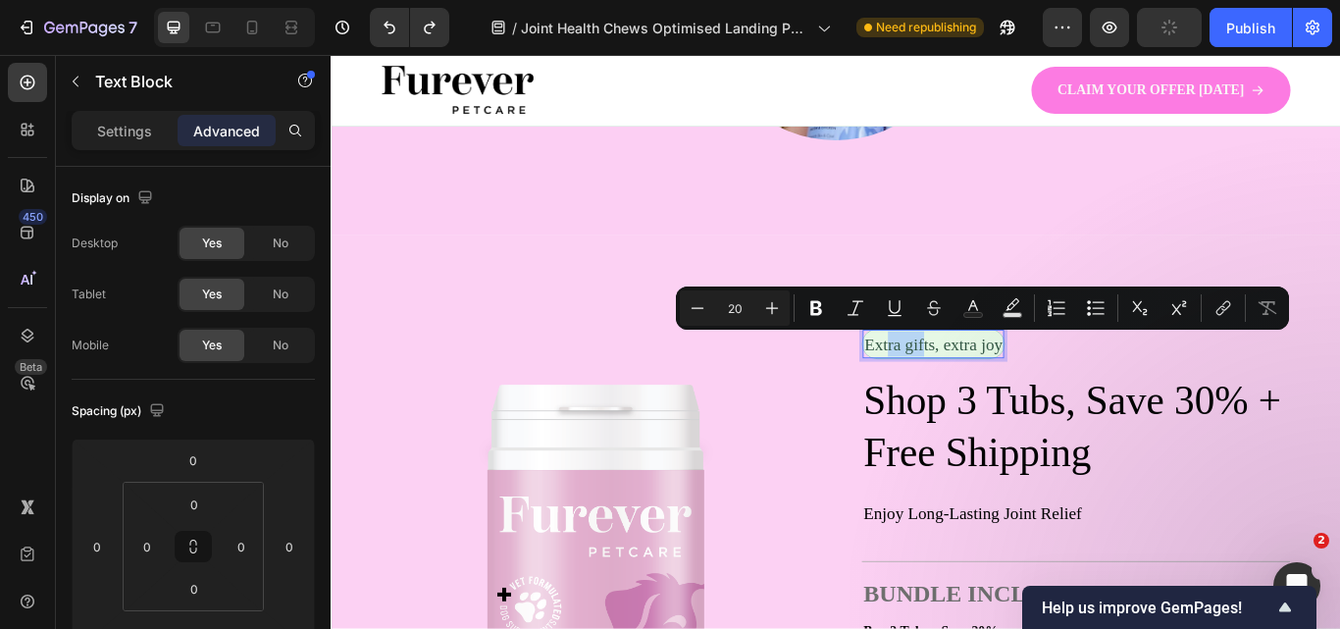
click at [961, 392] on p "Extra gifts, extra joy" at bounding box center [1032, 392] width 161 height 29
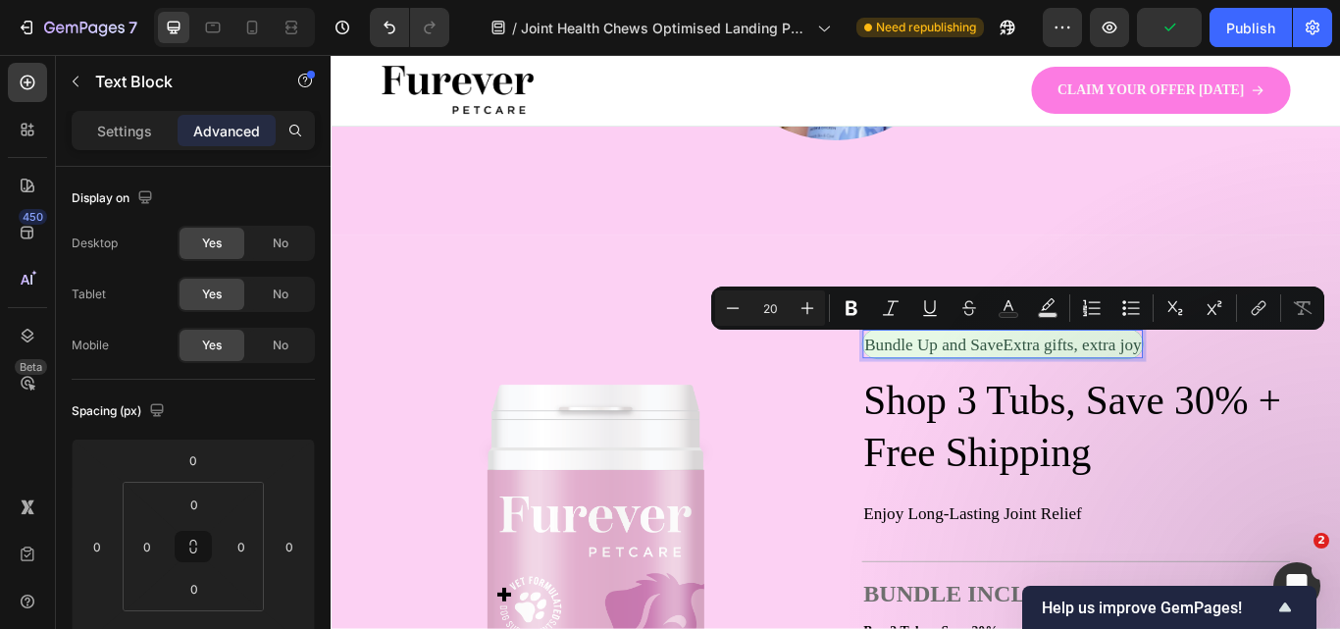
drag, startPoint x: 1124, startPoint y: 392, endPoint x: 1281, endPoint y: 387, distance: 157.0
click at [1275, 387] on p "Bundle Up and SaveExtra gifts, extra joy" at bounding box center [1113, 392] width 323 height 29
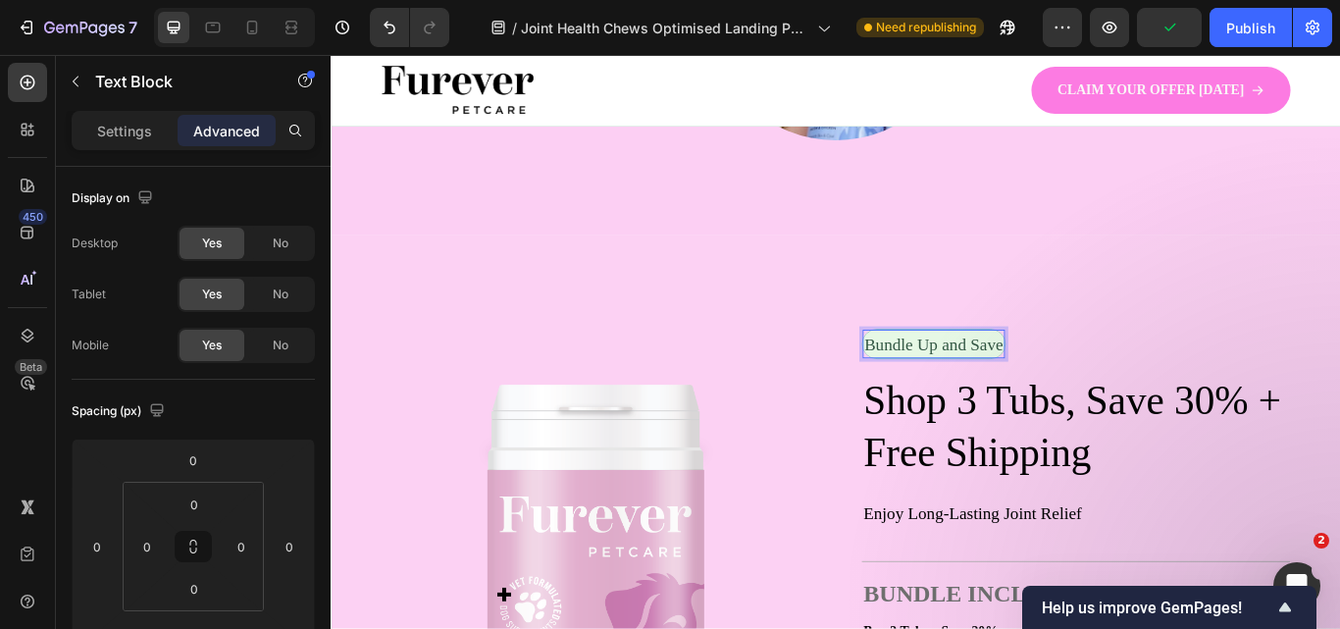
click at [1281, 387] on div "Bundle Up and Save Text Block 0 Row" at bounding box center [1198, 400] width 499 height 51
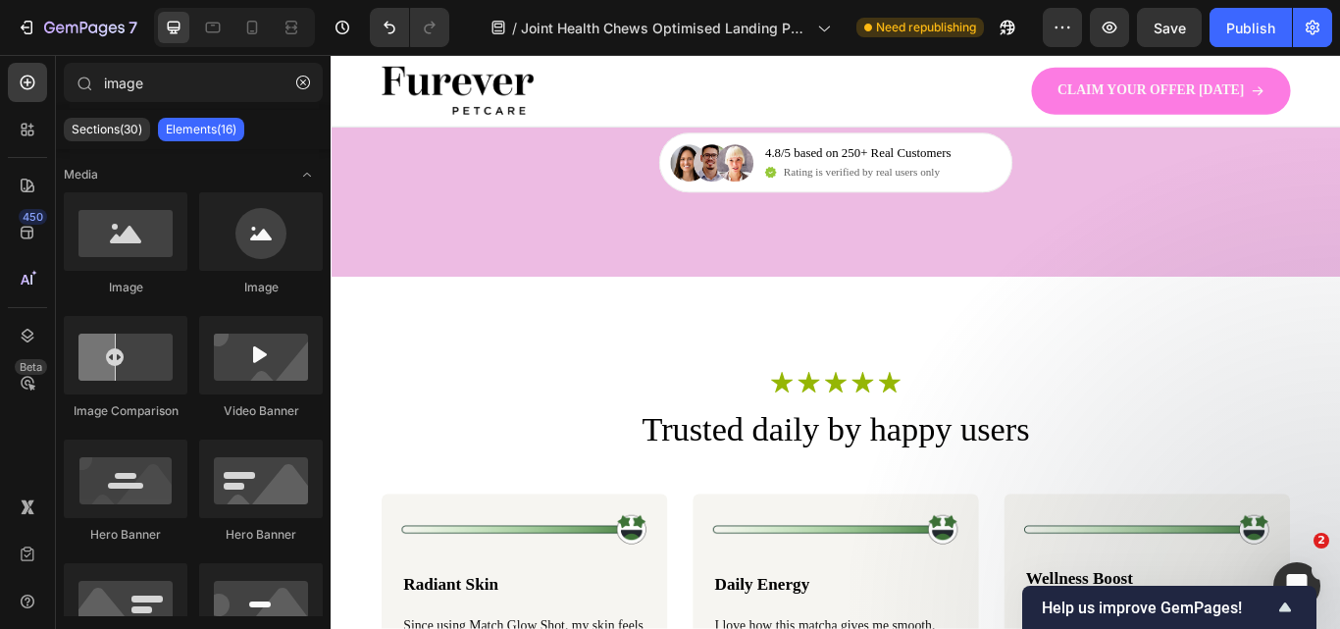
scroll to position [5486, 0]
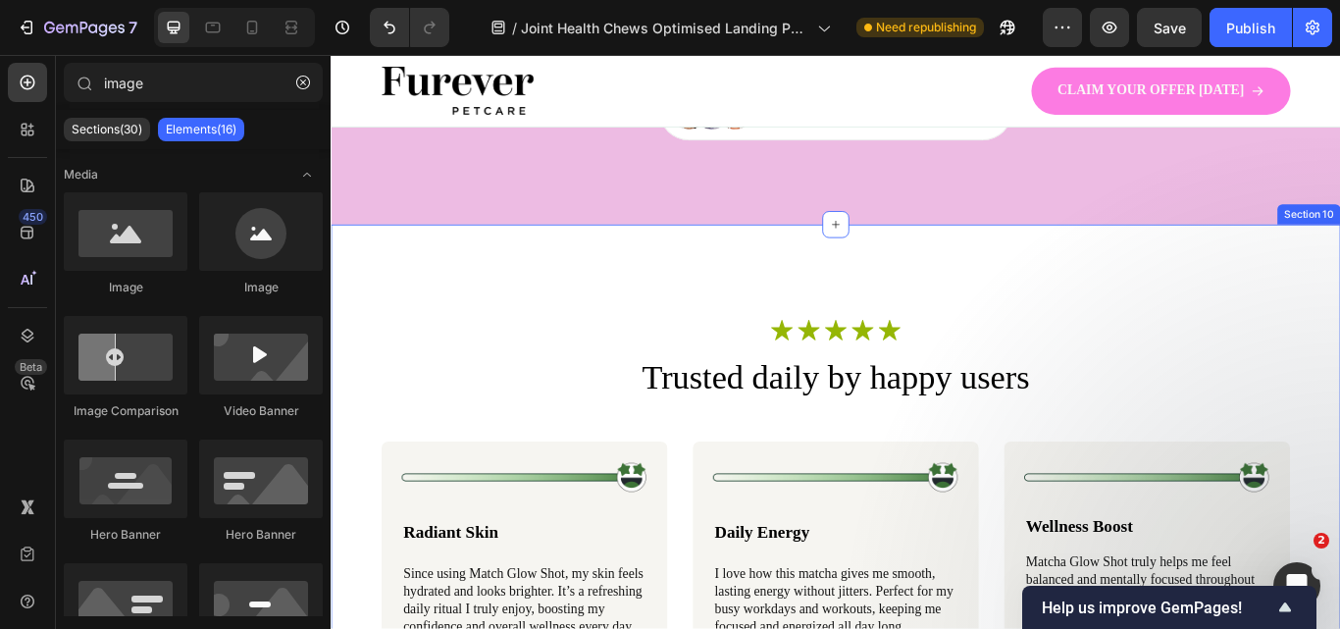
click at [1339, 294] on div "Icon Icon Icon Icon Icon Icon List Row Trusted daily by happy users Heading Ima…" at bounding box center [919, 597] width 1177 height 688
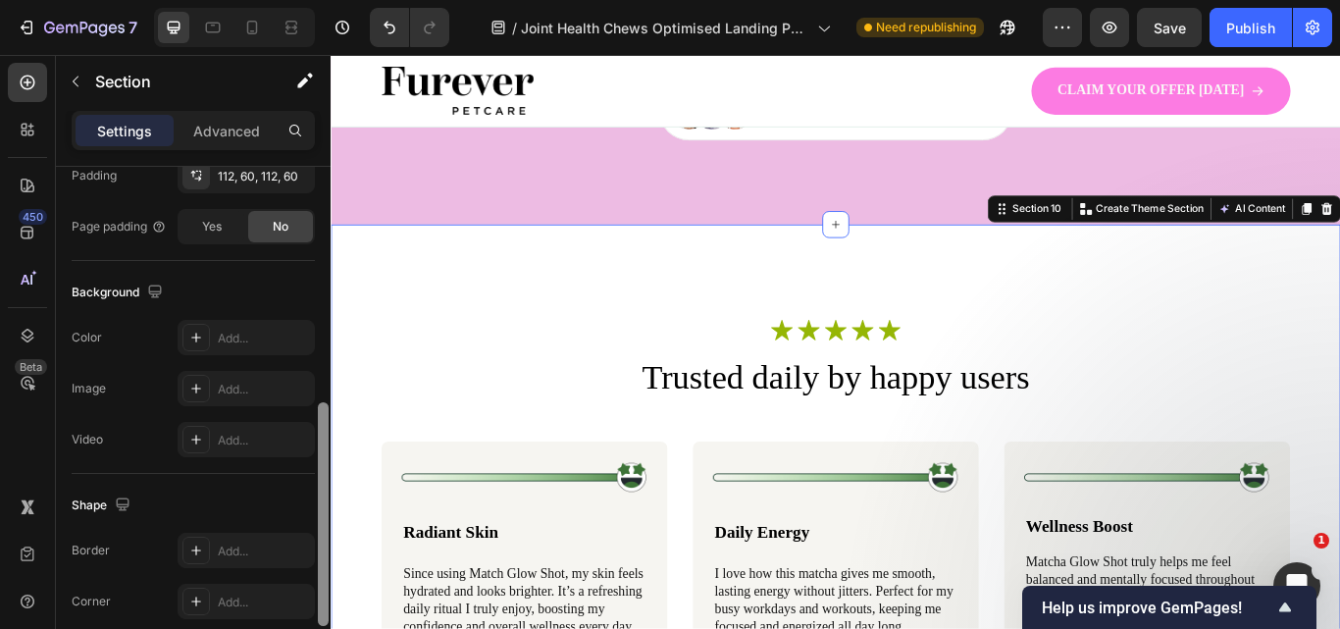
scroll to position [556, 0]
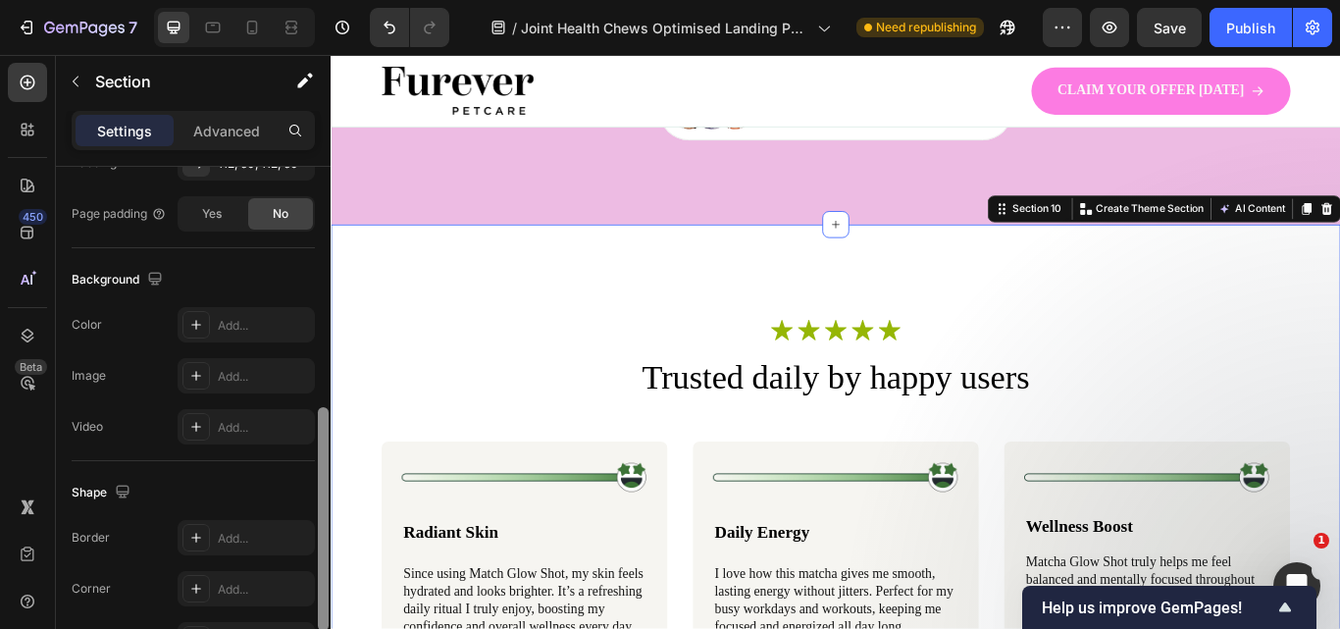
drag, startPoint x: 324, startPoint y: 277, endPoint x: 311, endPoint y: 518, distance: 241.6
click at [311, 518] on div "Layout Column width Change ratio Fit to content 12 Columns management Order 1 c…" at bounding box center [193, 426] width 275 height 518
click at [200, 320] on icon at bounding box center [196, 325] width 16 height 16
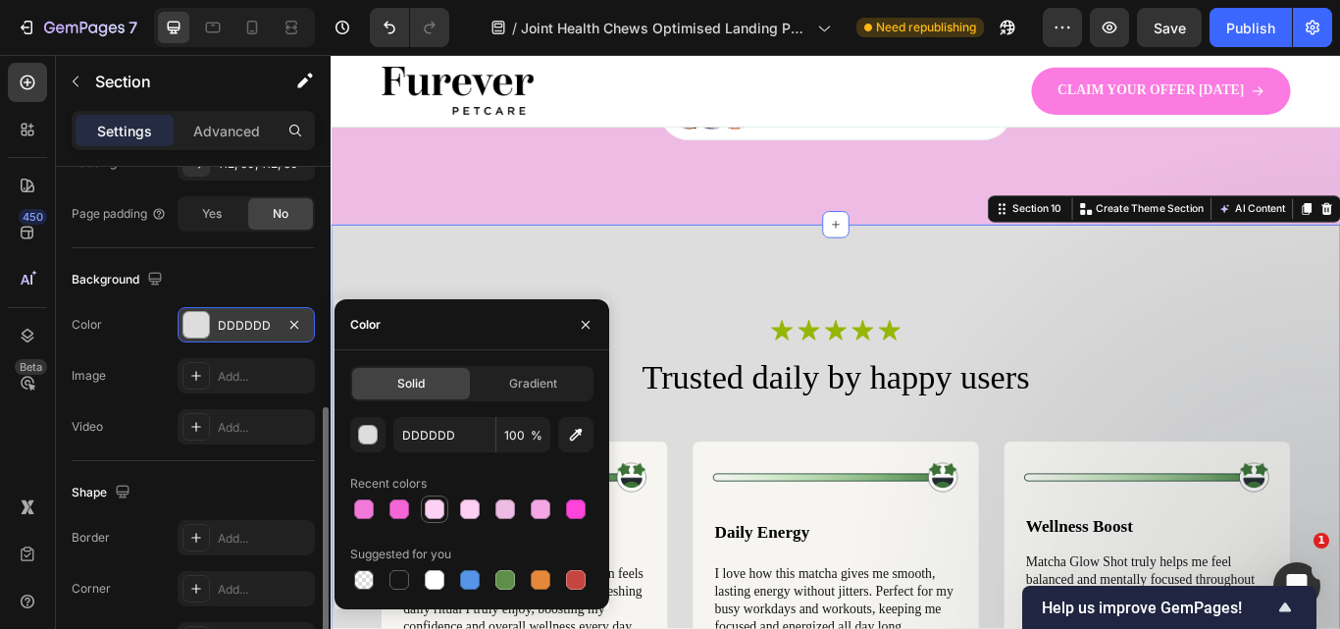
click at [436, 506] on div at bounding box center [435, 509] width 20 height 20
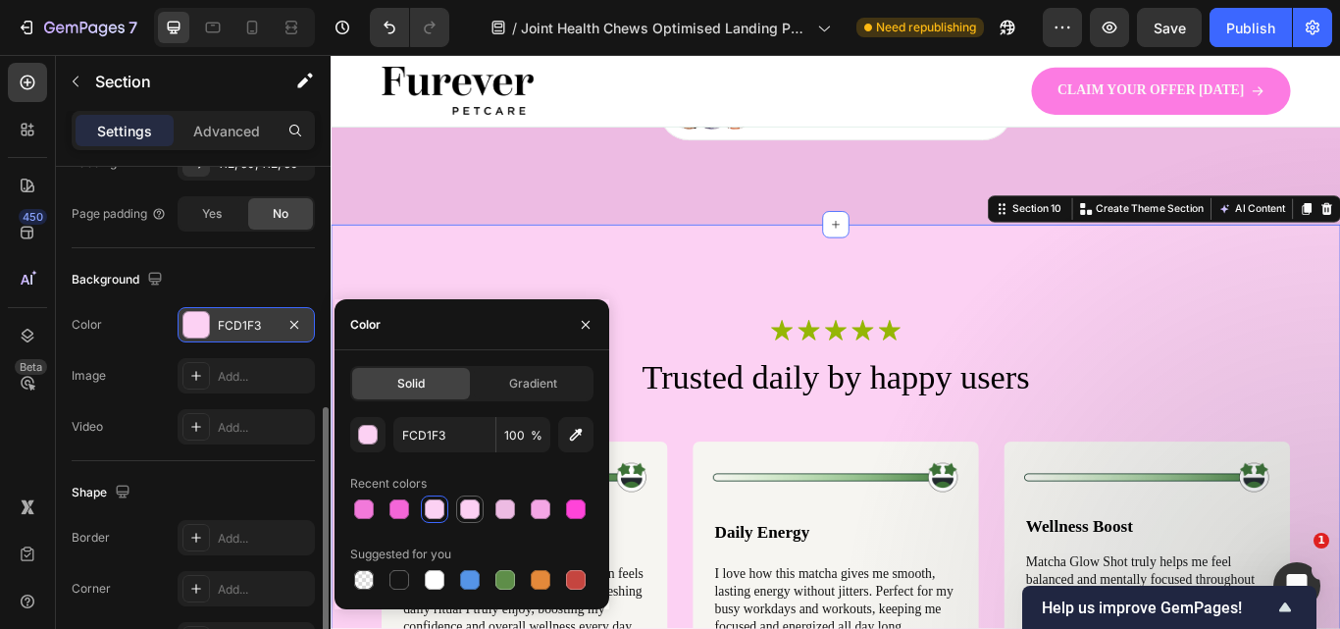
click at [469, 505] on div at bounding box center [470, 509] width 20 height 20
click at [499, 507] on div at bounding box center [505, 509] width 20 height 20
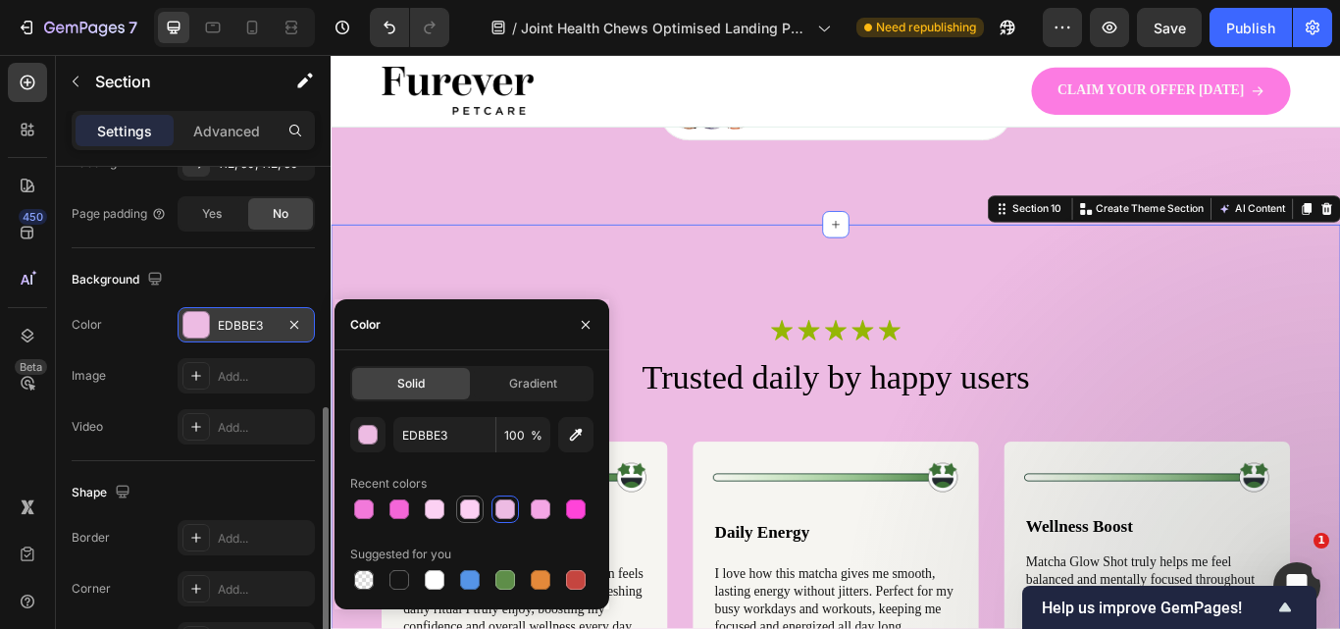
click at [472, 506] on div at bounding box center [470, 509] width 20 height 20
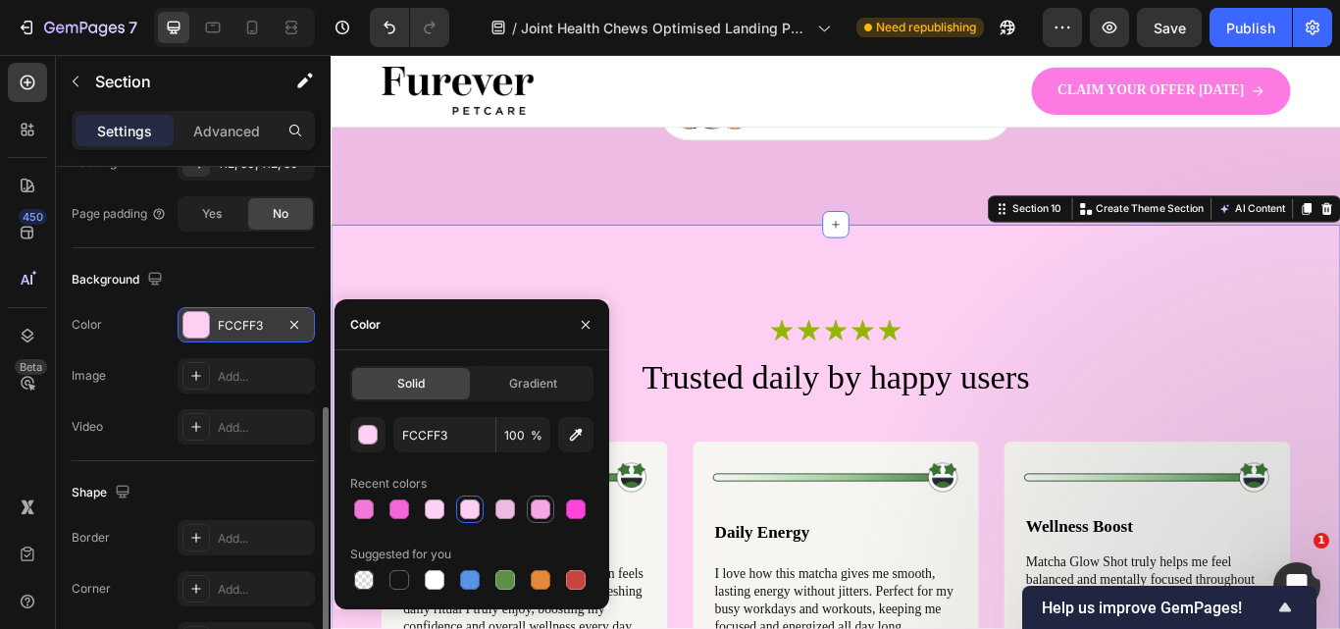
click at [543, 501] on div at bounding box center [541, 509] width 20 height 20
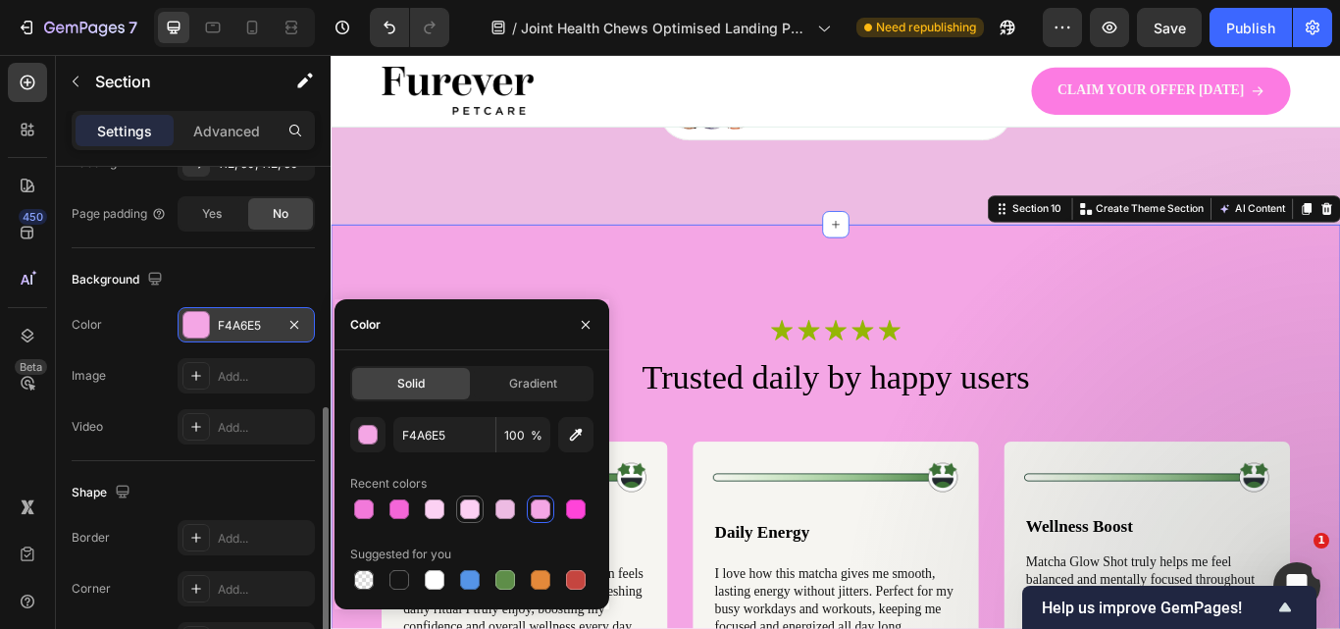
click at [463, 503] on div at bounding box center [470, 509] width 20 height 20
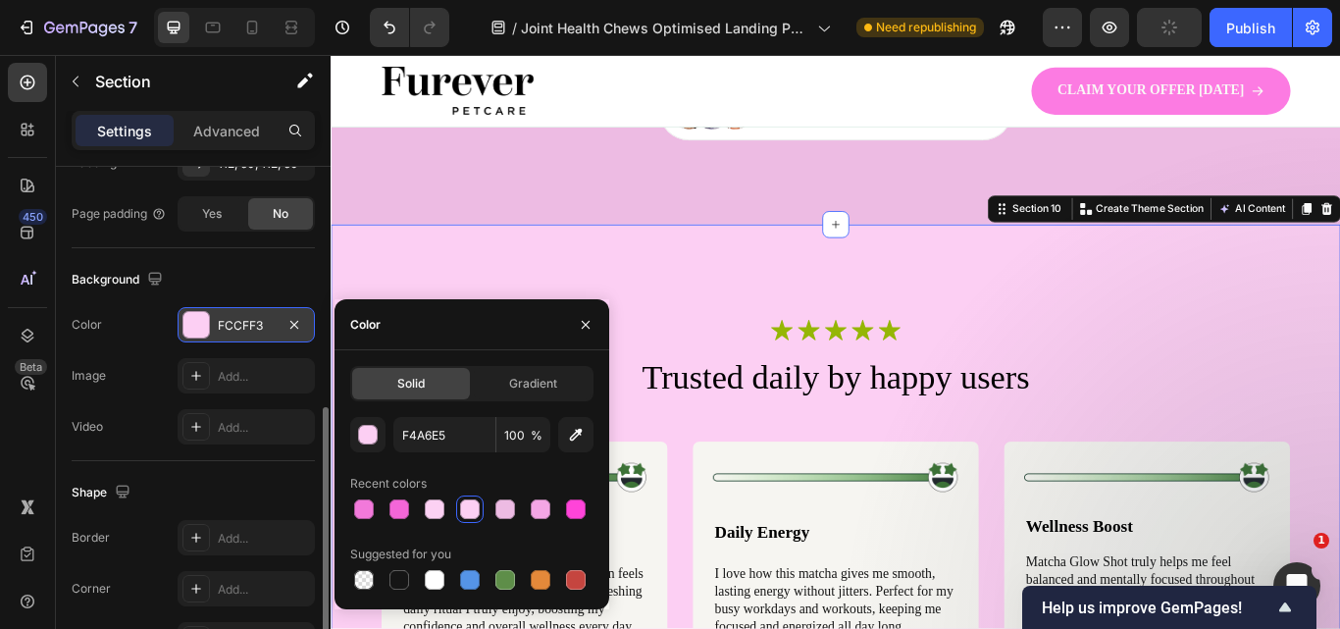
type input "FCCFF3"
click at [1210, 318] on div "Icon Icon Icon Icon Icon Icon List Row Trusted daily by happy users Heading Ima…" at bounding box center [919, 597] width 1177 height 688
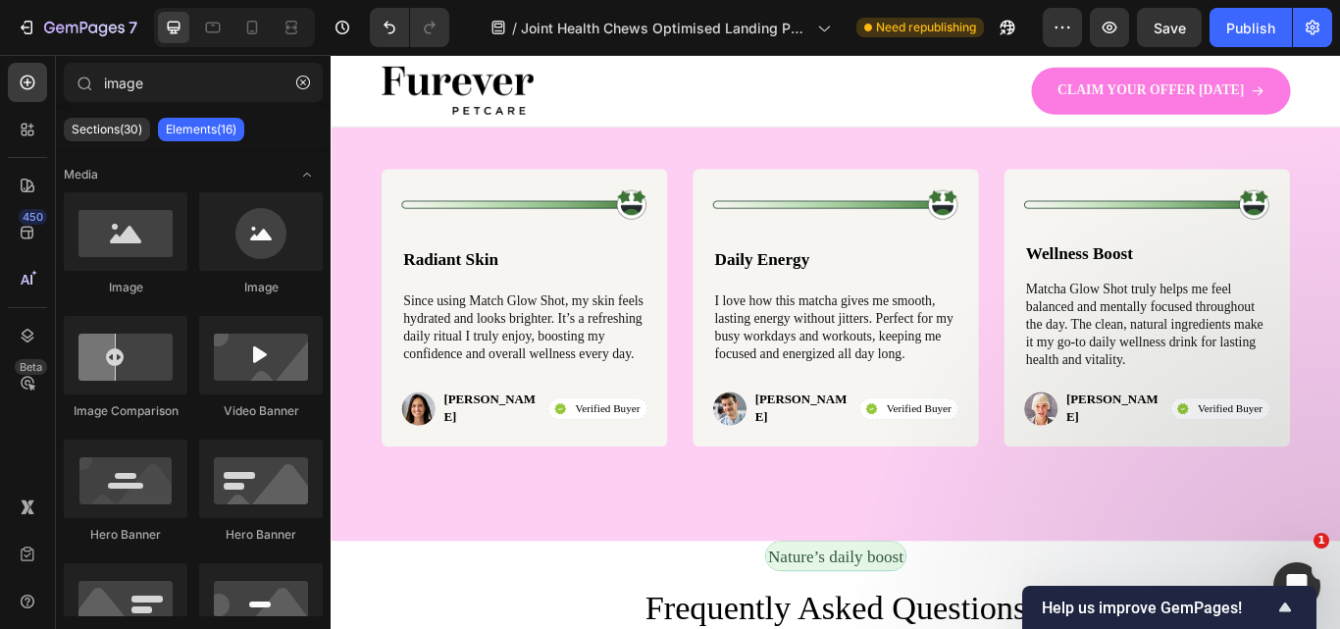
scroll to position [5788, 0]
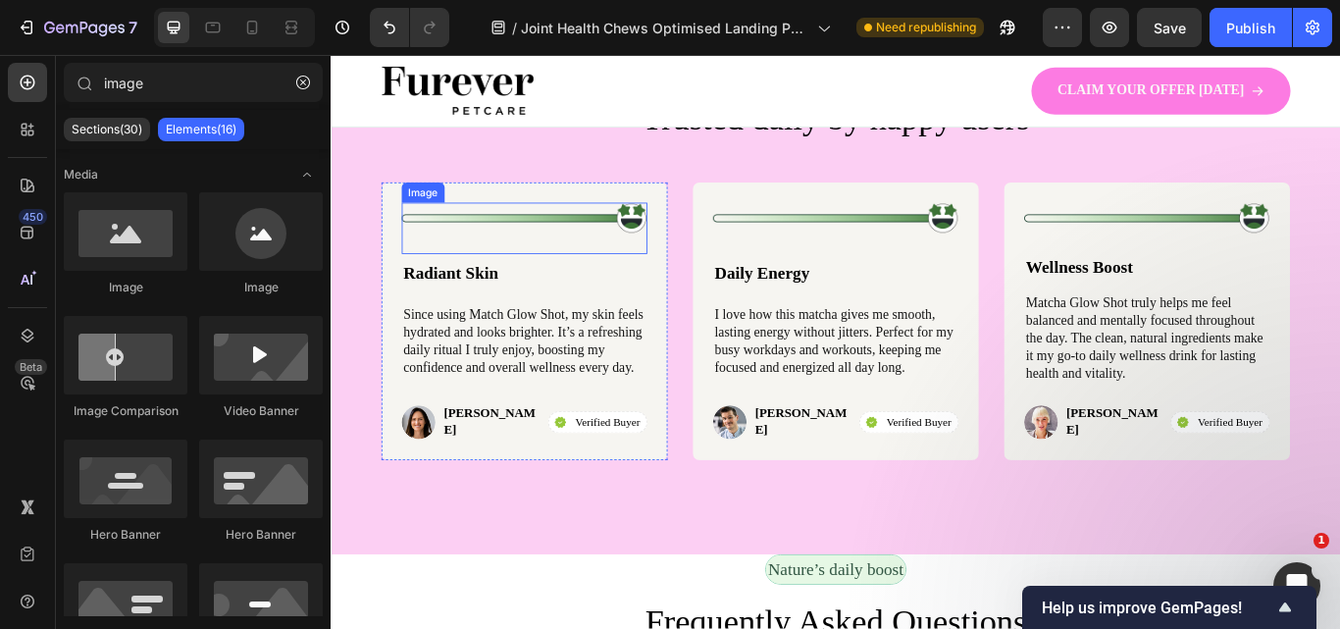
click at [680, 251] on img at bounding box center [556, 246] width 286 height 37
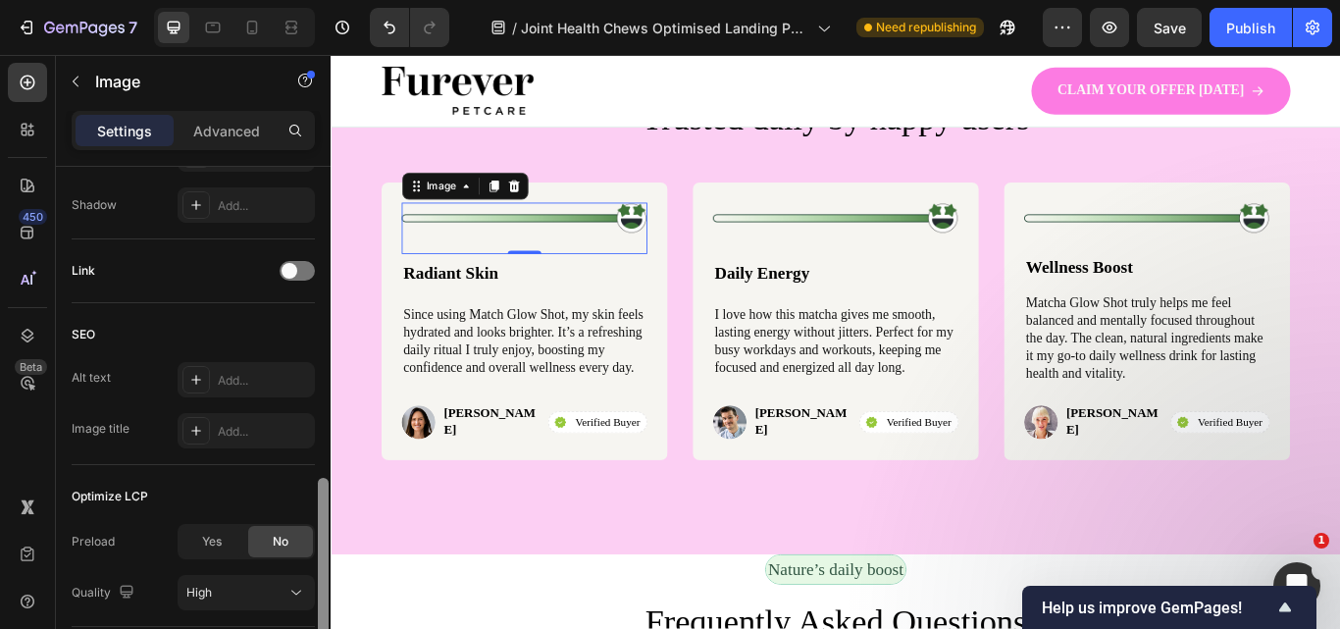
scroll to position [848, 0]
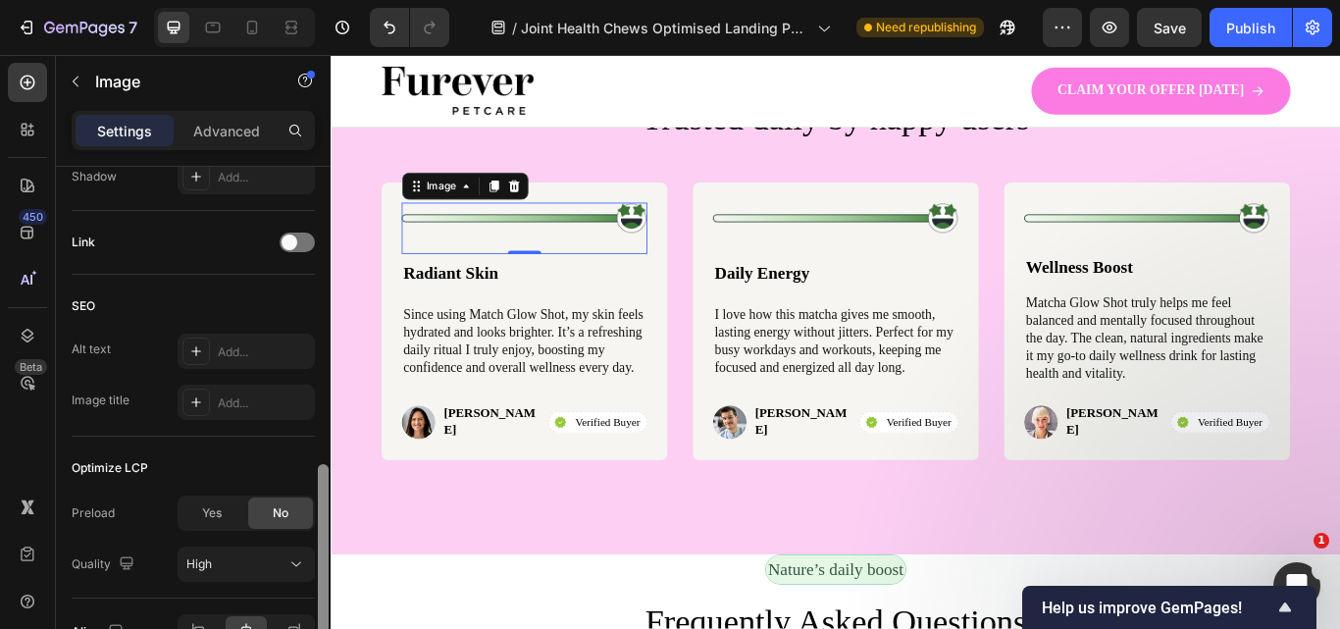
drag, startPoint x: 327, startPoint y: 322, endPoint x: 329, endPoint y: 619, distance: 297.2
click at [329, 619] on div at bounding box center [323, 426] width 15 height 518
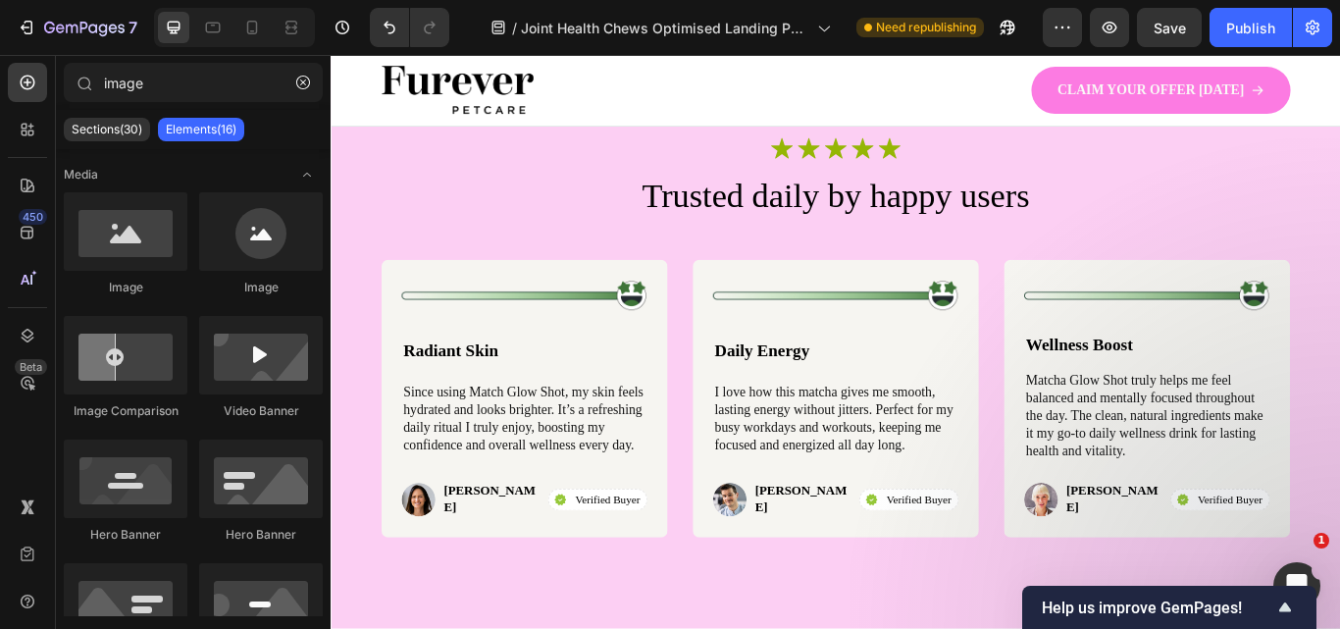
scroll to position [5682, 0]
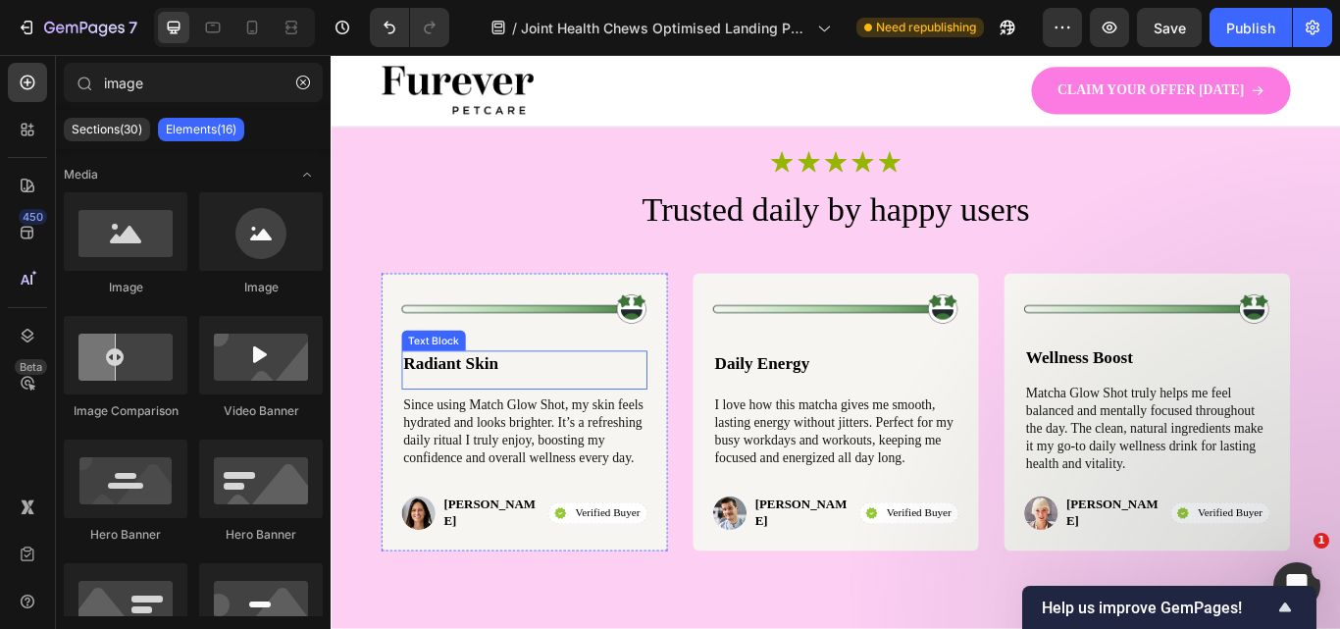
click at [486, 404] on p "Radiant Skin" at bounding box center [556, 415] width 282 height 26
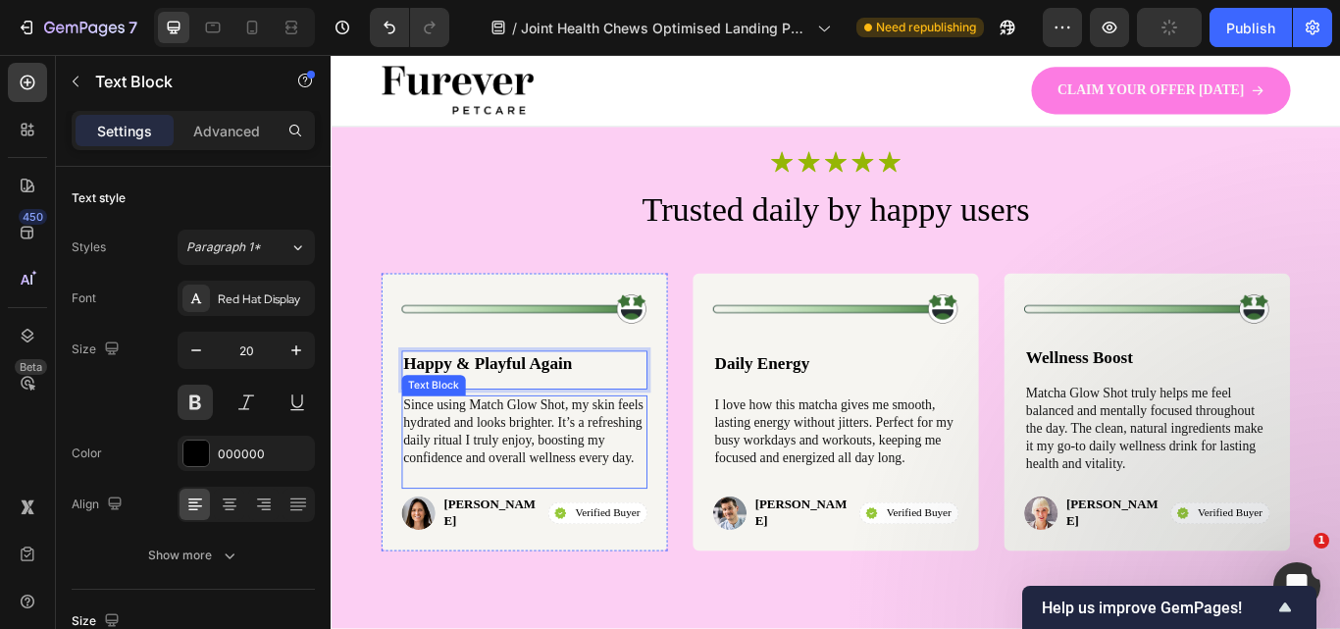
click at [588, 498] on p "Since using Match Glow Shot, my skin feels hydrated and looks brighter. It’s a …" at bounding box center [556, 494] width 282 height 81
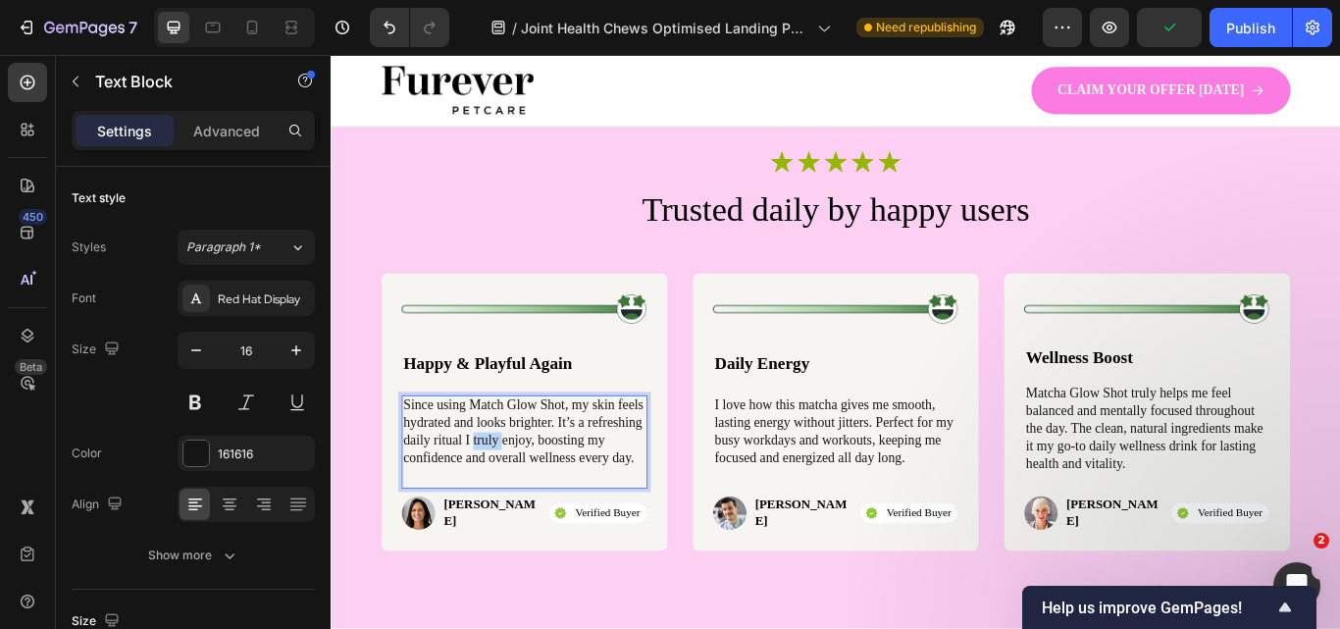
scroll to position [644, 0]
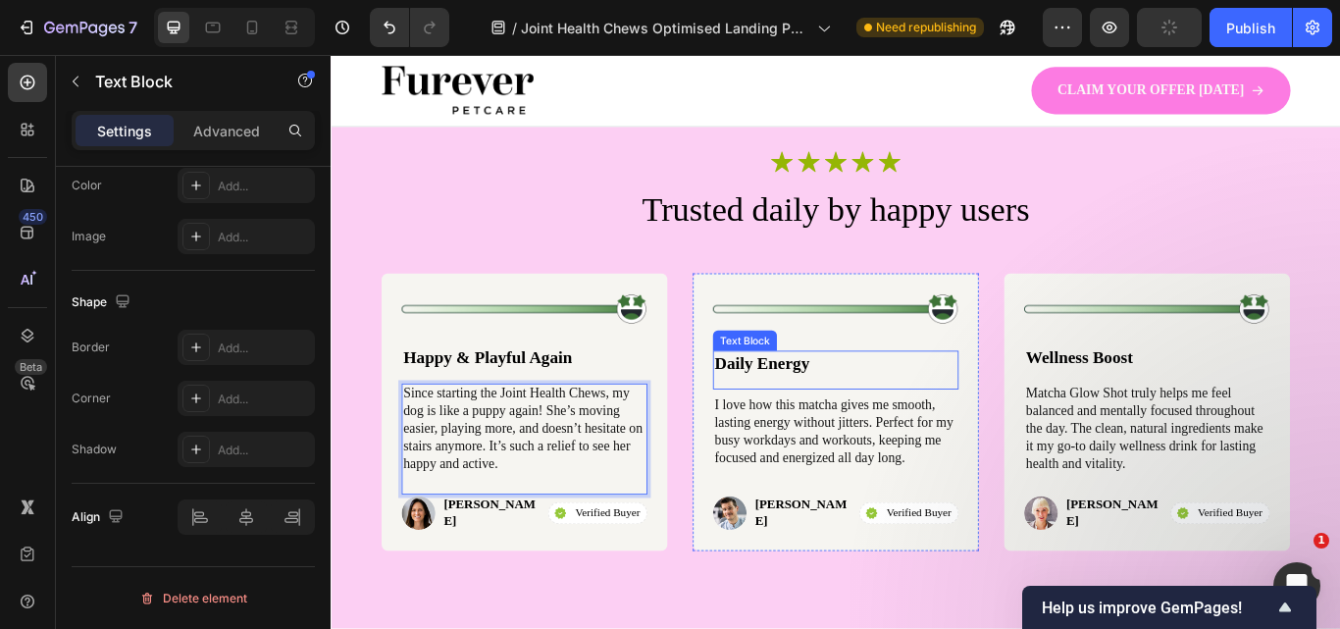
click at [788, 419] on p "Daily Energy" at bounding box center [919, 415] width 282 height 26
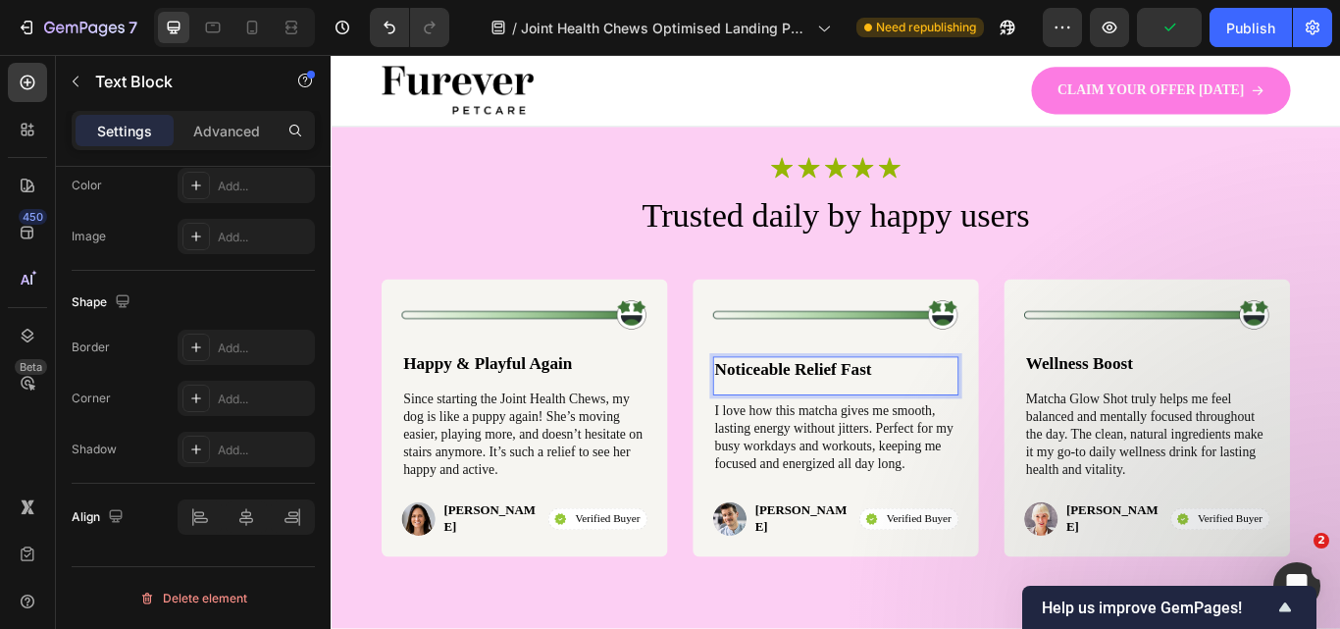
scroll to position [5682, 0]
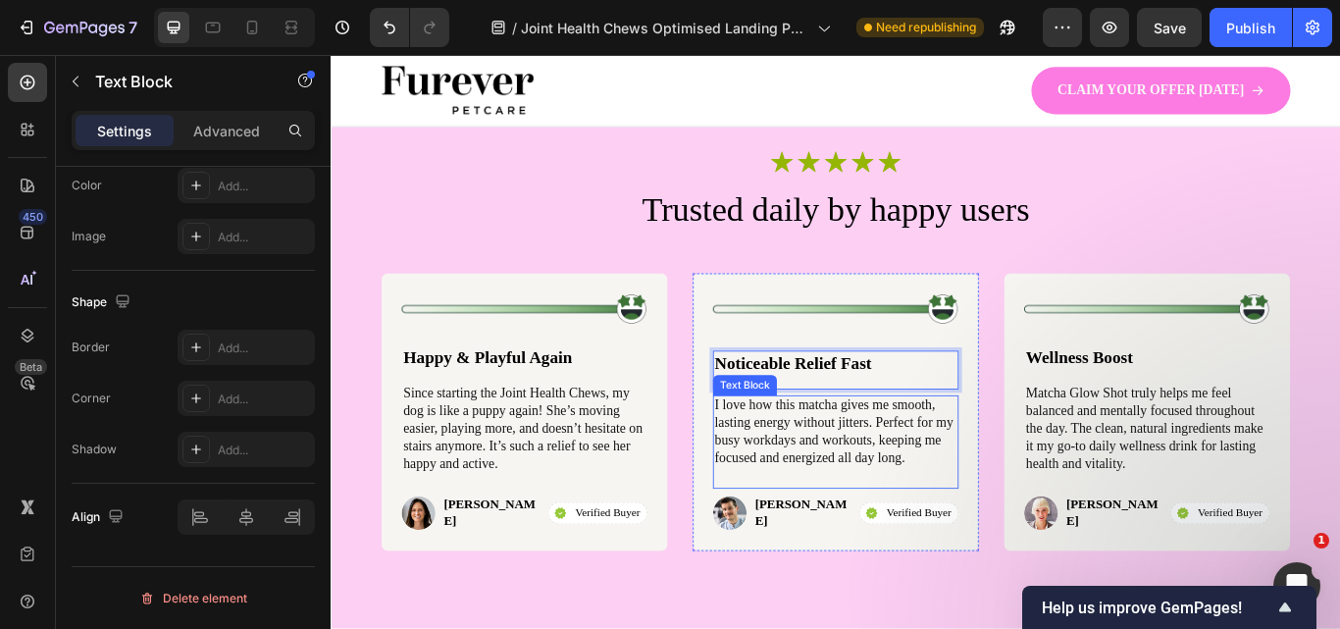
click at [879, 522] on p "I love how this matcha gives me smooth, lasting energy without jitters. Perfect…" at bounding box center [919, 494] width 282 height 81
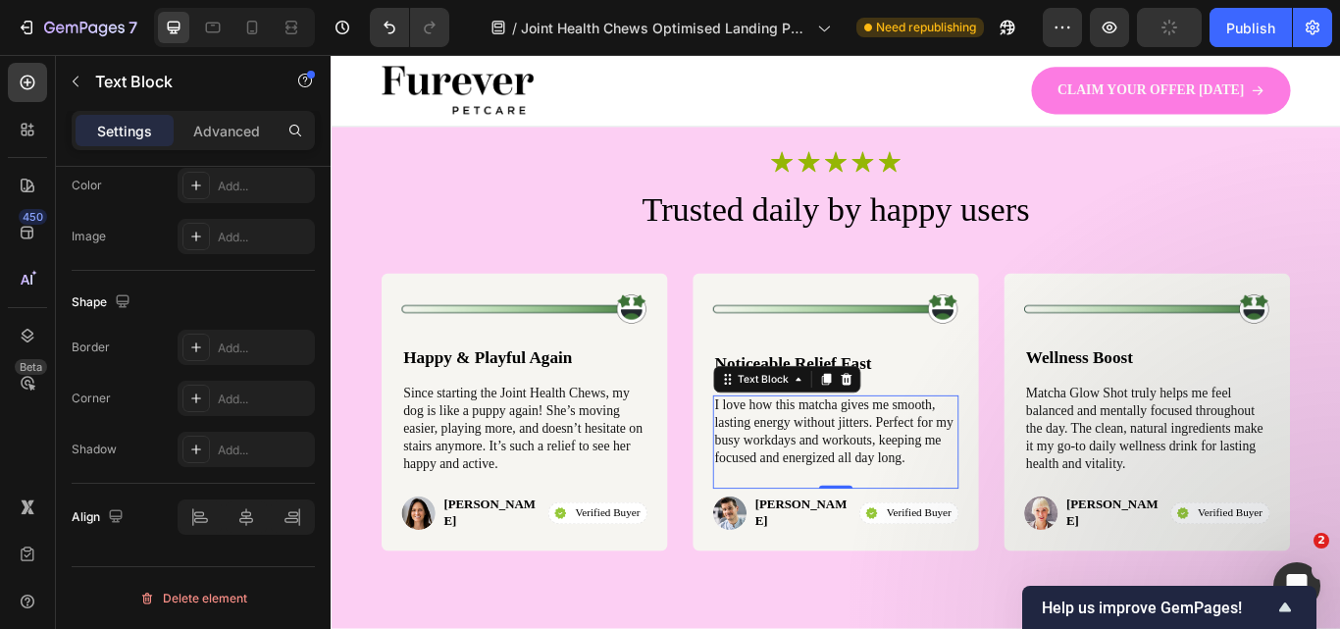
click at [883, 494] on p "I love how this matcha gives me smooth, lasting energy without jitters. Perfect…" at bounding box center [919, 494] width 282 height 81
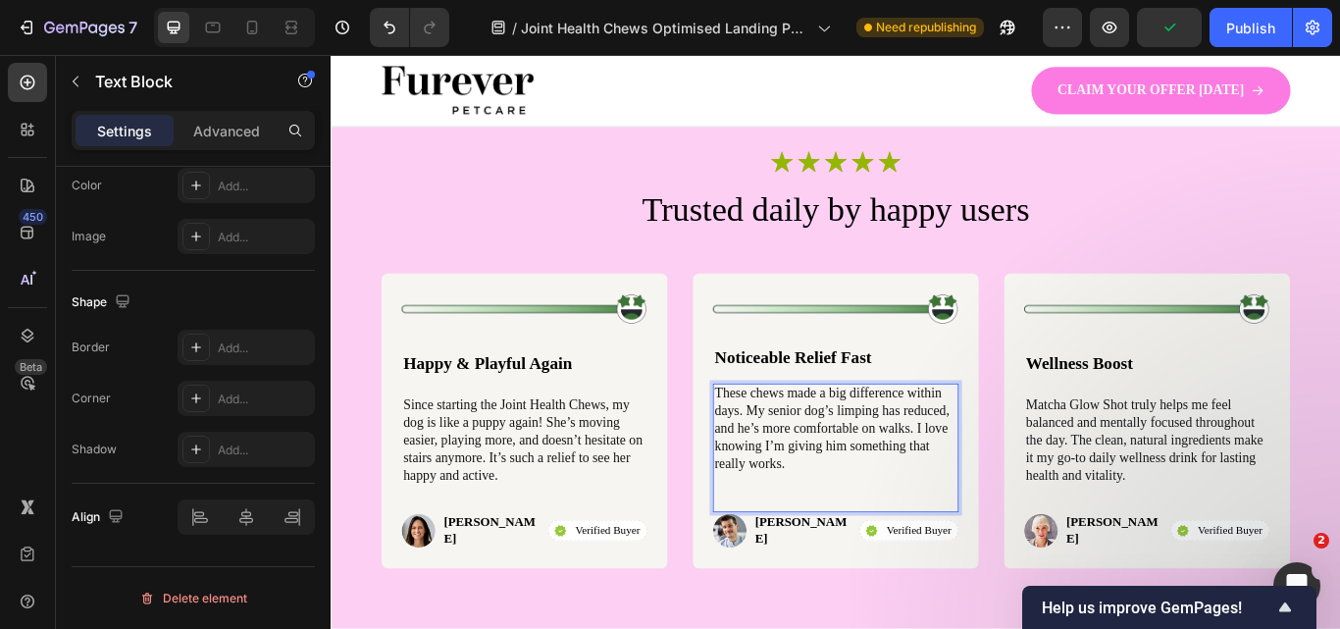
scroll to position [5668, 0]
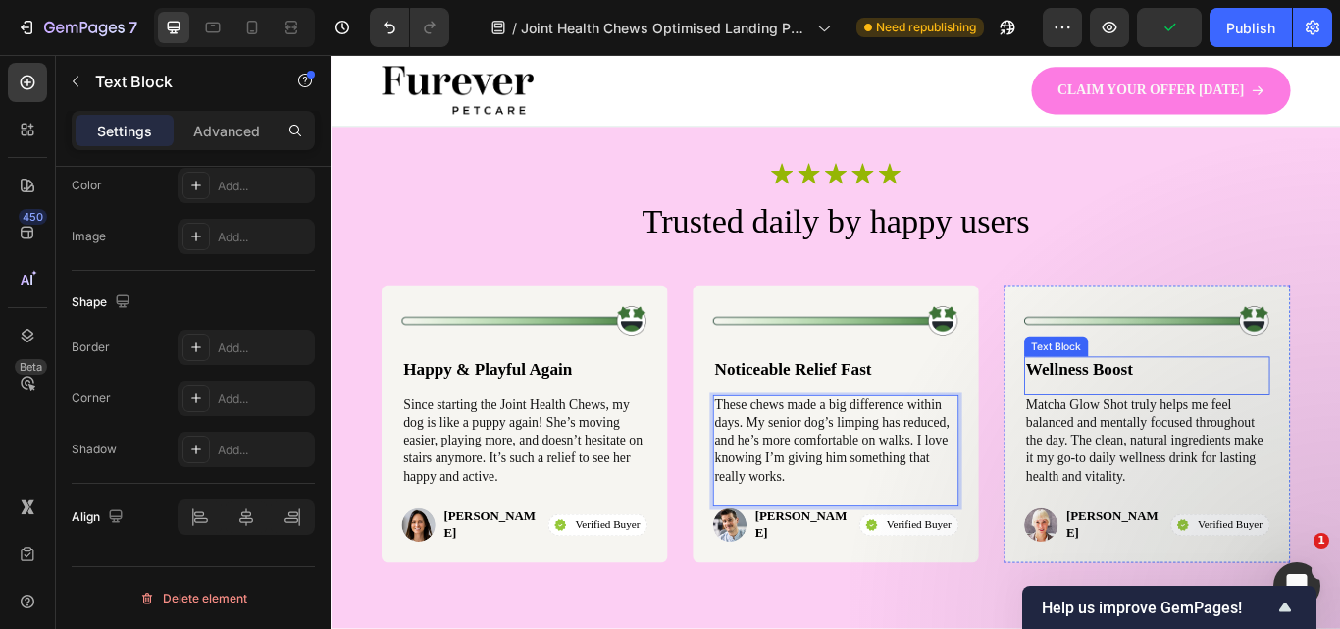
click at [1188, 417] on p "Wellness Boost" at bounding box center [1282, 422] width 282 height 26
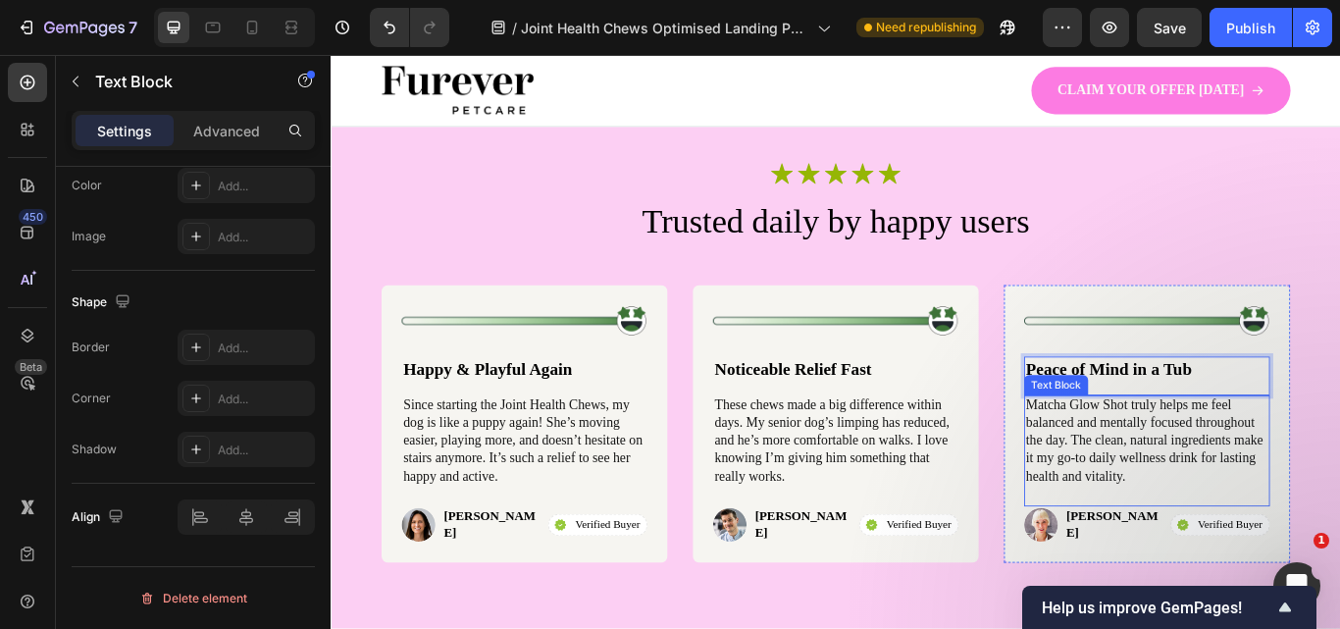
click at [1254, 507] on p "Matcha Glow Shot truly helps me feel balanced and mentally focused throughout t…" at bounding box center [1282, 505] width 282 height 102
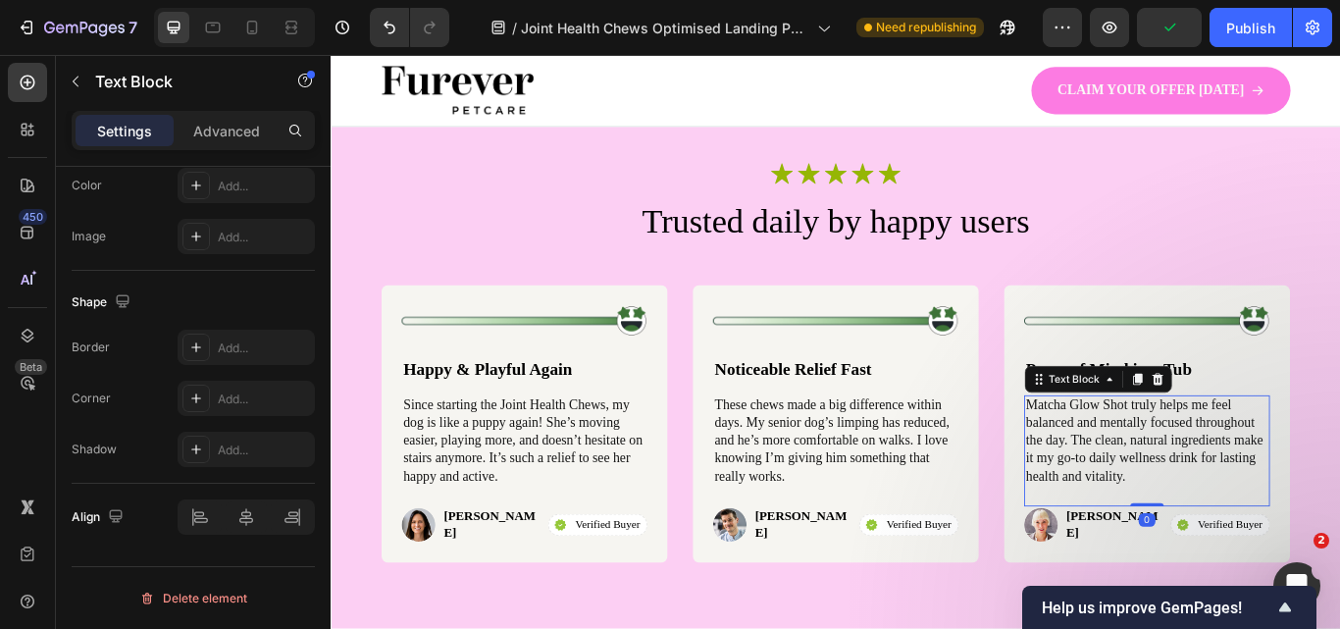
click at [1254, 507] on p "Matcha Glow Shot truly helps me feel balanced and mentally focused throughout t…" at bounding box center [1282, 505] width 282 height 102
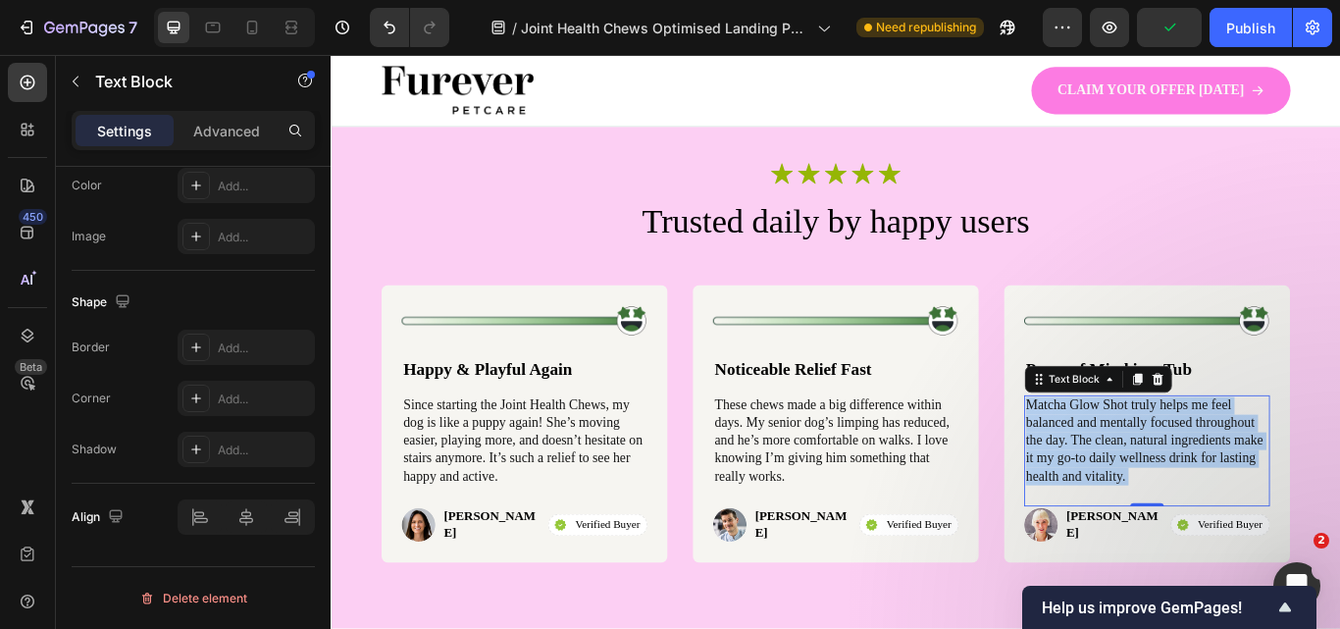
click at [1254, 507] on p "Matcha Glow Shot truly helps me feel balanced and mentally focused throughout t…" at bounding box center [1282, 505] width 282 height 102
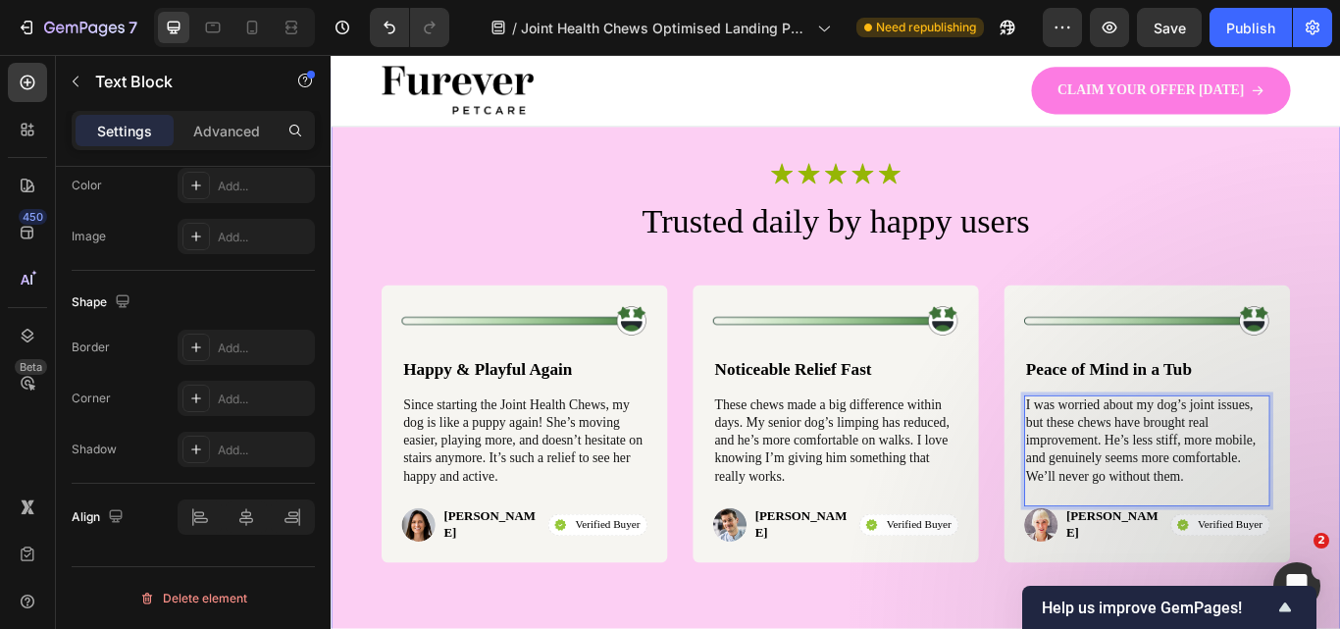
click at [1339, 441] on div "Icon Icon Icon Icon Icon Icon List Row Trusted daily by happy users Heading Ima…" at bounding box center [919, 415] width 1177 height 688
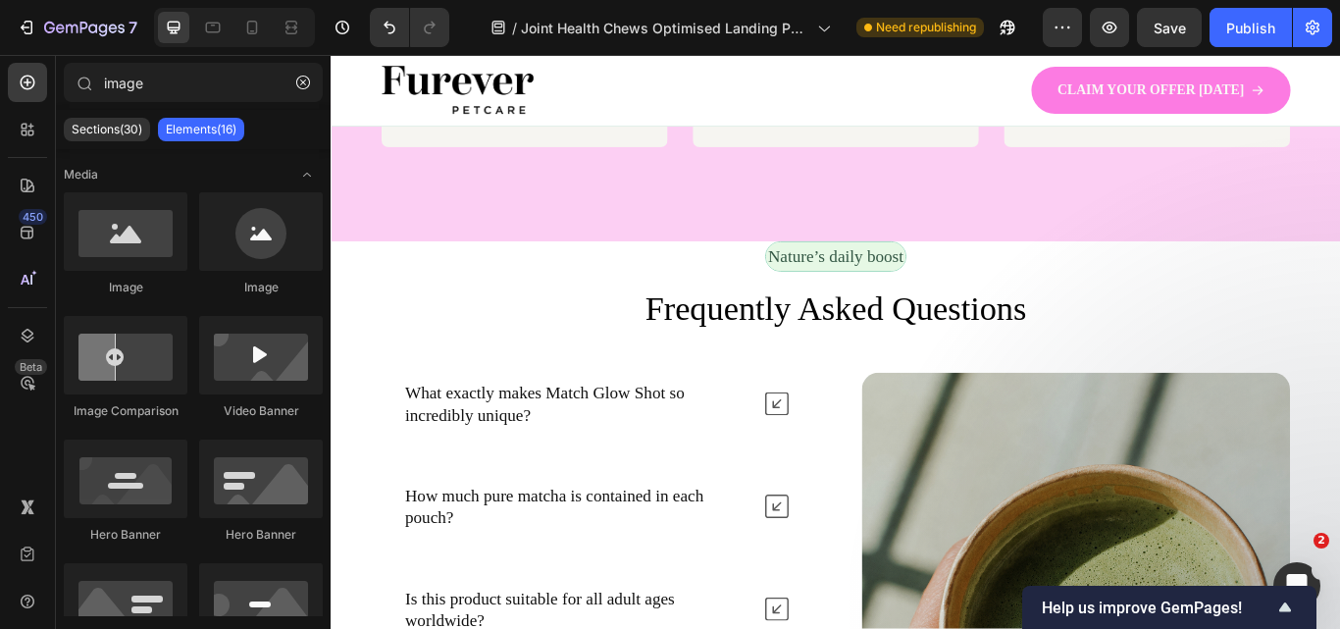
scroll to position [6167, 0]
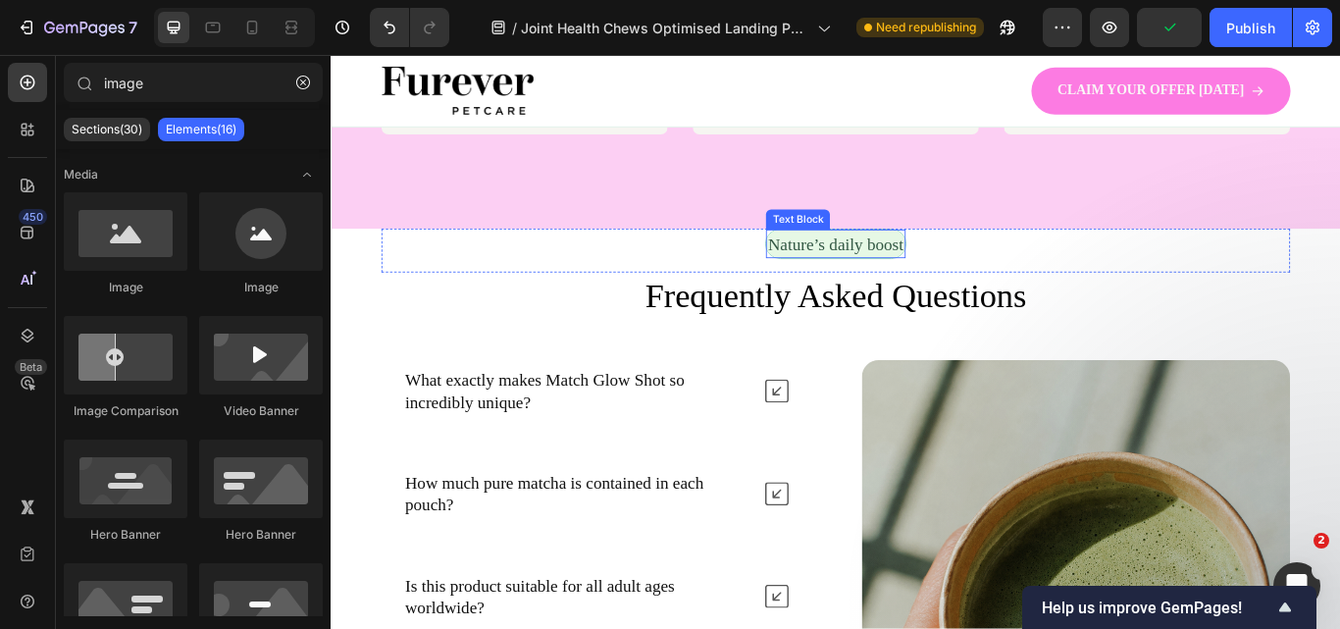
click at [957, 280] on p "Nature’s daily boost" at bounding box center [919, 275] width 158 height 29
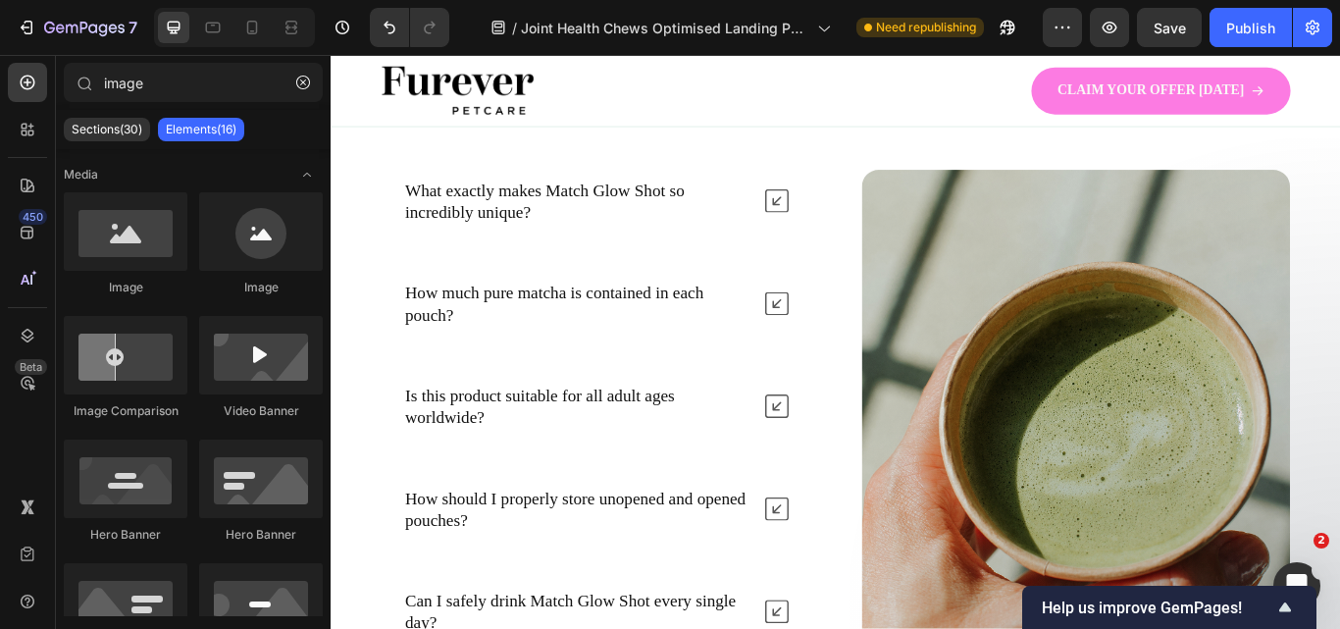
scroll to position [6137, 0]
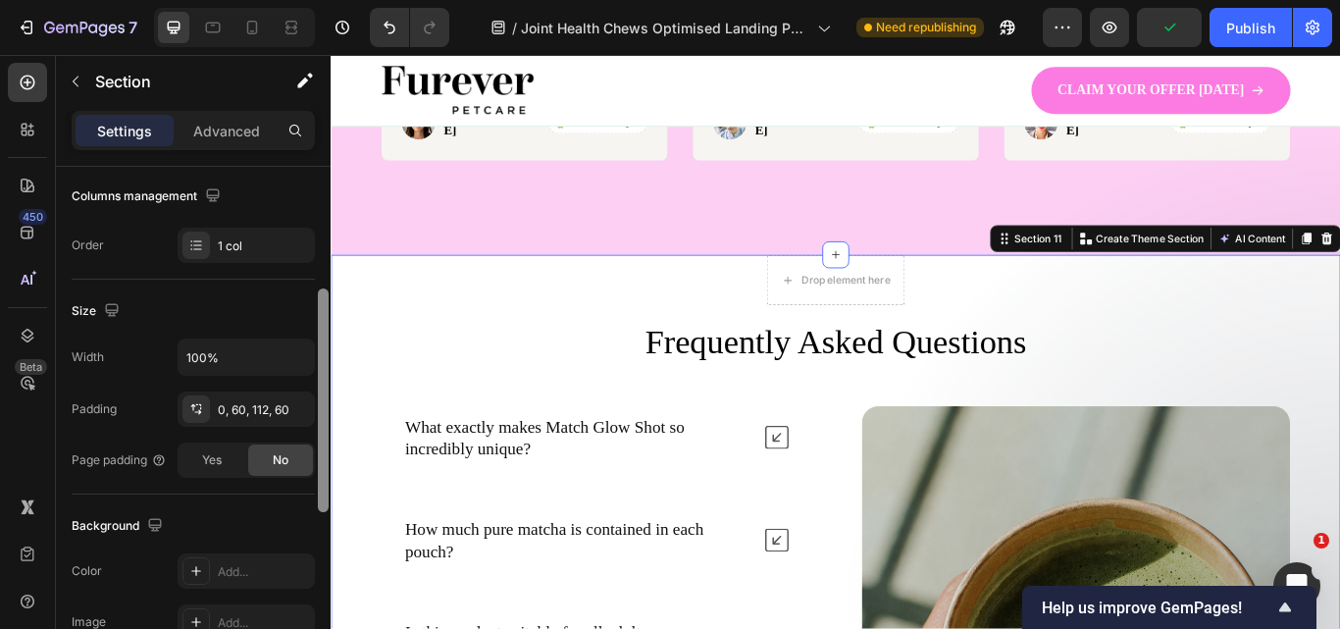
scroll to position [324, 0]
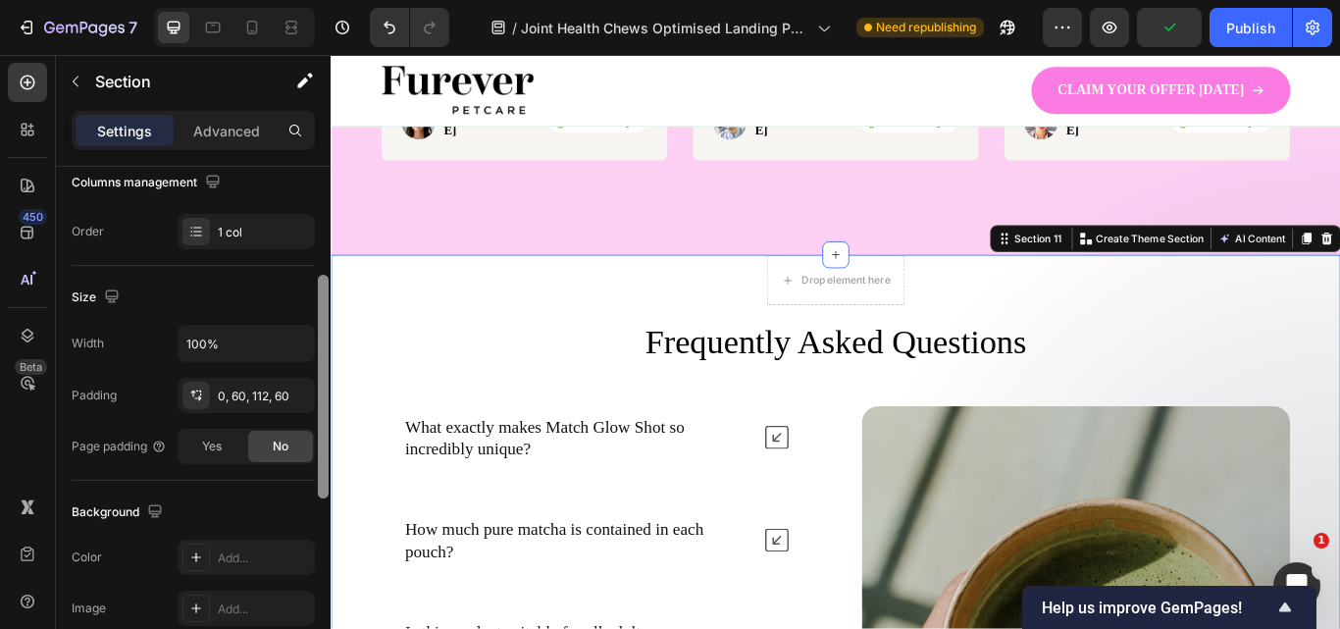
drag, startPoint x: 323, startPoint y: 328, endPoint x: 289, endPoint y: 468, distance: 144.2
click at [289, 468] on div "Layout Column width Change ratio Fit to content 12 Columns management Order 1 c…" at bounding box center [193, 426] width 275 height 518
click at [239, 560] on div "Add..." at bounding box center [264, 558] width 92 height 18
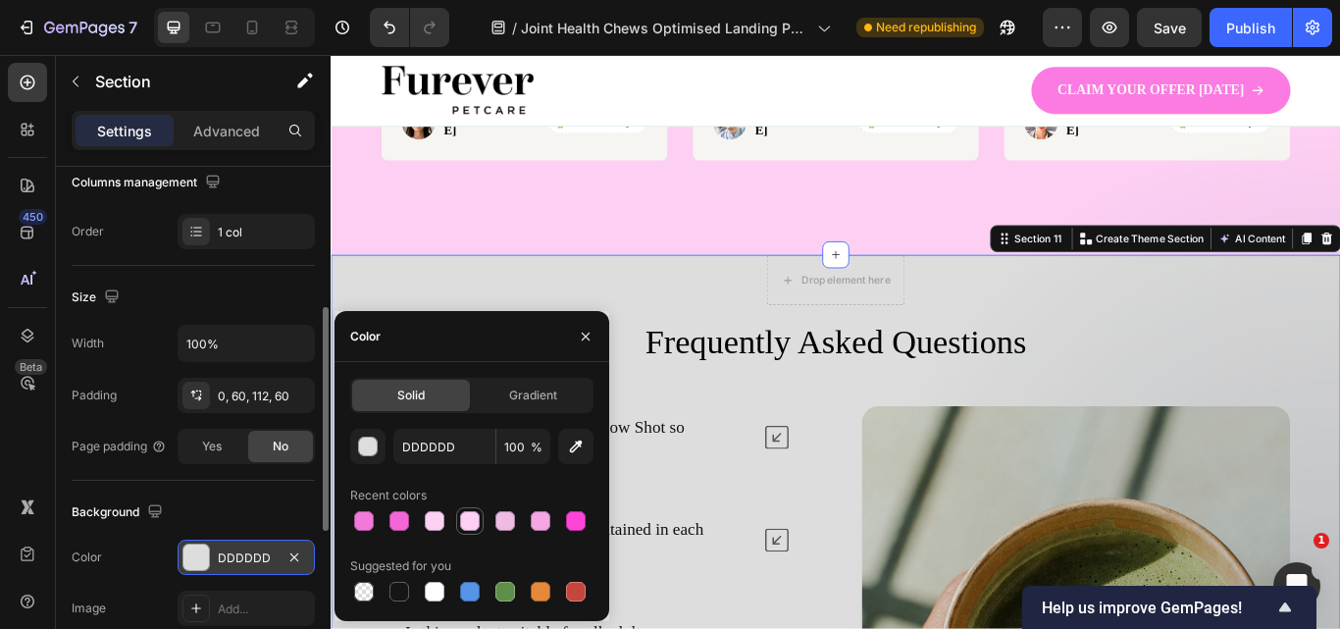
click at [466, 519] on div at bounding box center [470, 521] width 20 height 20
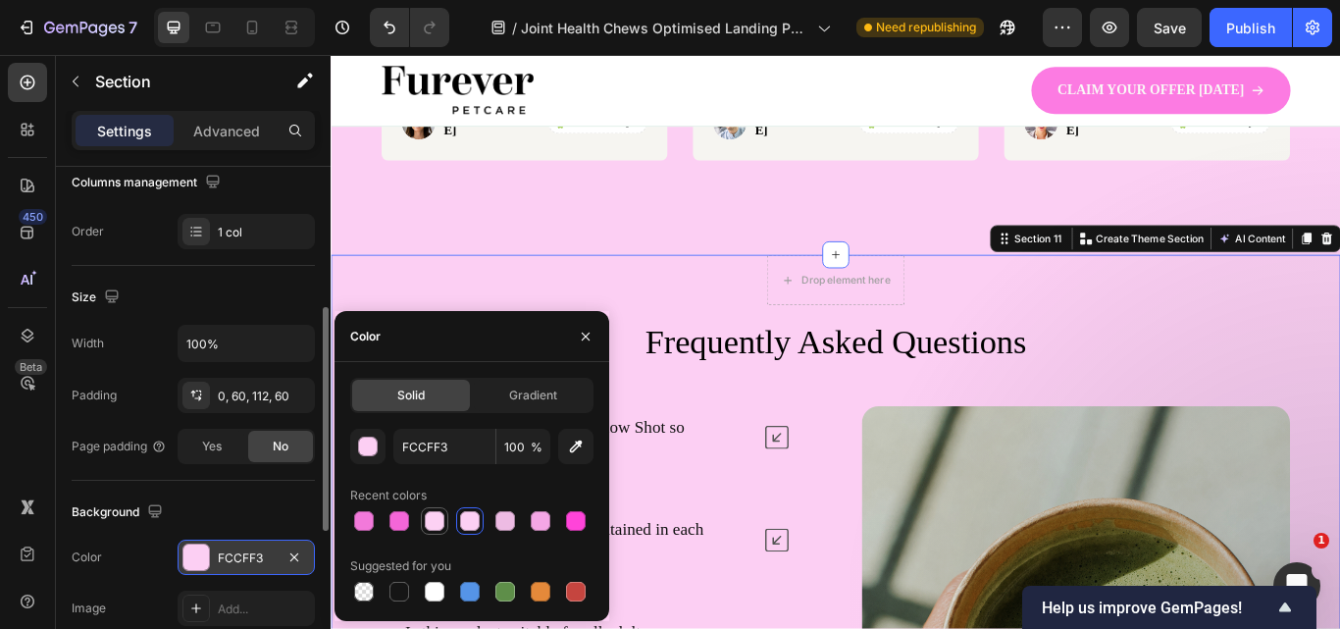
click at [440, 516] on div at bounding box center [435, 521] width 20 height 20
click at [502, 516] on div at bounding box center [505, 521] width 20 height 20
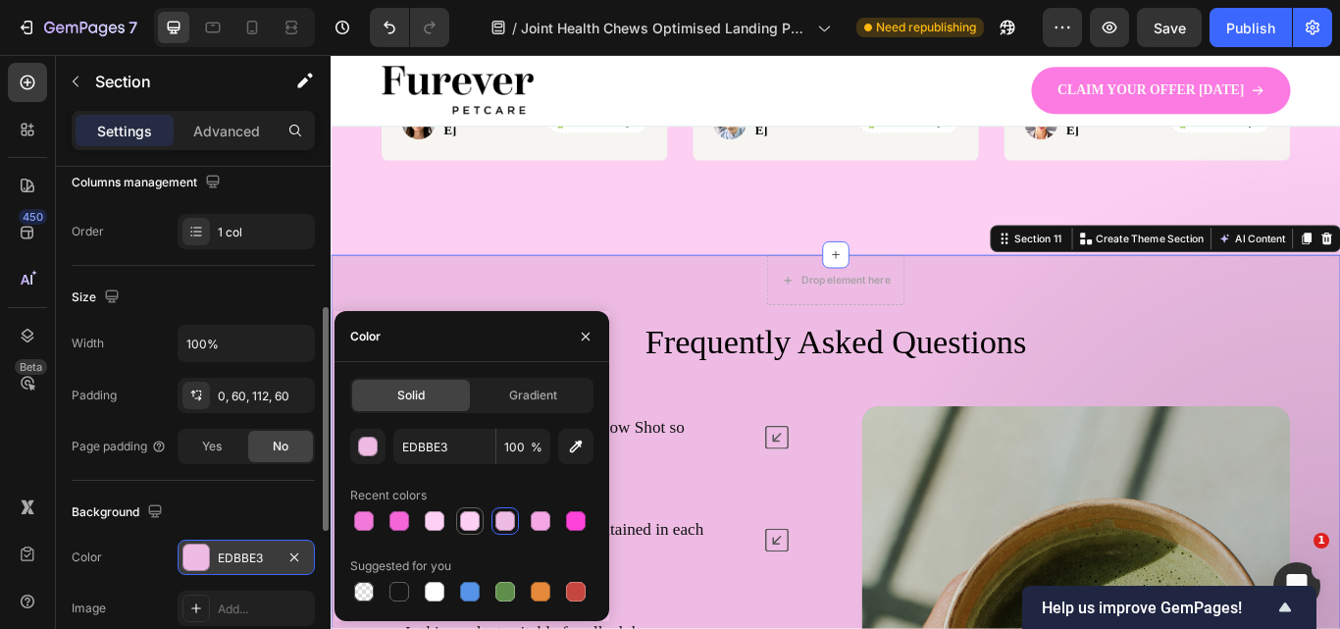
click at [473, 516] on div at bounding box center [470, 521] width 20 height 20
type input "FCCFF3"
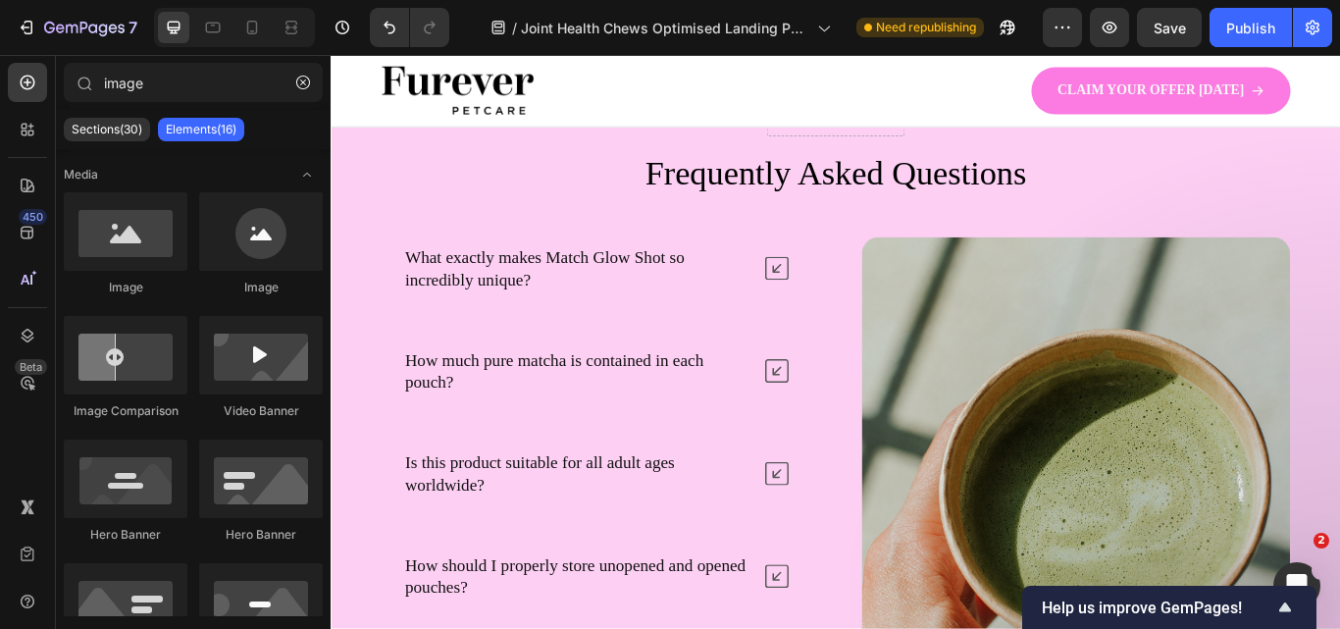
scroll to position [6365, 0]
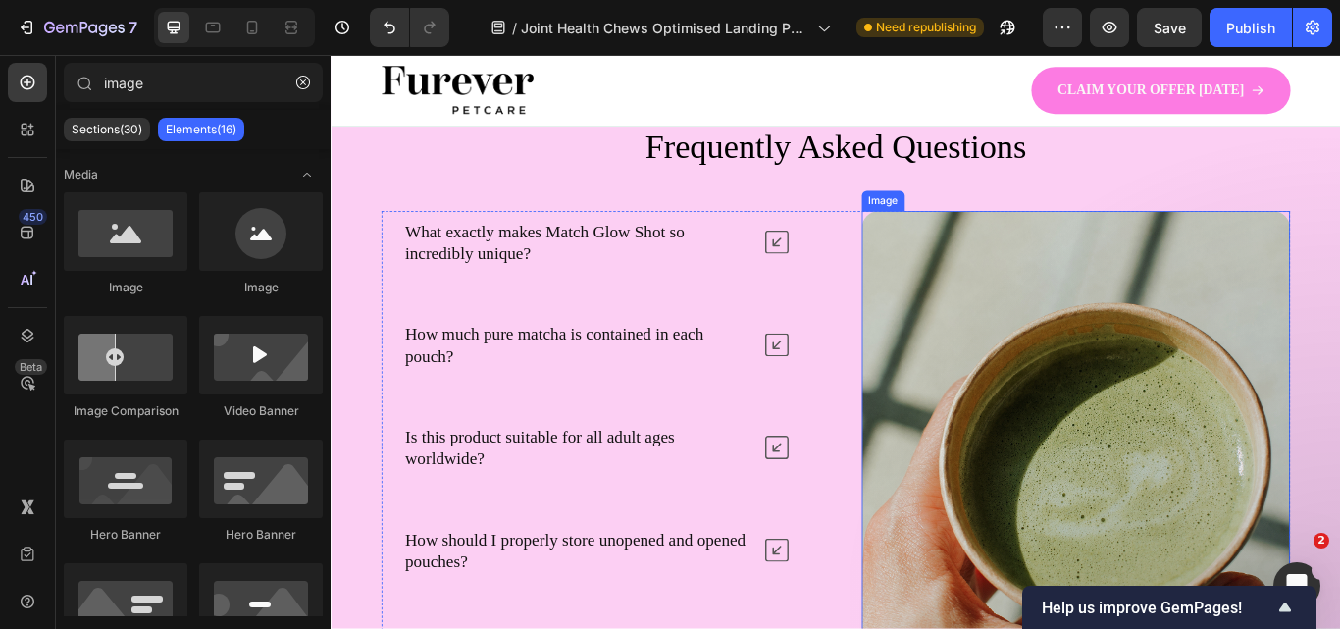
click at [1339, 395] on img at bounding box center [1198, 572] width 499 height 671
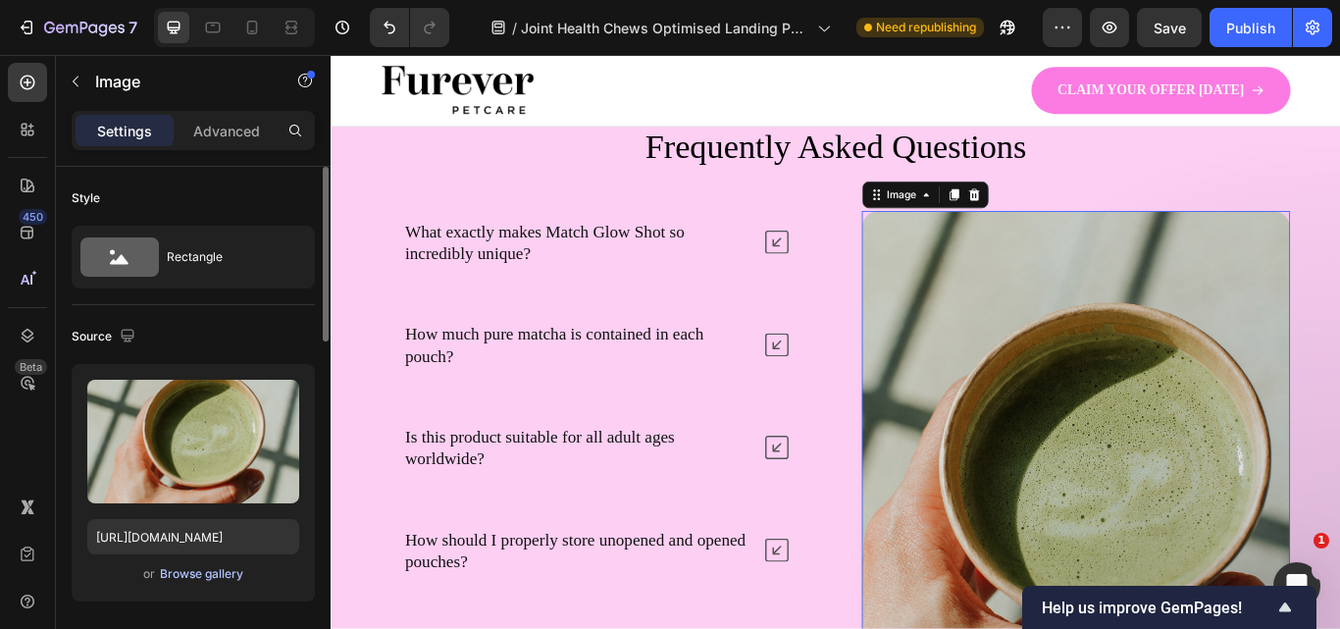
click at [231, 578] on div "Browse gallery" at bounding box center [201, 574] width 83 height 18
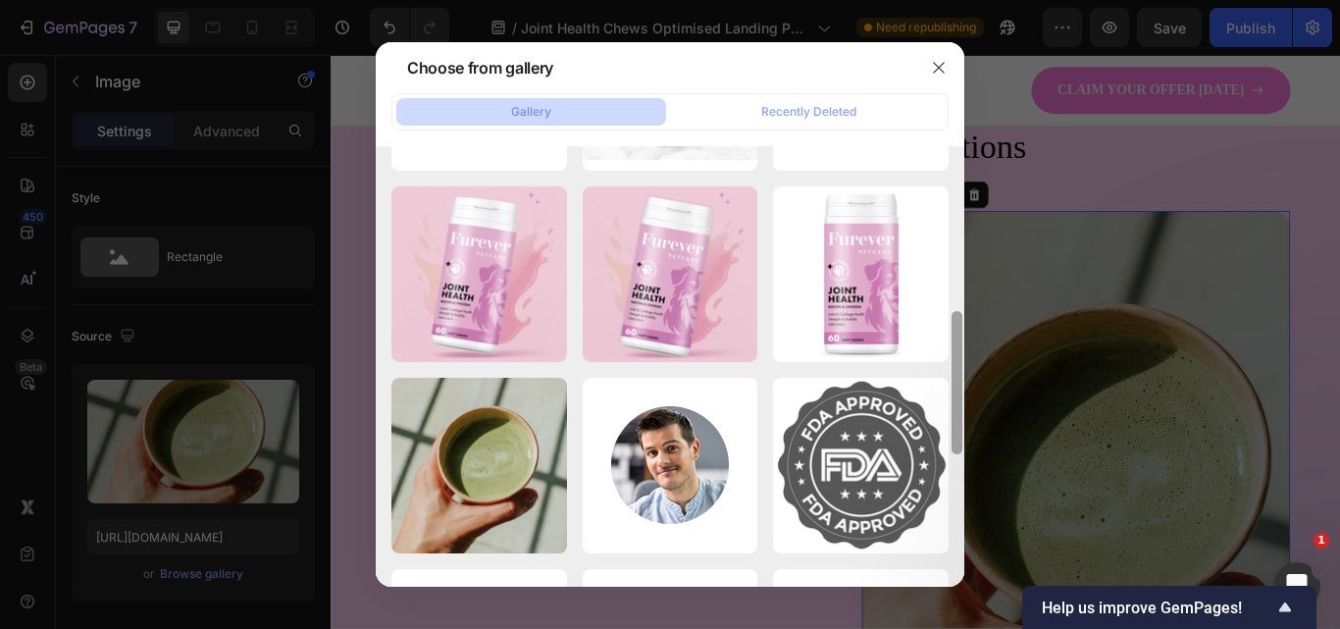
scroll to position [557, 0]
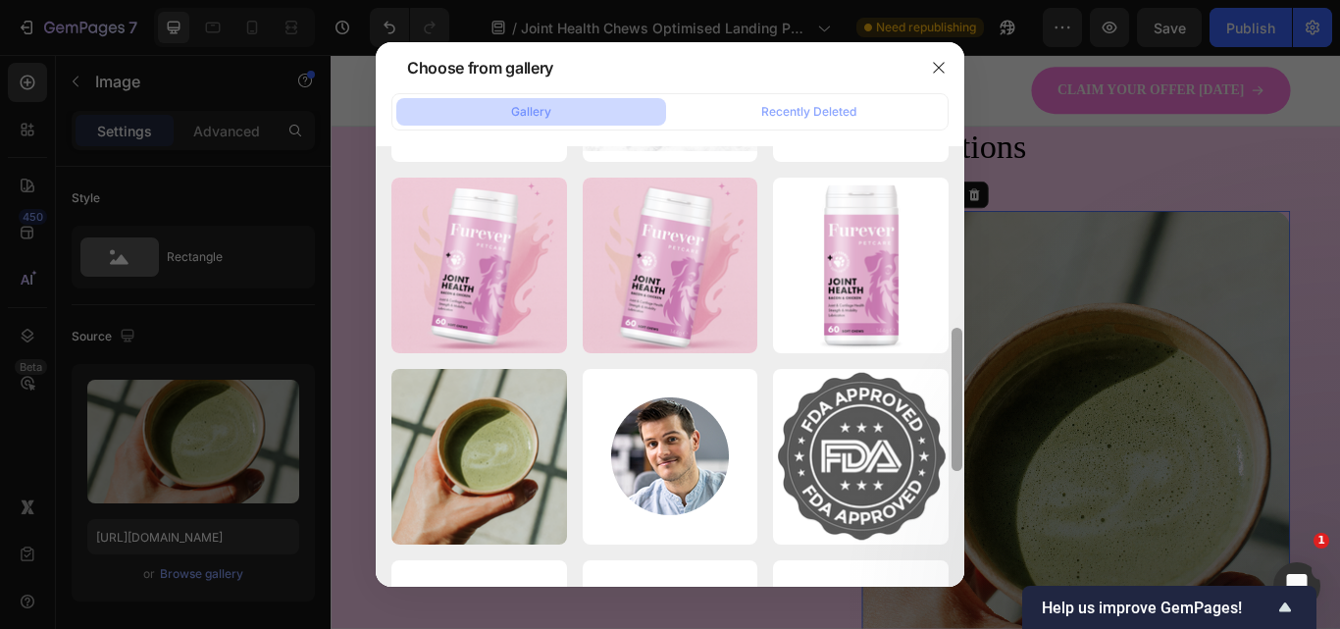
drag, startPoint x: 957, startPoint y: 218, endPoint x: 950, endPoint y: 399, distance: 181.6
click at [950, 399] on div at bounding box center [956, 366] width 15 height 440
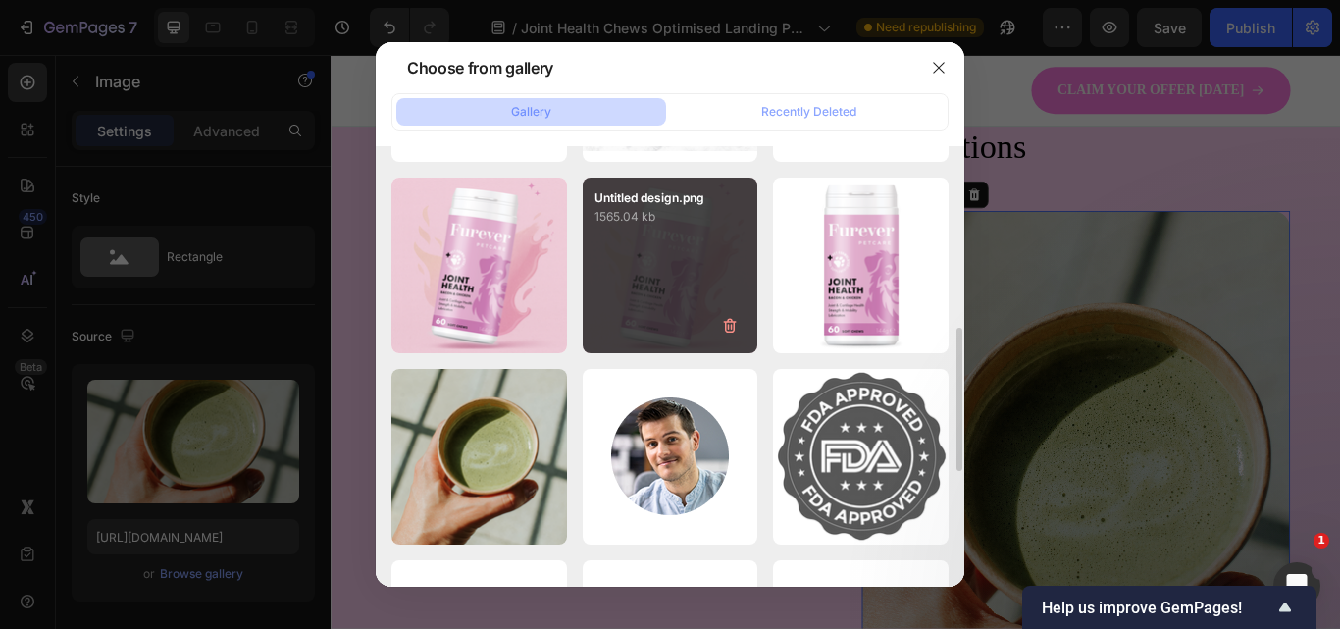
click at [632, 252] on div "Untitled design.png 1565.04 kb" at bounding box center [671, 266] width 176 height 176
type input "https://cdn.shopify.com/s/files/1/0910/8753/6473/files/gempages_577334473004155…"
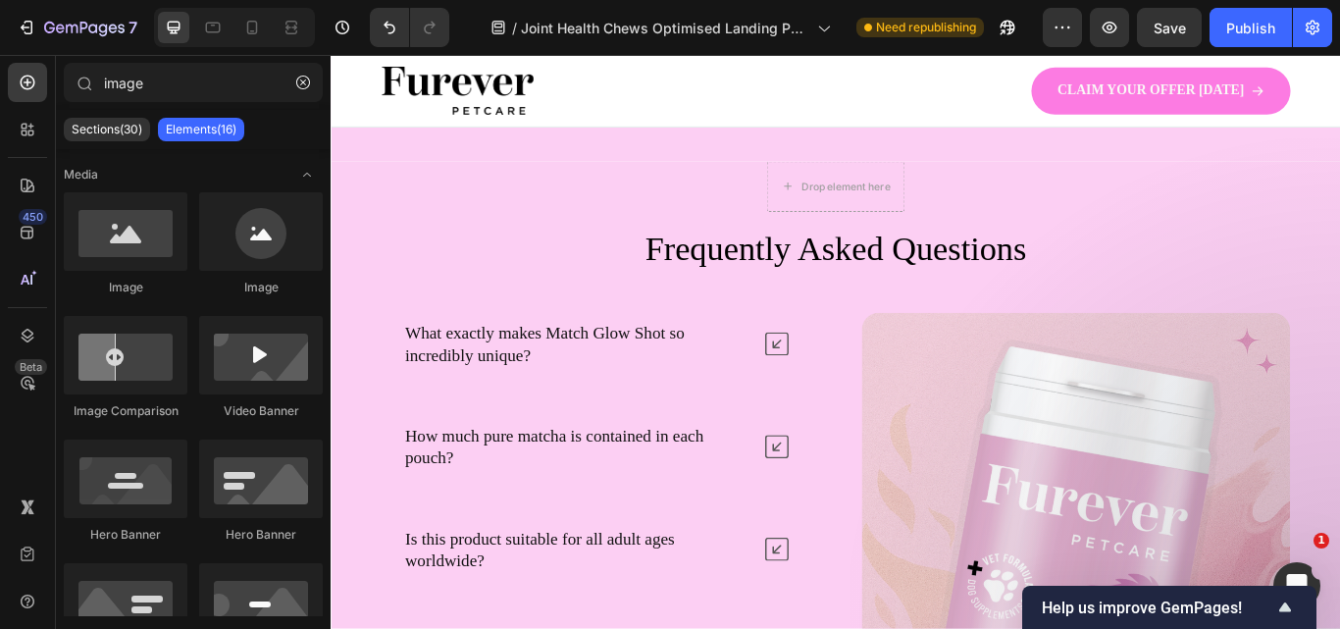
scroll to position [6259, 0]
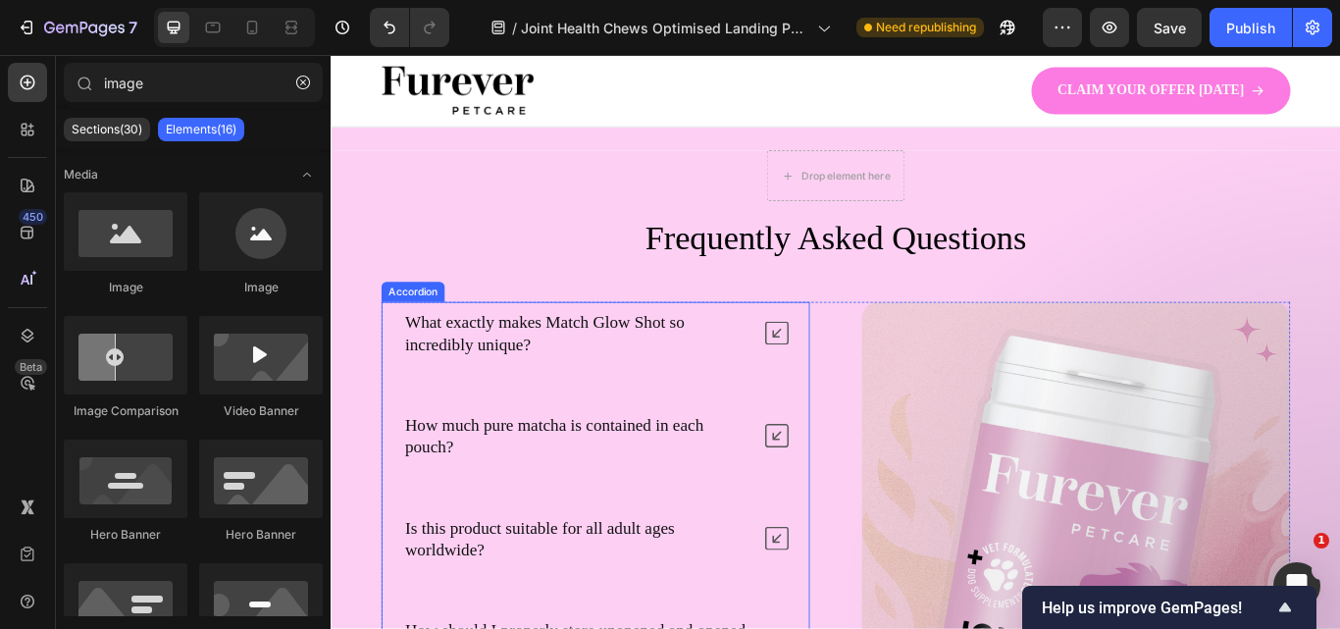
click at [850, 379] on icon at bounding box center [850, 379] width 27 height 27
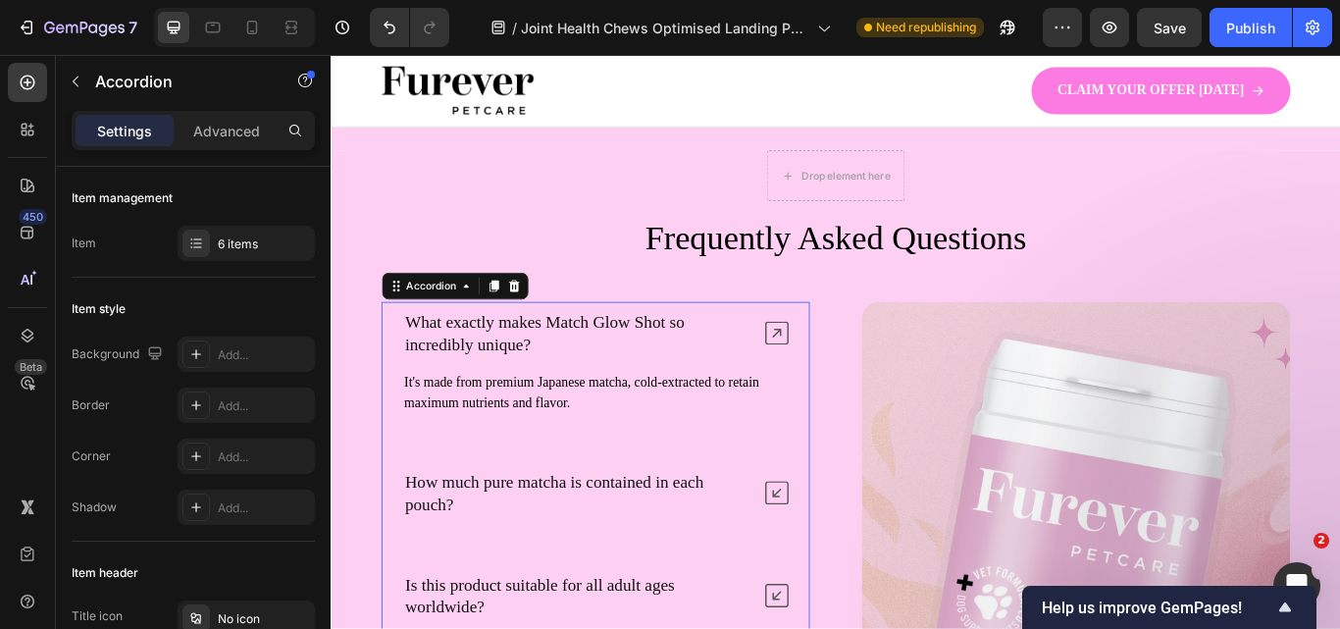
click at [848, 381] on icon at bounding box center [850, 379] width 27 height 27
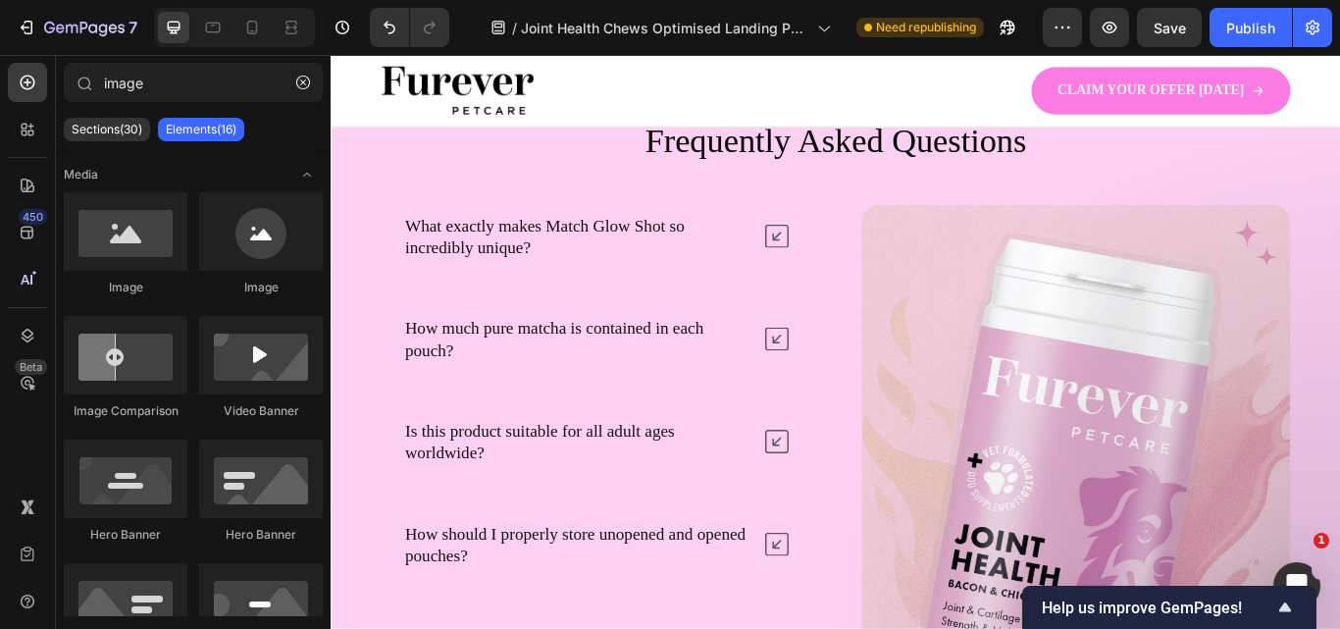
scroll to position [6293, 0]
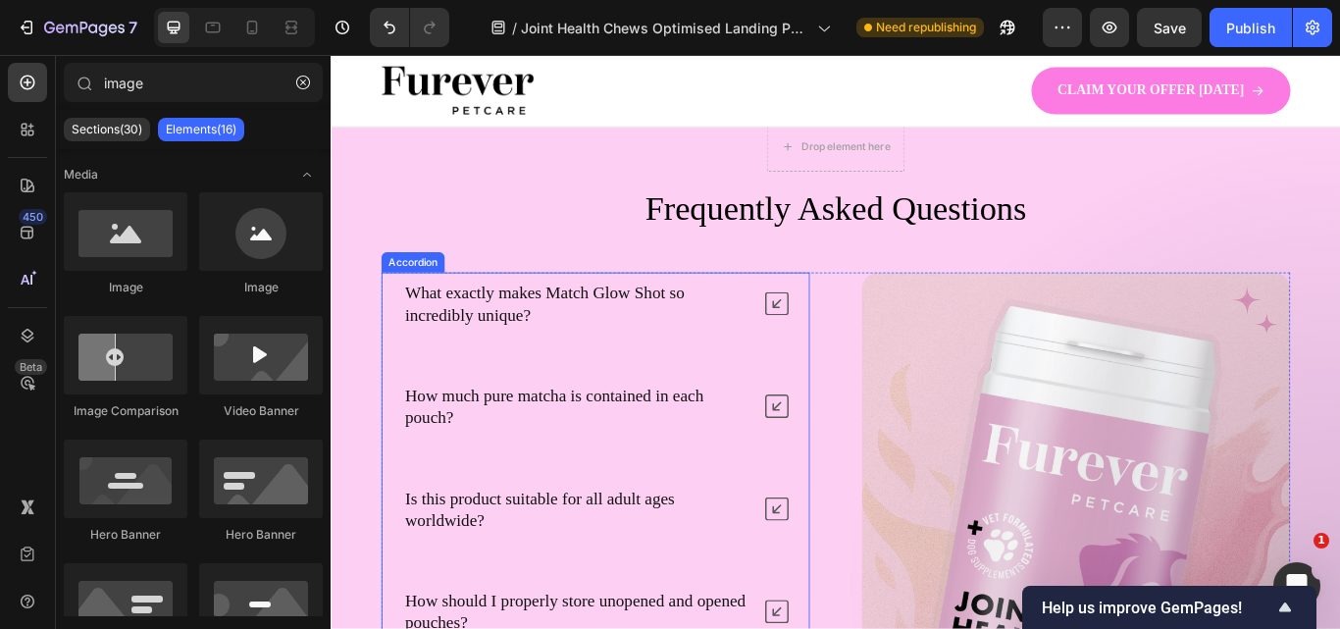
click at [702, 335] on p "What exactly makes Match Glow Shot so incredibly unique?" at bounding box center [617, 345] width 401 height 51
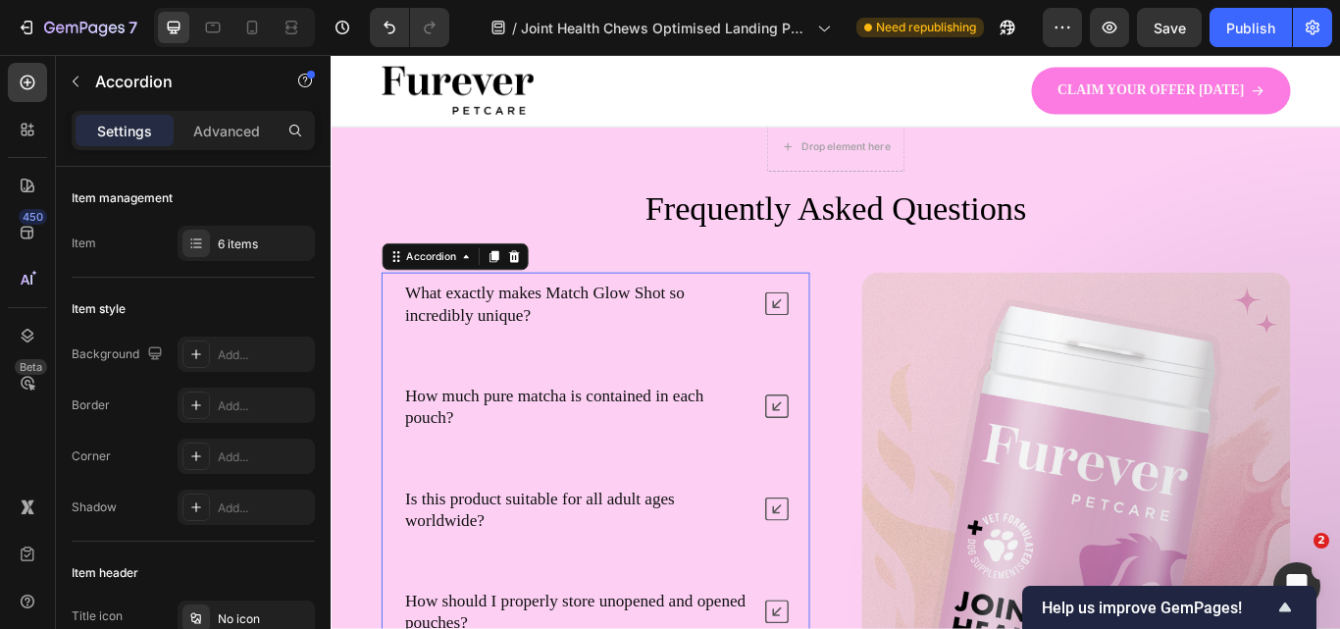
click at [579, 337] on p "What exactly makes Match Glow Shot so incredibly unique?" at bounding box center [617, 345] width 401 height 51
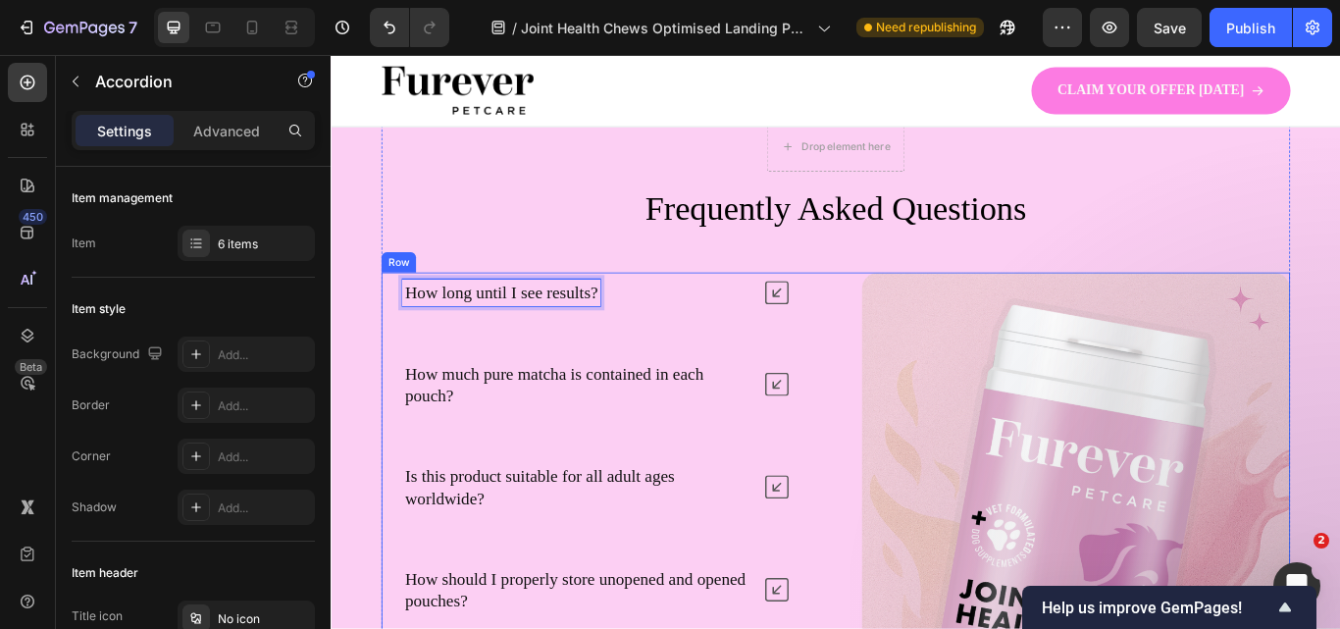
click at [844, 329] on icon at bounding box center [850, 332] width 27 height 27
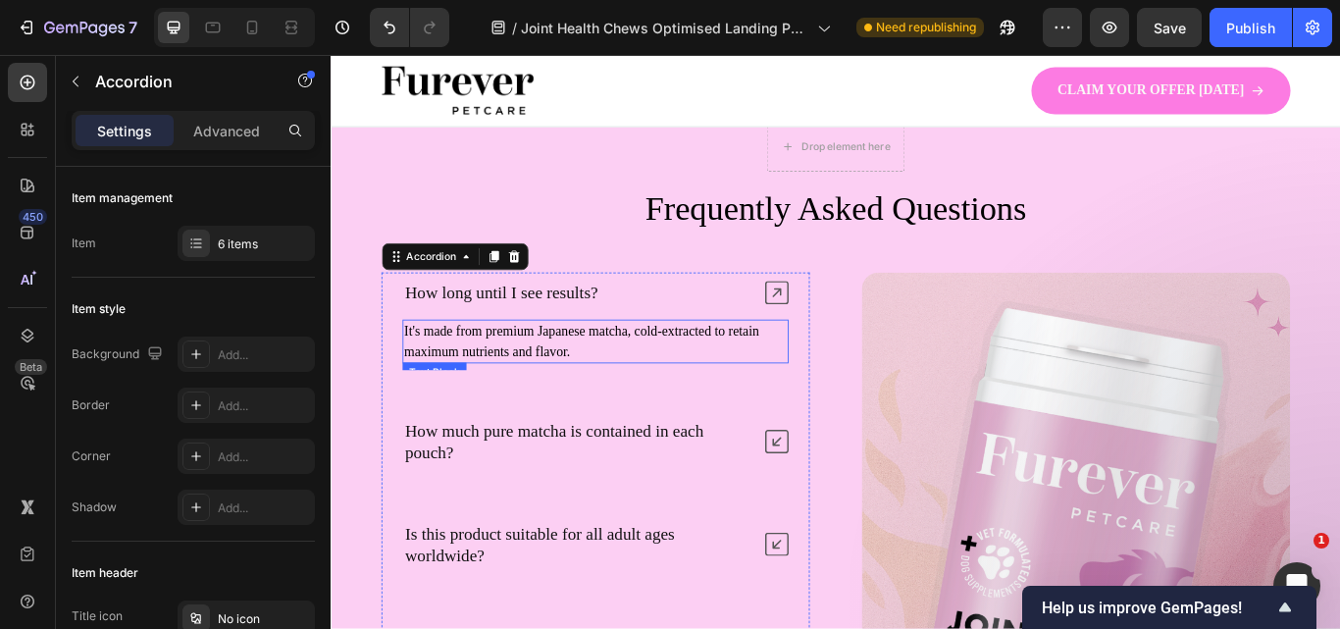
click at [521, 390] on p "It's made from premium Japanese matcha, cold-extracted to retain maximum nutrie…" at bounding box center [639, 389] width 446 height 47
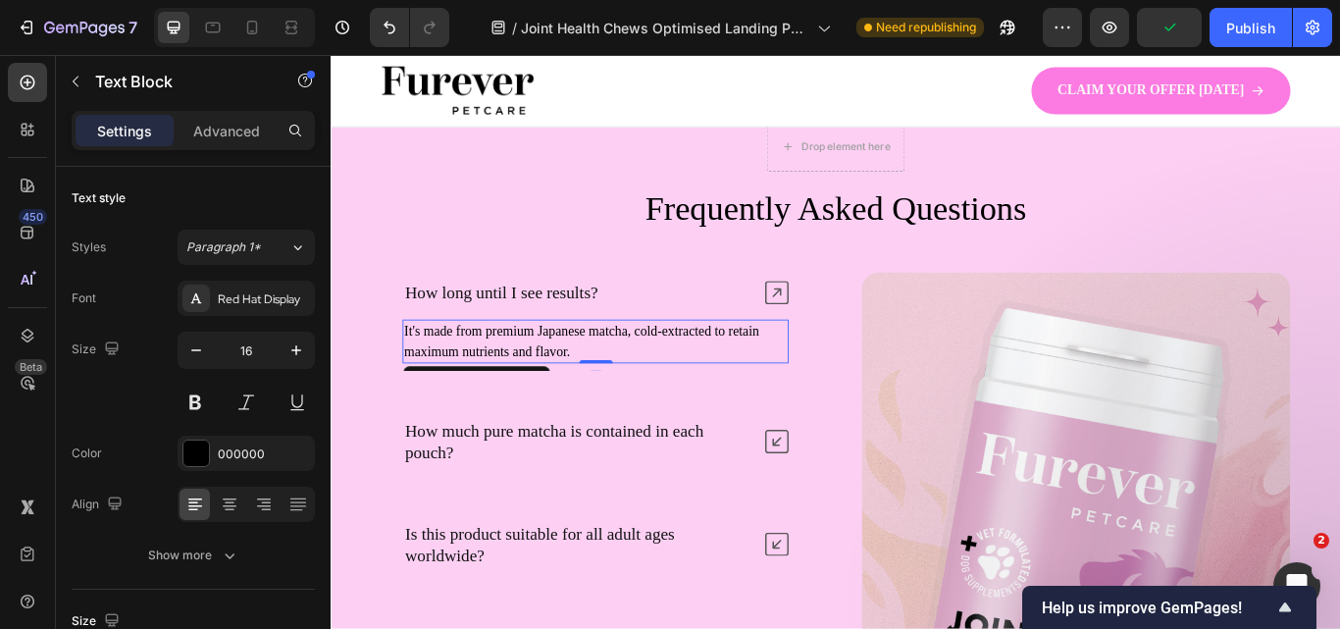
click at [521, 390] on p "It's made from premium Japanese matcha, cold-extracted to retain maximum nutrie…" at bounding box center [639, 389] width 446 height 47
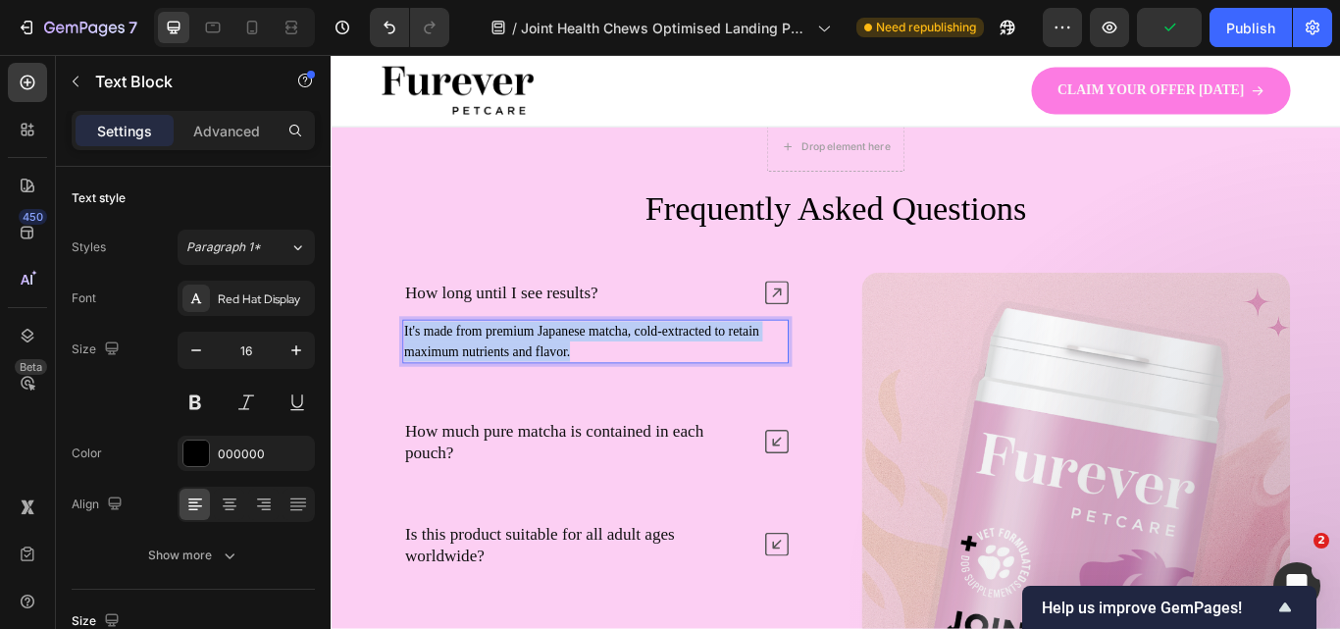
click at [521, 390] on p "It's made from premium Japanese matcha, cold-extracted to retain maximum nutrie…" at bounding box center [639, 389] width 446 height 47
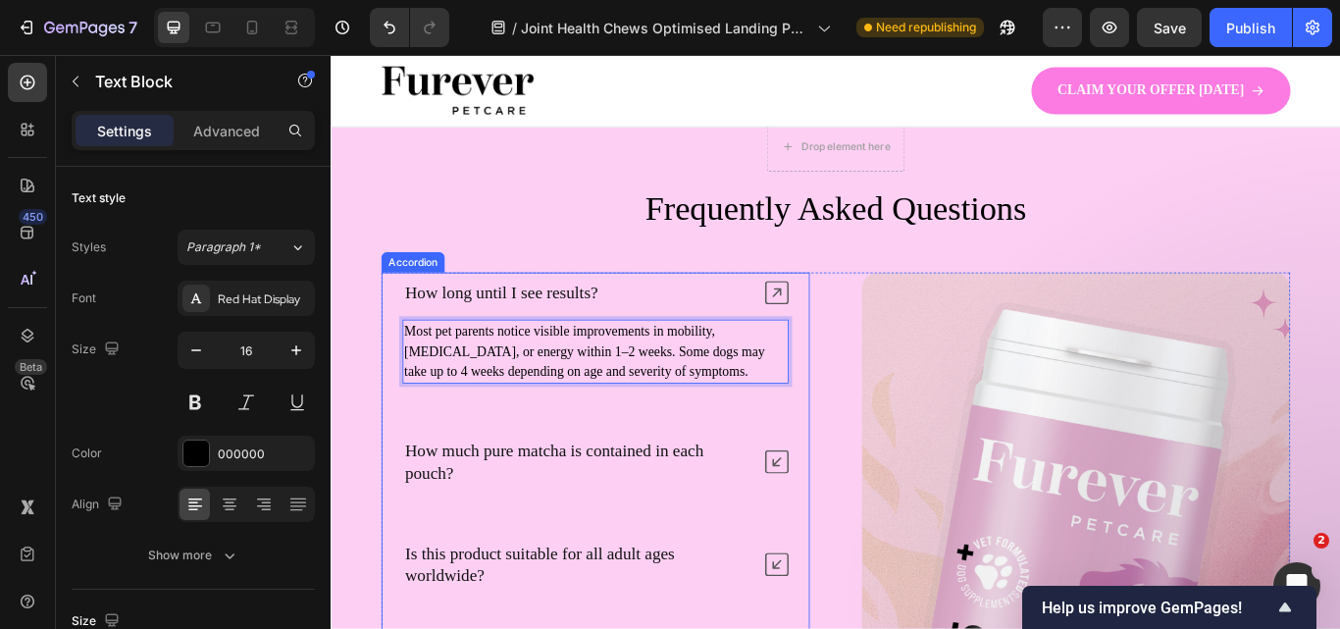
click at [691, 514] on p "How much pure matcha is contained in each pouch?" at bounding box center [617, 529] width 401 height 51
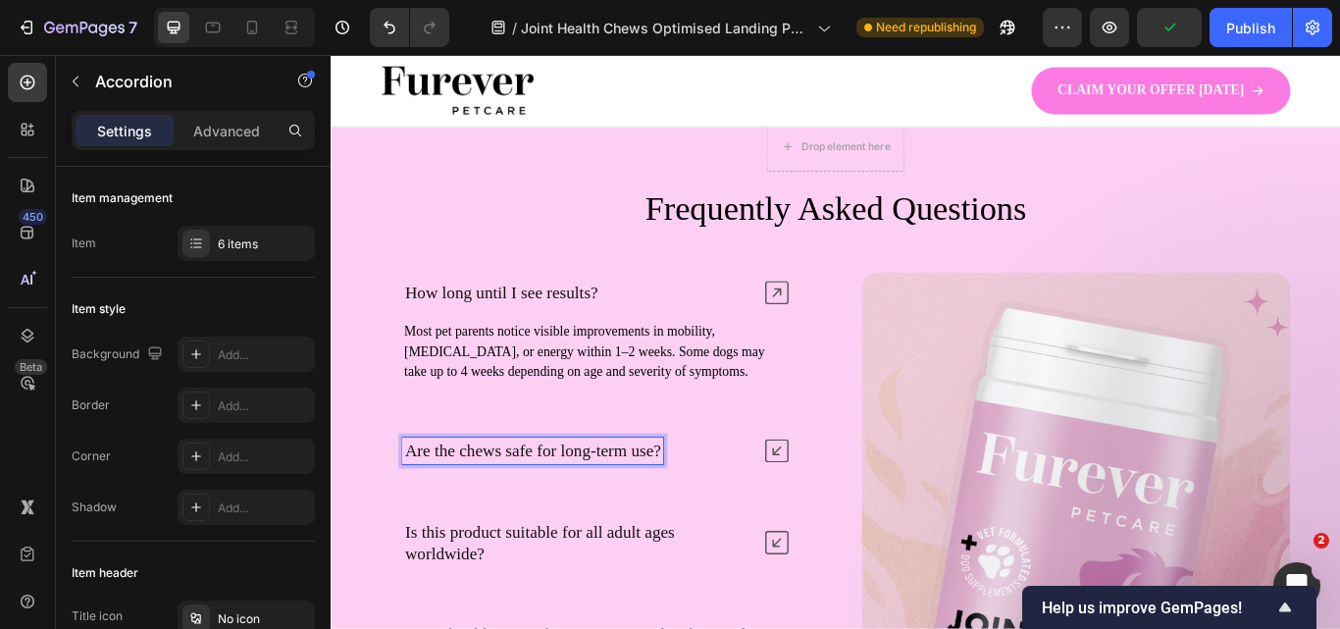
click at [842, 508] on icon at bounding box center [850, 516] width 27 height 27
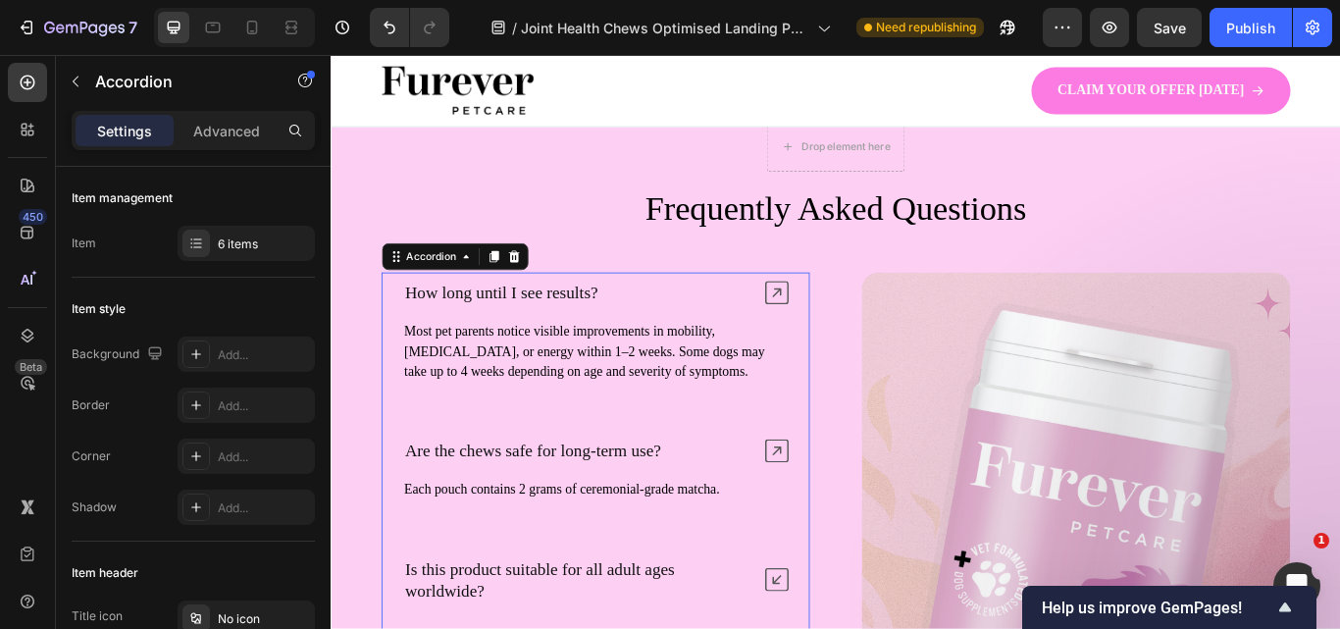
click at [490, 541] on div "Each pouch contains 2 grams of ceremonial-grade matcha. Text Block" at bounding box center [638, 561] width 497 height 43
click at [496, 555] on p "Each pouch contains 2 grams of ceremonial-grade matcha." at bounding box center [639, 562] width 446 height 24
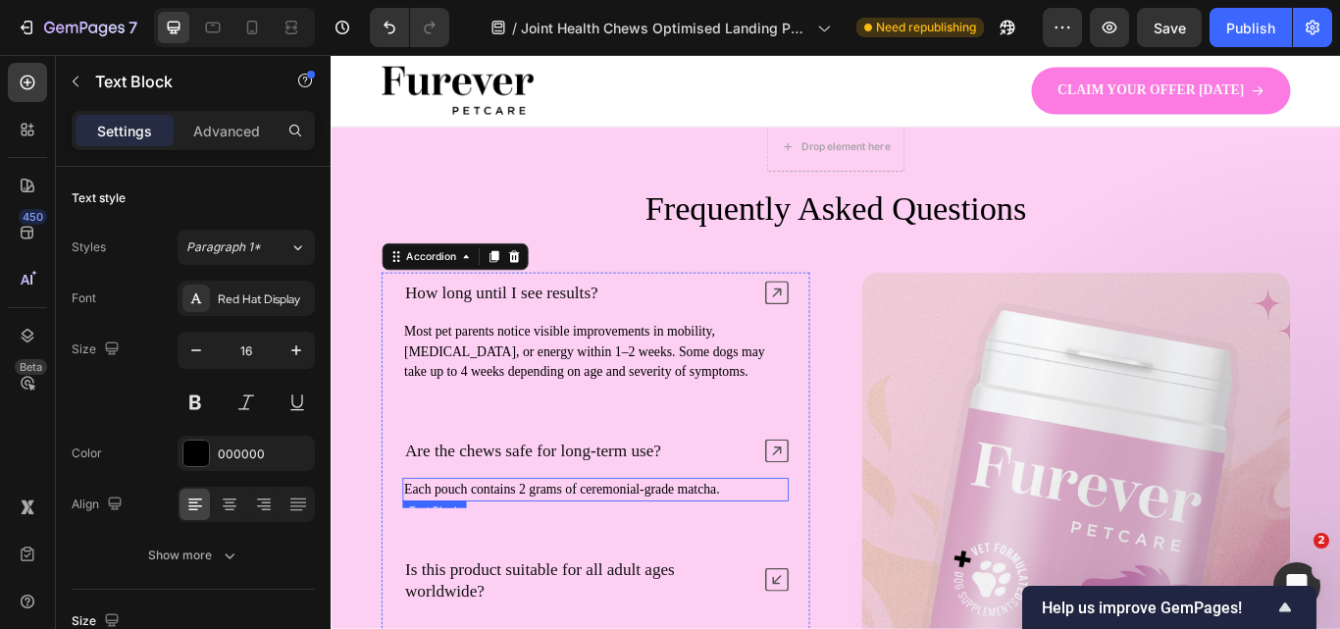
click at [496, 555] on p "Each pouch contains 2 grams of ceremonial-grade matcha." at bounding box center [639, 562] width 446 height 24
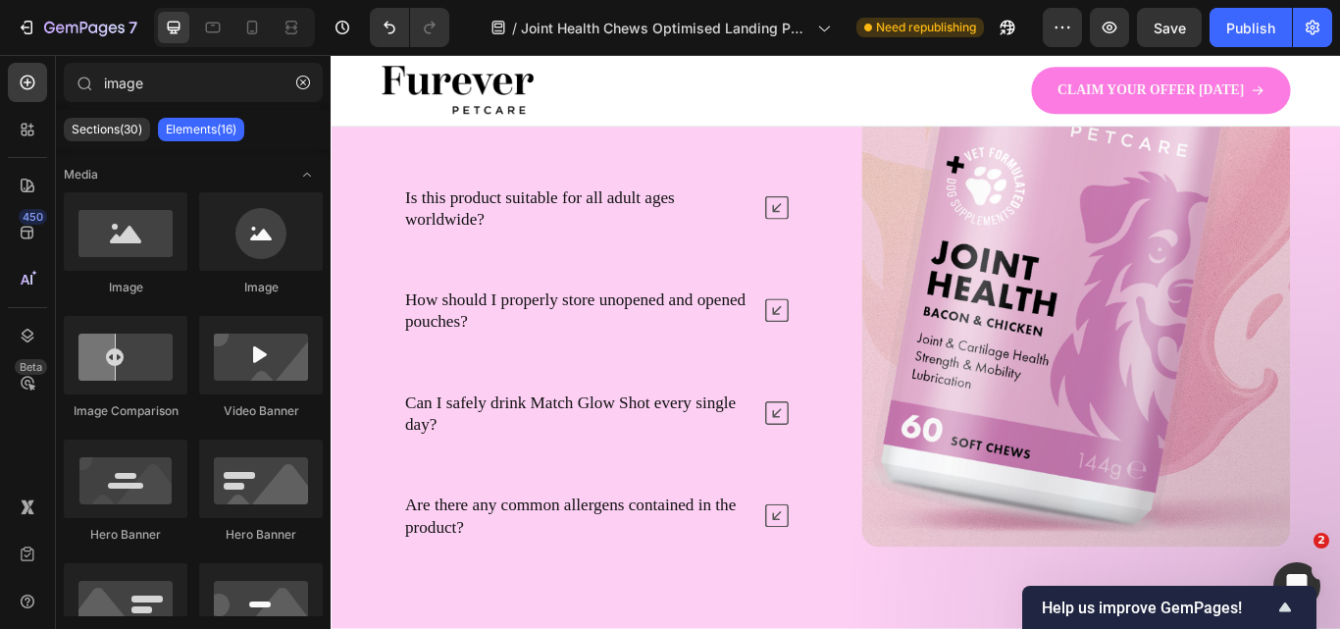
scroll to position [6755, 0]
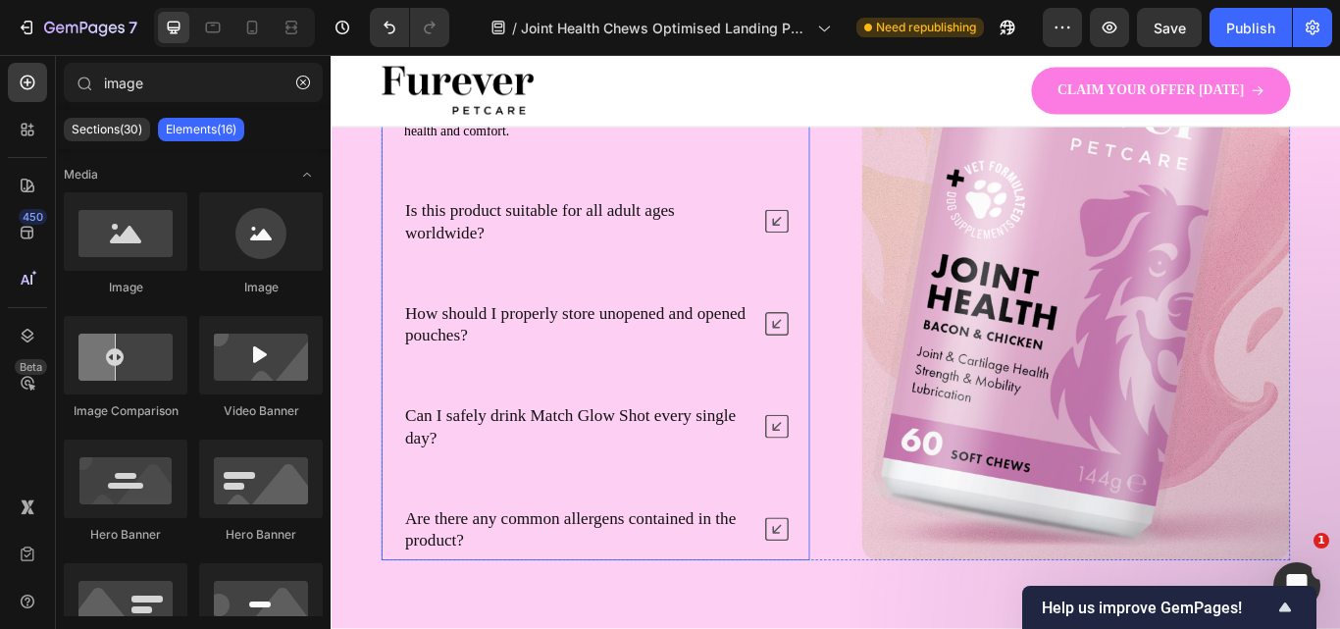
click at [534, 367] on p "How should I properly store unopened and opened pouches?" at bounding box center [617, 368] width 401 height 51
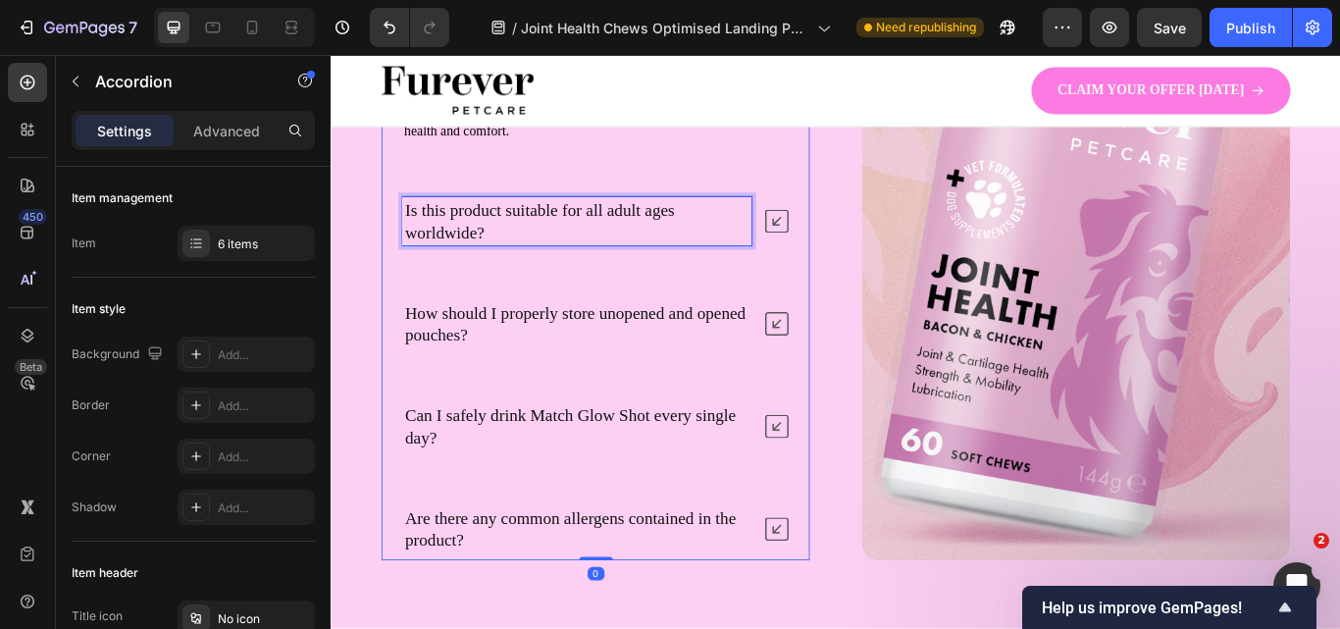
click at [536, 239] on p "Is this product suitable for all adult ages worldwide?" at bounding box center [617, 249] width 401 height 51
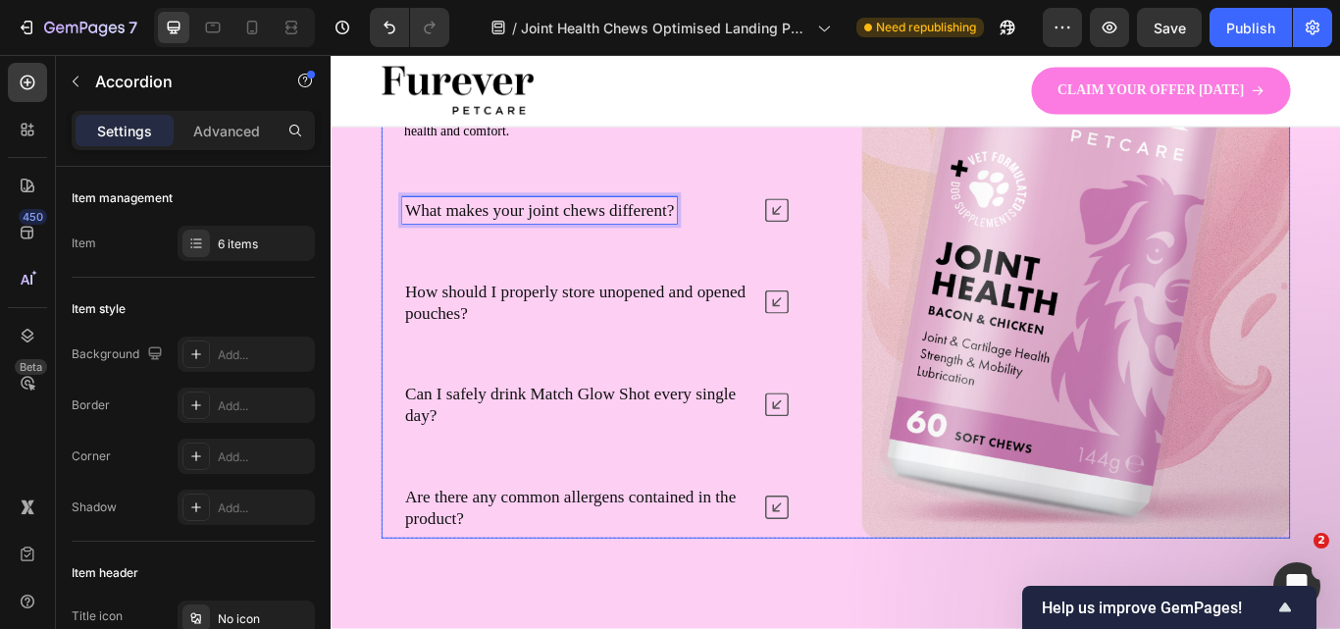
click at [838, 235] on icon at bounding box center [850, 236] width 27 height 27
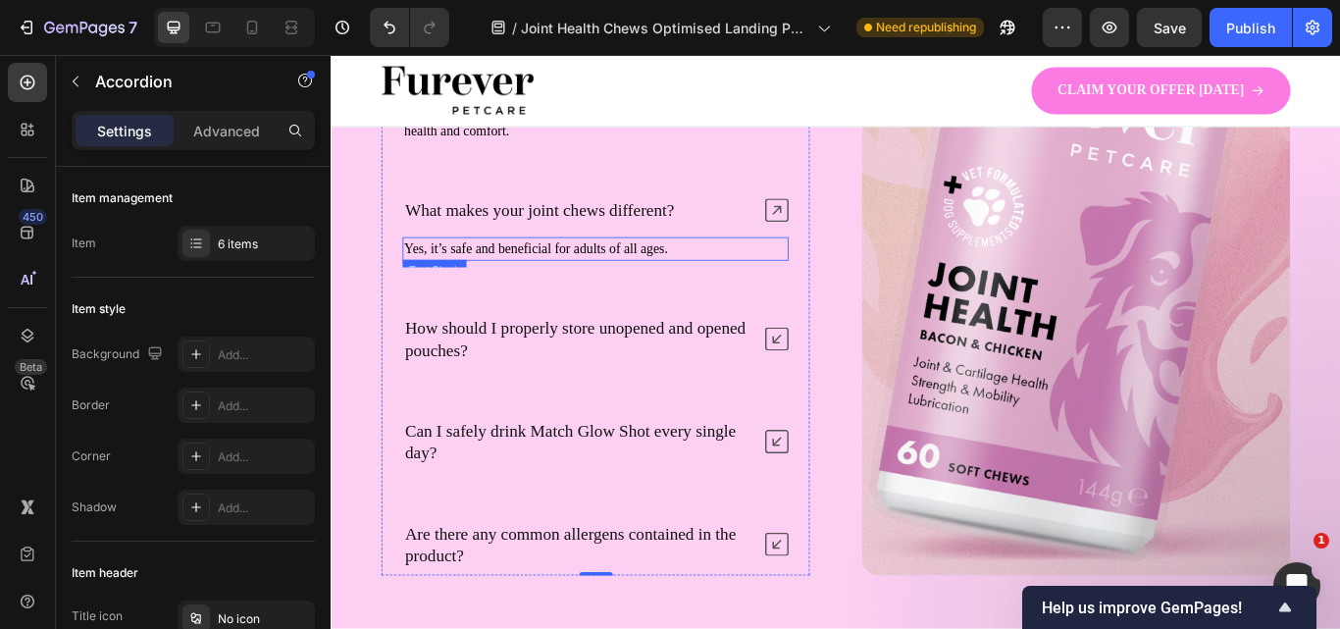
click at [500, 276] on p "Yes, it’s safe and beneficial for adults of all ages." at bounding box center [639, 282] width 446 height 24
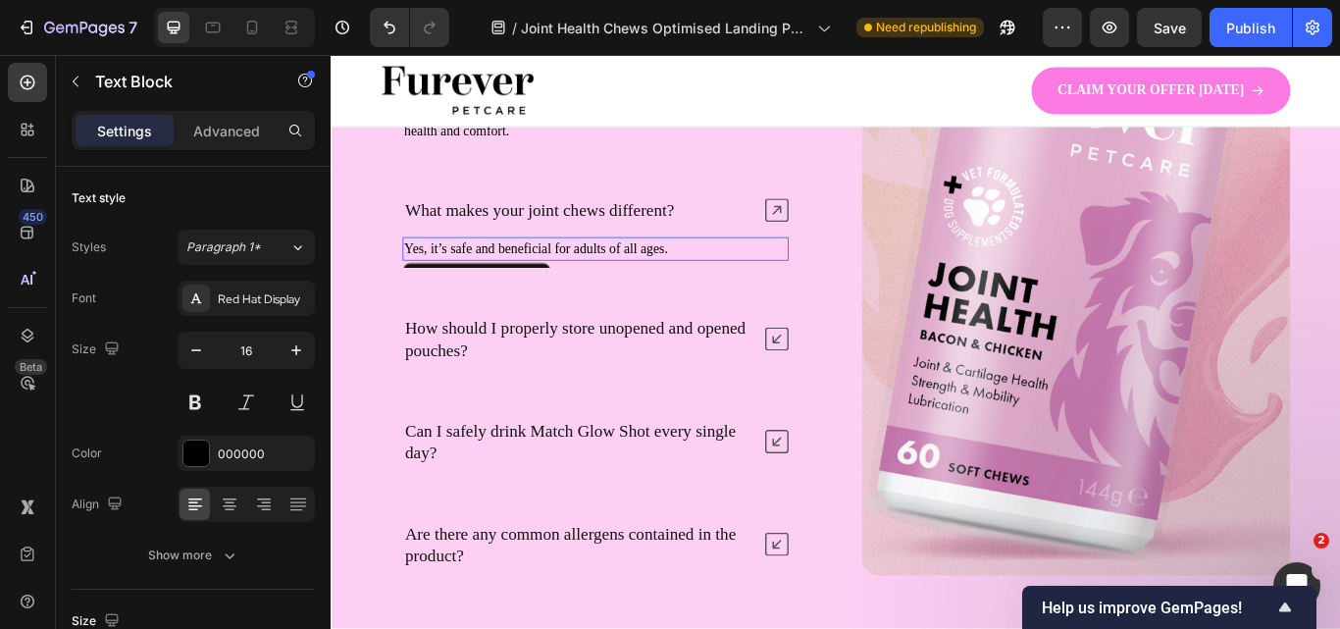
click at [500, 276] on p "Yes, it’s safe and beneficial for adults of all ages." at bounding box center [639, 282] width 446 height 24
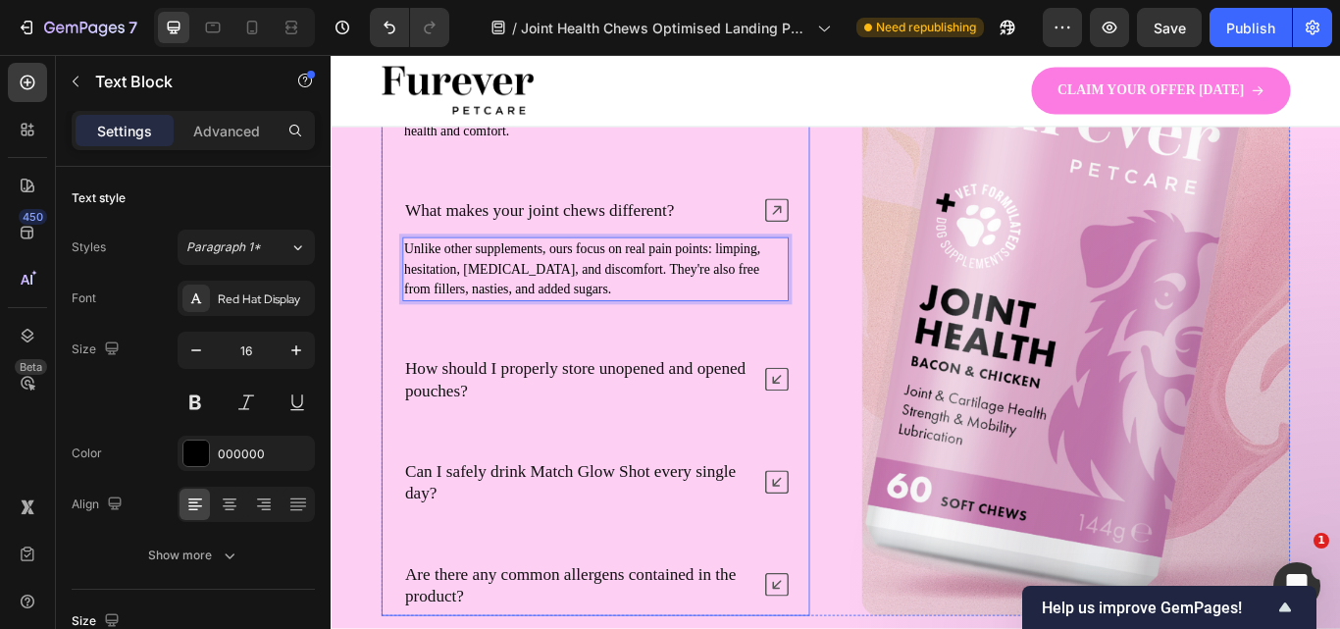
click at [521, 422] on p "How should I properly store unopened and opened pouches?" at bounding box center [617, 433] width 401 height 51
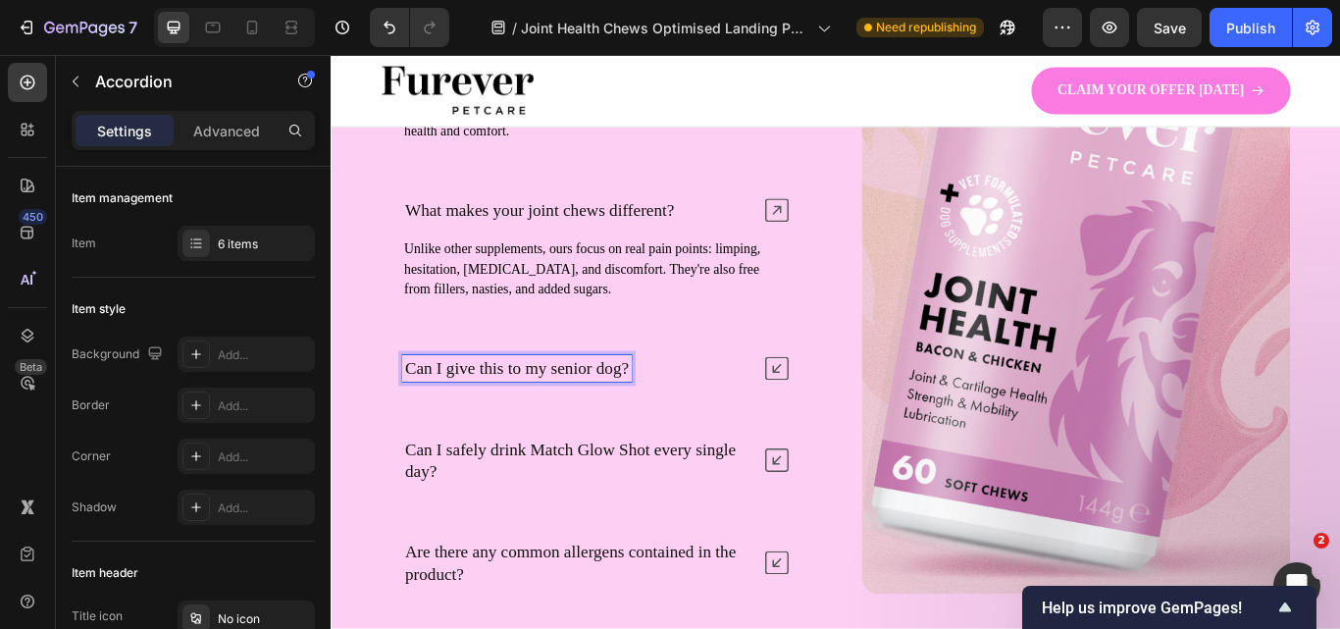
click at [848, 430] on icon at bounding box center [850, 420] width 27 height 27
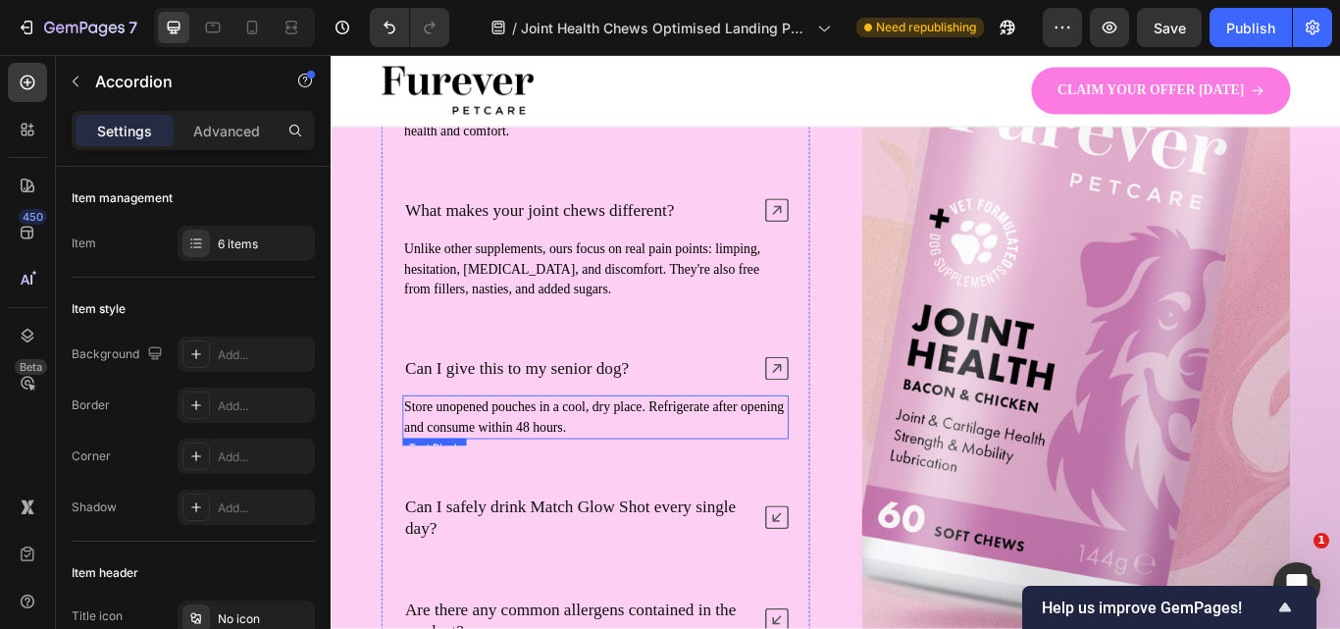
click at [532, 463] on p "Store unopened pouches in a cool, dry place. Refrigerate after opening and cons…" at bounding box center [639, 477] width 446 height 47
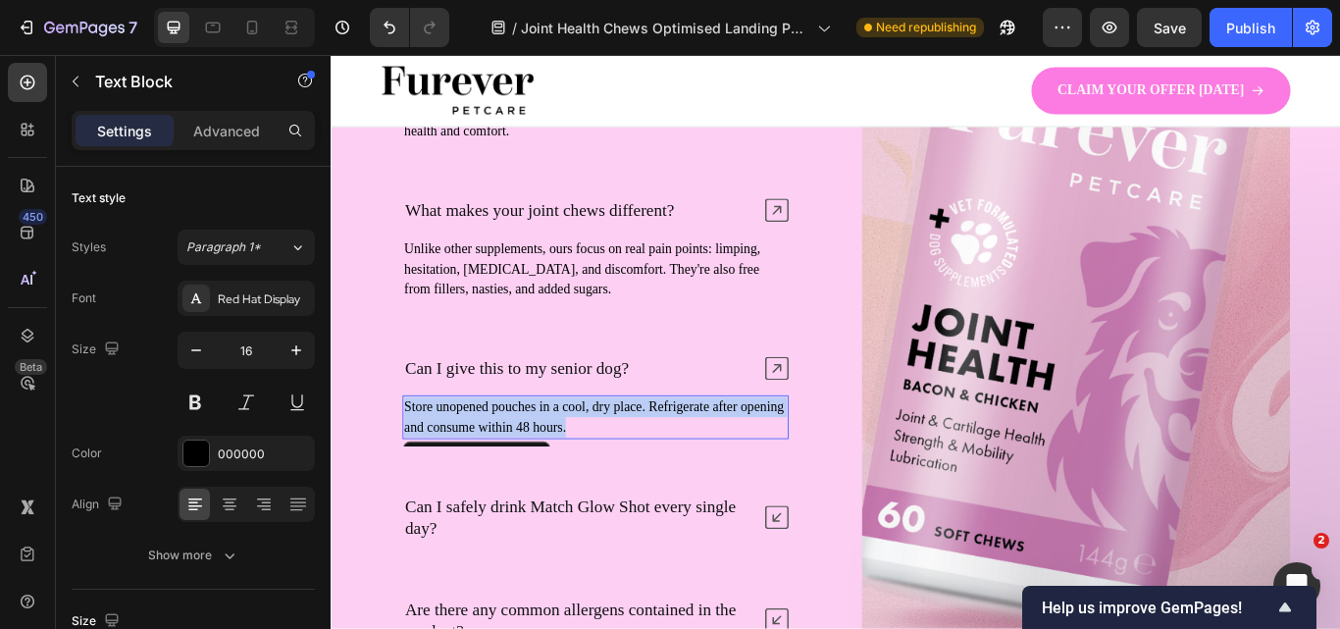
click at [532, 463] on p "Store unopened pouches in a cool, dry place. Refrigerate after opening and cons…" at bounding box center [639, 477] width 446 height 47
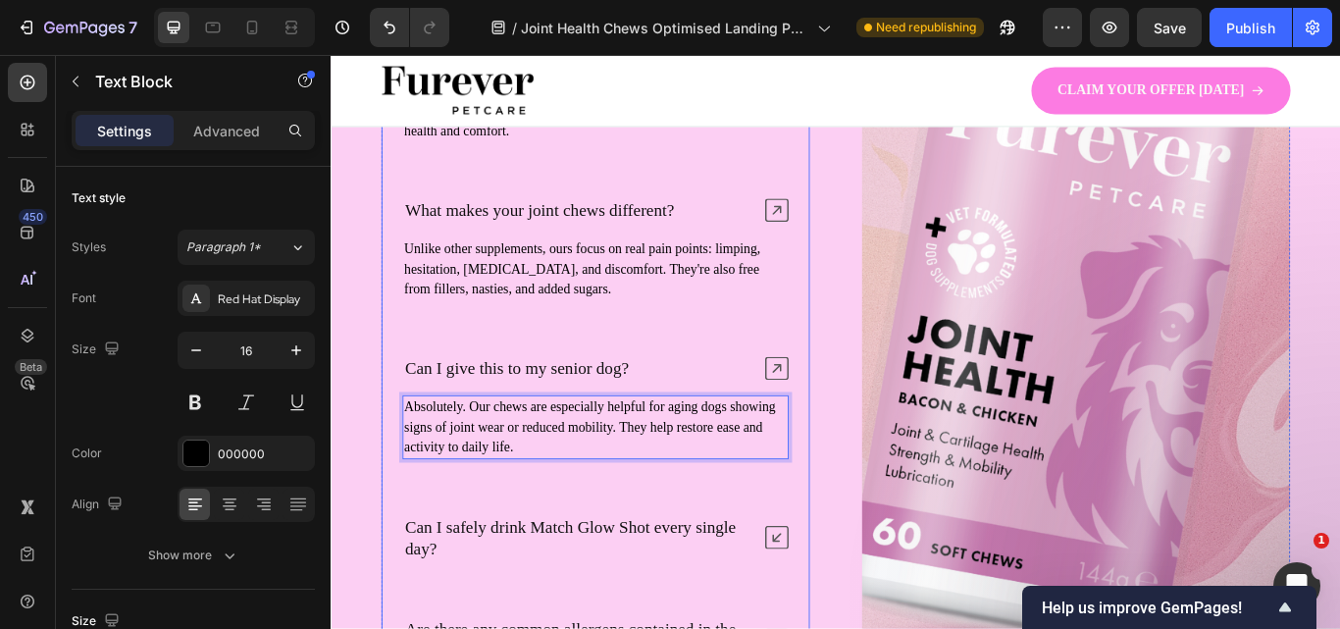
click at [671, 600] on p "Can I safely drink Match Glow Shot every single day?" at bounding box center [617, 617] width 401 height 51
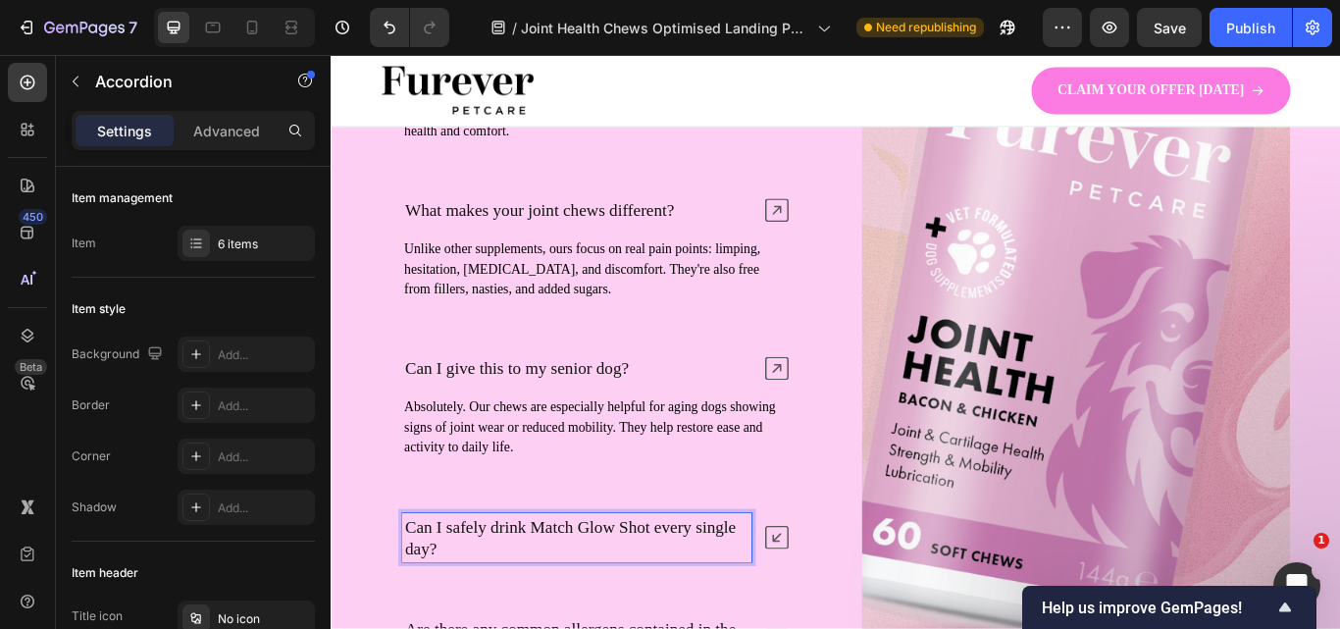
click at [566, 599] on p "Can I safely drink Match Glow Shot every single day?" at bounding box center [617, 617] width 401 height 51
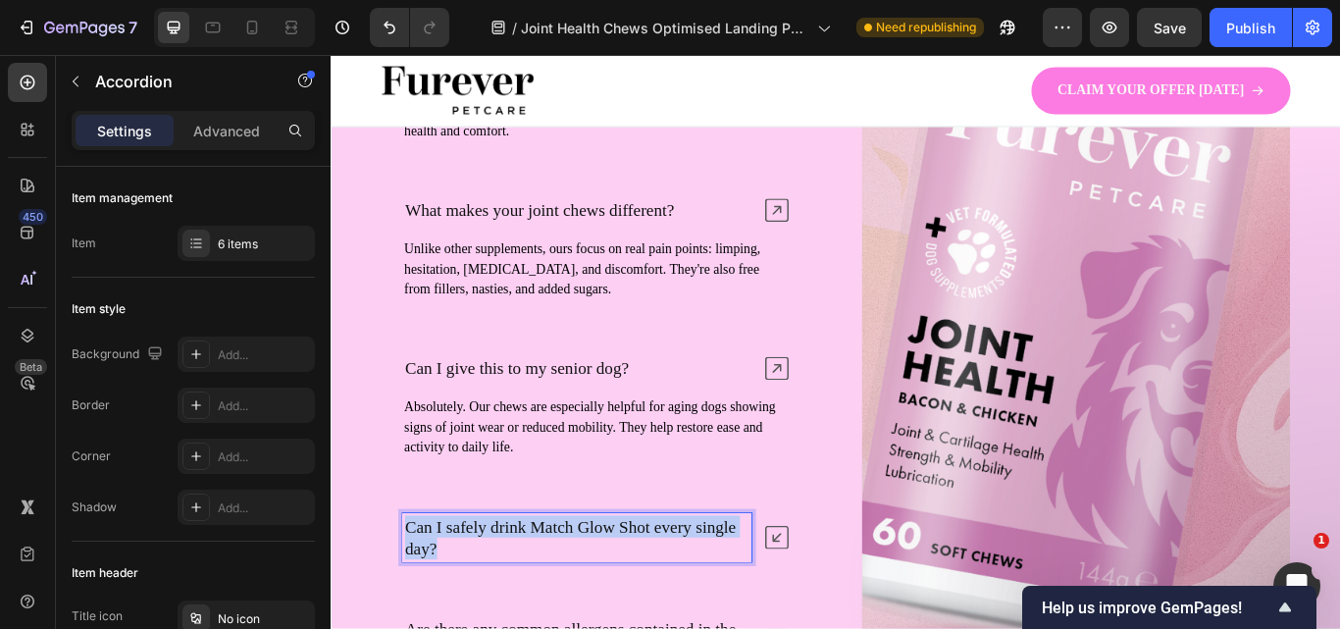
click at [566, 599] on p "Can I safely drink Match Glow Shot every single day?" at bounding box center [617, 617] width 401 height 51
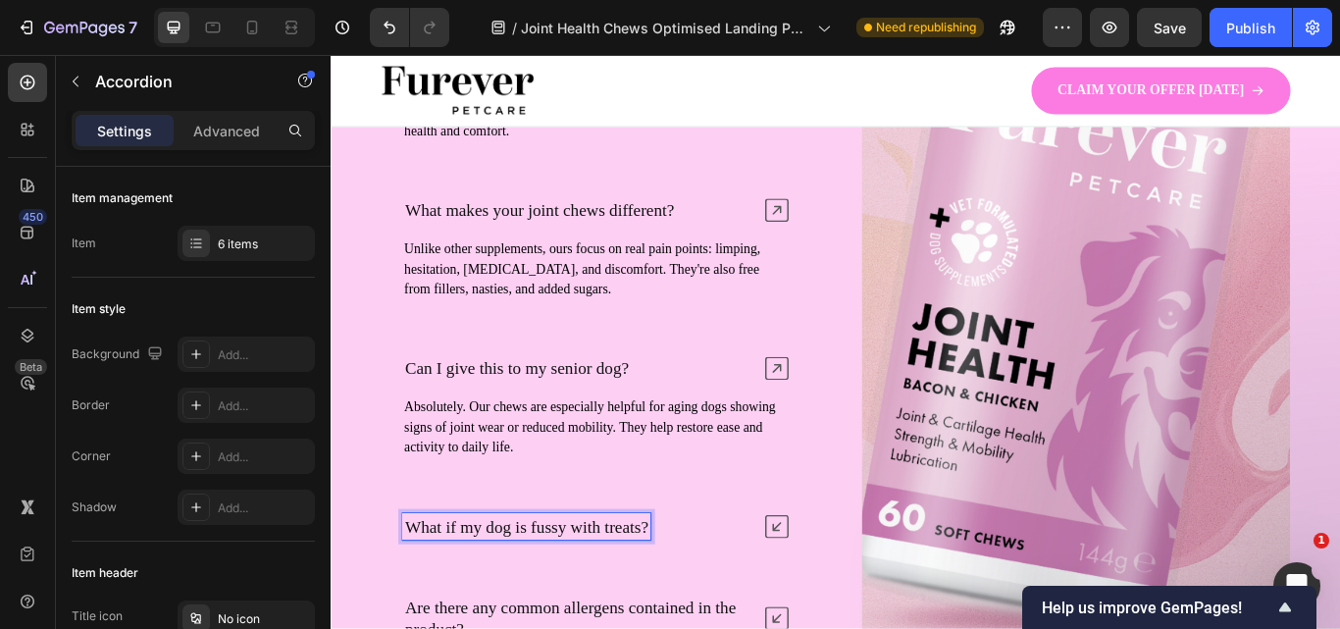
click at [849, 600] on icon at bounding box center [850, 604] width 27 height 27
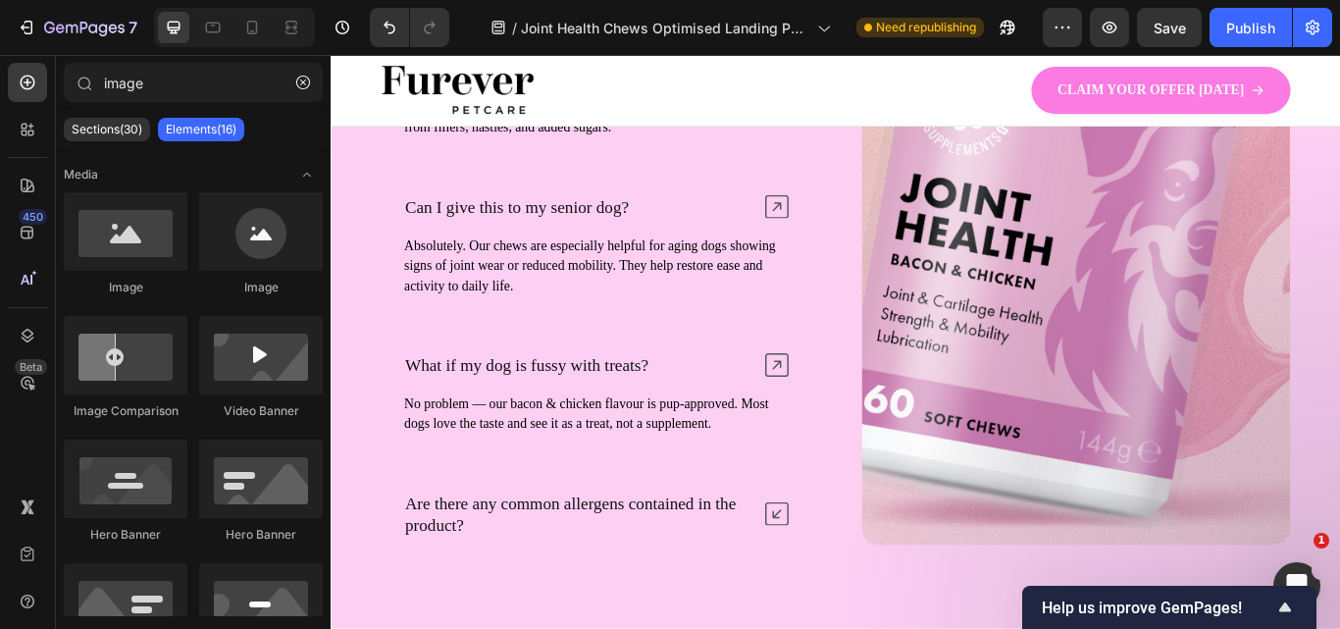
scroll to position [6959, 0]
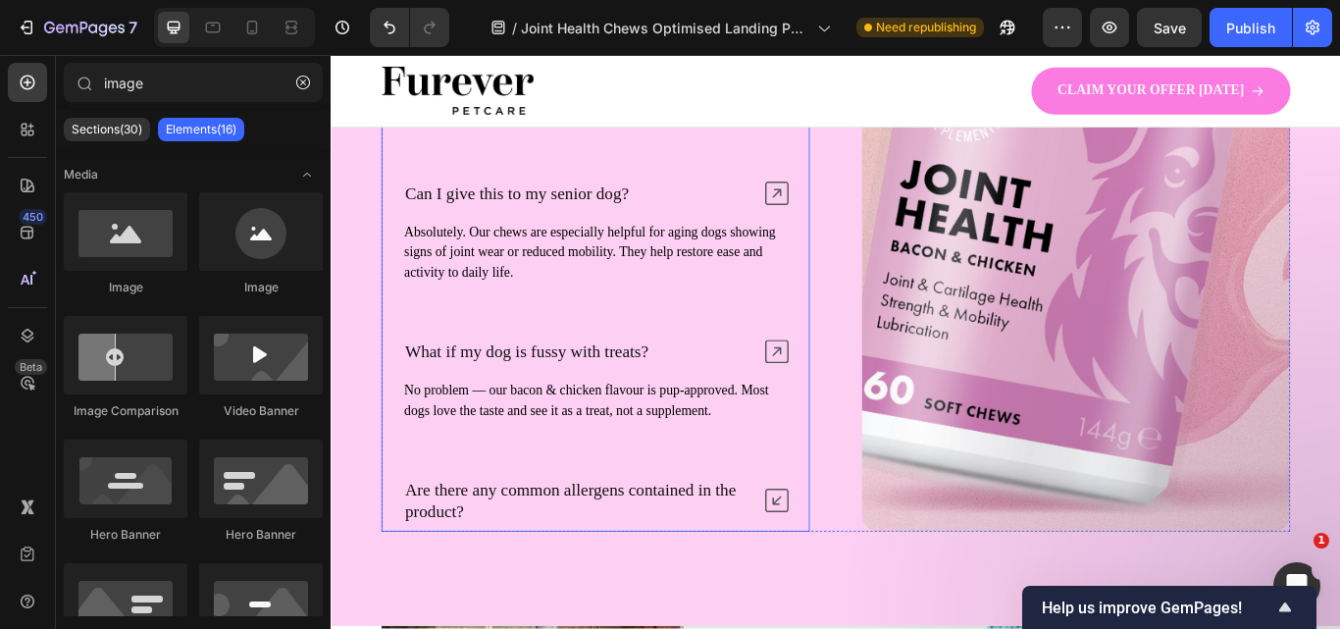
click at [682, 565] on p "Are there any common allergens contained in the product?" at bounding box center [617, 574] width 401 height 51
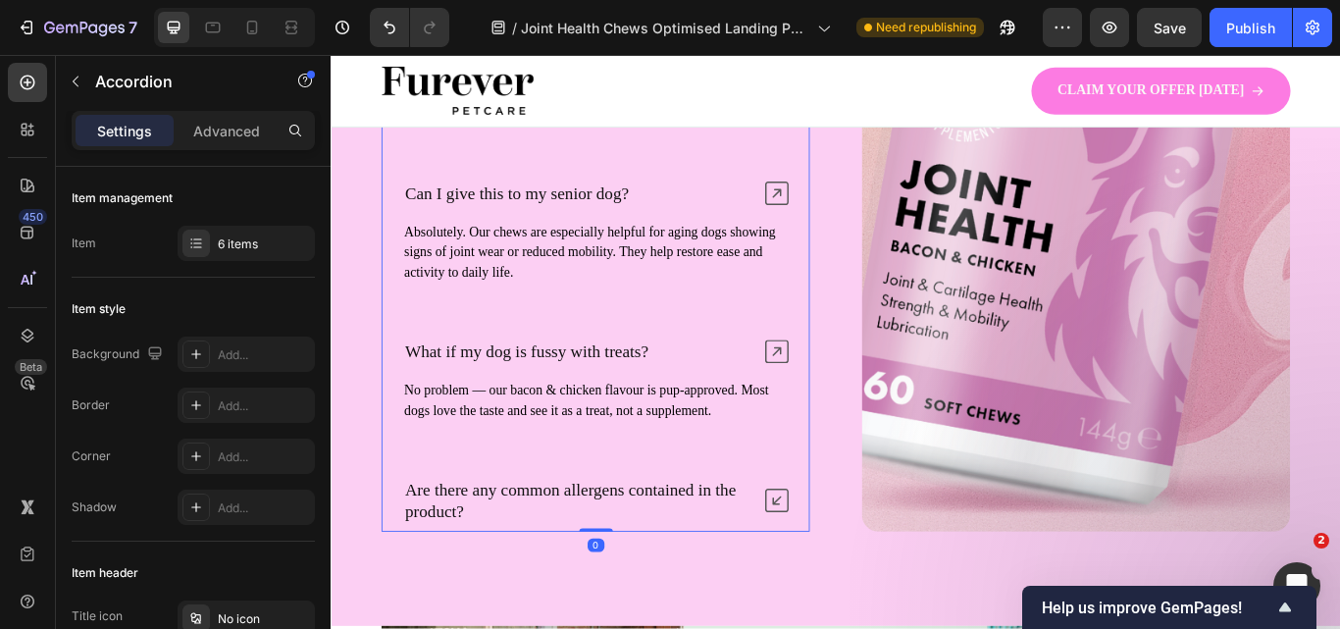
click at [844, 570] on icon at bounding box center [850, 574] width 27 height 27
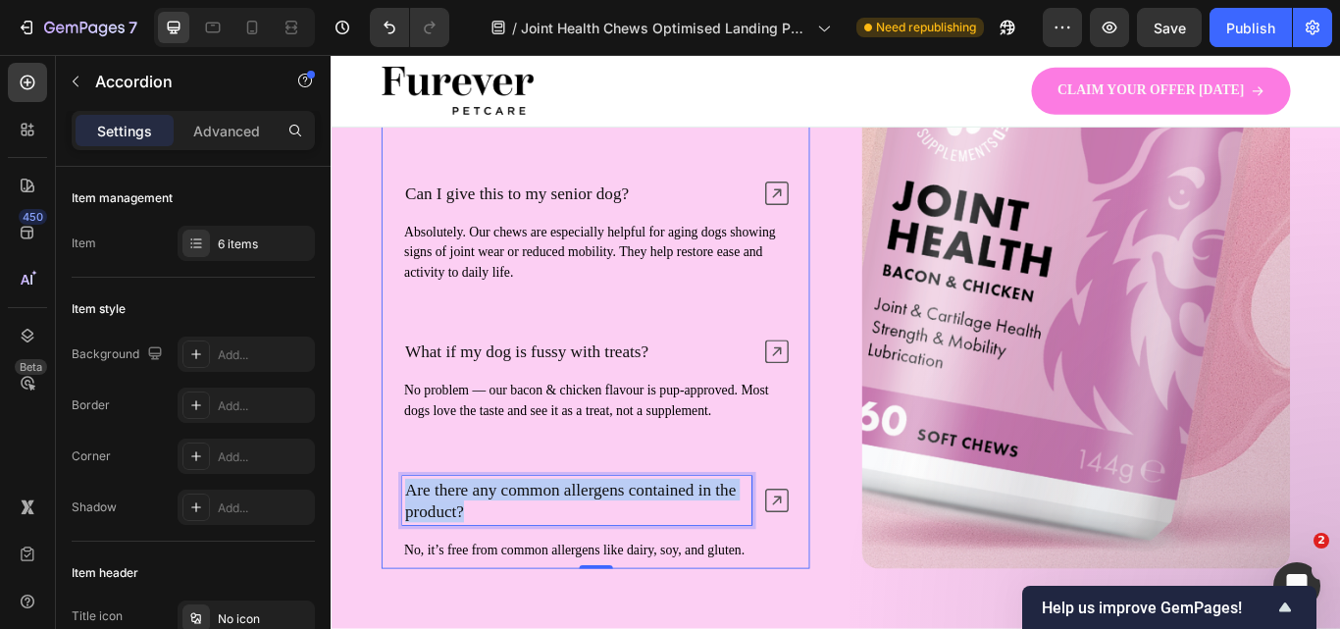
click at [573, 569] on p "Are there any common allergens contained in the product?" at bounding box center [617, 574] width 401 height 51
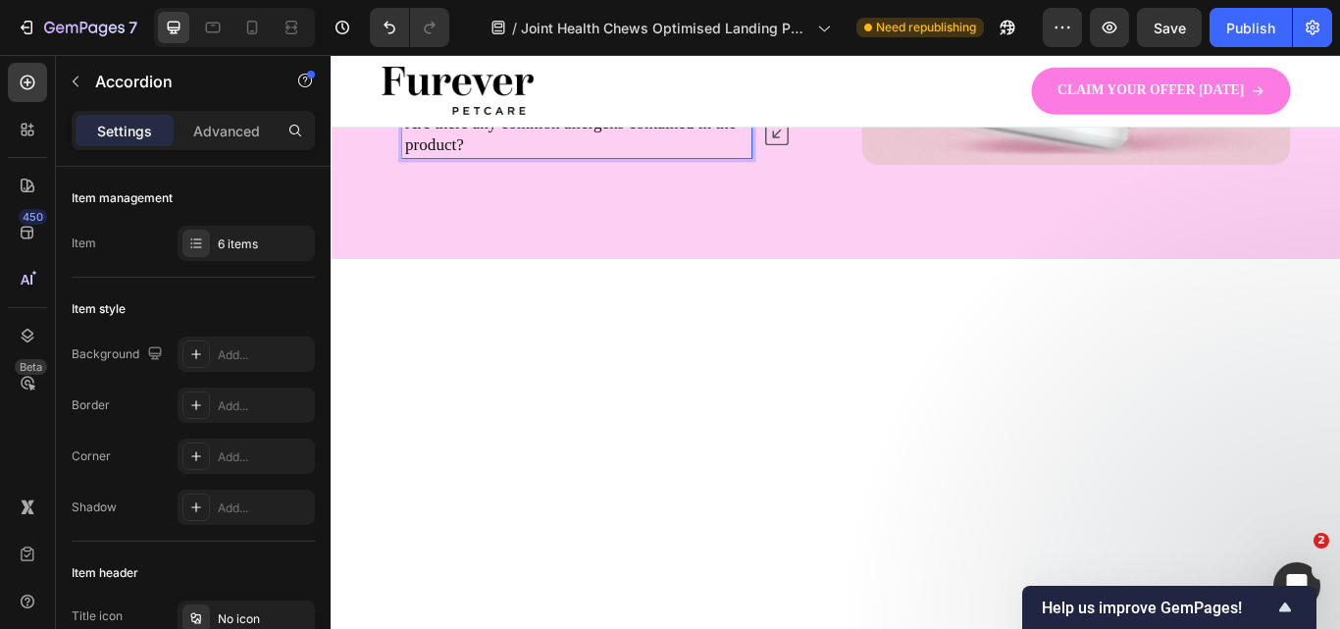
scroll to position [6802, 0]
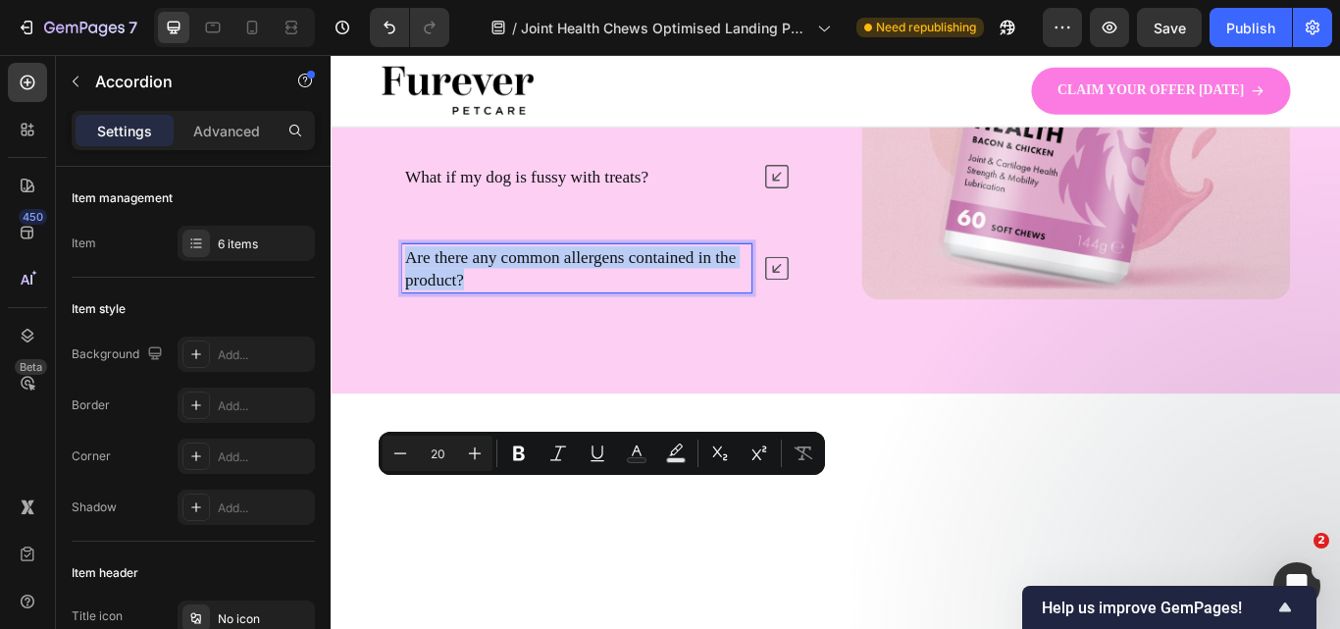
click at [536, 330] on p "Are there any common allergens contained in the product?" at bounding box center [617, 304] width 401 height 51
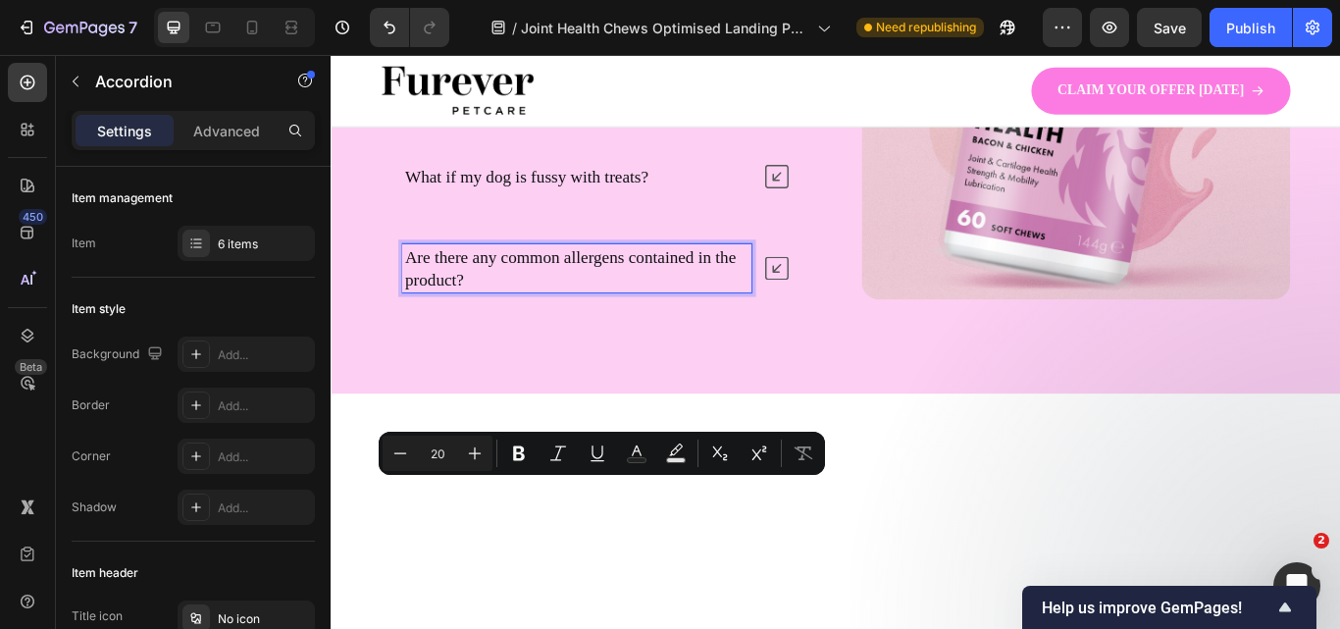
scroll to position [6531, 0]
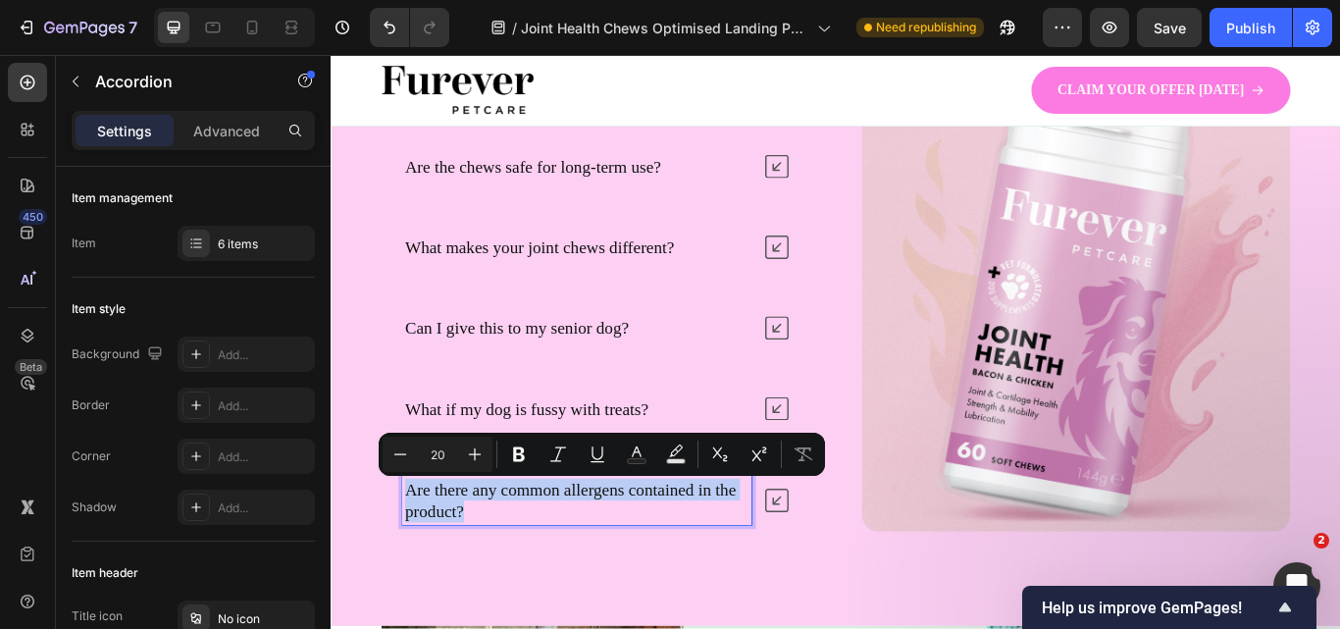
drag, startPoint x: 491, startPoint y: 590, endPoint x: 419, endPoint y: 569, distance: 75.7
click at [419, 569] on p "Are there any common allergens contained in the product?" at bounding box center [617, 574] width 401 height 51
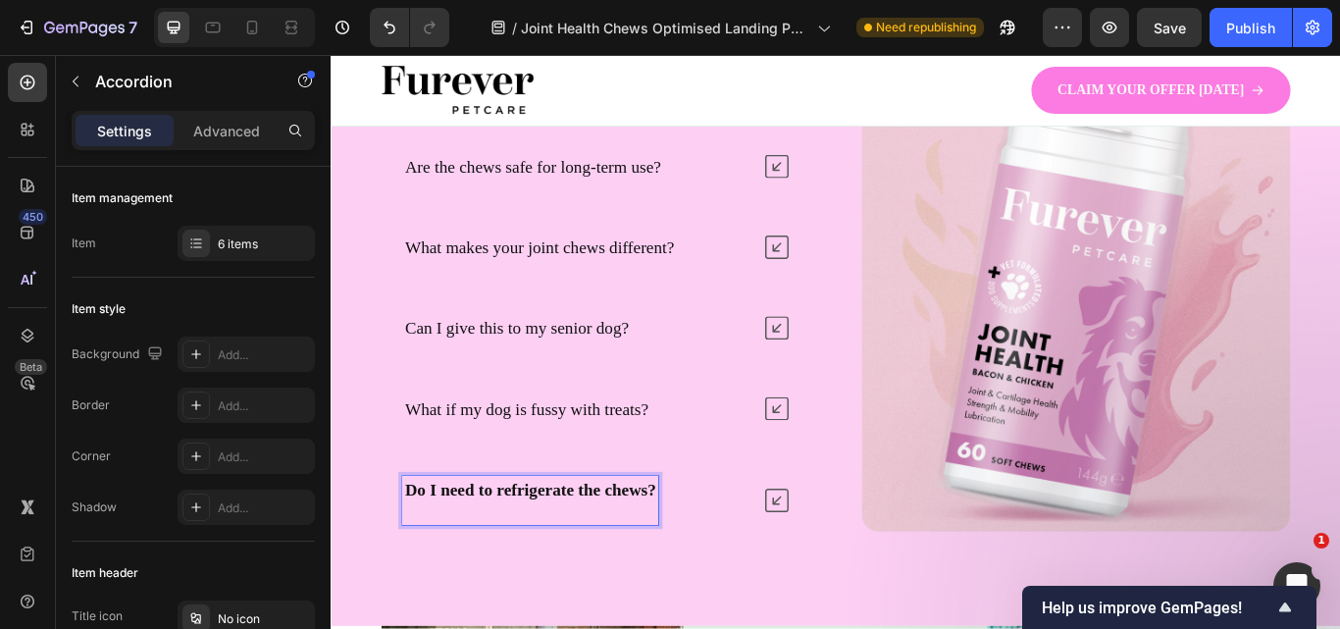
click at [537, 561] on strong "Do I need to refrigerate the chews?" at bounding box center [563, 562] width 292 height 22
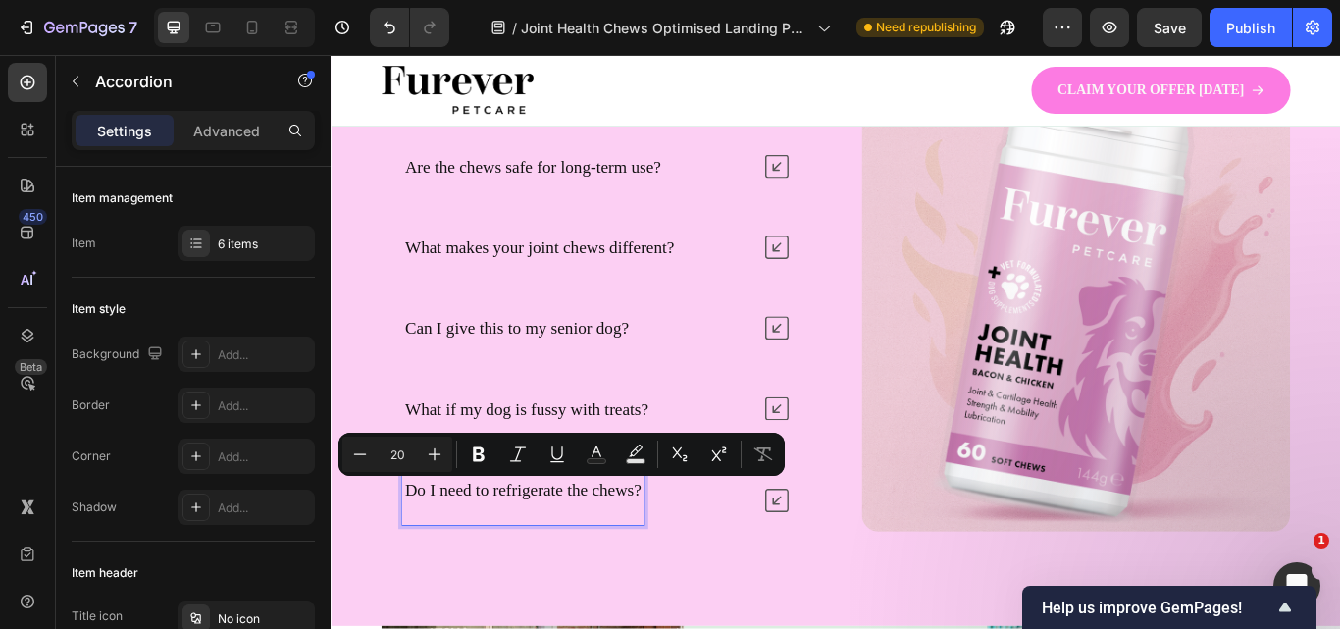
click at [844, 611] on div "Drop element here Row Frequently Asked Questions Heading How long until I see r…" at bounding box center [919, 306] width 1177 height 830
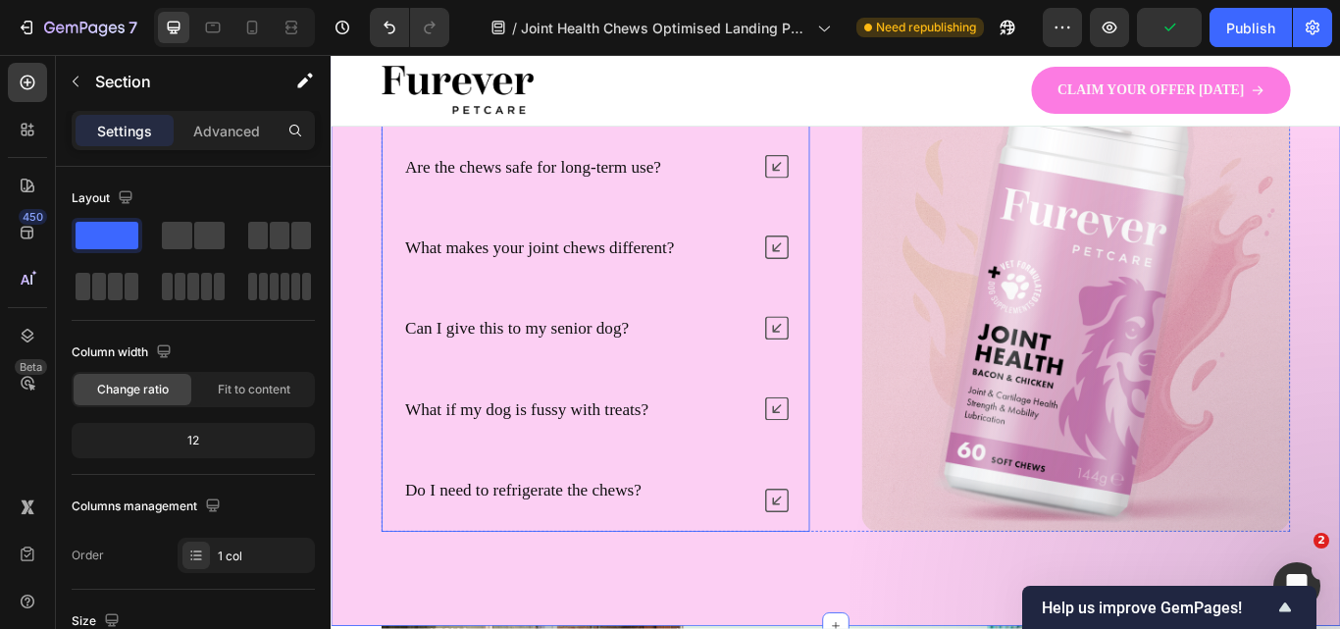
click at [844, 567] on icon at bounding box center [850, 574] width 27 height 27
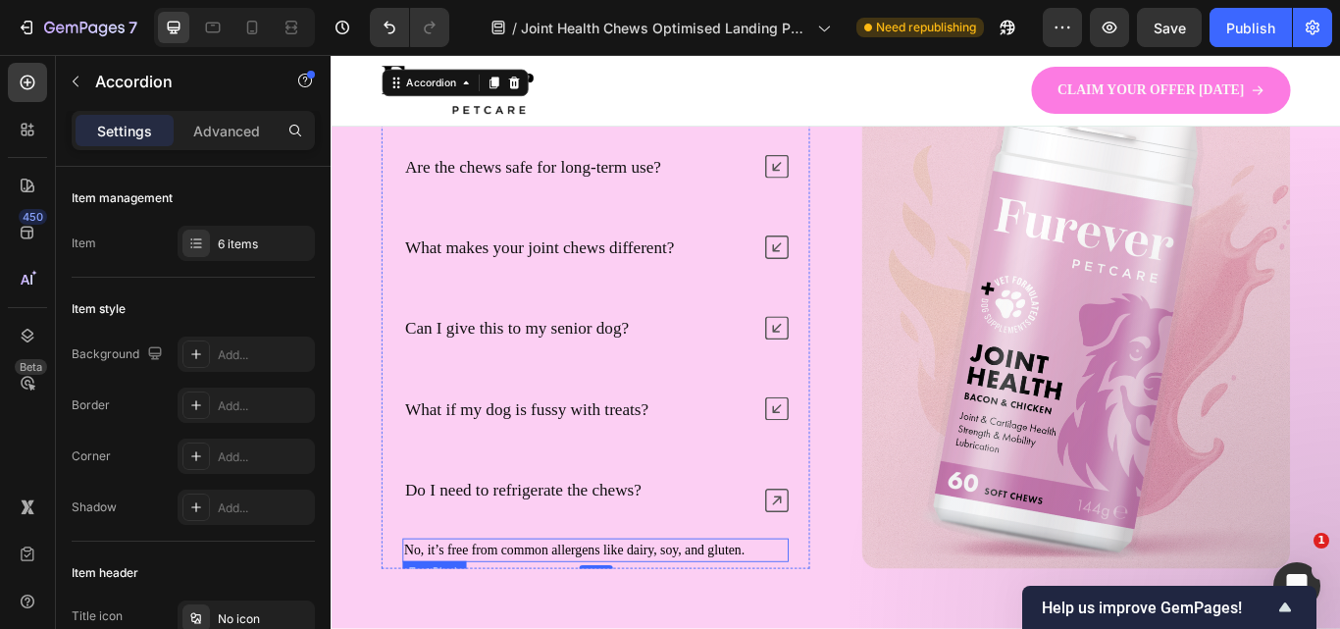
click at [616, 625] on p "No, it’s free from common allergens like dairy, soy, and gluten." at bounding box center [639, 633] width 446 height 24
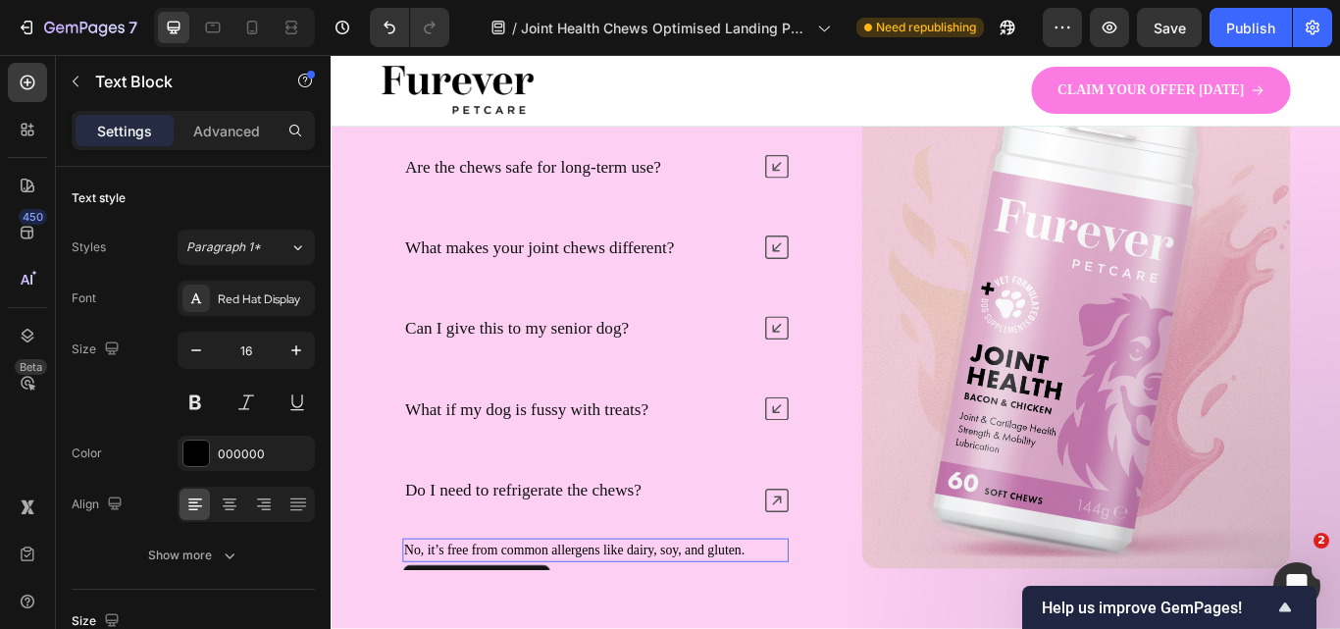
click at [616, 625] on p "No, it’s free from common allergens like dairy, soy, and gluten." at bounding box center [639, 633] width 446 height 24
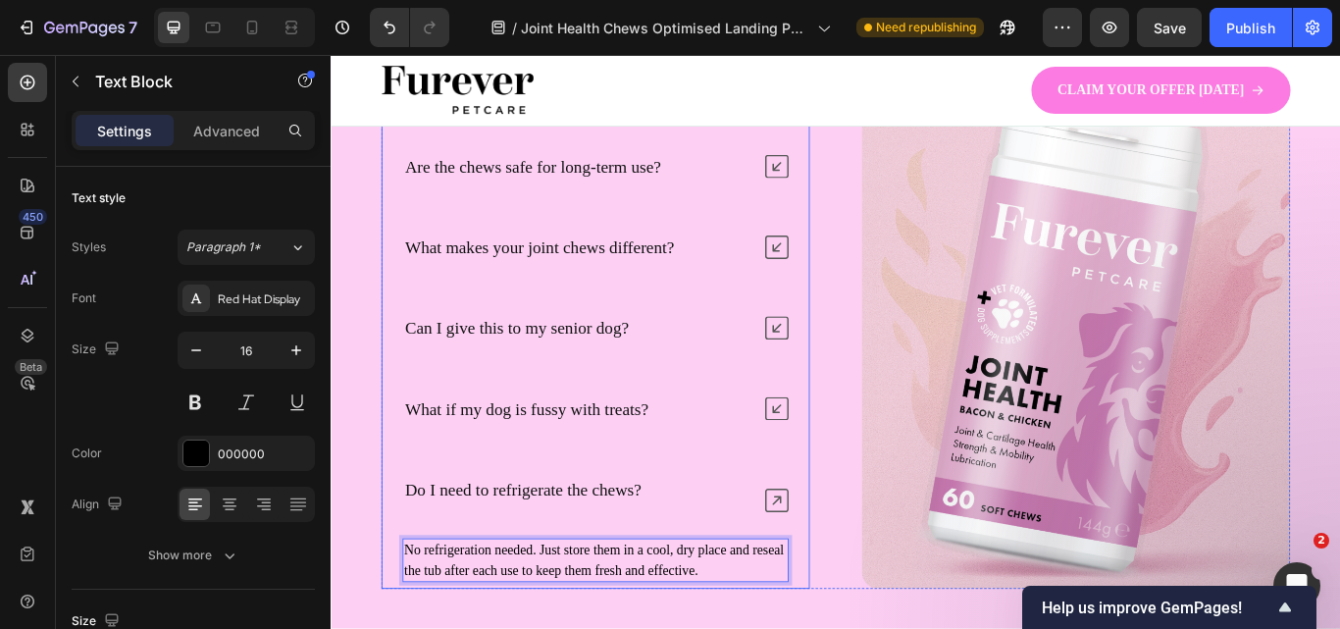
click at [850, 574] on icon at bounding box center [850, 574] width 27 height 27
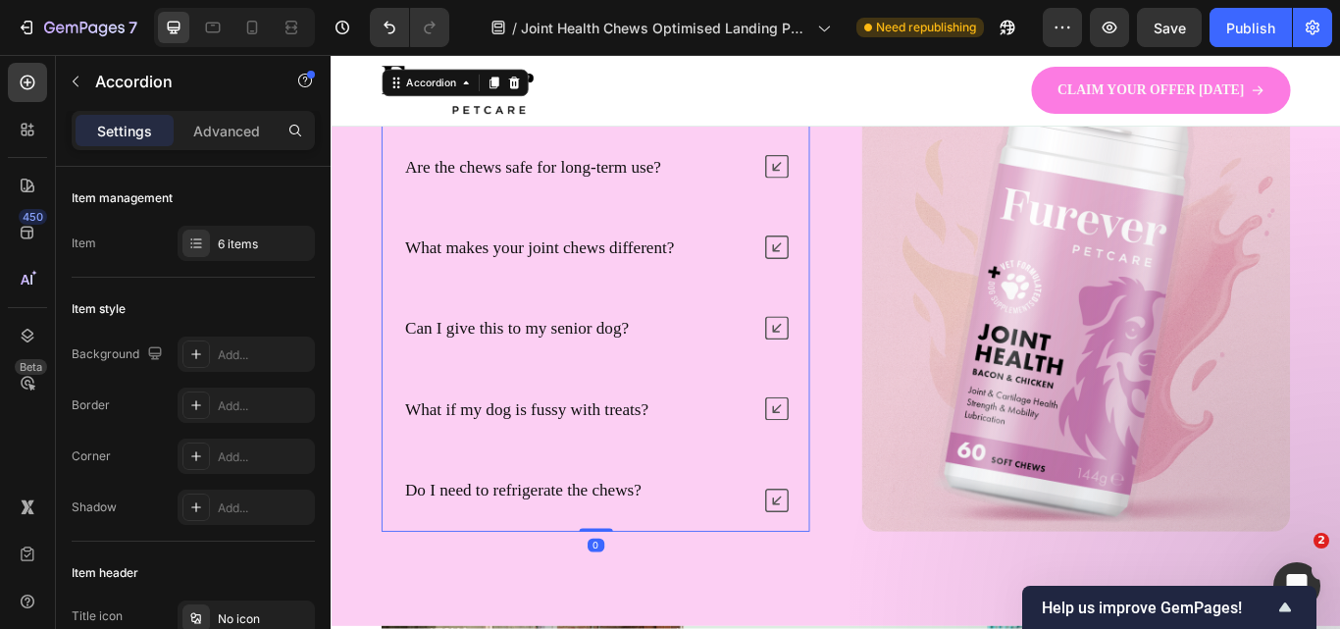
click at [839, 470] on icon at bounding box center [850, 467] width 27 height 27
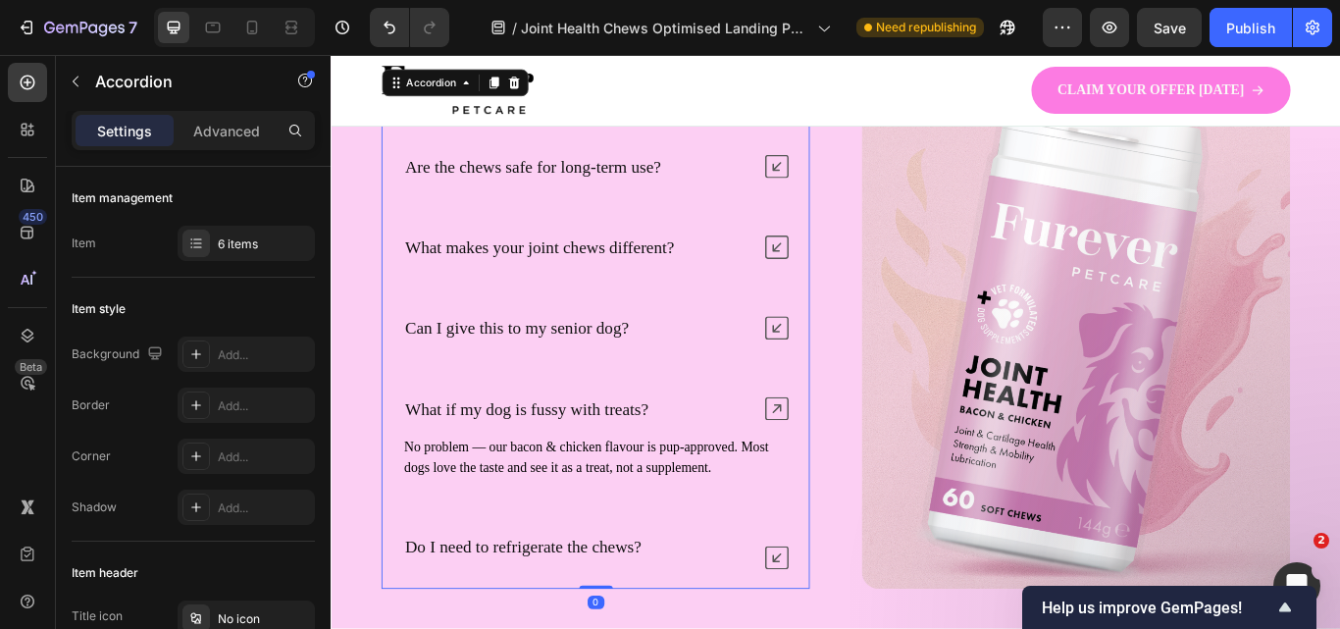
click at [839, 471] on icon at bounding box center [850, 467] width 27 height 27
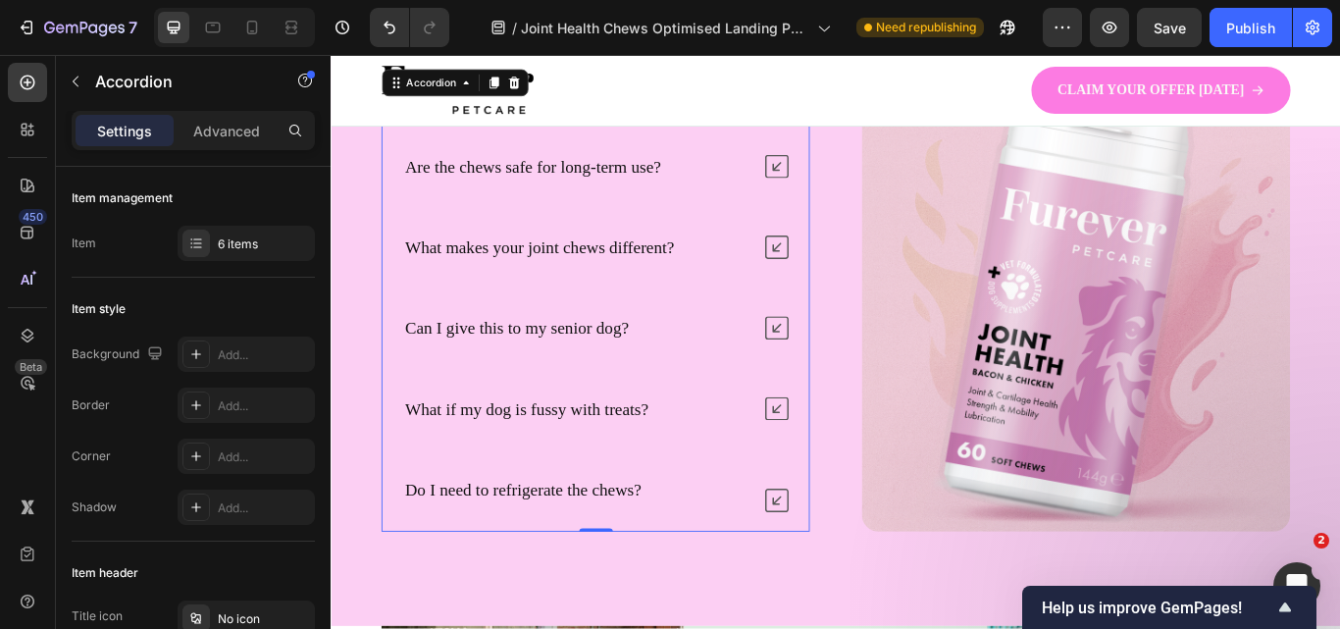
click at [830, 399] on div "How long until I see results? Are the chews safe for long-term use? What makes …" at bounding box center [638, 339] width 499 height 543
click at [845, 374] on icon at bounding box center [850, 373] width 27 height 27
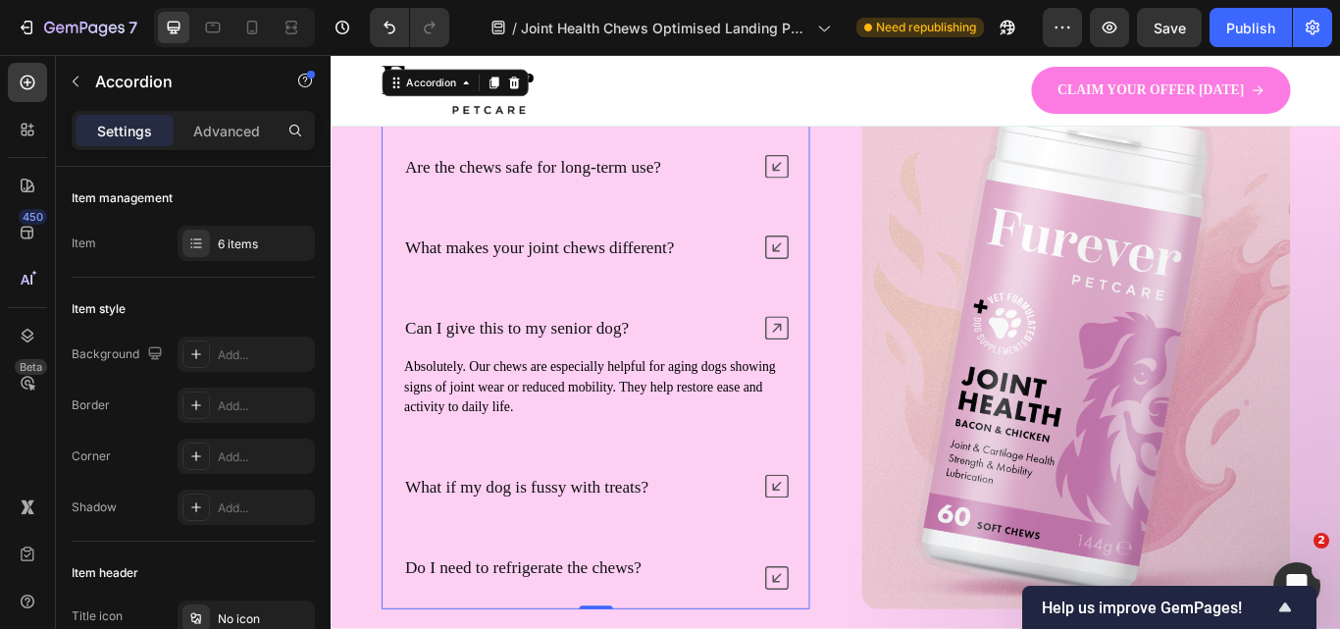
click at [845, 374] on icon at bounding box center [850, 373] width 27 height 27
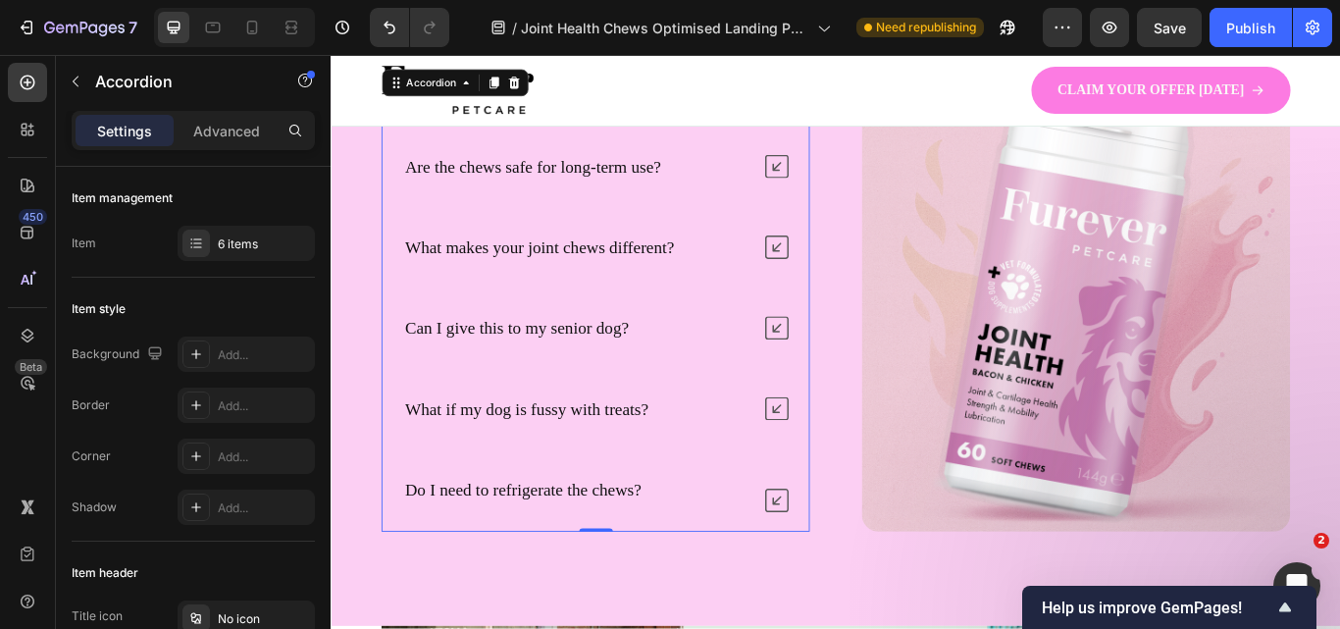
click at [843, 267] on icon at bounding box center [850, 279] width 27 height 27
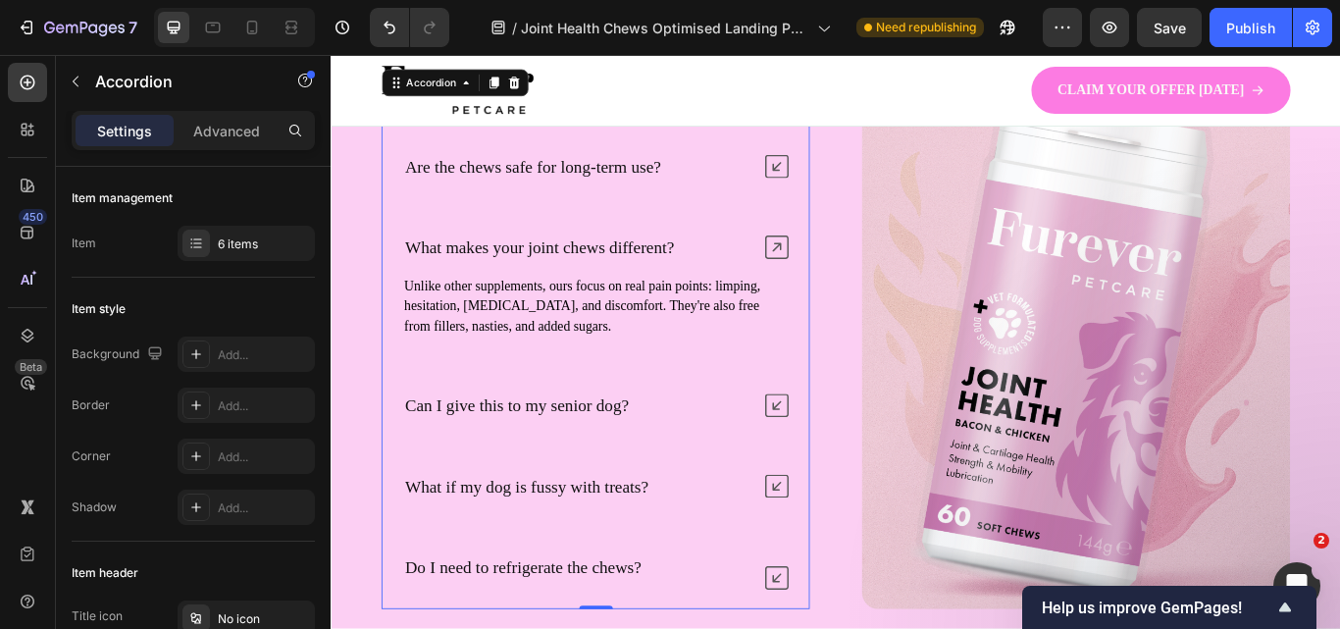
click at [838, 267] on icon at bounding box center [850, 279] width 27 height 27
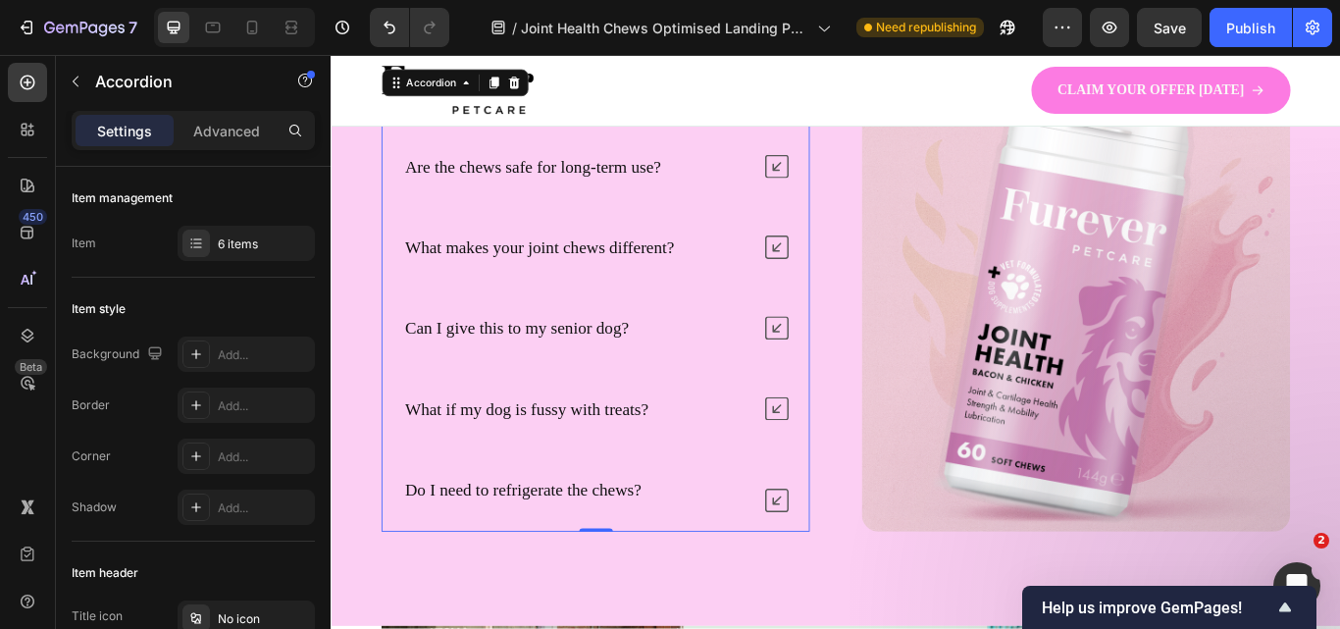
click at [837, 193] on icon at bounding box center [850, 185] width 27 height 27
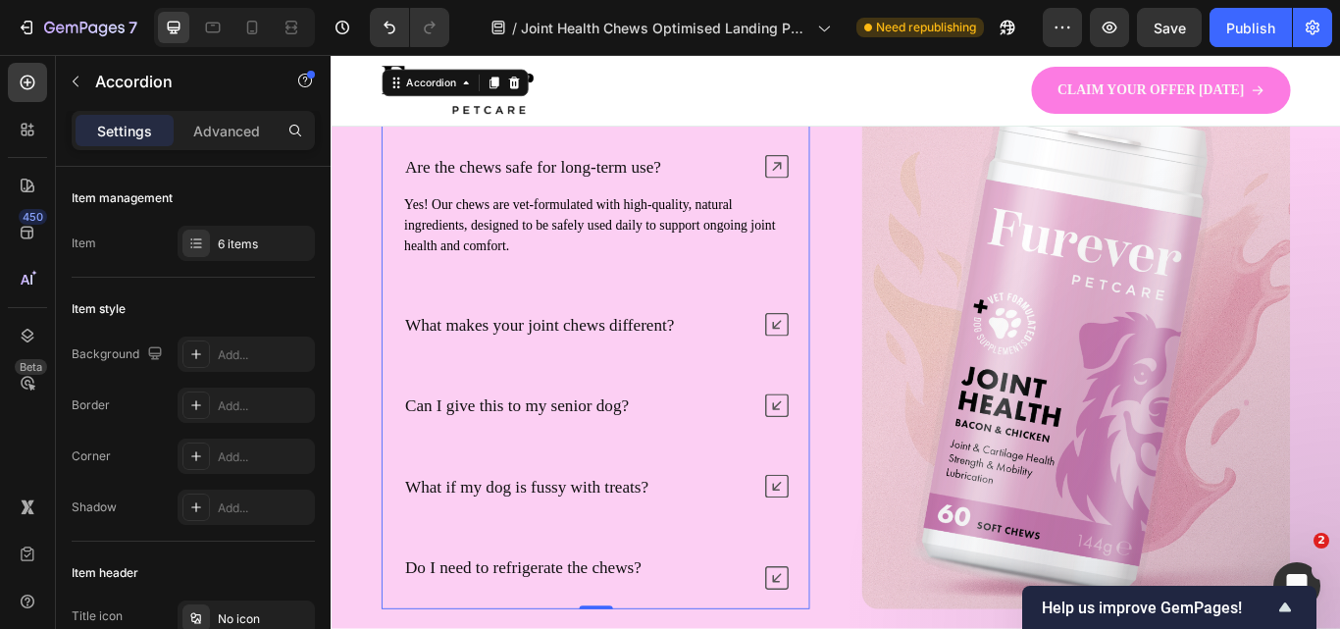
click at [837, 193] on icon at bounding box center [850, 185] width 27 height 27
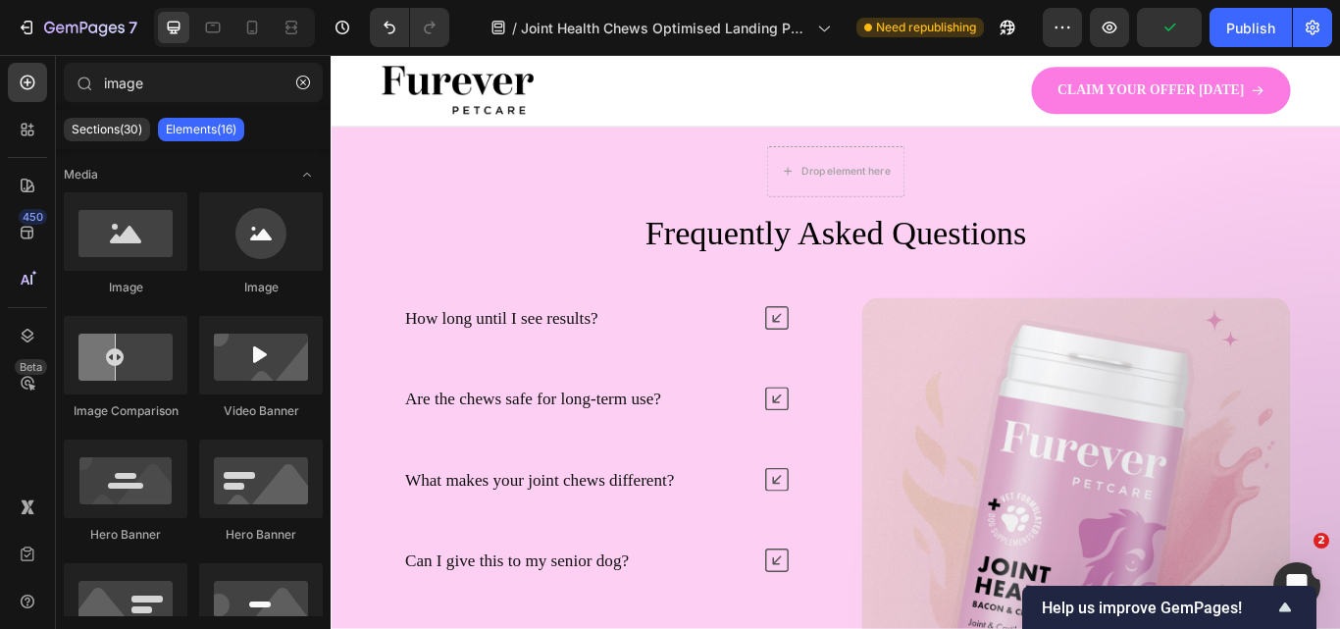
scroll to position [6246, 0]
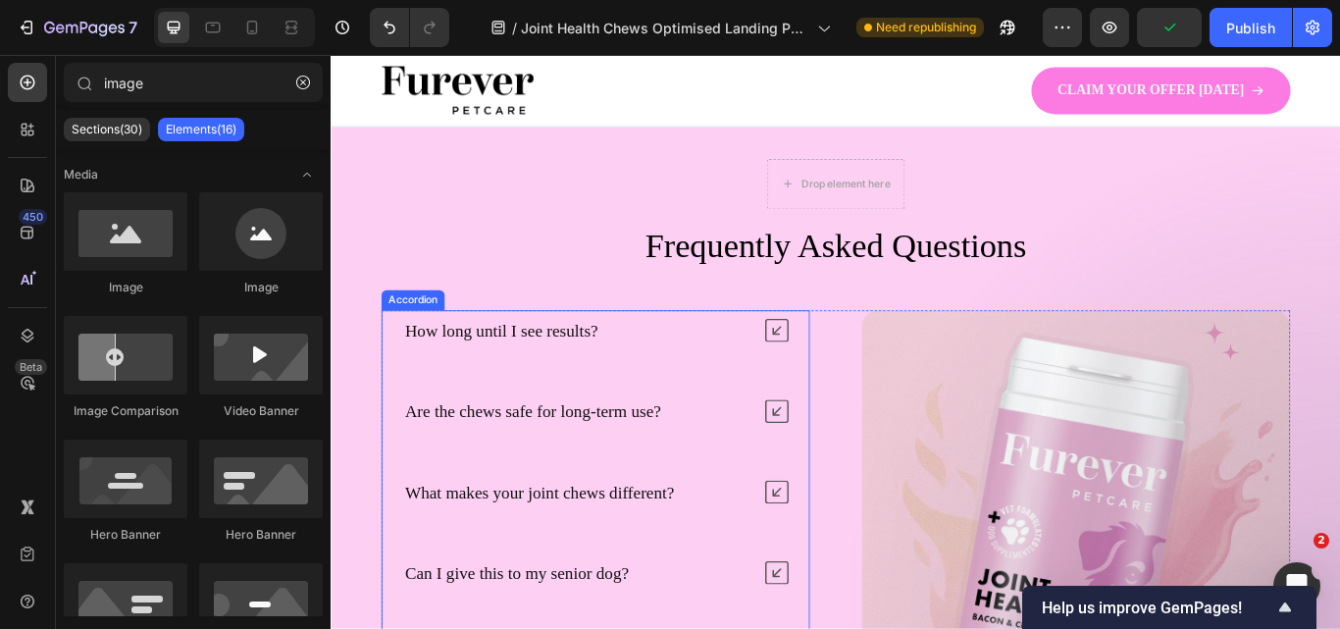
click at [849, 375] on icon at bounding box center [850, 376] width 27 height 27
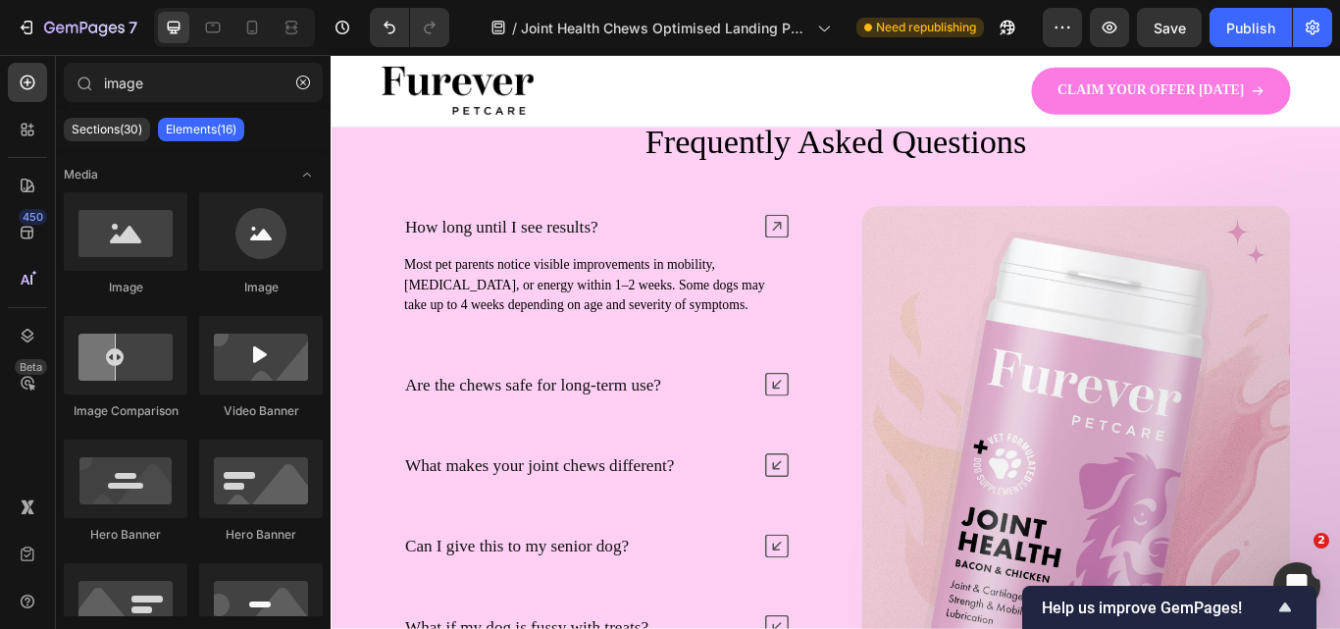
scroll to position [6291, 0]
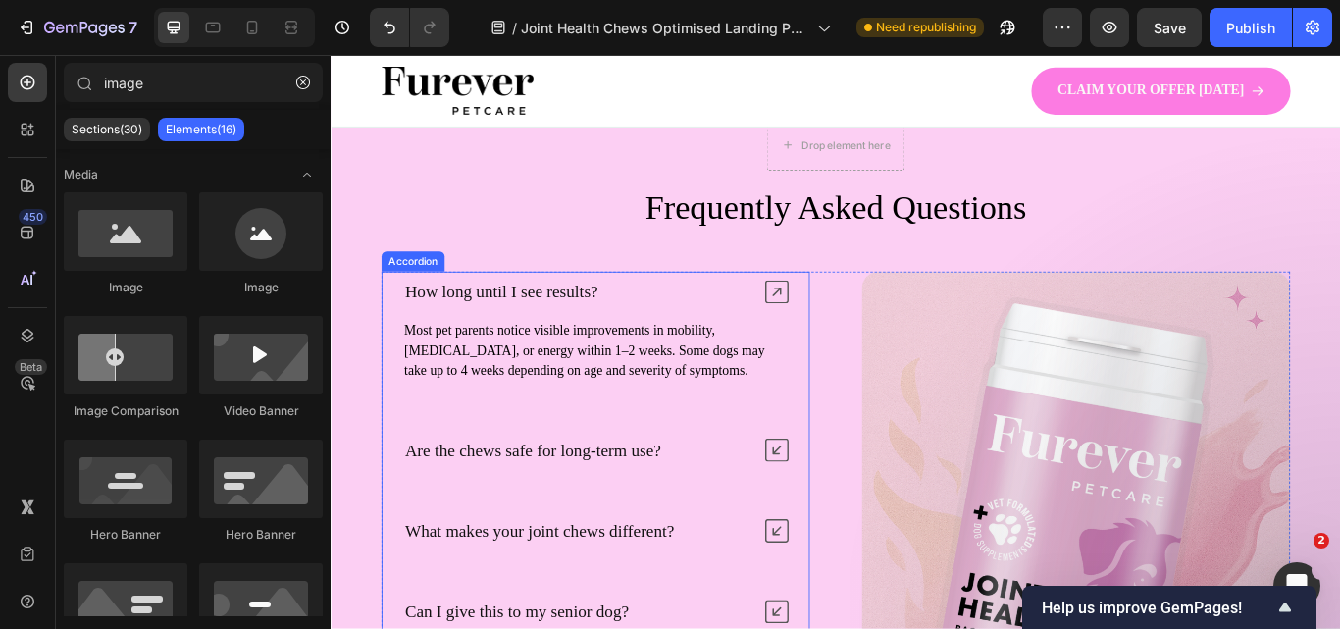
click at [823, 326] on div "How long until I see results?" at bounding box center [638, 331] width 497 height 47
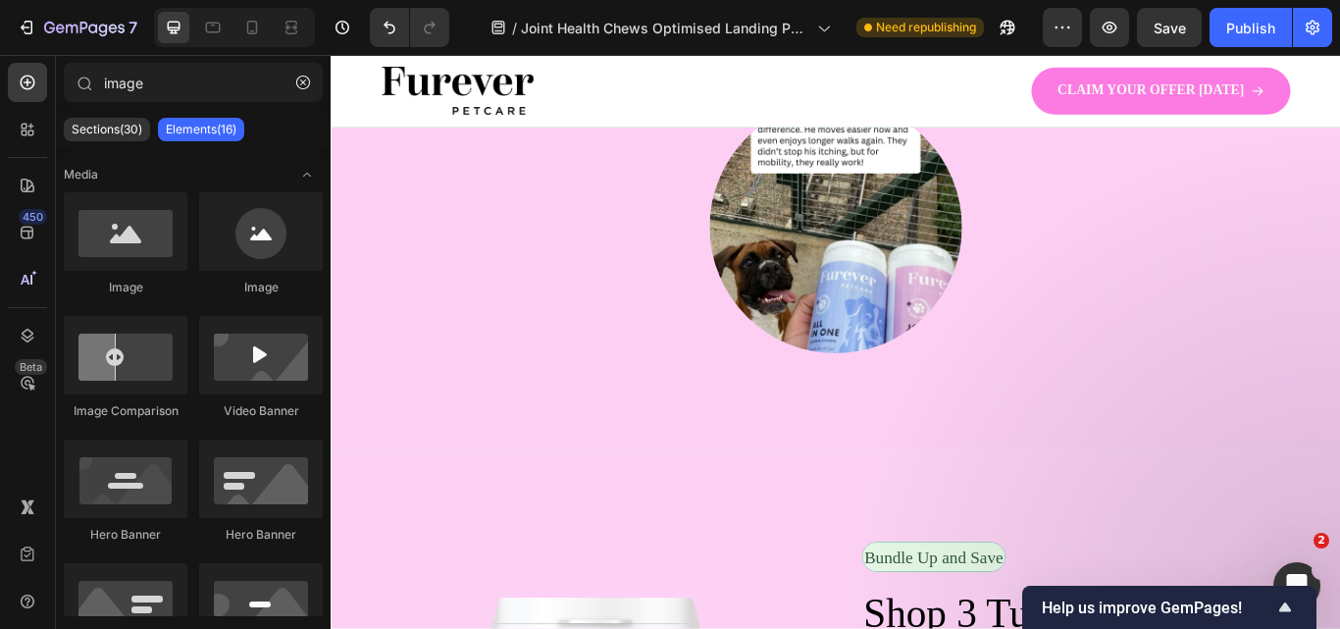
scroll to position [3059, 0]
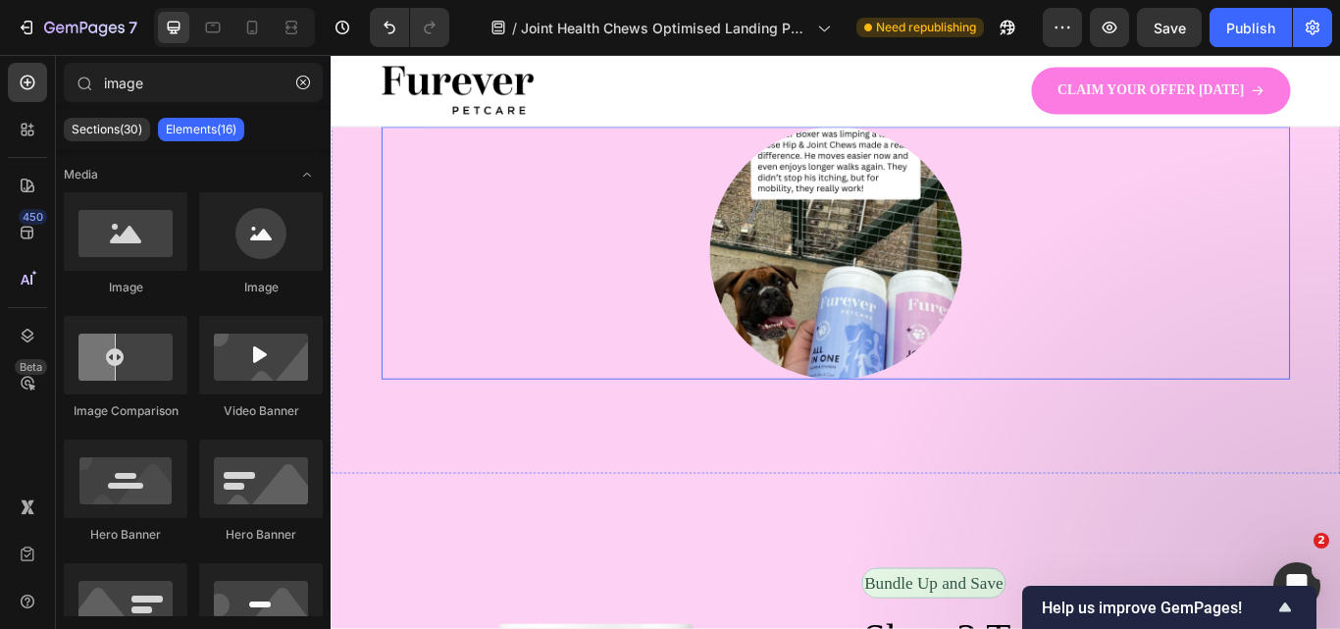
click at [1339, 365] on div at bounding box center [918, 286] width 1059 height 294
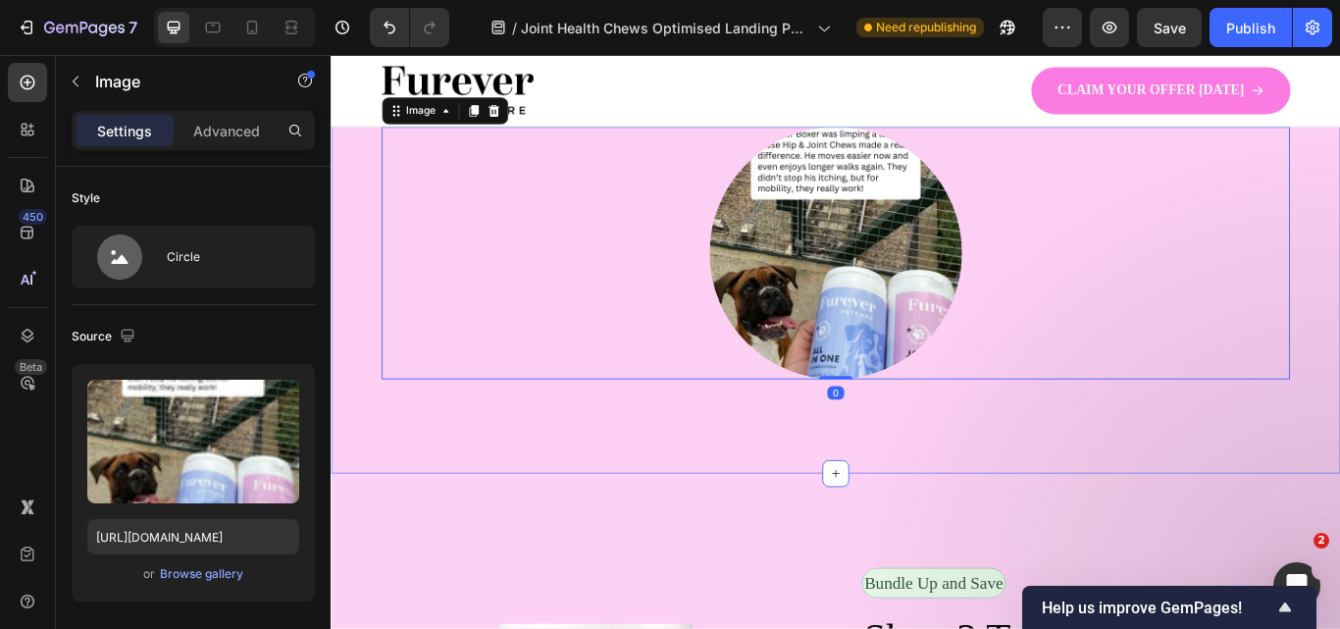
click at [1339, 477] on div "Image – Steven H Text Block Row Icon Verified Buyer Text Block Row Row Row “As …" at bounding box center [919, 158] width 1177 height 769
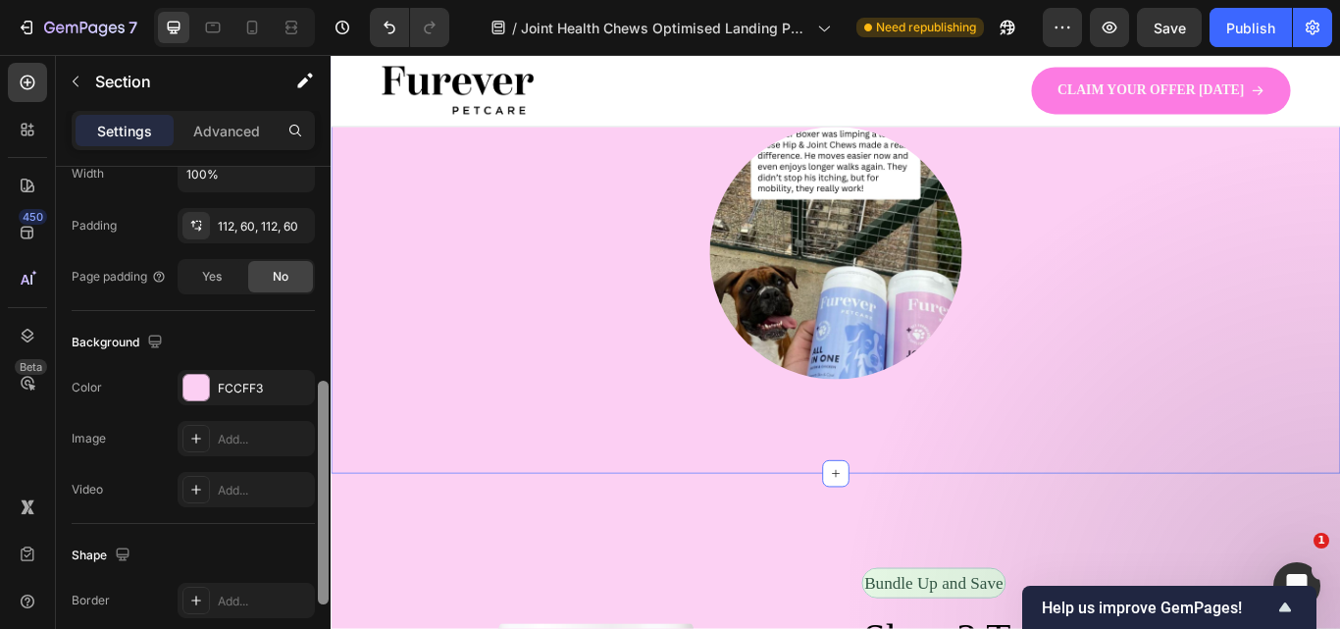
drag, startPoint x: 327, startPoint y: 310, endPoint x: 303, endPoint y: 453, distance: 145.1
click at [303, 453] on div "Layout Column width Change ratio Fit to content 12 Columns management Order 1 c…" at bounding box center [193, 426] width 275 height 518
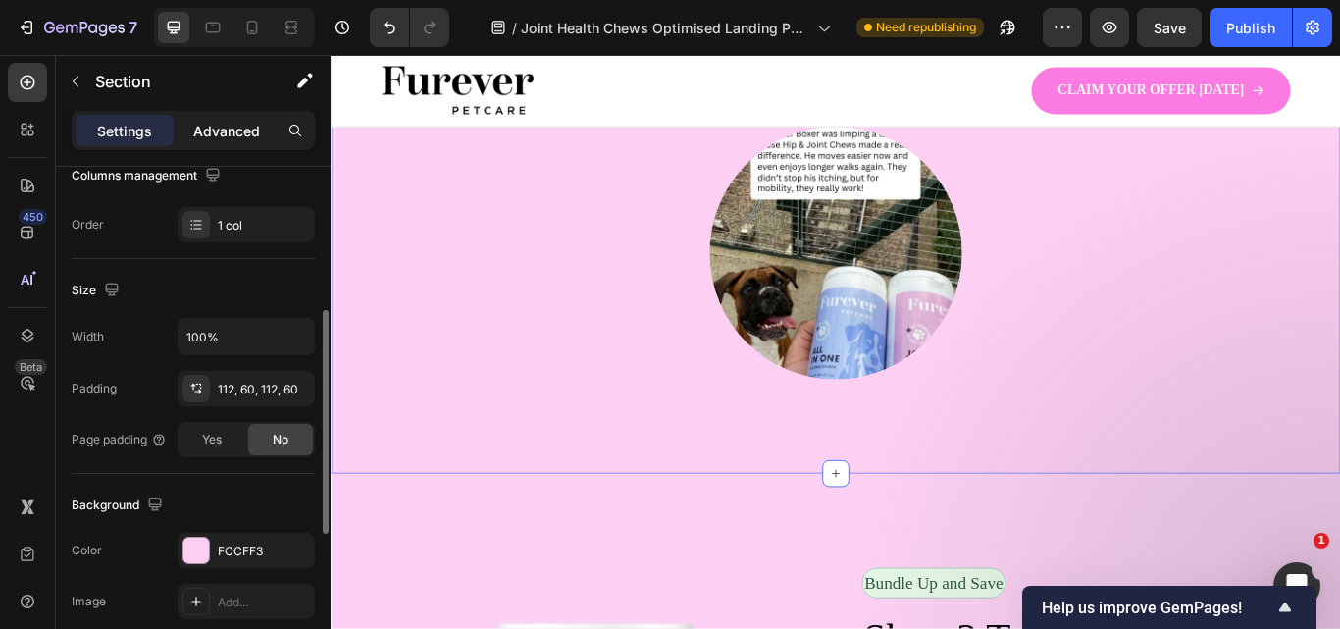
click at [212, 137] on p "Advanced" at bounding box center [226, 131] width 67 height 21
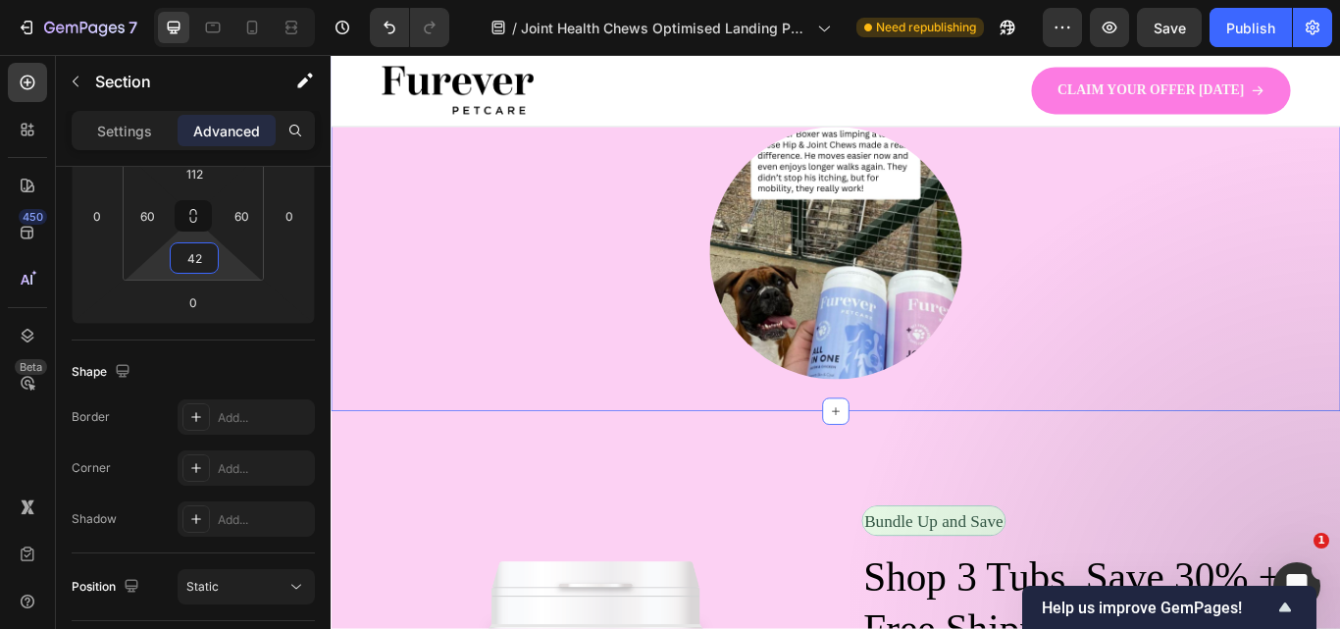
type input "44"
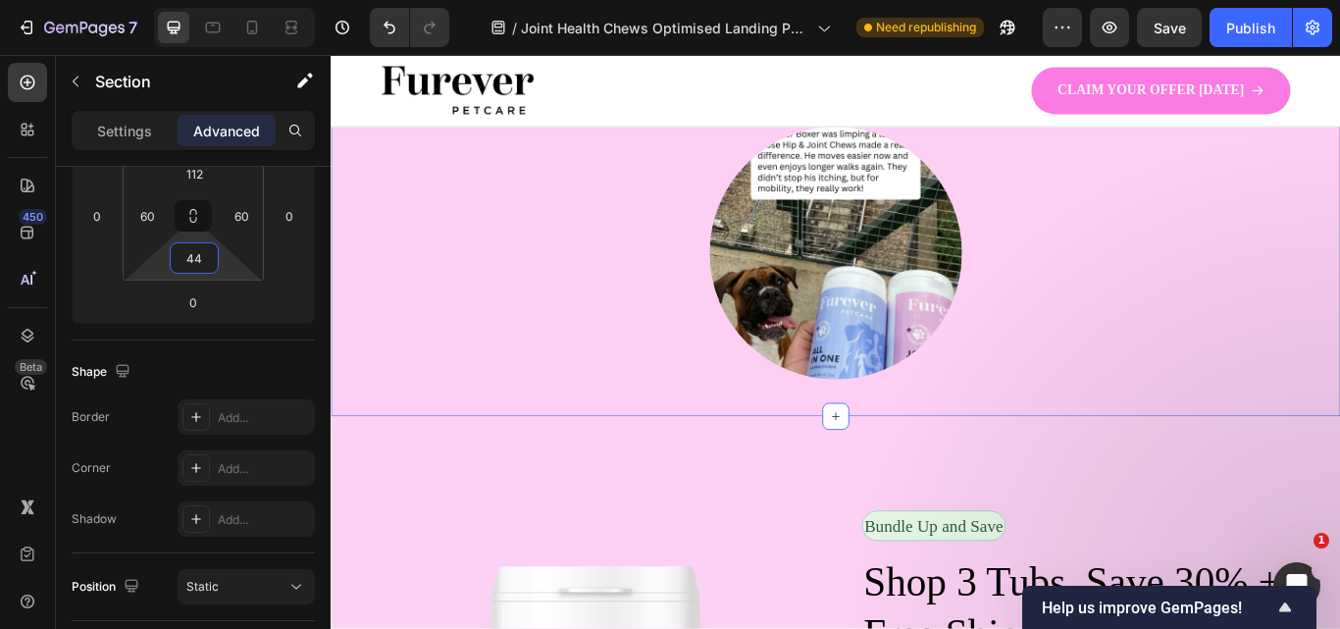
drag, startPoint x: 198, startPoint y: 234, endPoint x: 204, endPoint y: 268, distance: 33.9
click at [204, 268] on html "7 Version history / Joint Health Chews Optimised Landing Page Need republishing…" at bounding box center [670, 183] width 1340 height 367
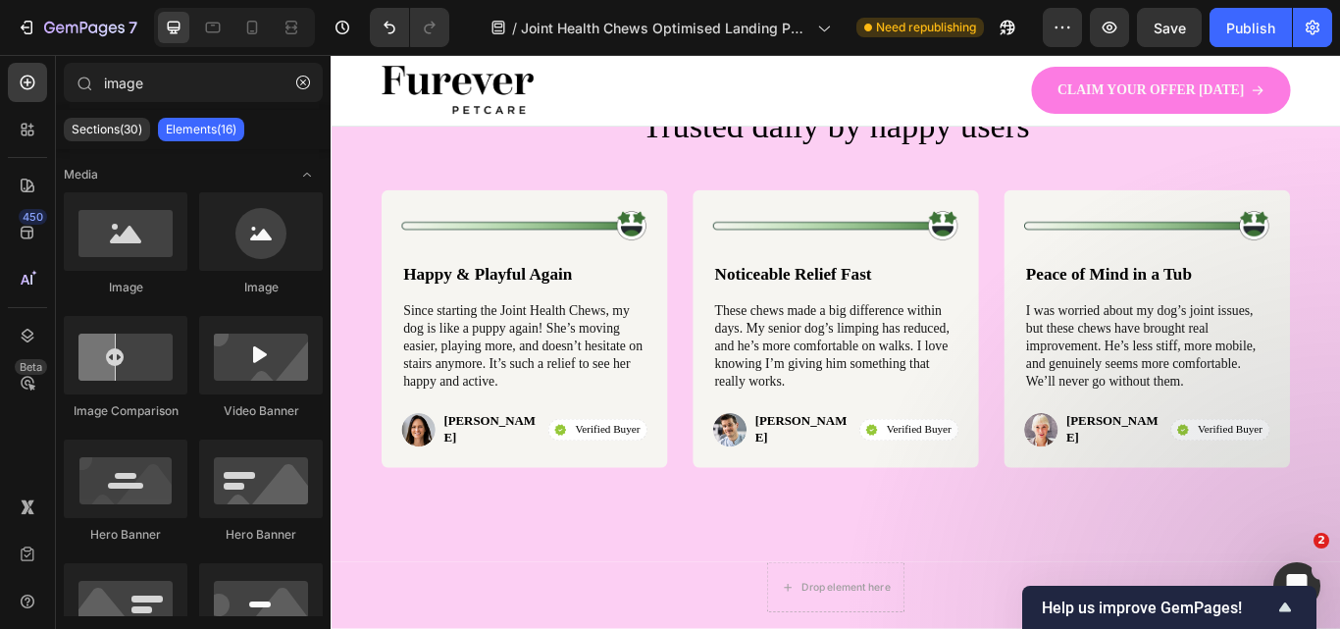
scroll to position [5727, 0]
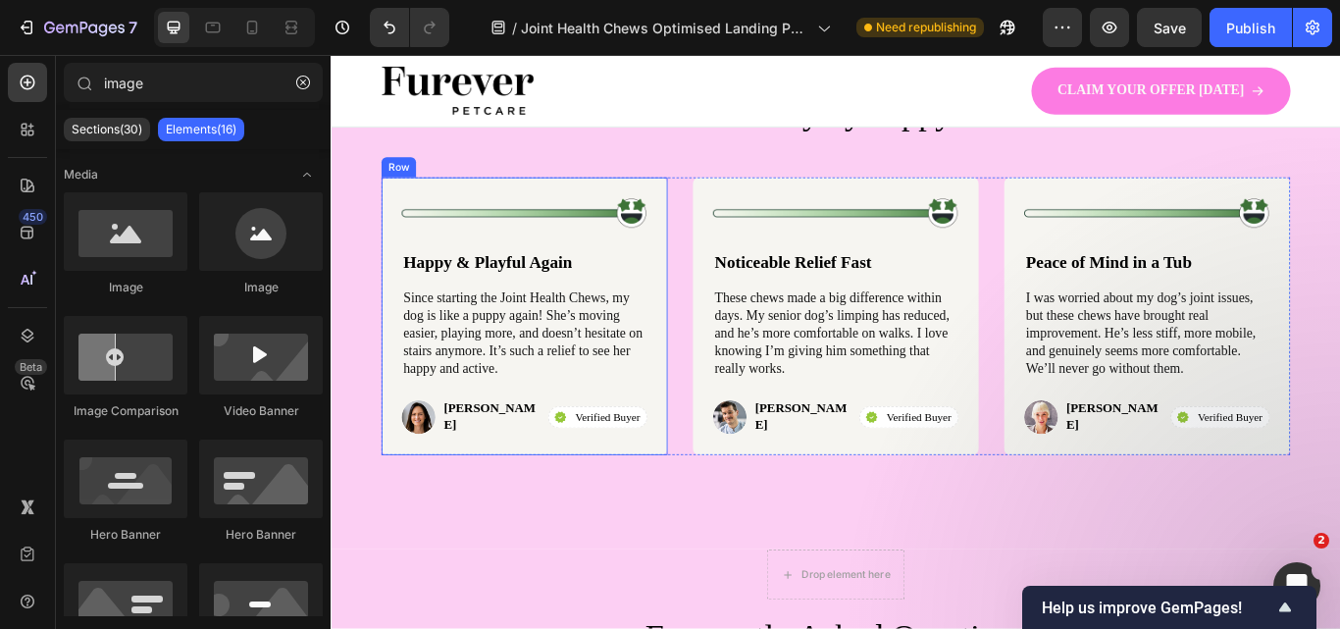
click at [588, 514] on div "Image Happy & Playful Again Text Block Since starting the Joint Health Chews, m…" at bounding box center [555, 360] width 333 height 325
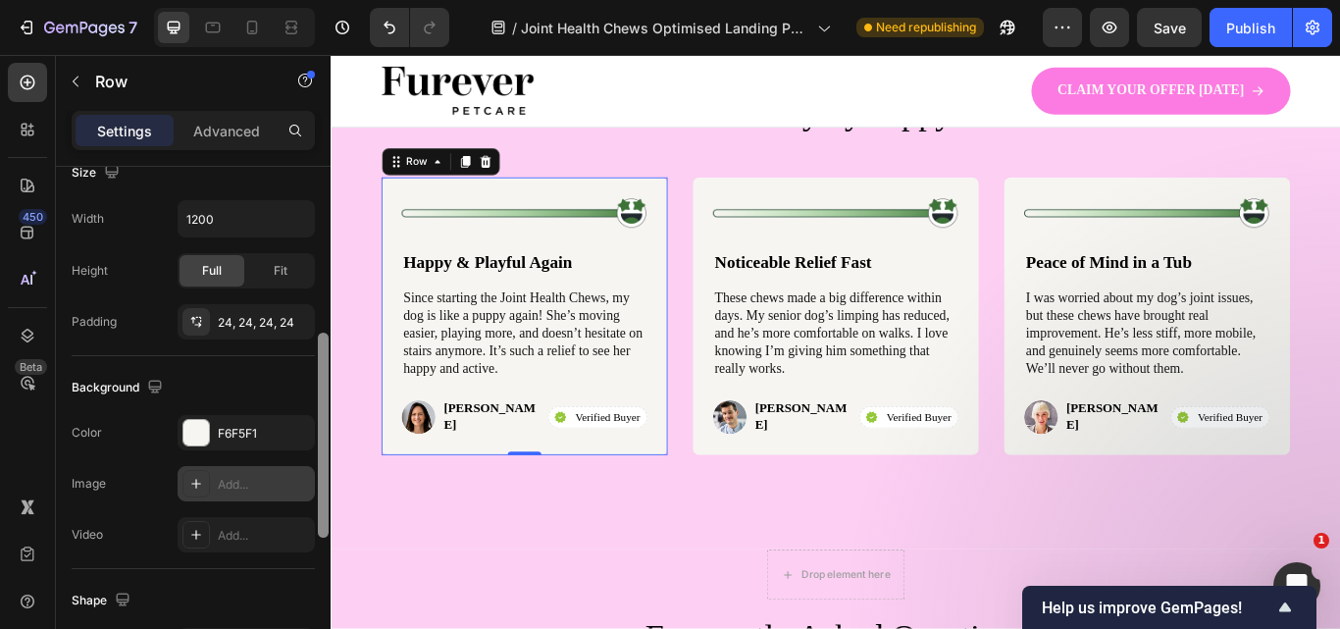
drag, startPoint x: 325, startPoint y: 340, endPoint x: 307, endPoint y: 501, distance: 161.8
click at [310, 506] on div "Layout Column width Change ratio Fit to content 12 Columns management Order 1 c…" at bounding box center [193, 426] width 275 height 518
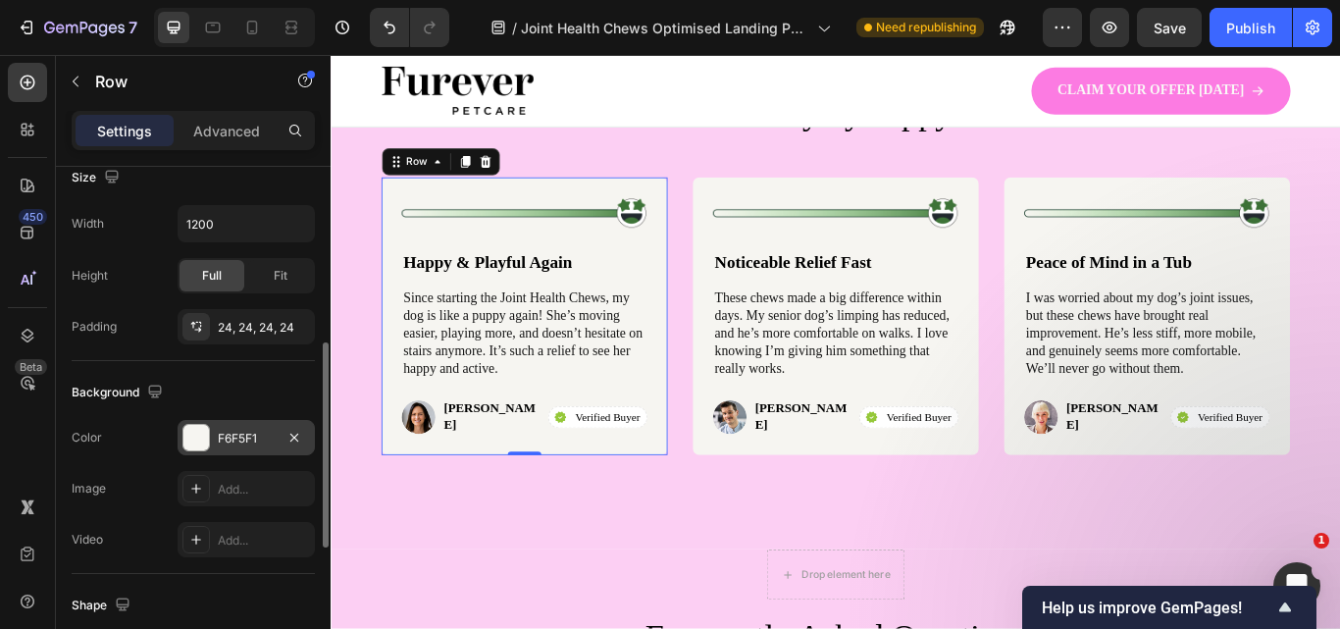
click at [253, 425] on div "F6F5F1" at bounding box center [246, 437] width 137 height 35
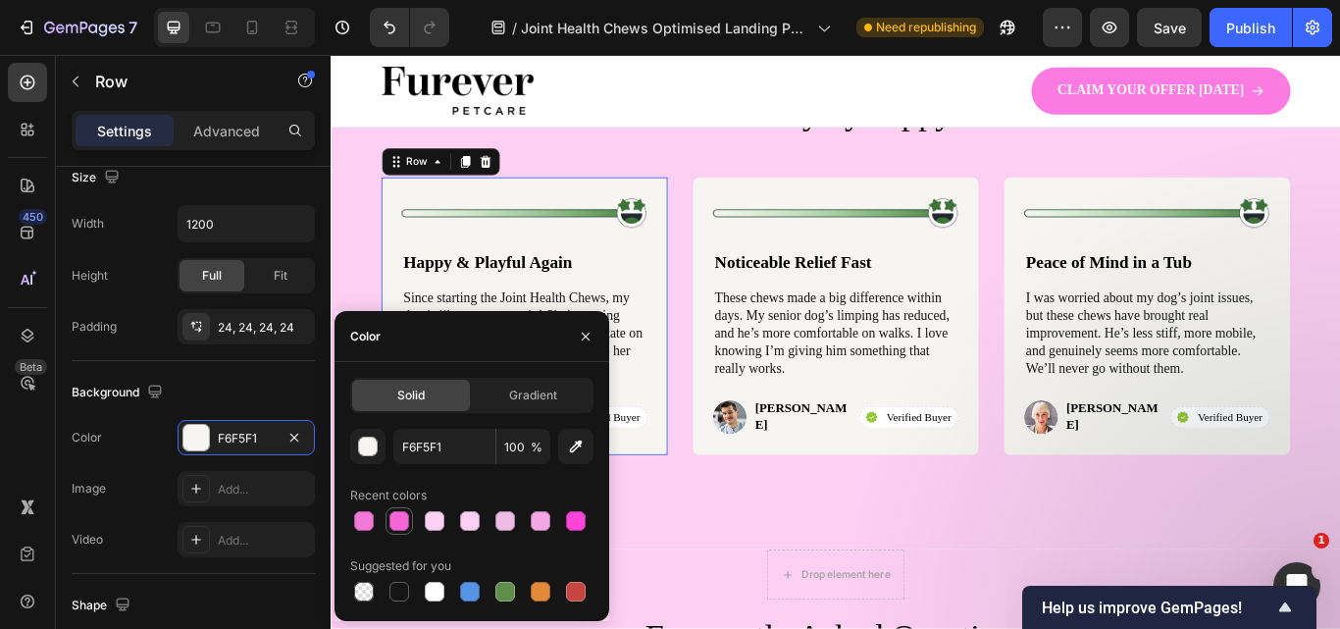
click at [396, 515] on div at bounding box center [399, 521] width 20 height 20
type input "F466D8"
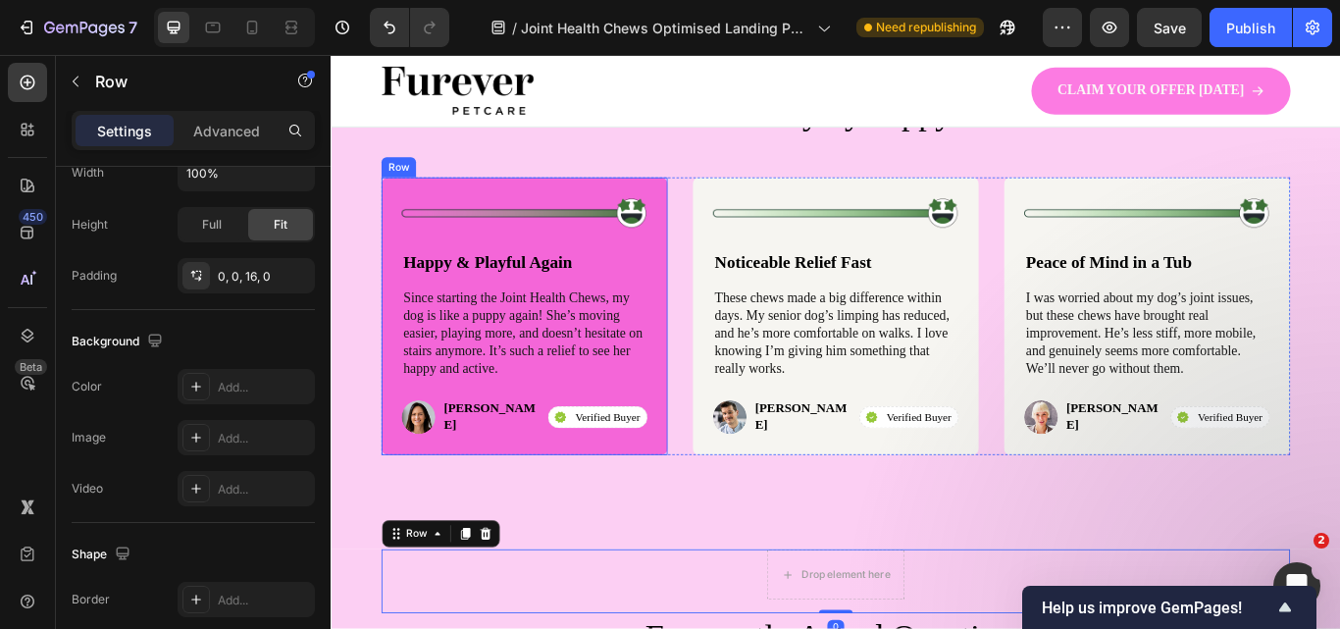
click at [672, 510] on div "Image Happy & Playful Again Text Block Since starting the Joint Health Chews, m…" at bounding box center [555, 360] width 333 height 325
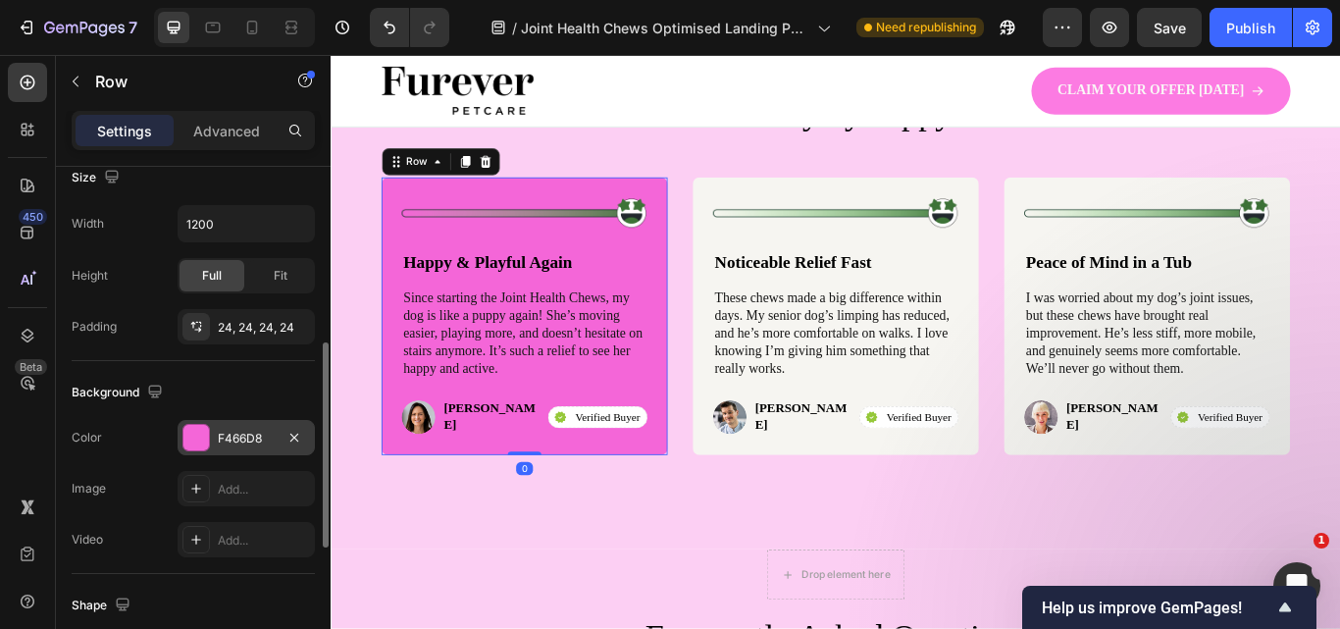
click at [250, 447] on div "F466D8" at bounding box center [246, 437] width 137 height 35
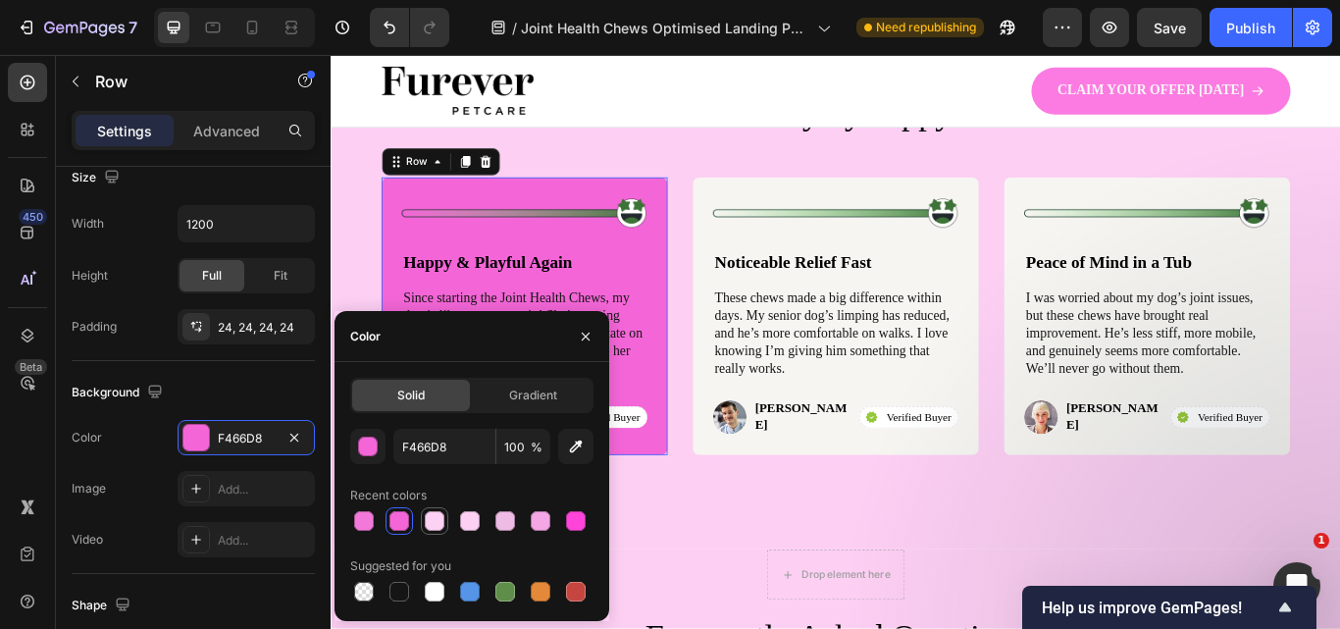
click at [433, 520] on div at bounding box center [435, 521] width 20 height 20
type input "FCD1F3"
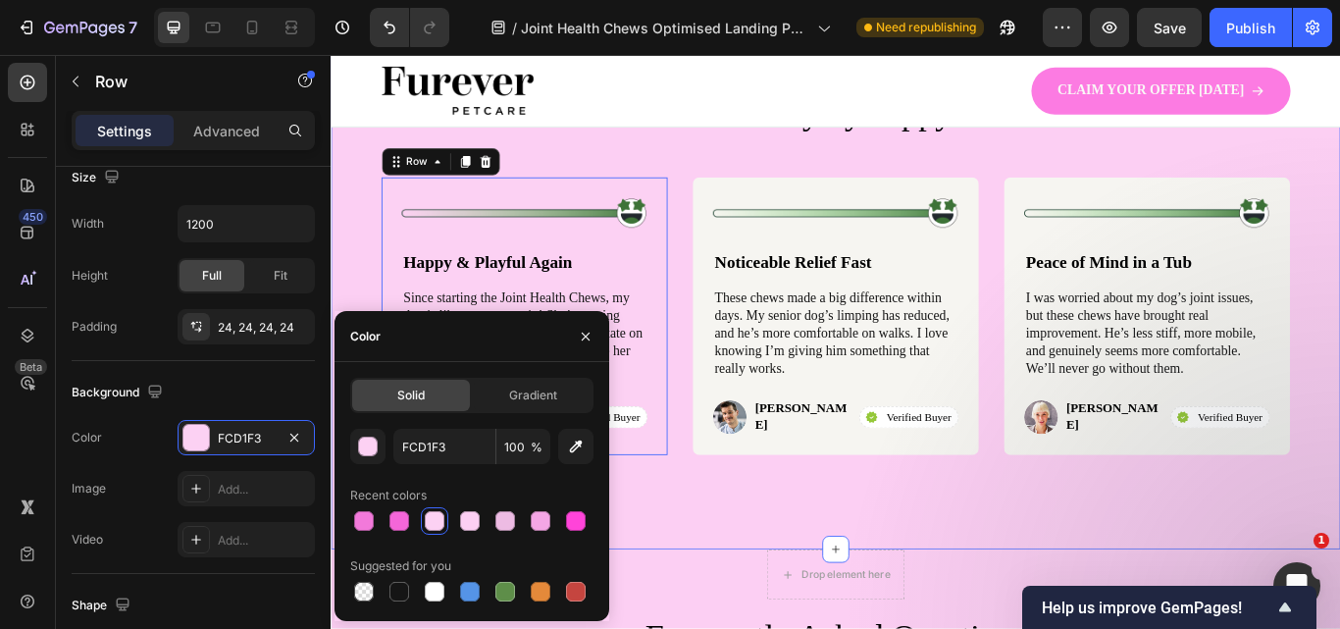
click at [759, 597] on div "Icon Icon Icon Icon Icon Icon List Row Trusted daily by happy users Heading Ima…" at bounding box center [919, 289] width 1177 height 688
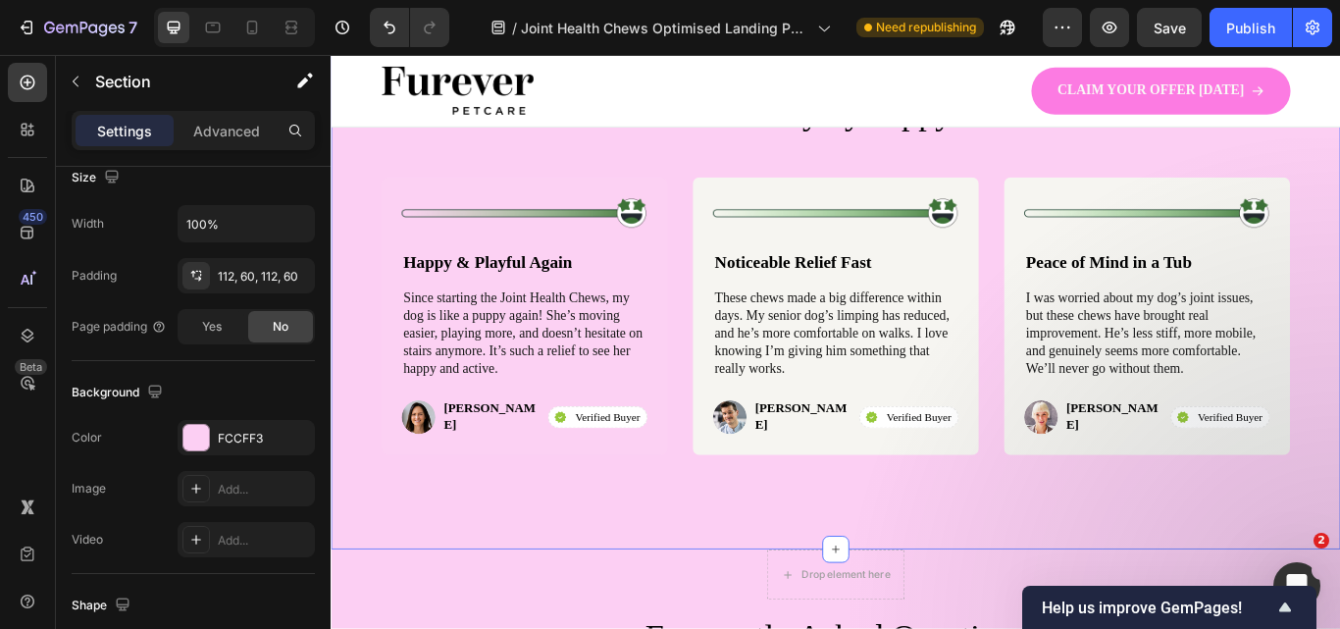
scroll to position [0, 0]
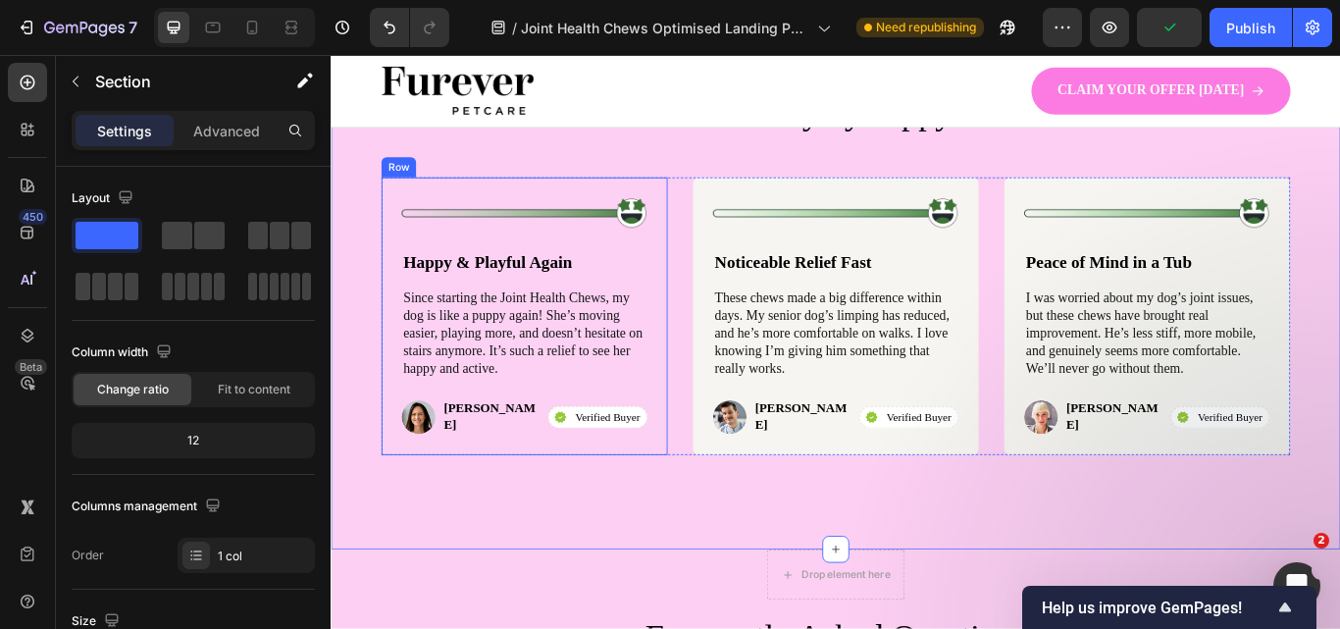
click at [707, 329] on div "Image Happy & Playful Again Text Block Since starting the Joint Health Chews, m…" at bounding box center [555, 360] width 333 height 325
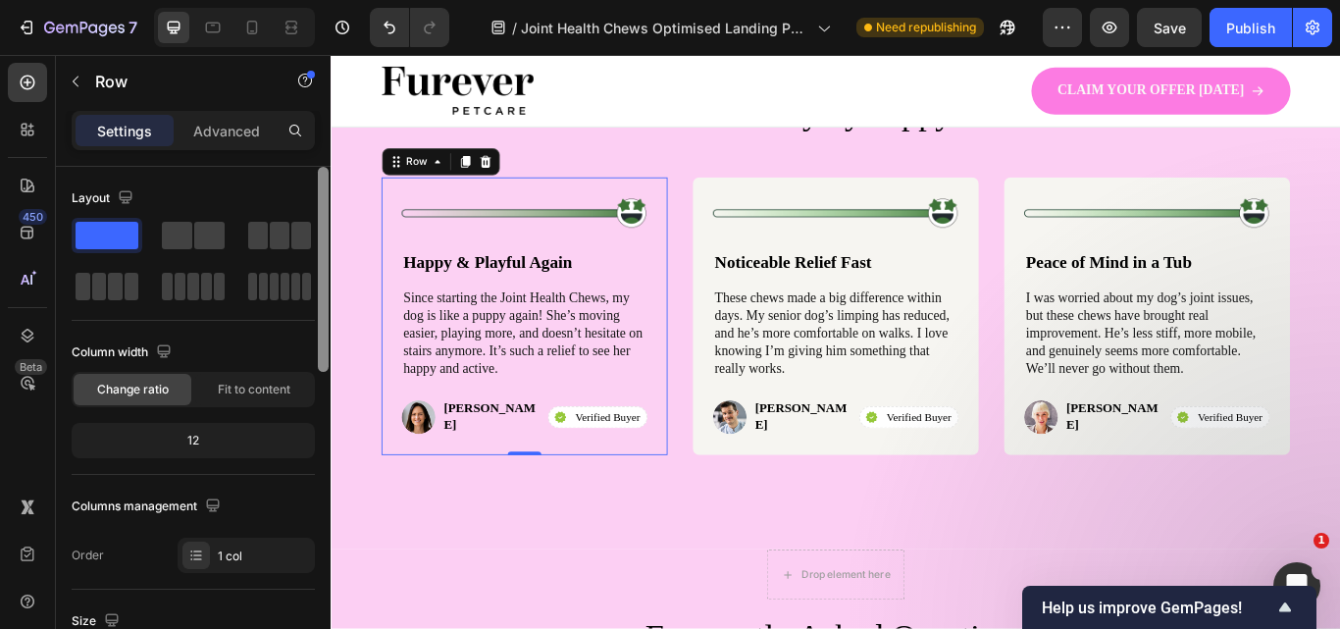
scroll to position [518, 0]
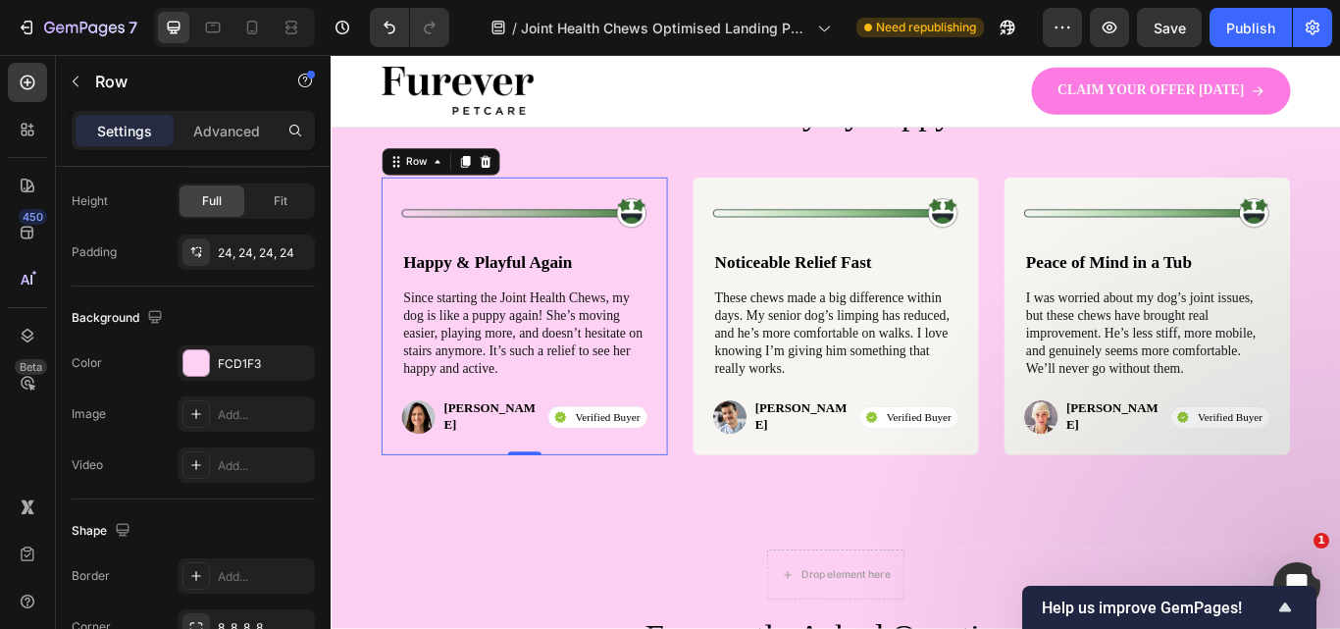
click at [240, 359] on div "FCD1F3" at bounding box center [246, 364] width 57 height 18
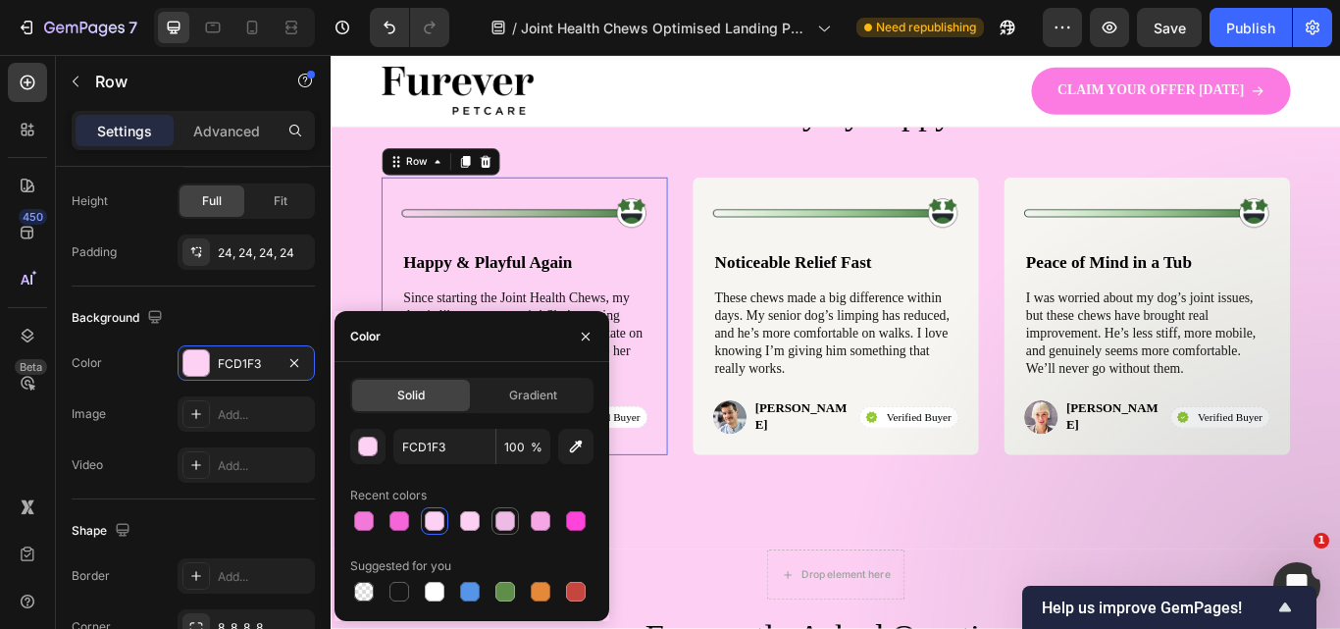
click at [517, 515] on div at bounding box center [504, 520] width 27 height 27
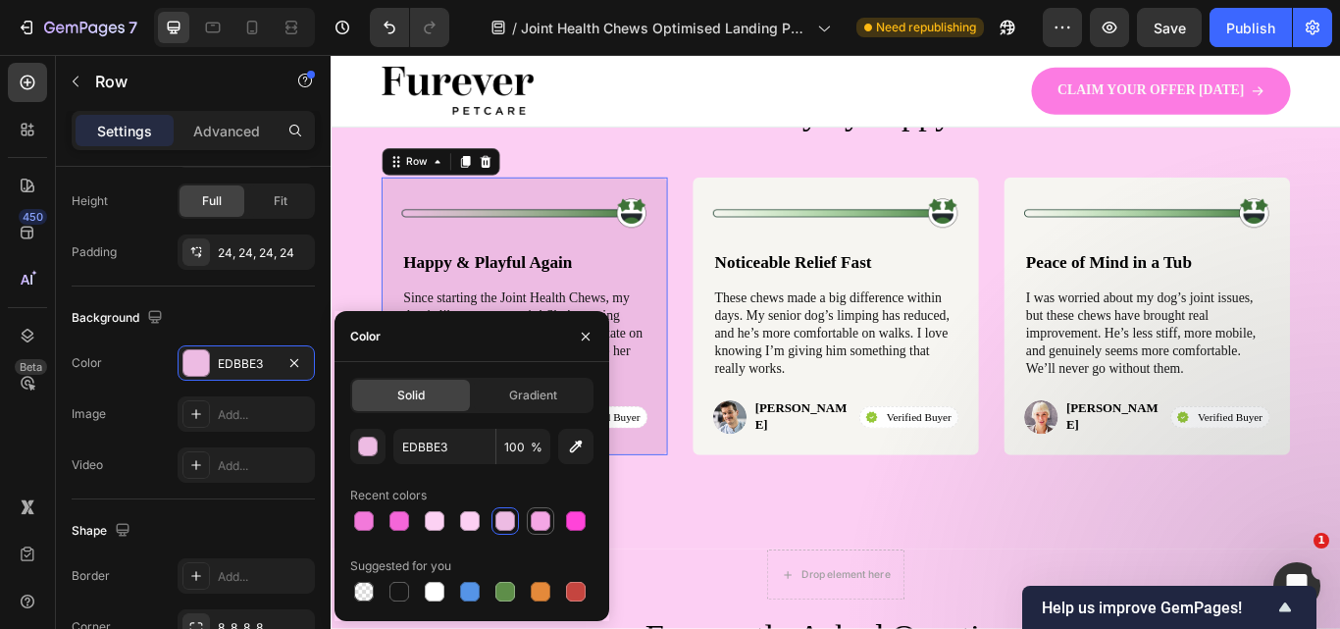
click at [539, 516] on div at bounding box center [541, 521] width 20 height 20
type input "F4A6E5"
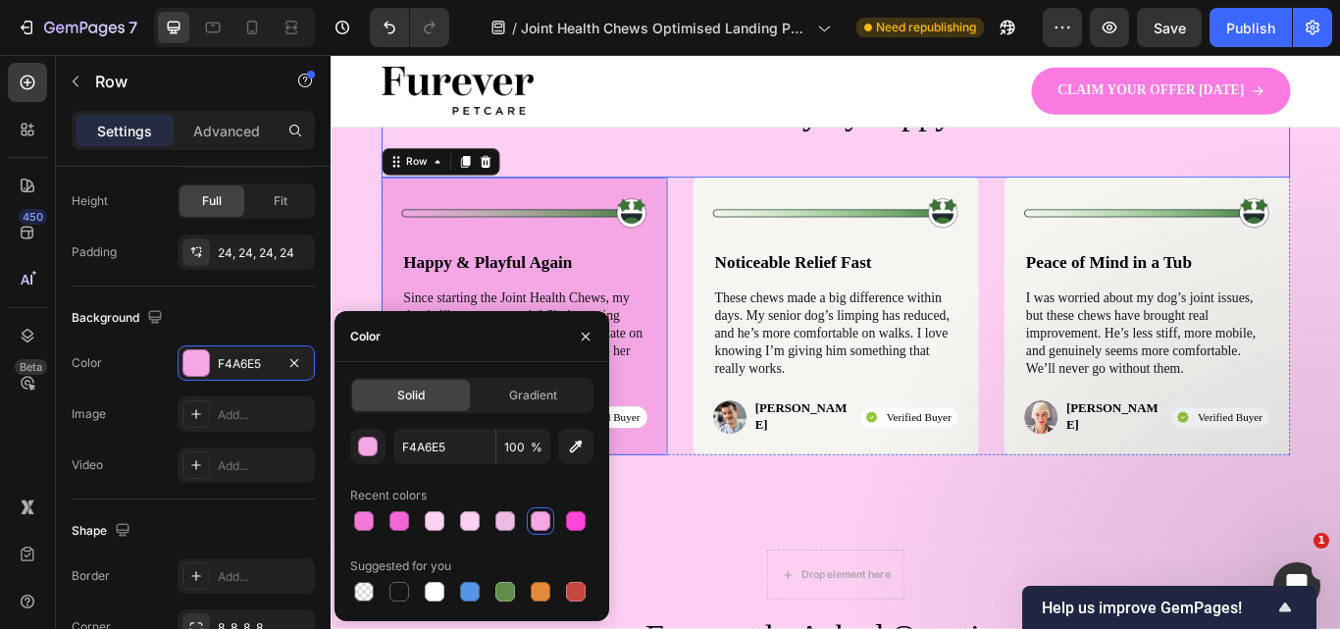
click at [716, 146] on h2 "Trusted daily by happy users" at bounding box center [918, 123] width 1059 height 55
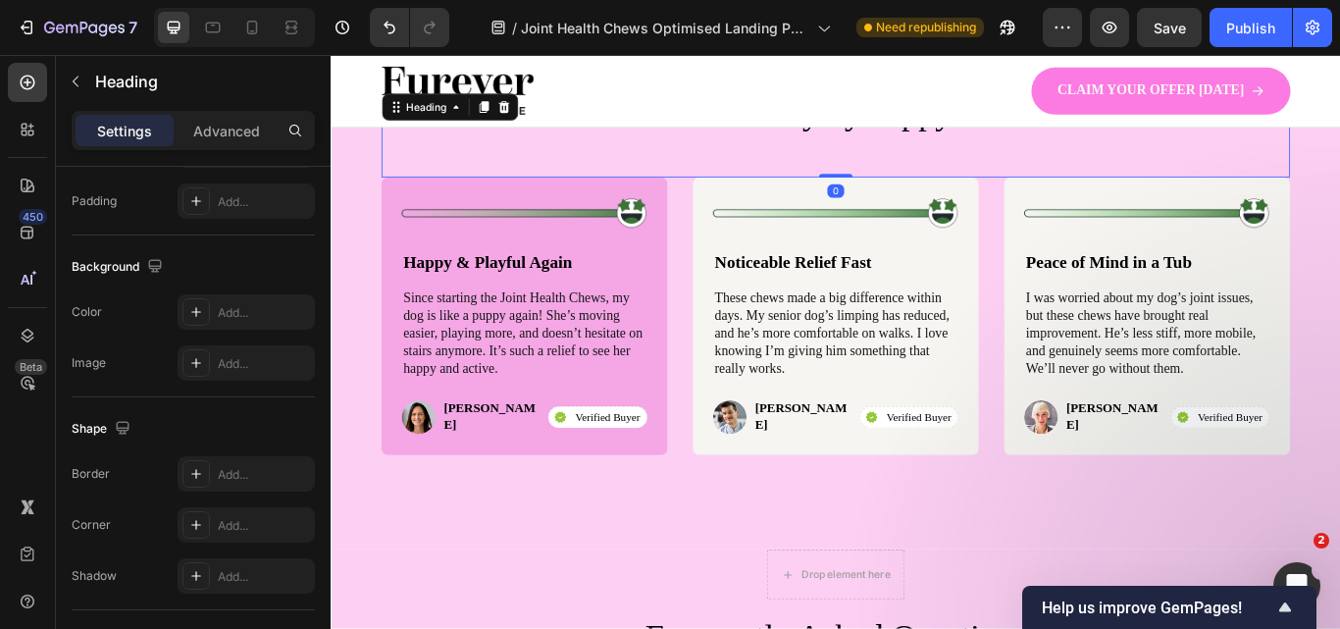
scroll to position [0, 0]
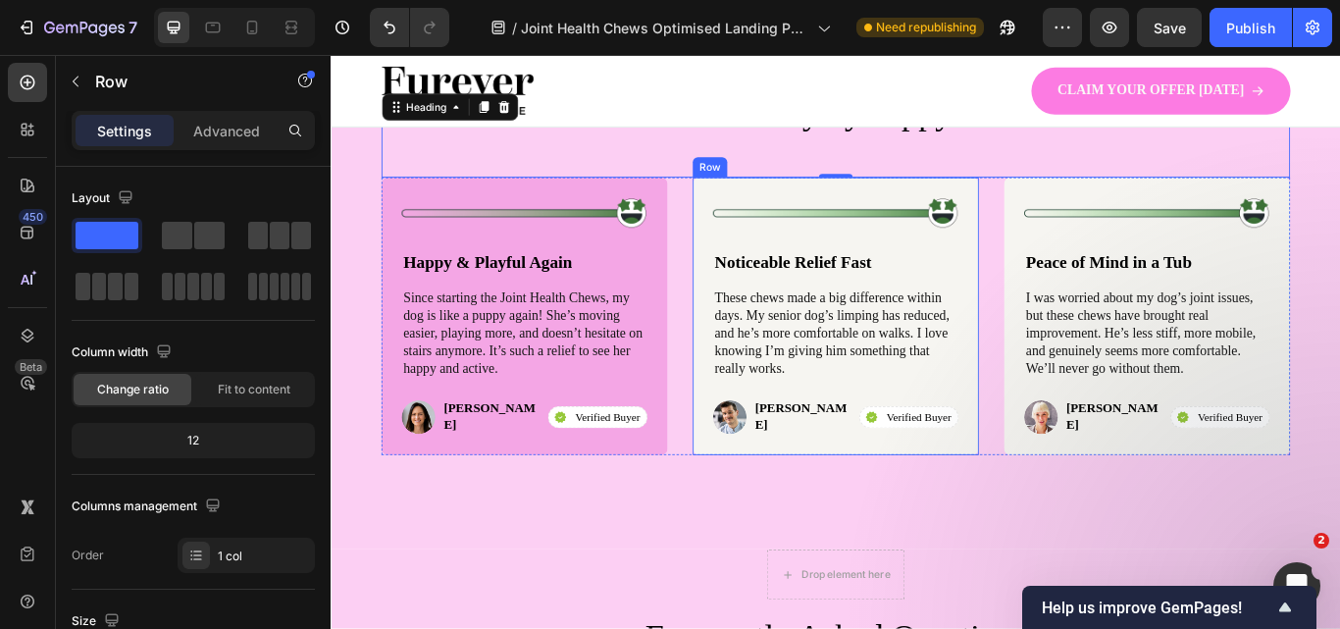
click at [1065, 442] on div "Image Noticeable Relief Fast Text Block These chews made a big difference withi…" at bounding box center [918, 360] width 333 height 325
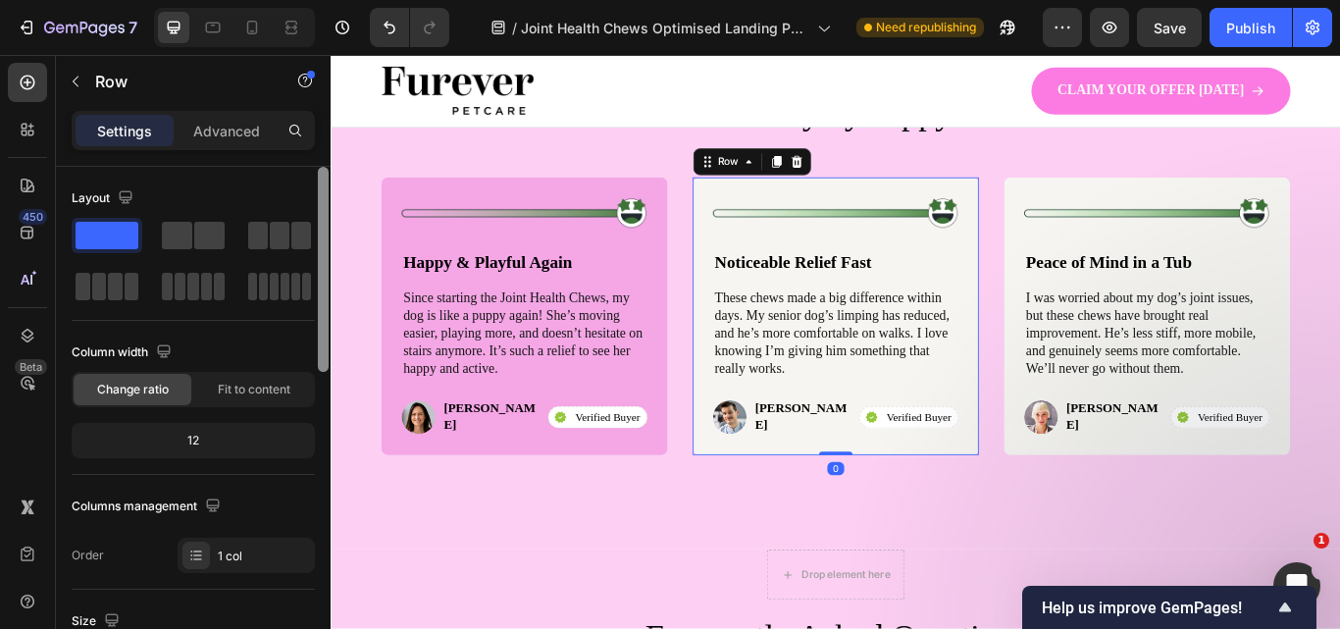
click at [325, 471] on div at bounding box center [323, 426] width 15 height 518
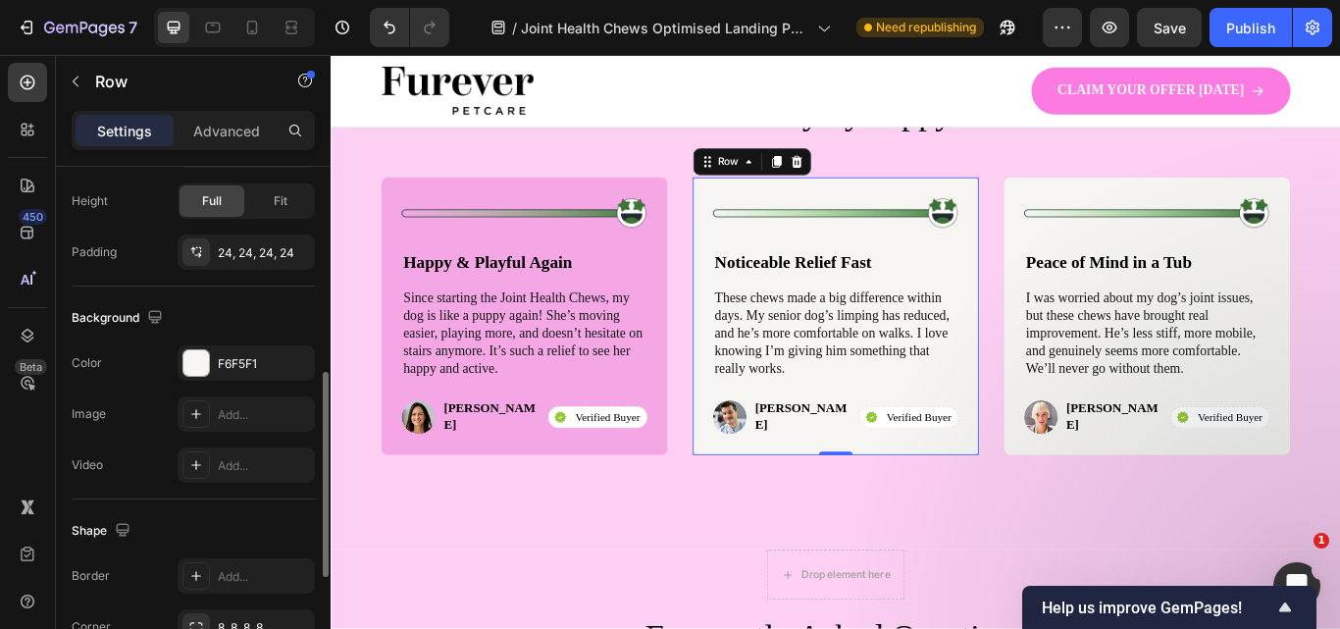
click at [261, 371] on div "F6F5F1" at bounding box center [264, 364] width 92 height 18
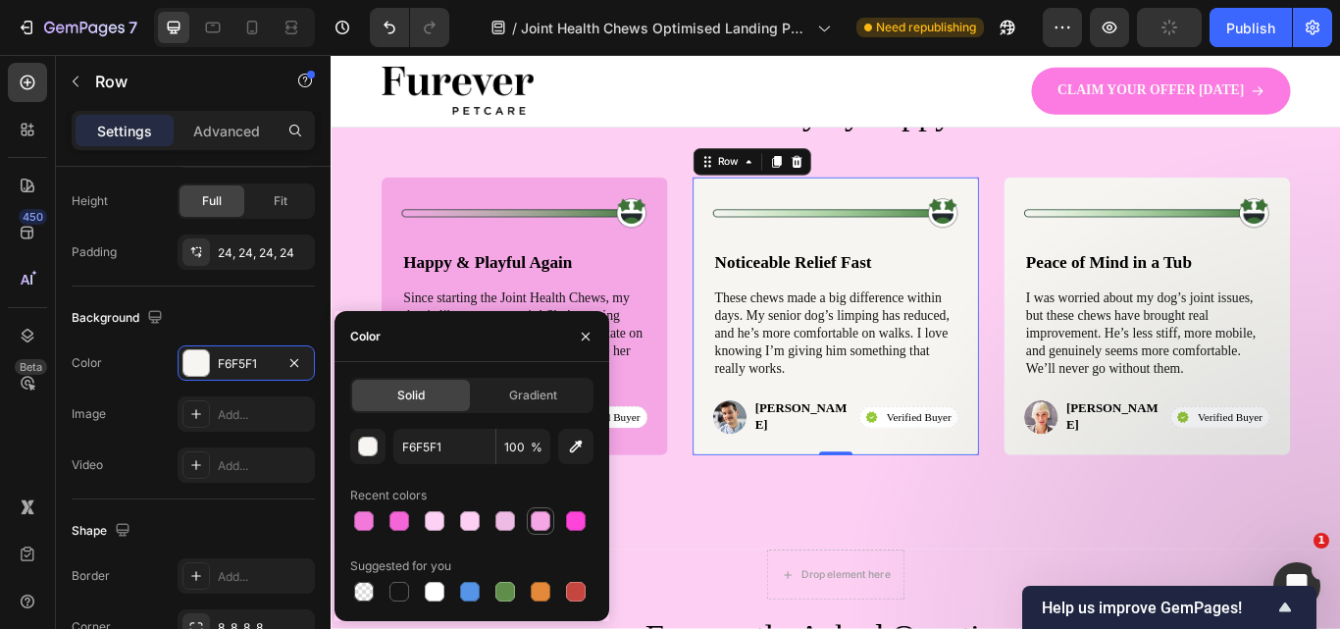
click at [541, 515] on div at bounding box center [541, 521] width 20 height 20
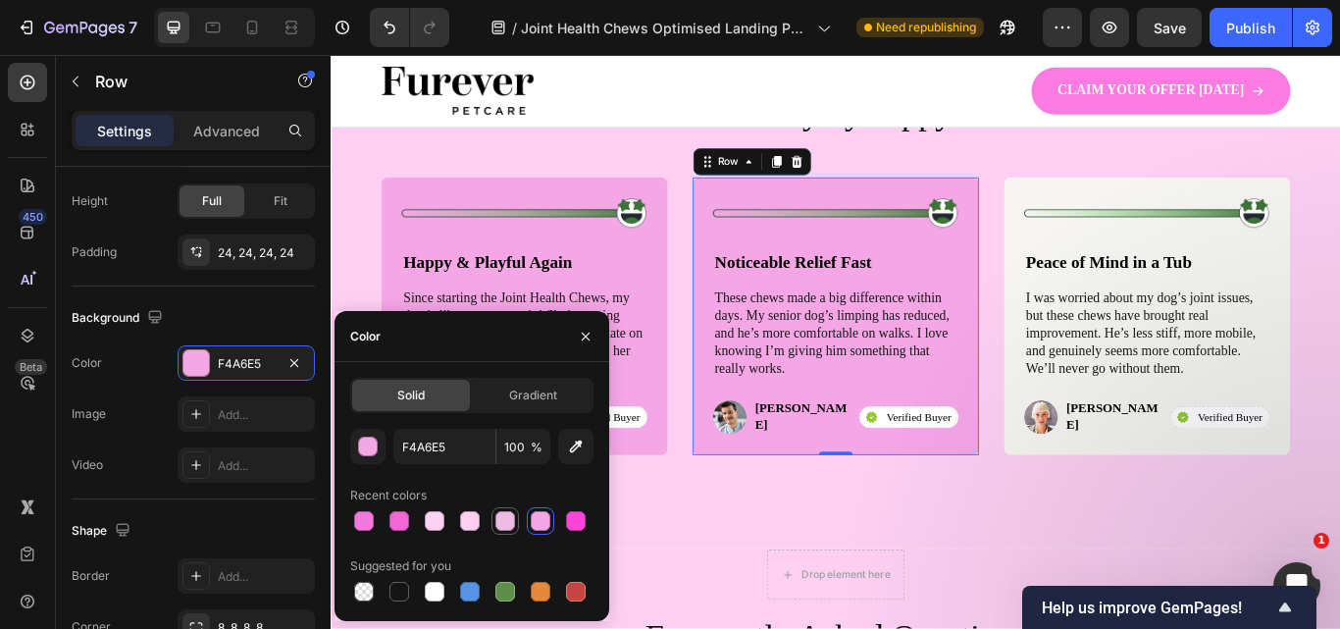
click at [507, 521] on div at bounding box center [505, 521] width 20 height 20
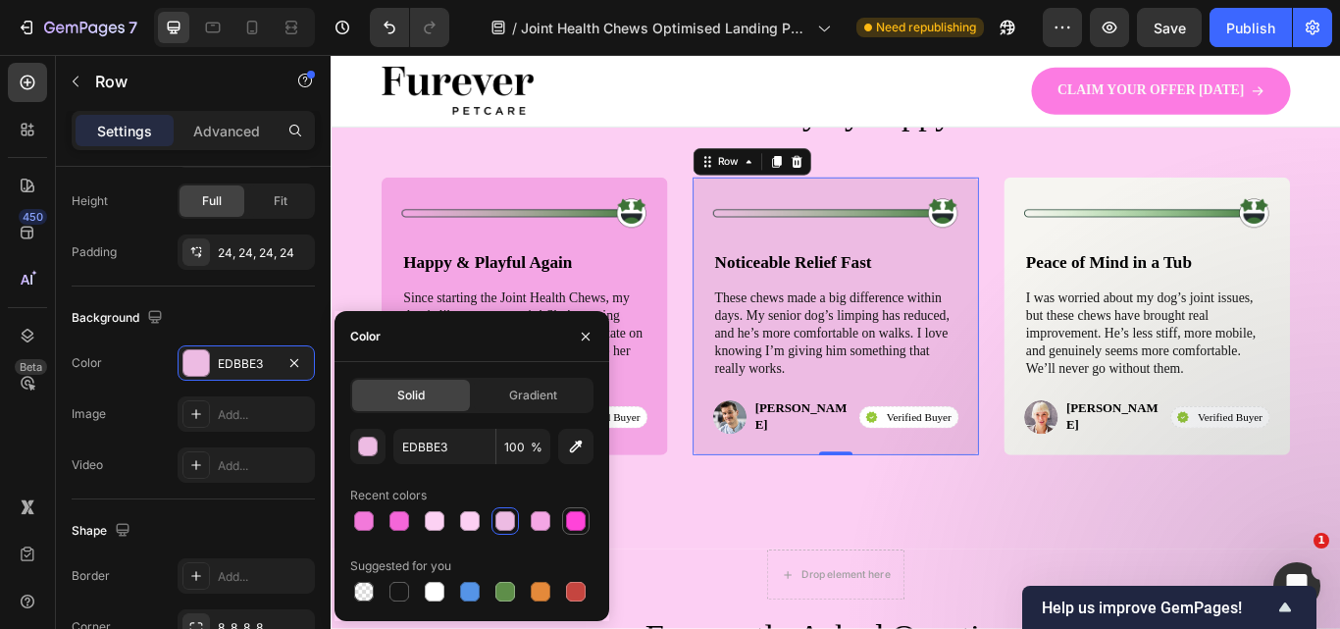
click at [564, 521] on div at bounding box center [576, 521] width 24 height 24
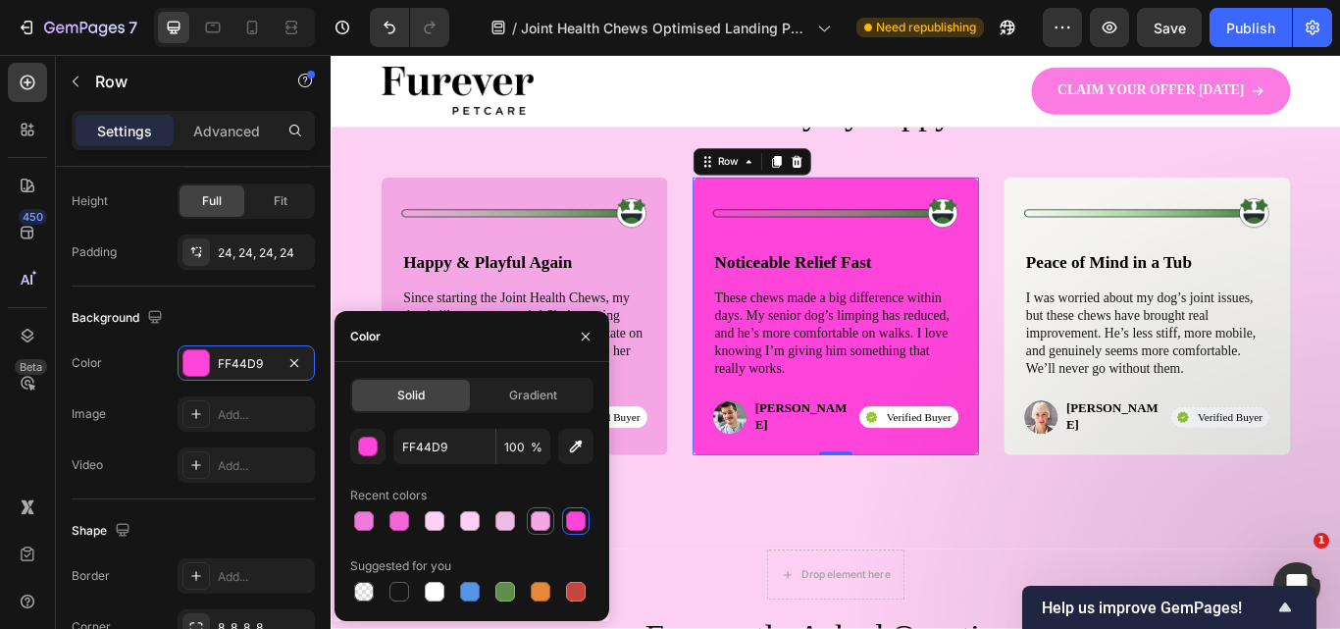
click at [542, 521] on div at bounding box center [541, 521] width 20 height 20
type input "F4A6E5"
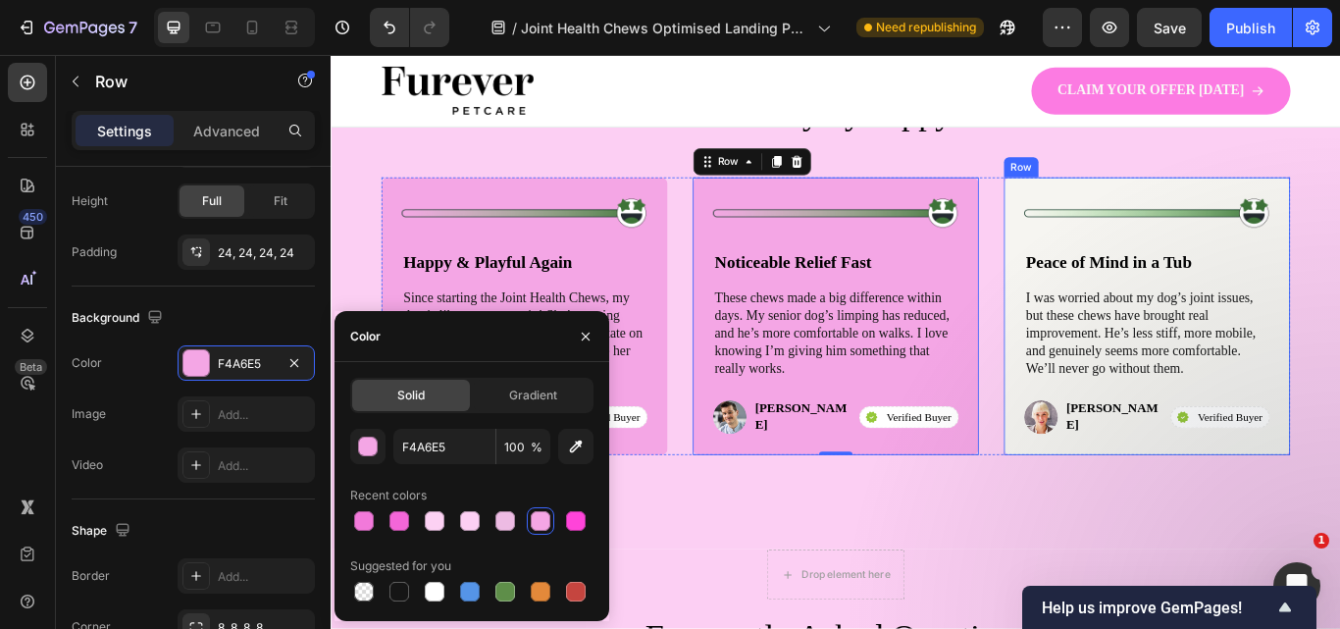
click at [1148, 506] on div "Image Peace of Mind in a Tub Text Block I was worried about my dog’s joint issu…" at bounding box center [1281, 360] width 333 height 325
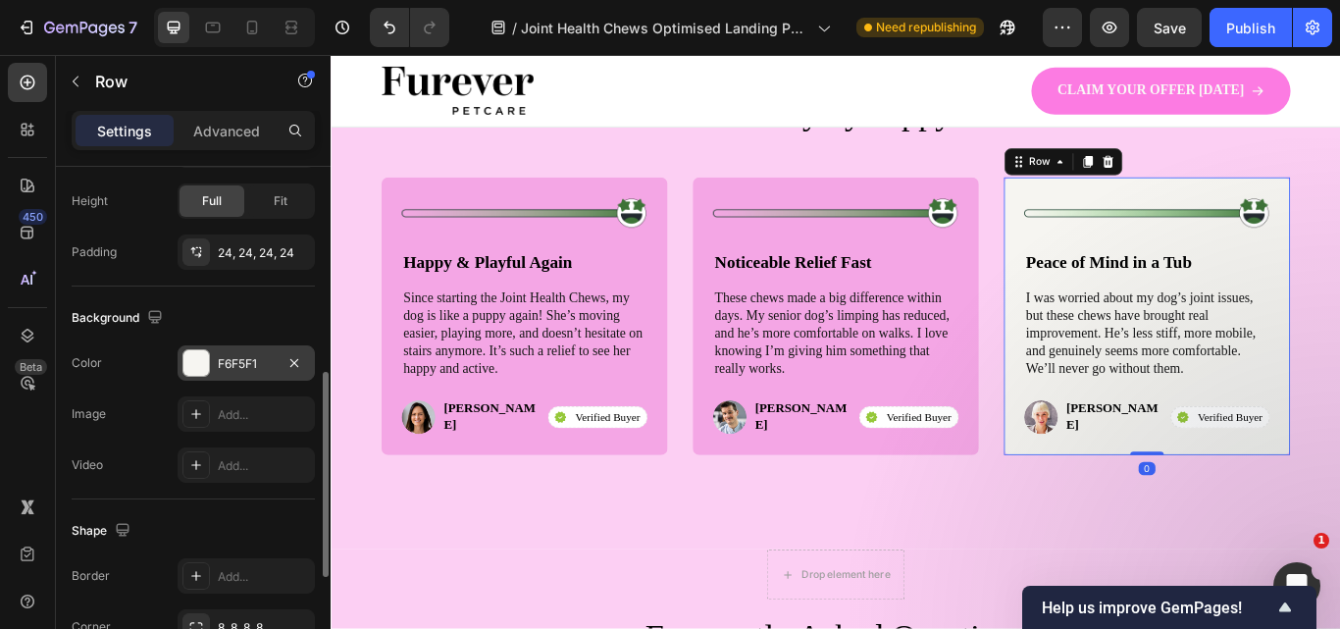
click at [255, 374] on div "F6F5F1" at bounding box center [246, 362] width 137 height 35
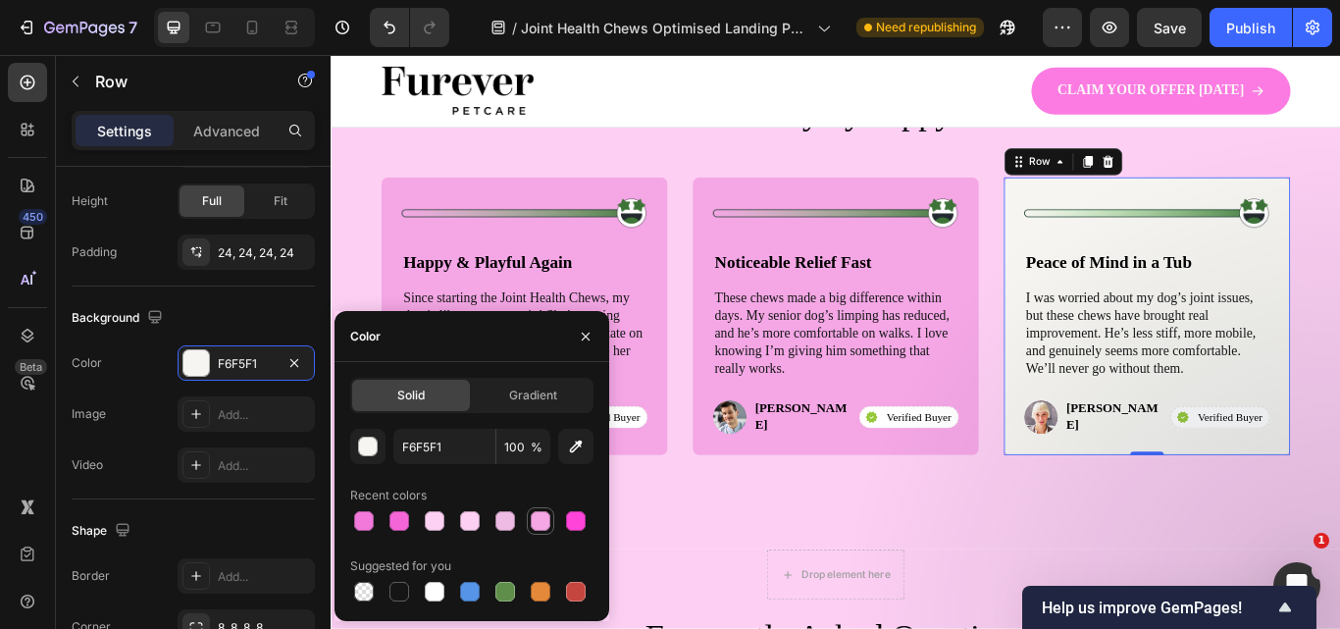
click at [533, 508] on div at bounding box center [540, 520] width 27 height 27
type input "F4A6E5"
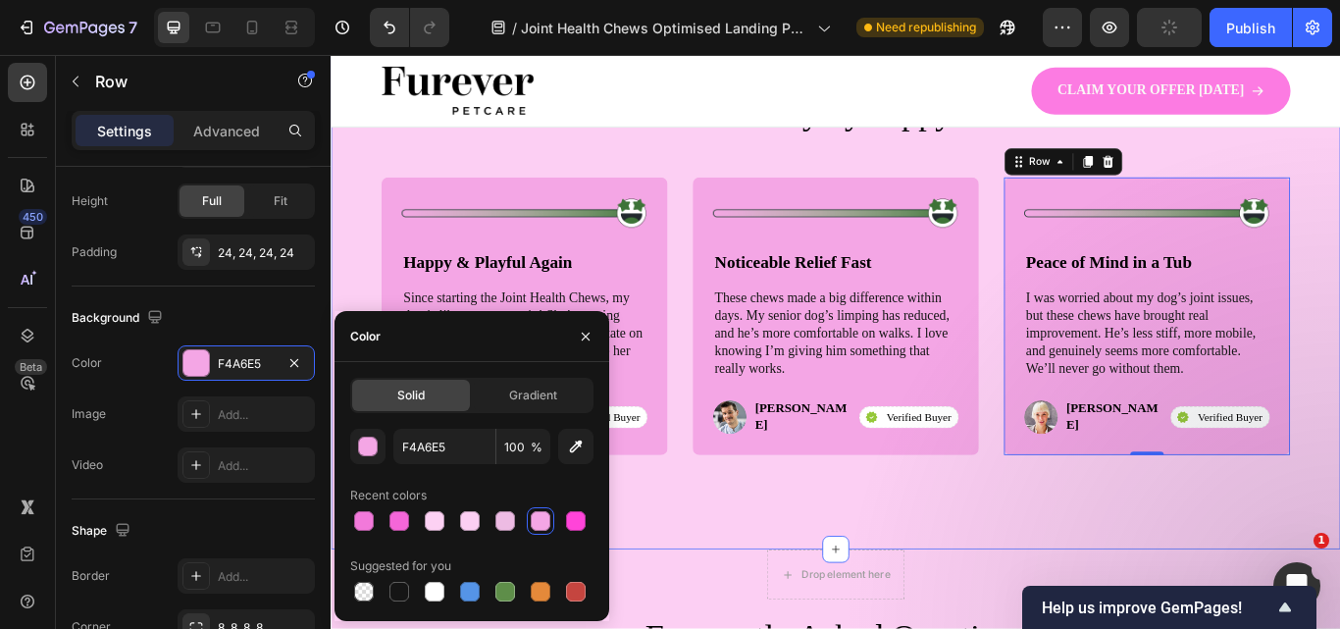
click at [1339, 416] on div "Icon Icon Icon Icon Icon Icon List Row Trusted daily by happy users Heading Ima…" at bounding box center [919, 289] width 1177 height 688
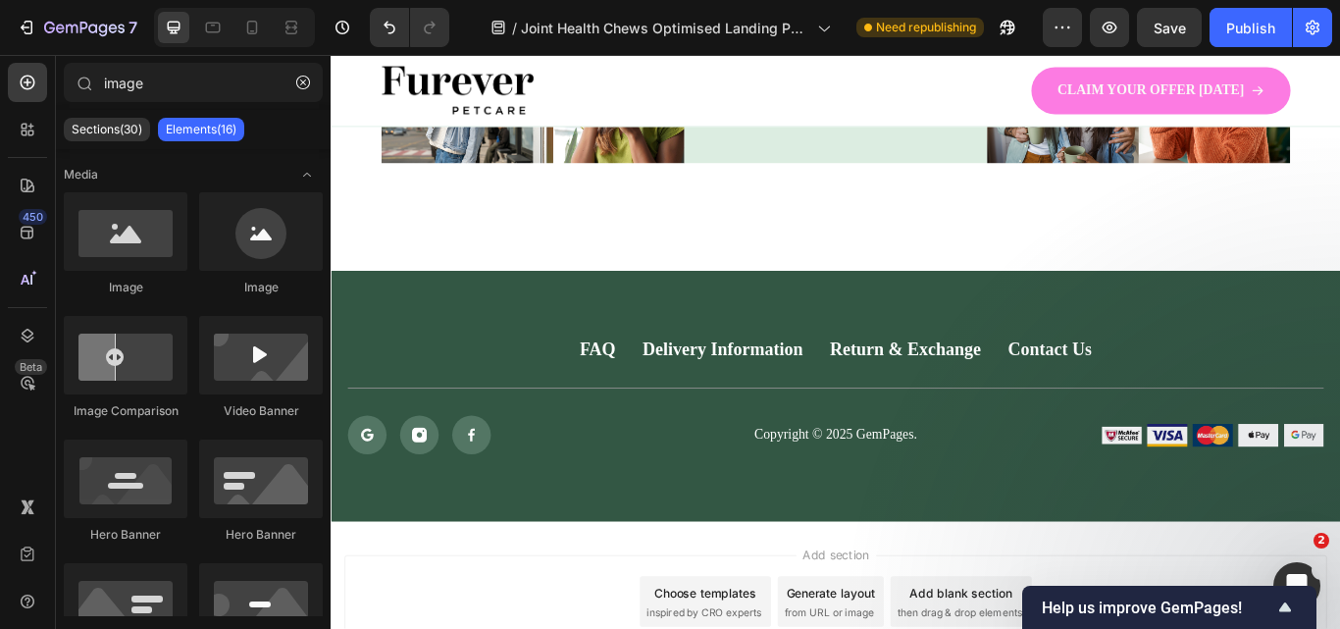
scroll to position [7500, 0]
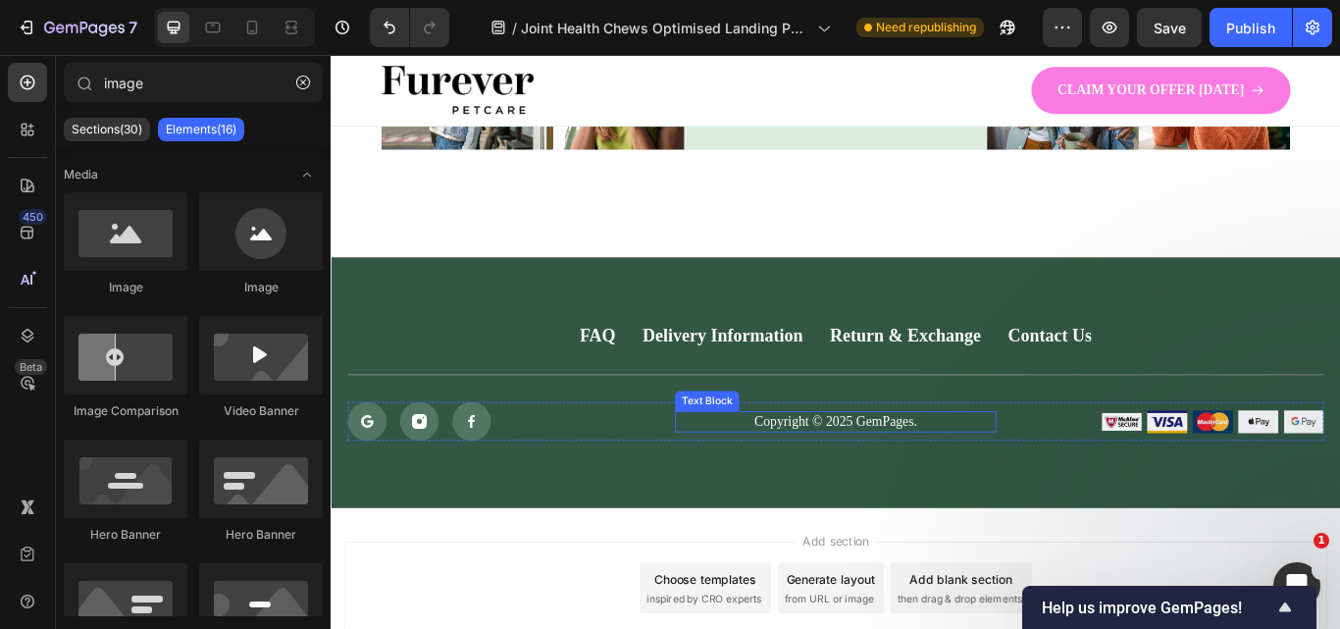
click at [967, 473] on p "Copyright © 2025 GemPages." at bounding box center [919, 483] width 370 height 21
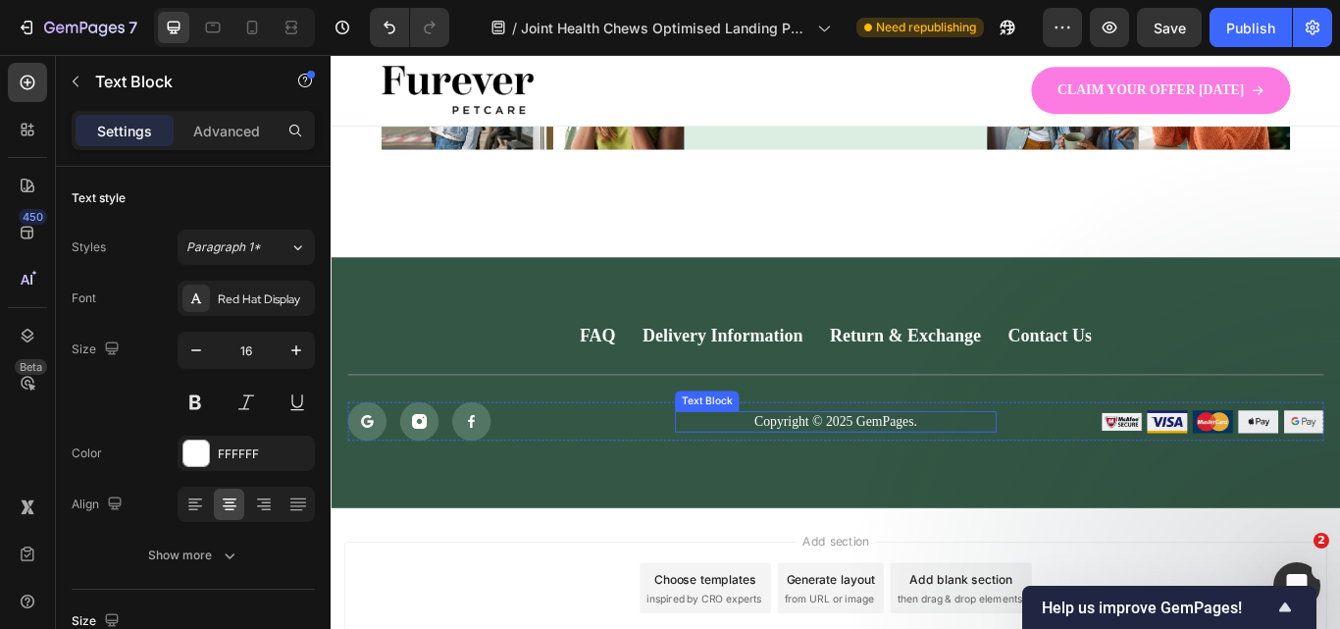
click at [967, 473] on p "Copyright © 2025 GemPages." at bounding box center [919, 483] width 370 height 21
click at [968, 473] on p "Copyright © 2025 GemPages." at bounding box center [919, 483] width 370 height 21
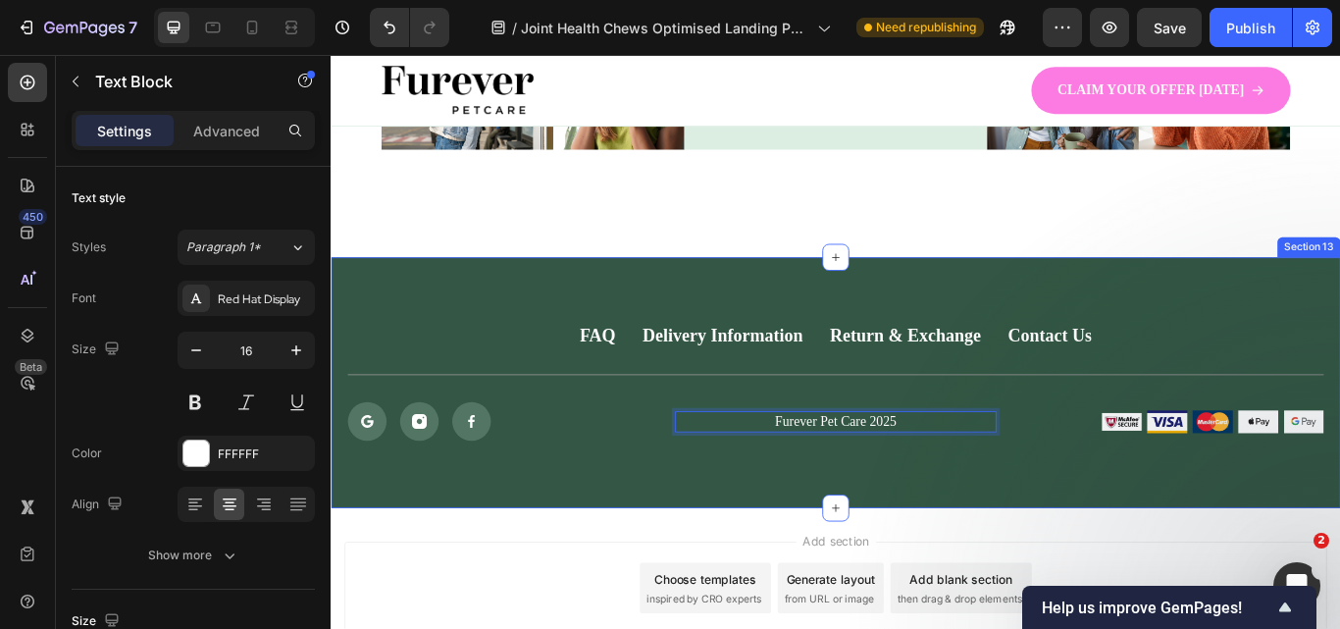
click at [942, 525] on div "FAQ Button Delivery Information Button Return & Exchange Button Contact Us Butt…" at bounding box center [919, 437] width 1177 height 292
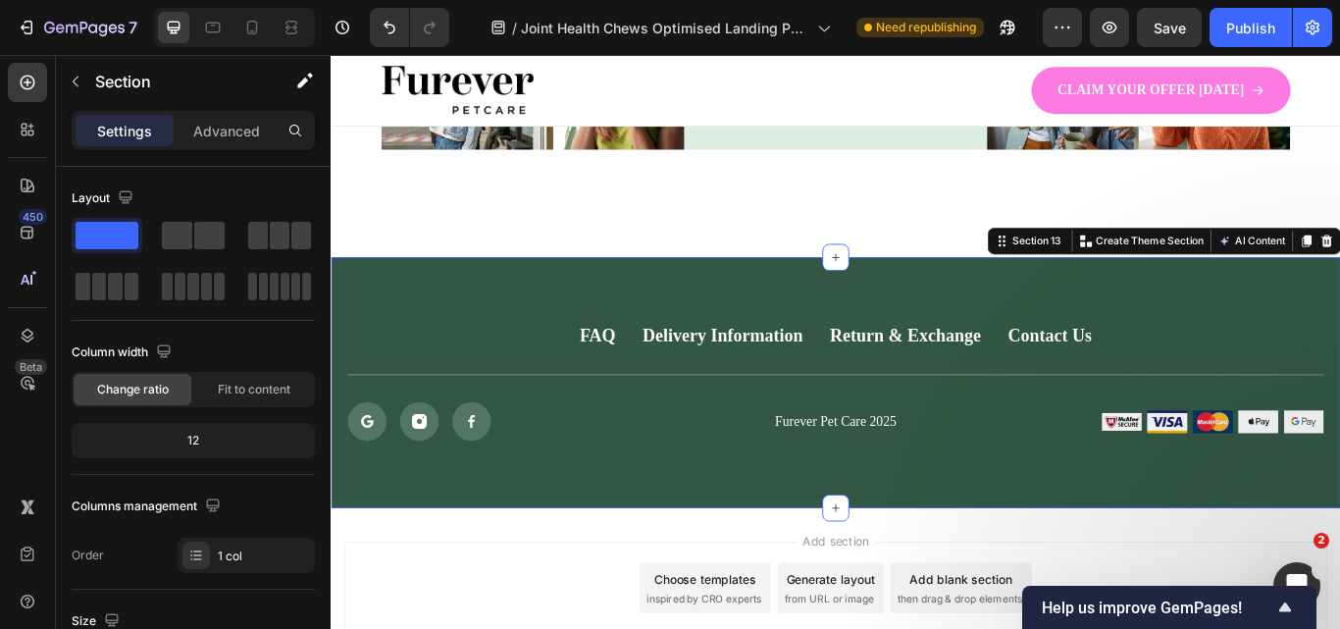
click at [498, 324] on div "FAQ Button Delivery Information Button Return & Exchange Button Contact Us Butt…" at bounding box center [919, 437] width 1177 height 292
click at [760, 374] on div "Delivery Information" at bounding box center [786, 383] width 187 height 26
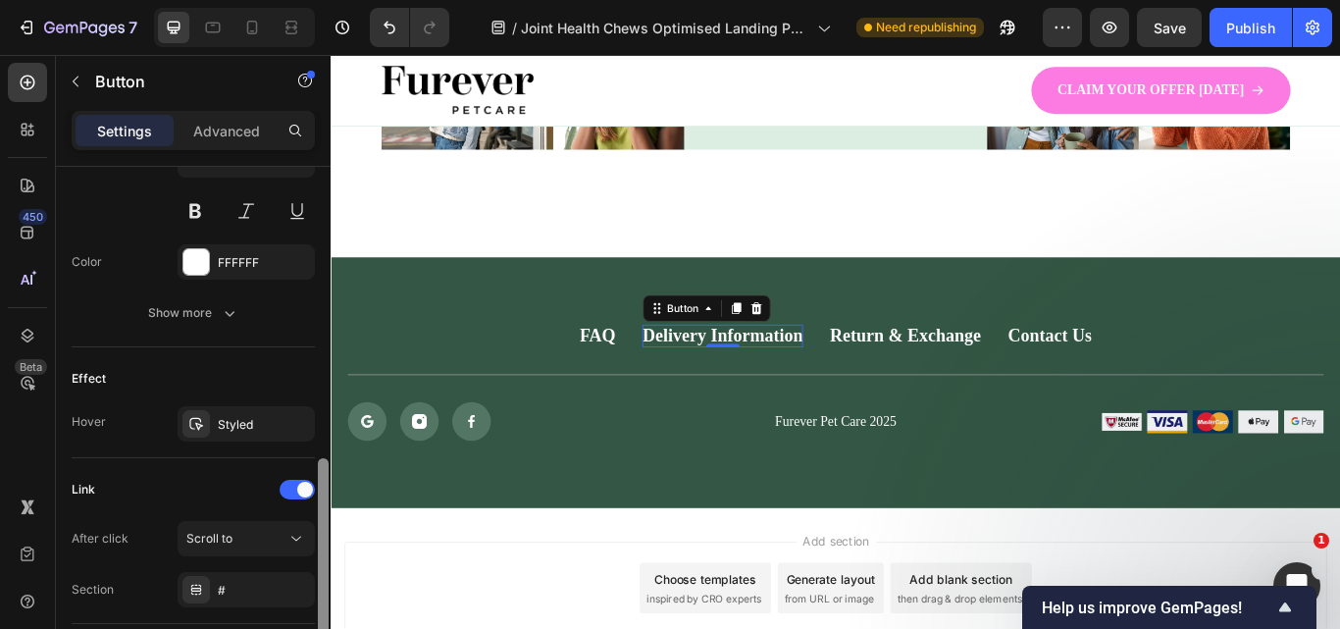
scroll to position [885, 0]
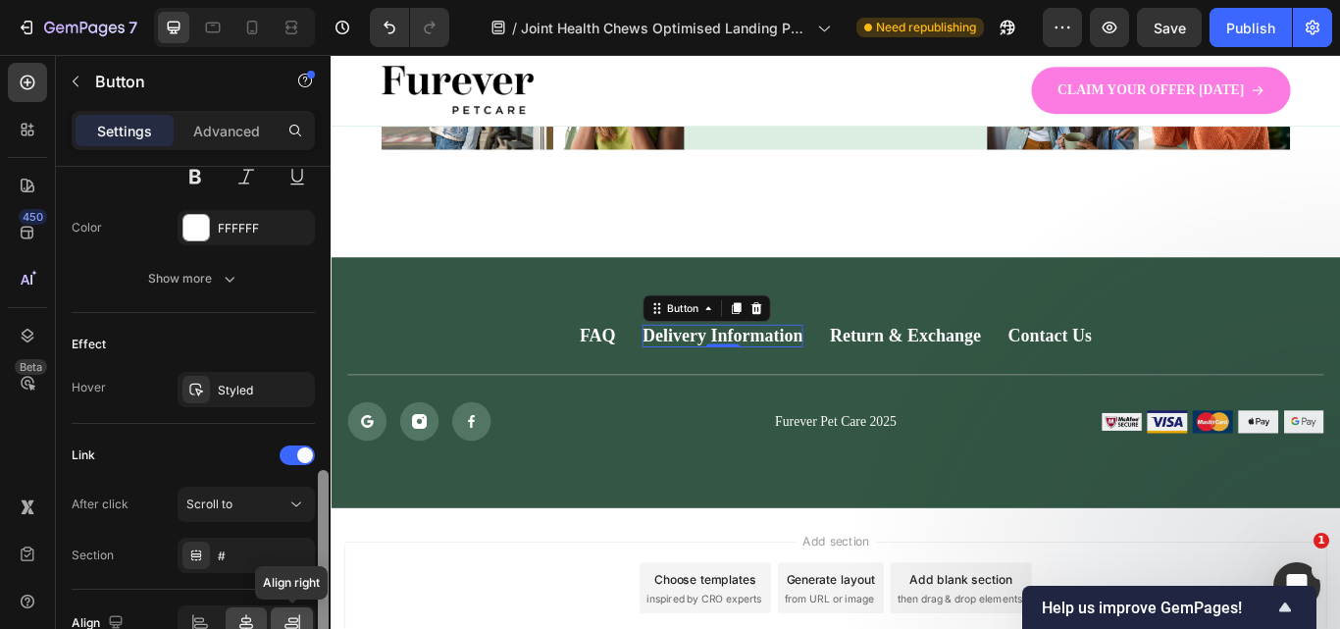
drag, startPoint x: 327, startPoint y: 321, endPoint x: 298, endPoint y: 625, distance: 305.4
click at [298, 625] on div "Size Width Auto Height Auto Padding Add... Background Color Transparent Image A…" at bounding box center [193, 426] width 275 height 518
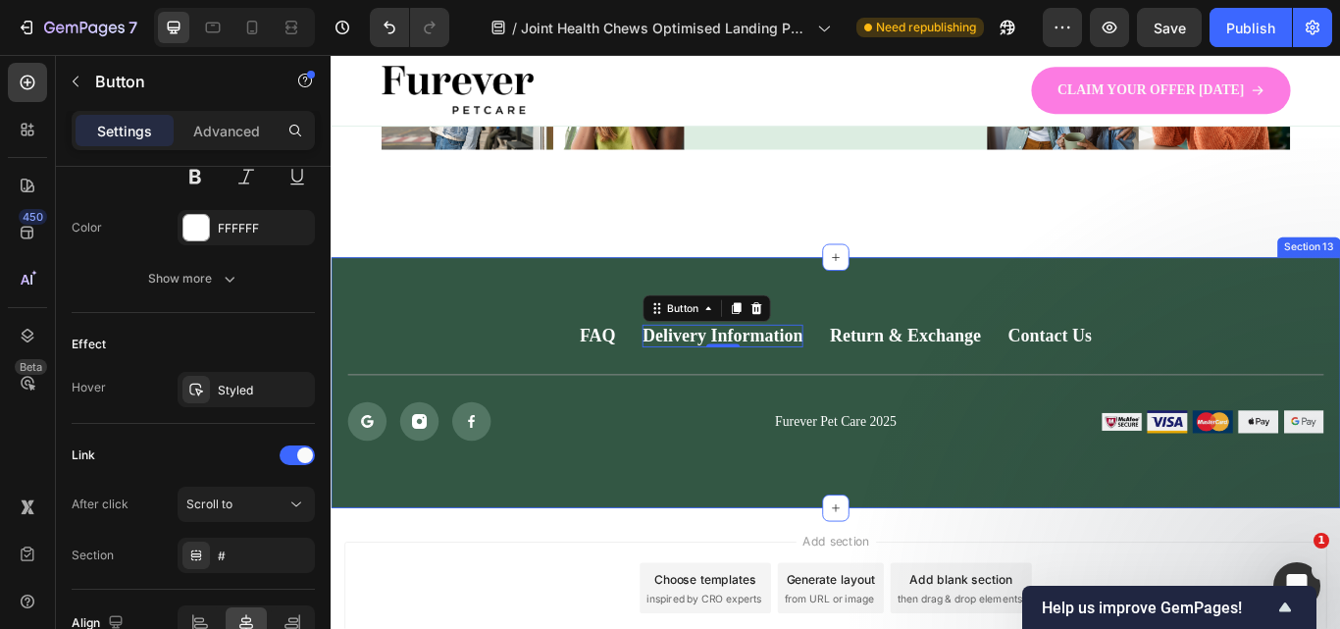
click at [347, 363] on div "FAQ Button Delivery Information Button 0 Return & Exchange Button Contact Us Bu…" at bounding box center [919, 437] width 1177 height 292
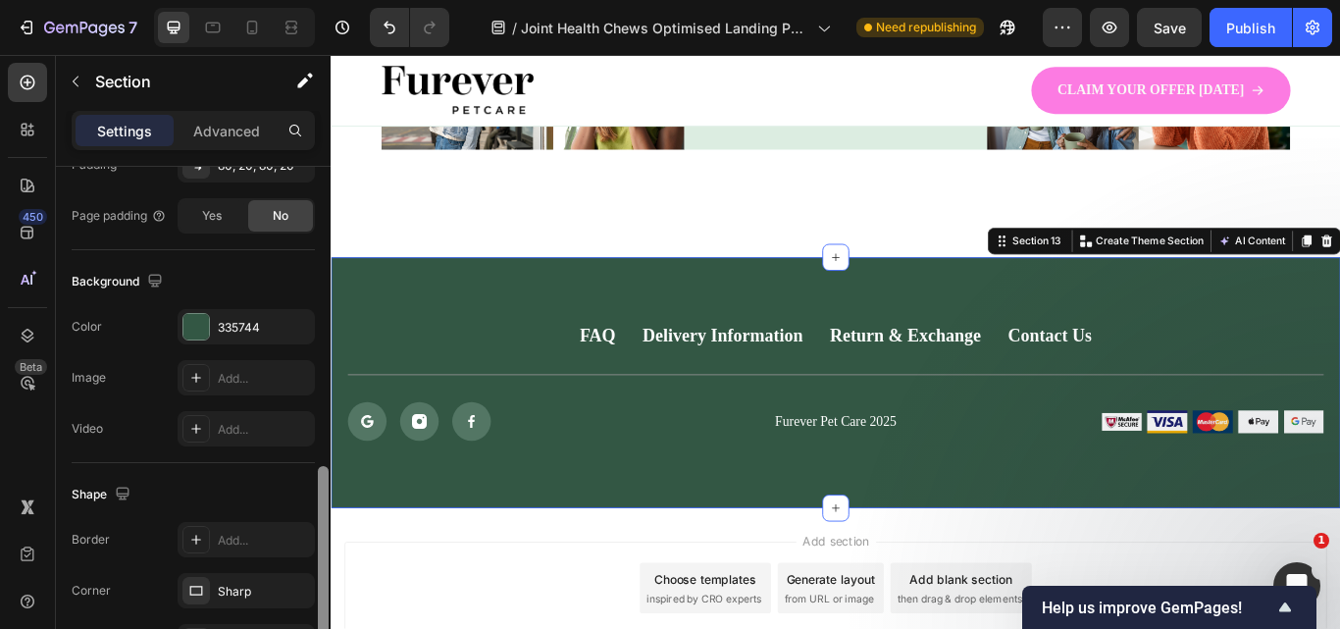
scroll to position [602, 0]
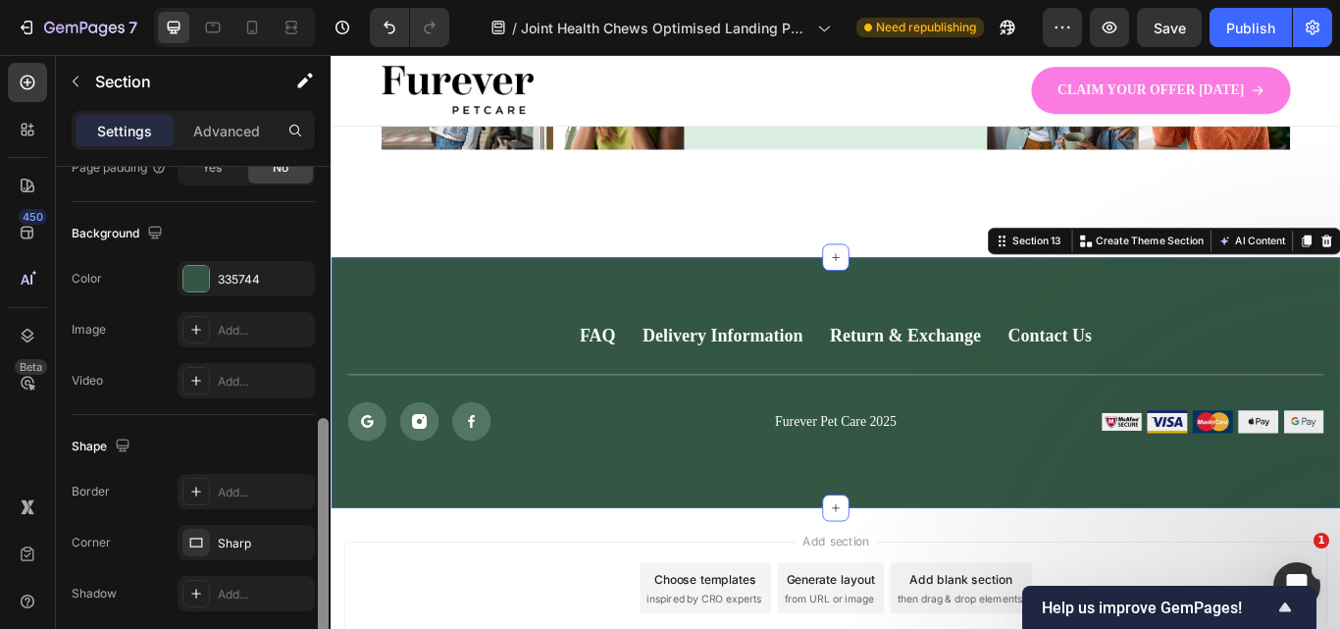
drag, startPoint x: 327, startPoint y: 368, endPoint x: 302, endPoint y: 629, distance: 262.0
click at [302, 367] on html "7 Version history / Joint Health Chews Optimised Landing Page Need republishing…" at bounding box center [670, 183] width 1340 height 367
click at [256, 279] on div "335744" at bounding box center [246, 280] width 57 height 18
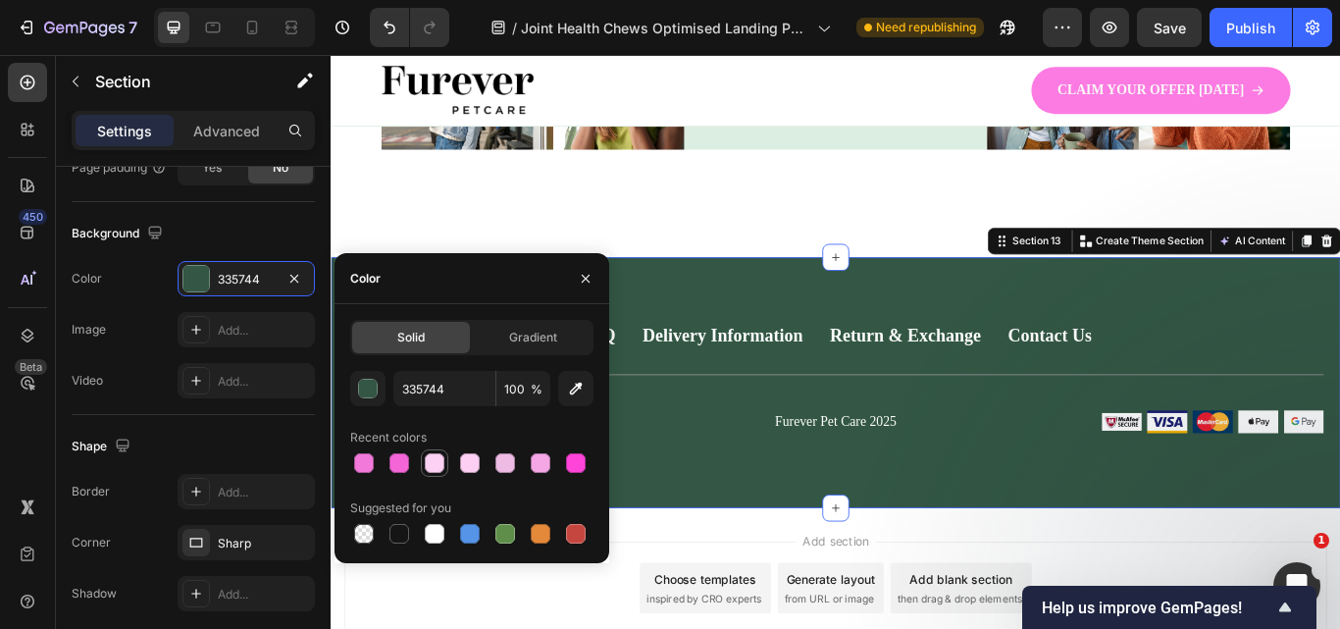
click at [437, 469] on div at bounding box center [435, 463] width 20 height 20
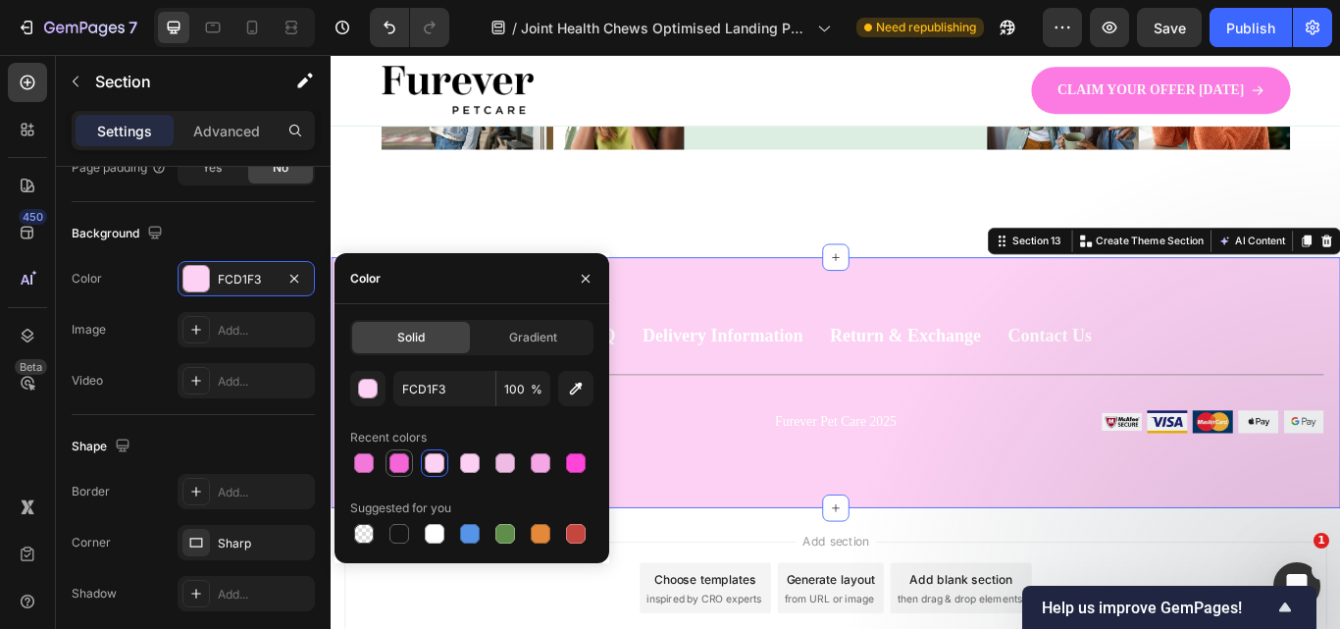
click at [395, 462] on div at bounding box center [399, 463] width 20 height 20
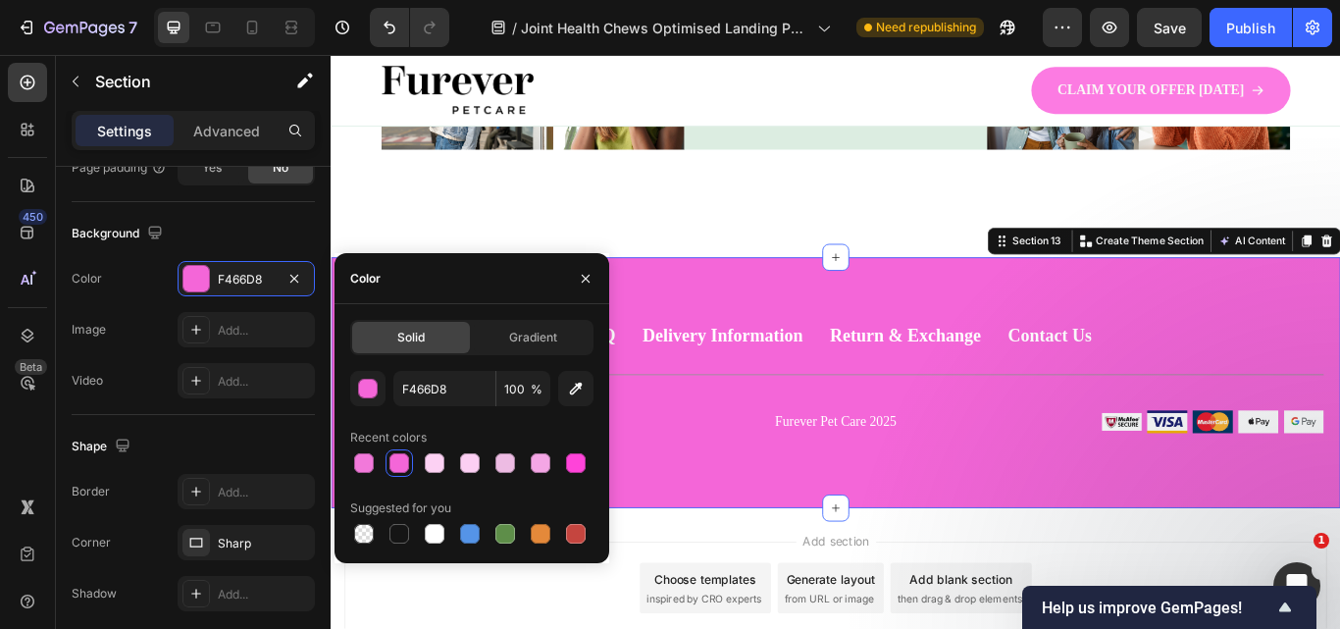
click at [519, 468] on div at bounding box center [471, 462] width 243 height 27
click at [510, 468] on div at bounding box center [505, 463] width 20 height 20
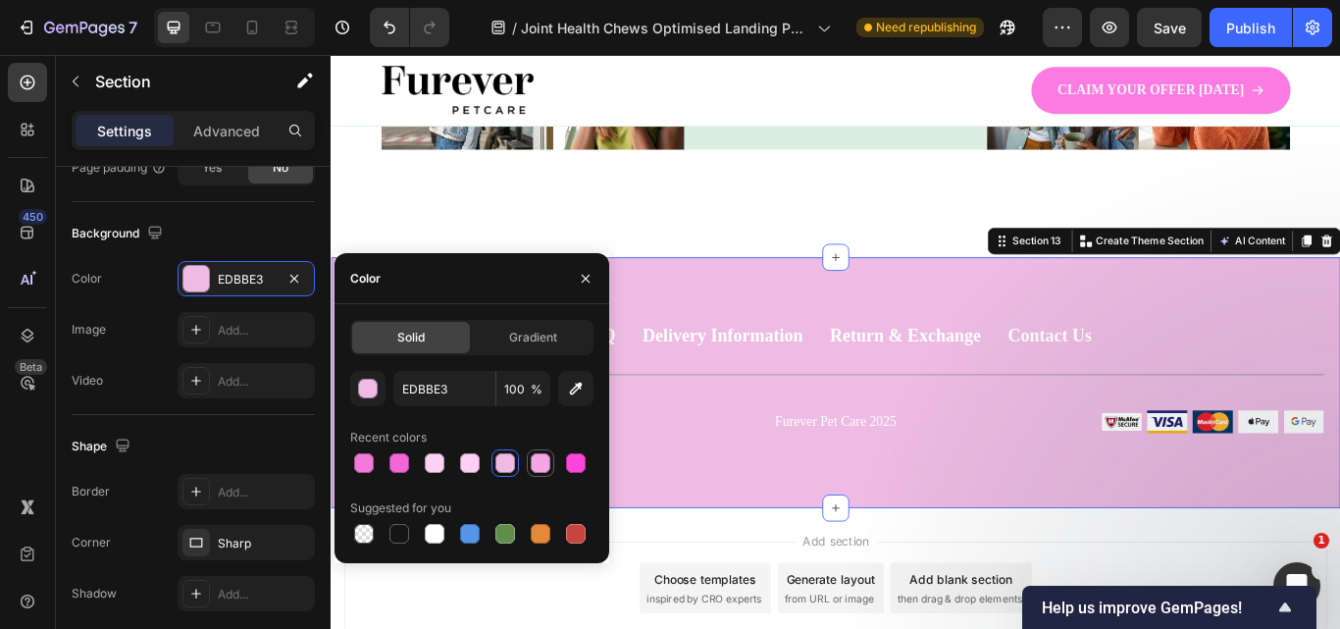
click at [545, 466] on div at bounding box center [541, 463] width 20 height 20
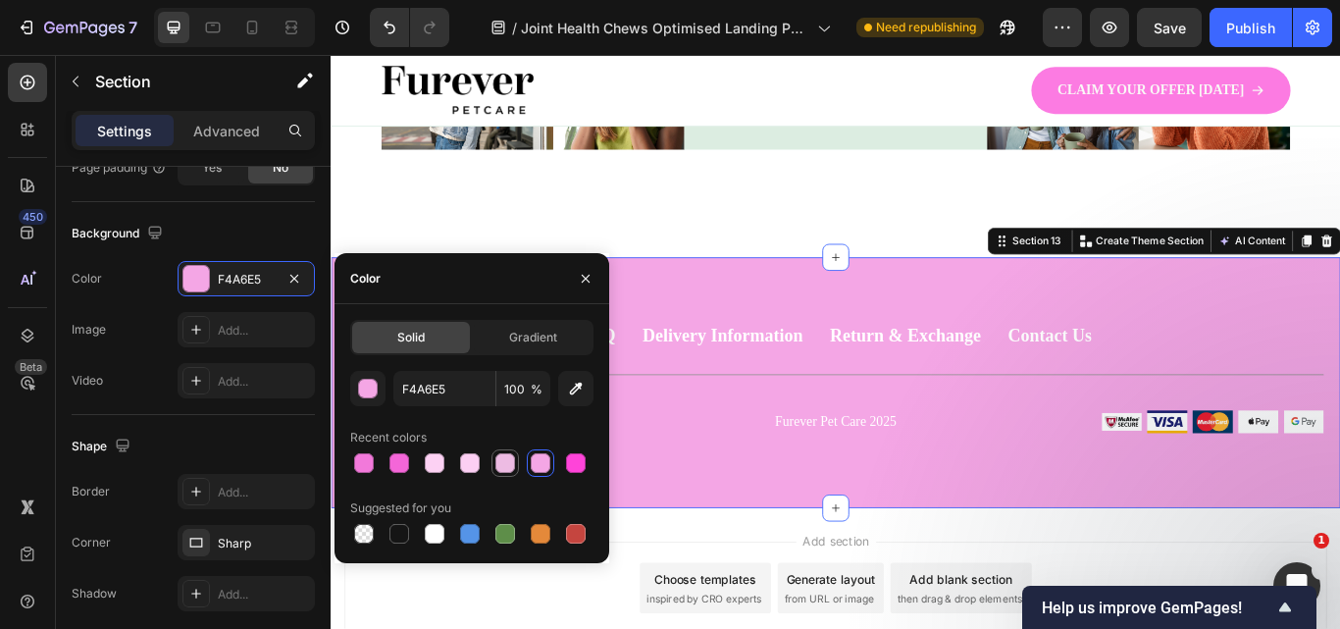
click at [496, 460] on div at bounding box center [505, 463] width 20 height 20
type input "EDBBE3"
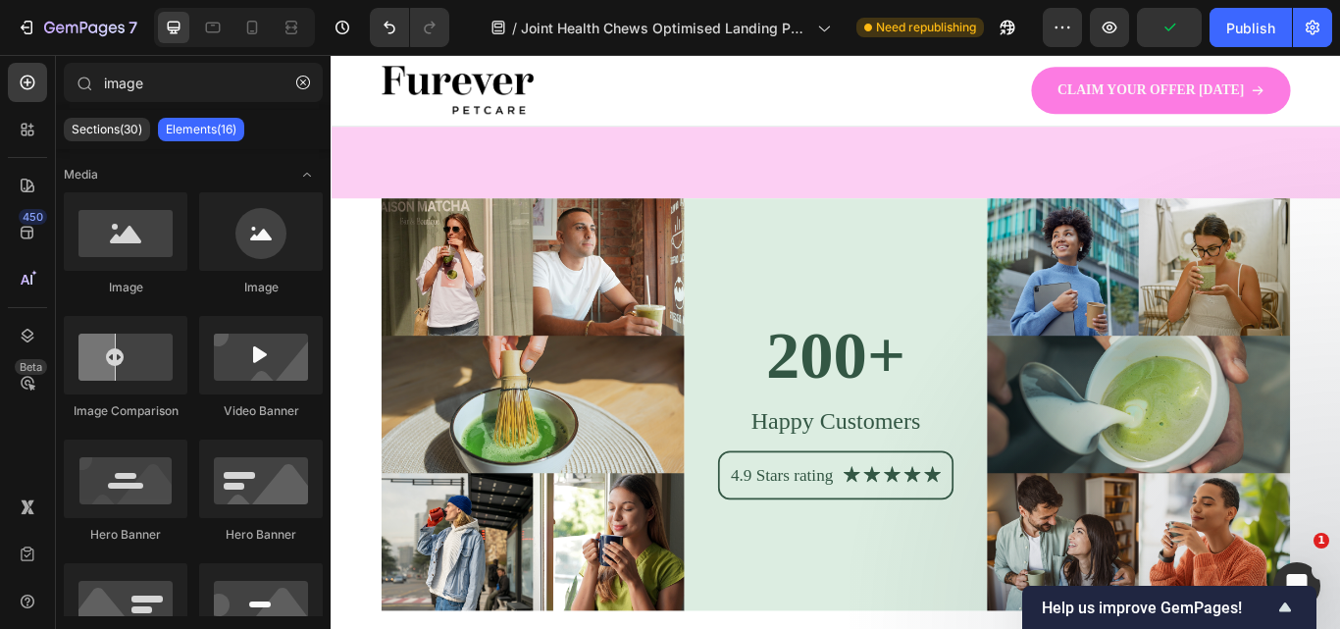
scroll to position [6977, 0]
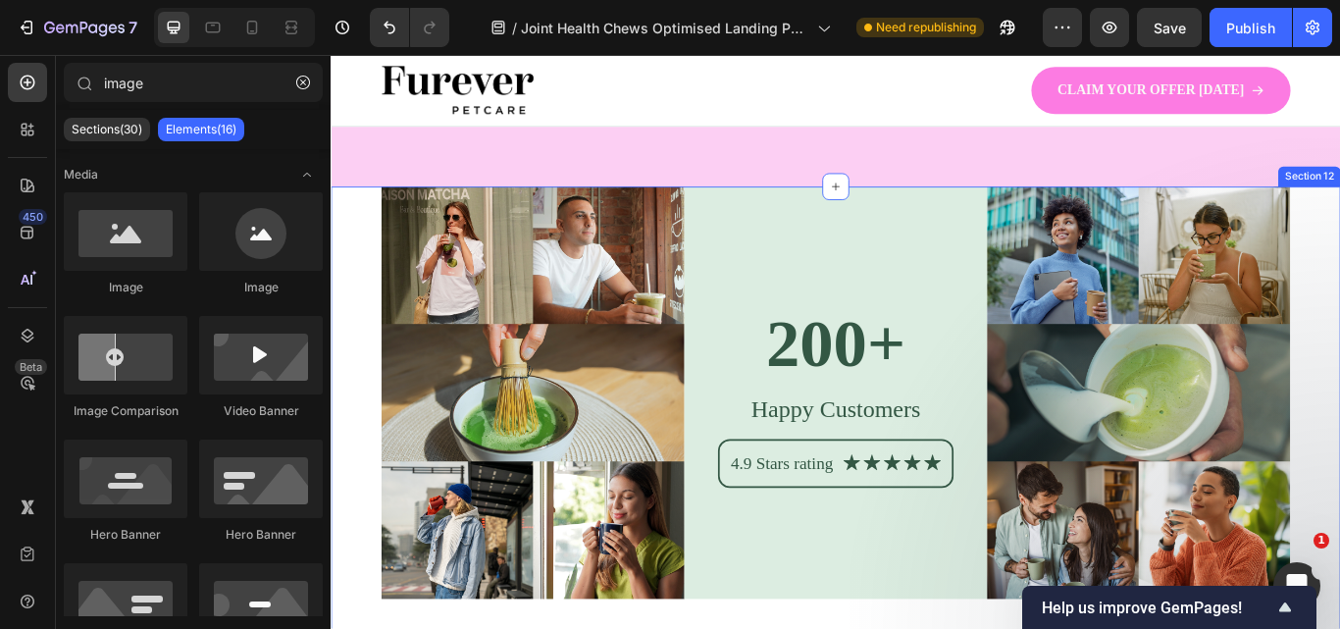
click at [1339, 241] on div "Image 200+ Heading Happy Customers Text Block 4.9 Stars rating Text Block Icon …" at bounding box center [919, 512] width 1177 height 606
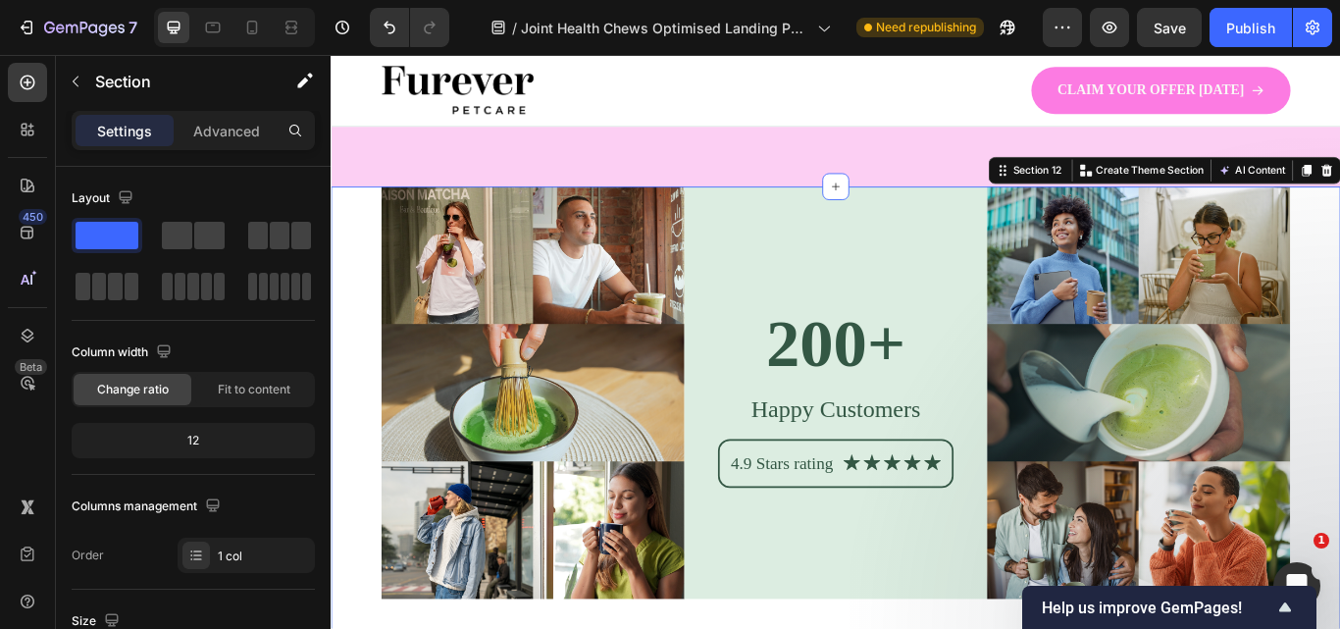
scroll to position [66, 0]
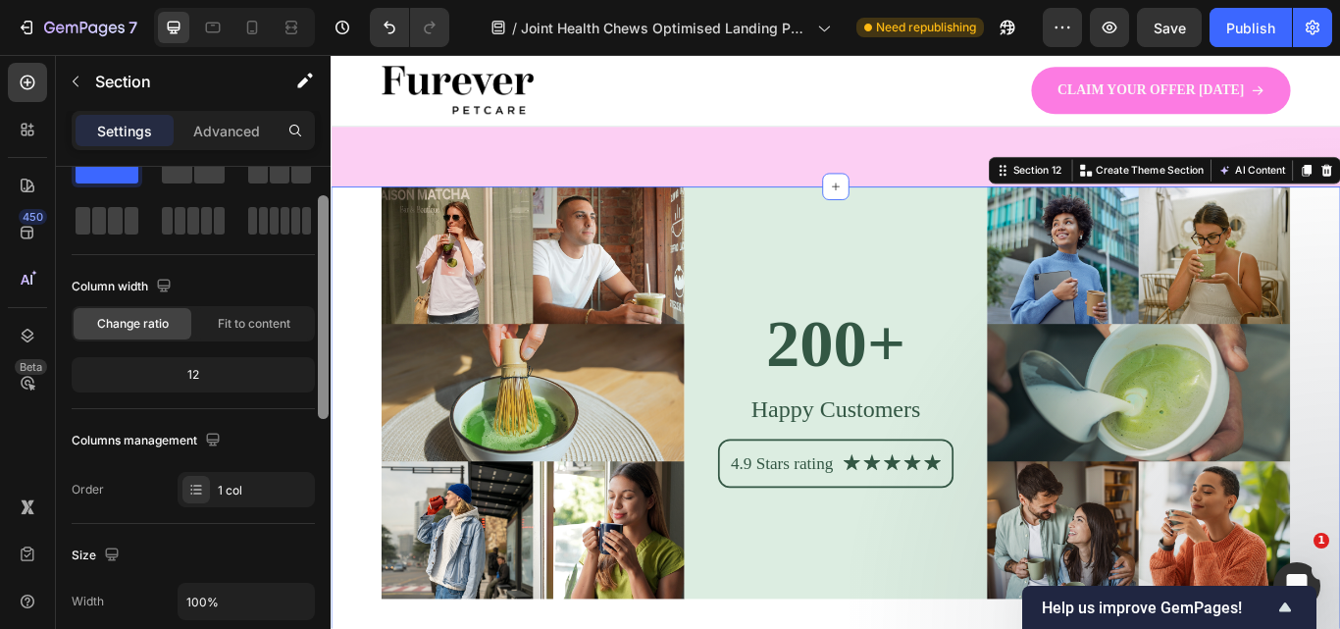
drag, startPoint x: 656, startPoint y: 351, endPoint x: 334, endPoint y: 305, distance: 325.0
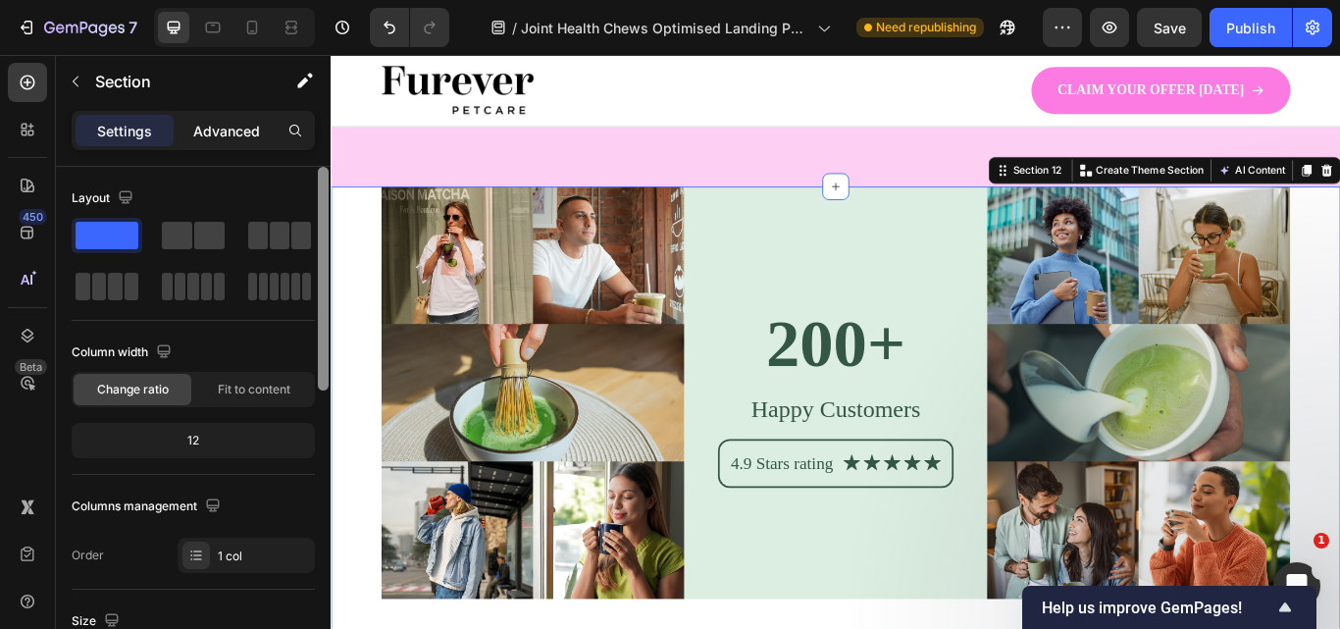
click at [232, 133] on p "Advanced" at bounding box center [226, 131] width 67 height 21
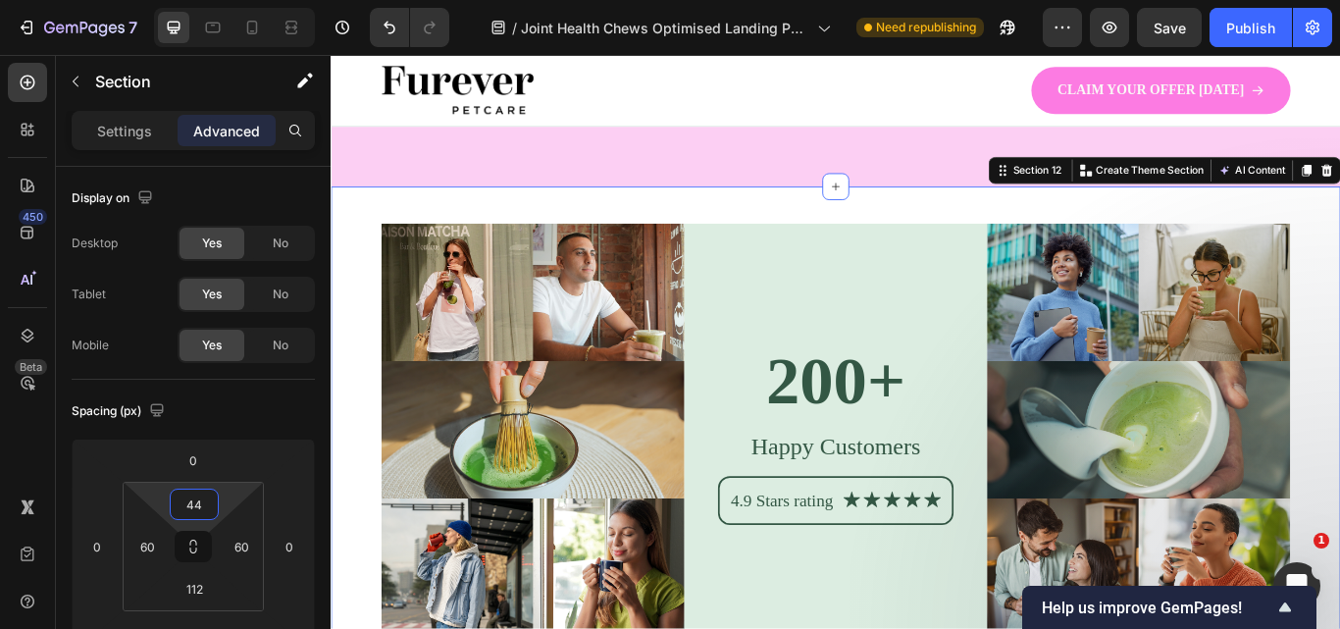
type input "46"
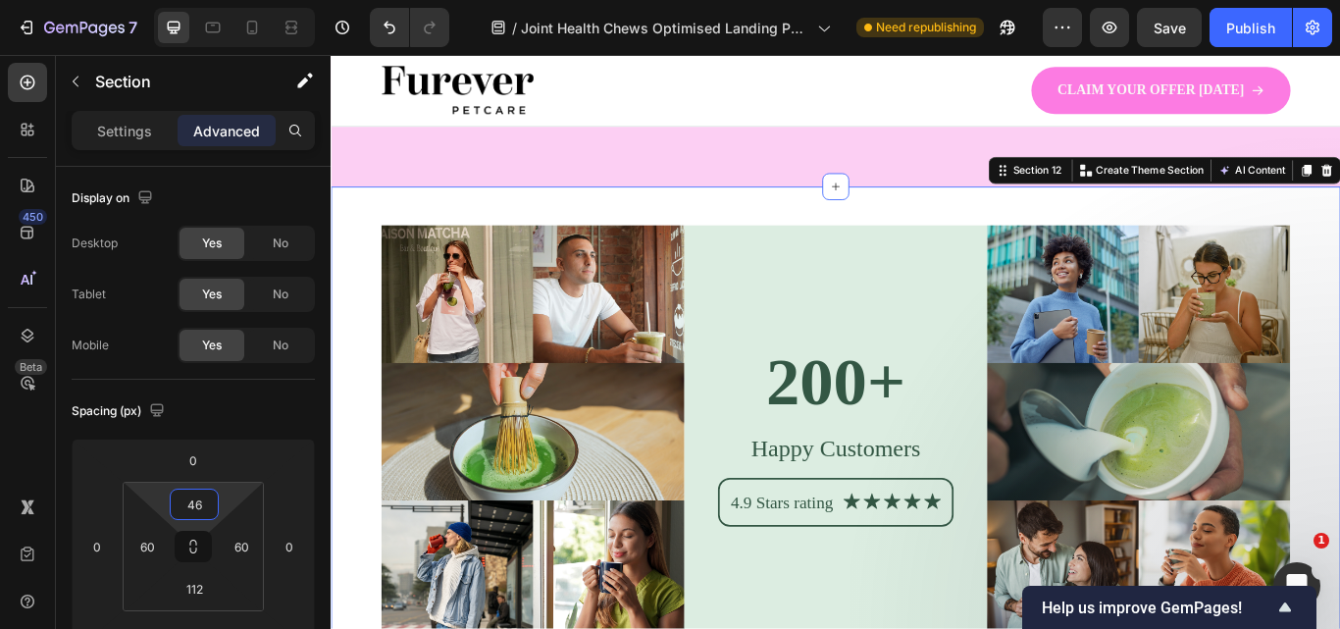
drag, startPoint x: 190, startPoint y: 526, endPoint x: 191, endPoint y: 503, distance: 22.6
click at [191, 367] on html "7 Version history / Joint Health Chews Optimised Landing Page Need republishing…" at bounding box center [670, 183] width 1340 height 367
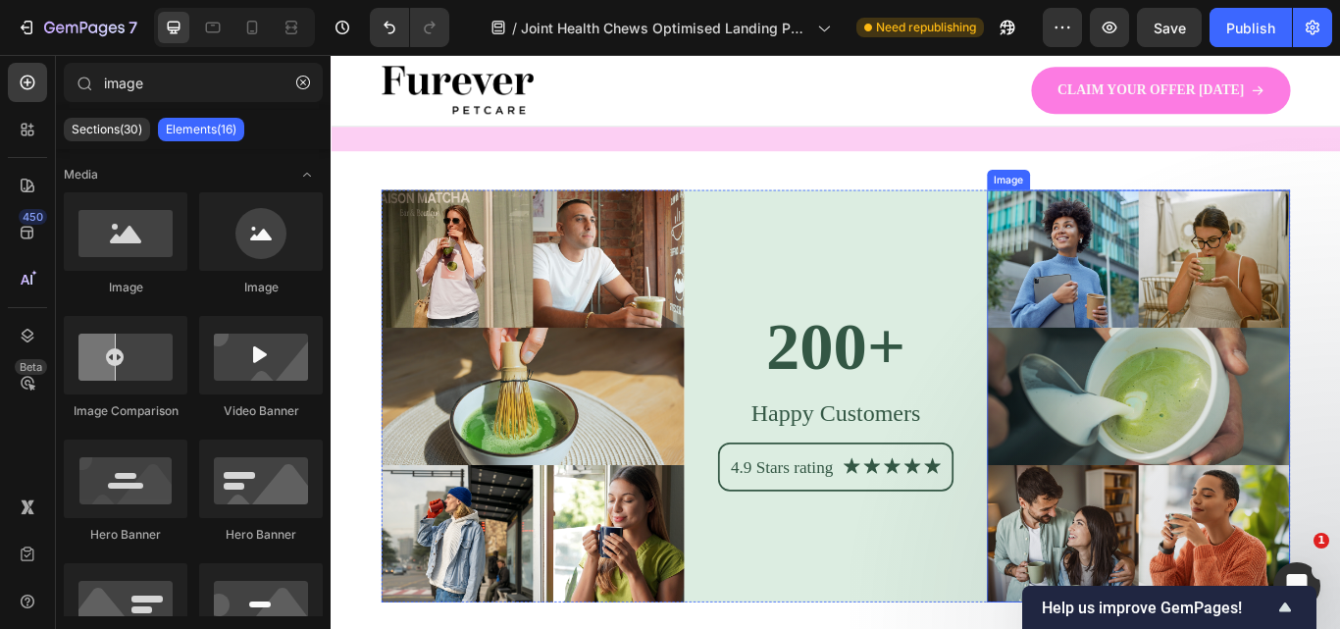
scroll to position [7005, 0]
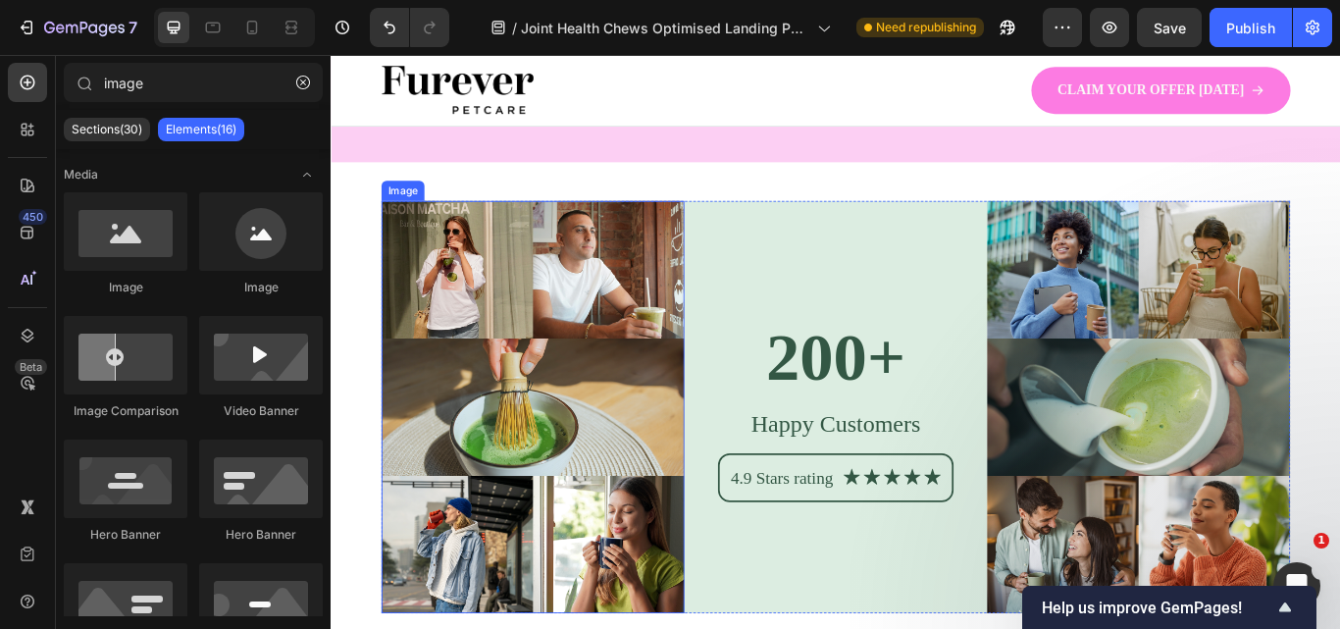
click at [695, 310] on img at bounding box center [565, 466] width 353 height 481
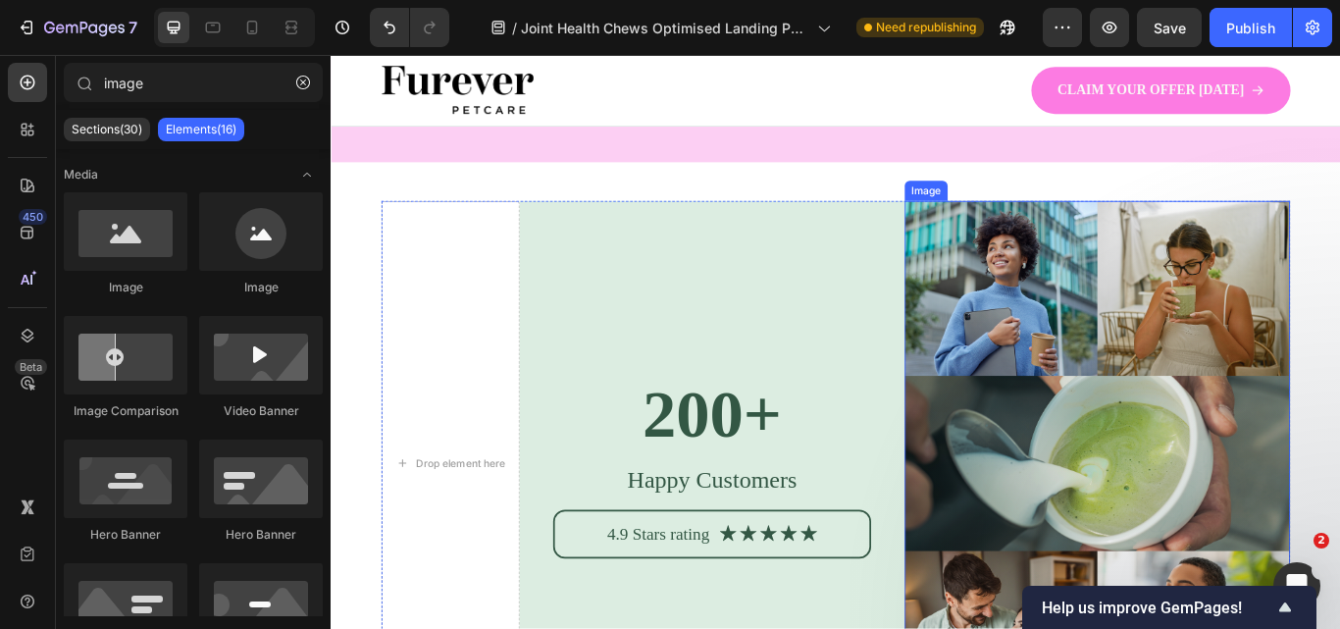
click at [1106, 314] on img at bounding box center [1223, 532] width 449 height 612
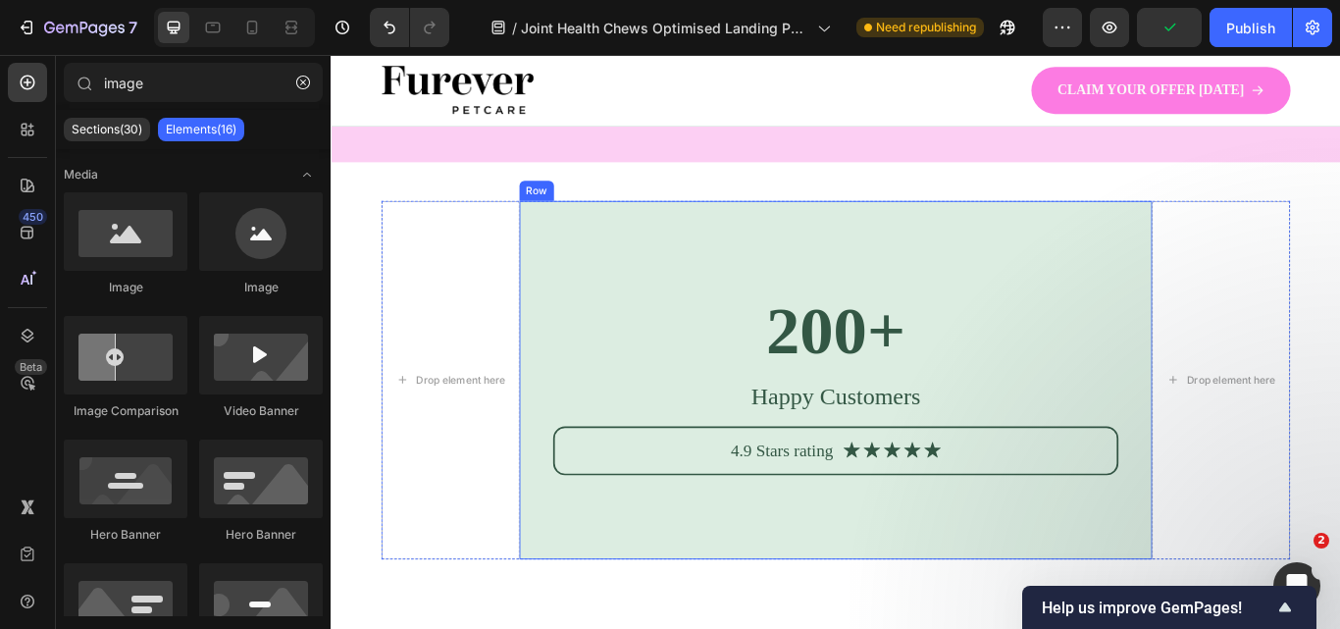
click at [1249, 299] on div "200+ Heading Happy Customers Text Block 4.9 Stars rating Text Block Icon Icon I…" at bounding box center [919, 435] width 738 height 418
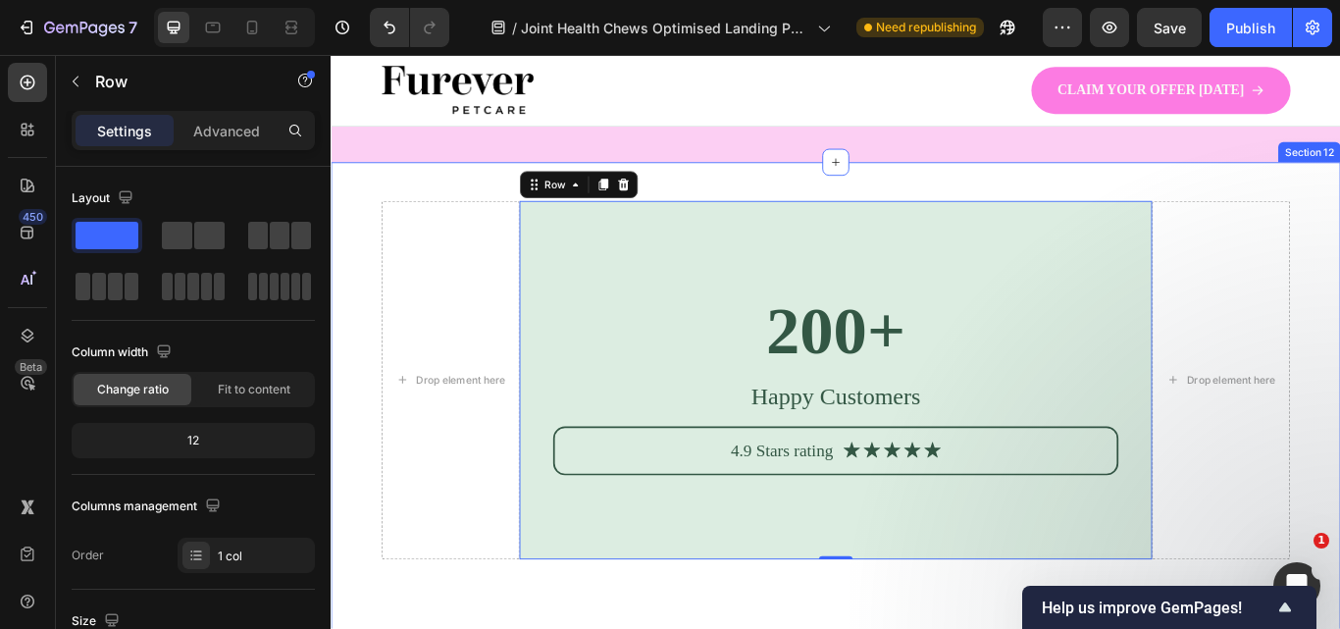
click at [347, 306] on div "Drop element here 200+ Heading Happy Customers Text Block 4.9 Stars rating Text…" at bounding box center [919, 474] width 1177 height 588
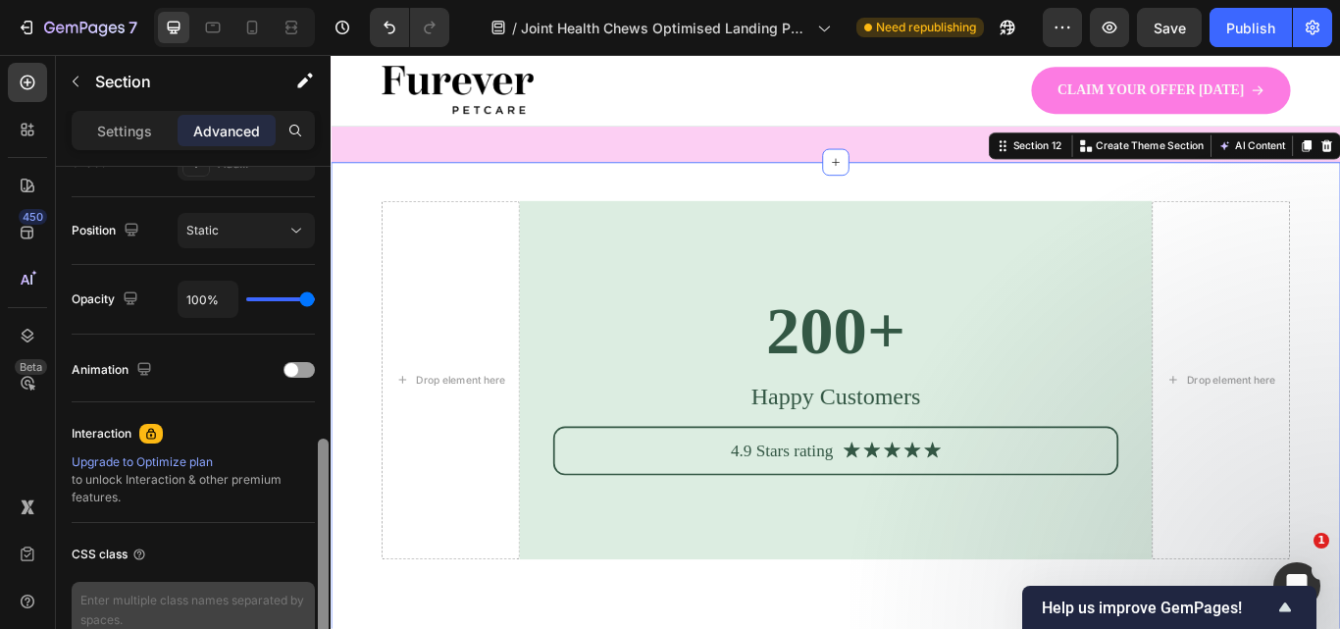
scroll to position [734, 0]
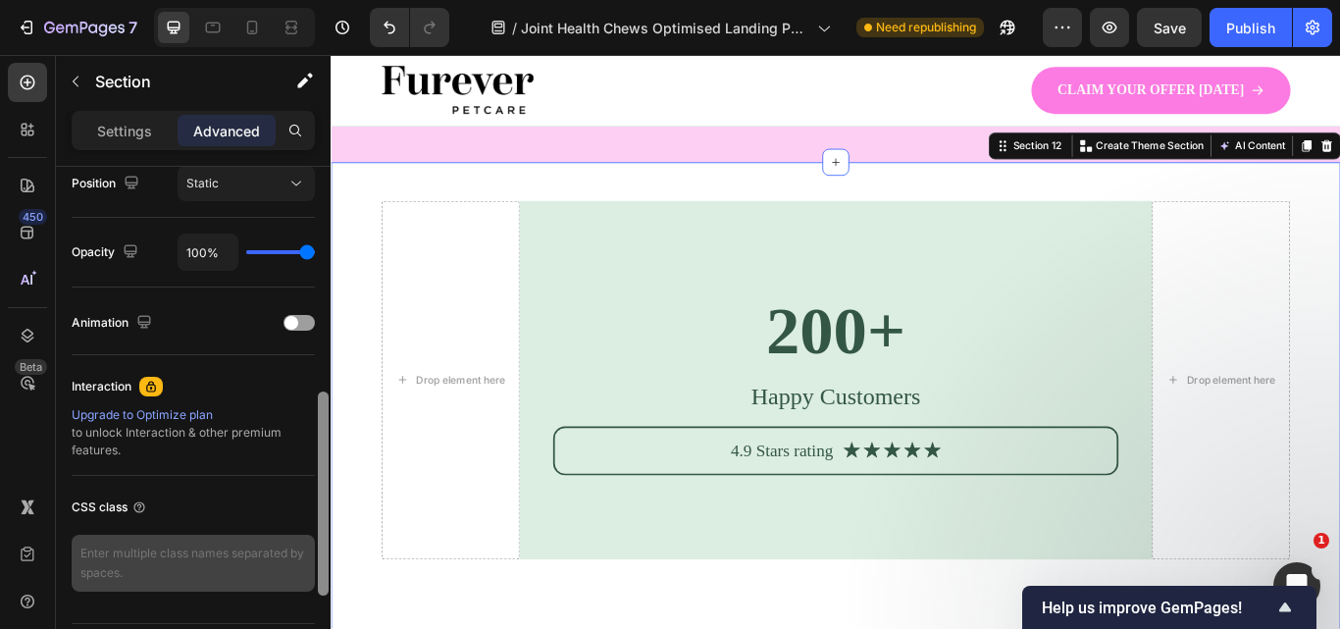
drag, startPoint x: 298, startPoint y: 454, endPoint x: 310, endPoint y: 568, distance: 114.4
click at [310, 568] on div "Display on Desktop Yes No Tablet Yes No Mobile Yes No Spacing (px) 0 0 0 0 46 6…" at bounding box center [193, 426] width 275 height 518
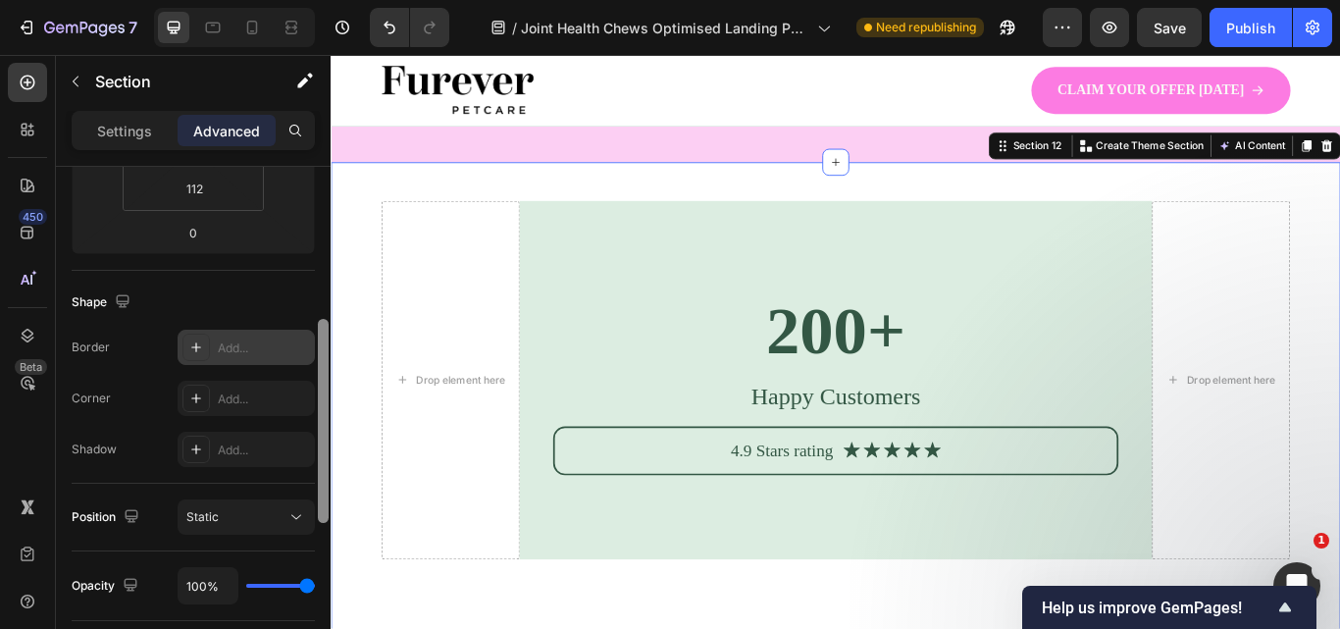
scroll to position [390, 0]
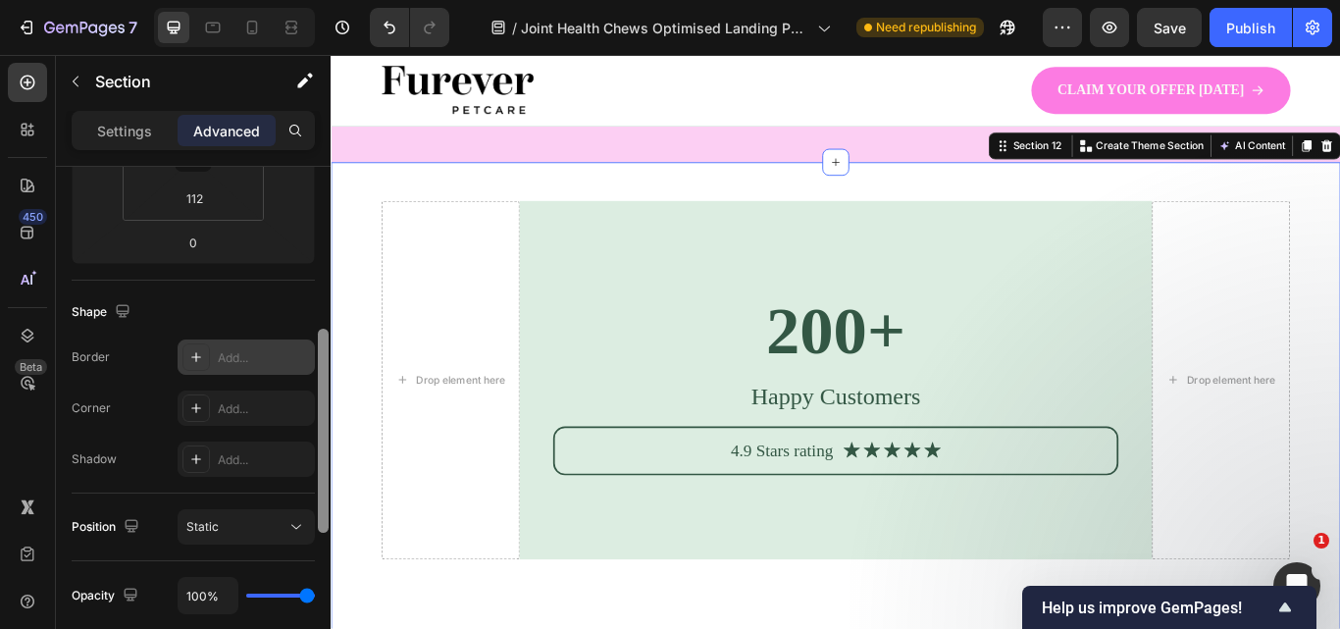
drag, startPoint x: 323, startPoint y: 500, endPoint x: 311, endPoint y: 370, distance: 131.0
click at [311, 370] on div "Display on Desktop Yes No Tablet Yes No Mobile Yes No Spacing (px) 0 0 0 0 46 6…" at bounding box center [193, 426] width 275 height 518
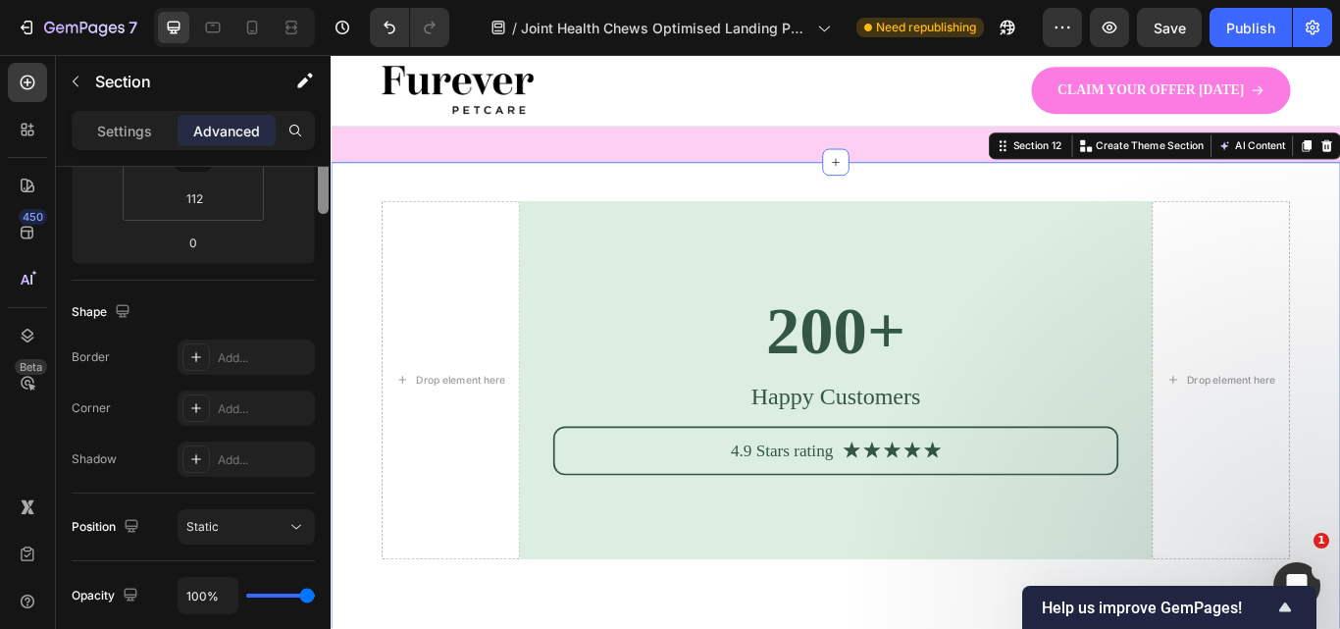
scroll to position [168, 0]
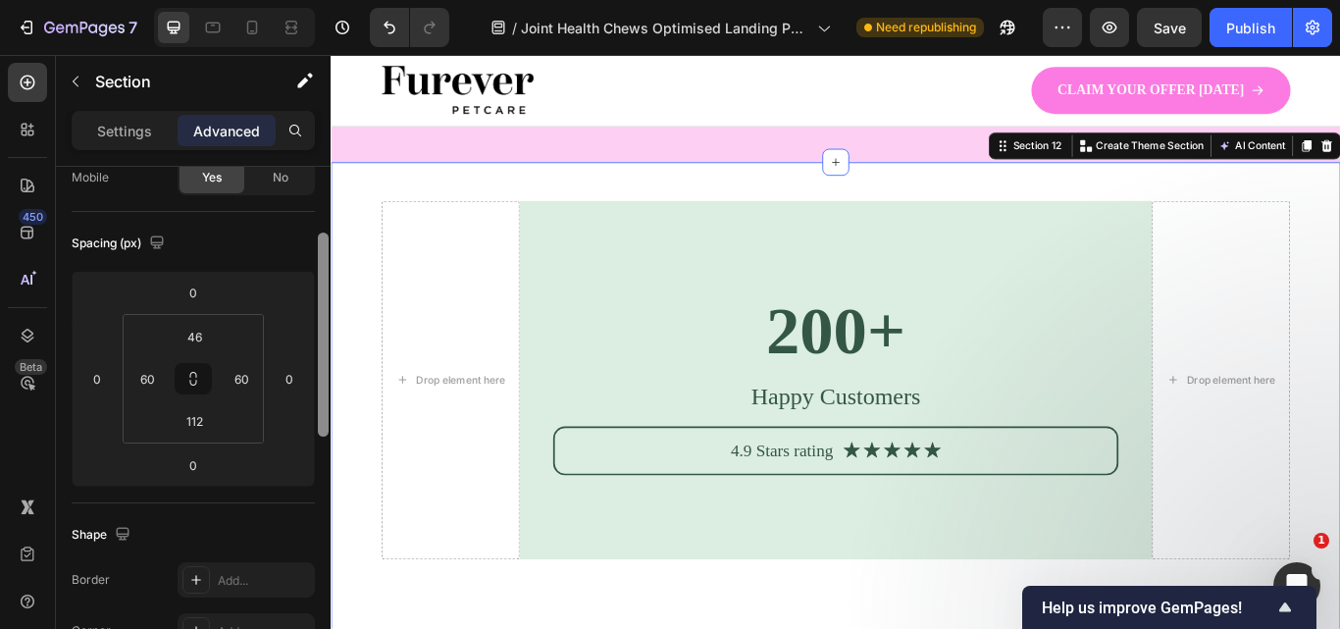
drag, startPoint x: 653, startPoint y: 447, endPoint x: 332, endPoint y: 263, distance: 370.8
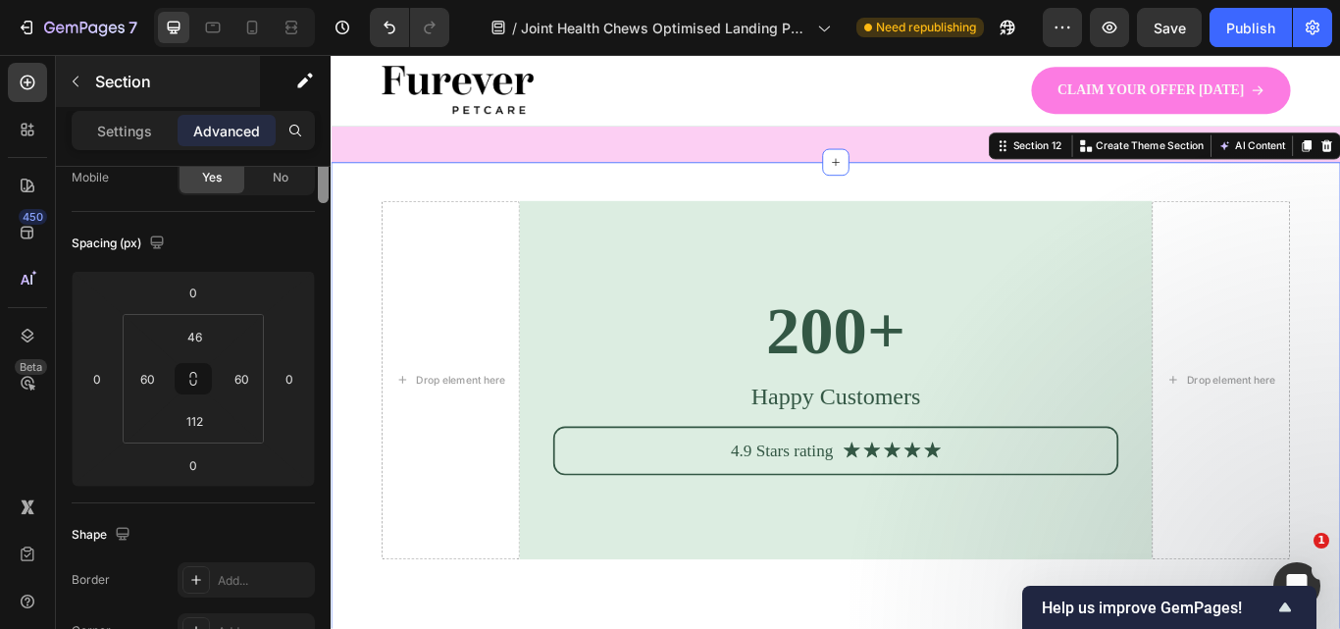
scroll to position [0, 0]
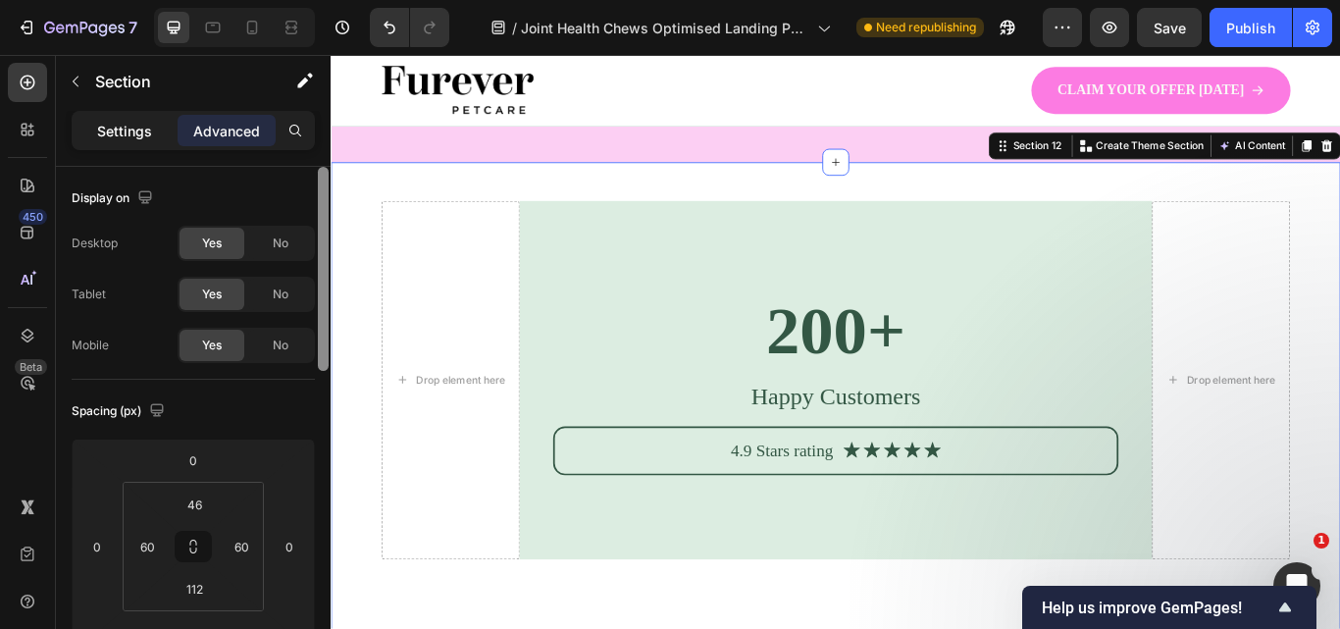
click at [151, 133] on p "Settings" at bounding box center [124, 131] width 55 height 21
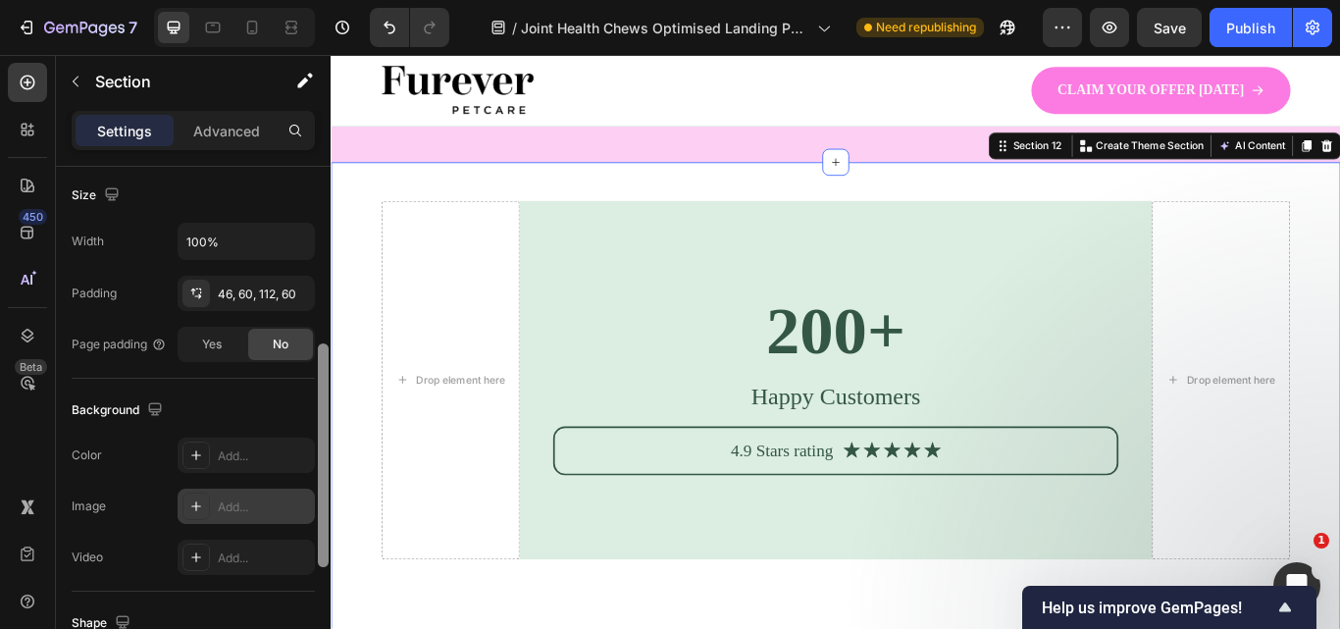
scroll to position [445, 0]
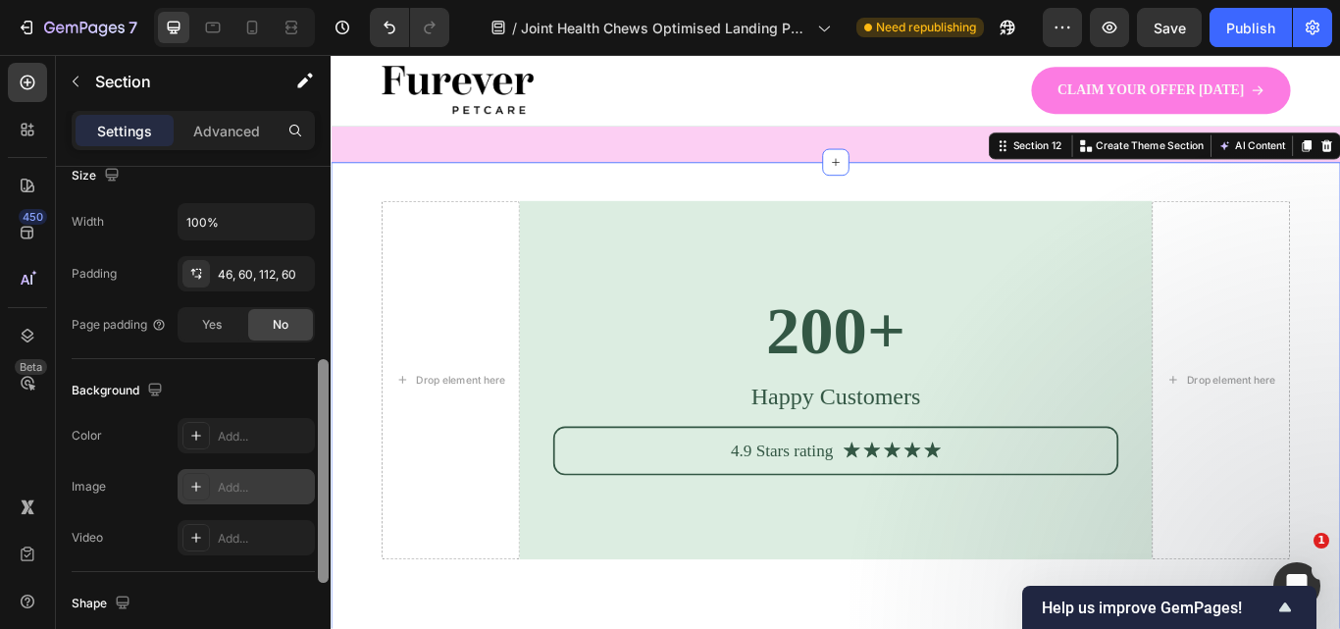
drag, startPoint x: 318, startPoint y: 300, endPoint x: 313, endPoint y: 493, distance: 193.3
click at [313, 493] on div "Layout Column width Change ratio Fit to content 12 Columns management Order 1 c…" at bounding box center [193, 426] width 275 height 518
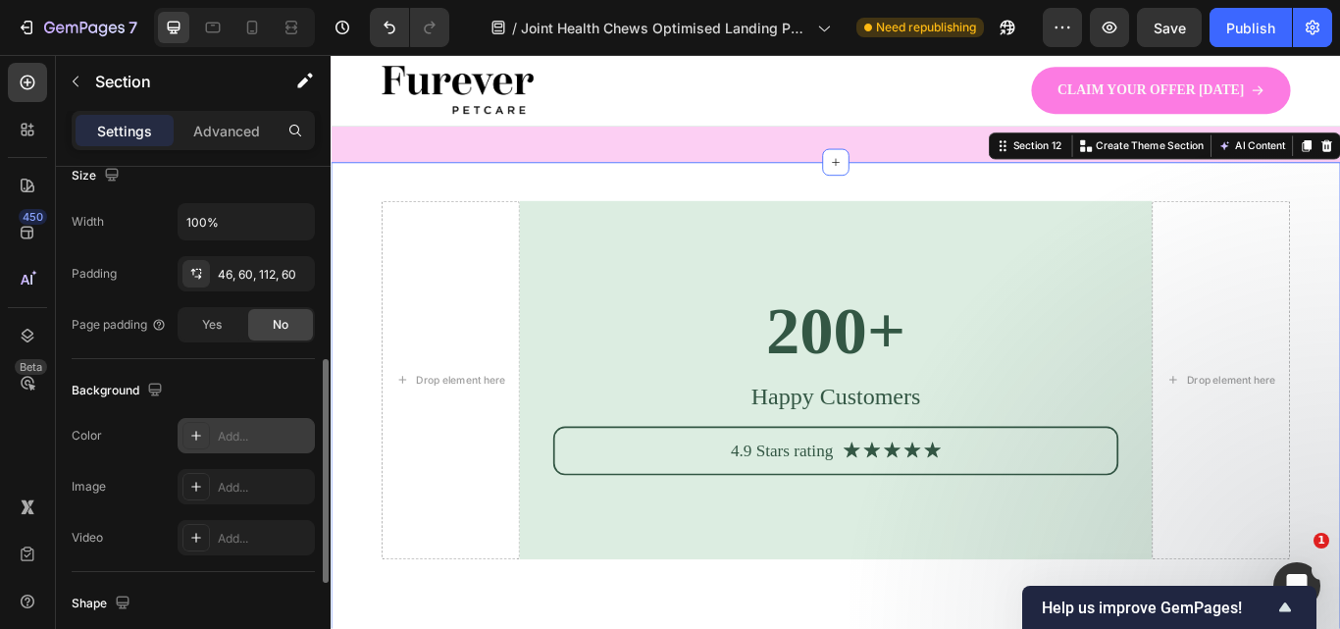
click at [255, 429] on div "Add..." at bounding box center [264, 437] width 92 height 18
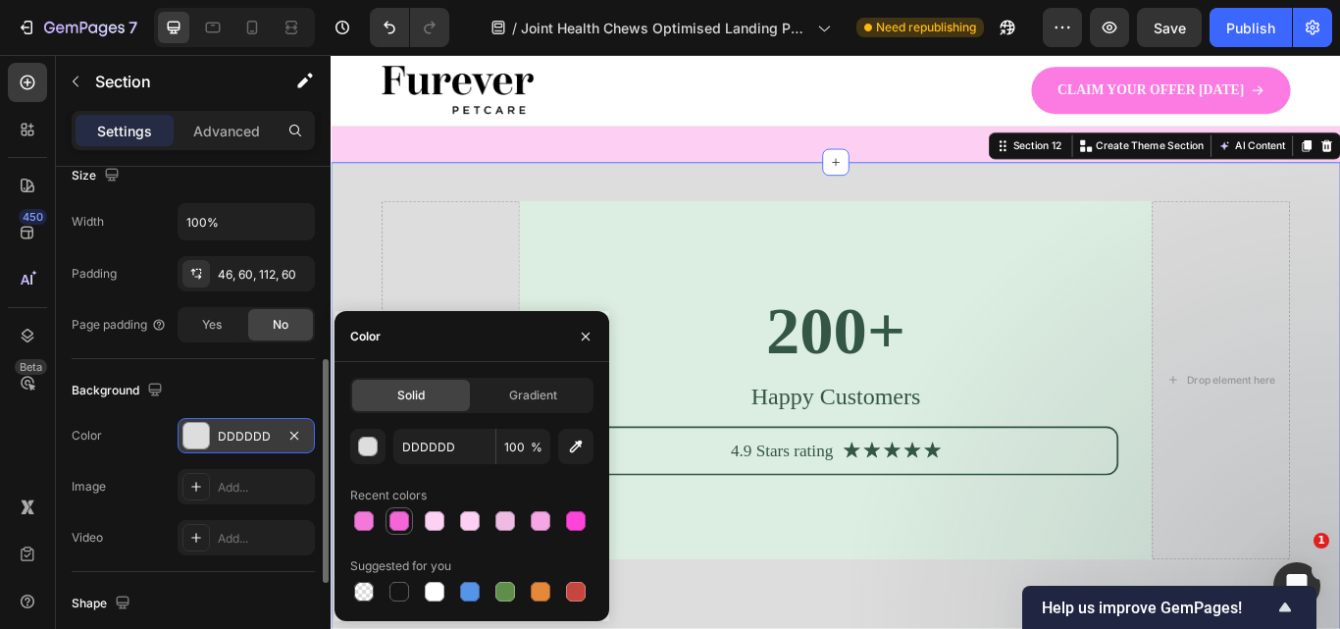
click at [399, 517] on div at bounding box center [399, 521] width 20 height 20
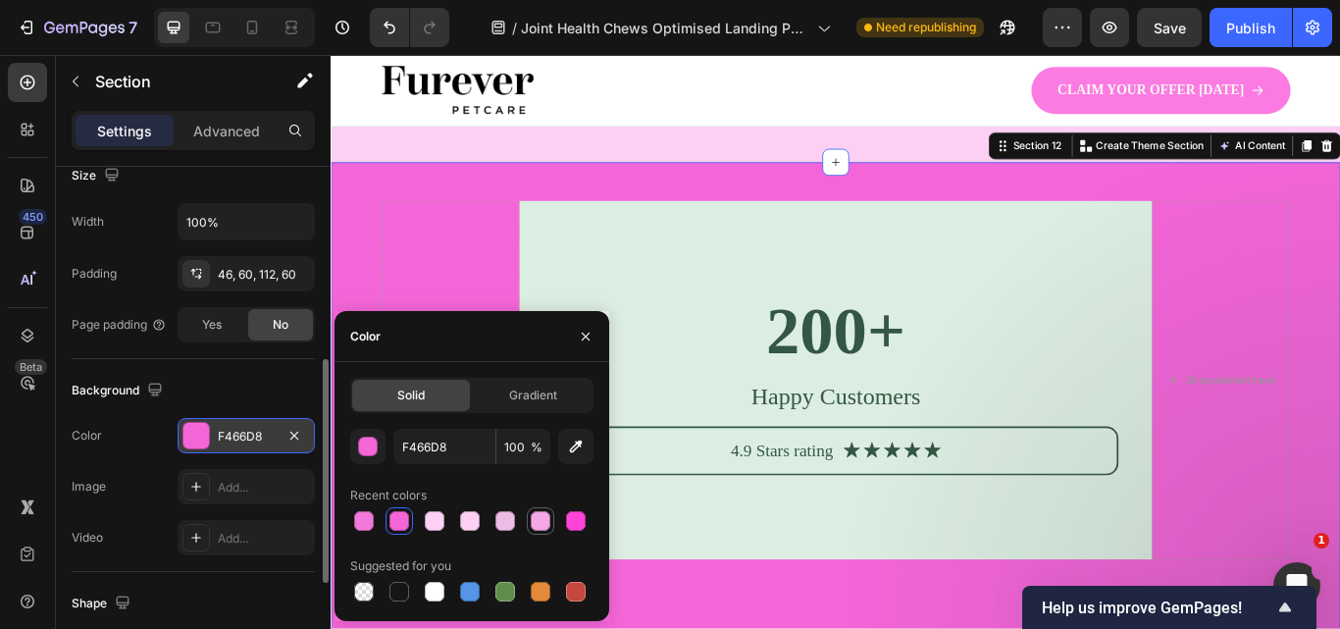
click at [545, 515] on div at bounding box center [541, 521] width 20 height 20
type input "F4A6E5"
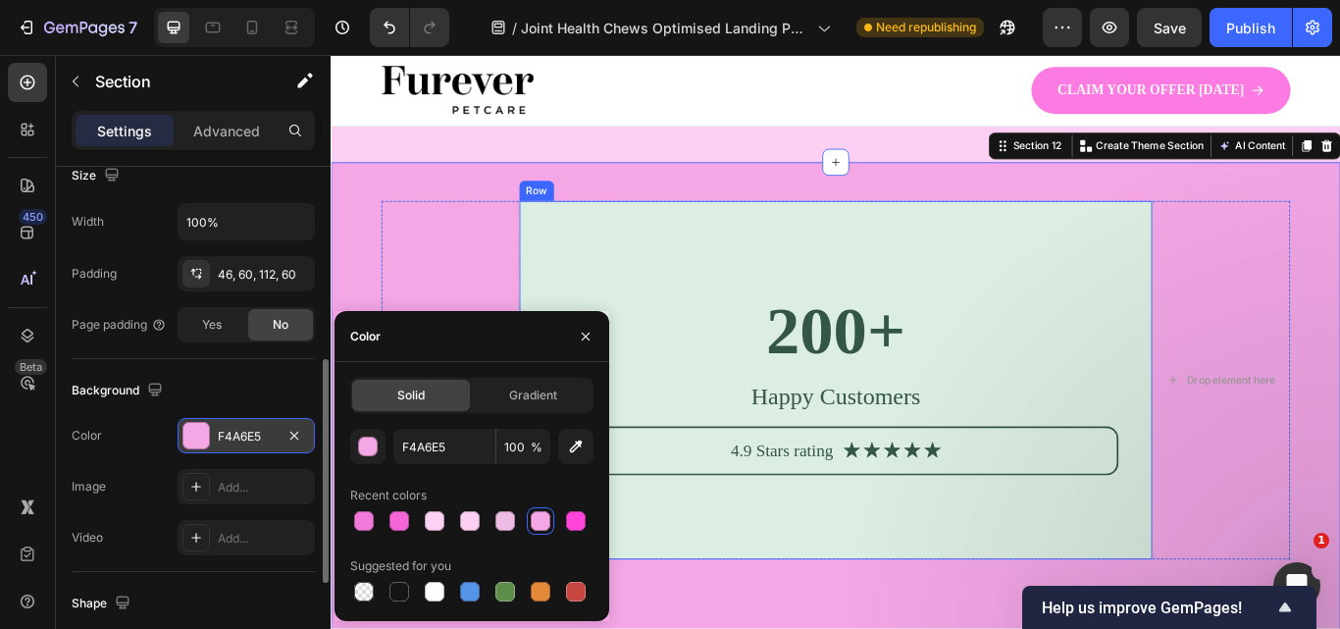
click at [1244, 299] on div "200+ Heading Happy Customers Text Block 4.9 Stars rating Text Block Icon Icon I…" at bounding box center [919, 435] width 738 height 418
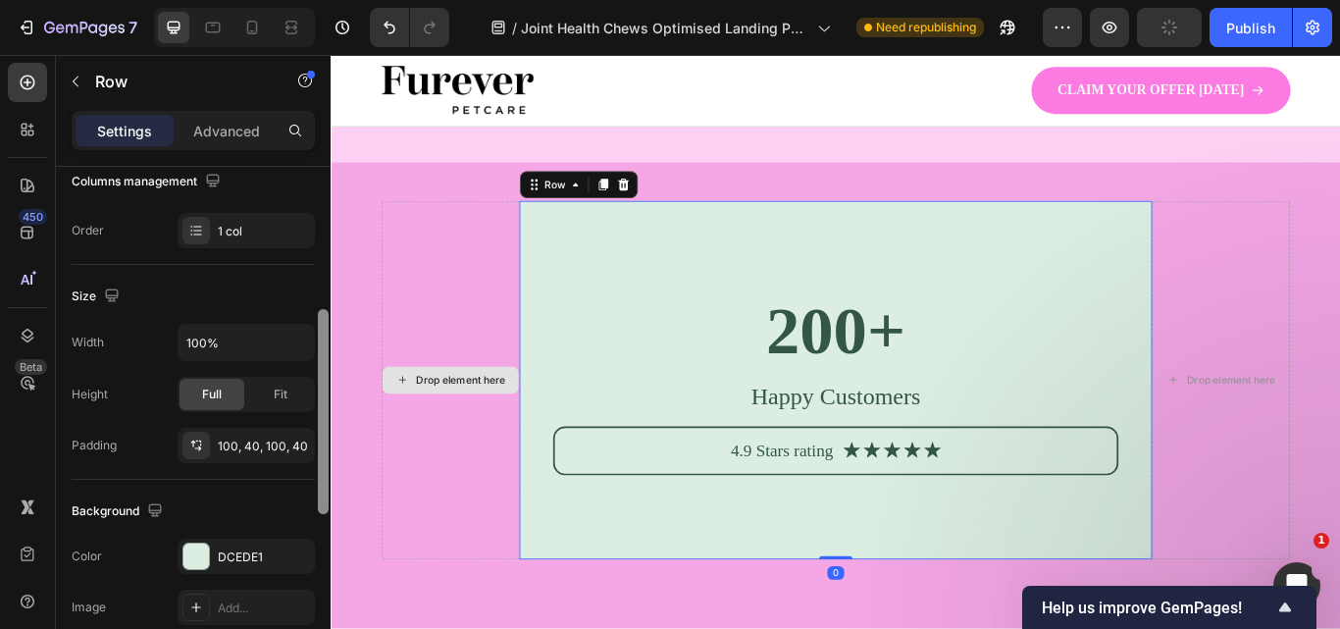
scroll to position [334, 0]
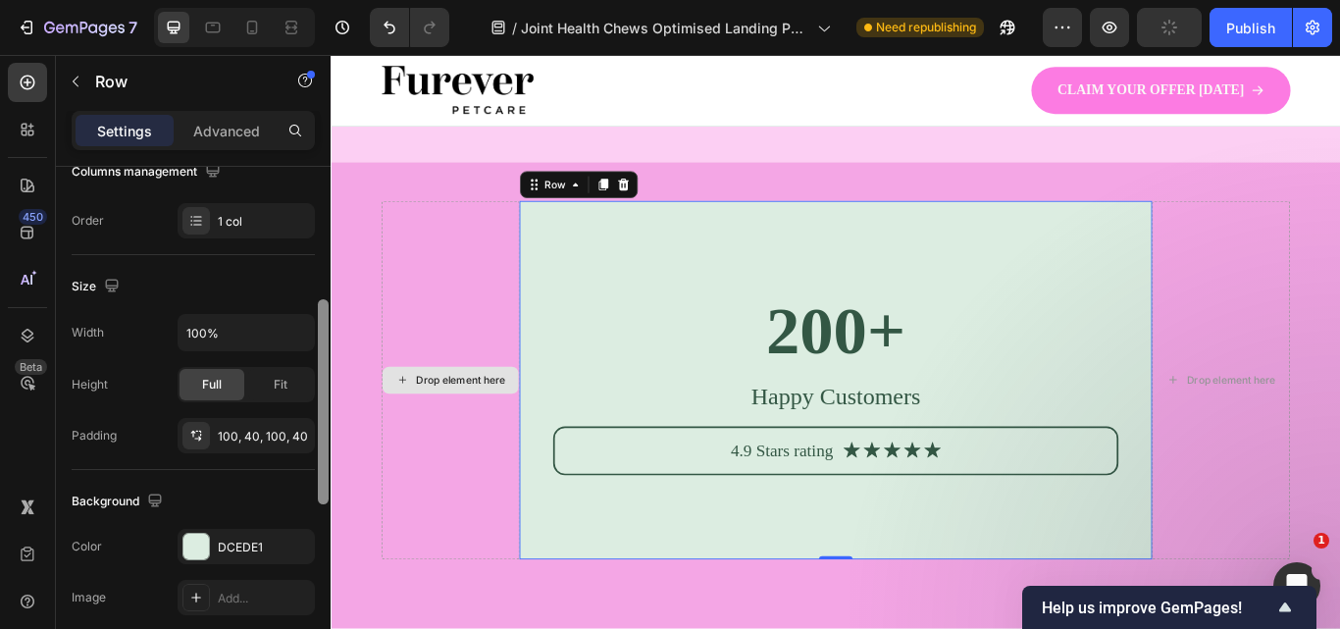
drag, startPoint x: 324, startPoint y: 360, endPoint x: 317, endPoint y: 492, distance: 132.6
click at [317, 492] on div at bounding box center [323, 426] width 15 height 518
click at [234, 543] on div "DCEDE1" at bounding box center [246, 547] width 57 height 18
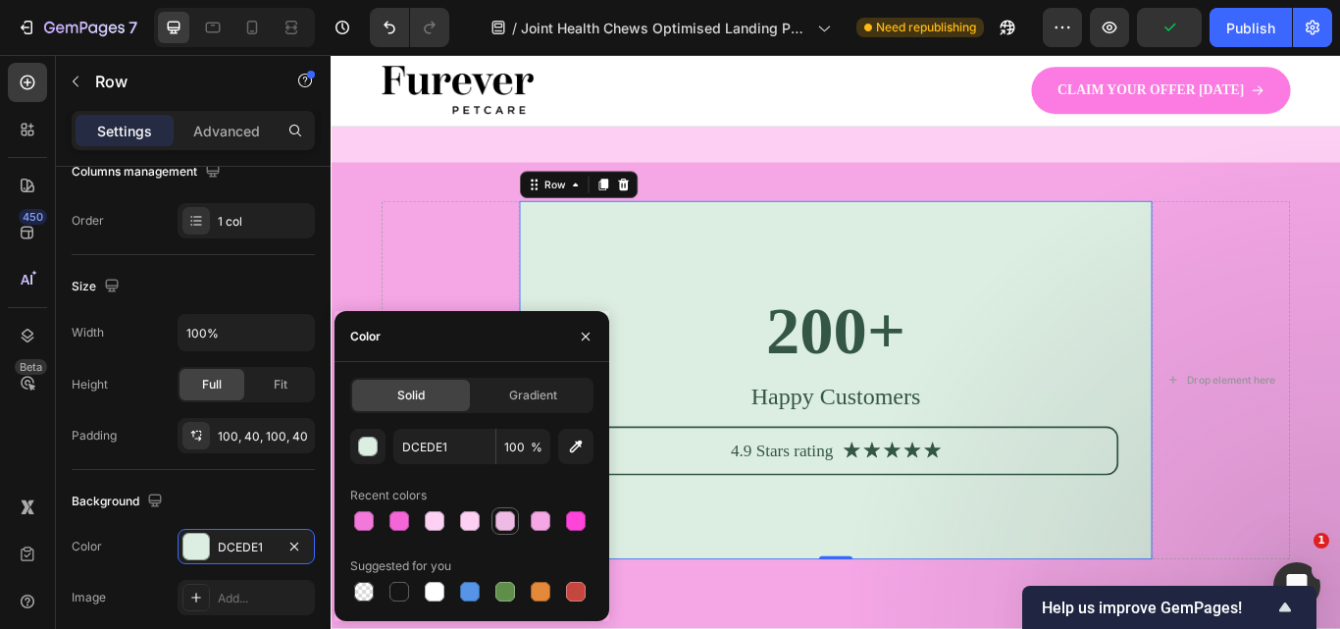
click at [509, 526] on div at bounding box center [505, 521] width 20 height 20
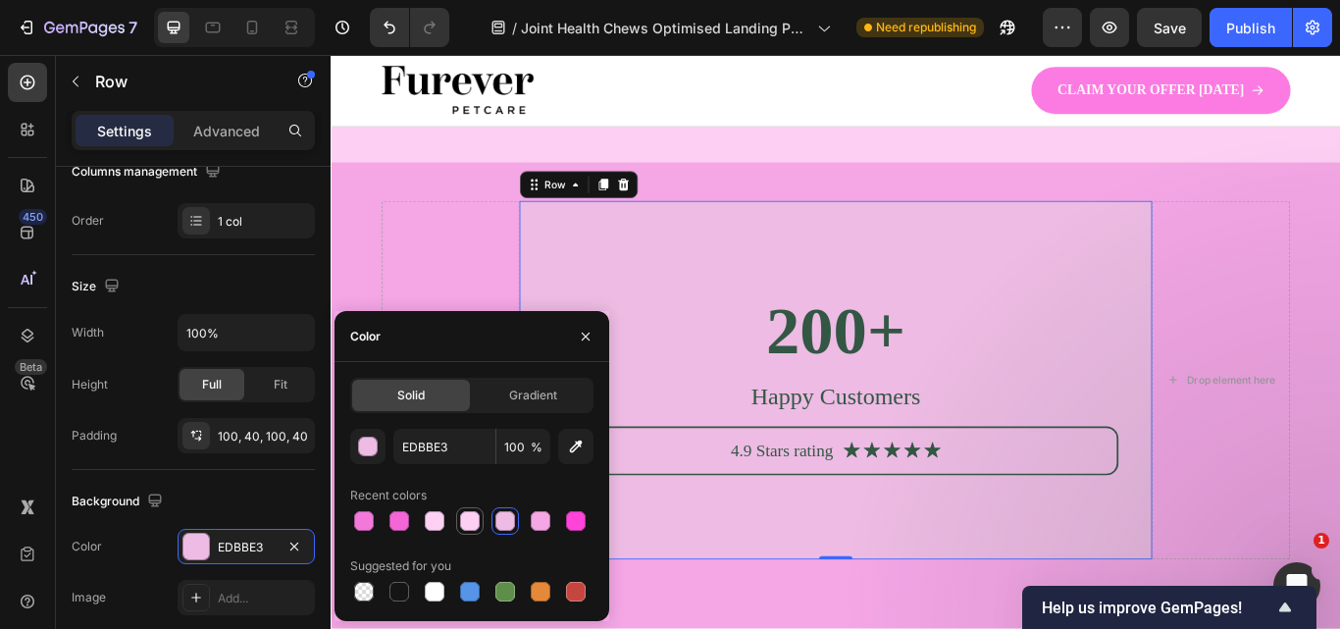
click at [483, 523] on div at bounding box center [469, 520] width 27 height 27
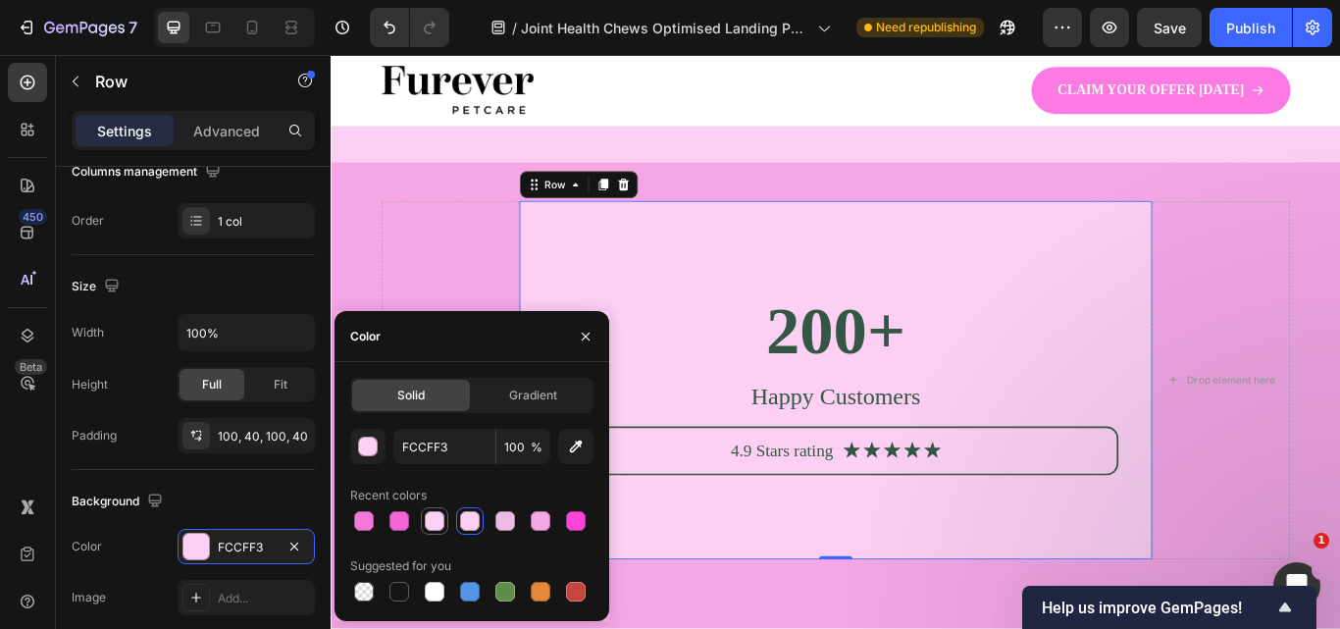
click at [433, 527] on div at bounding box center [435, 521] width 20 height 20
type input "FCD1F3"
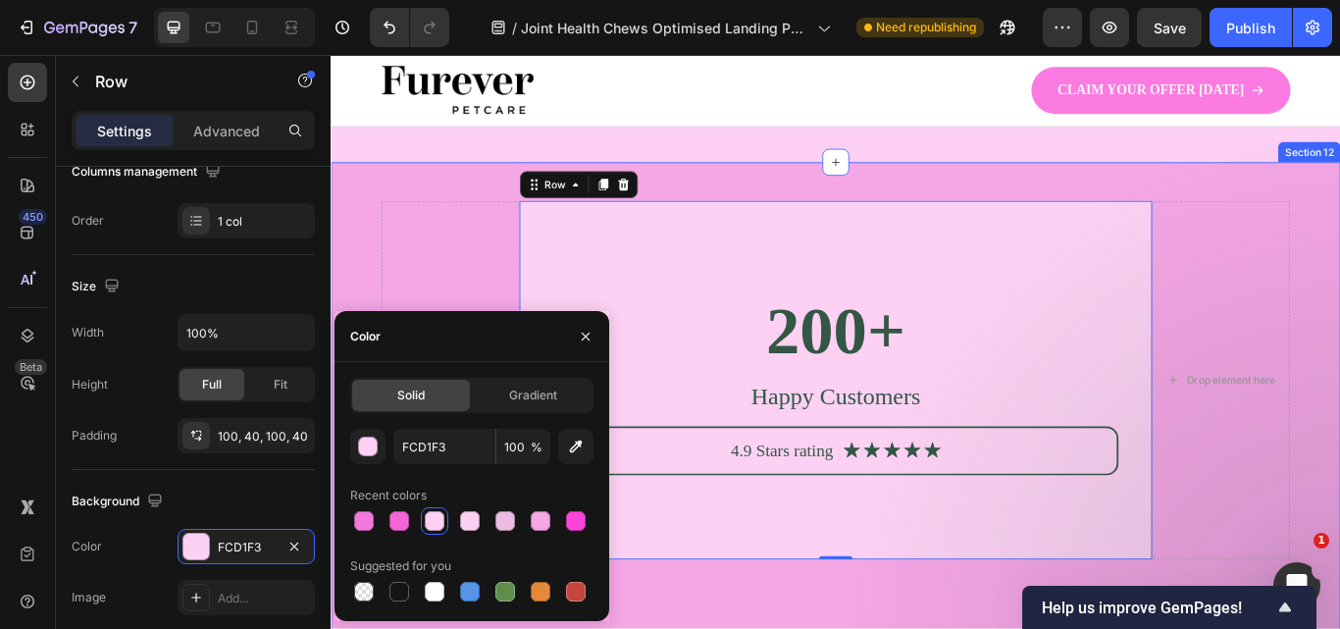
click at [863, 628] on div "Drop element here 200+ Heading Happy Customers Text Block 4.9 Stars rating Text…" at bounding box center [919, 474] width 1177 height 588
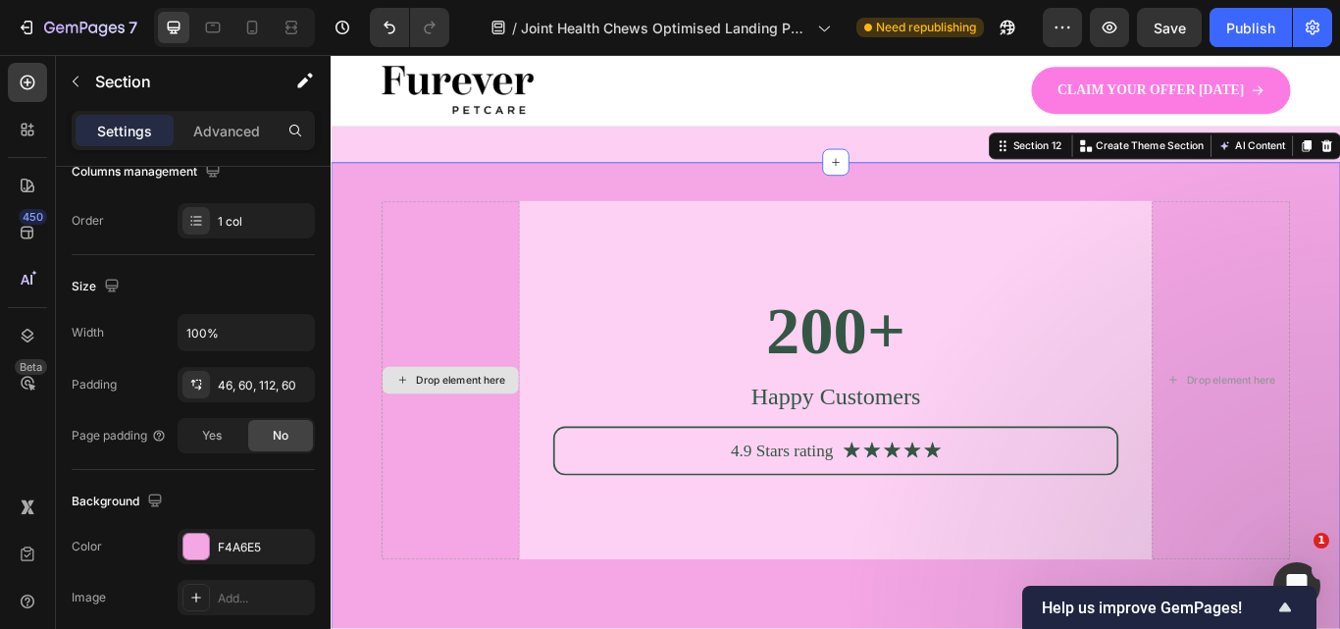
scroll to position [0, 0]
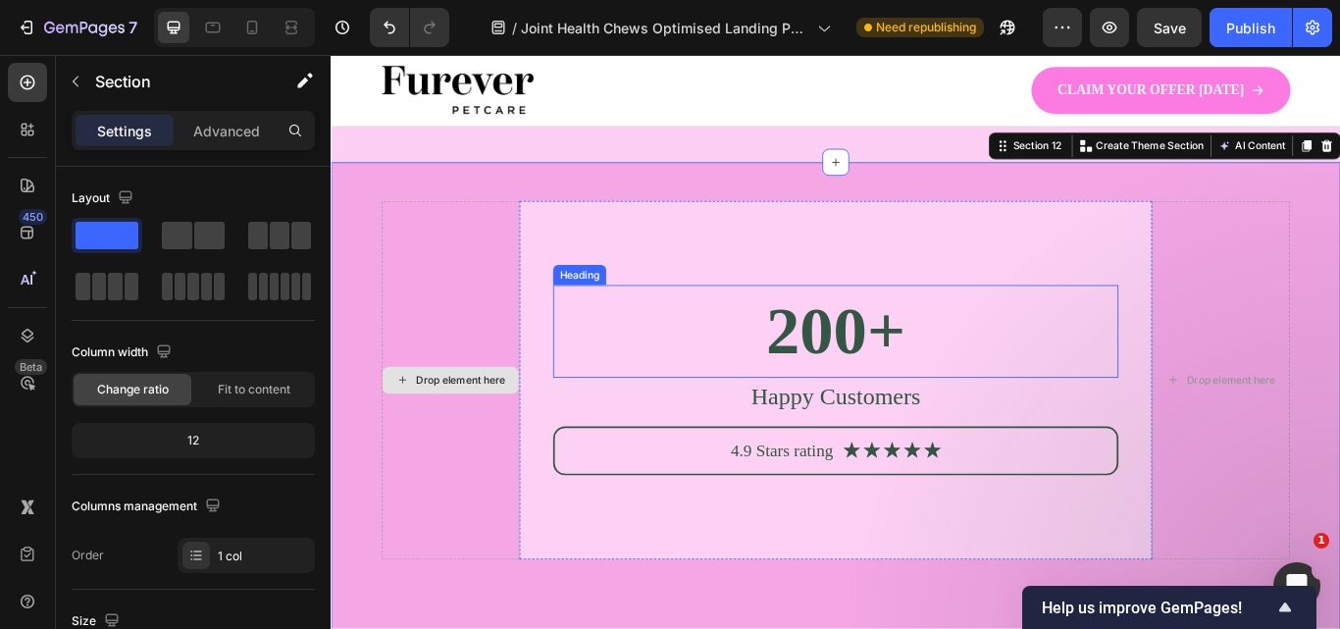
click at [935, 379] on h2 "200+" at bounding box center [918, 377] width 659 height 106
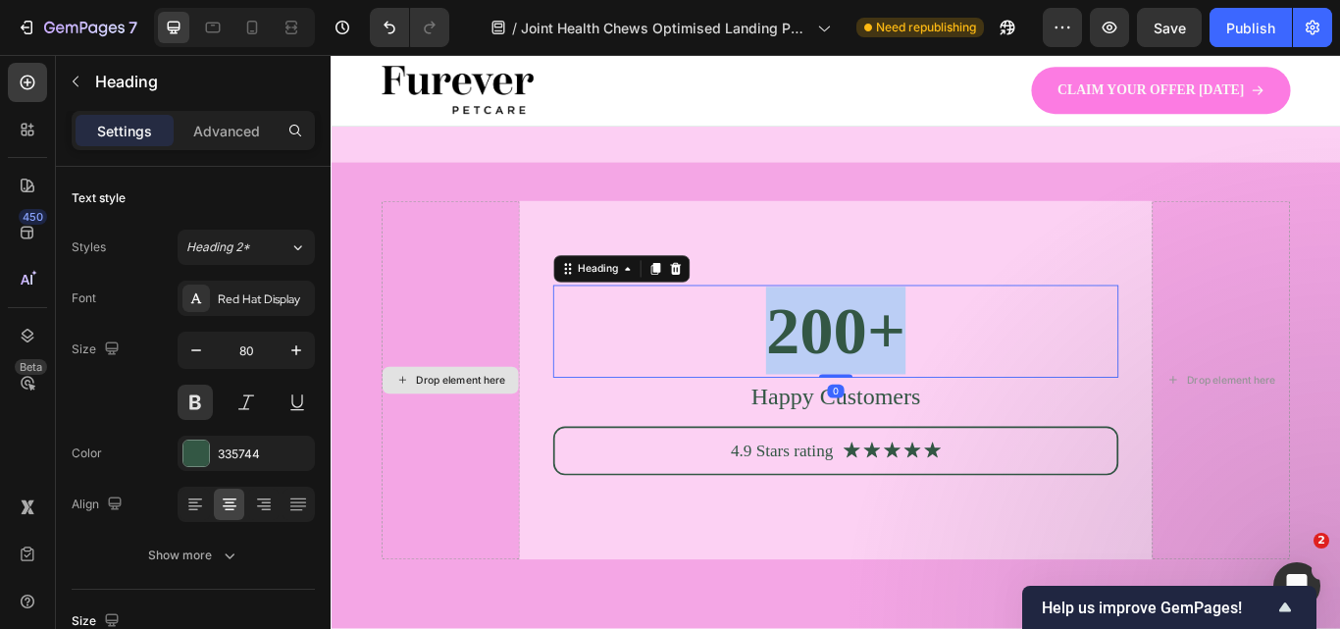
click at [935, 379] on p "200+" at bounding box center [918, 377] width 655 height 102
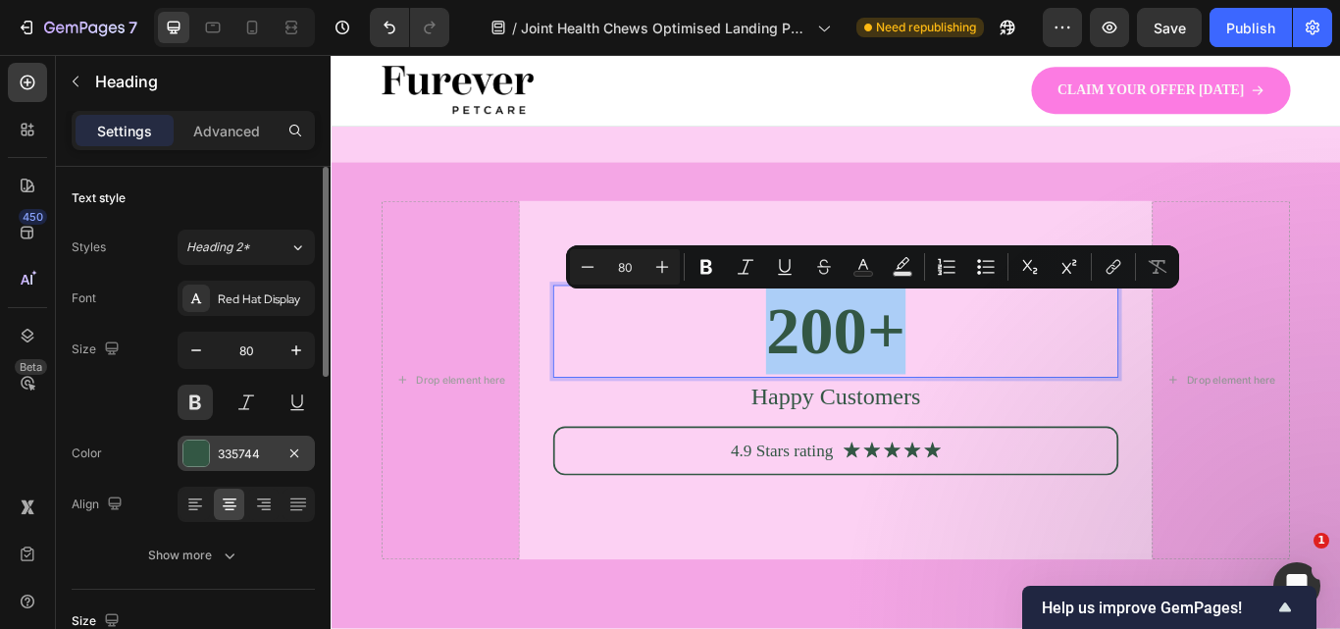
click at [213, 445] on div "335744" at bounding box center [246, 452] width 137 height 35
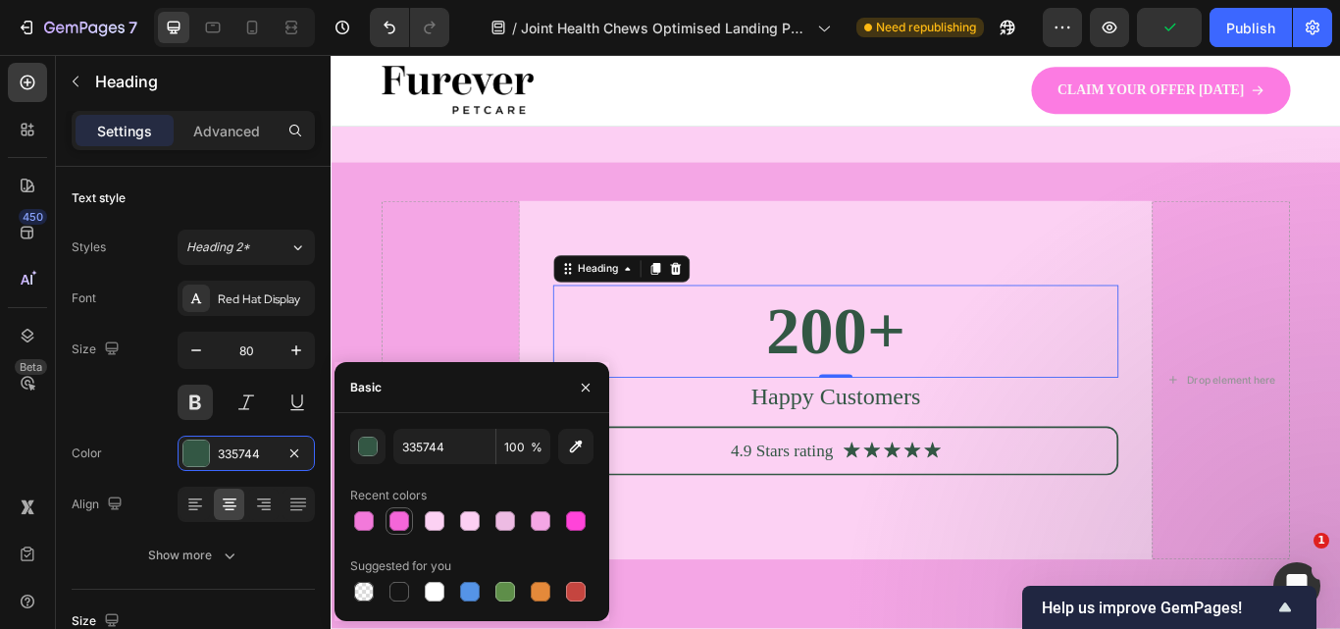
click at [402, 517] on div at bounding box center [399, 521] width 20 height 20
click at [578, 515] on div at bounding box center [576, 521] width 20 height 20
type input "FF44D9"
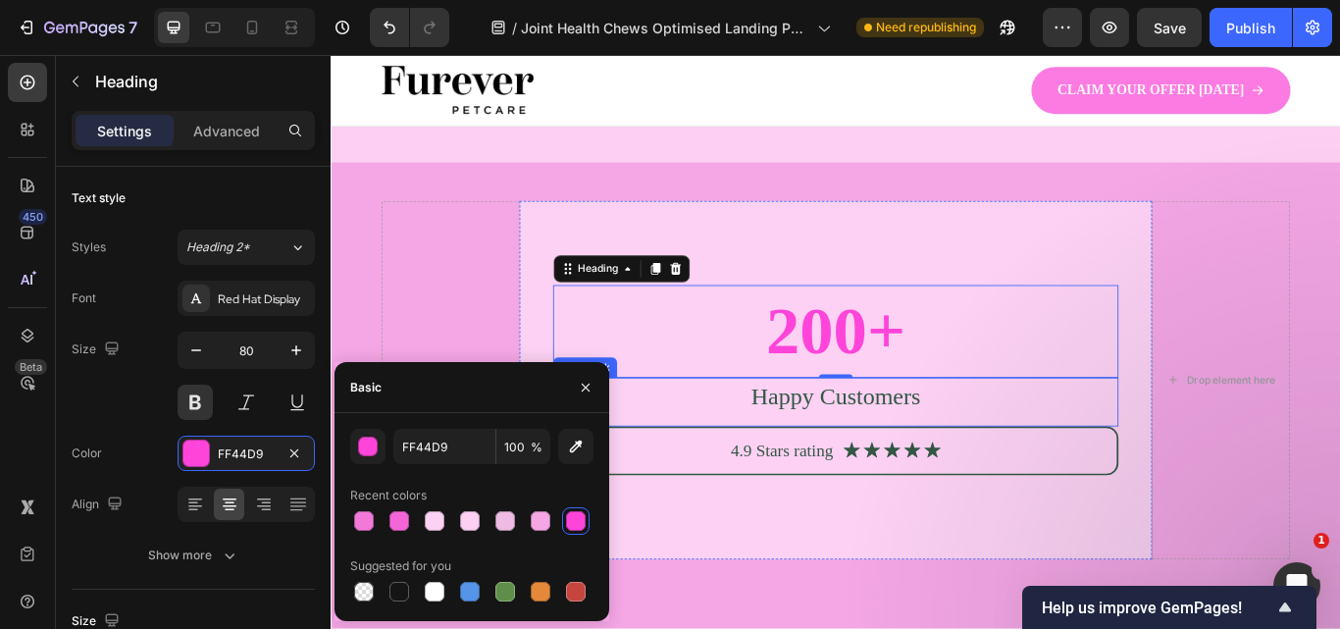
click at [948, 453] on p "Happy Customers" at bounding box center [918, 454] width 655 height 41
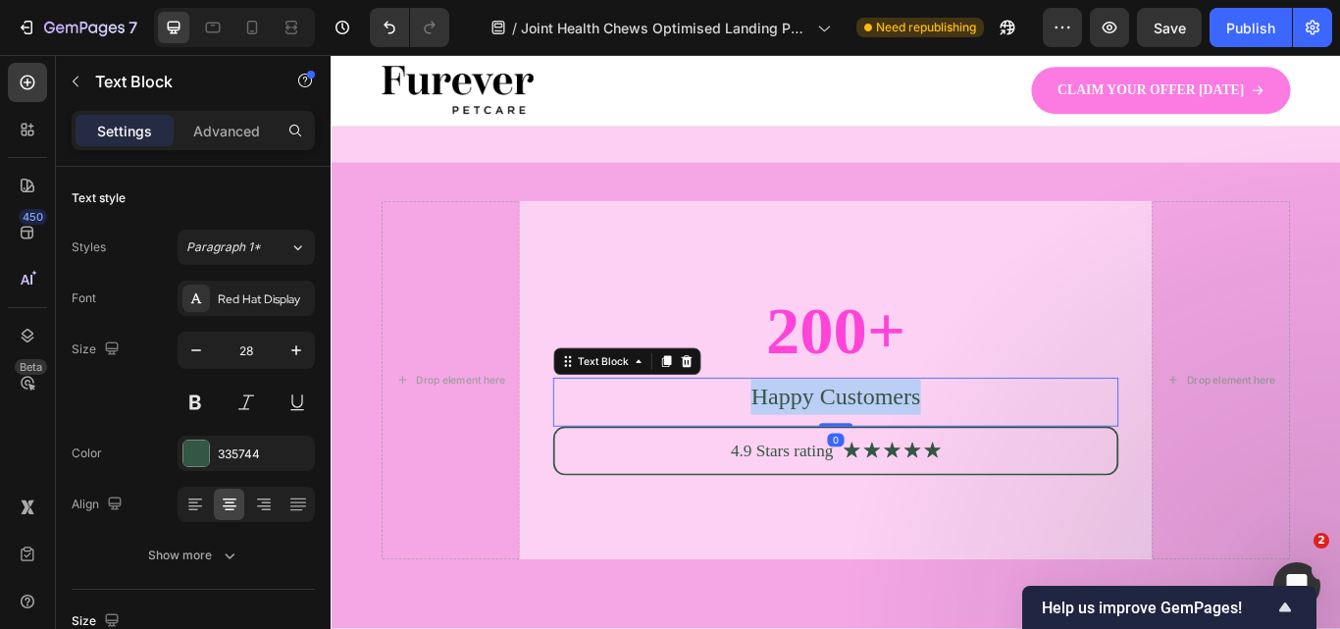
click at [948, 453] on p "Happy Customers" at bounding box center [918, 454] width 655 height 41
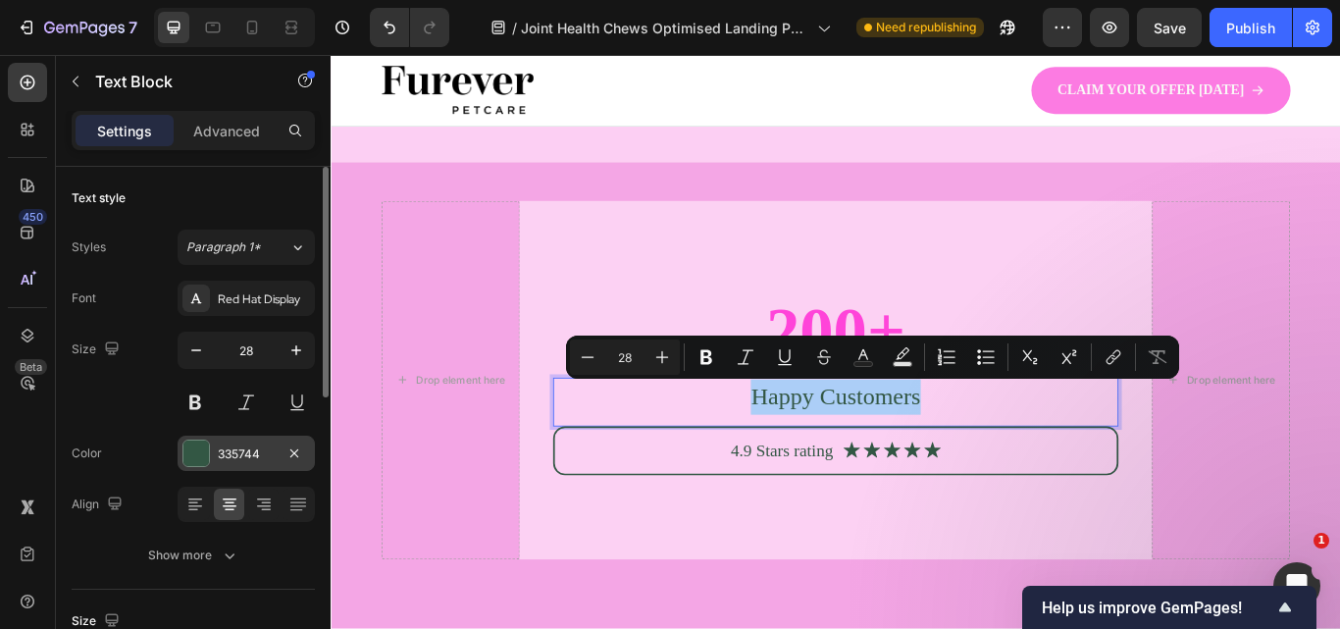
click at [196, 460] on div at bounding box center [196, 453] width 26 height 26
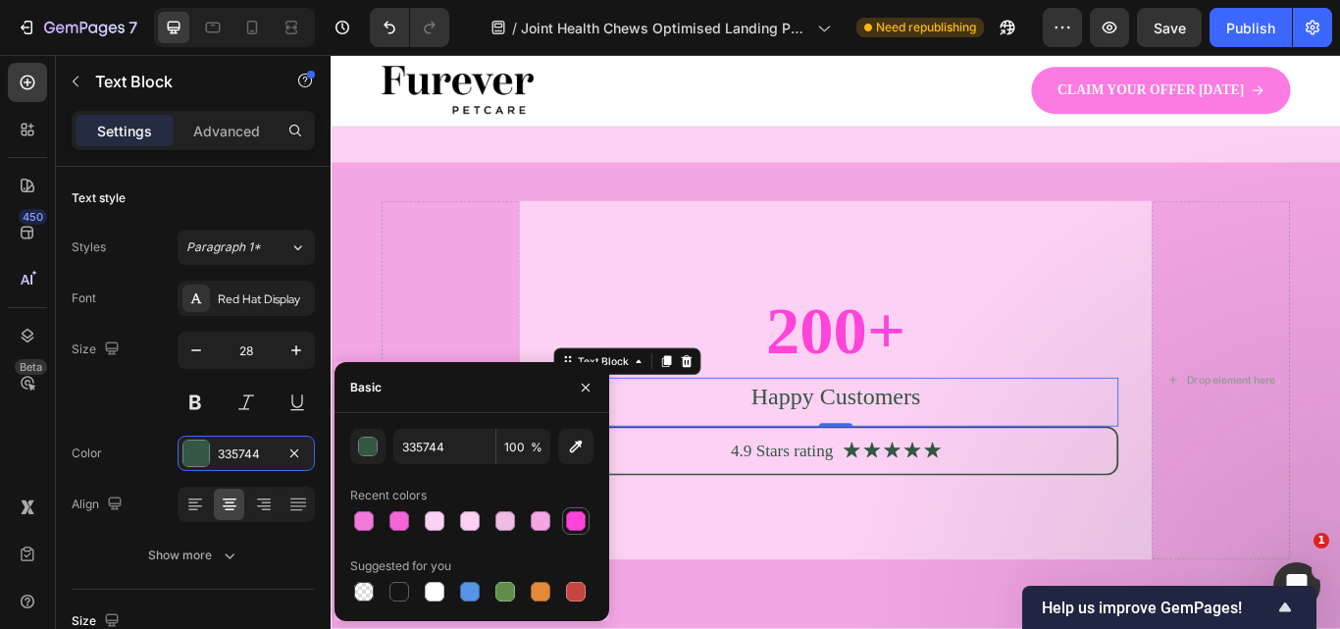
click at [576, 519] on div at bounding box center [576, 521] width 20 height 20
type input "FF44D9"
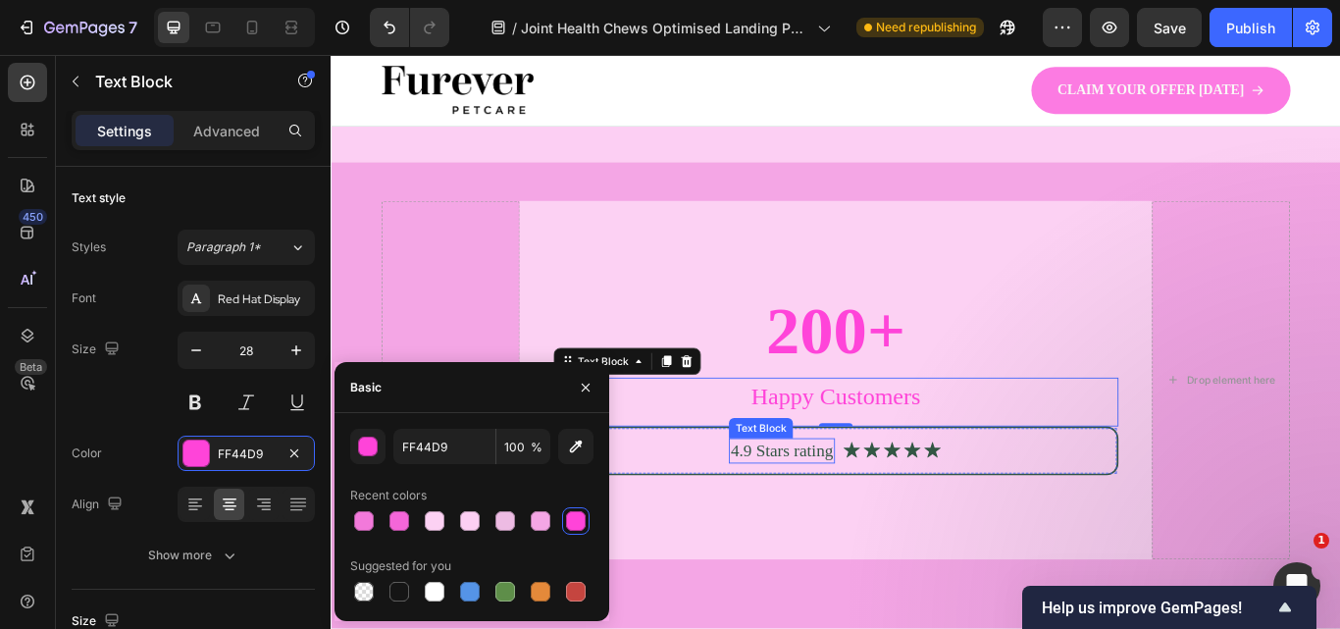
click at [894, 521] on p "4.9 Stars rating" at bounding box center [856, 517] width 120 height 26
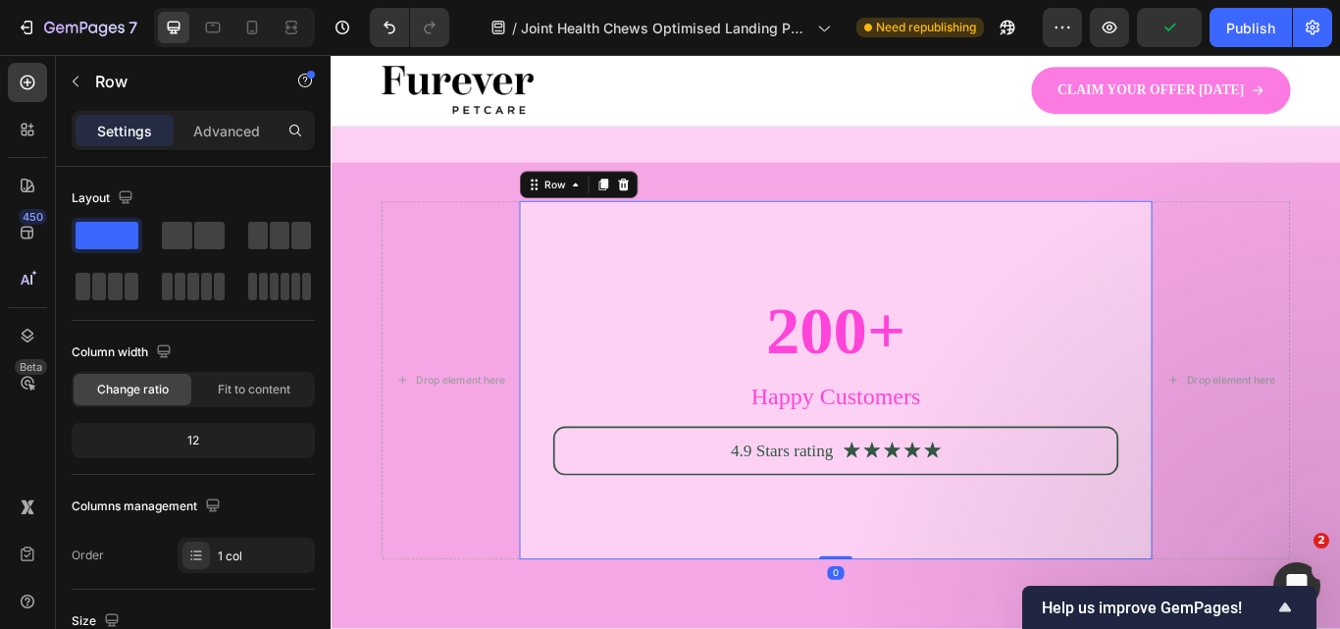
click at [691, 613] on div "200+ Heading Happy Customers Text Block 4.9 Stars rating Text Block Icon Icon I…" at bounding box center [919, 435] width 738 height 418
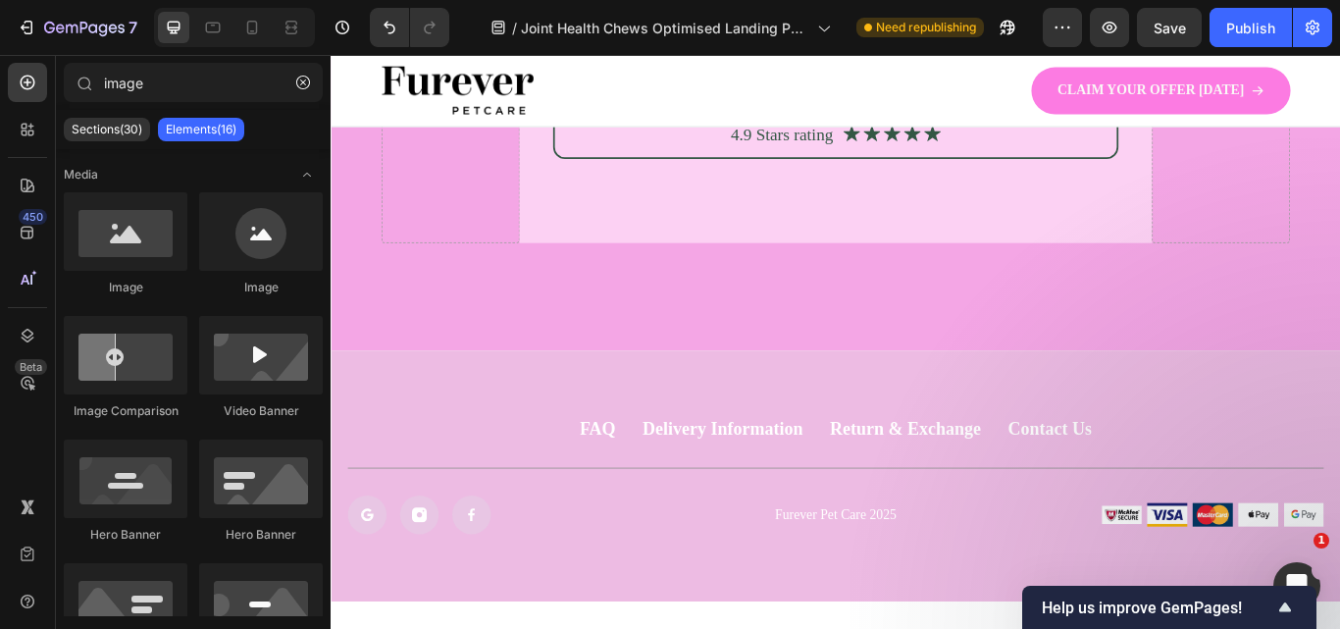
scroll to position [7476, 0]
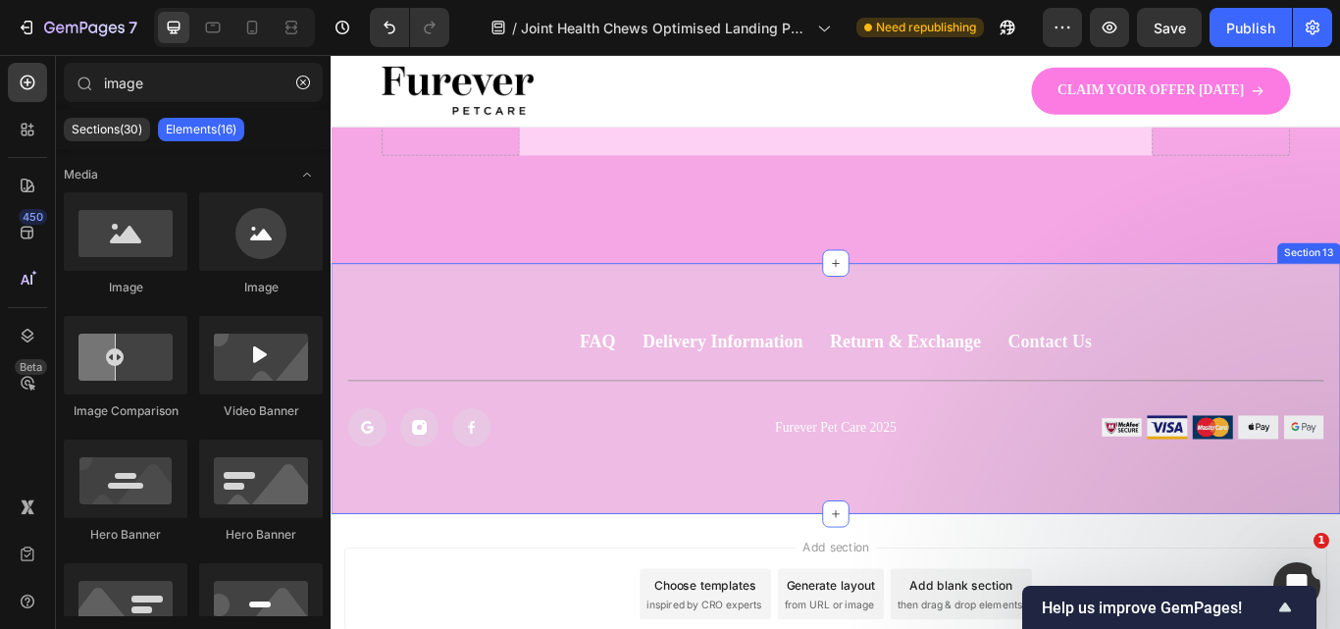
click at [1212, 549] on div "FAQ Button Delivery Information Button Return & Exchange Button Contact Us Butt…" at bounding box center [919, 444] width 1177 height 292
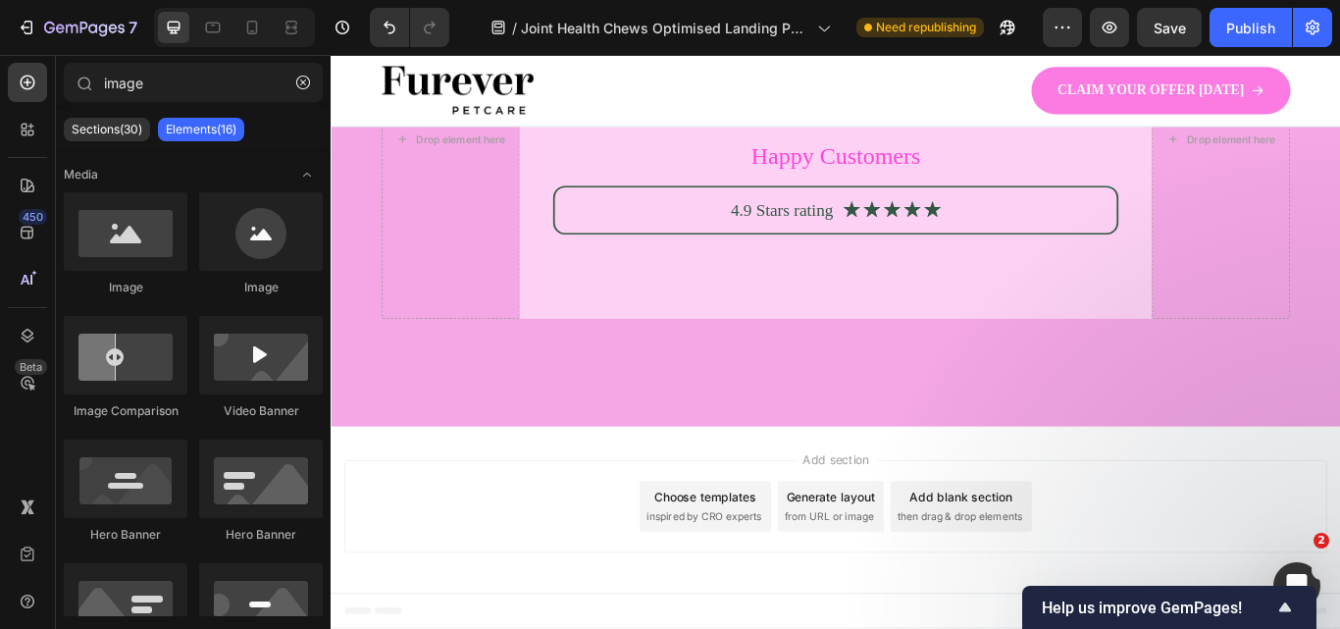
scroll to position [7286, 0]
click at [1248, 34] on div "Publish" at bounding box center [1250, 28] width 49 height 21
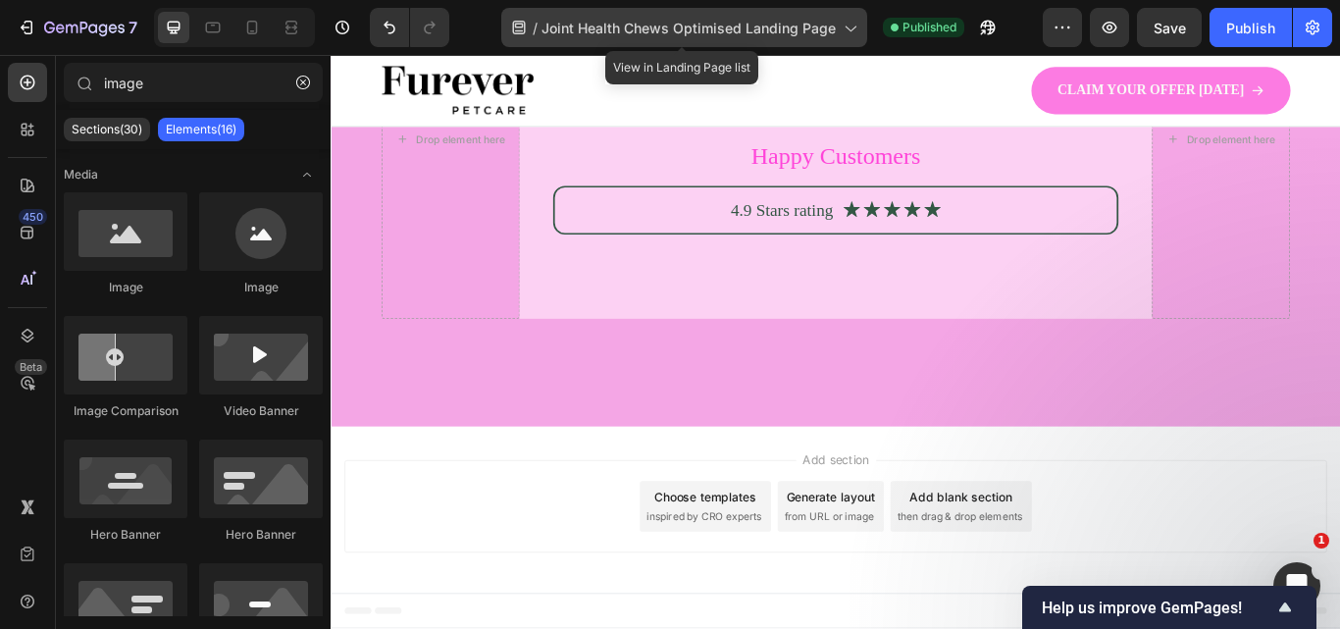
click at [793, 34] on span "Joint Health Chews Optimised Landing Page" at bounding box center [688, 28] width 294 height 21
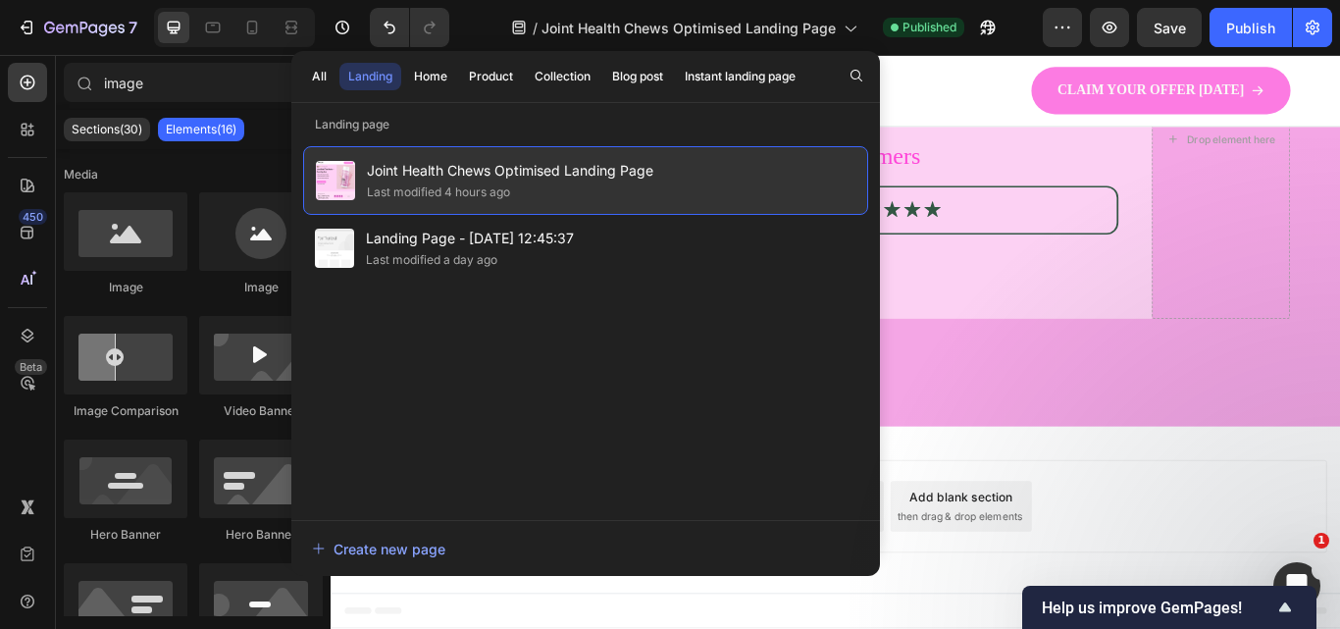
drag, startPoint x: 569, startPoint y: 174, endPoint x: 544, endPoint y: 184, distance: 26.8
click at [544, 184] on div "Last modified 4 hours ago" at bounding box center [510, 192] width 286 height 20
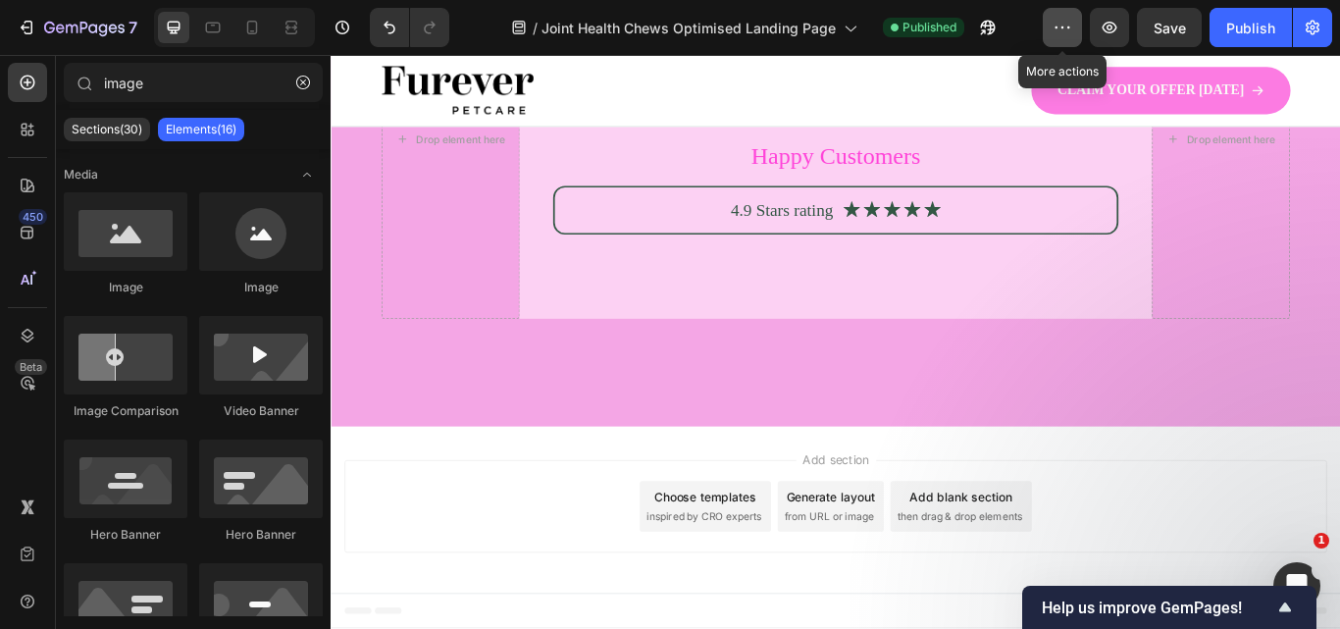
click at [1056, 24] on icon "button" at bounding box center [1062, 28] width 20 height 20
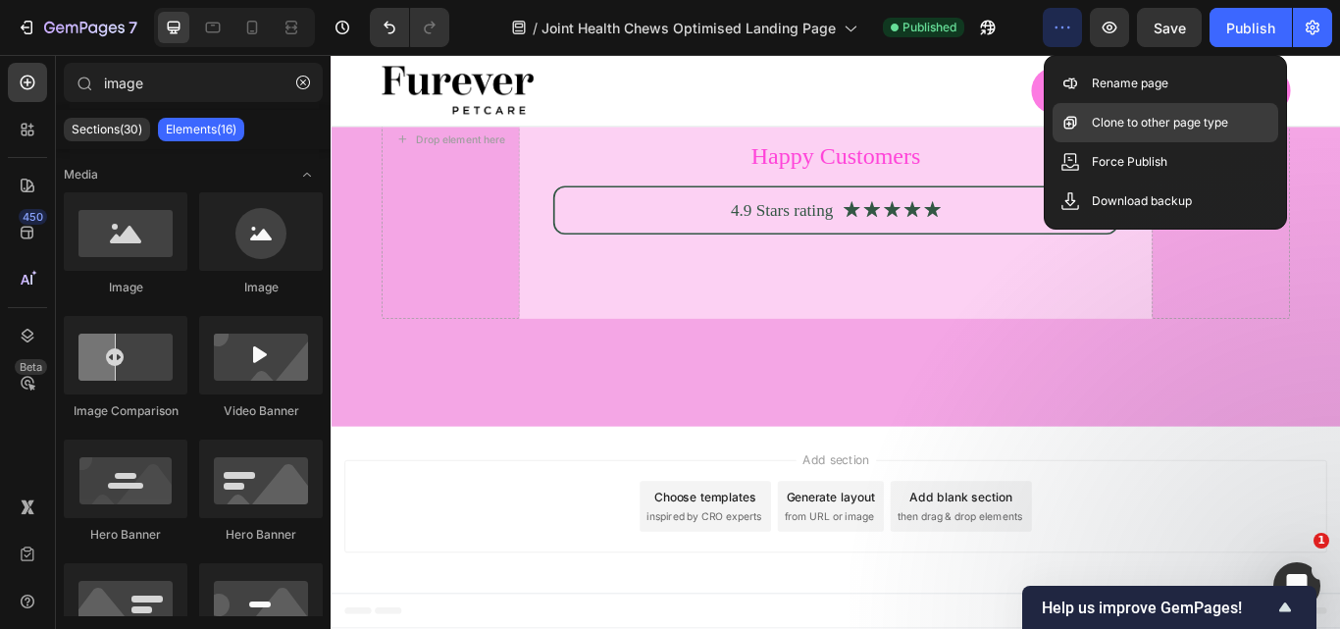
click at [1125, 119] on p "Clone to other page type" at bounding box center [1160, 123] width 136 height 20
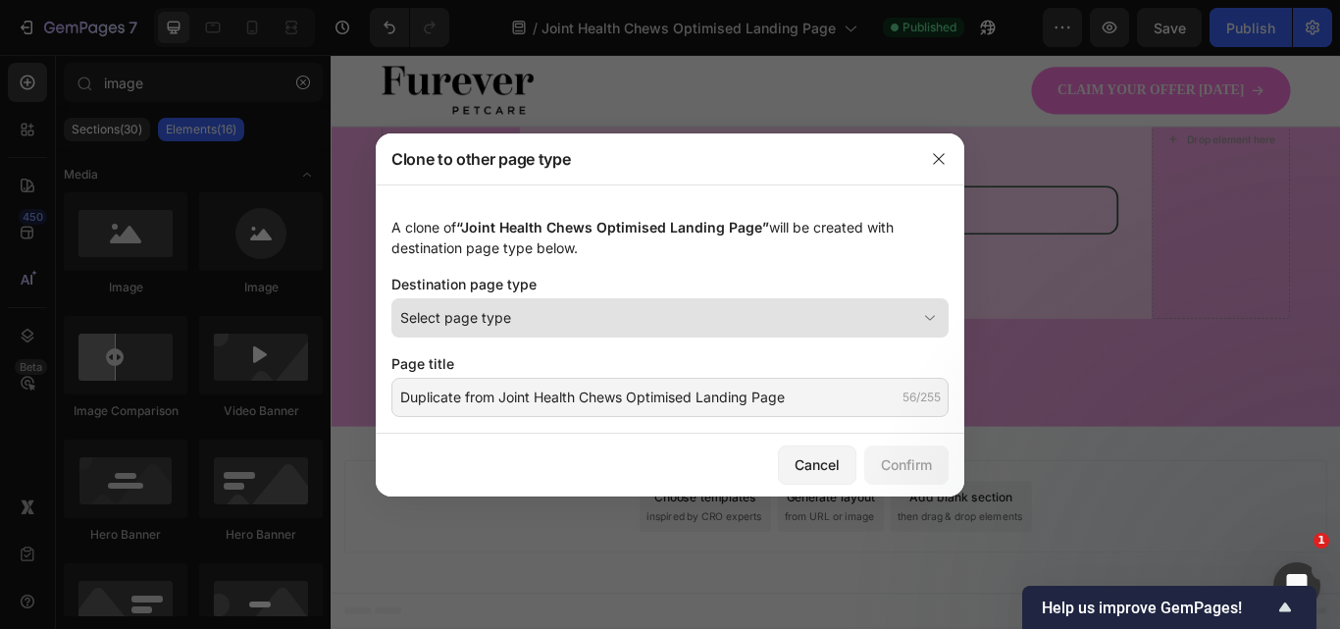
click at [753, 323] on div "Select page type" at bounding box center [658, 317] width 516 height 21
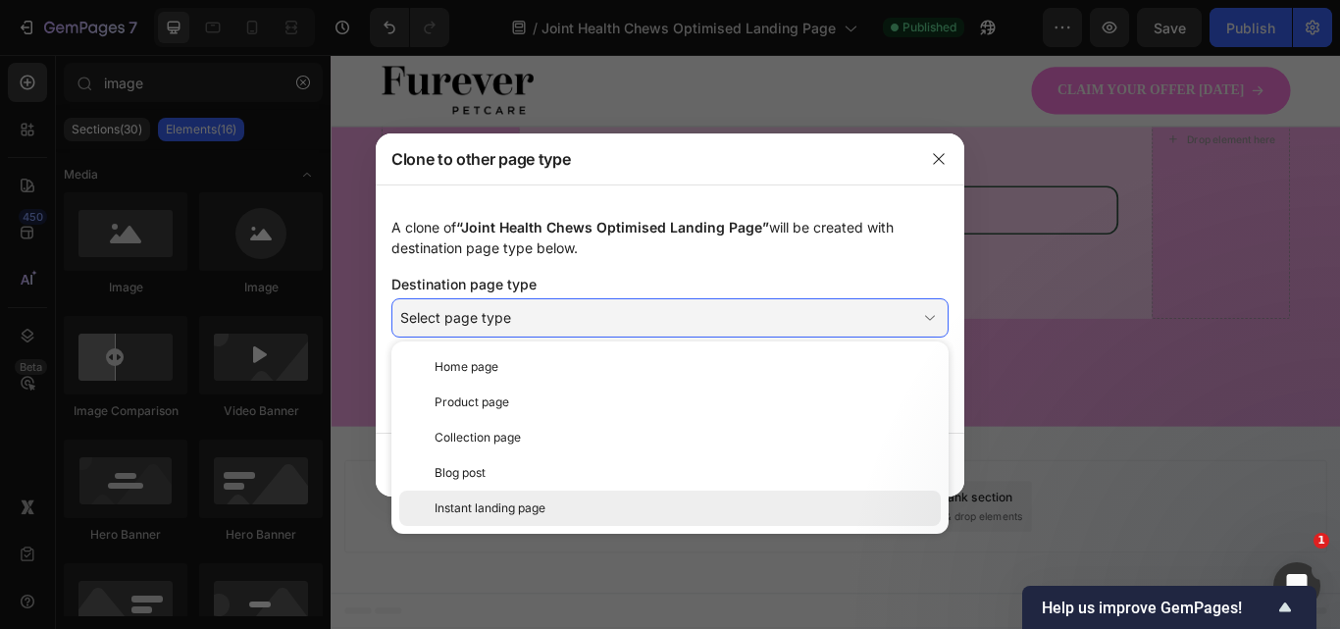
click at [616, 504] on div "Instant landing page" at bounding box center [684, 508] width 498 height 18
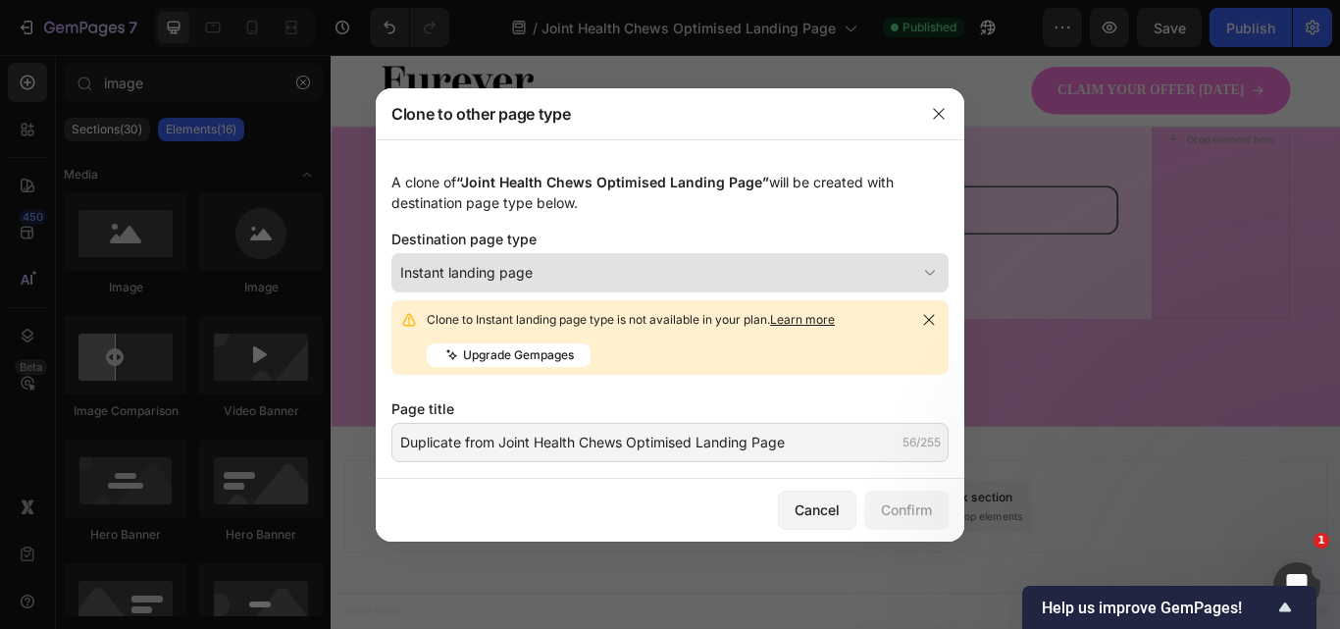
click at [619, 276] on div "Instant landing page" at bounding box center [658, 272] width 516 height 21
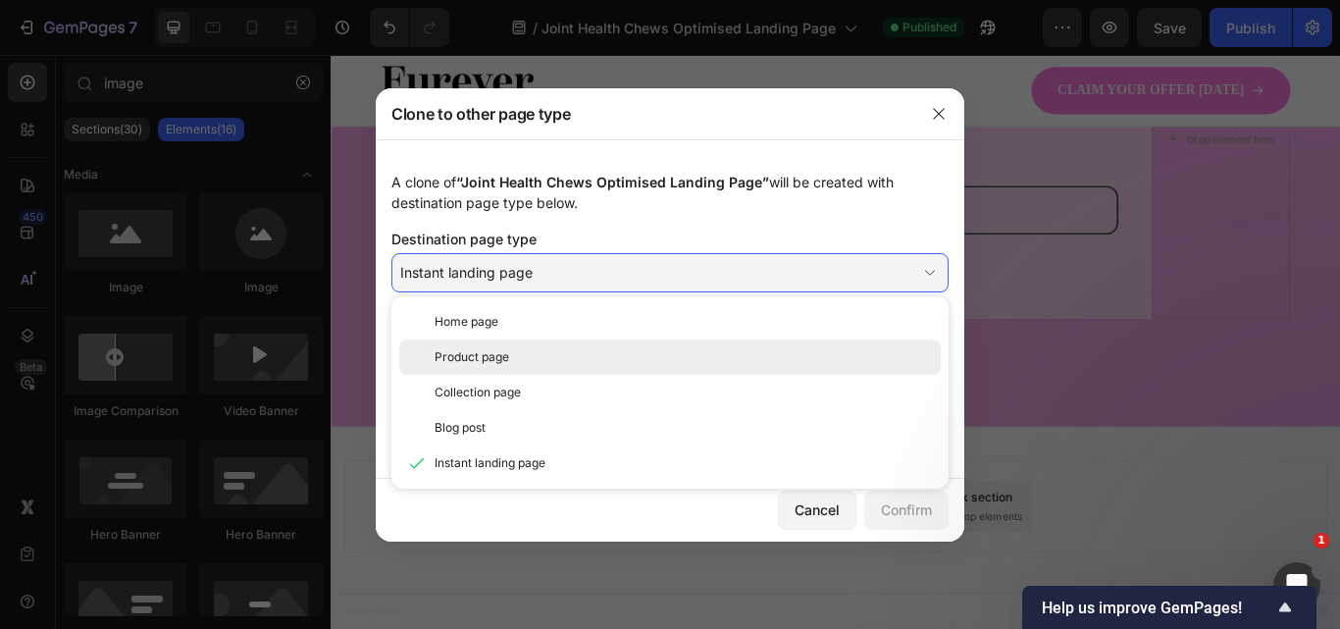
click at [593, 352] on div "Product page" at bounding box center [684, 357] width 498 height 18
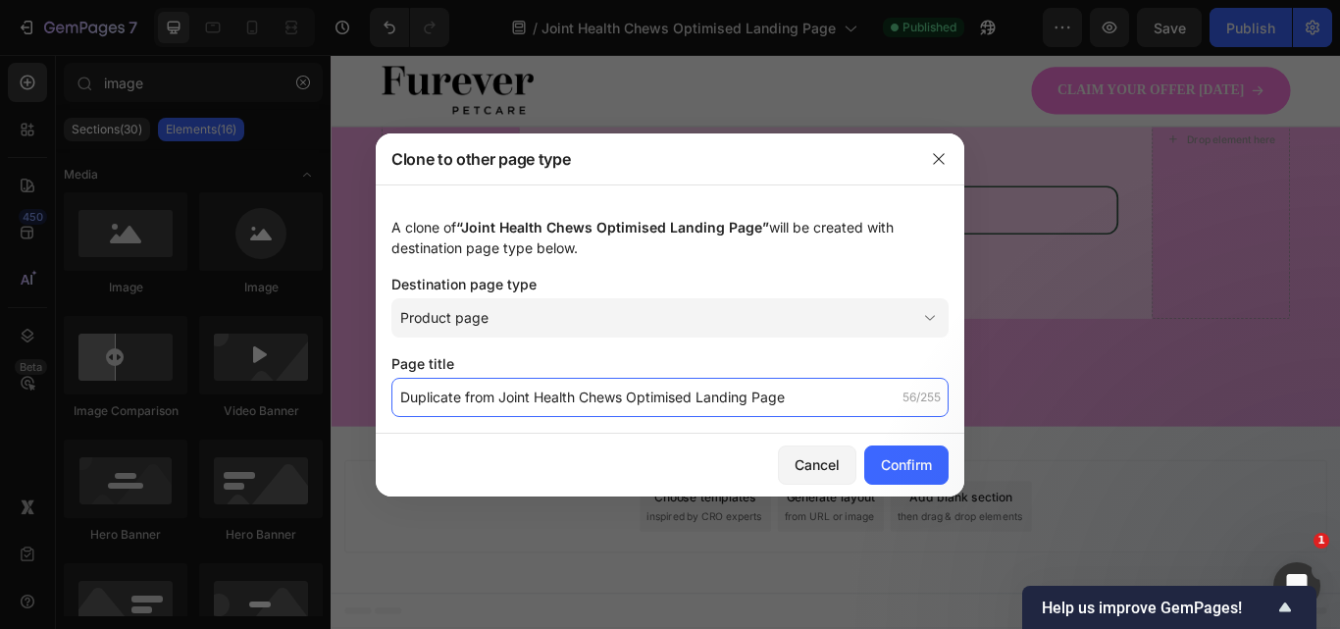
click at [593, 397] on input "Duplicate from Joint Health Chews Optimised Landing Page" at bounding box center [669, 397] width 557 height 39
type input "All In One Chews Optimised Landing Page"
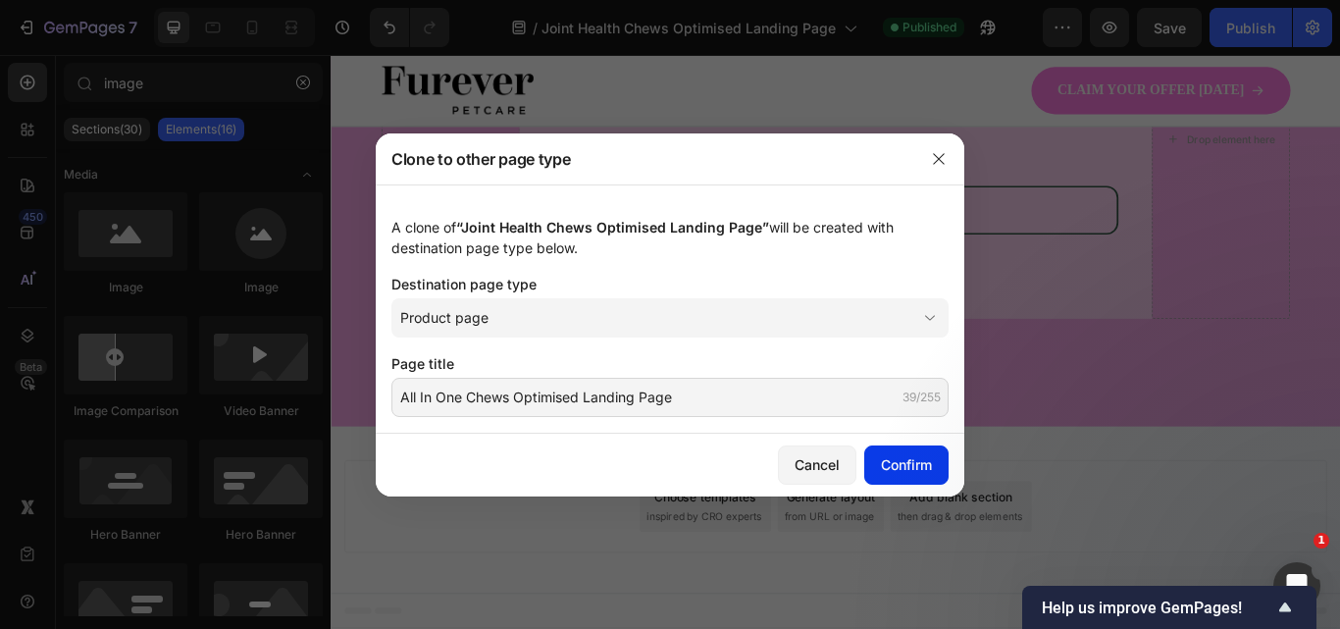
click at [919, 462] on div "Confirm" at bounding box center [906, 464] width 51 height 21
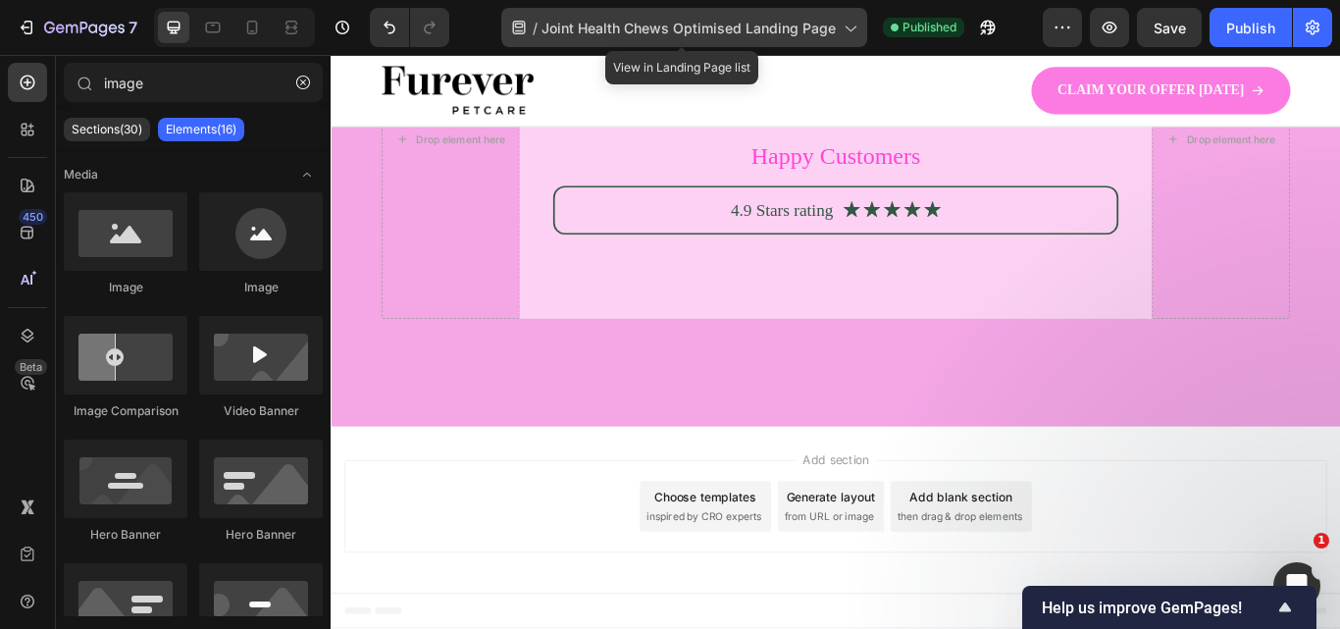
click at [697, 38] on div "/ Joint Health Chews Optimised Landing Page" at bounding box center [684, 27] width 366 height 39
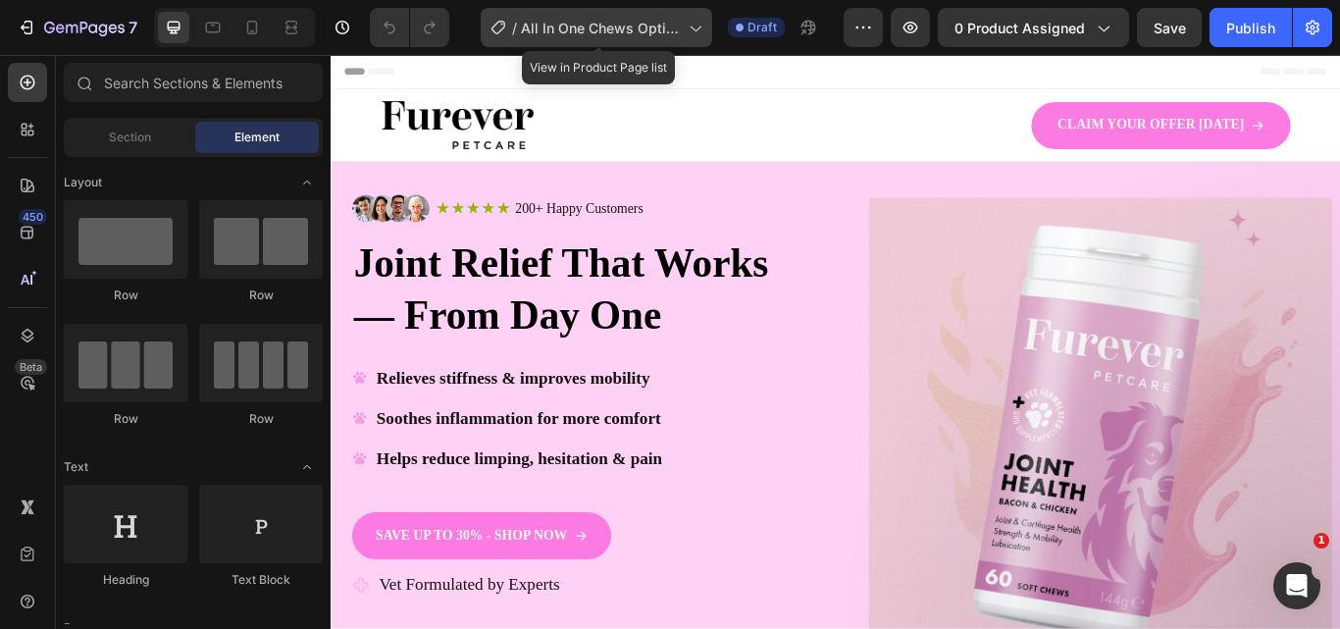
click at [675, 35] on span "All In One Chews Optimised Landing Page" at bounding box center [601, 28] width 160 height 21
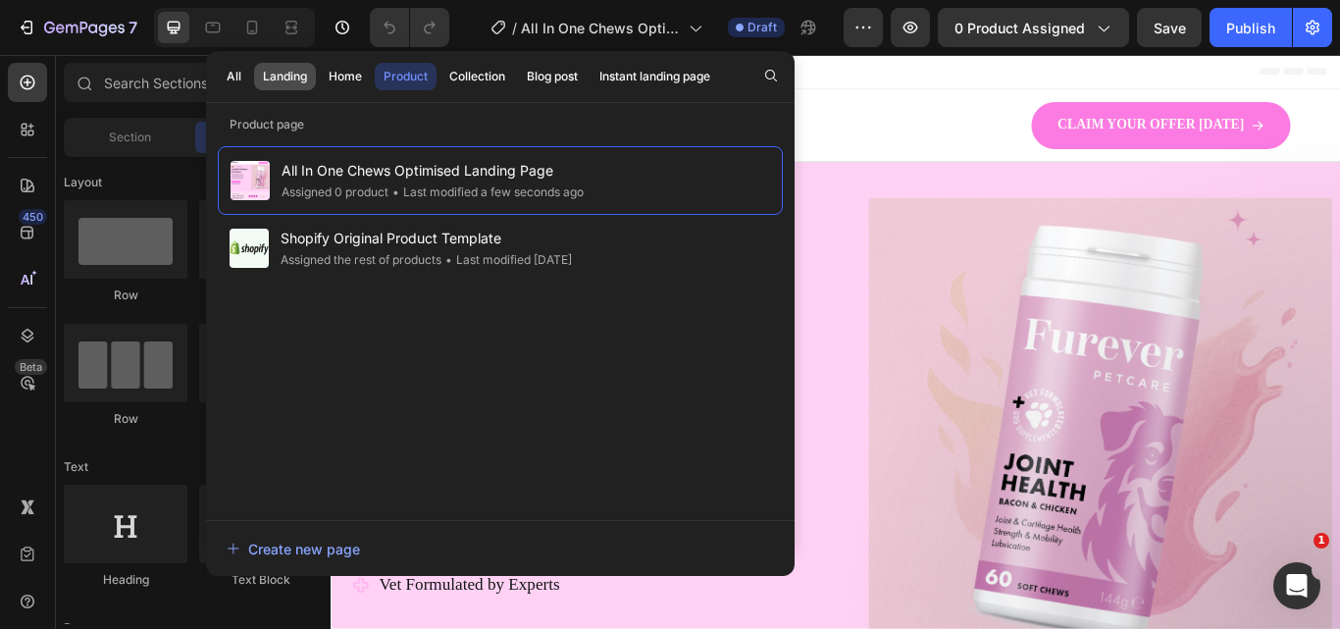
click at [304, 74] on div "Landing" at bounding box center [285, 77] width 44 height 18
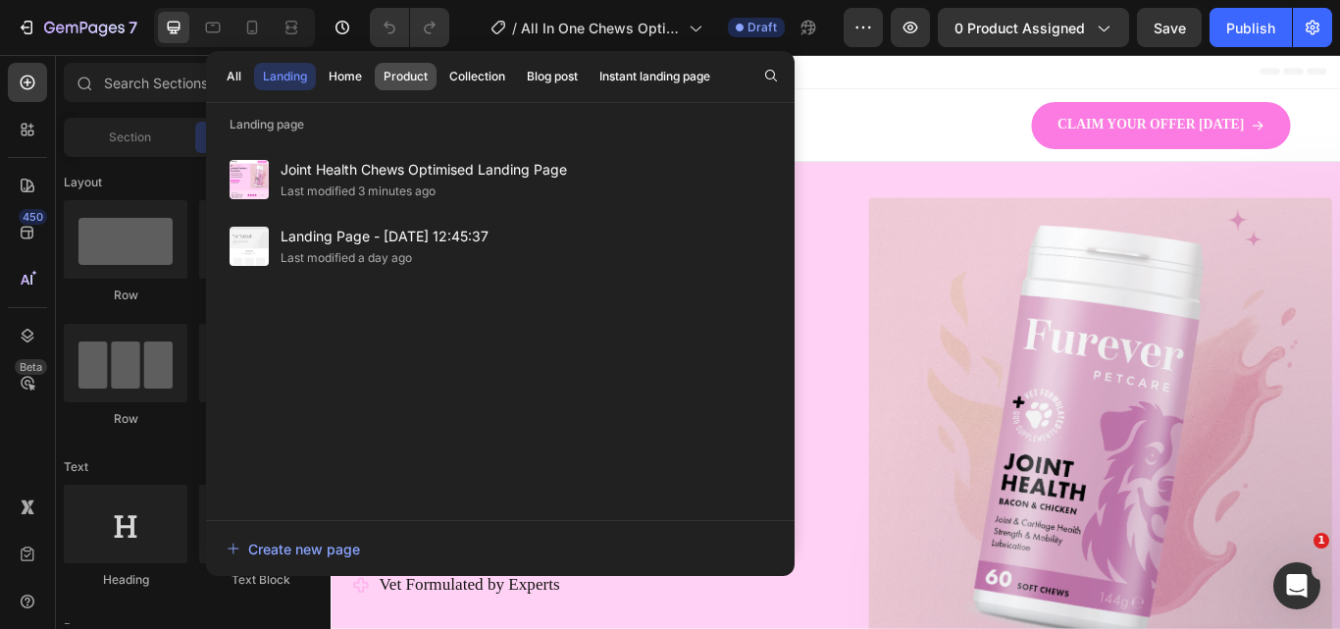
click at [412, 76] on div "Product" at bounding box center [406, 77] width 44 height 18
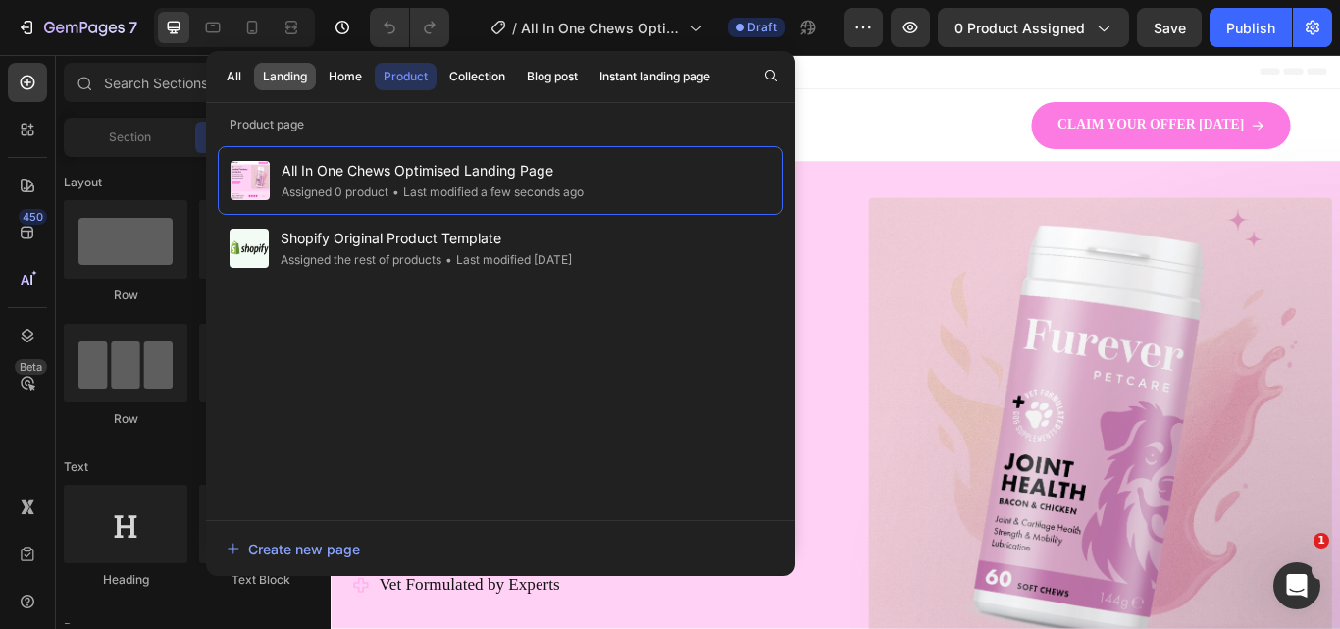
click at [312, 72] on button "Landing" at bounding box center [285, 76] width 62 height 27
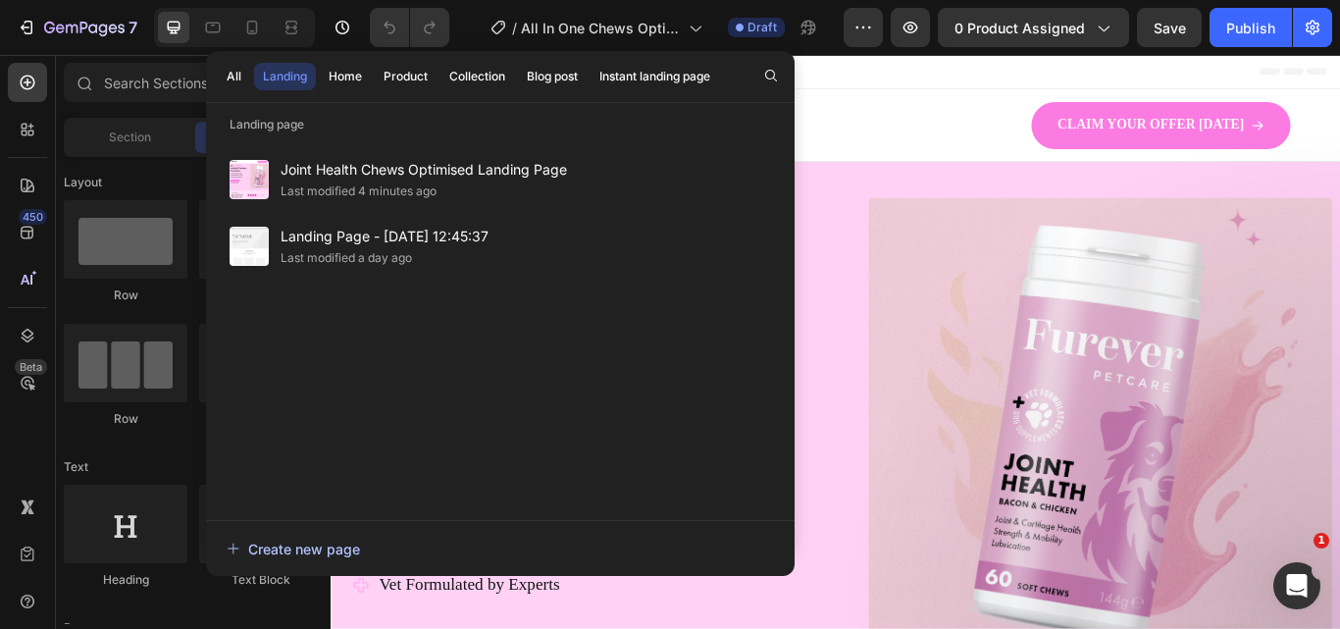
click at [305, 542] on div "Create new page" at bounding box center [293, 548] width 133 height 21
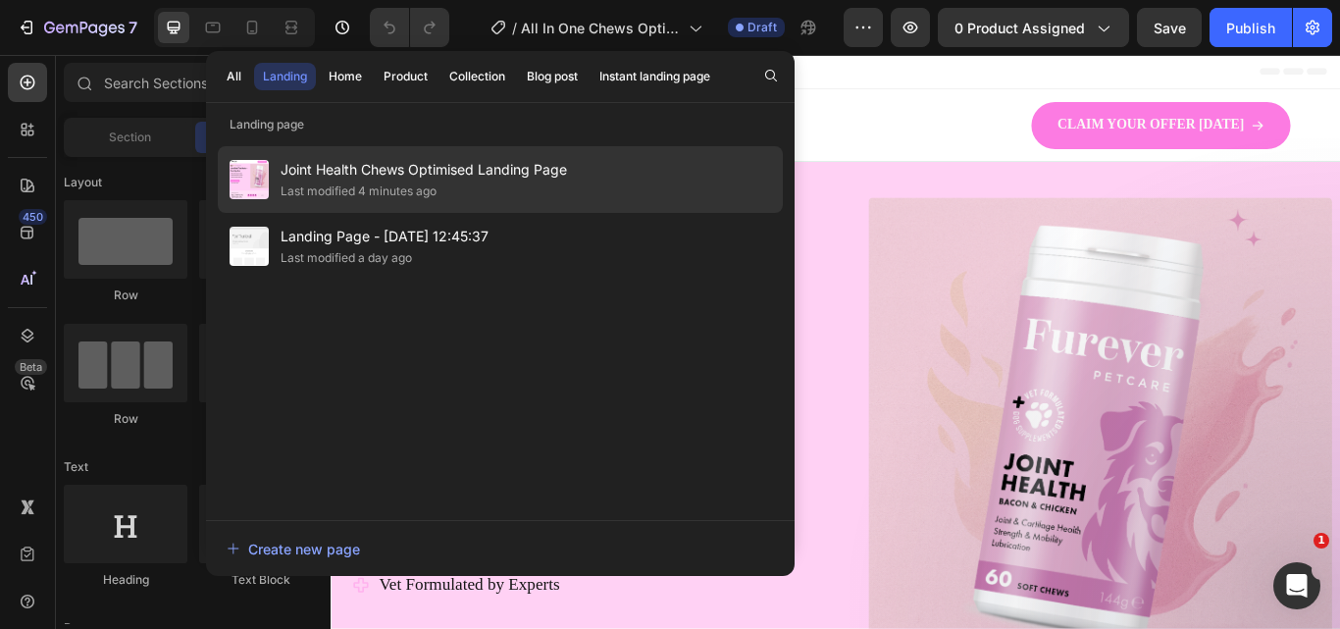
click at [373, 155] on div "Joint Health Chews Optimised Landing Page Last modified 4 minutes ago" at bounding box center [500, 179] width 565 height 67
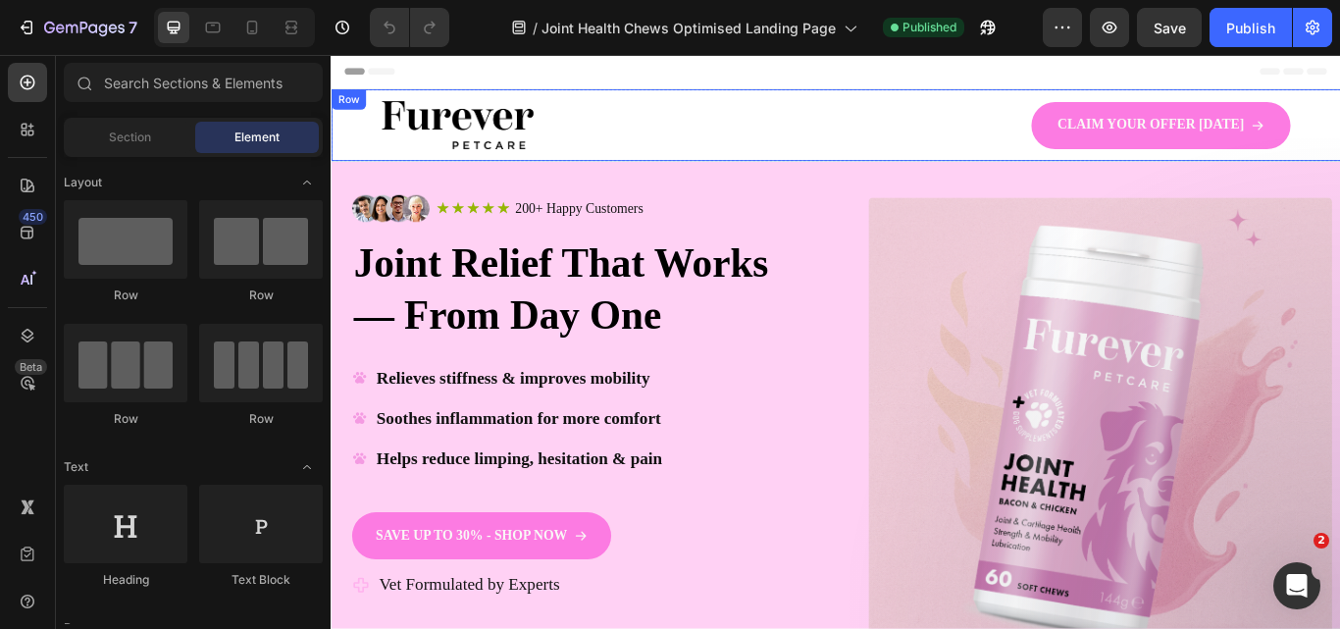
click at [371, 131] on div "Image CLAIM YOUR OFFER TODAY Button Row Row" at bounding box center [919, 136] width 1177 height 83
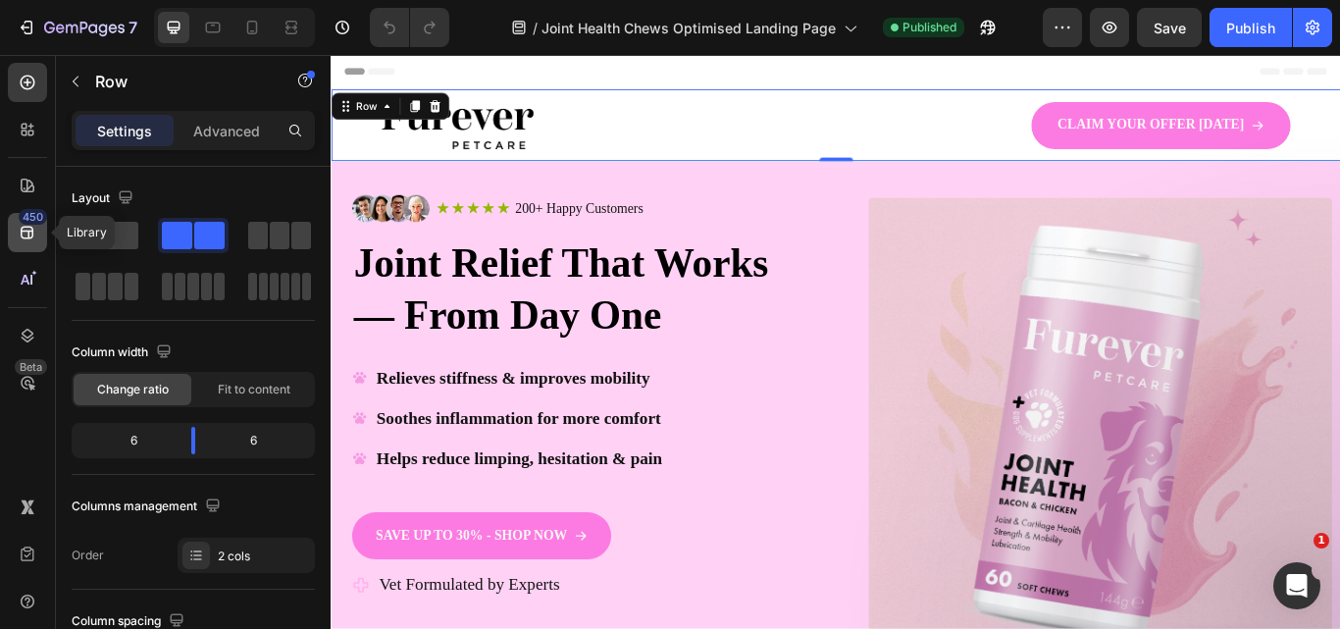
click at [29, 232] on icon at bounding box center [27, 233] width 13 height 13
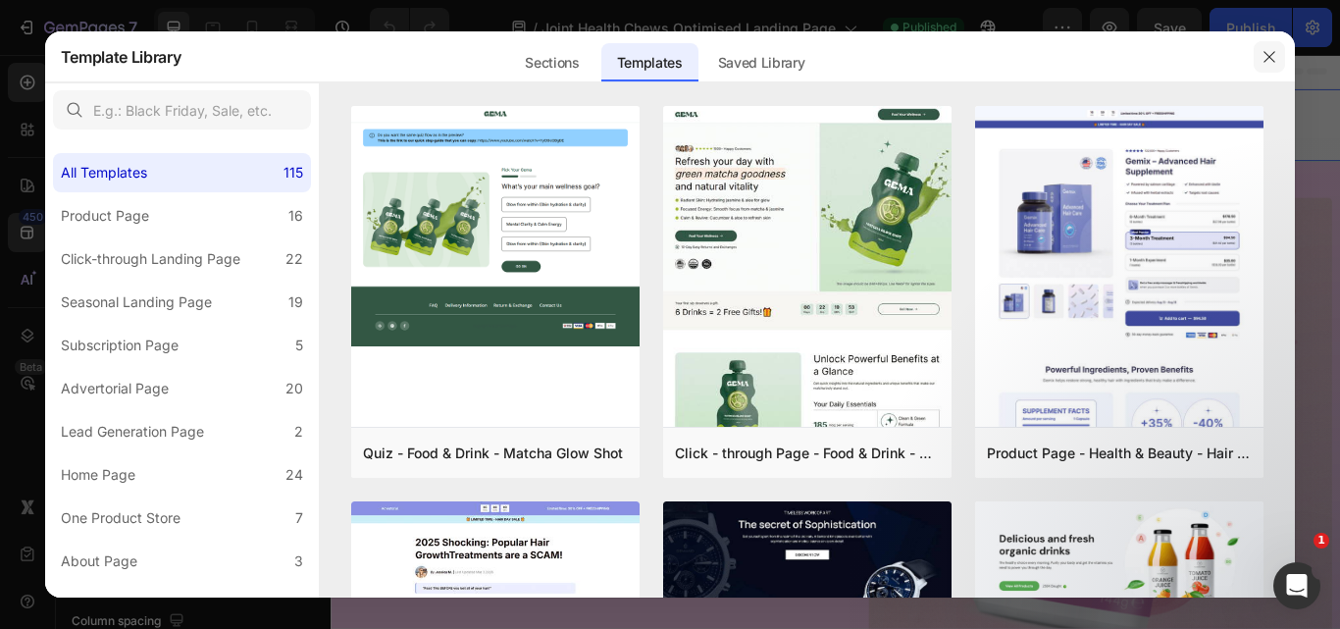
click at [1271, 55] on icon "button" at bounding box center [1269, 56] width 11 height 11
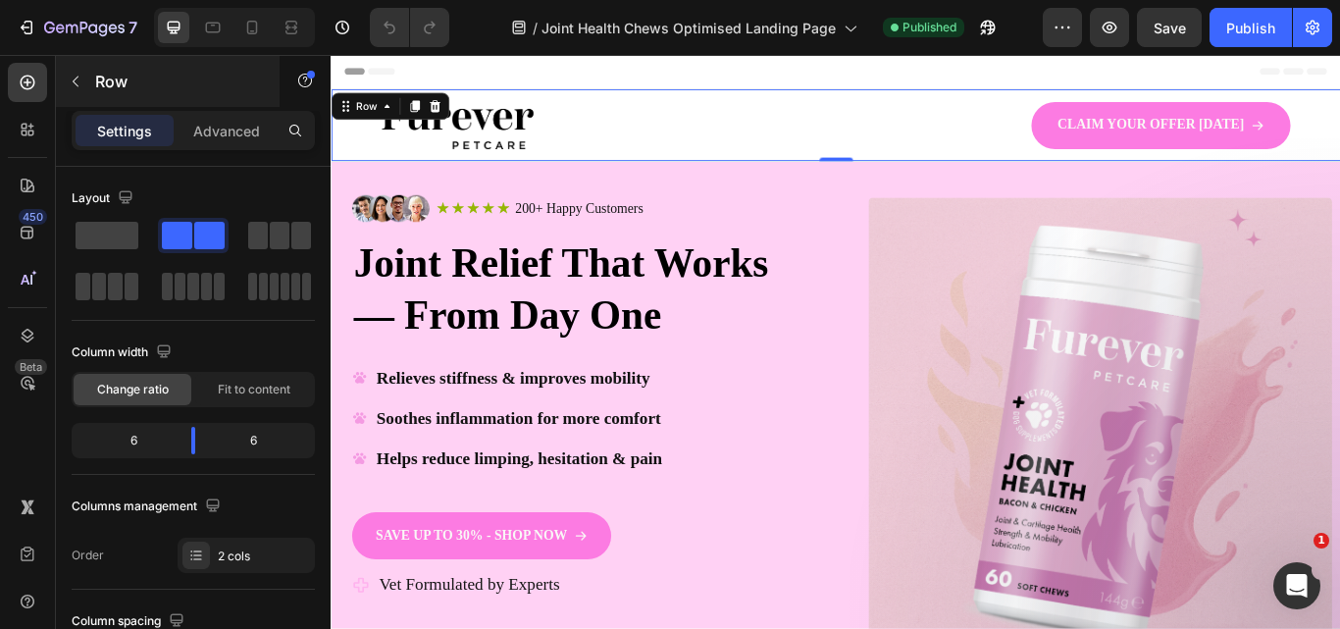
click at [79, 83] on icon "button" at bounding box center [76, 82] width 16 height 16
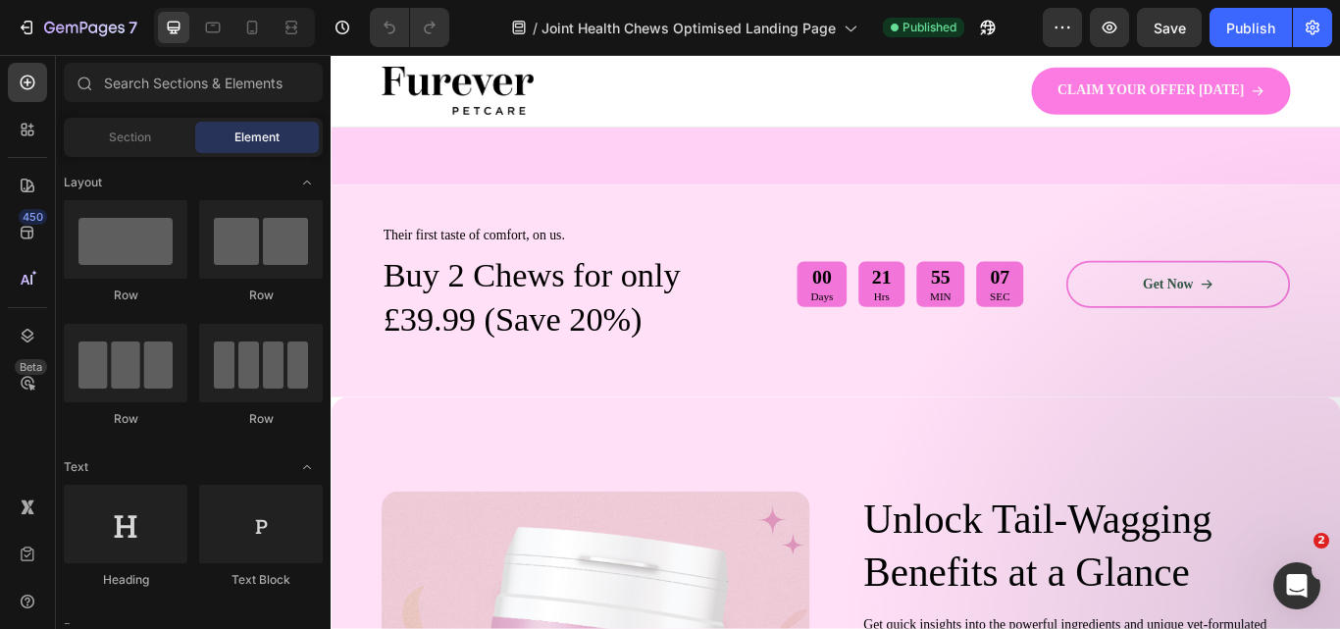
scroll to position [633, 0]
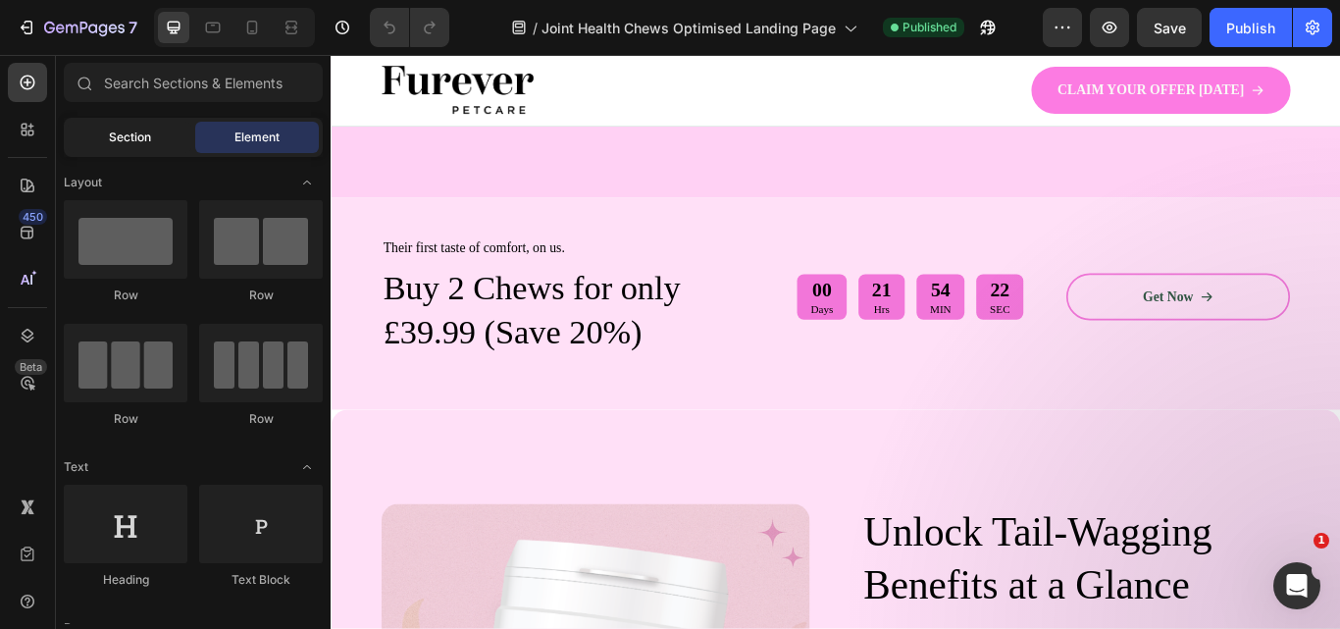
click at [127, 128] on span "Section" at bounding box center [130, 137] width 42 height 18
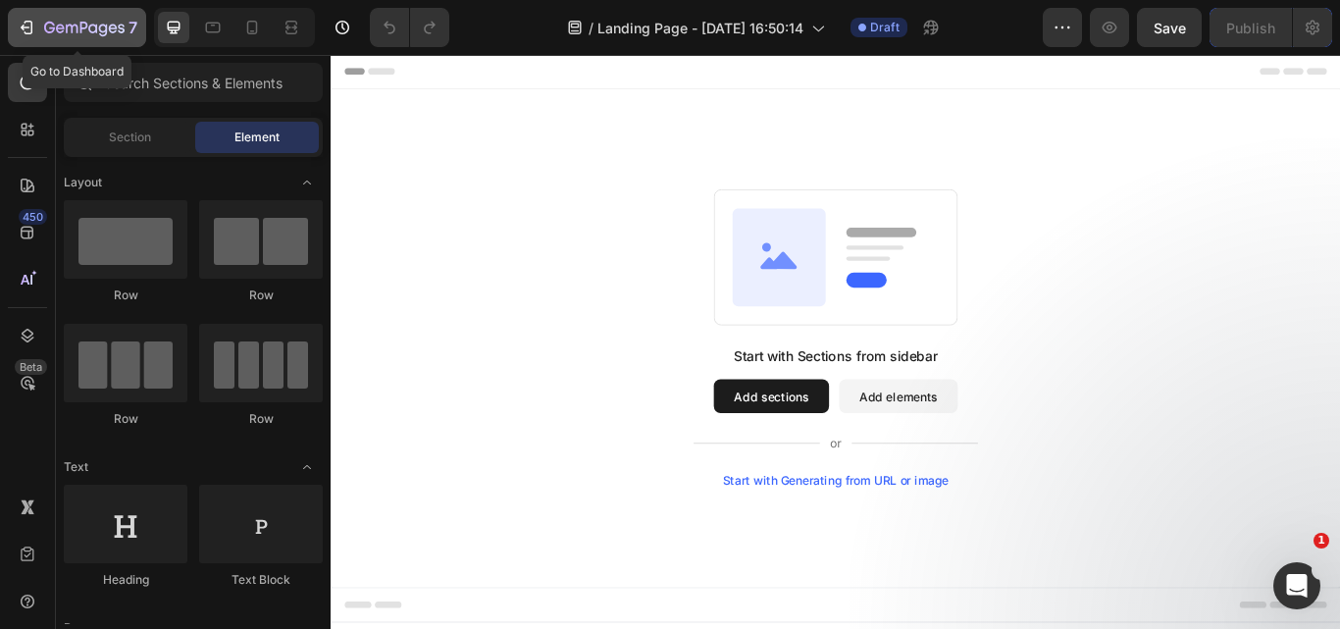
click at [35, 27] on icon "button" at bounding box center [27, 28] width 20 height 20
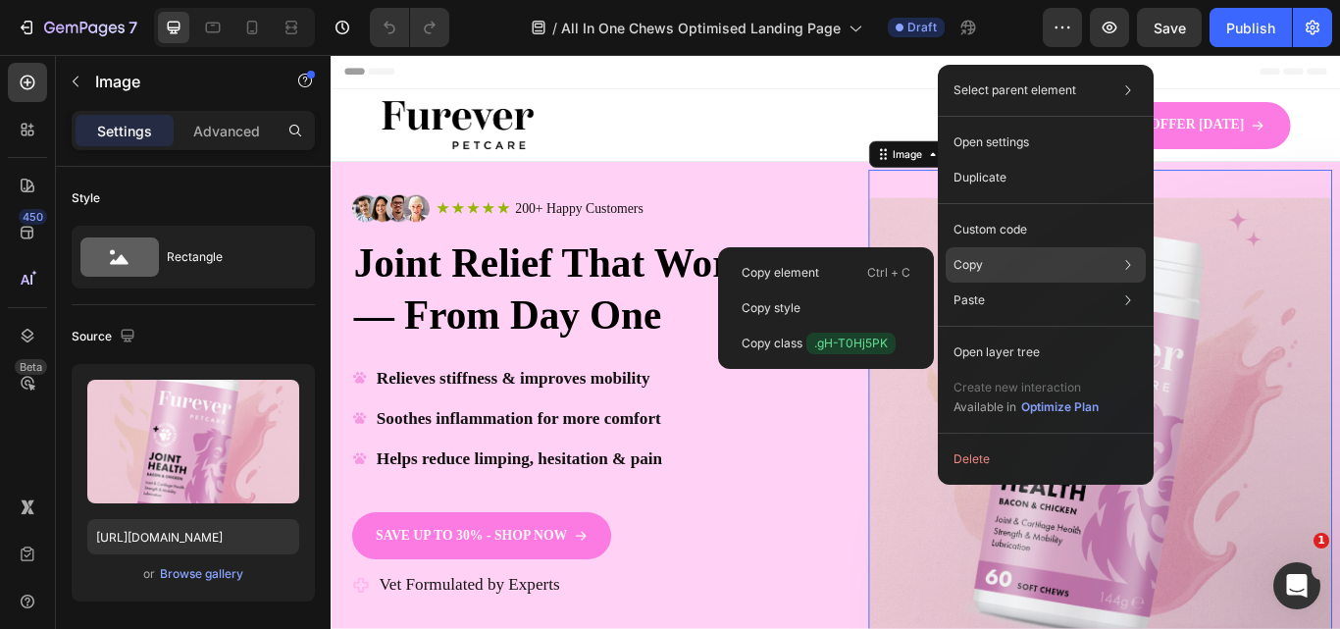
click at [979, 265] on p "Copy" at bounding box center [967, 265] width 29 height 18
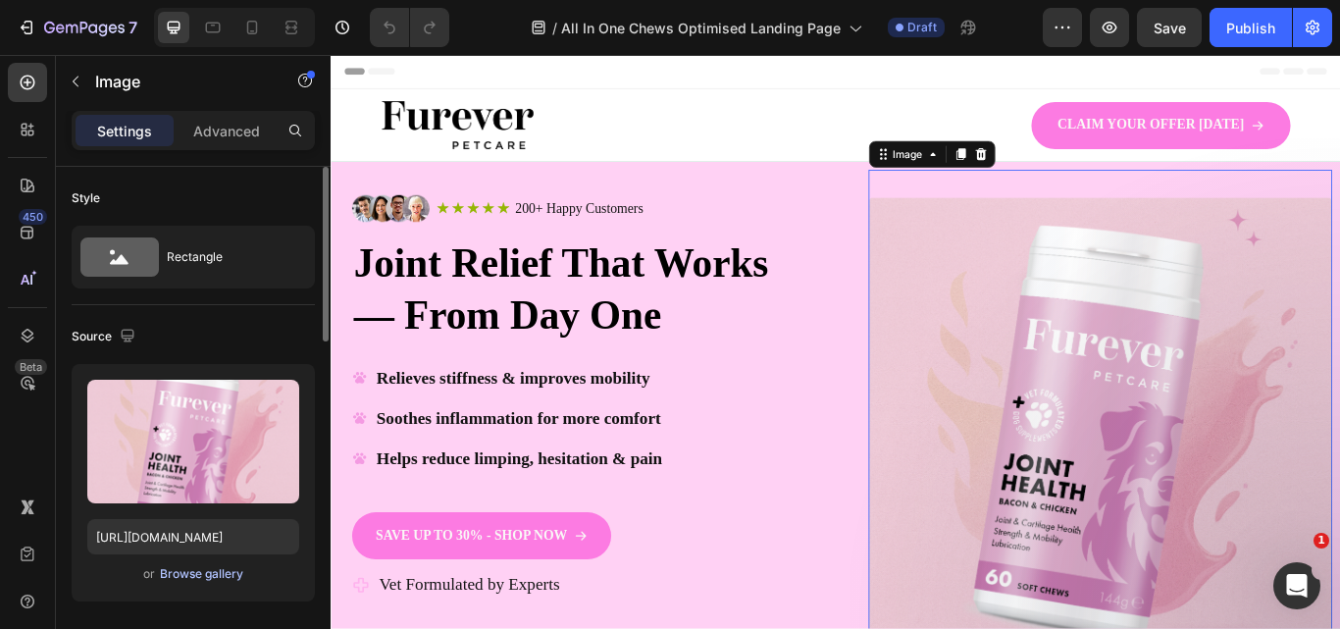
click at [194, 578] on div "Browse gallery" at bounding box center [201, 574] width 83 height 18
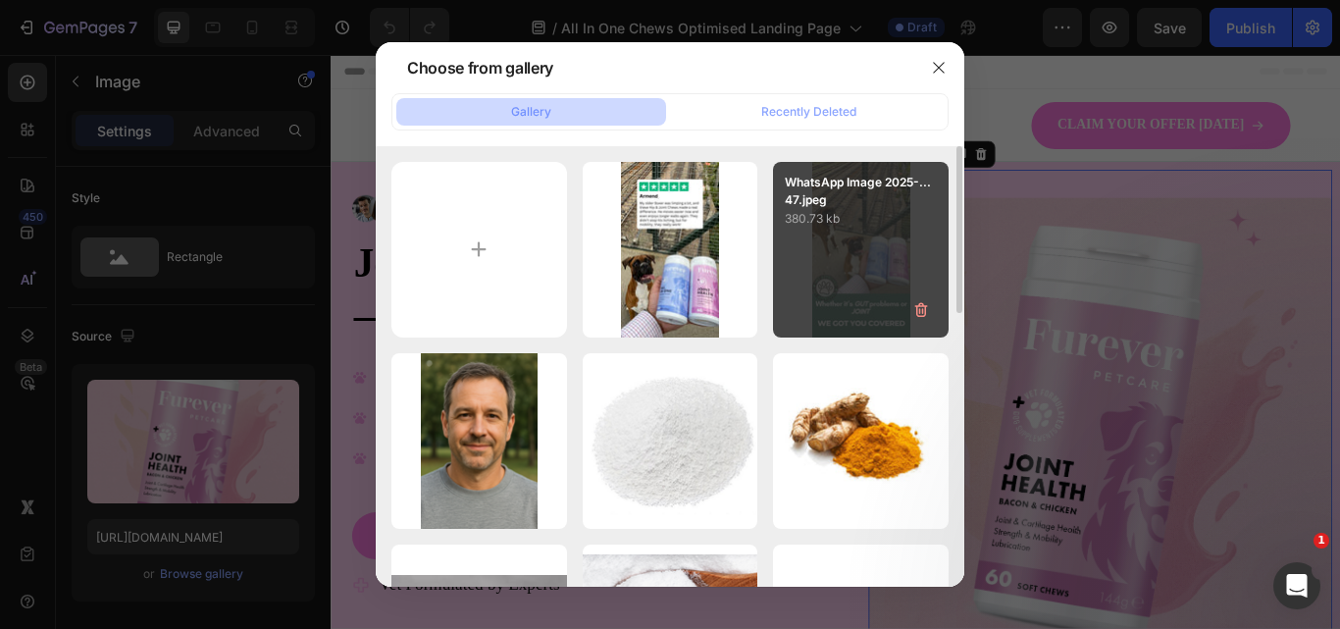
click at [946, 199] on div "WhatsApp Image 2025-...47.jpeg 380.73 kb" at bounding box center [861, 195] width 176 height 67
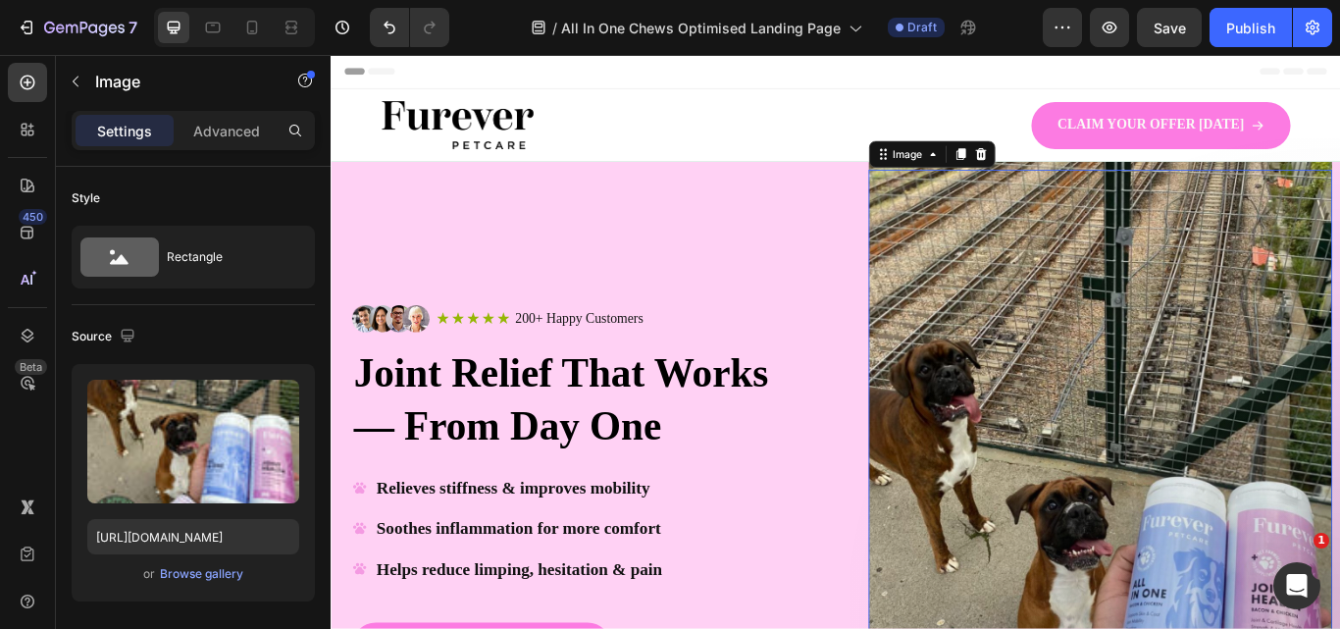
type input "[URL][DOMAIN_NAME]"
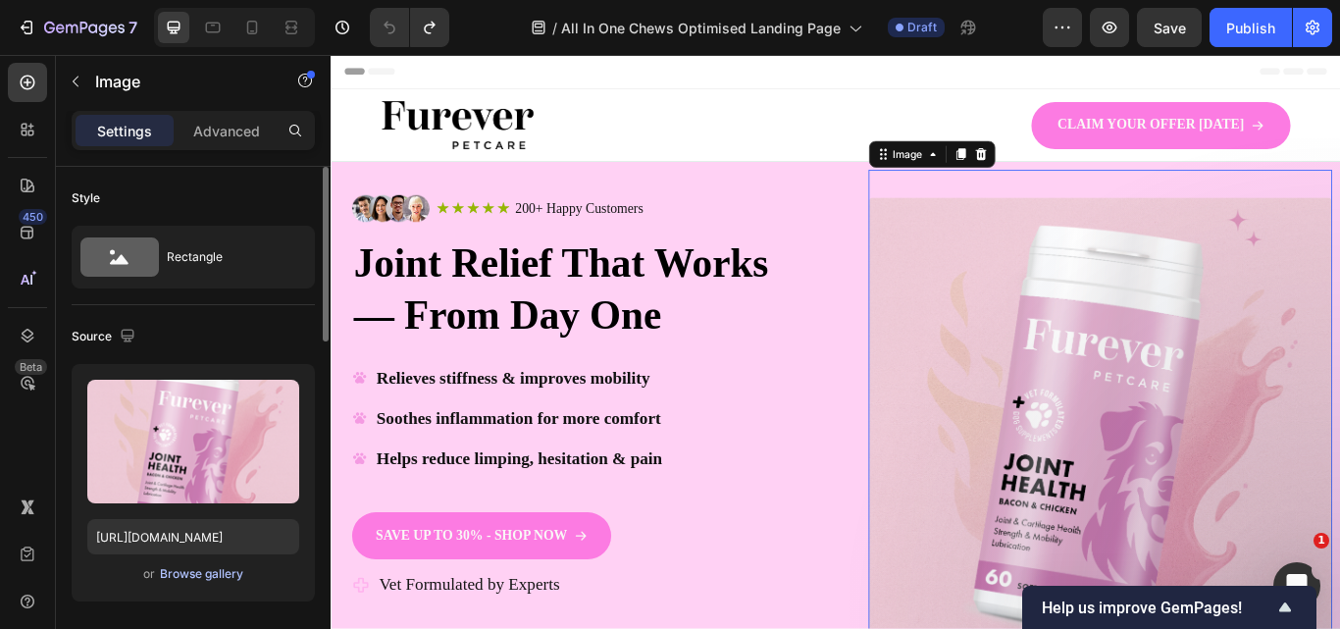
click at [197, 570] on div "Browse gallery" at bounding box center [201, 574] width 83 height 18
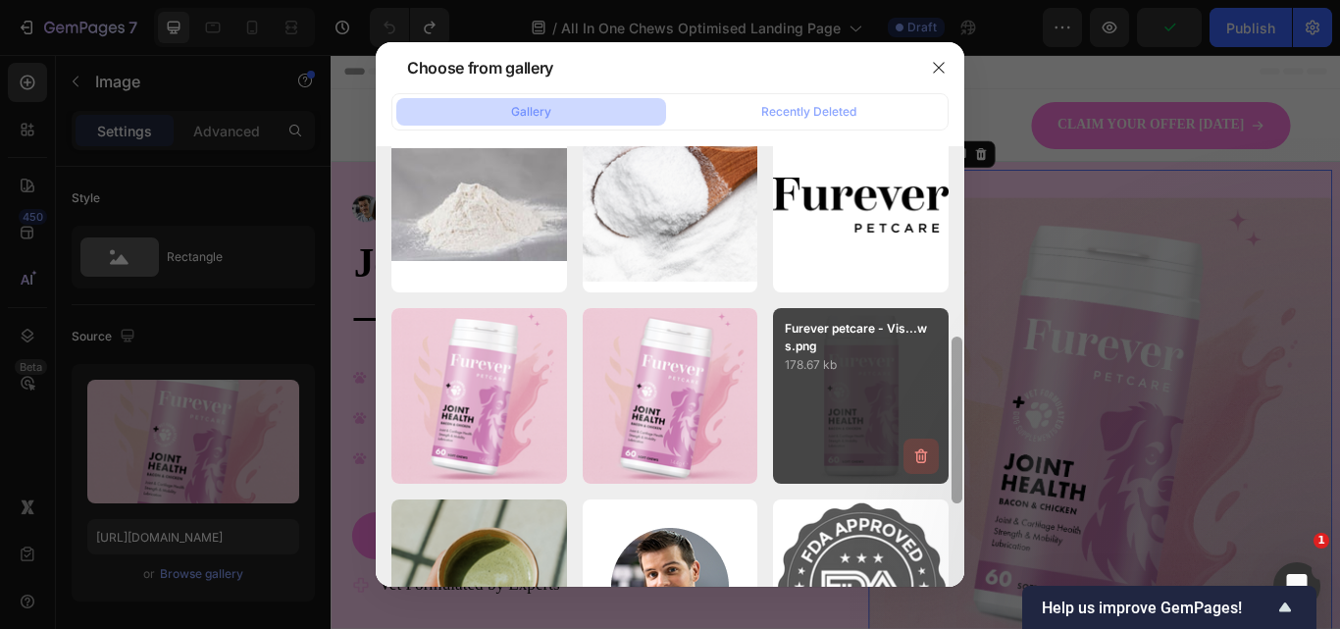
drag, startPoint x: 956, startPoint y: 267, endPoint x: 933, endPoint y: 436, distance: 171.3
click at [933, 436] on div "WhatsApp Image 2025-...45.jpeg 326.32 kb WhatsApp Image 2025-...47.jpeg 380.73 …" at bounding box center [670, 366] width 588 height 440
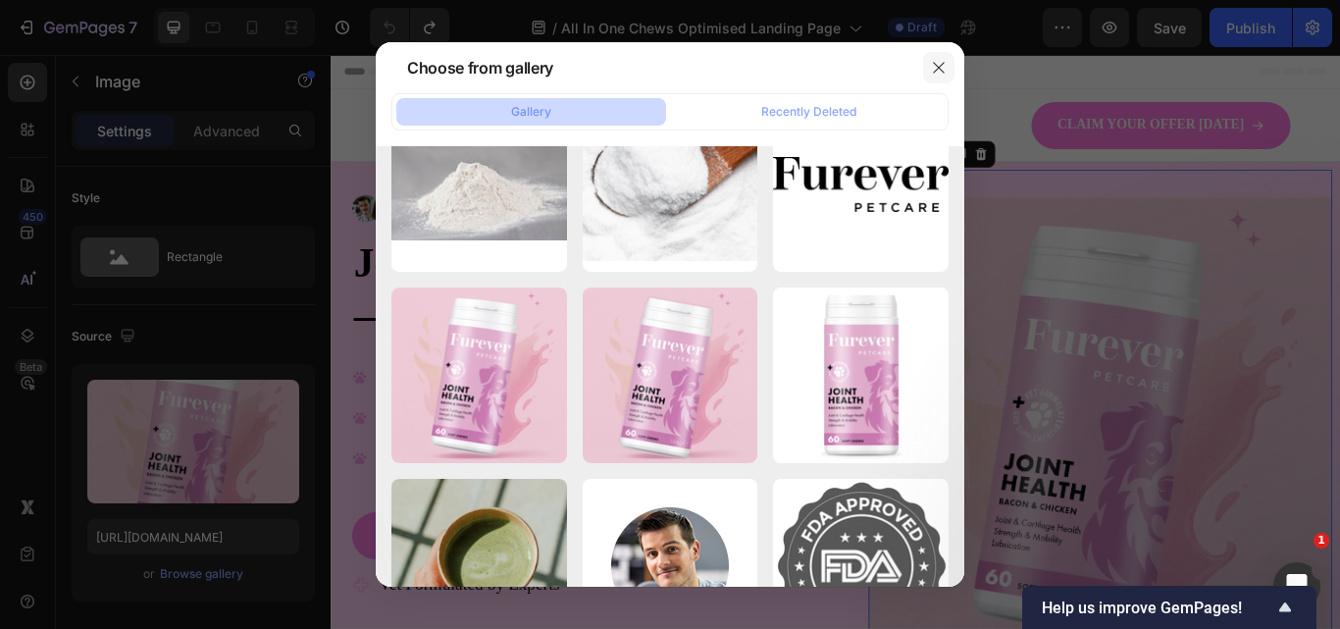
click at [926, 57] on button "button" at bounding box center [938, 67] width 31 height 31
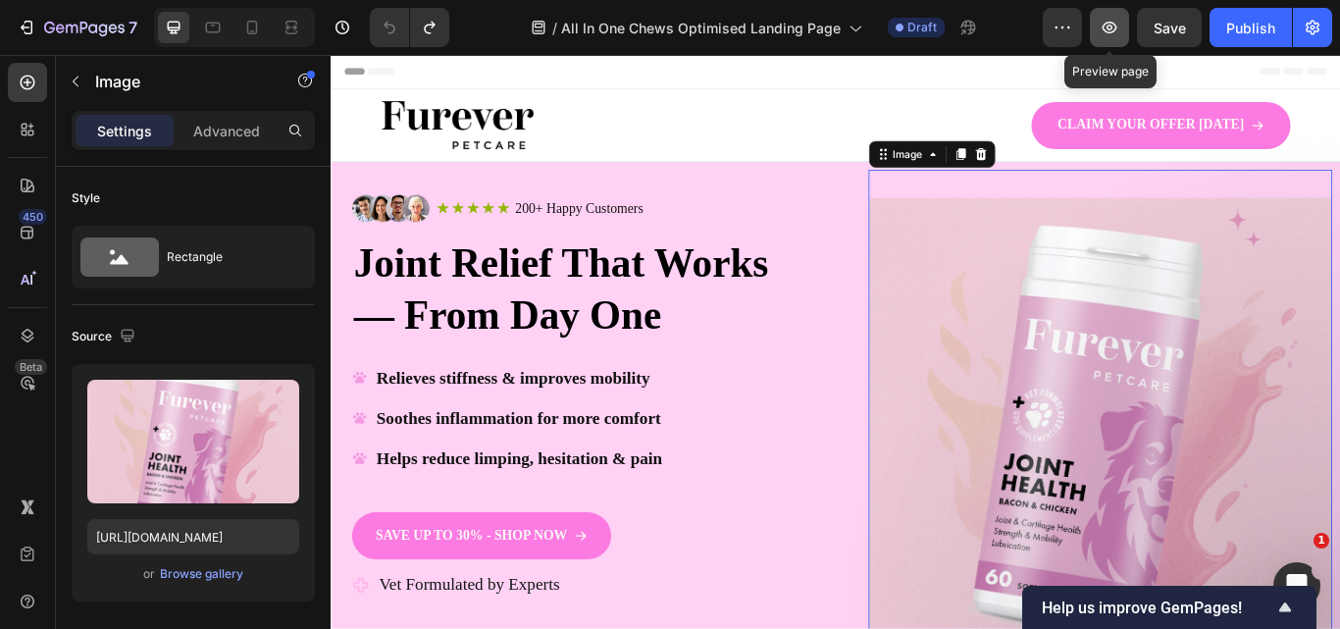
click at [1120, 22] on button "button" at bounding box center [1109, 27] width 39 height 39
